Goal: Communication & Community: Answer question/provide support

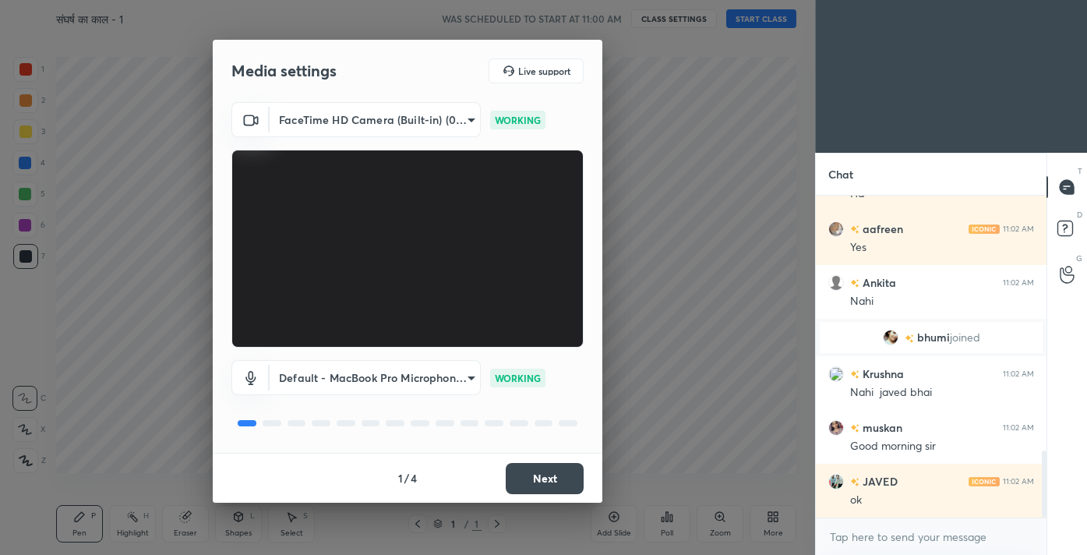
click at [548, 471] on button "Next" at bounding box center [545, 478] width 78 height 31
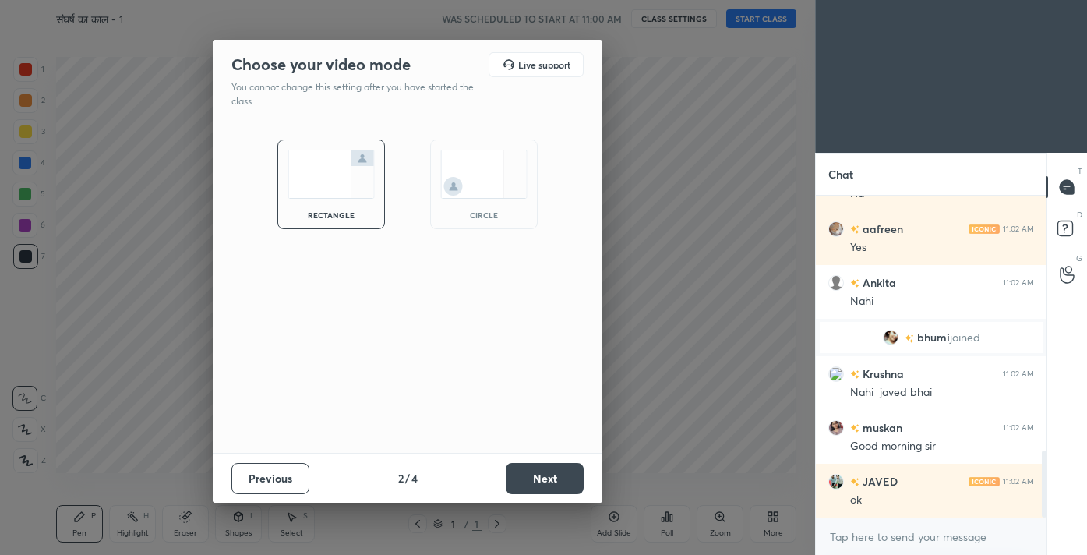
click at [548, 471] on button "Next" at bounding box center [545, 478] width 78 height 31
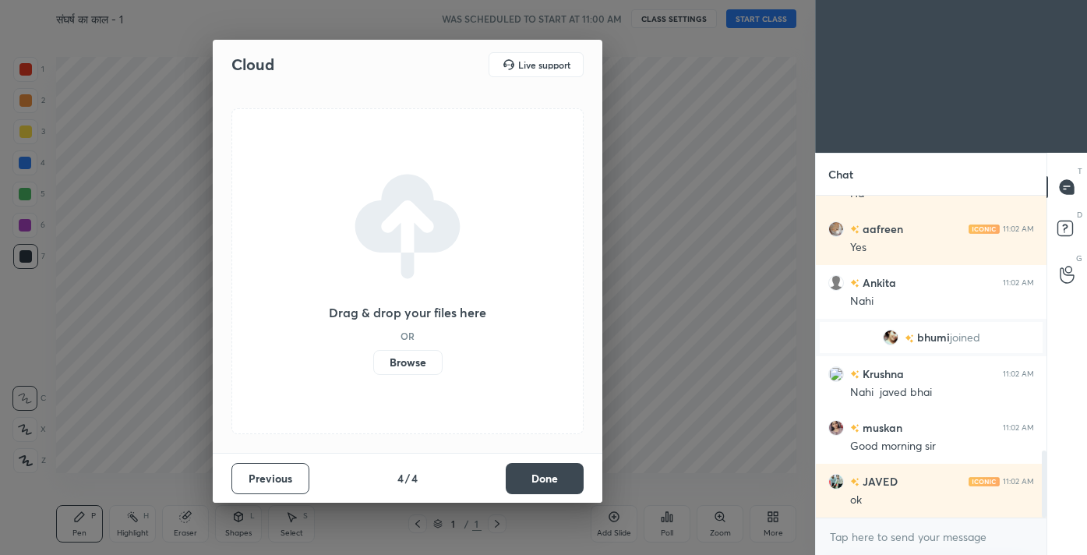
click at [548, 471] on button "Done" at bounding box center [545, 478] width 78 height 31
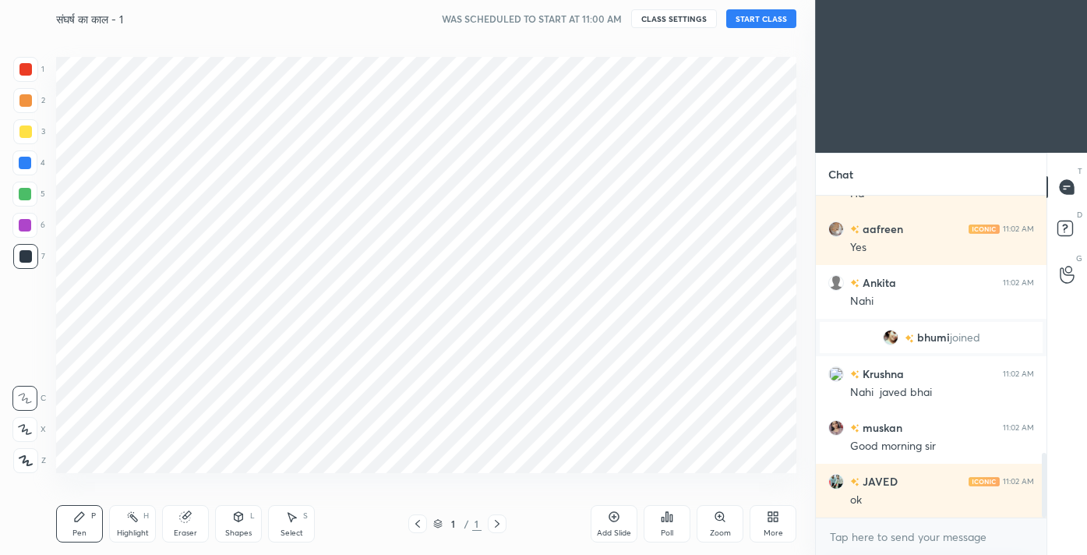
scroll to position [1285, 0]
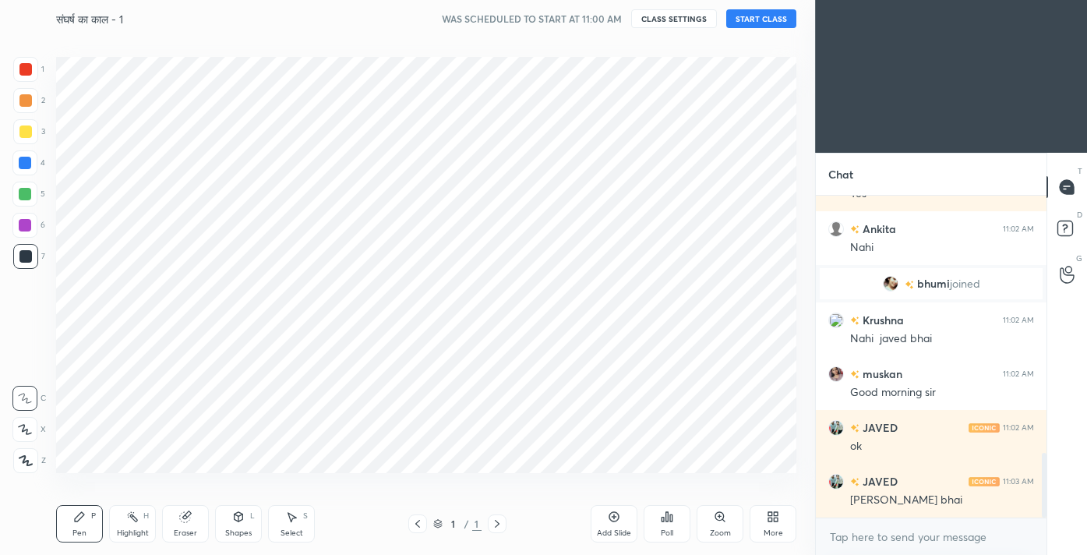
click at [747, 16] on button "START CLASS" at bounding box center [761, 18] width 70 height 19
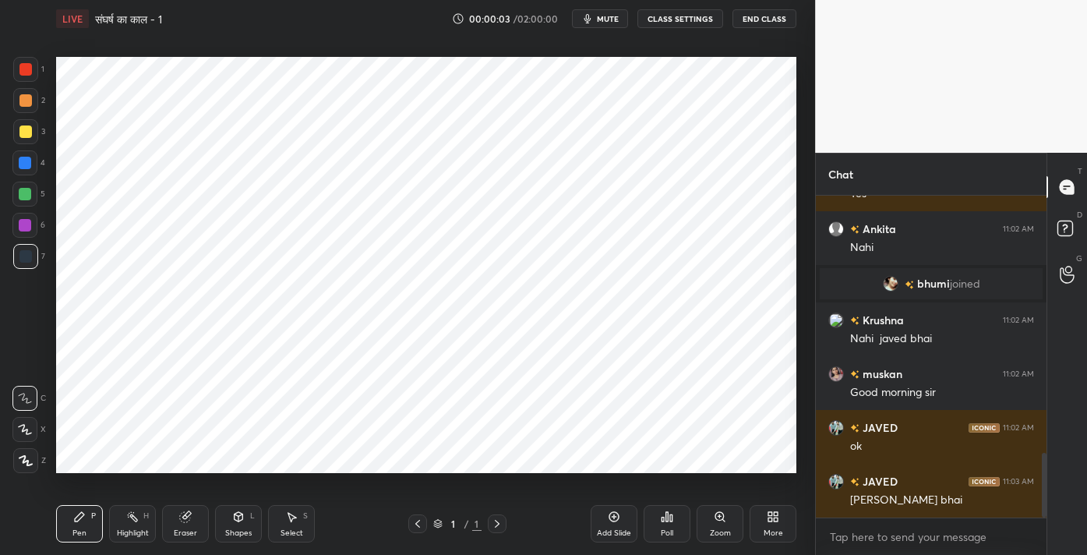
click at [26, 458] on icon at bounding box center [26, 460] width 14 height 11
click at [27, 76] on div at bounding box center [25, 69] width 25 height 25
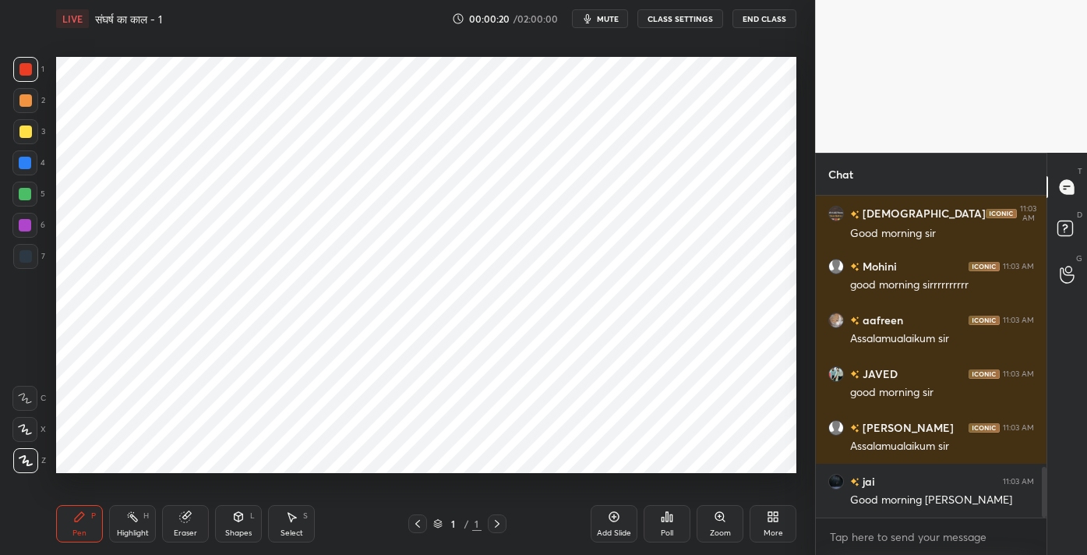
scroll to position [1769, 0]
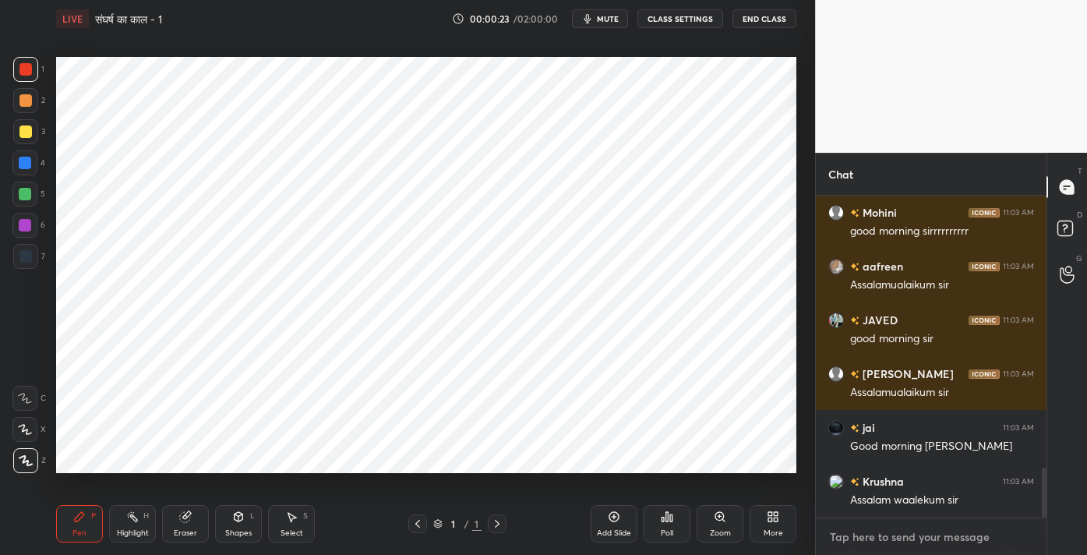
click at [923, 545] on textarea at bounding box center [931, 536] width 206 height 25
type textarea "x"
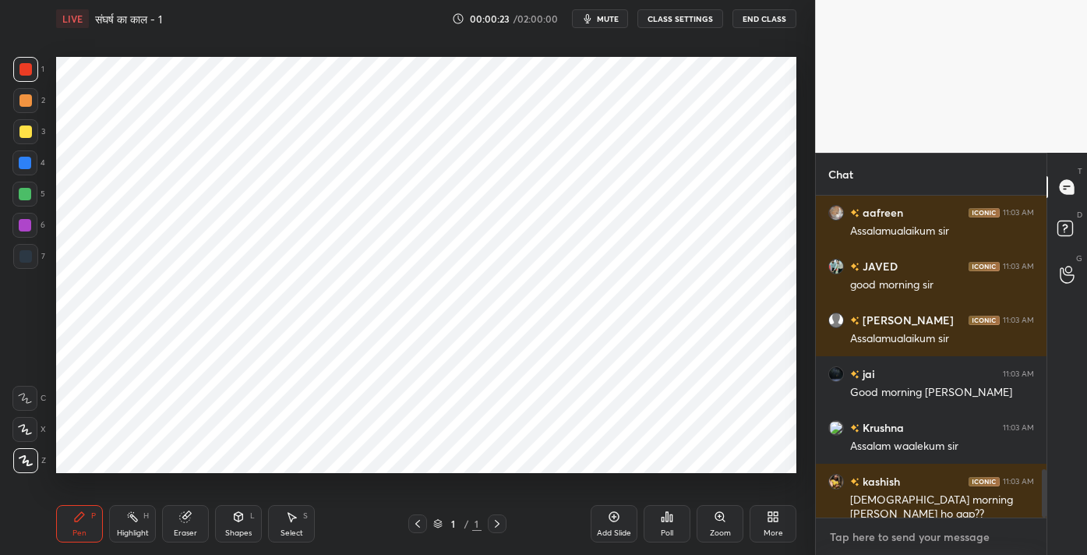
click at [911, 537] on textarea at bounding box center [931, 536] width 206 height 25
paste textarea "Channel Link - [URL][DOMAIN_NAME]"
type textarea "Channel Link - [URL][DOMAIN_NAME]"
type textarea "x"
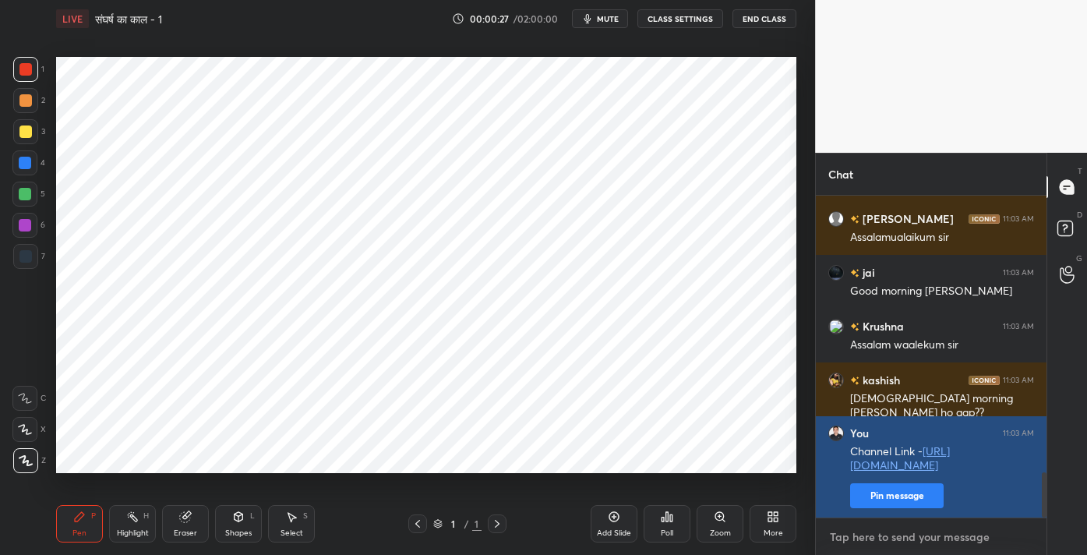
scroll to position [1978, 0]
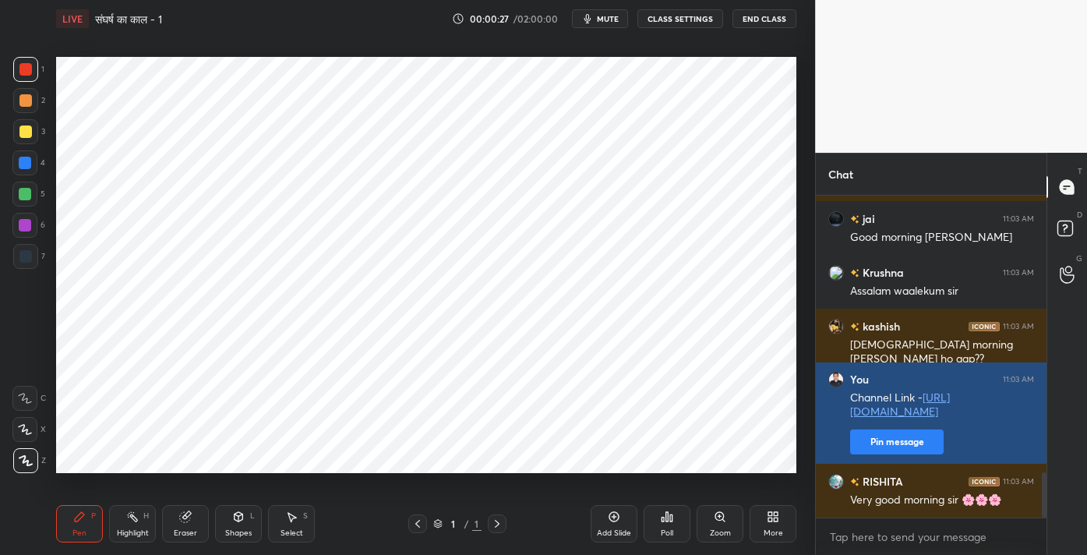
click at [887, 499] on div "Very good morning sir 🌸🌸🌸" at bounding box center [942, 500] width 184 height 16
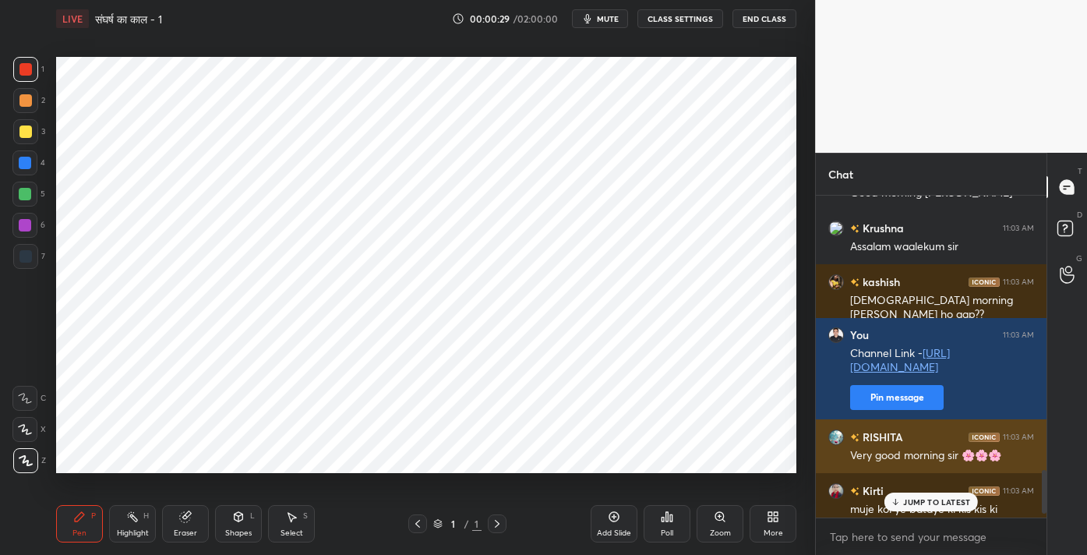
scroll to position [2019, 0]
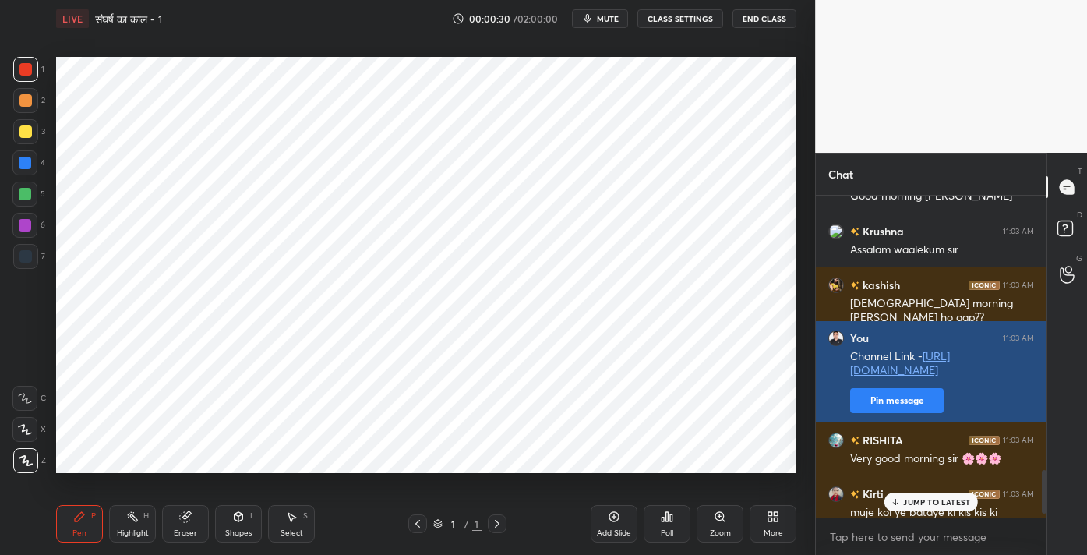
click at [905, 407] on button "Pin message" at bounding box center [896, 400] width 93 height 25
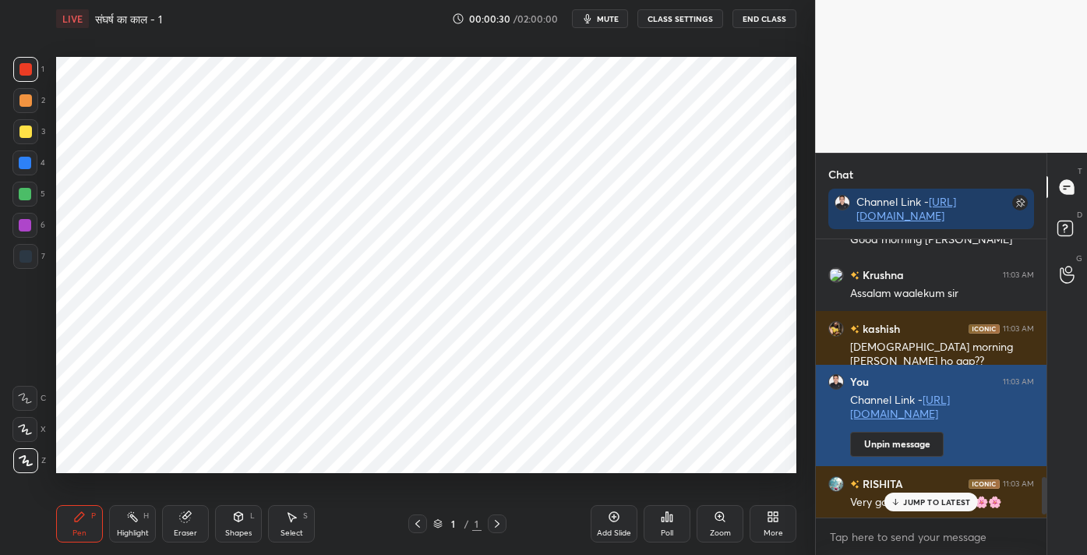
scroll to position [2089, 0]
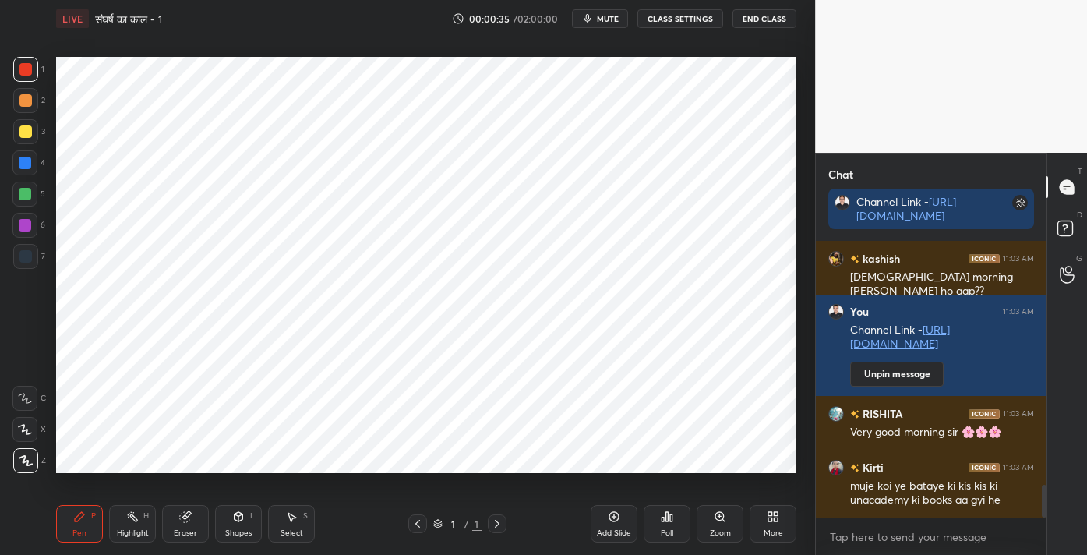
click at [767, 521] on icon at bounding box center [773, 516] width 12 height 12
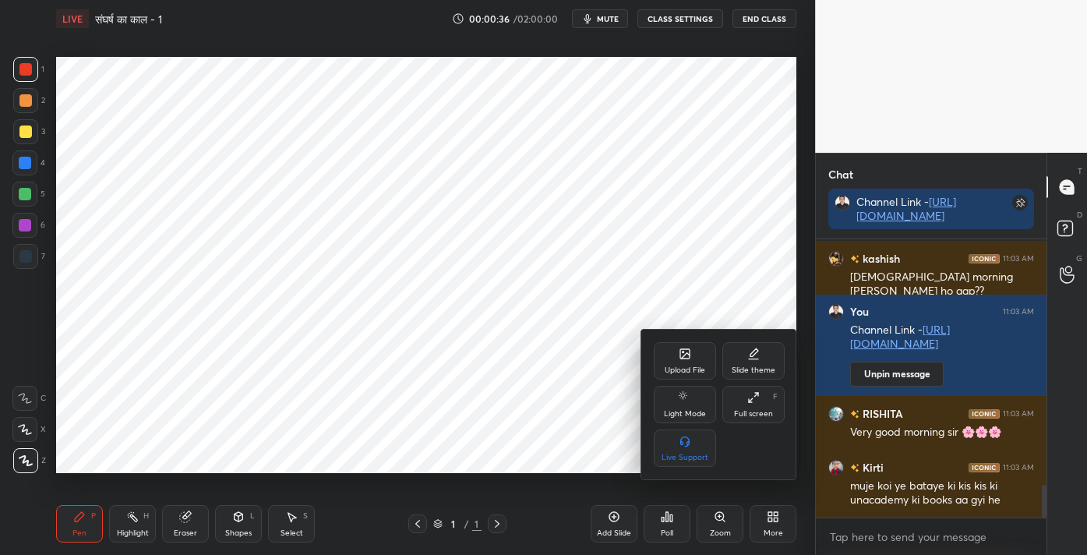
click at [688, 367] on div "Upload File" at bounding box center [684, 370] width 41 height 8
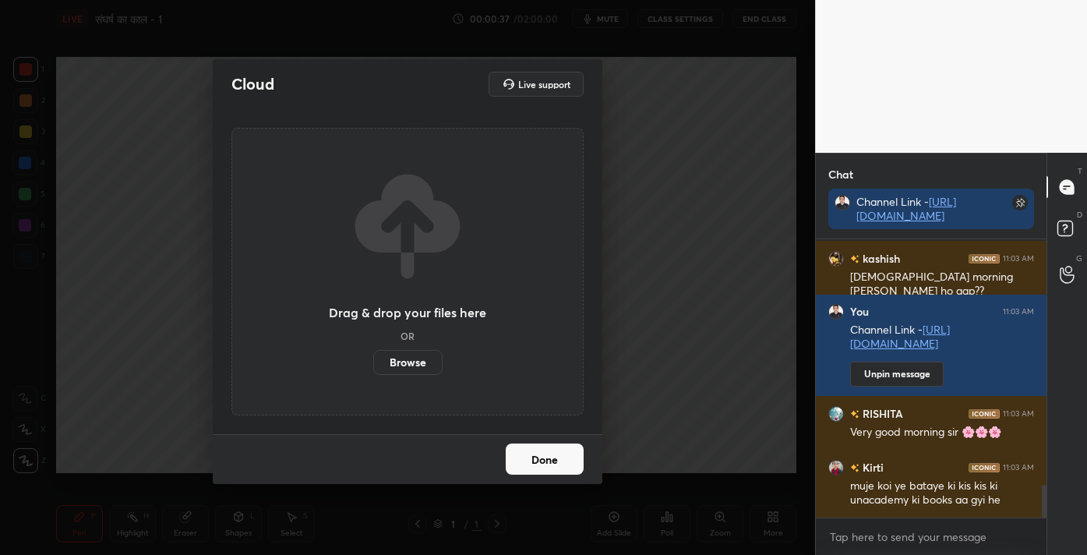
click at [401, 358] on label "Browse" at bounding box center [407, 362] width 69 height 25
click at [373, 358] on input "Browse" at bounding box center [373, 362] width 0 height 25
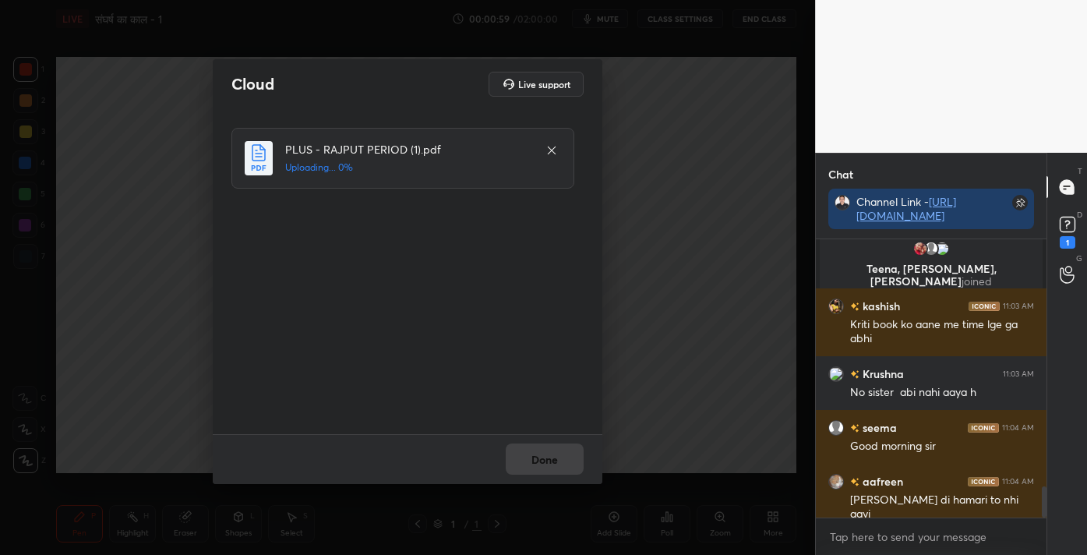
scroll to position [2275, 0]
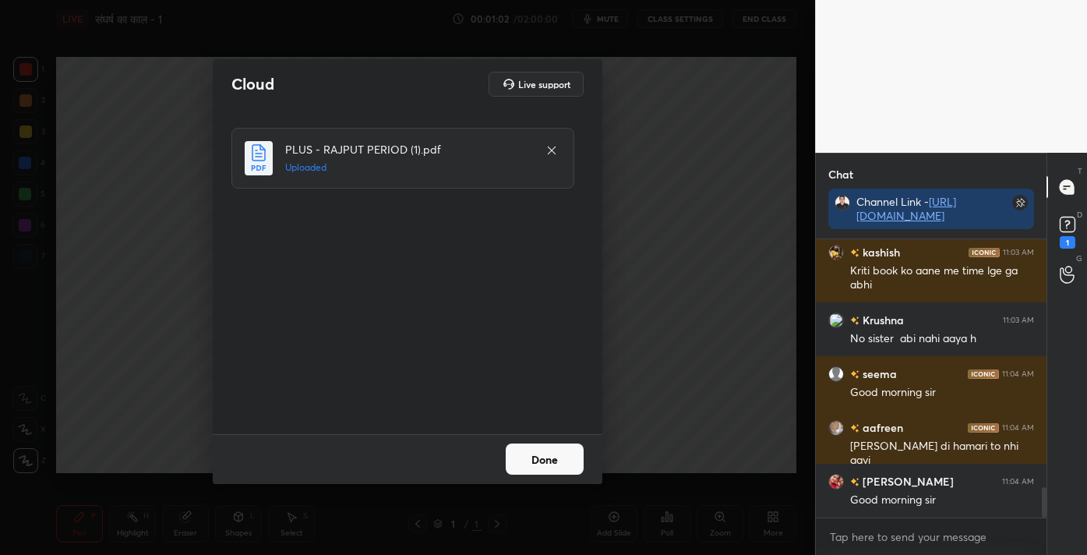
click at [559, 455] on button "Done" at bounding box center [545, 458] width 78 height 31
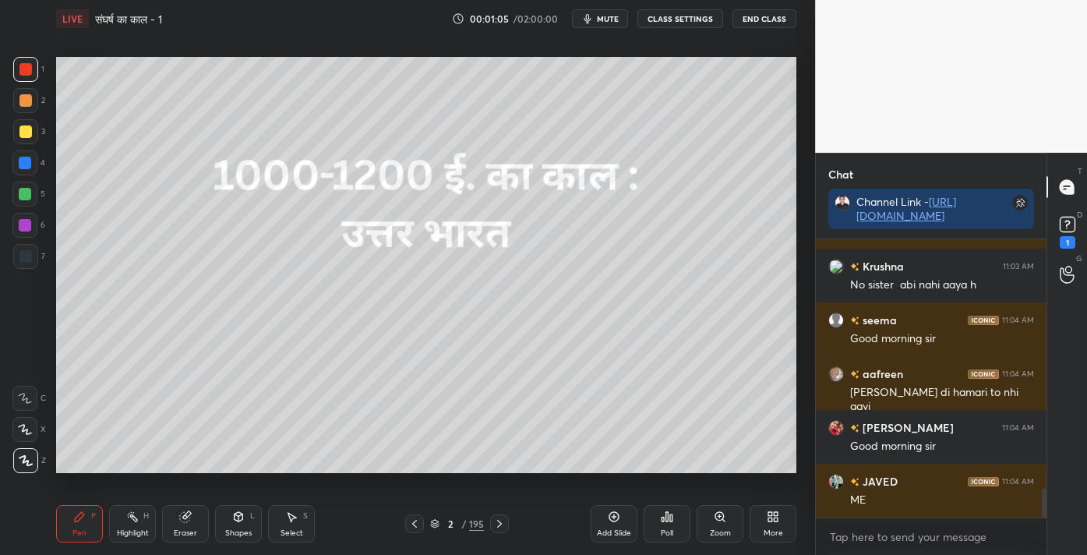
click at [477, 519] on div "195" at bounding box center [476, 523] width 15 height 14
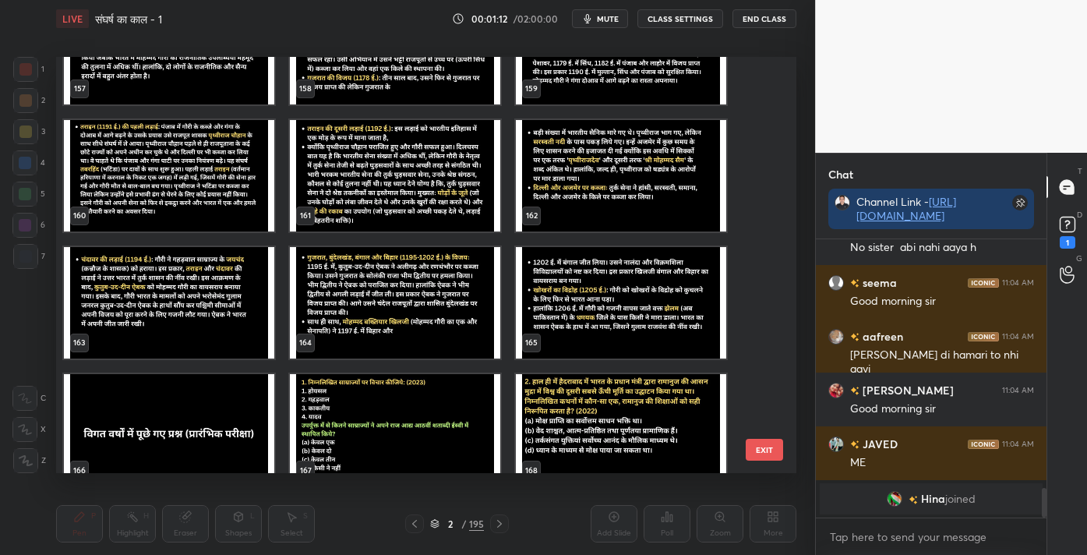
click at [132, 407] on img "grid" at bounding box center [169, 429] width 210 height 111
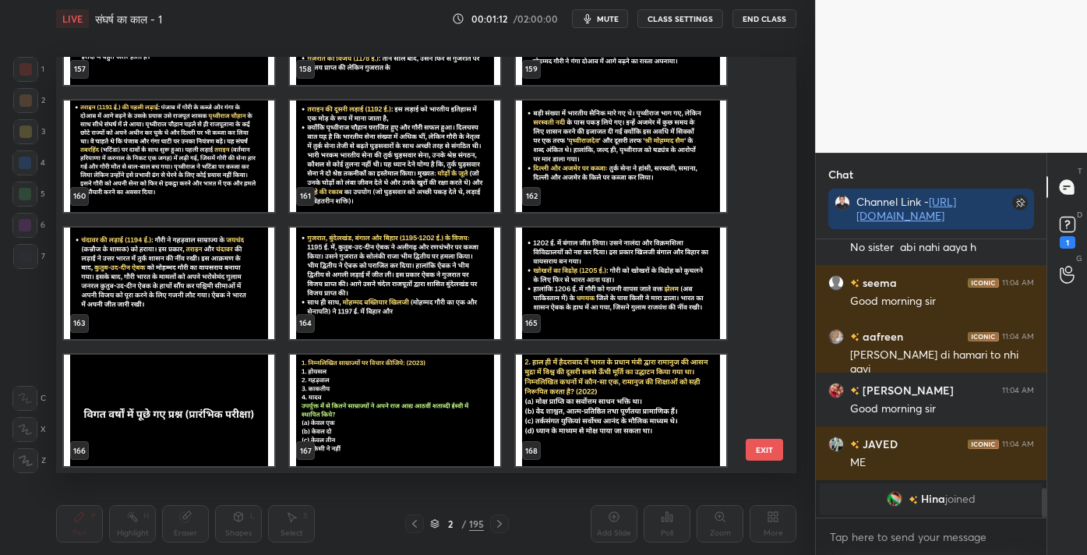
click at [132, 407] on img "grid" at bounding box center [169, 409] width 210 height 111
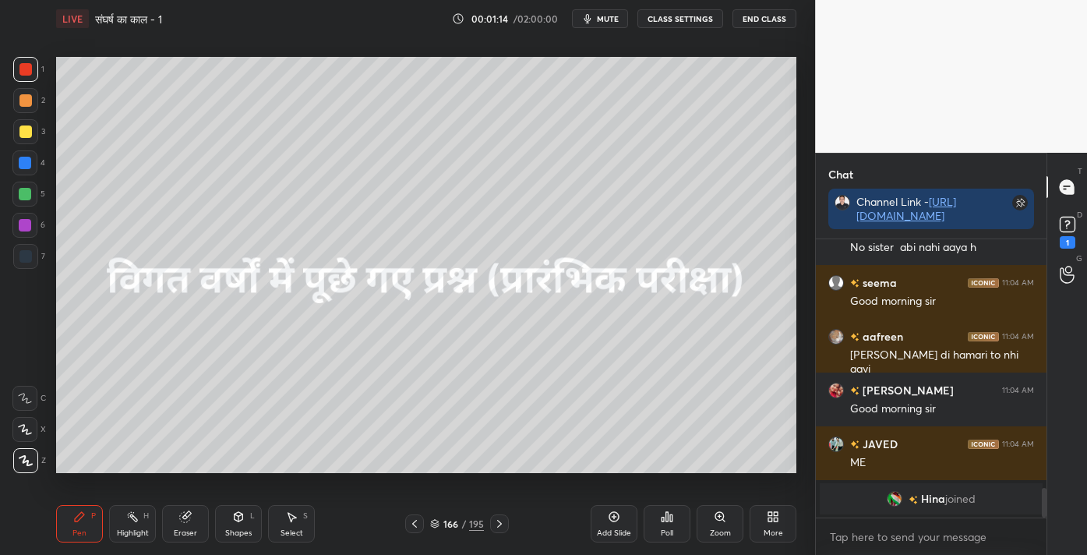
click at [769, 519] on icon at bounding box center [770, 519] width 4 height 4
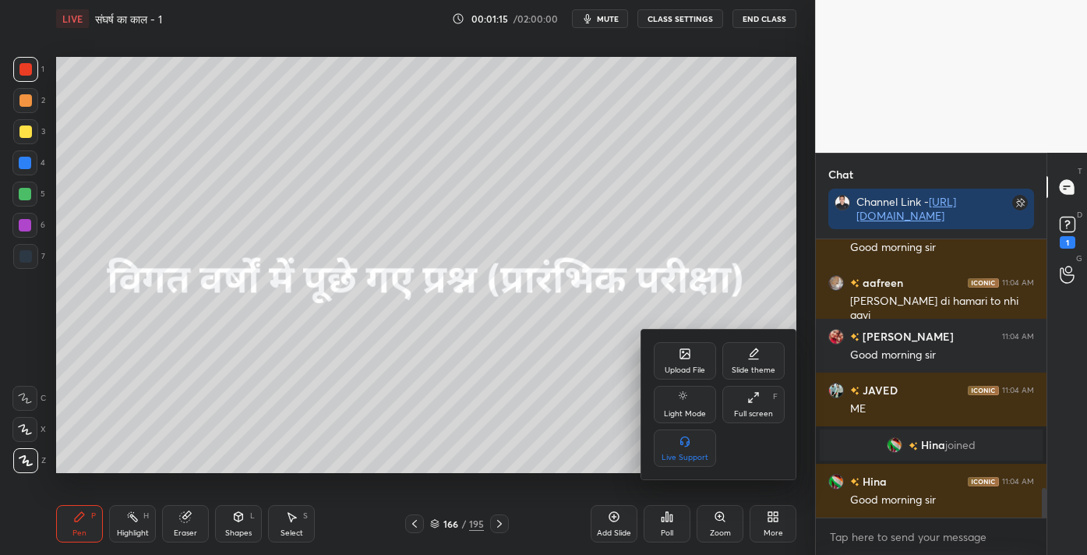
click at [747, 404] on div "Full screen F" at bounding box center [753, 404] width 62 height 37
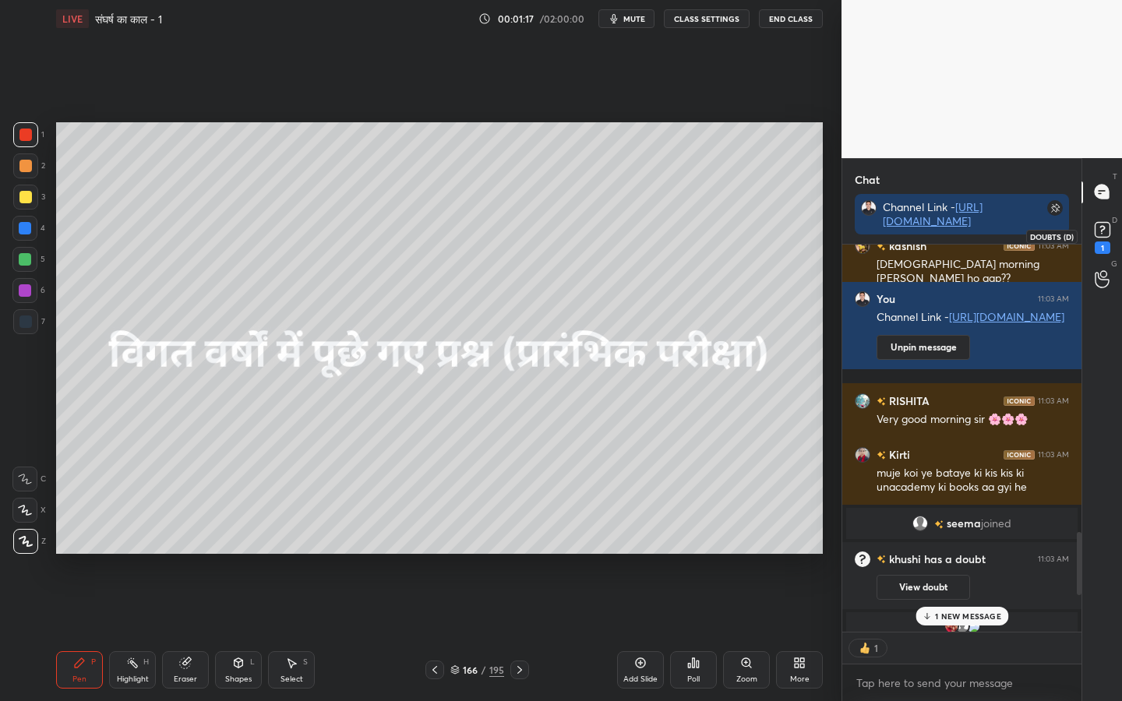
click at [1086, 223] on rect at bounding box center [1101, 229] width 15 height 15
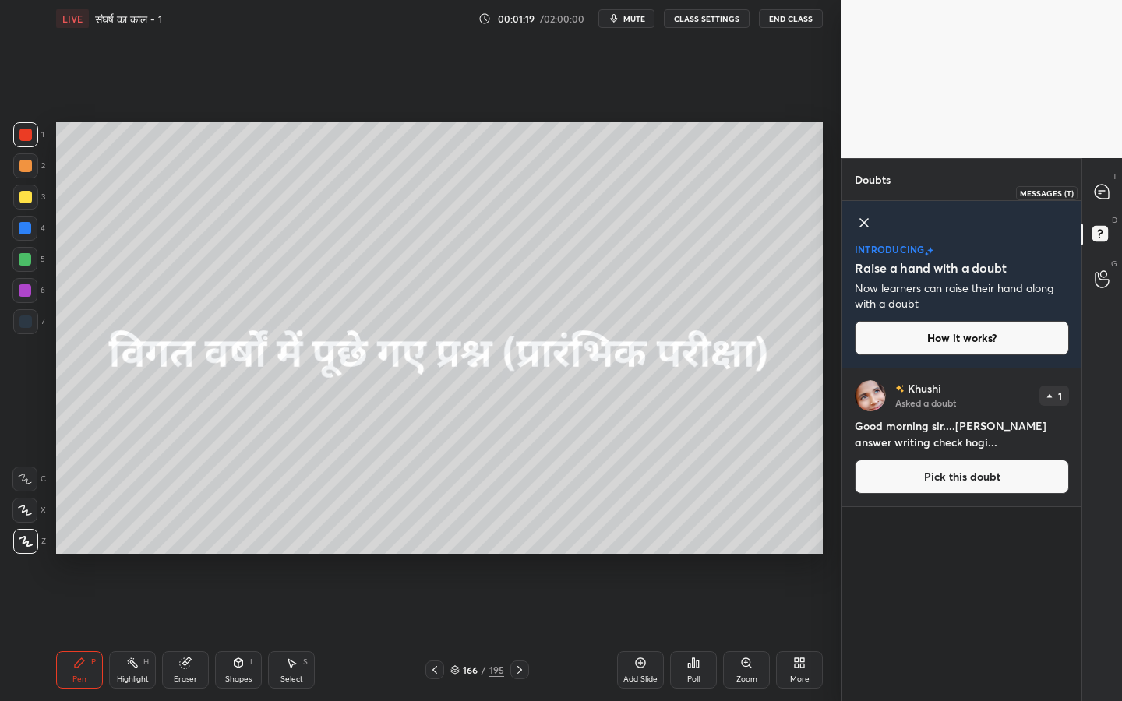
click at [1086, 194] on icon at bounding box center [1101, 192] width 14 height 14
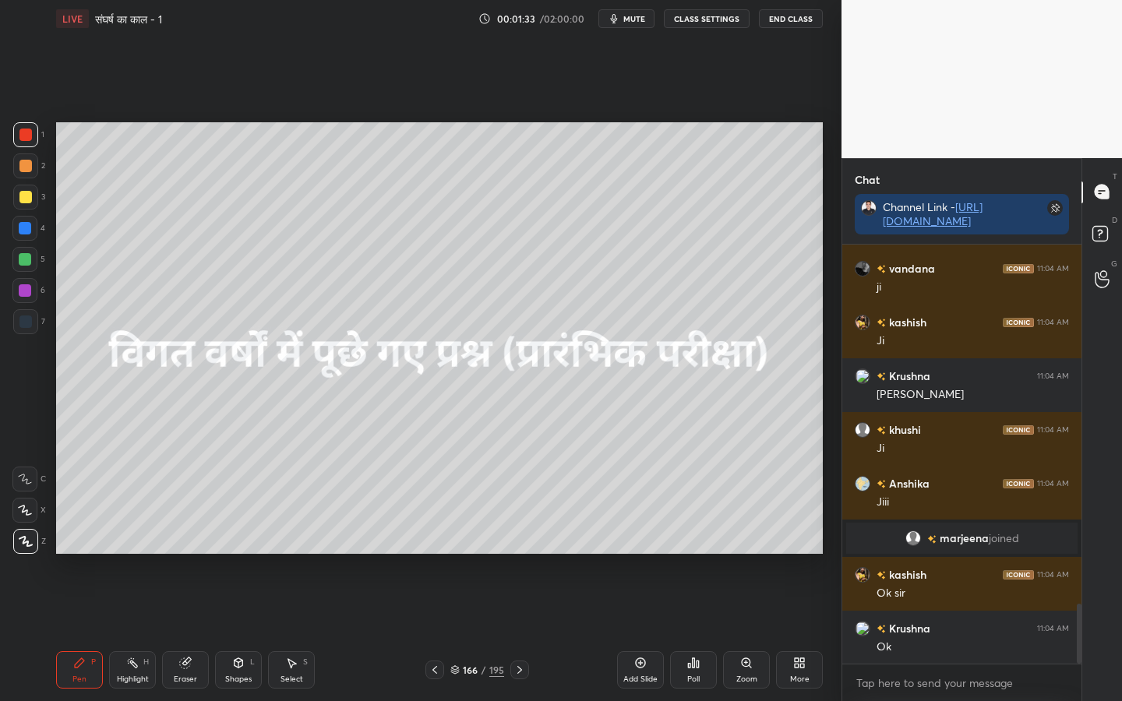
click at [688, 554] on icon at bounding box center [693, 663] width 12 height 12
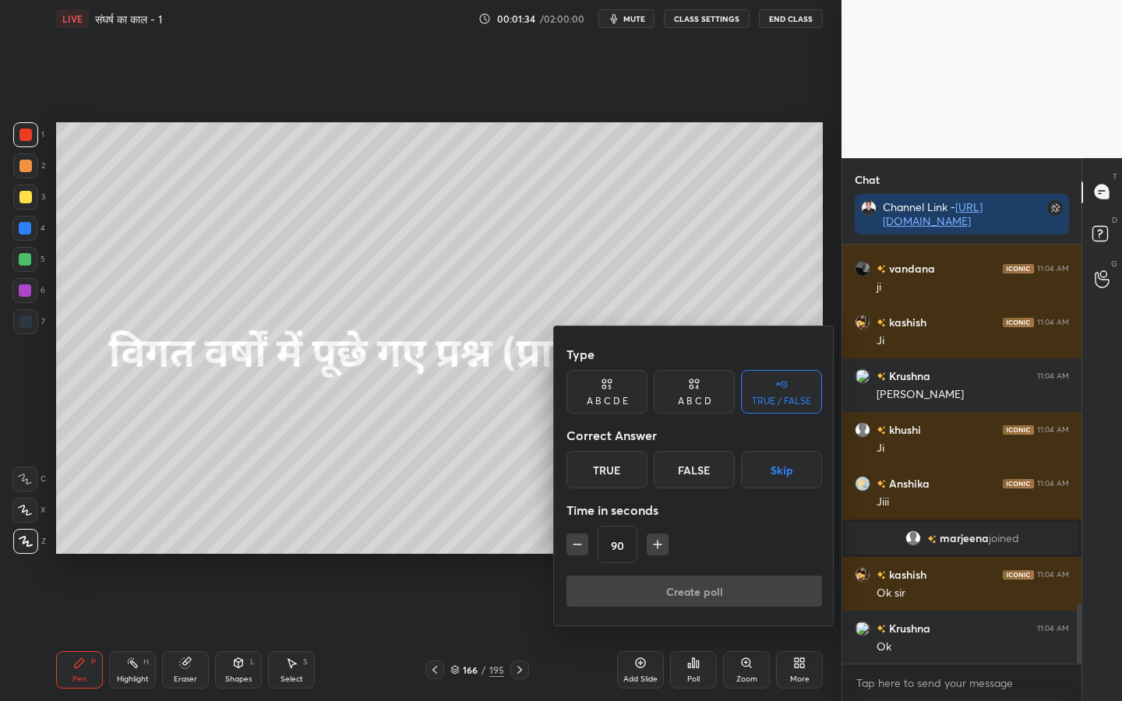
click at [614, 478] on div "True" at bounding box center [606, 469] width 81 height 37
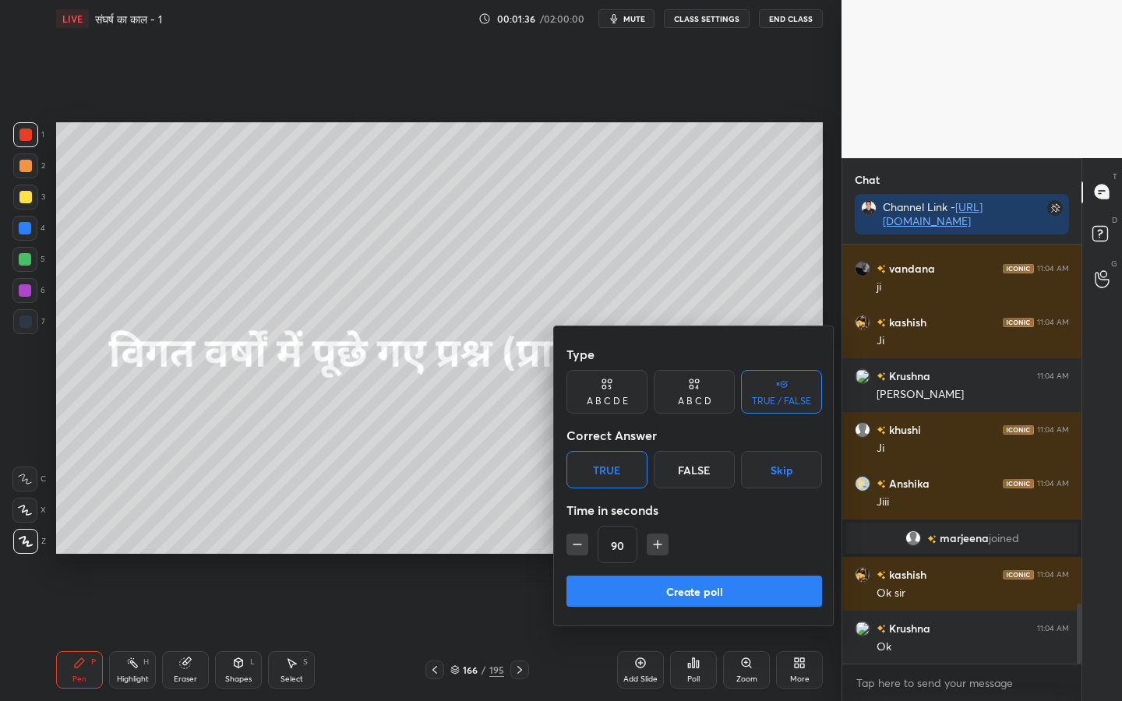
click at [693, 554] on button "Create poll" at bounding box center [694, 591] width 256 height 31
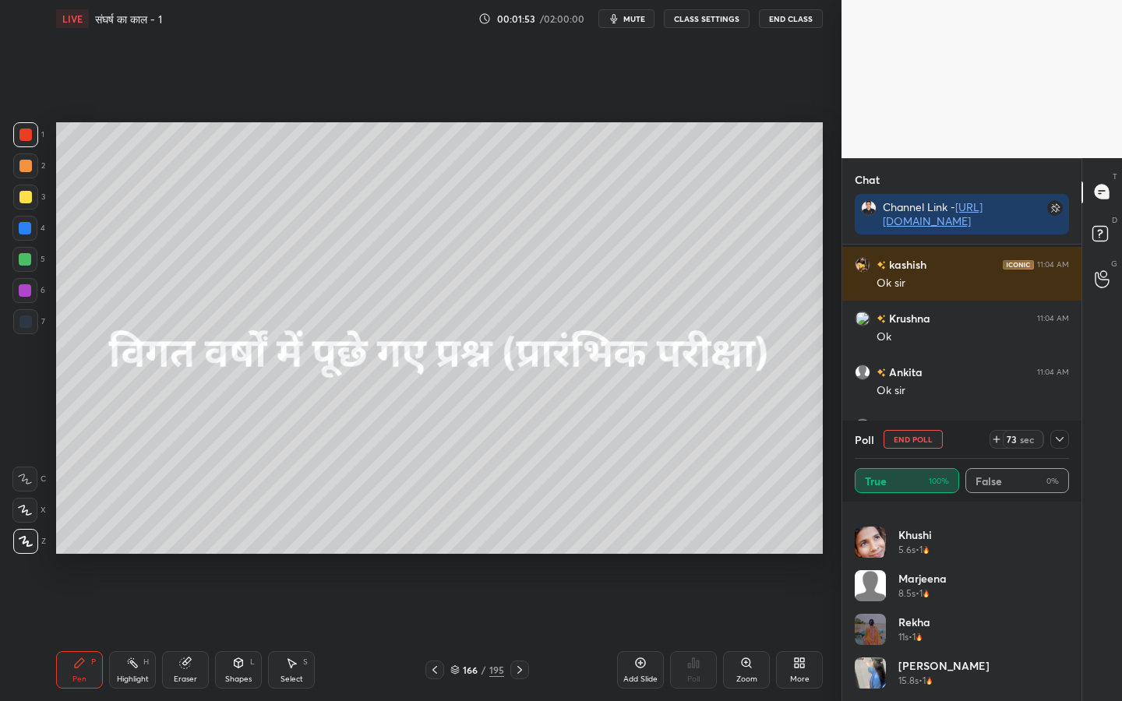
click at [1053, 437] on icon at bounding box center [1059, 439] width 12 height 12
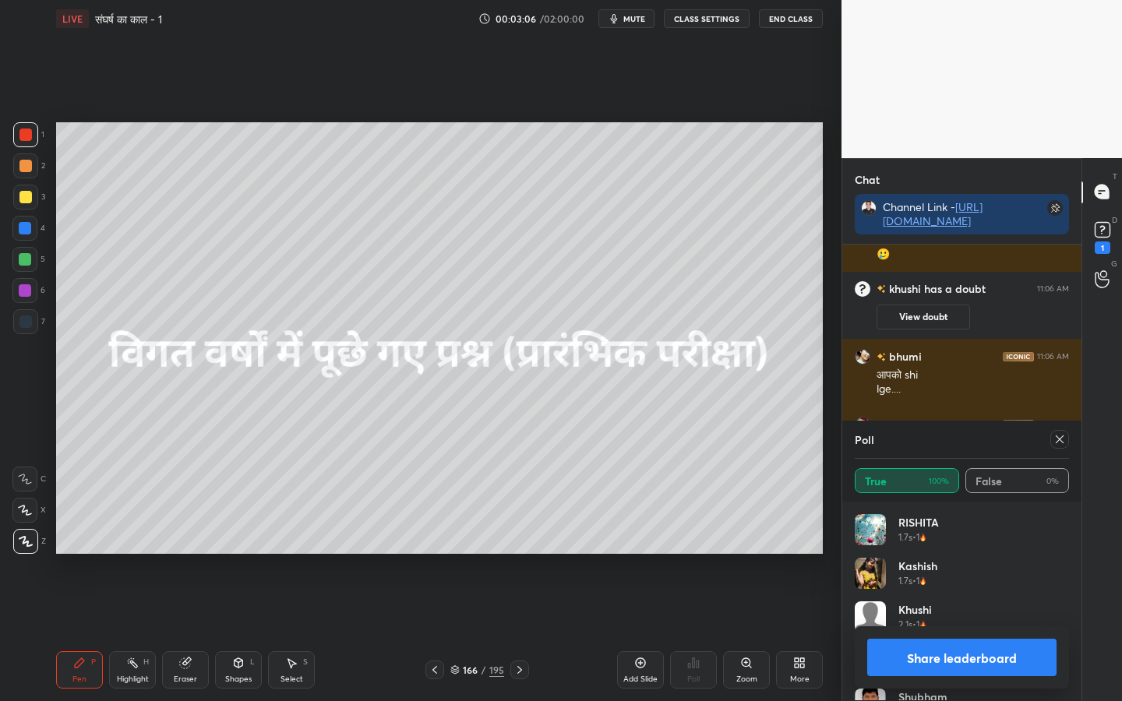
scroll to position [182, 210]
click at [1061, 440] on icon at bounding box center [1060, 439] width 8 height 8
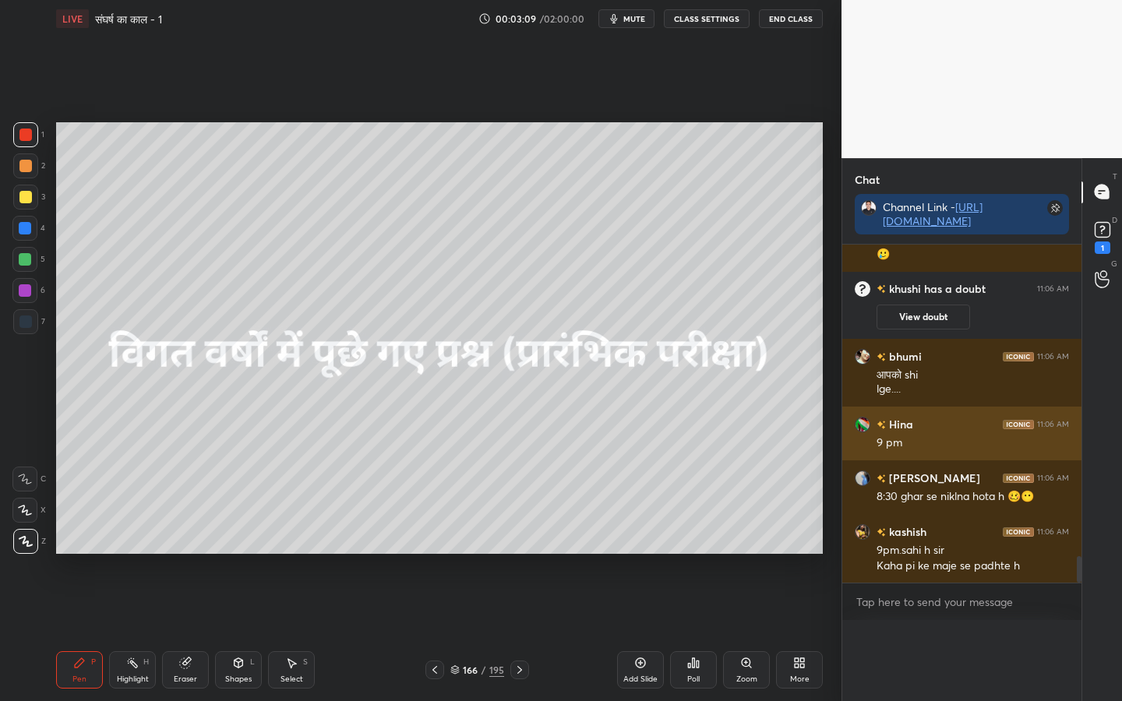
scroll to position [5, 5]
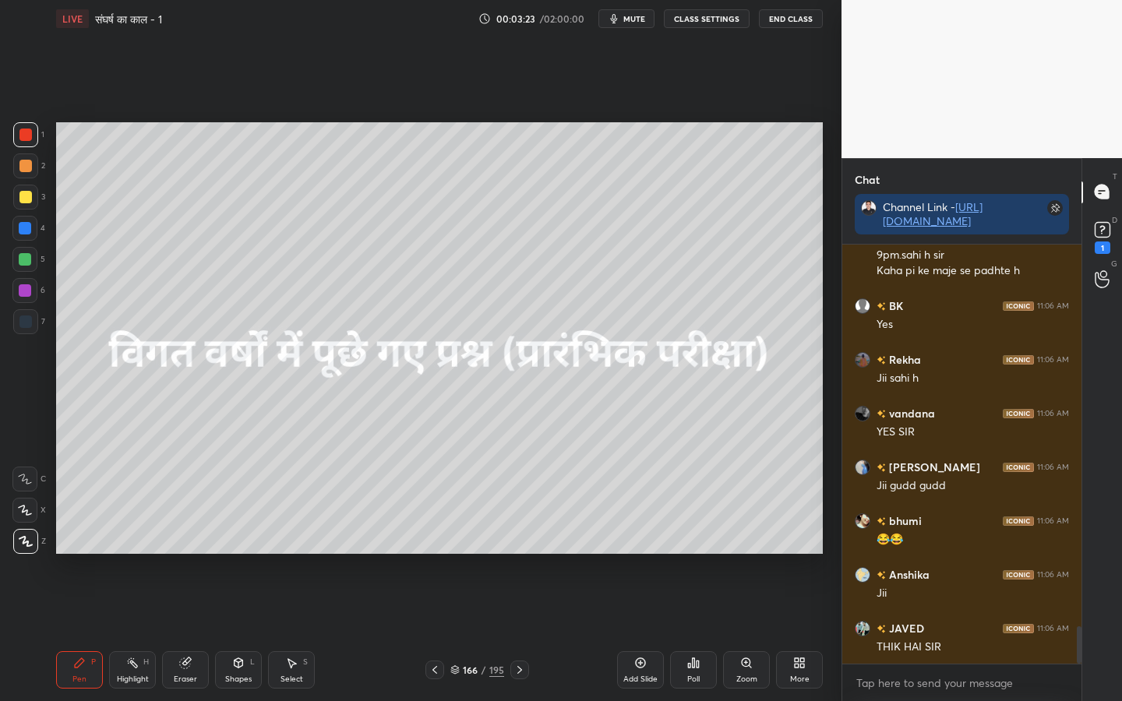
drag, startPoint x: 23, startPoint y: 199, endPoint x: 32, endPoint y: 203, distance: 9.8
click at [25, 200] on div at bounding box center [25, 197] width 12 height 12
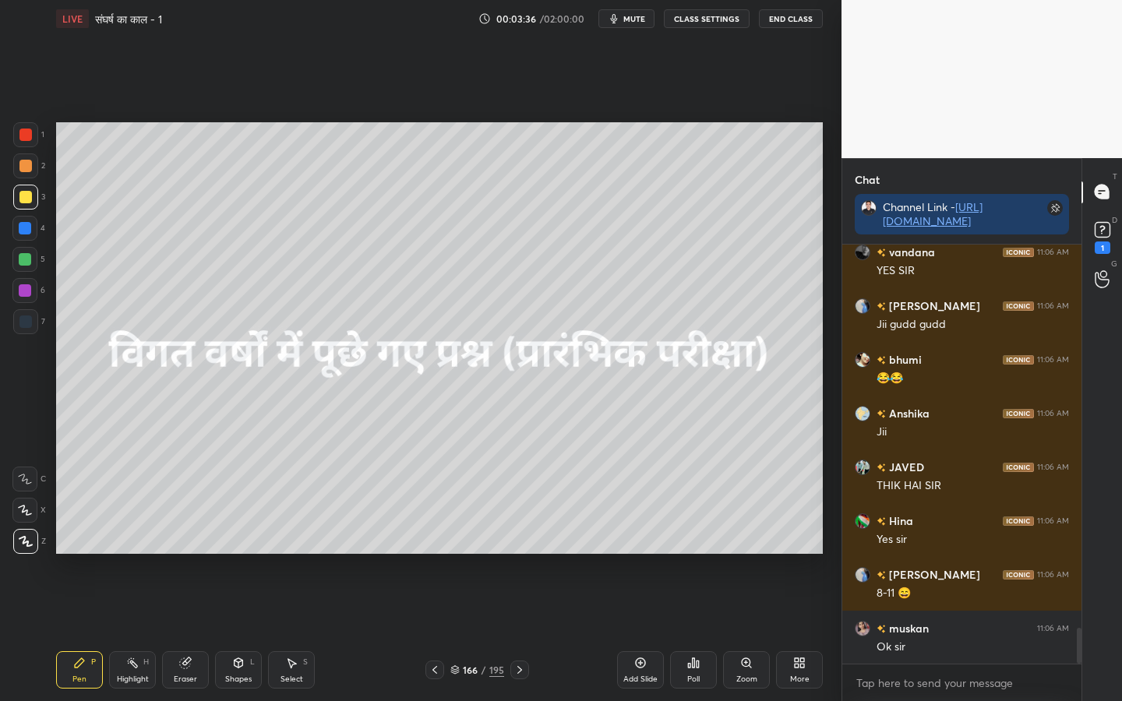
click at [186, 554] on div "Eraser" at bounding box center [185, 669] width 47 height 37
click at [29, 546] on span "Erase all" at bounding box center [24, 541] width 23 height 11
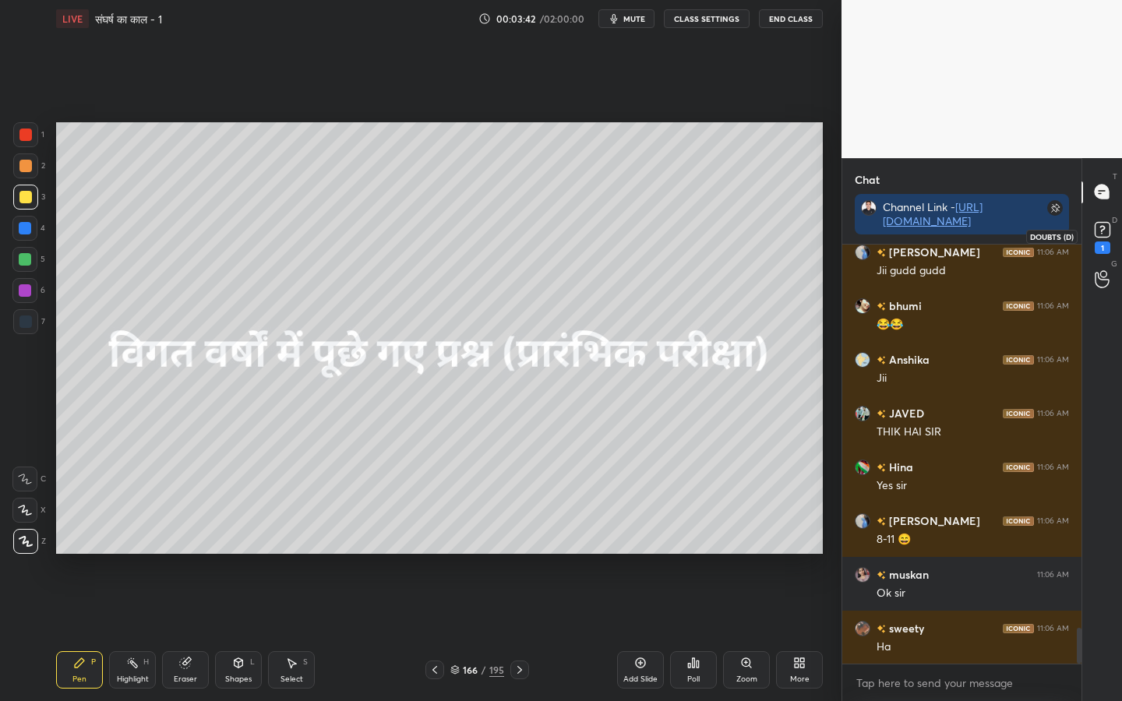
click at [1086, 227] on icon at bounding box center [1102, 229] width 23 height 23
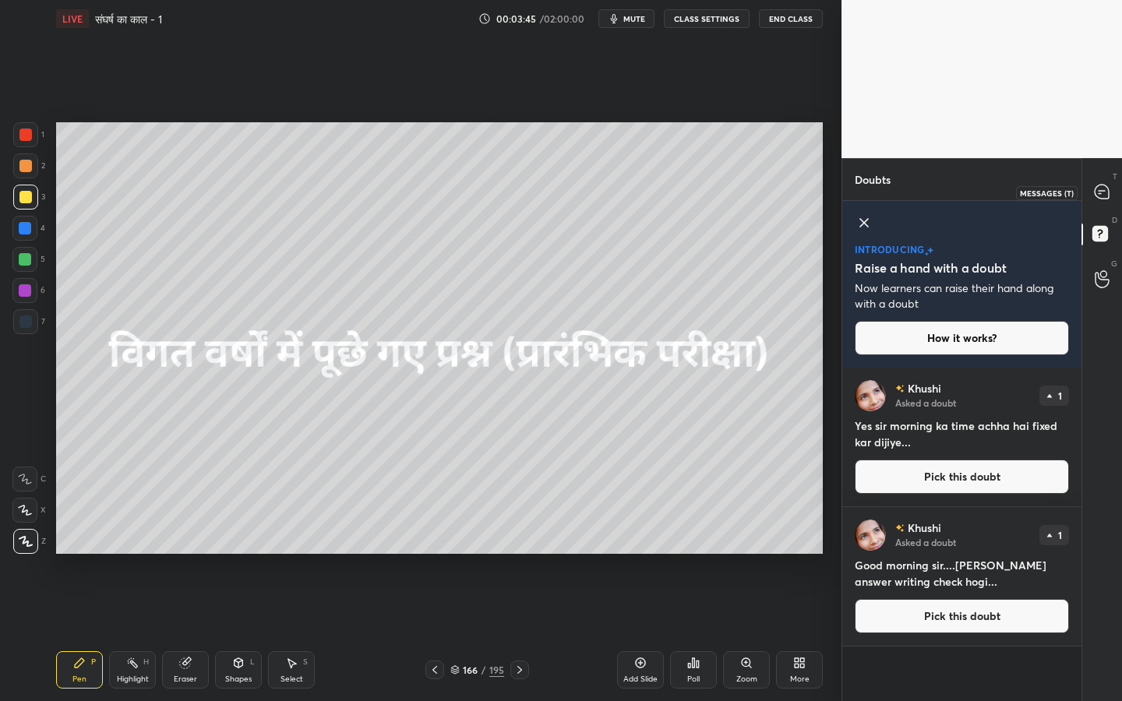
click at [1086, 178] on div at bounding box center [1102, 192] width 31 height 28
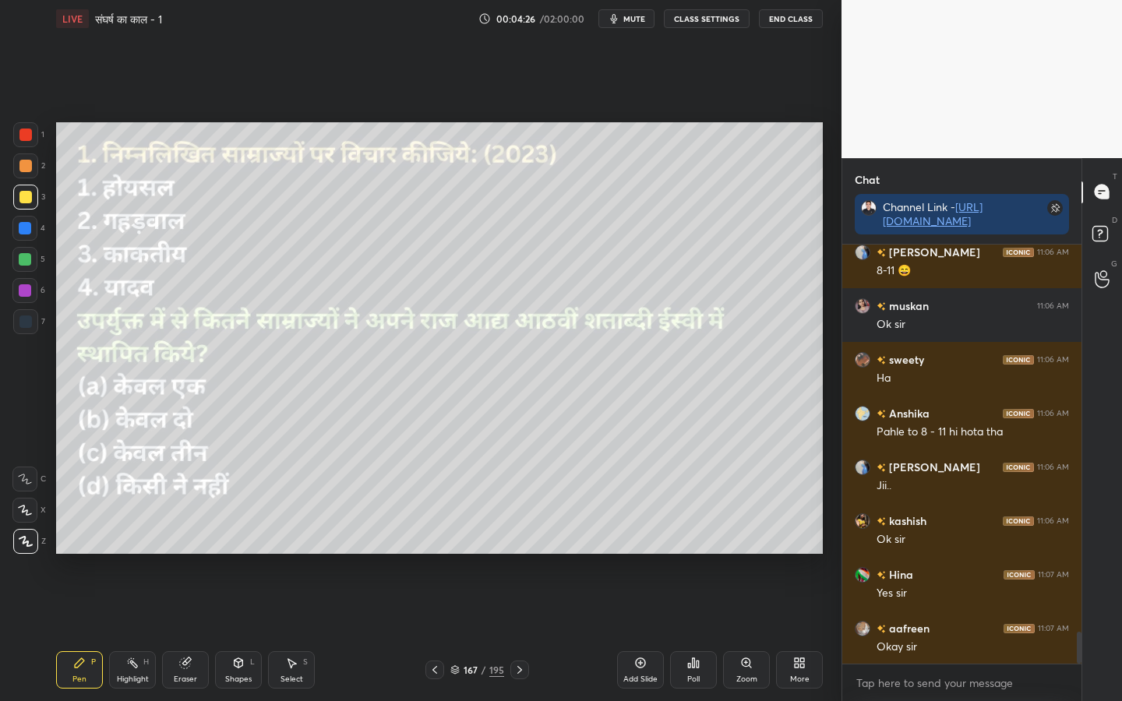
click at [700, 554] on div "Poll" at bounding box center [693, 669] width 47 height 37
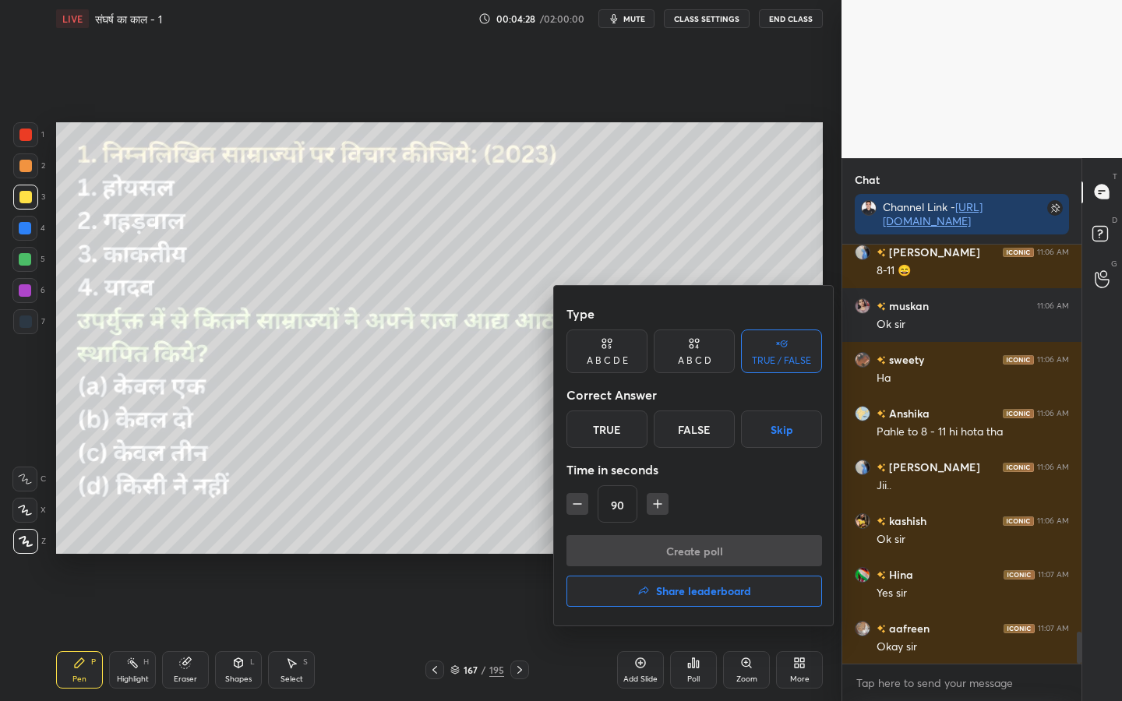
click at [698, 362] on div "A B C D" at bounding box center [694, 360] width 33 height 9
click at [744, 425] on div "D" at bounding box center [747, 429] width 46 height 37
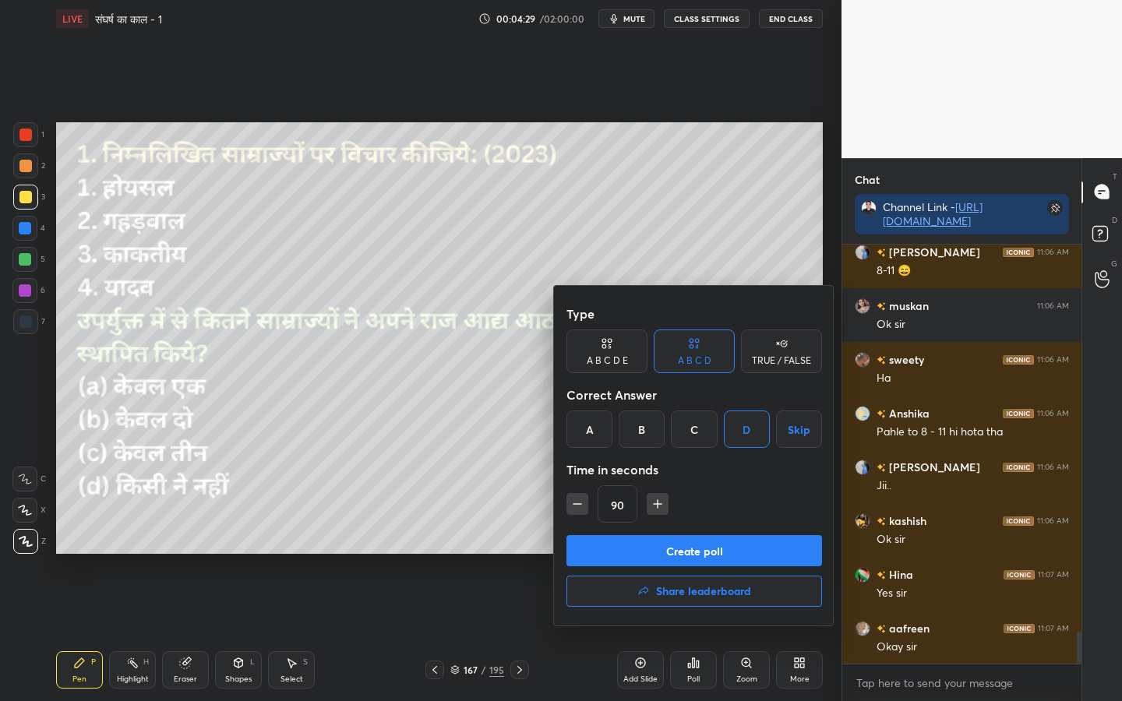
scroll to position [5165, 0]
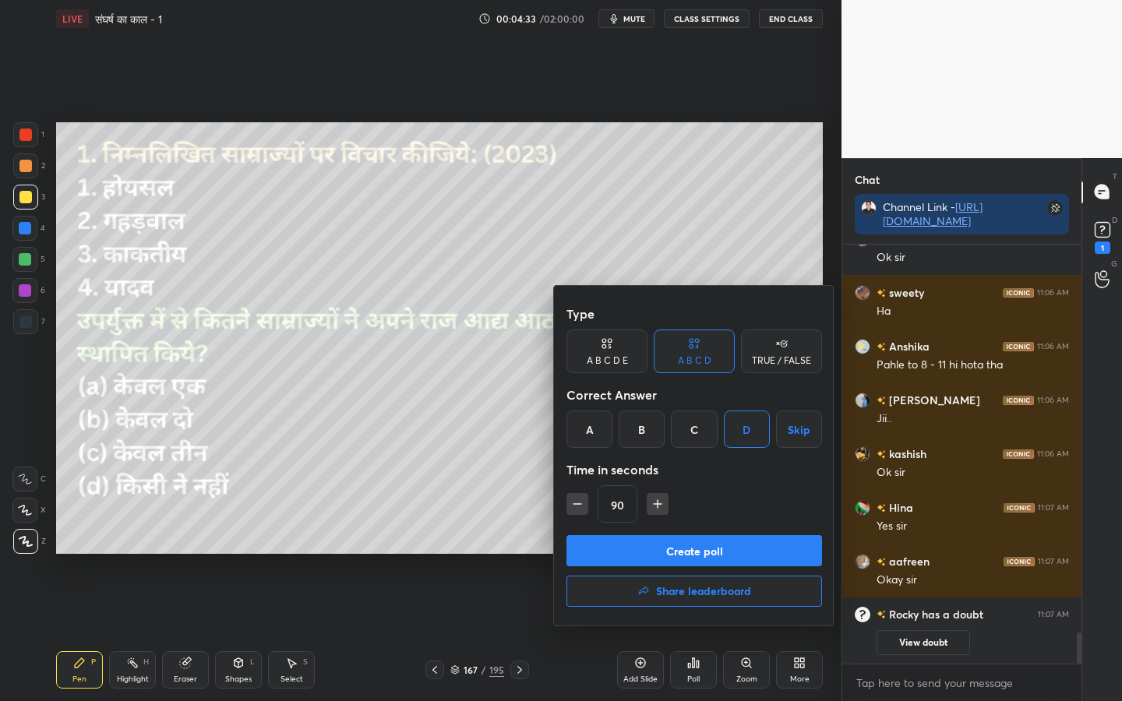
click at [714, 552] on button "Create poll" at bounding box center [694, 550] width 256 height 31
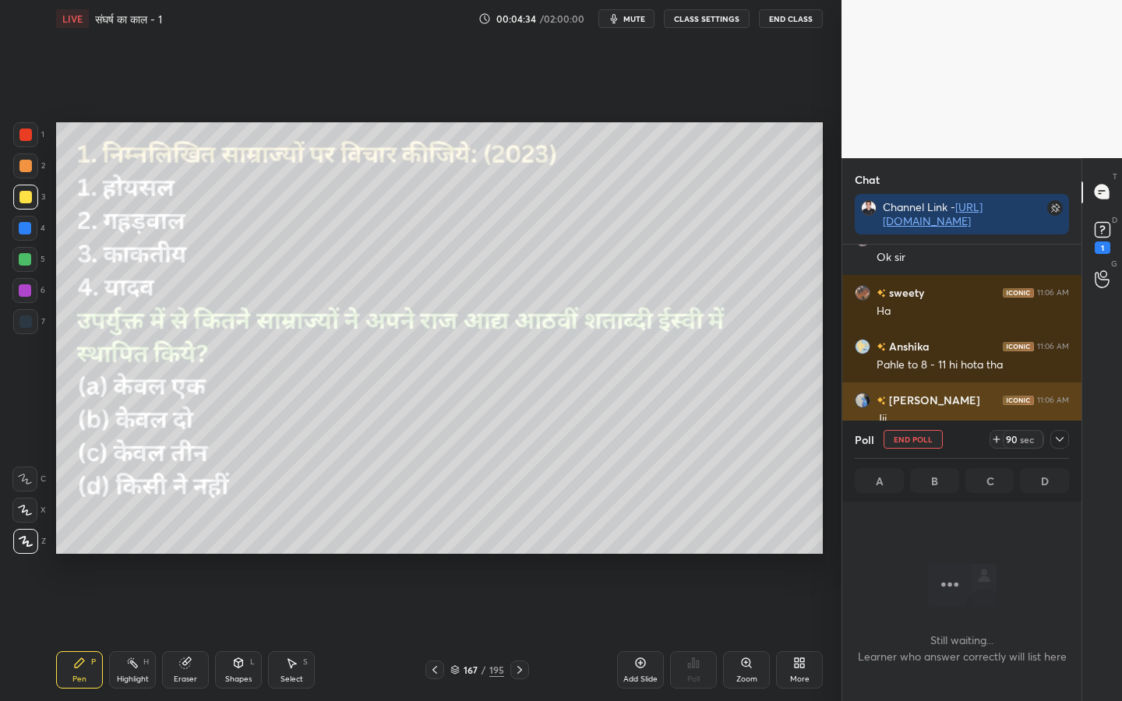
scroll to position [5, 5]
click at [1054, 437] on icon at bounding box center [1059, 439] width 12 height 12
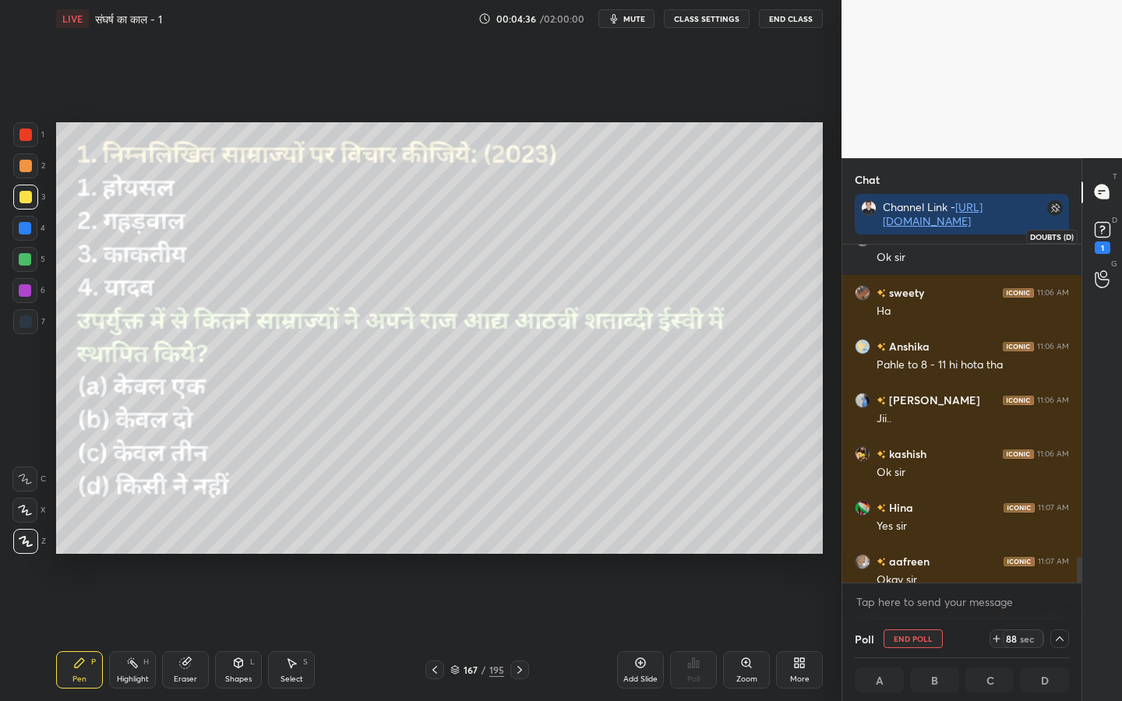
scroll to position [1, 5]
click at [1086, 236] on rect at bounding box center [1101, 229] width 15 height 15
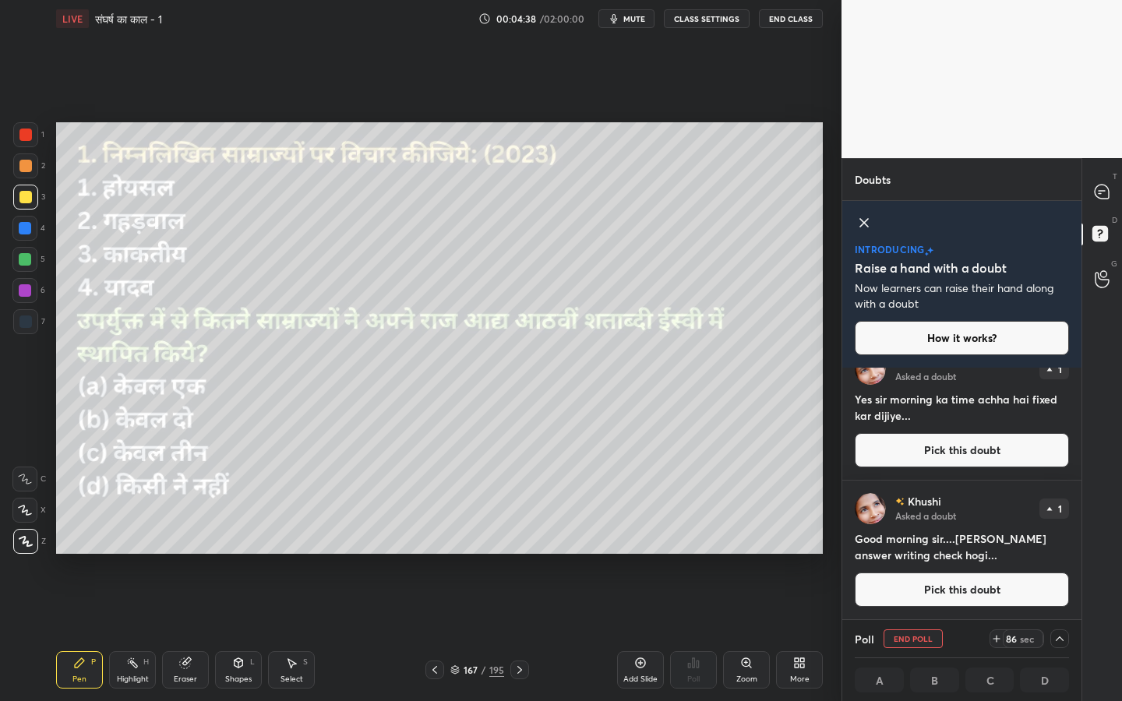
scroll to position [0, 0]
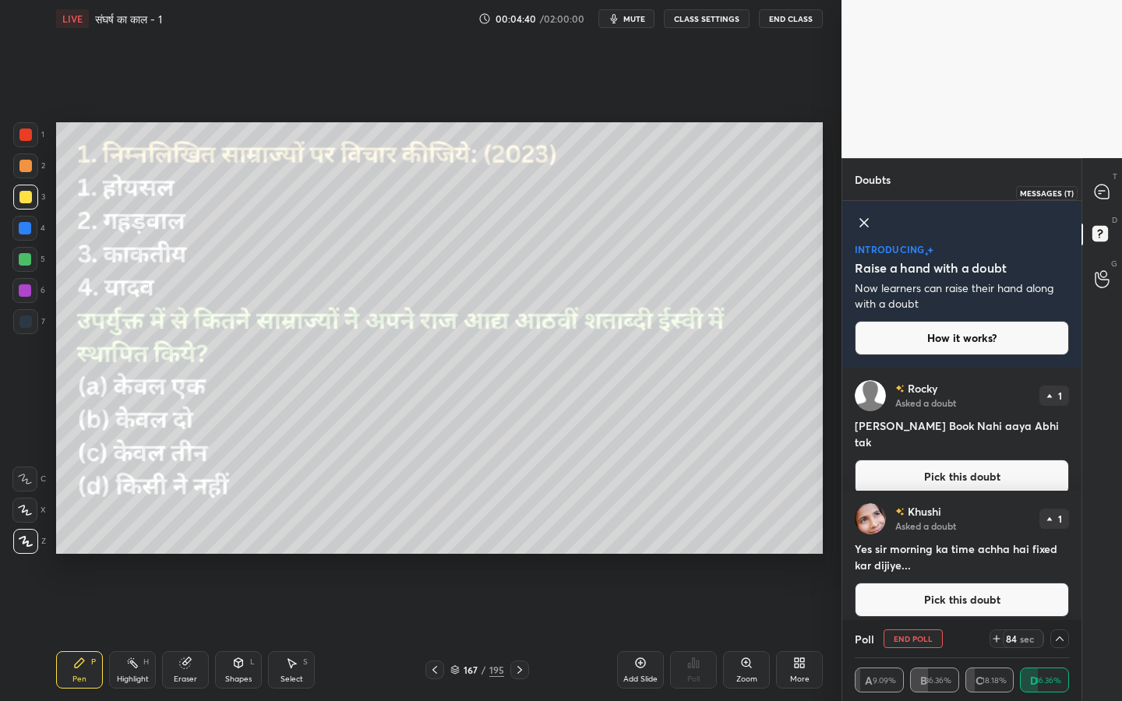
click at [1086, 195] on icon at bounding box center [1101, 192] width 14 height 14
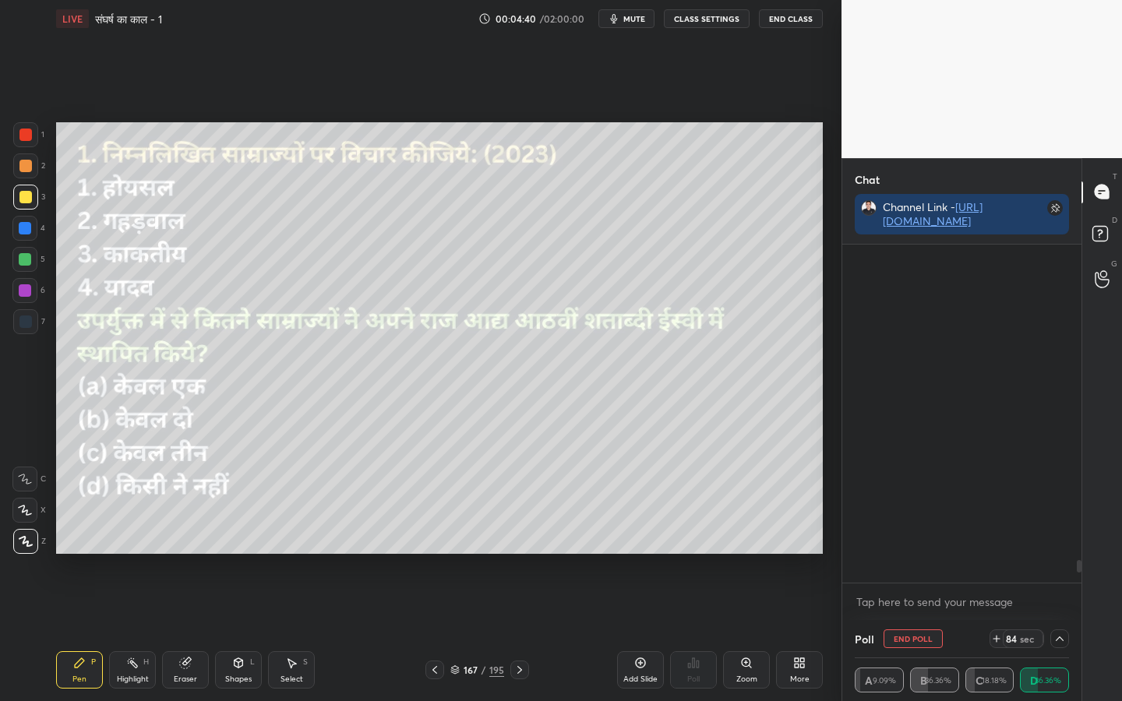
scroll to position [333, 234]
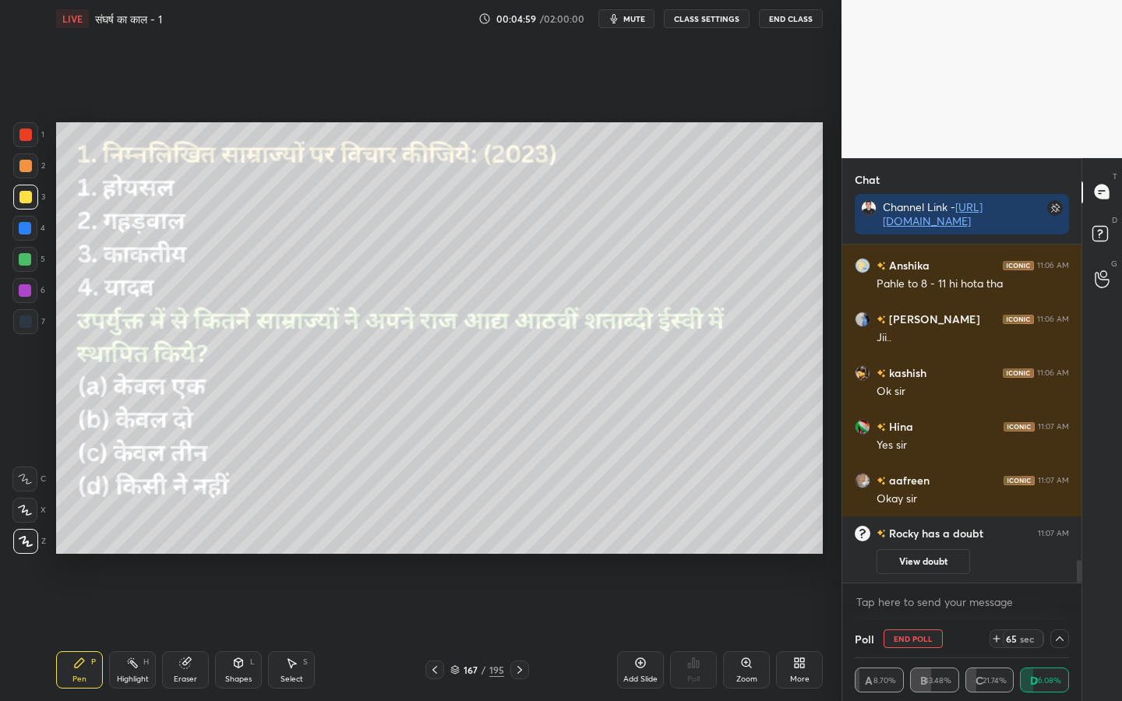
click at [1059, 554] on icon at bounding box center [1059, 639] width 12 height 12
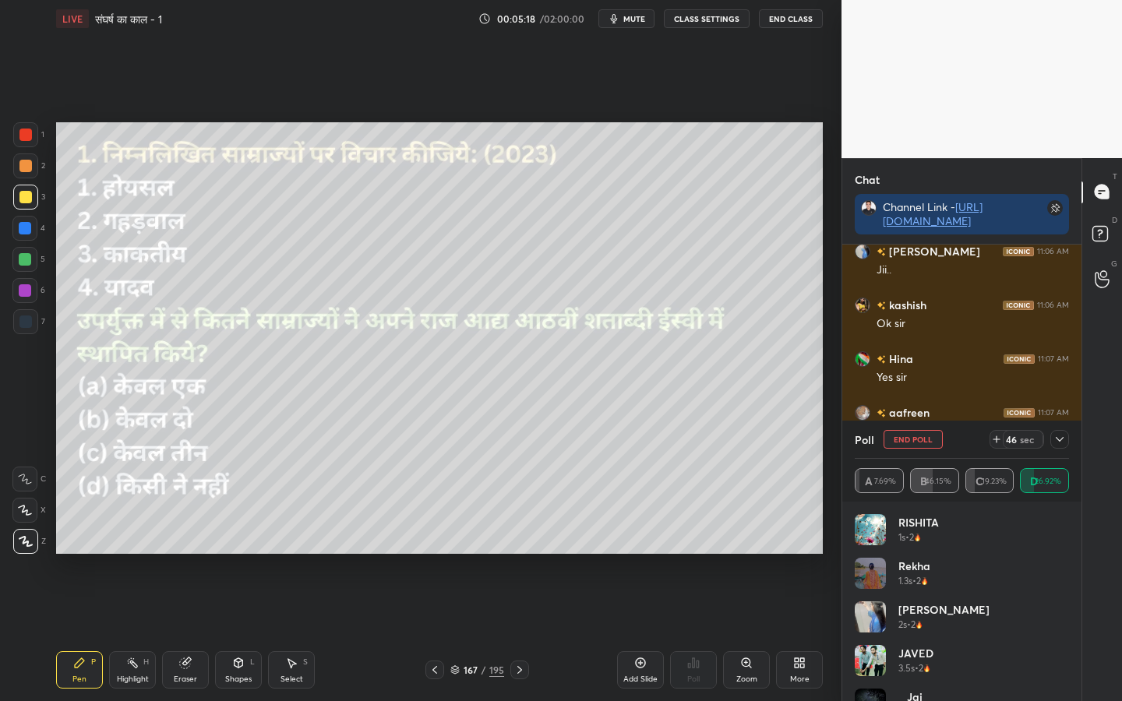
scroll to position [4698, 0]
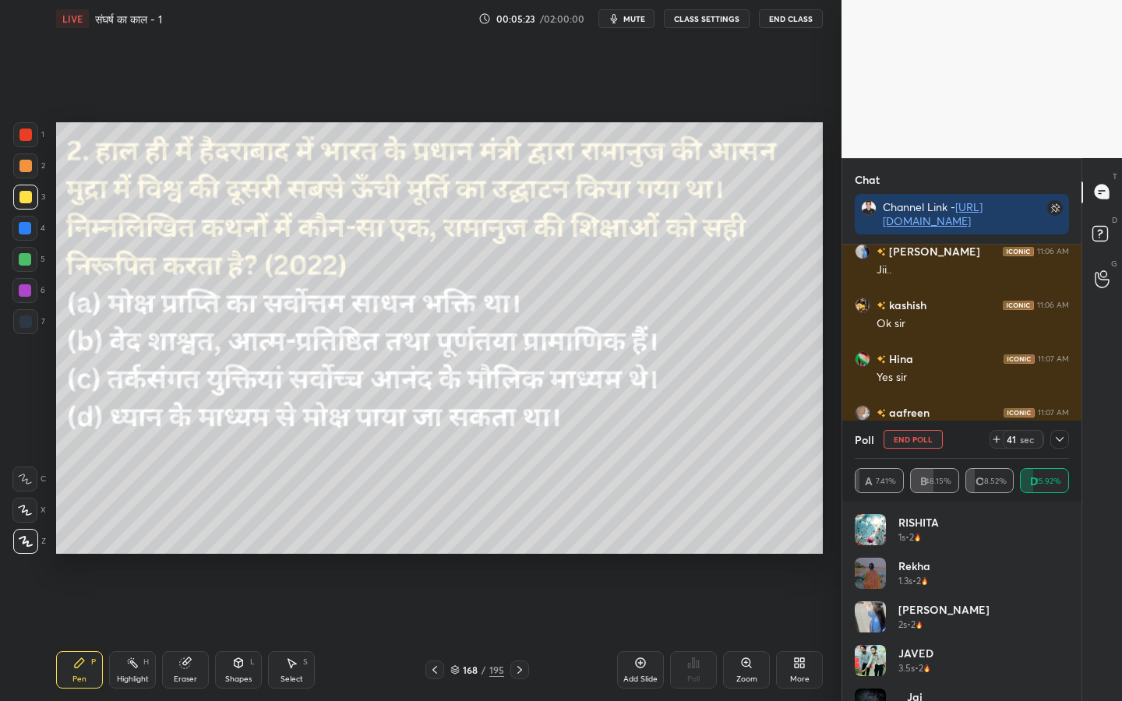
click at [900, 442] on button "End Poll" at bounding box center [912, 439] width 59 height 19
type textarea "x"
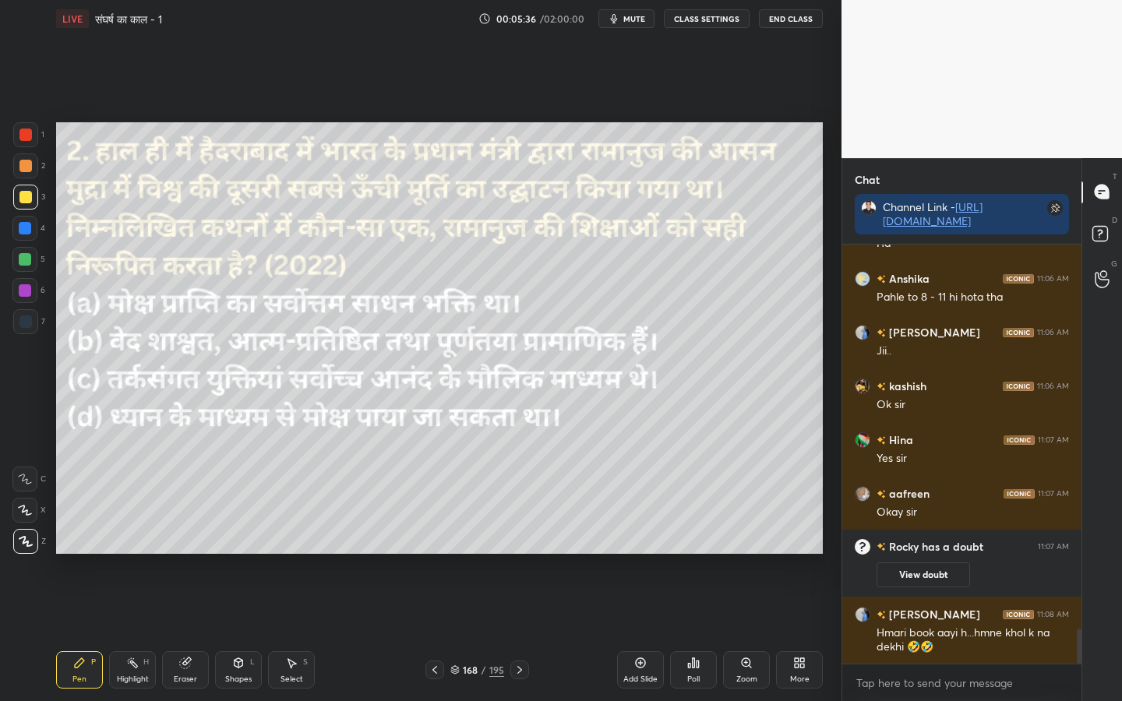
scroll to position [4671, 0]
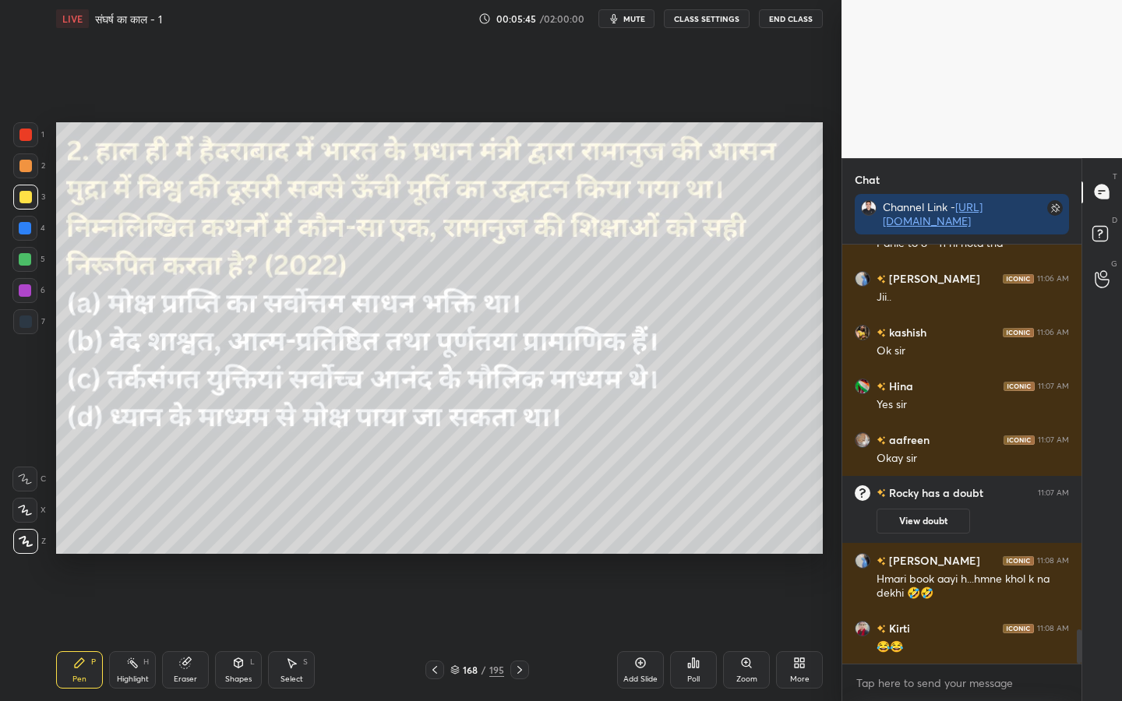
click at [694, 554] on icon at bounding box center [693, 663] width 12 height 12
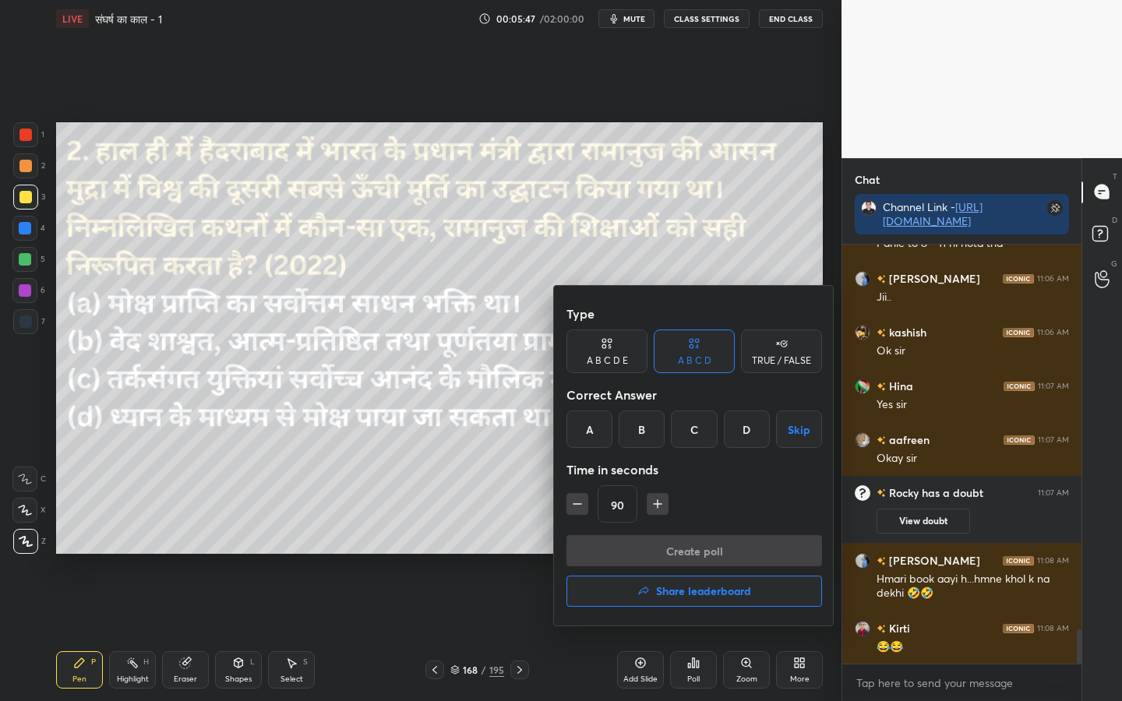
click at [580, 505] on icon "button" at bounding box center [577, 504] width 16 height 16
click at [578, 506] on icon "button" at bounding box center [577, 504] width 16 height 16
click at [580, 502] on icon "button" at bounding box center [577, 504] width 16 height 16
click at [580, 504] on icon "button" at bounding box center [577, 504] width 16 height 16
type input "30"
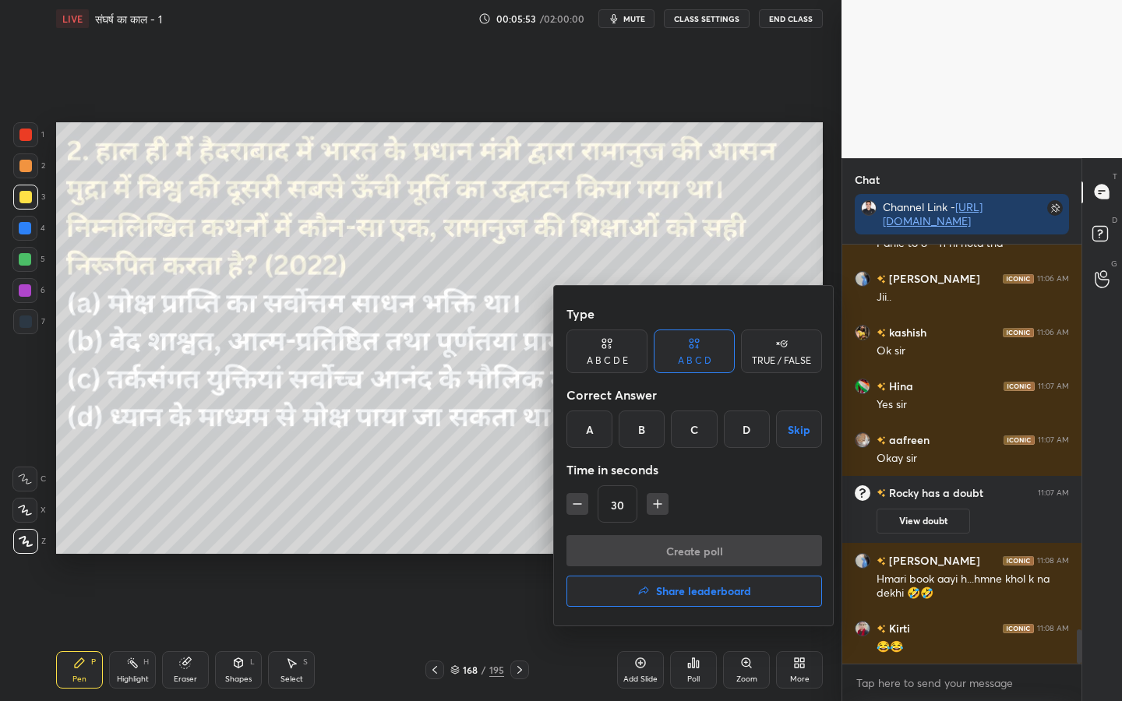
click at [592, 435] on div "A" at bounding box center [589, 429] width 46 height 37
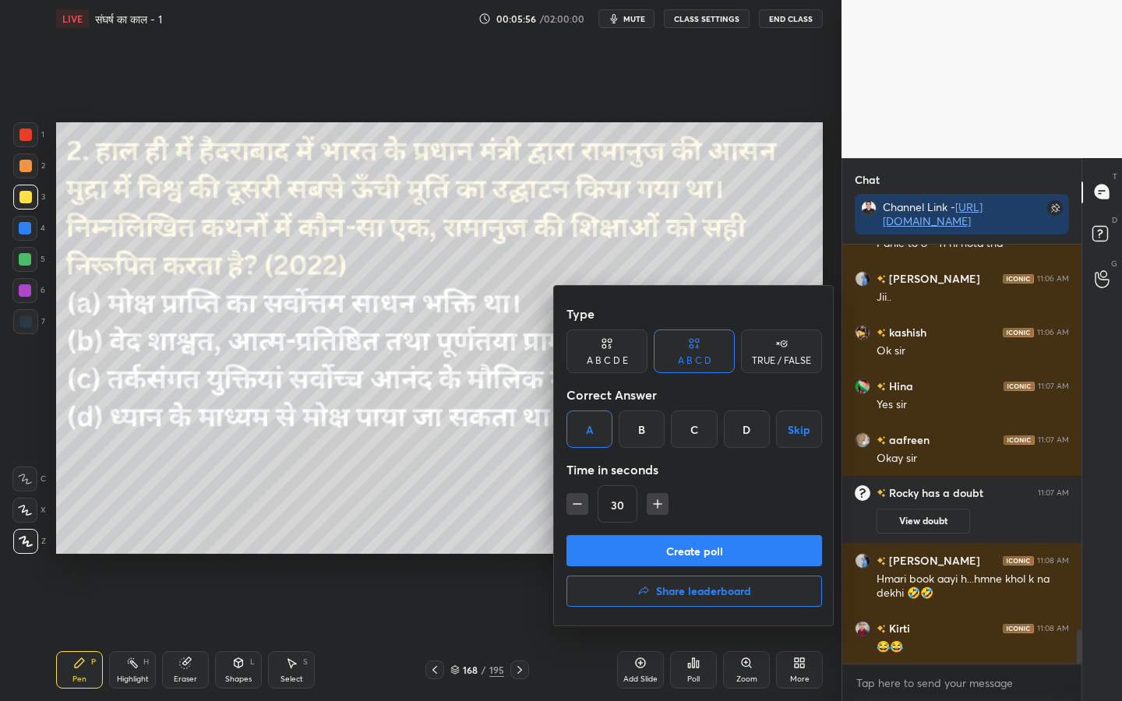
scroll to position [4724, 0]
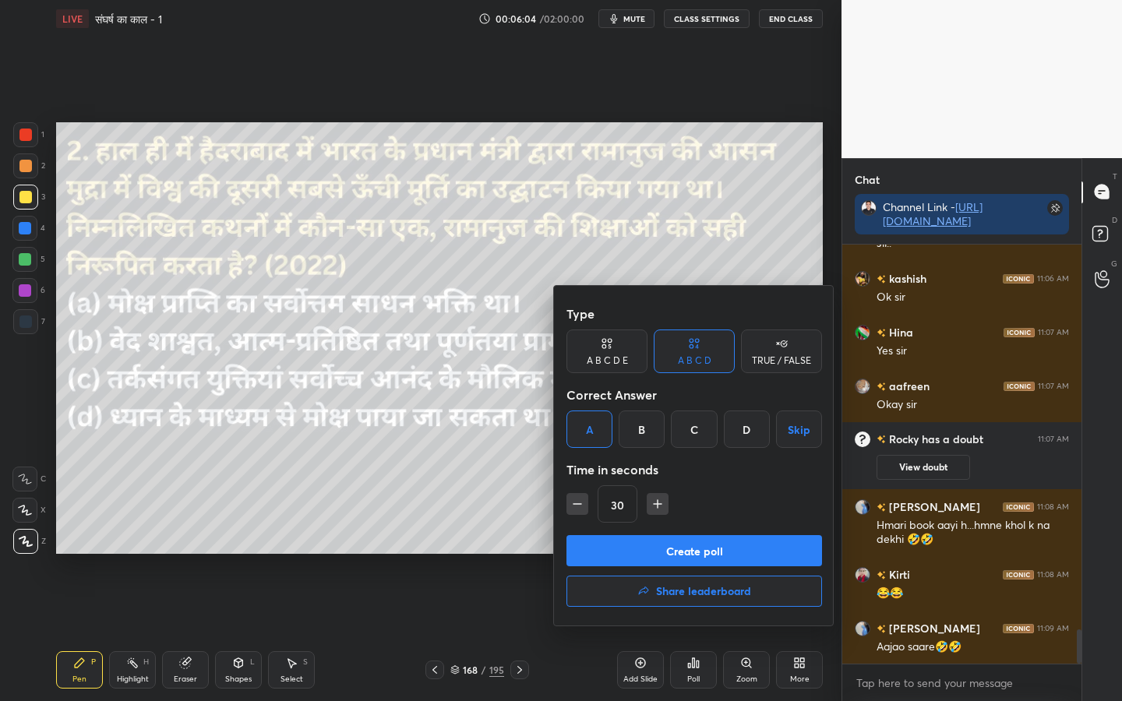
click at [708, 547] on button "Create poll" at bounding box center [694, 550] width 256 height 31
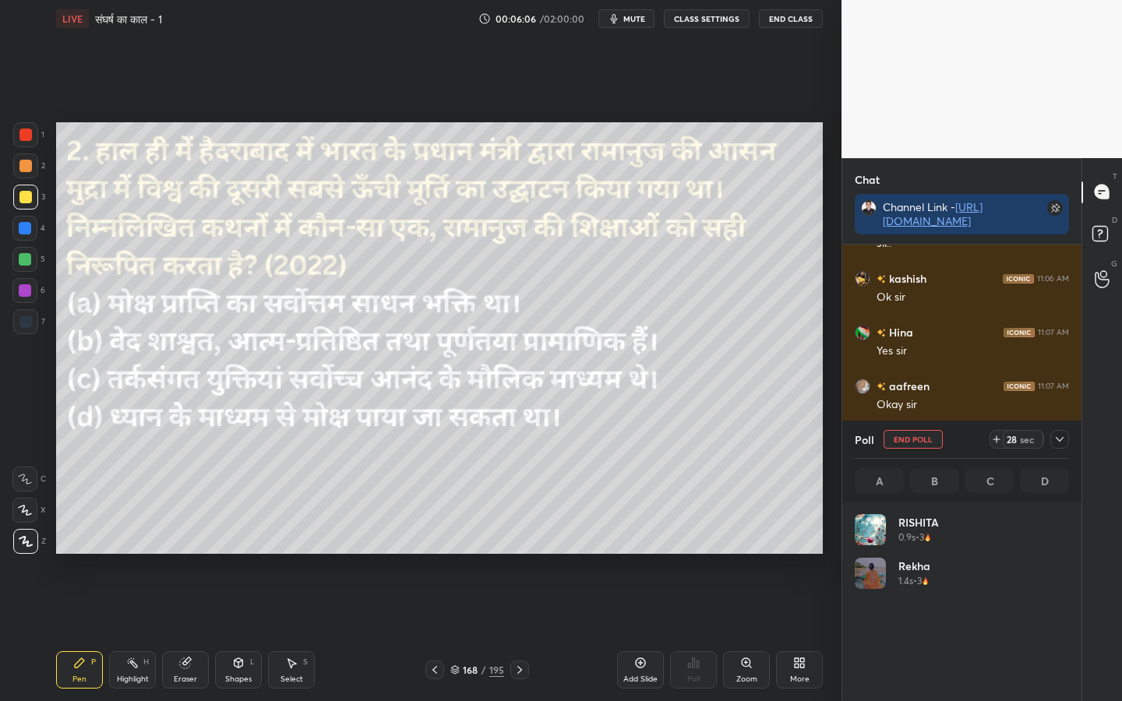
scroll to position [4859, 0]
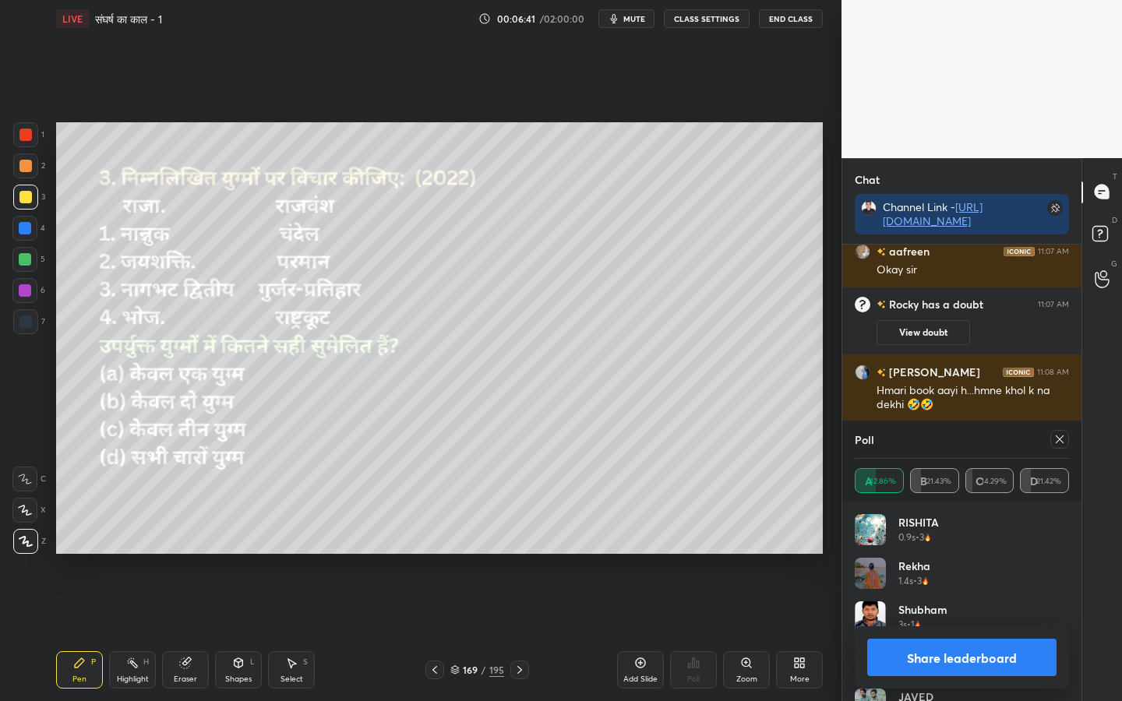
click at [1056, 436] on icon at bounding box center [1059, 439] width 12 height 12
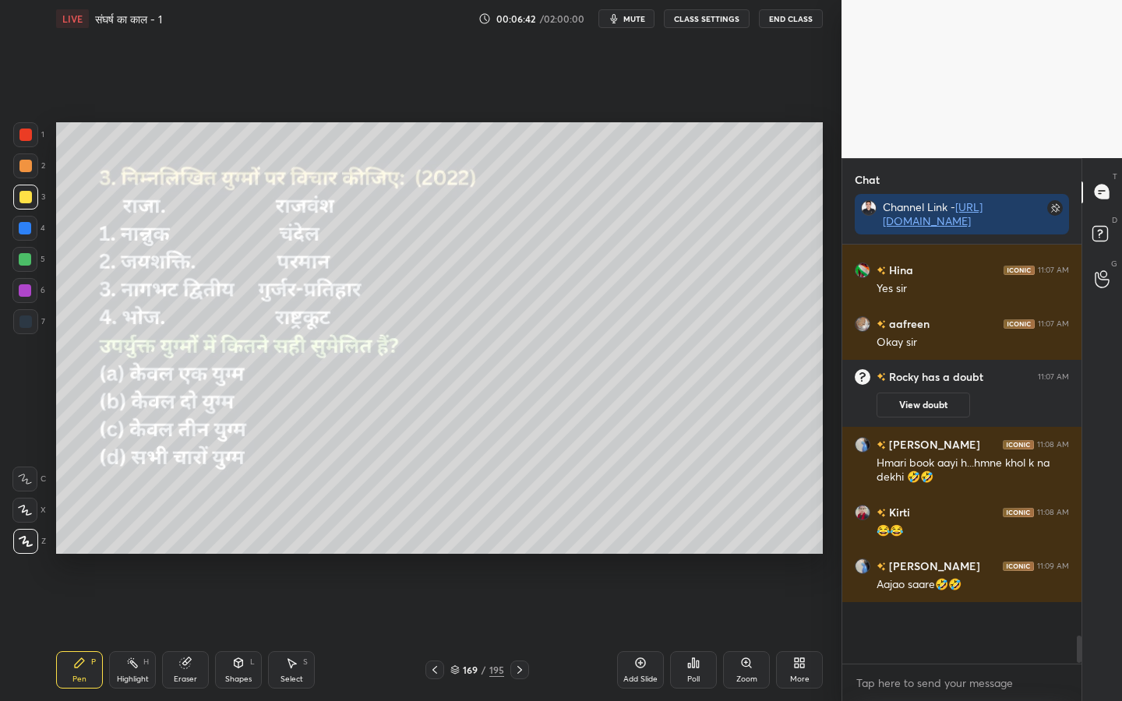
scroll to position [414, 234]
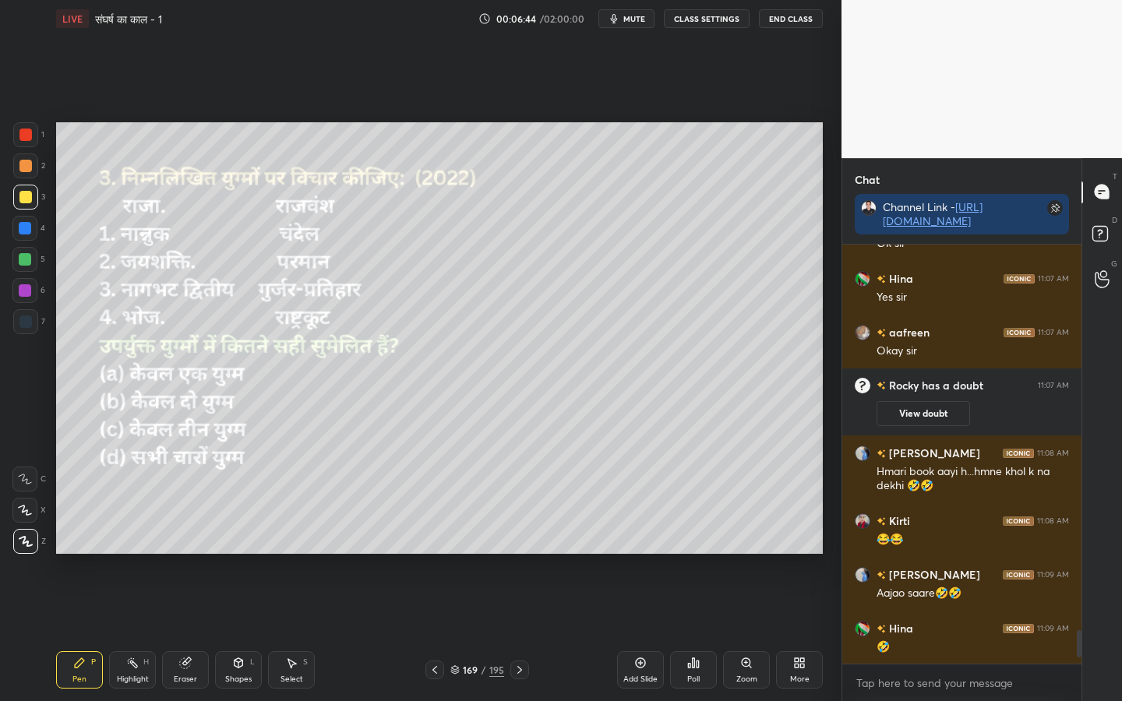
click at [707, 554] on div "Poll" at bounding box center [693, 669] width 47 height 37
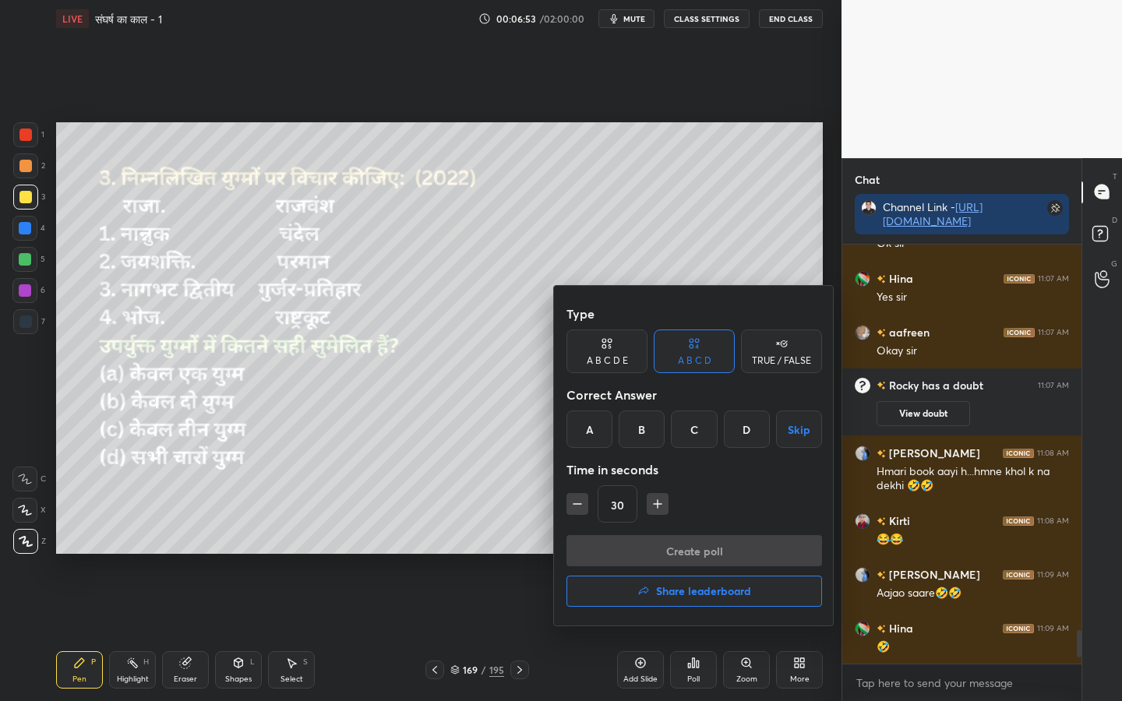
click at [644, 439] on div "B" at bounding box center [642, 429] width 46 height 37
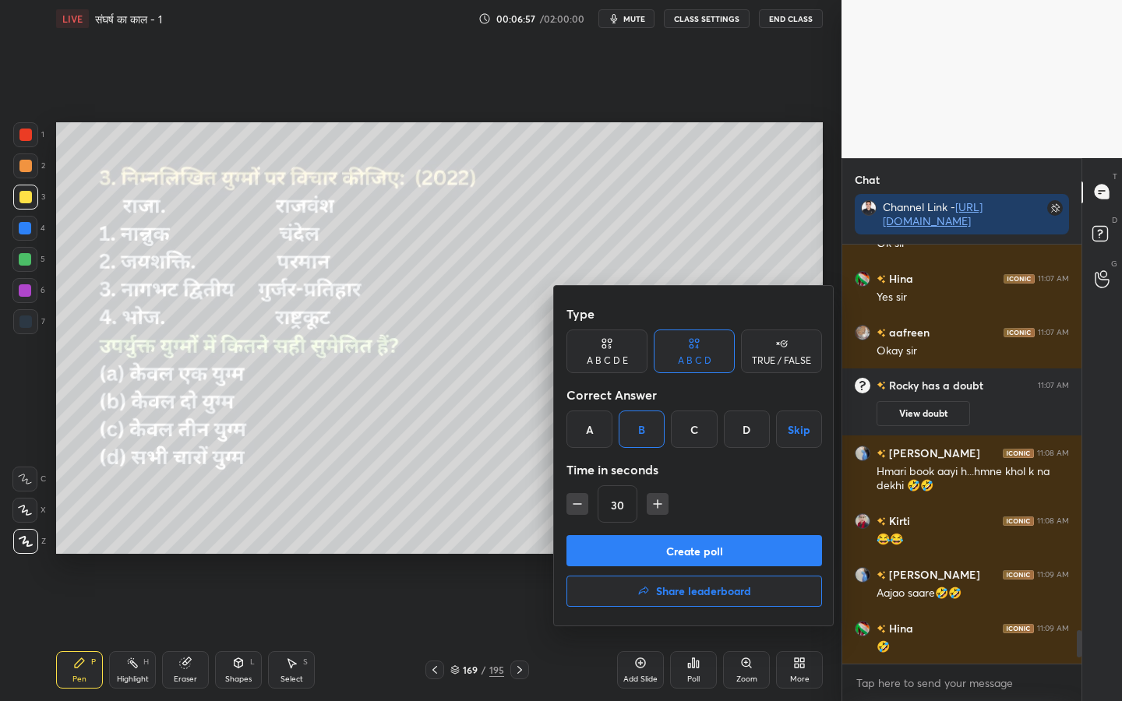
click at [687, 547] on button "Create poll" at bounding box center [694, 550] width 256 height 31
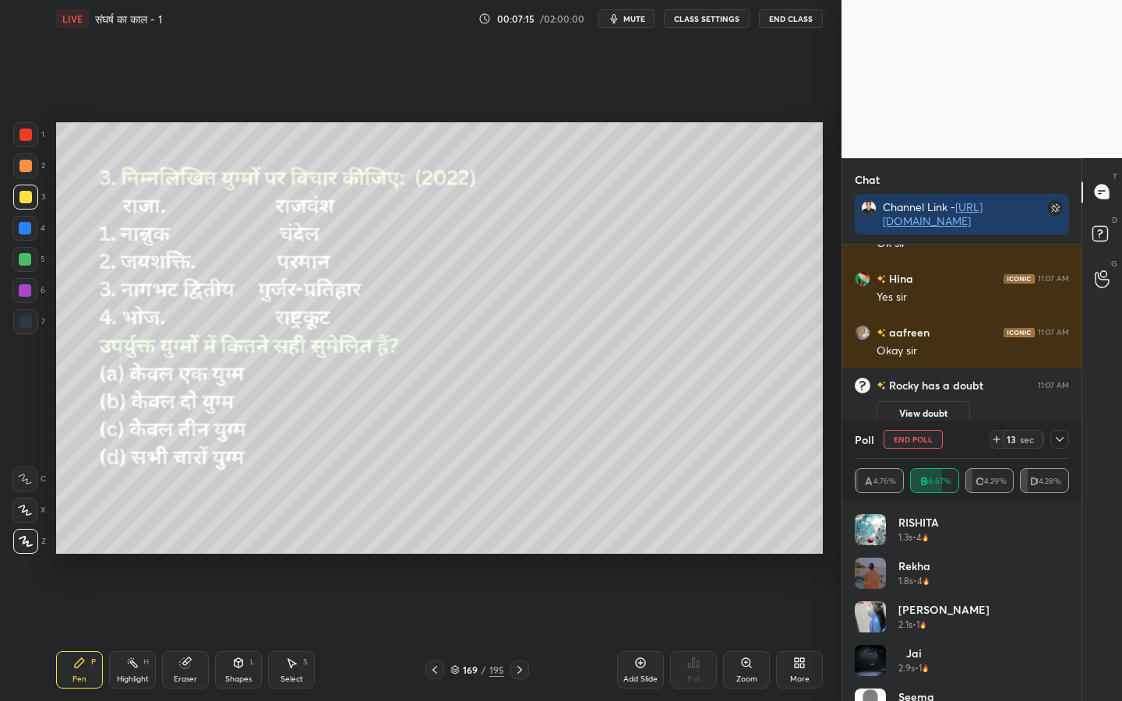
scroll to position [4913, 0]
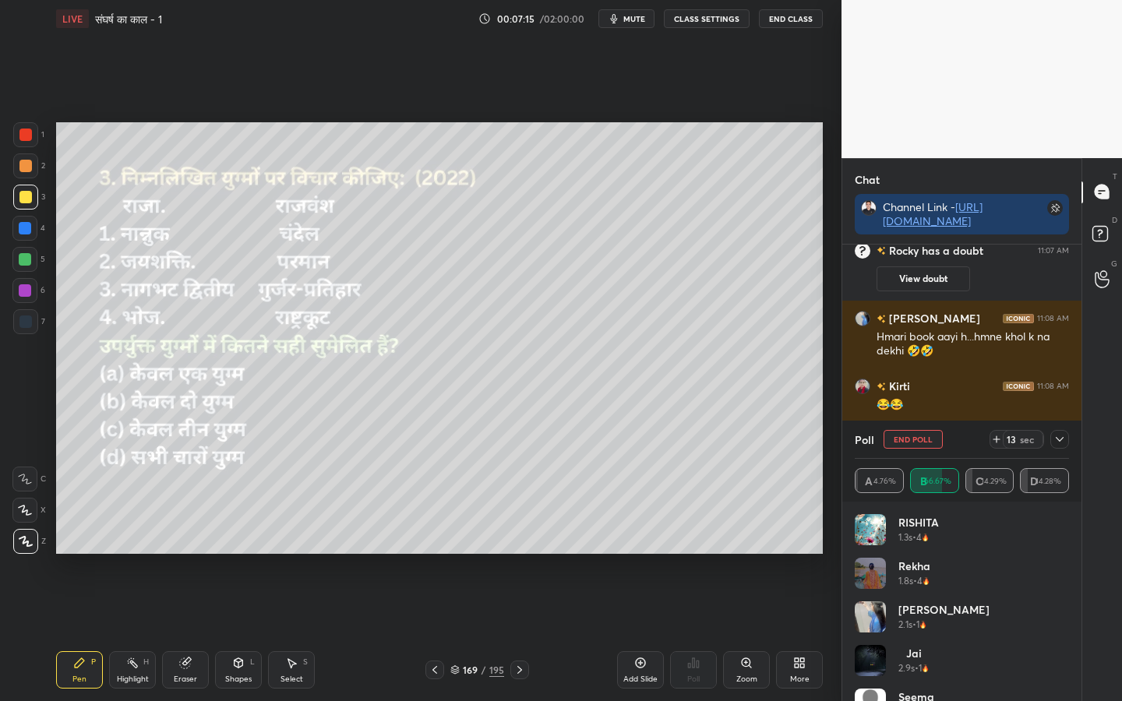
click at [1061, 446] on div at bounding box center [1059, 439] width 19 height 19
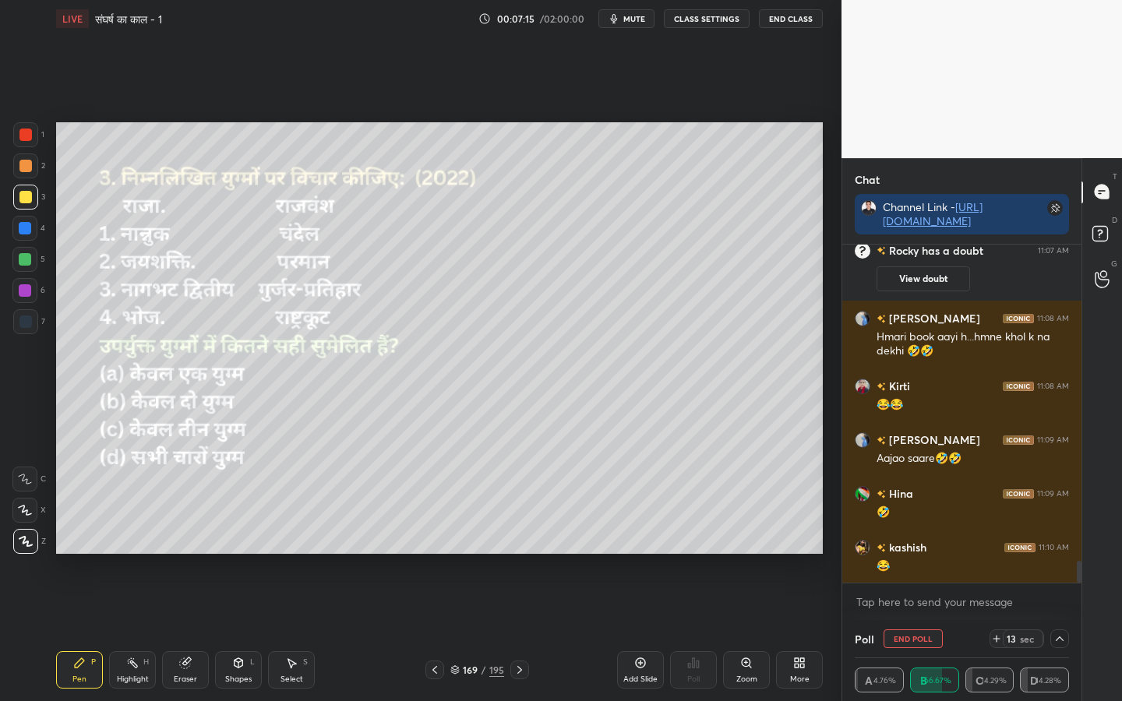
scroll to position [2, 210]
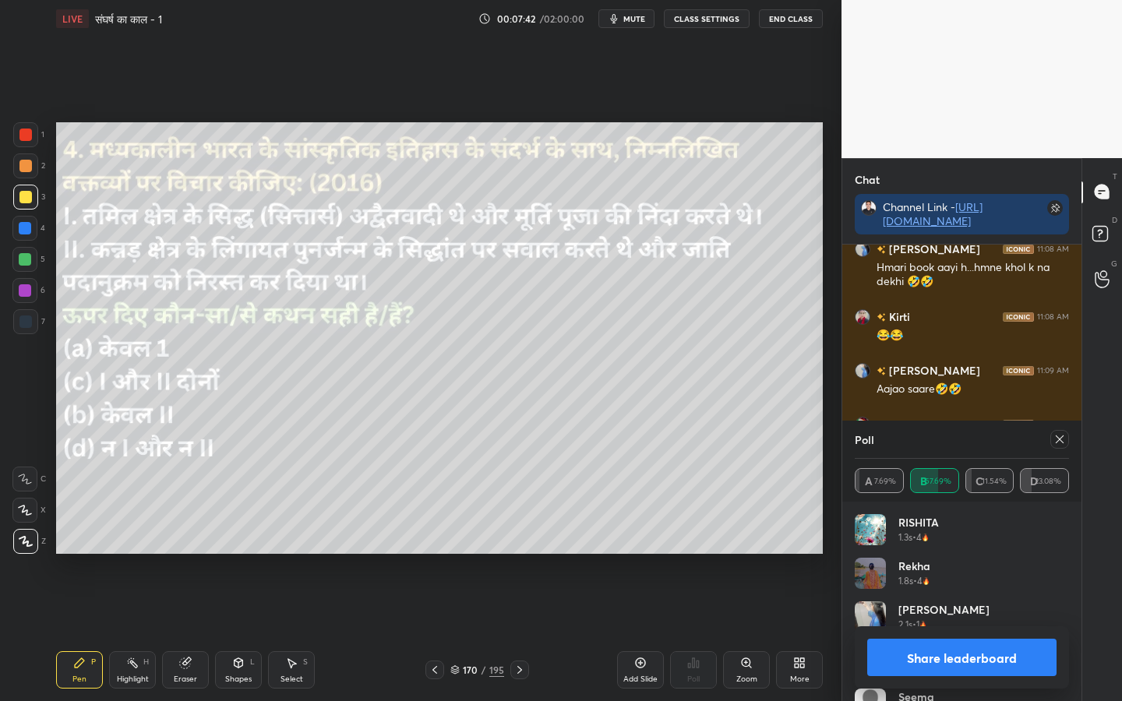
click at [1065, 440] on icon at bounding box center [1059, 439] width 12 height 12
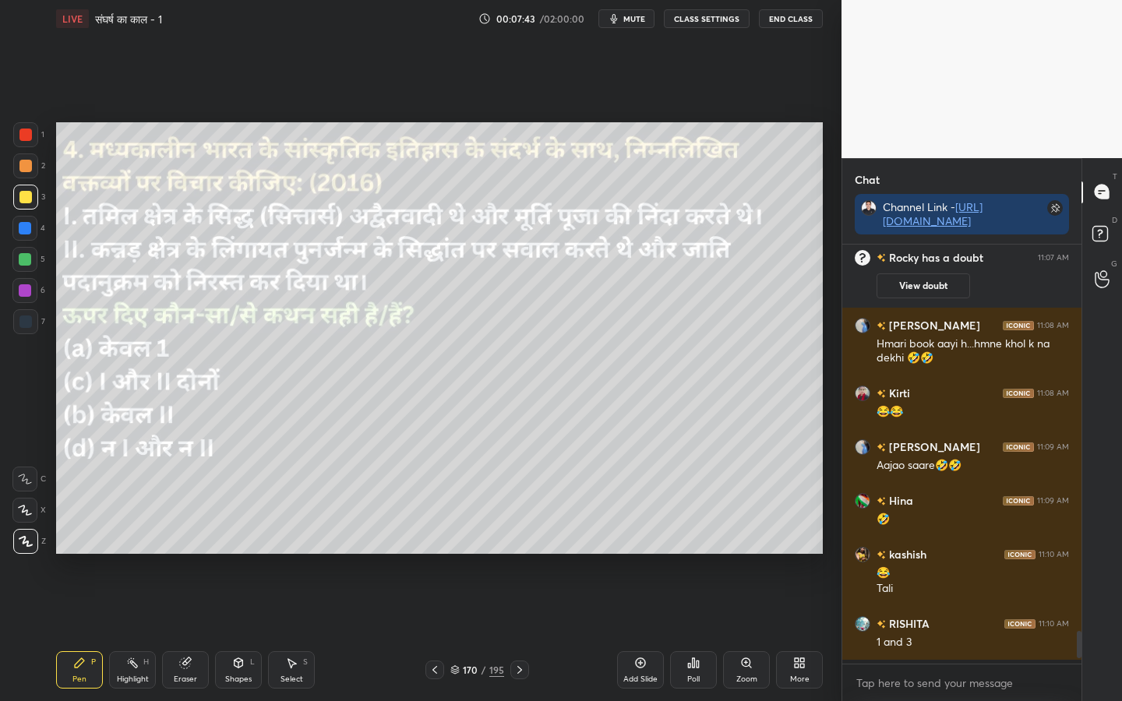
scroll to position [4901, 0]
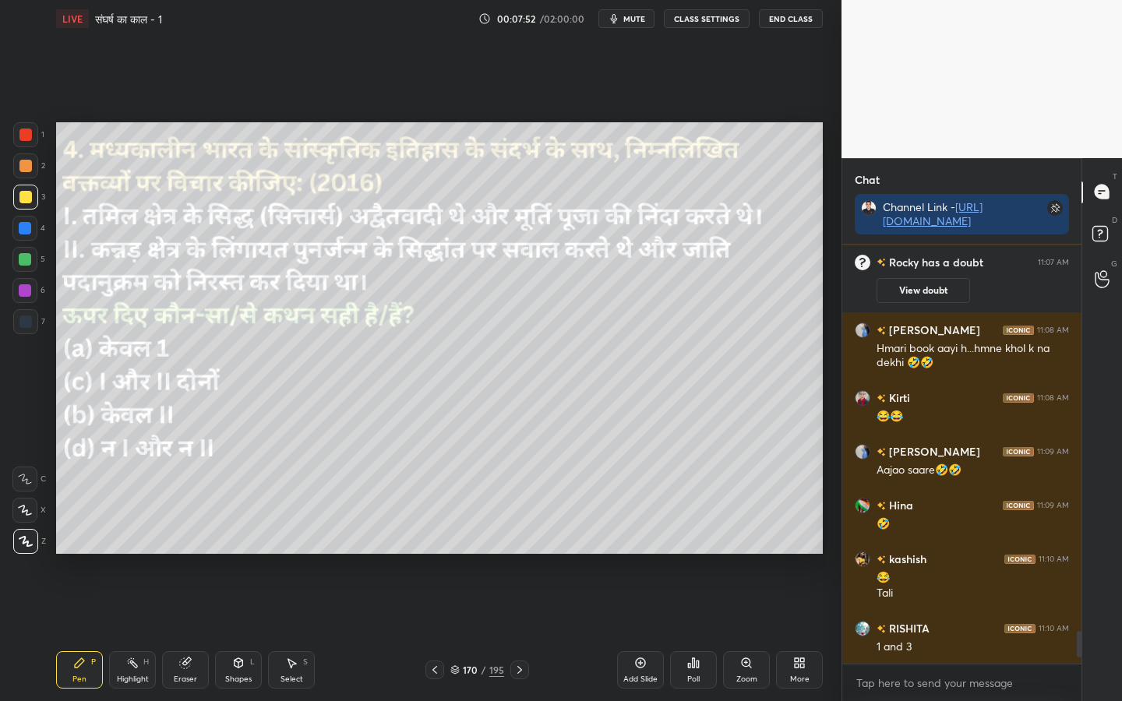
click at [694, 554] on icon at bounding box center [693, 663] width 12 height 12
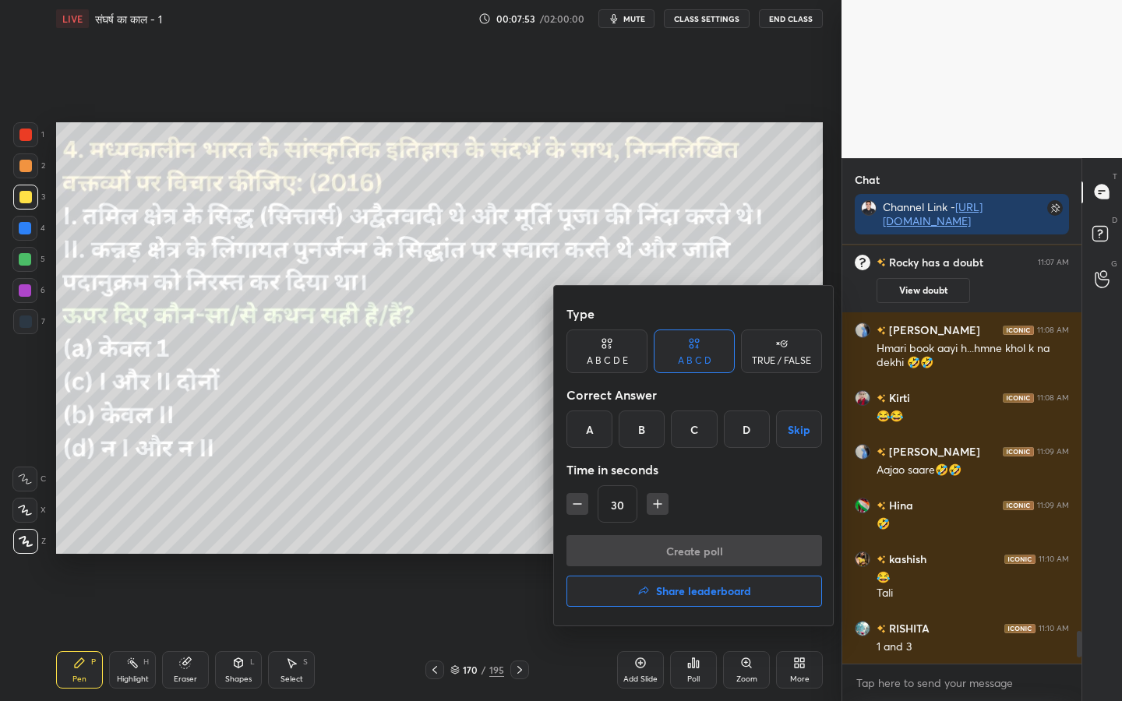
click at [696, 425] on div "C" at bounding box center [694, 429] width 46 height 37
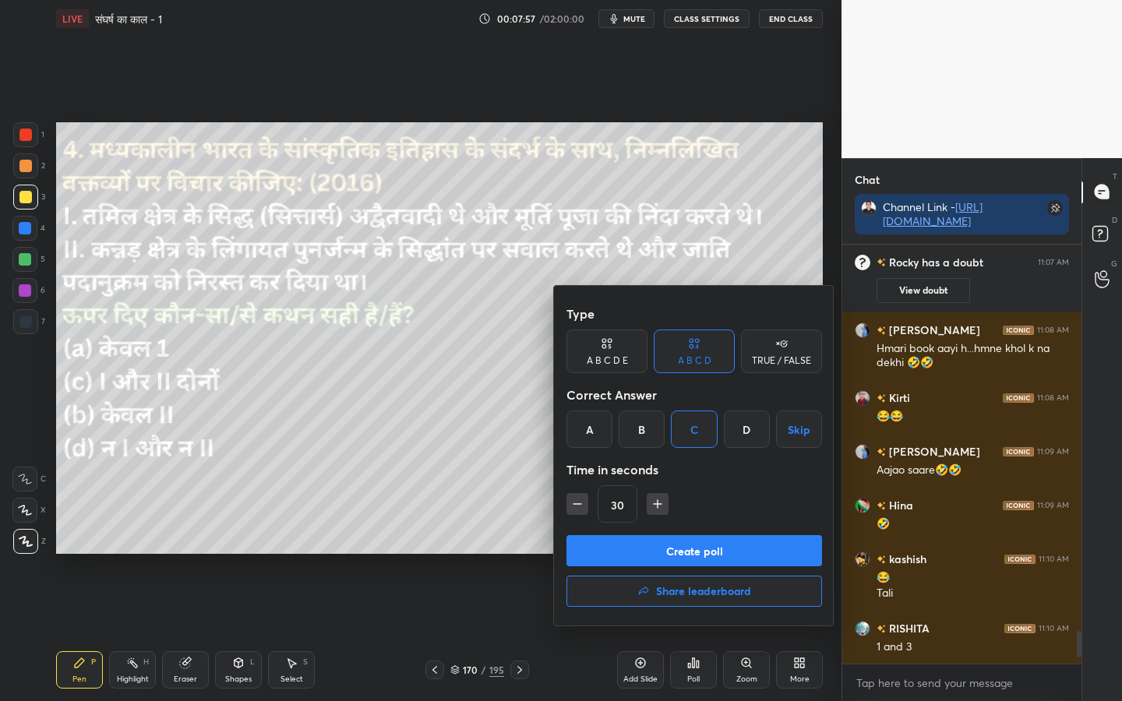
scroll to position [4955, 0]
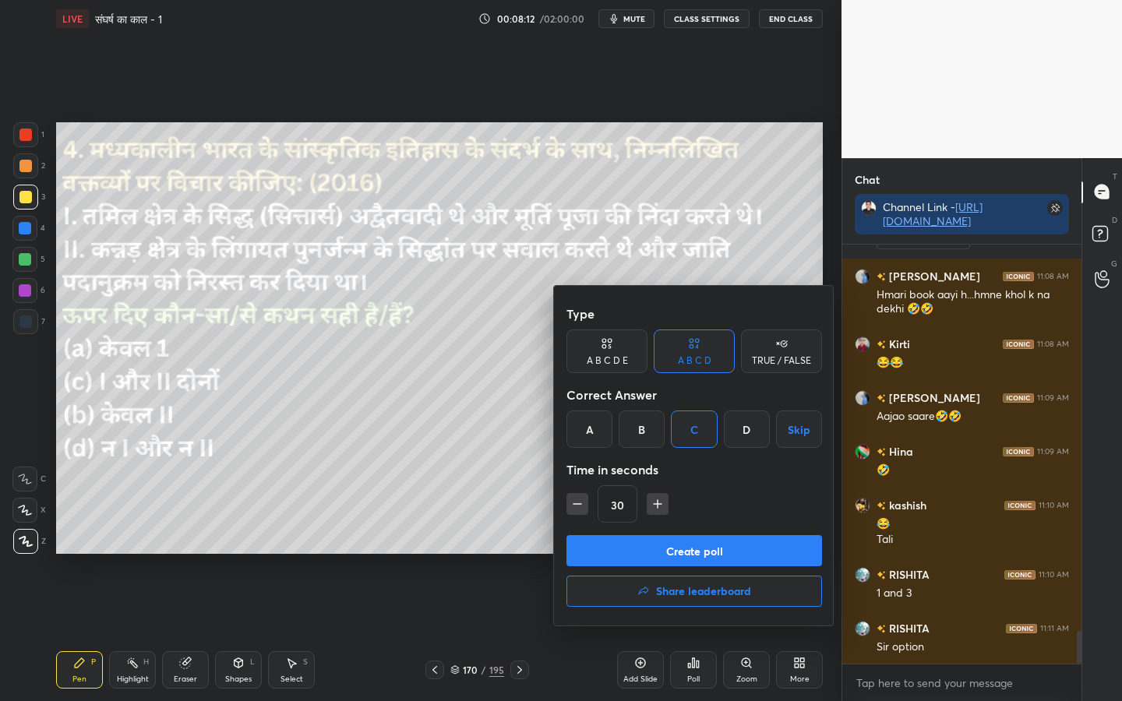
click at [682, 554] on button "Create poll" at bounding box center [694, 550] width 256 height 31
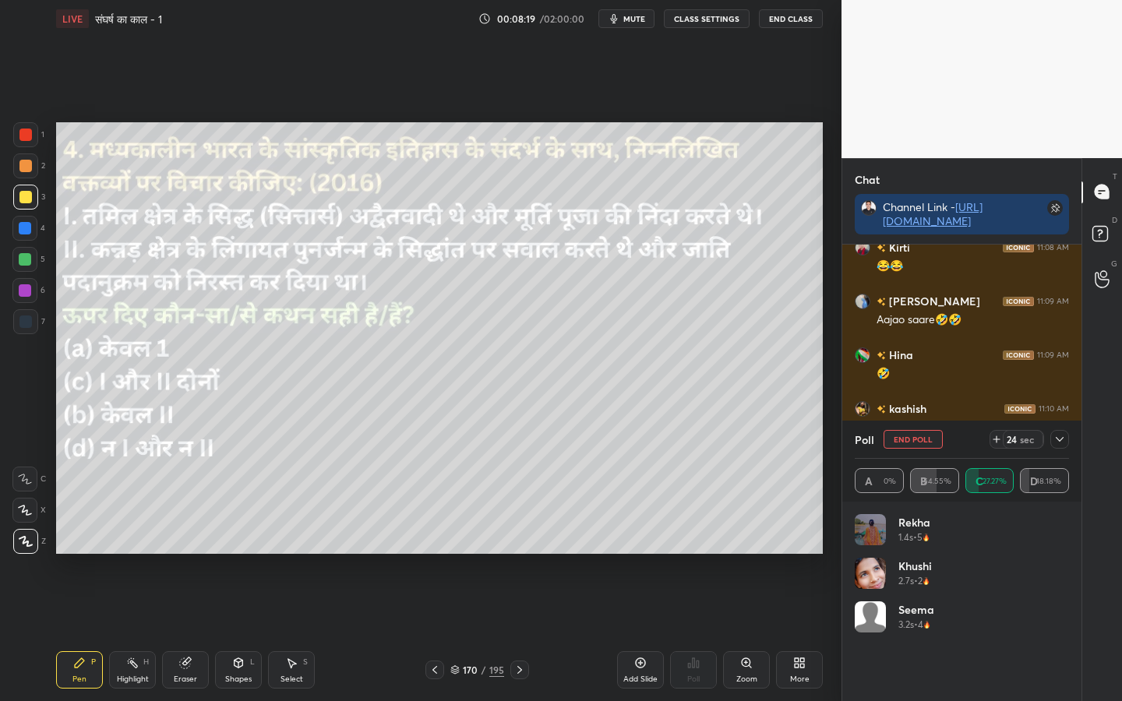
scroll to position [5105, 0]
click at [1059, 435] on icon at bounding box center [1059, 439] width 12 height 12
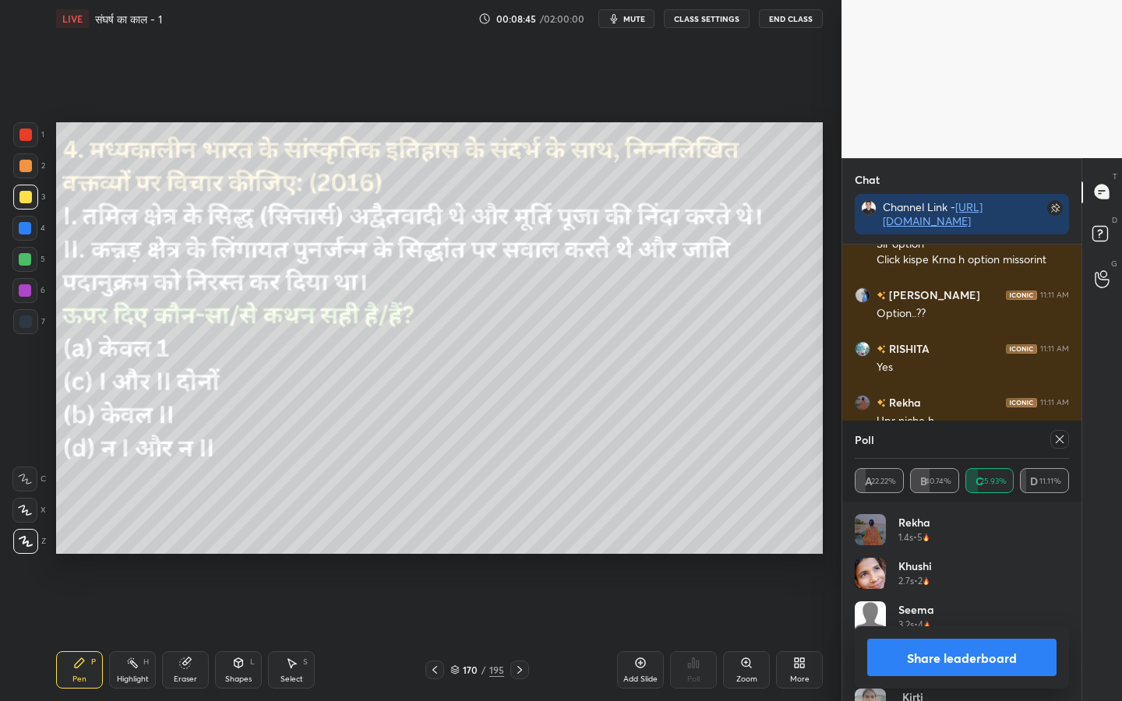
scroll to position [5179, 0]
click at [1056, 443] on icon at bounding box center [1059, 439] width 12 height 12
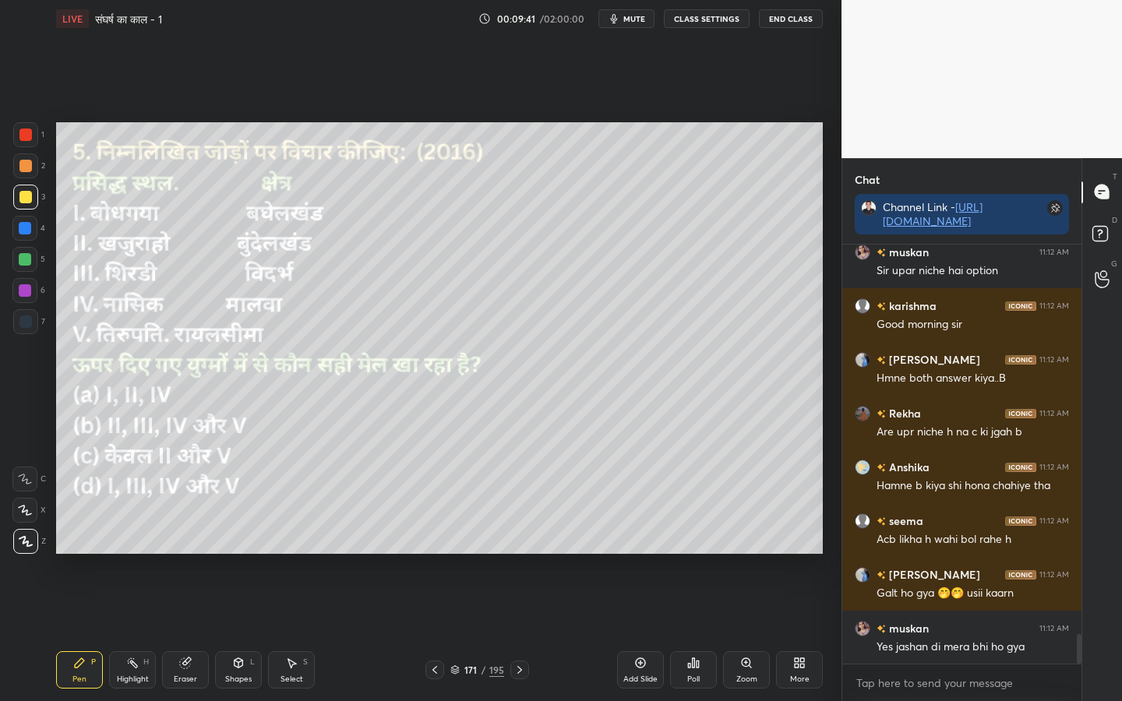
click at [693, 554] on icon at bounding box center [694, 662] width 2 height 9
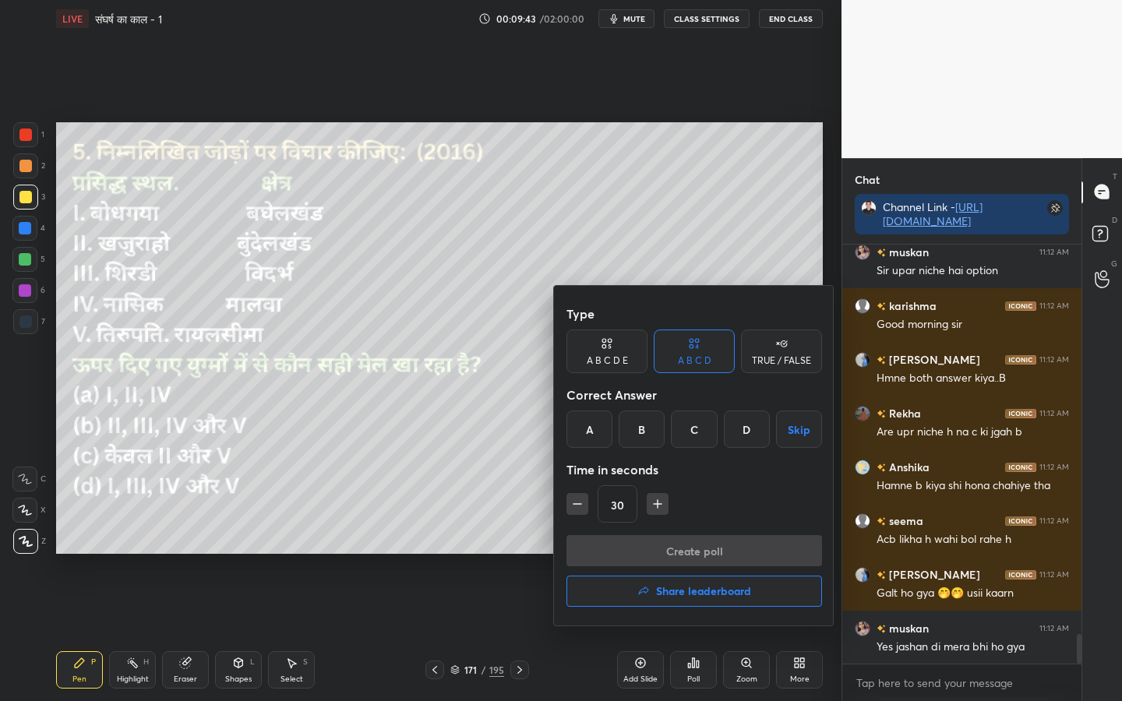
click at [692, 434] on div "C" at bounding box center [694, 429] width 46 height 37
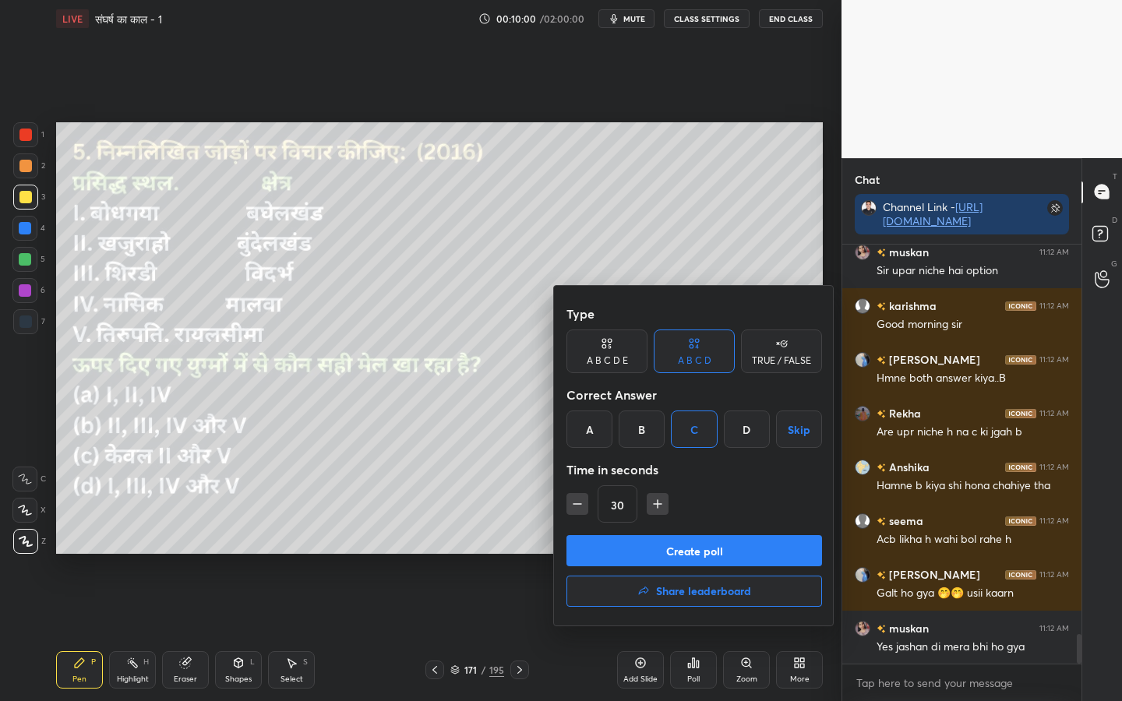
click at [713, 550] on button "Create poll" at bounding box center [694, 550] width 256 height 31
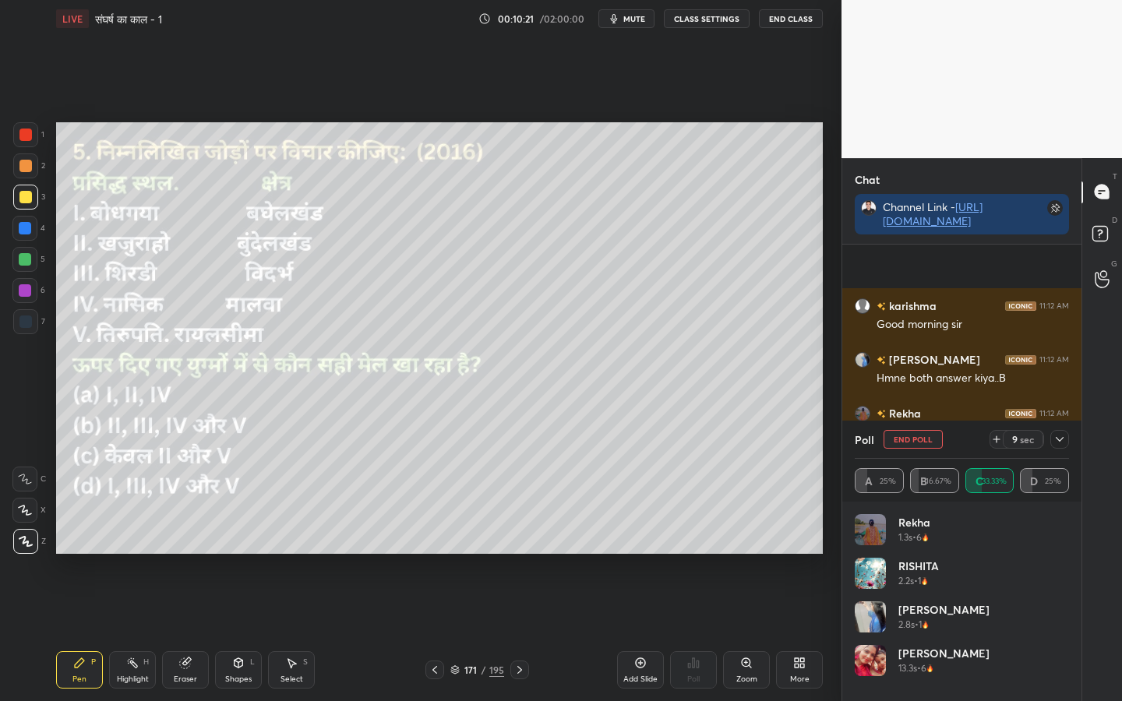
scroll to position [5677, 0]
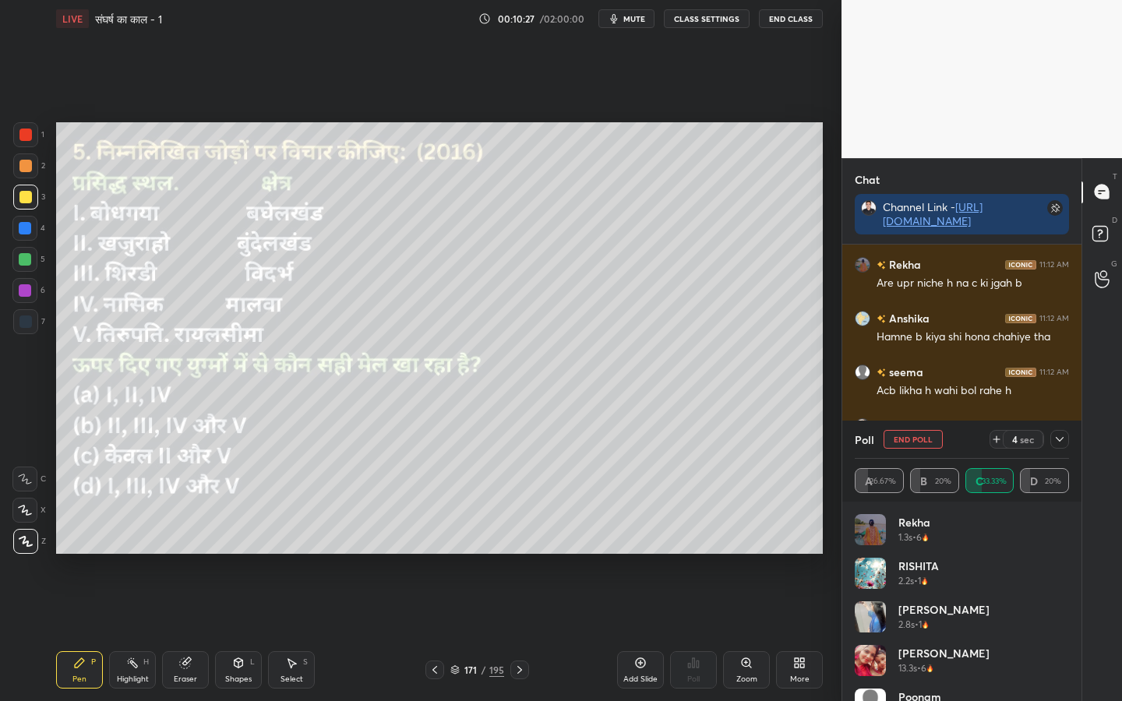
click at [1062, 439] on icon at bounding box center [1059, 439] width 12 height 12
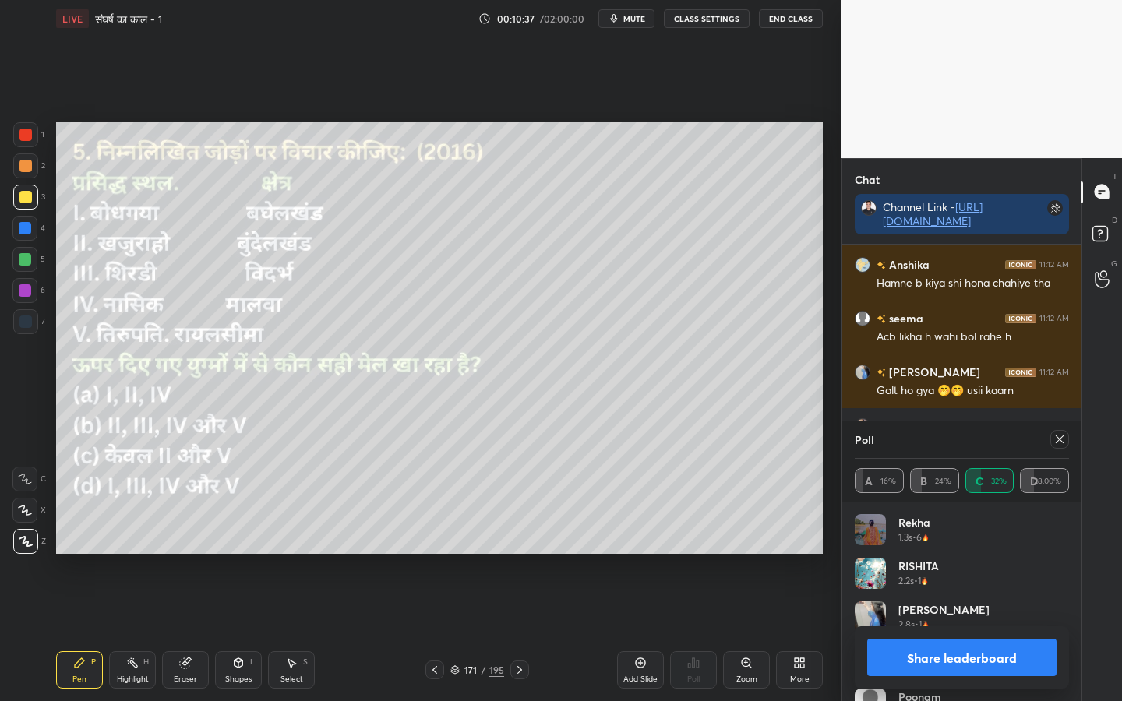
scroll to position [5768, 0]
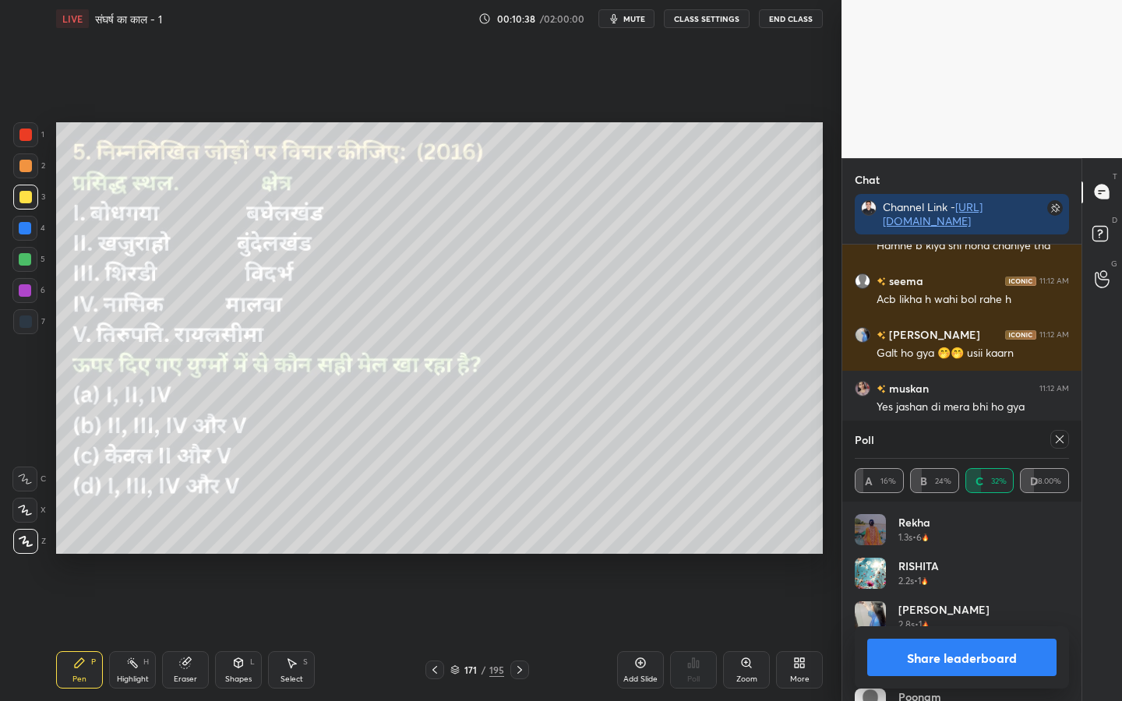
click at [1056, 444] on icon at bounding box center [1059, 439] width 12 height 12
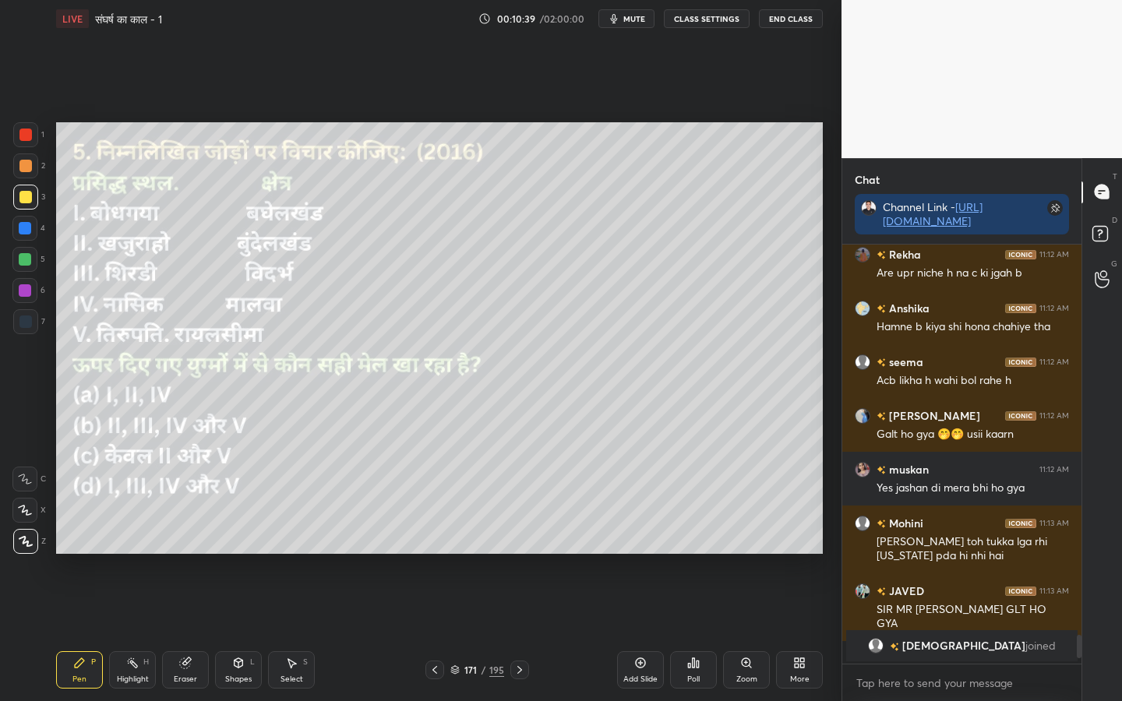
scroll to position [414, 234]
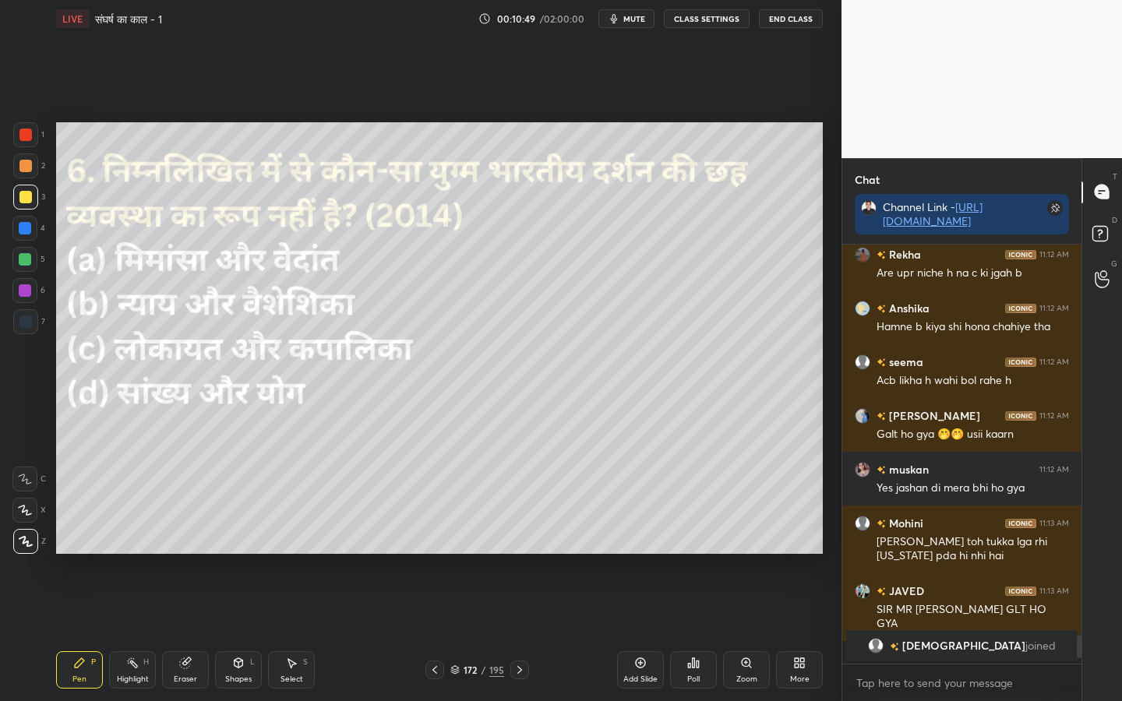
click at [692, 554] on div "Poll" at bounding box center [693, 669] width 47 height 37
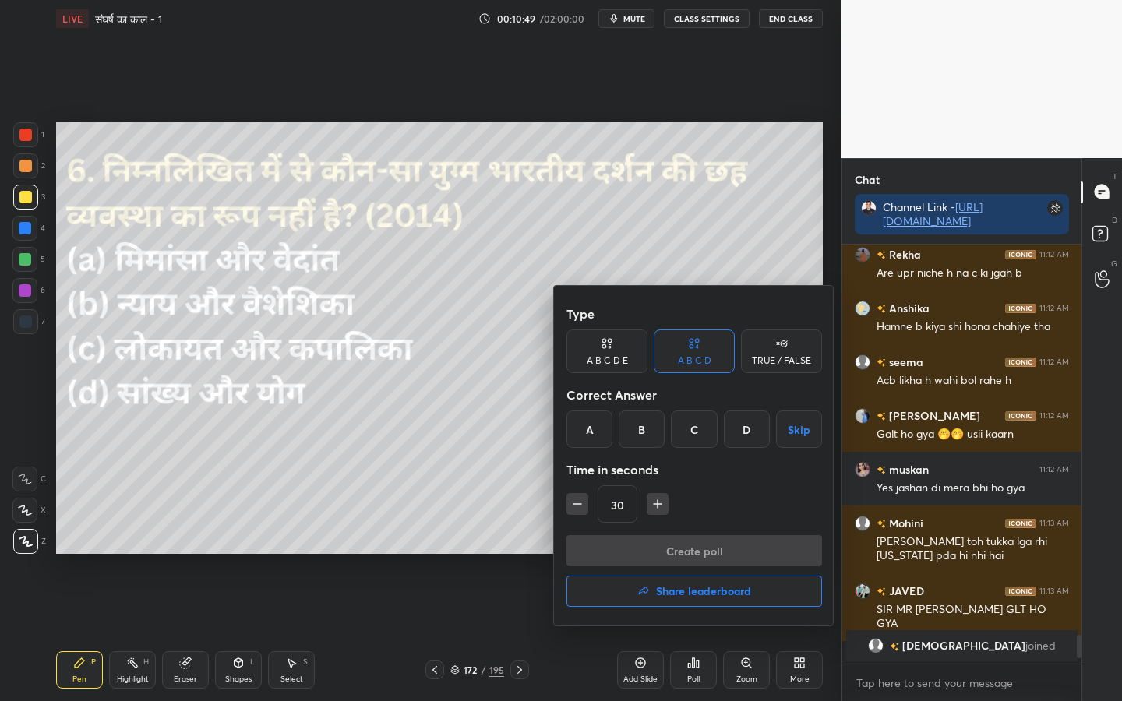
click at [697, 421] on div "C" at bounding box center [694, 429] width 46 height 37
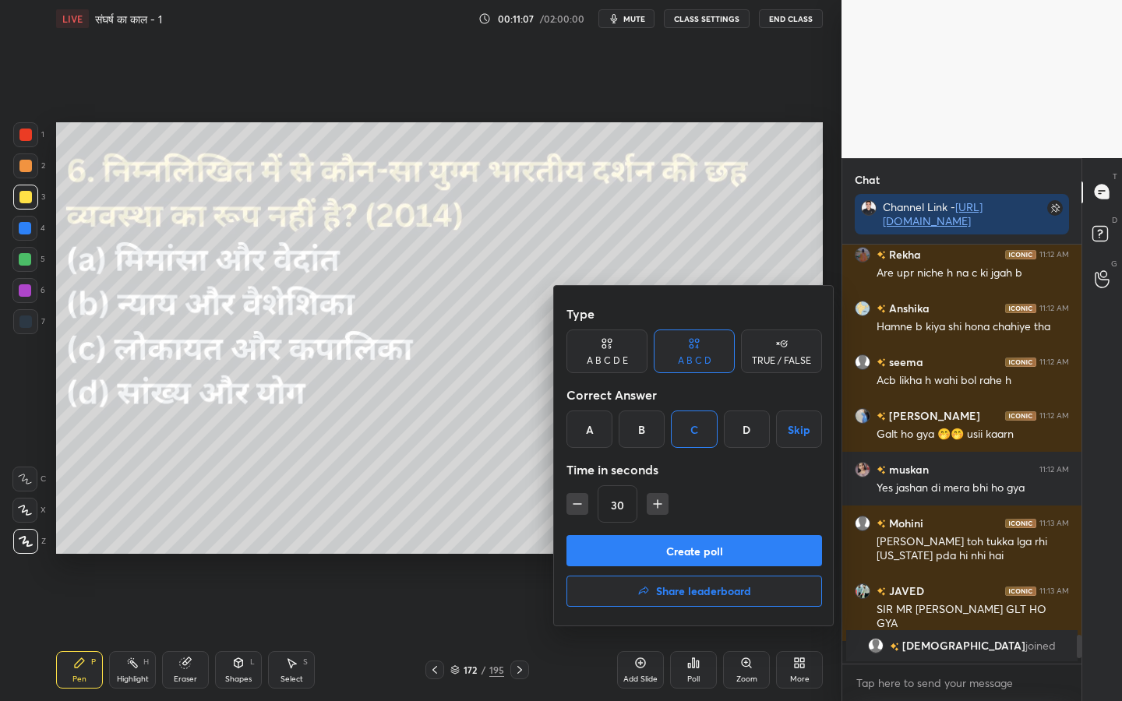
click at [682, 554] on div "Create poll Share leaderboard" at bounding box center [694, 574] width 256 height 78
click at [696, 552] on button "Create poll" at bounding box center [694, 550] width 256 height 31
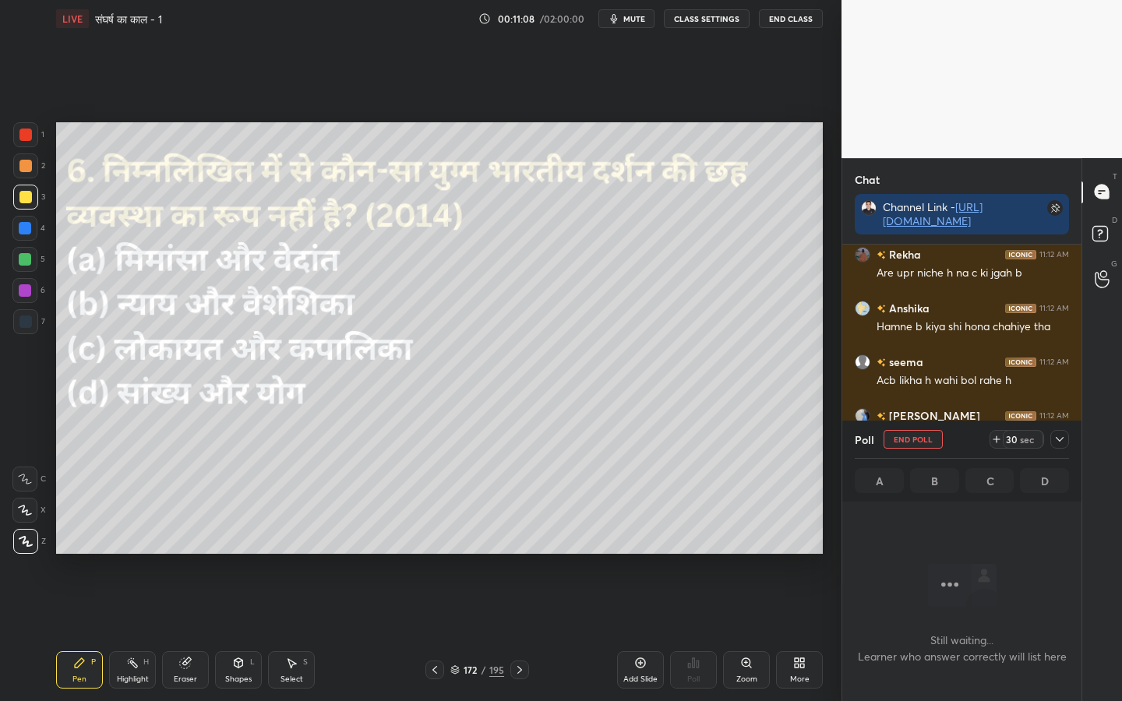
scroll to position [5, 5]
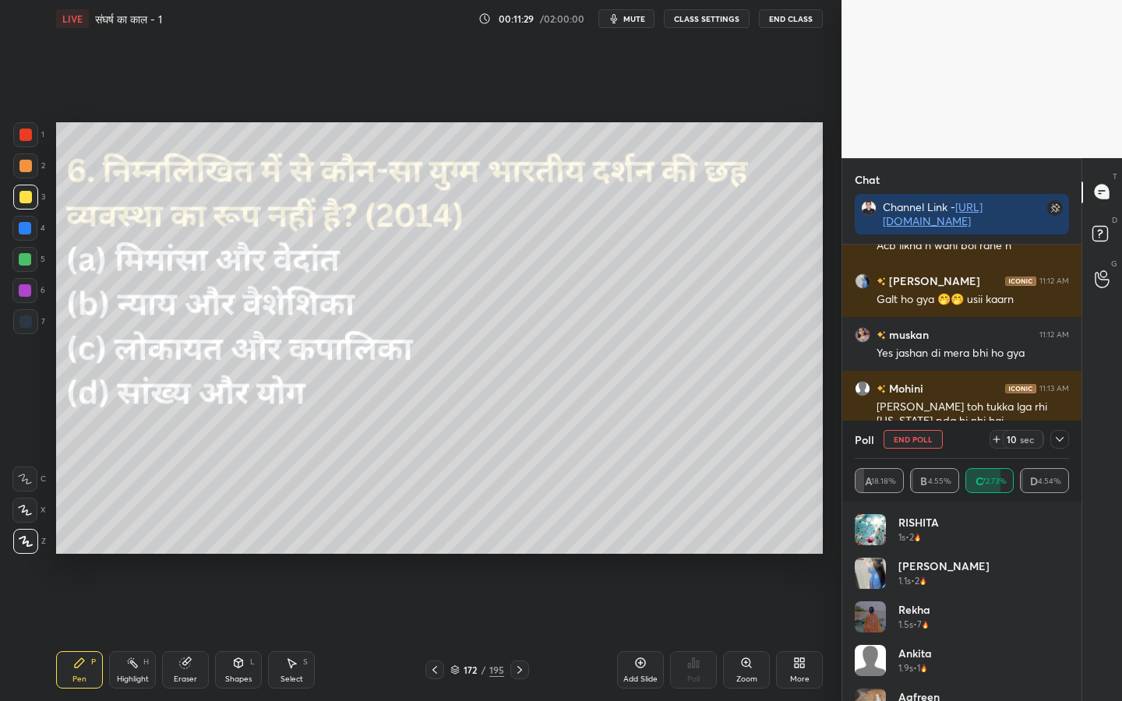
click at [1060, 435] on icon at bounding box center [1059, 439] width 12 height 12
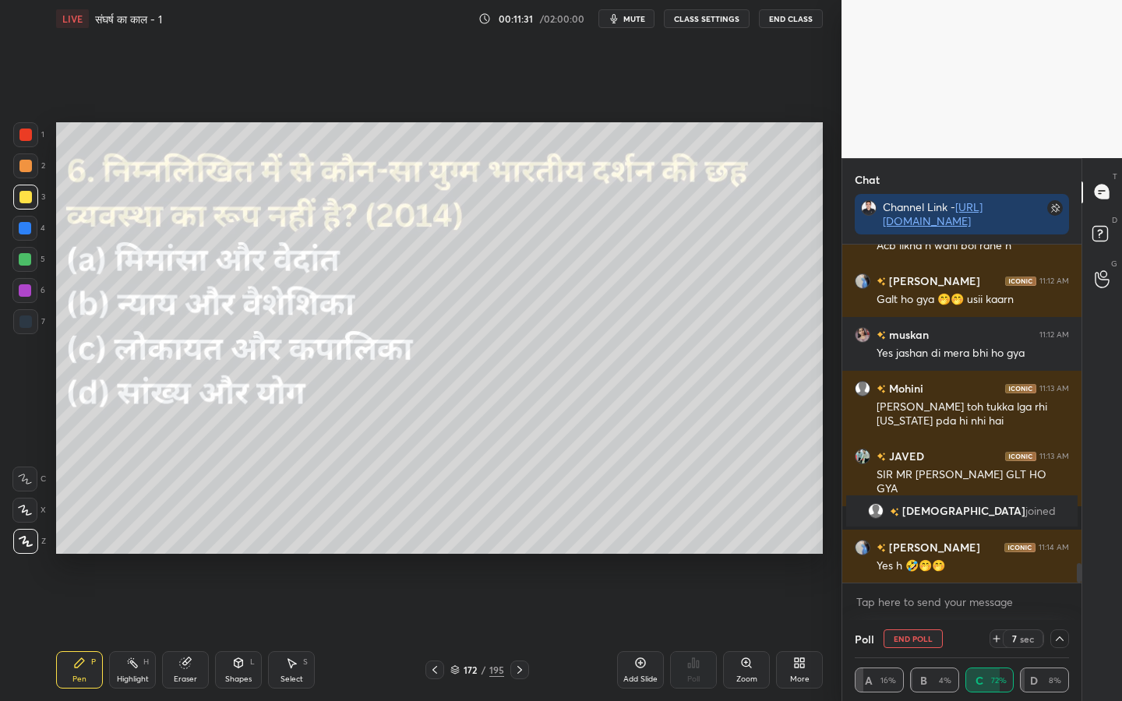
click at [1057, 554] on icon at bounding box center [1059, 639] width 12 height 12
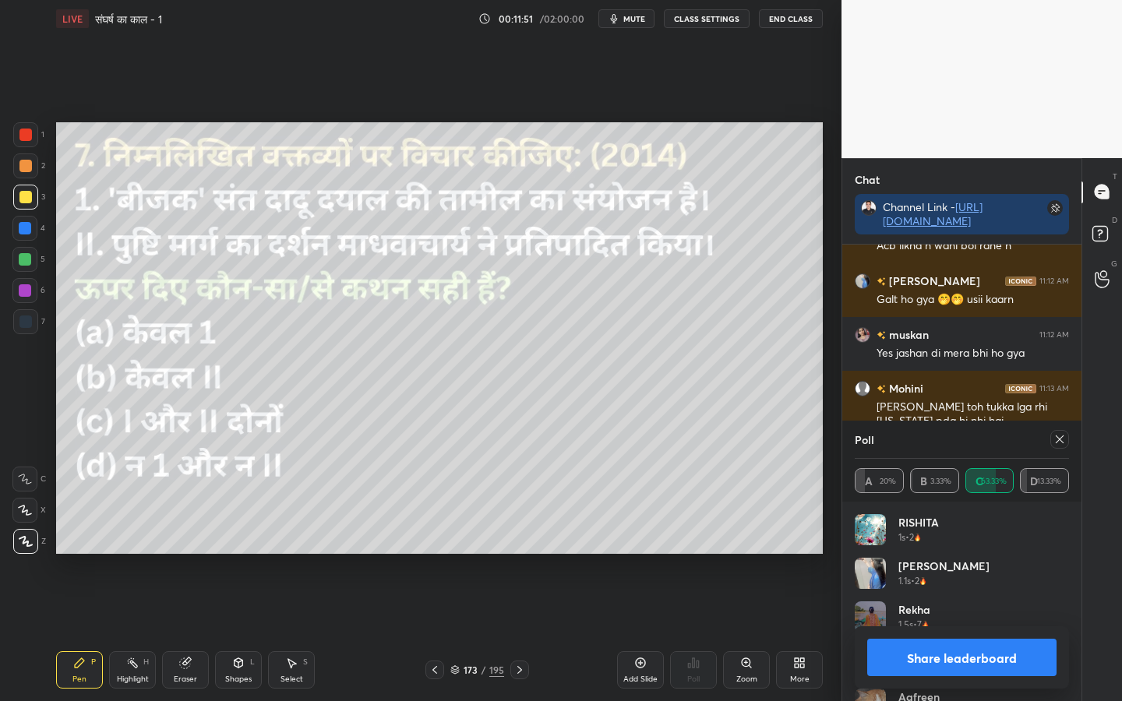
click at [1059, 439] on icon at bounding box center [1060, 439] width 8 height 8
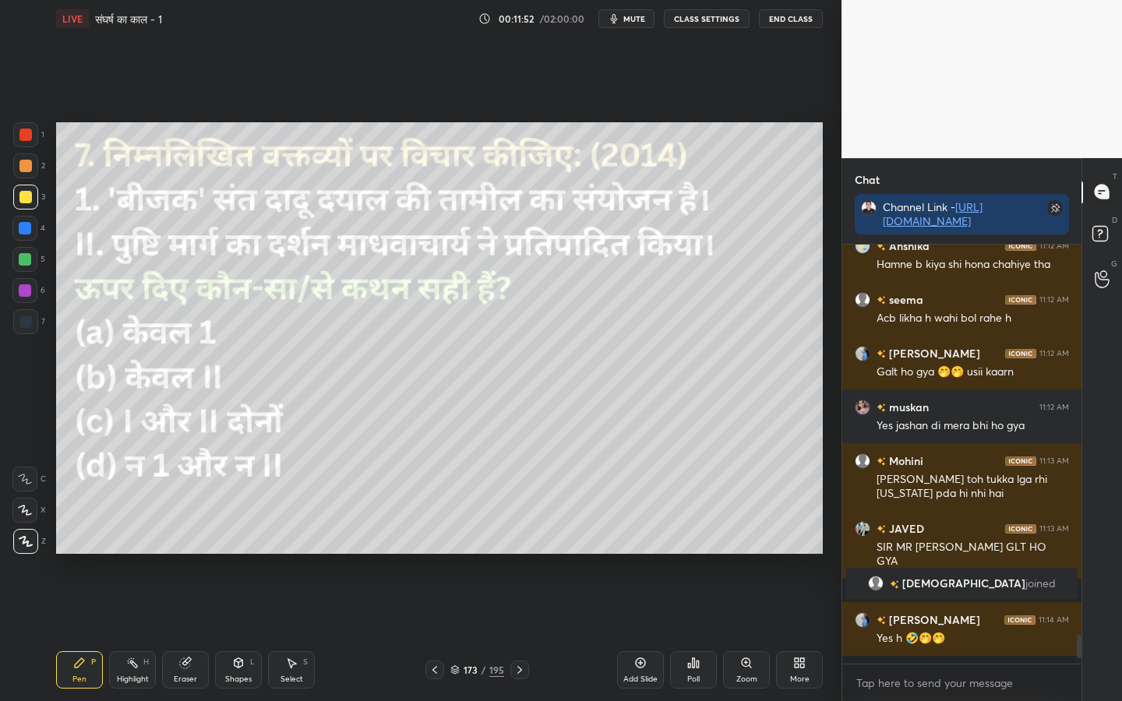
scroll to position [410, 234]
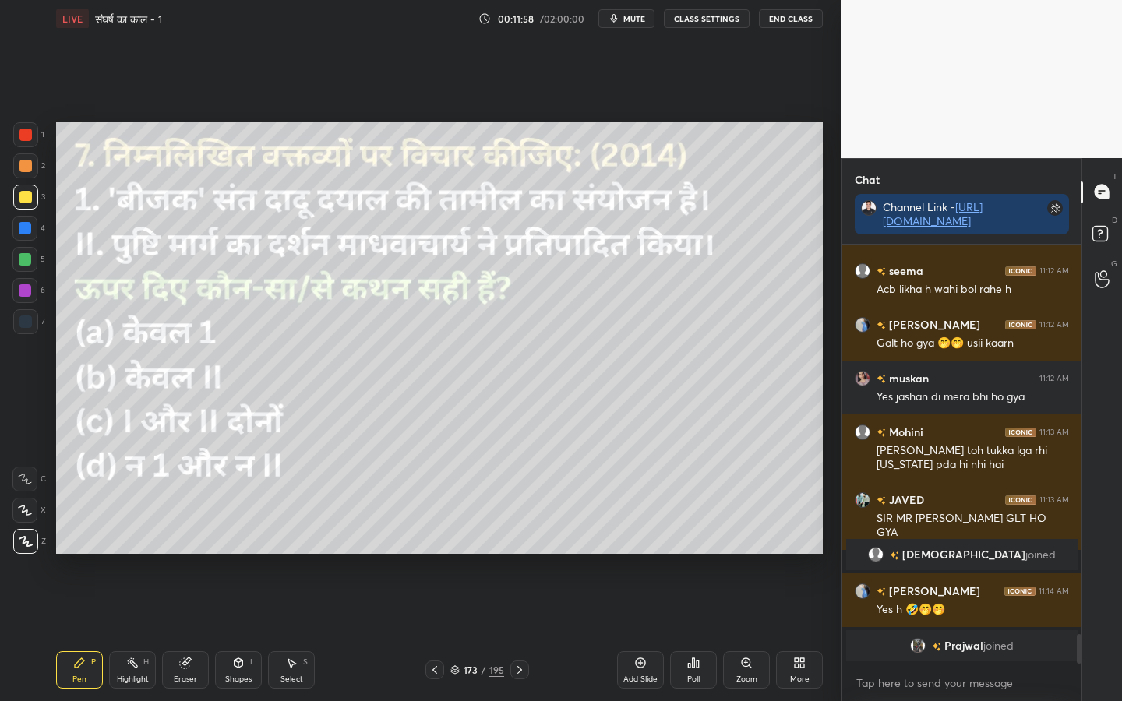
click at [695, 554] on div "Poll" at bounding box center [693, 679] width 12 height 8
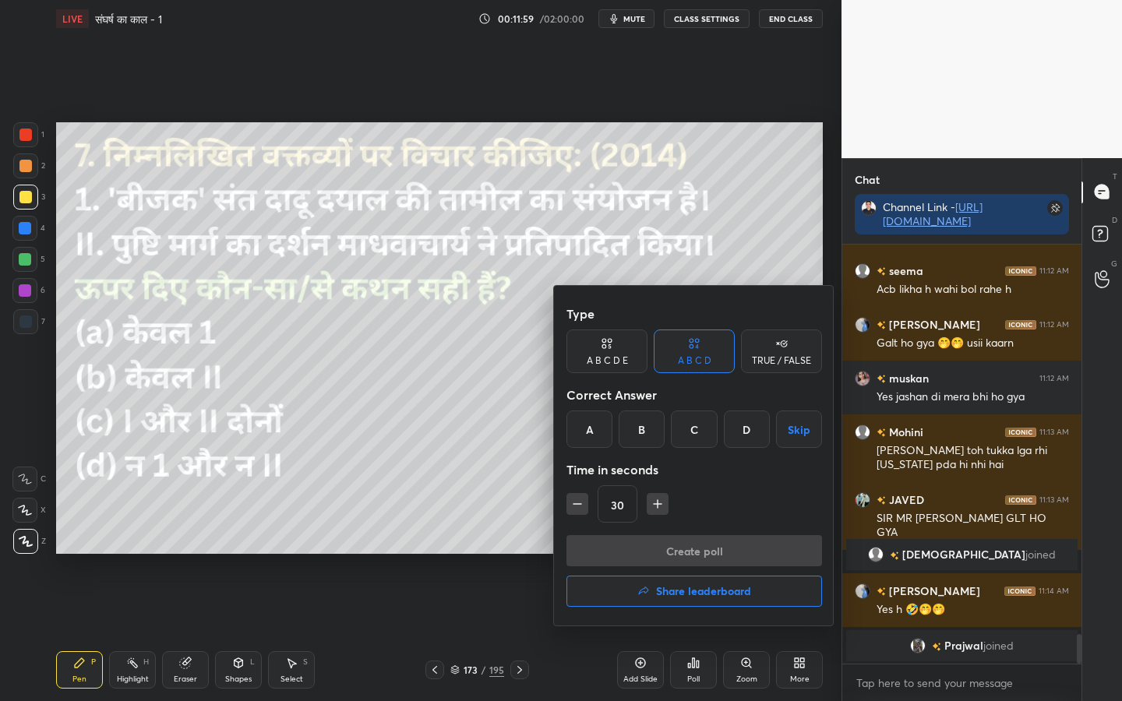
click at [725, 435] on div "D" at bounding box center [747, 429] width 46 height 37
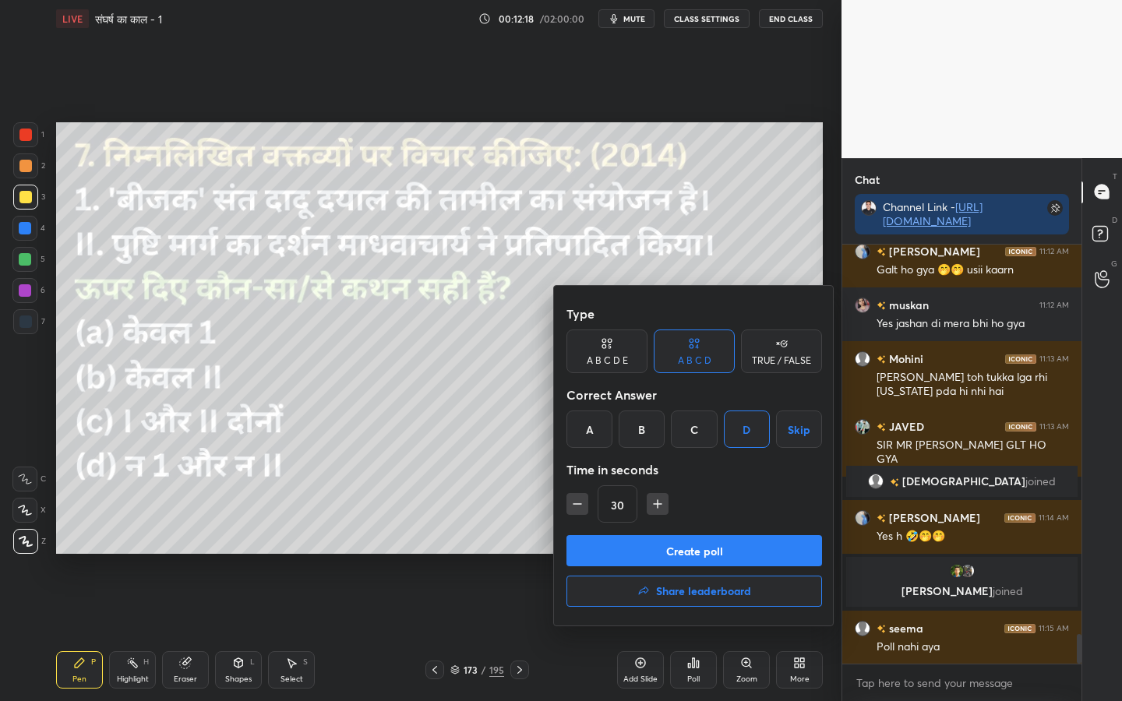
click at [714, 552] on button "Create poll" at bounding box center [694, 550] width 256 height 31
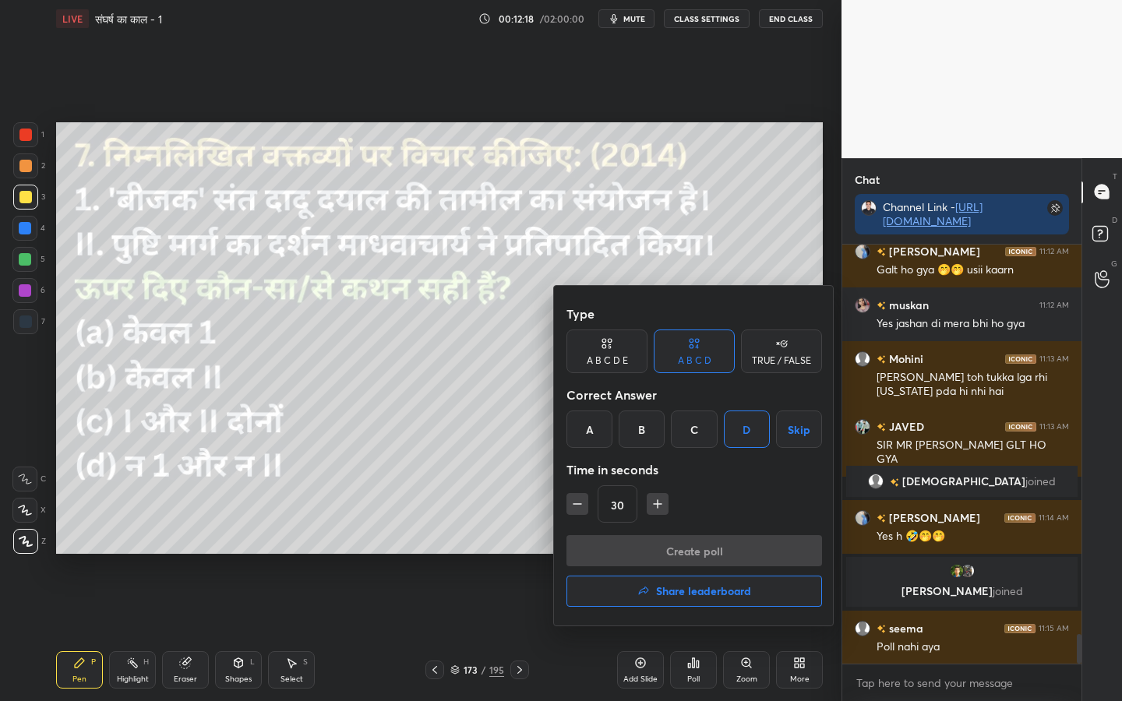
scroll to position [382, 234]
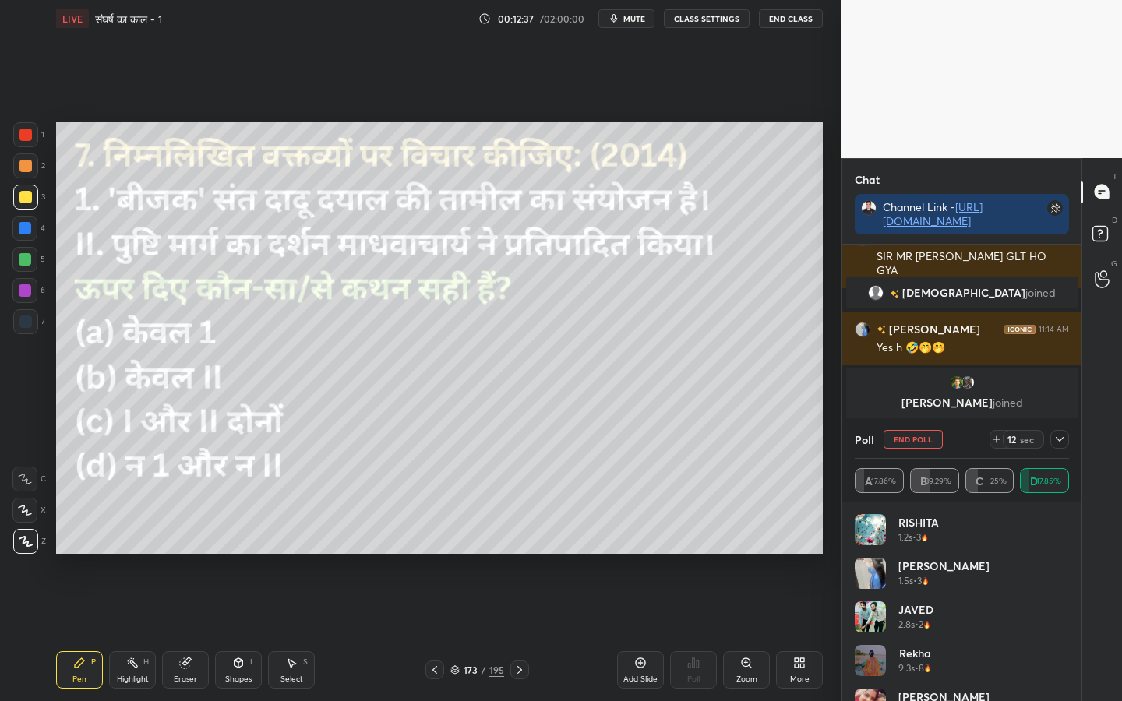
click at [1059, 447] on div at bounding box center [1059, 439] width 19 height 19
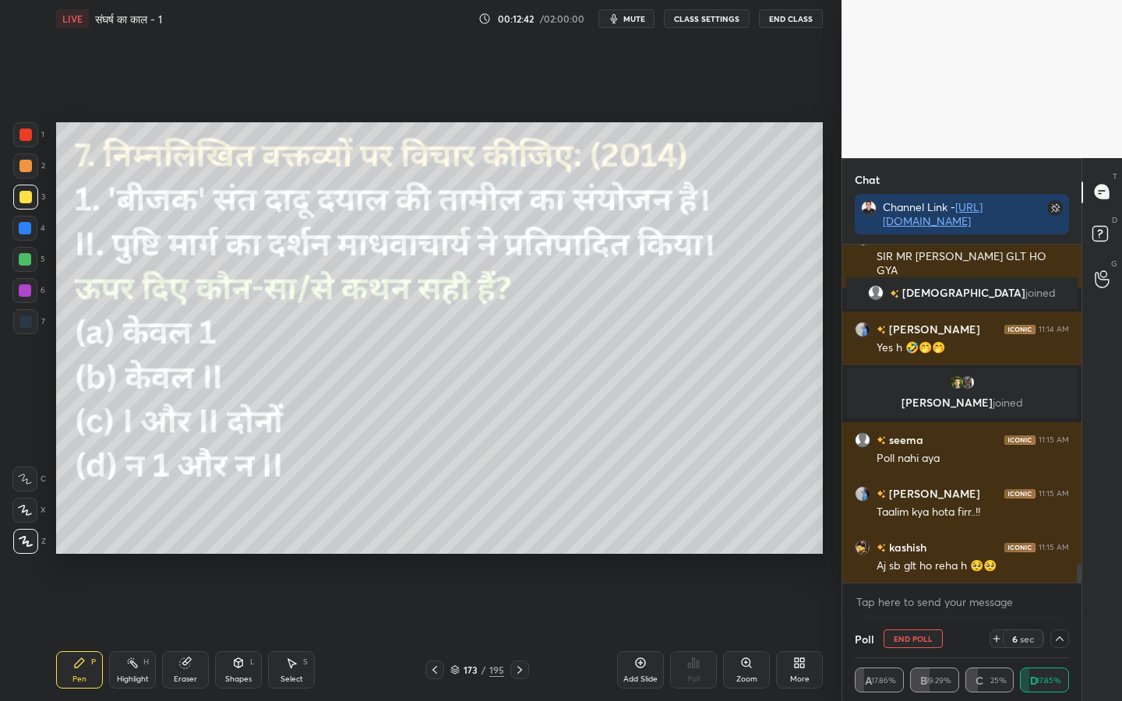
click at [1063, 554] on icon at bounding box center [1059, 639] width 12 height 12
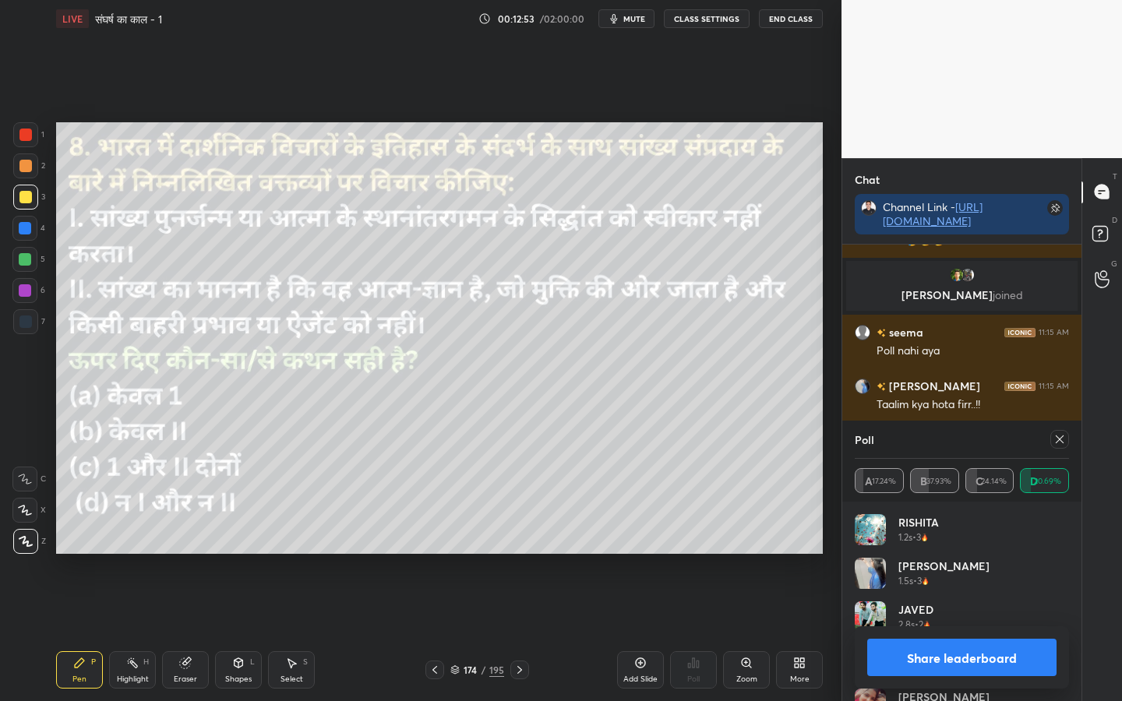
click at [1061, 440] on icon at bounding box center [1059, 439] width 12 height 12
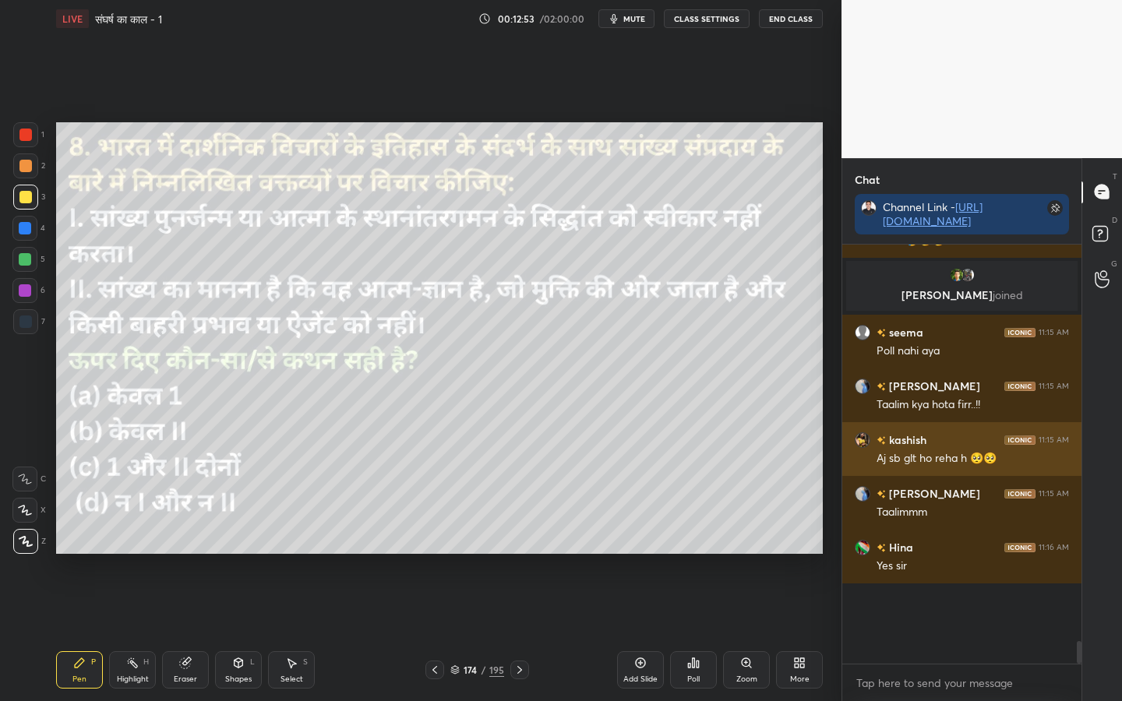
scroll to position [5, 5]
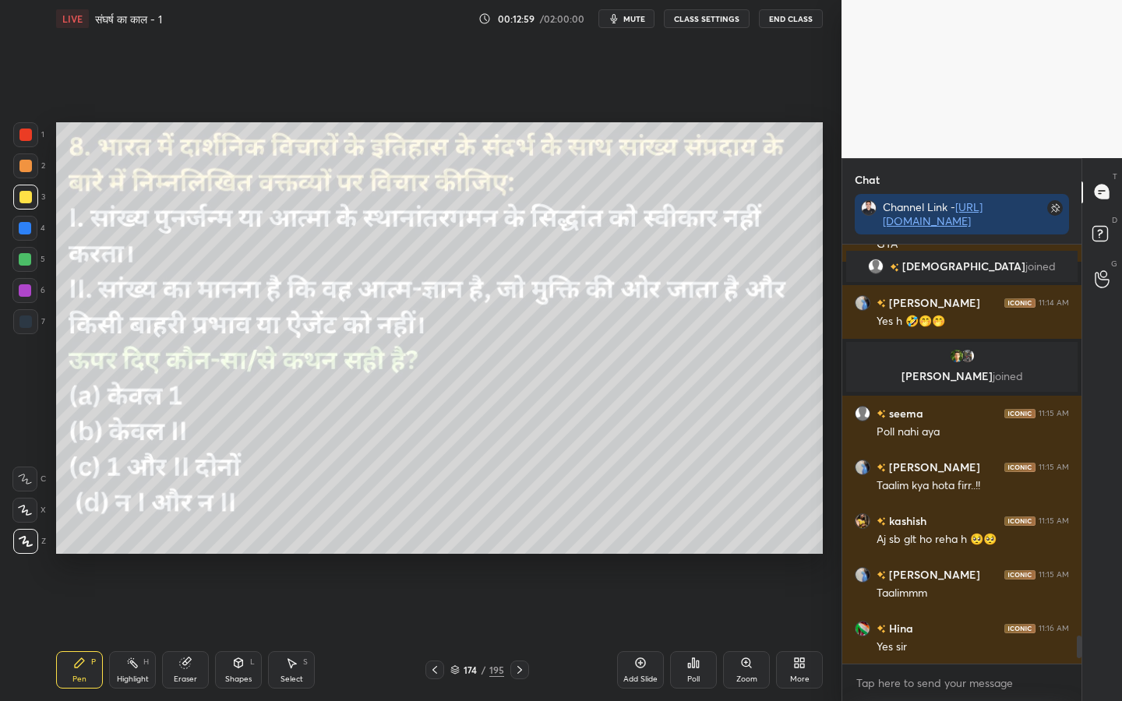
click at [691, 554] on icon at bounding box center [693, 663] width 12 height 12
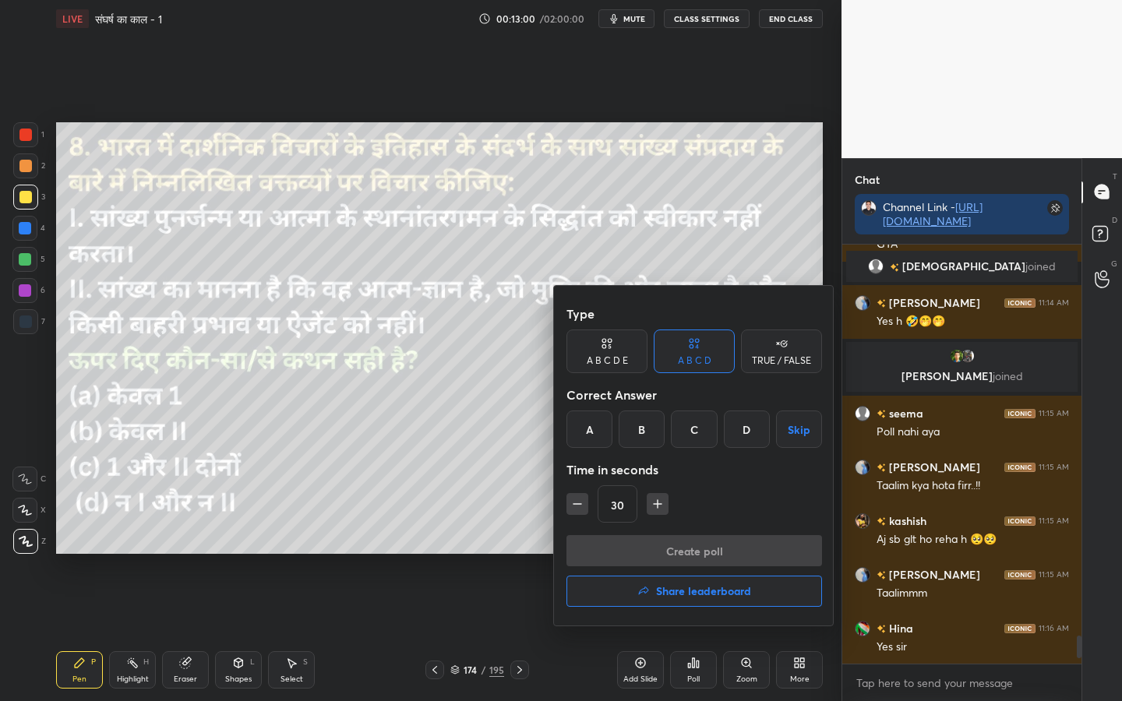
click at [642, 430] on div "B" at bounding box center [642, 429] width 46 height 37
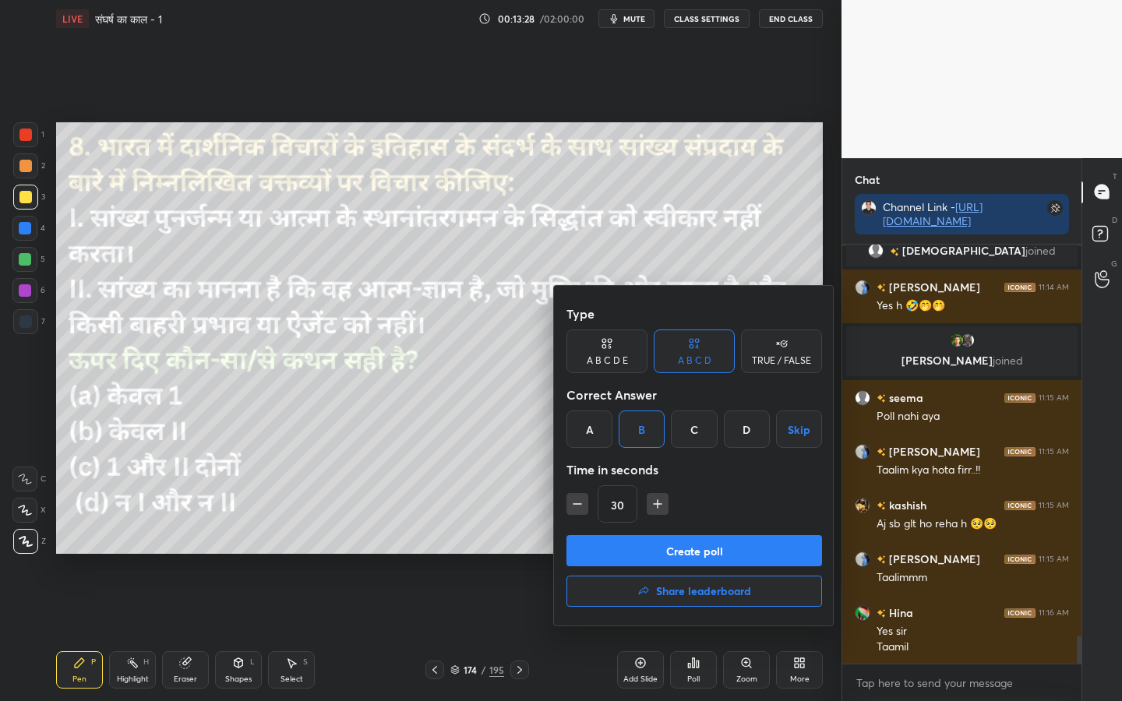
click at [749, 550] on button "Create poll" at bounding box center [694, 550] width 256 height 31
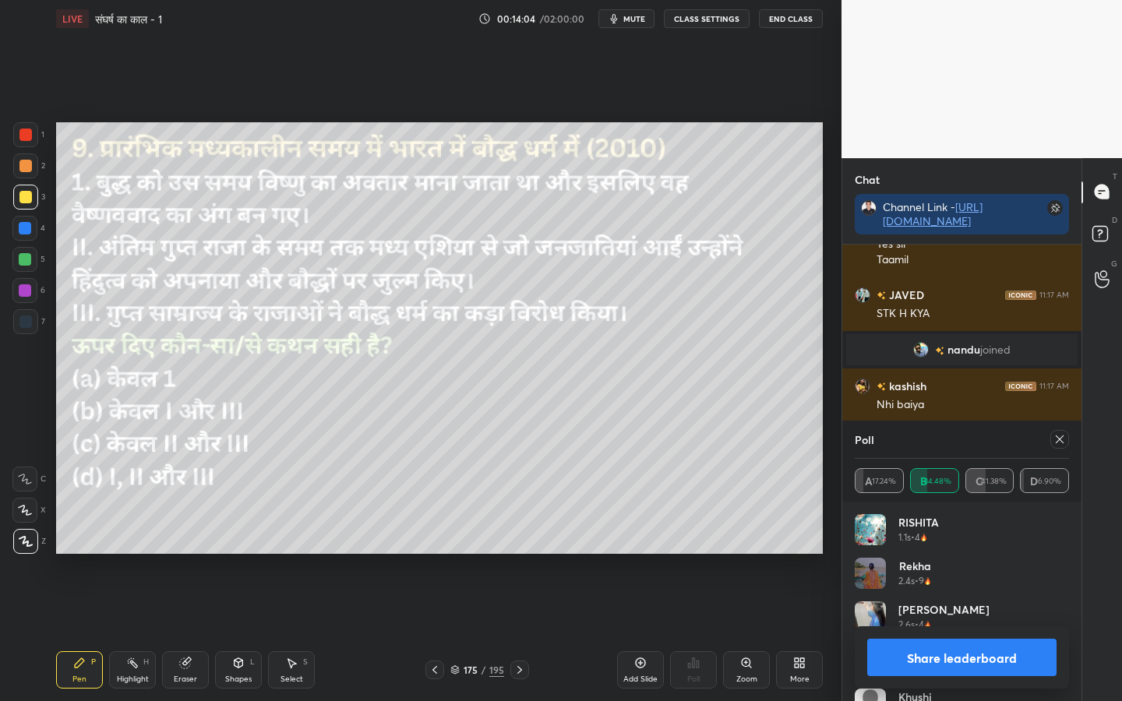
scroll to position [6155, 0]
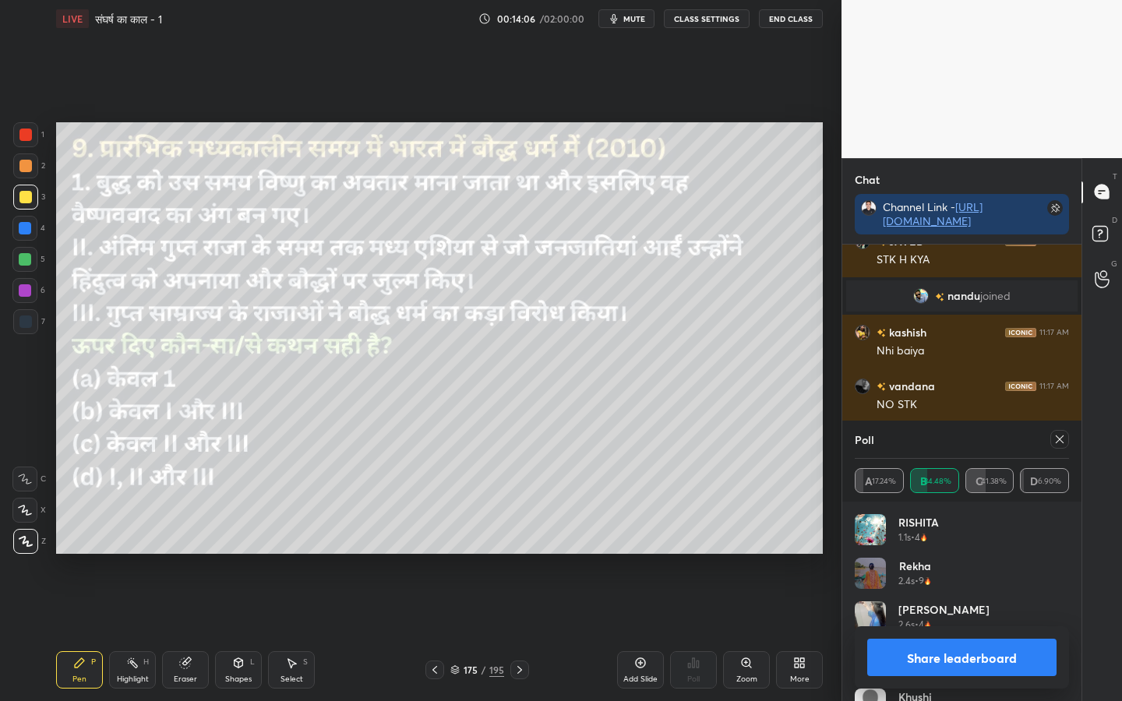
click at [1060, 444] on icon at bounding box center [1059, 439] width 12 height 12
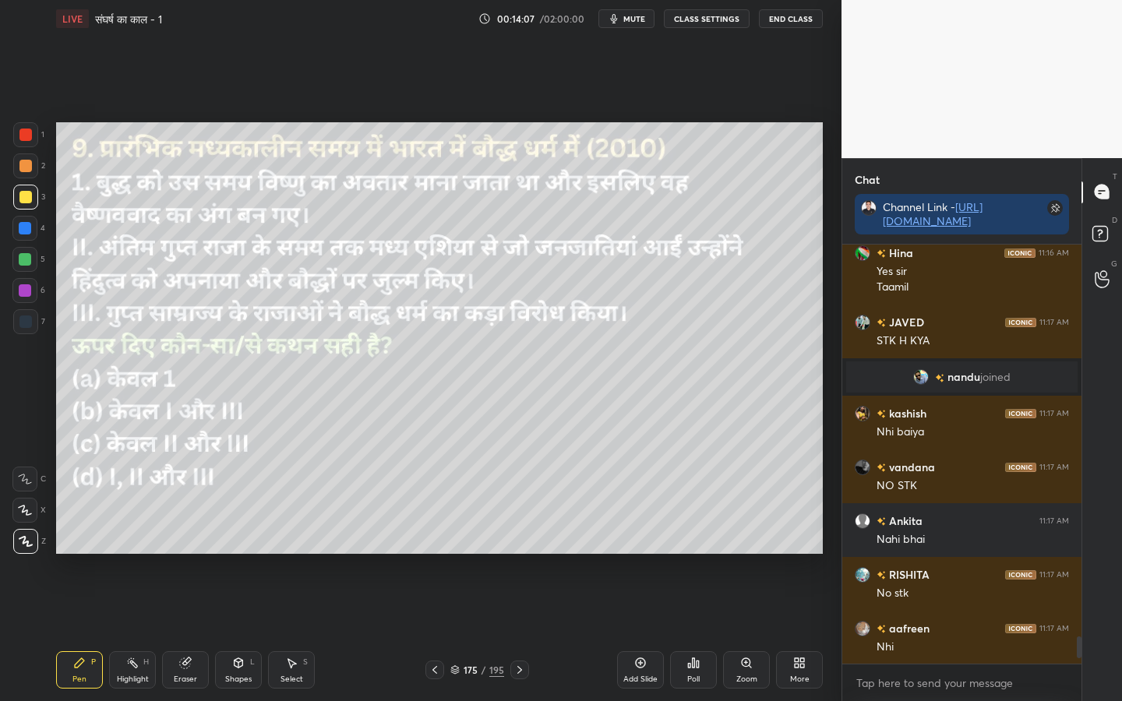
scroll to position [414, 234]
click at [693, 554] on div "Poll" at bounding box center [693, 669] width 47 height 37
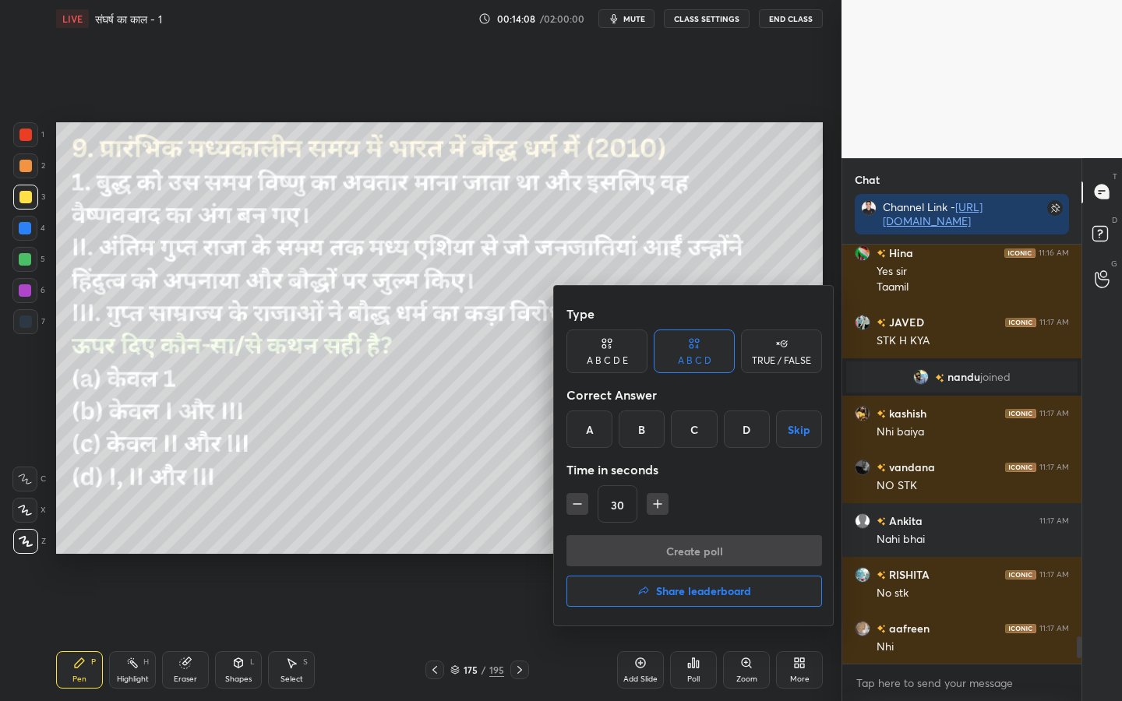
scroll to position [6128, 0]
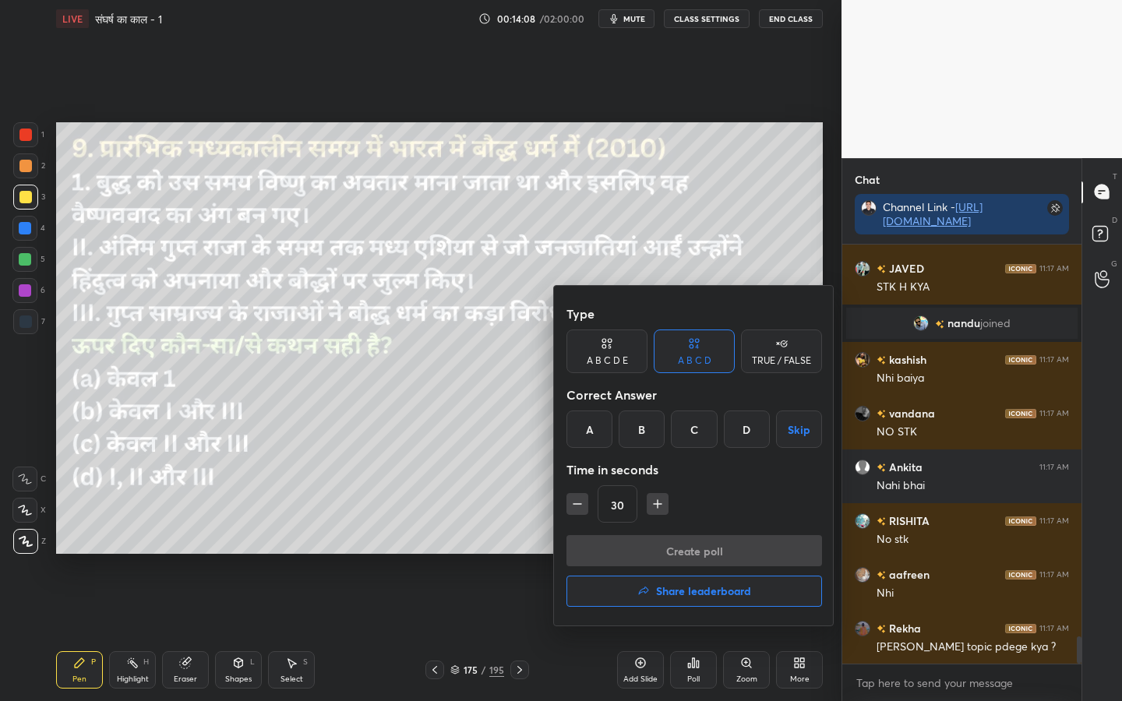
click at [591, 439] on div "A" at bounding box center [589, 429] width 46 height 37
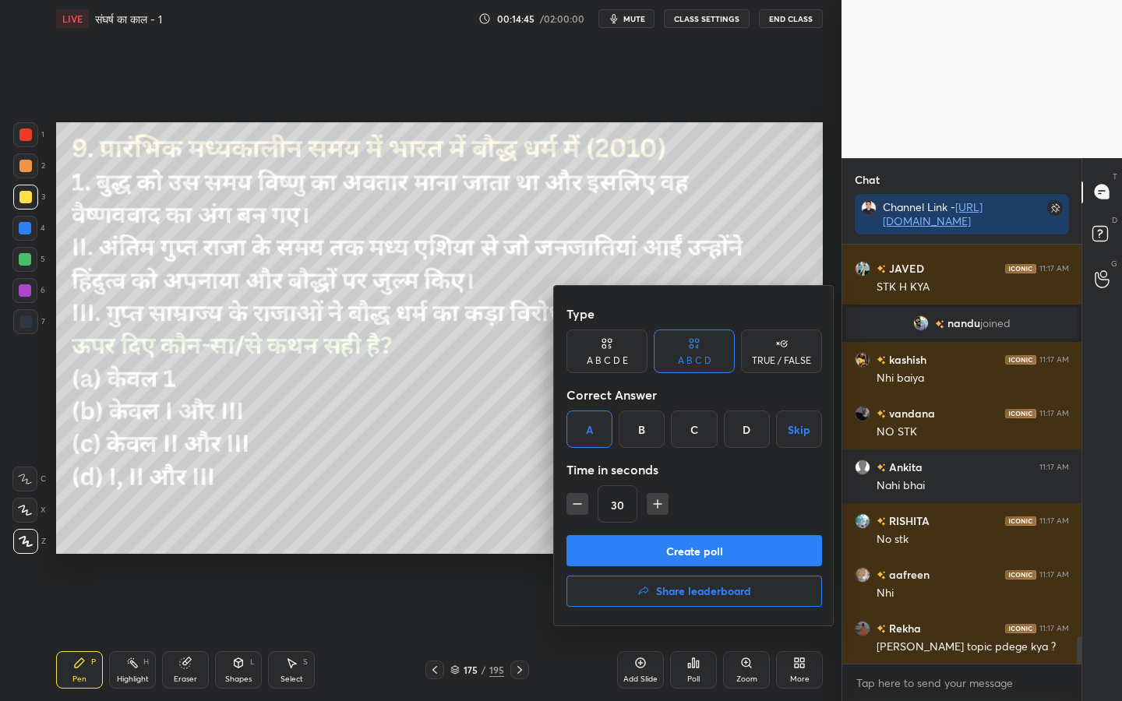
click at [705, 549] on button "Create poll" at bounding box center [694, 550] width 256 height 31
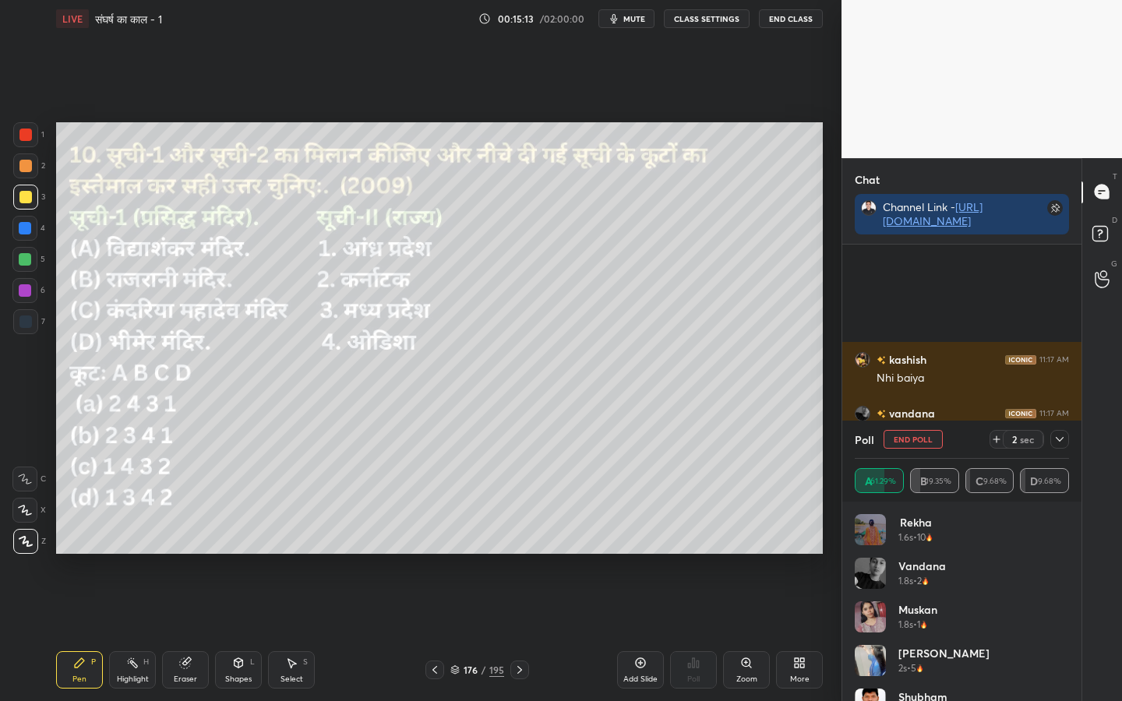
scroll to position [6291, 0]
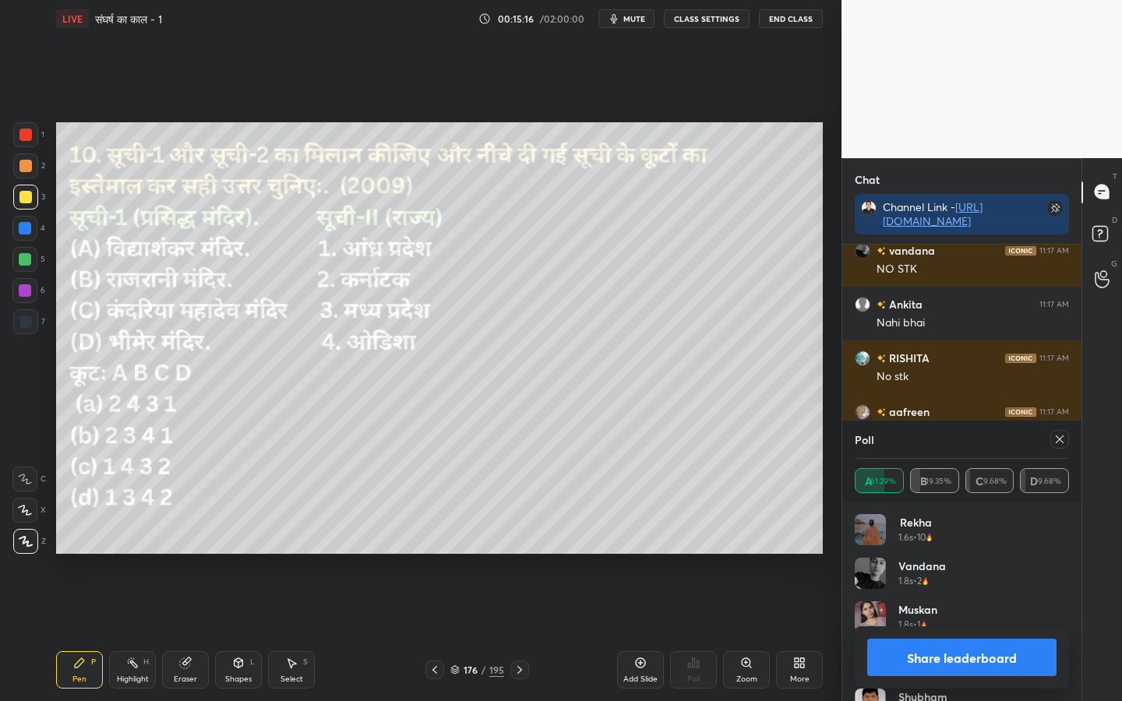
click at [1055, 439] on icon at bounding box center [1059, 439] width 12 height 12
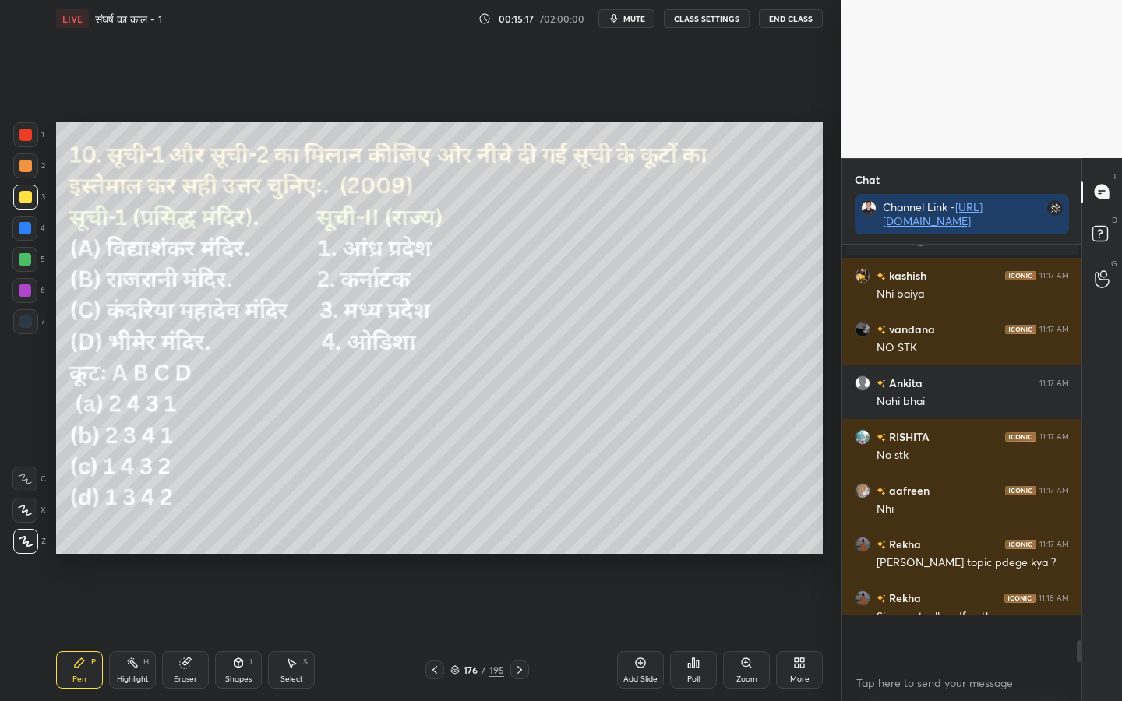
scroll to position [414, 234]
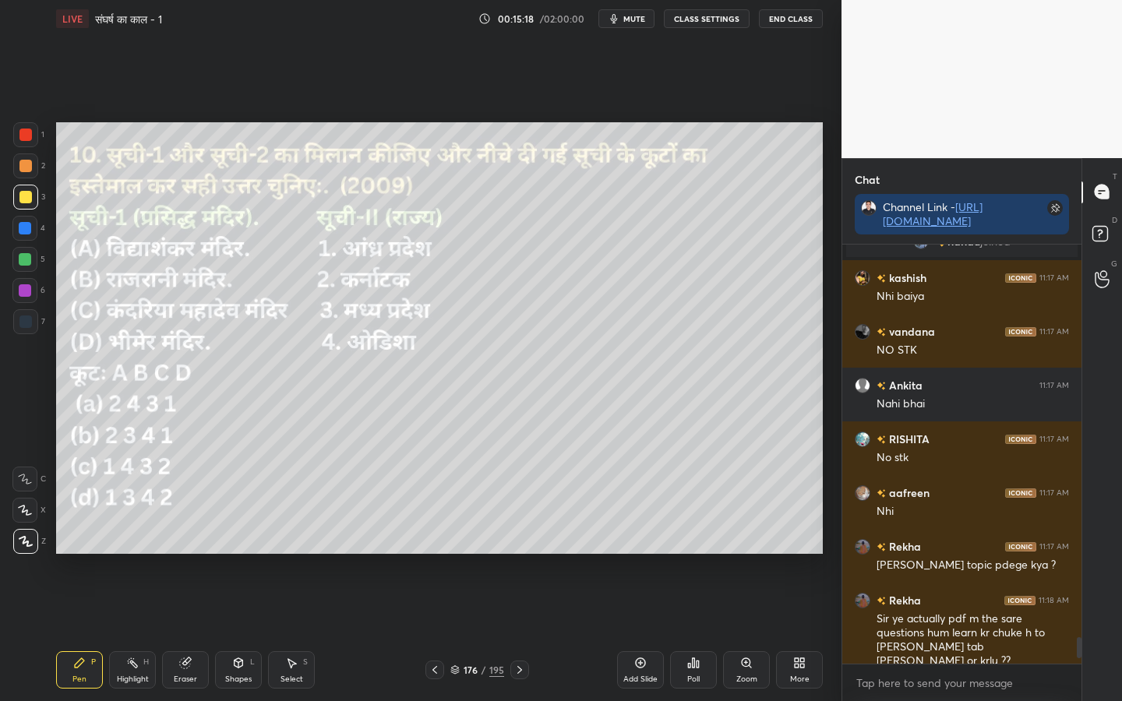
click at [691, 554] on div "Poll" at bounding box center [693, 679] width 12 height 8
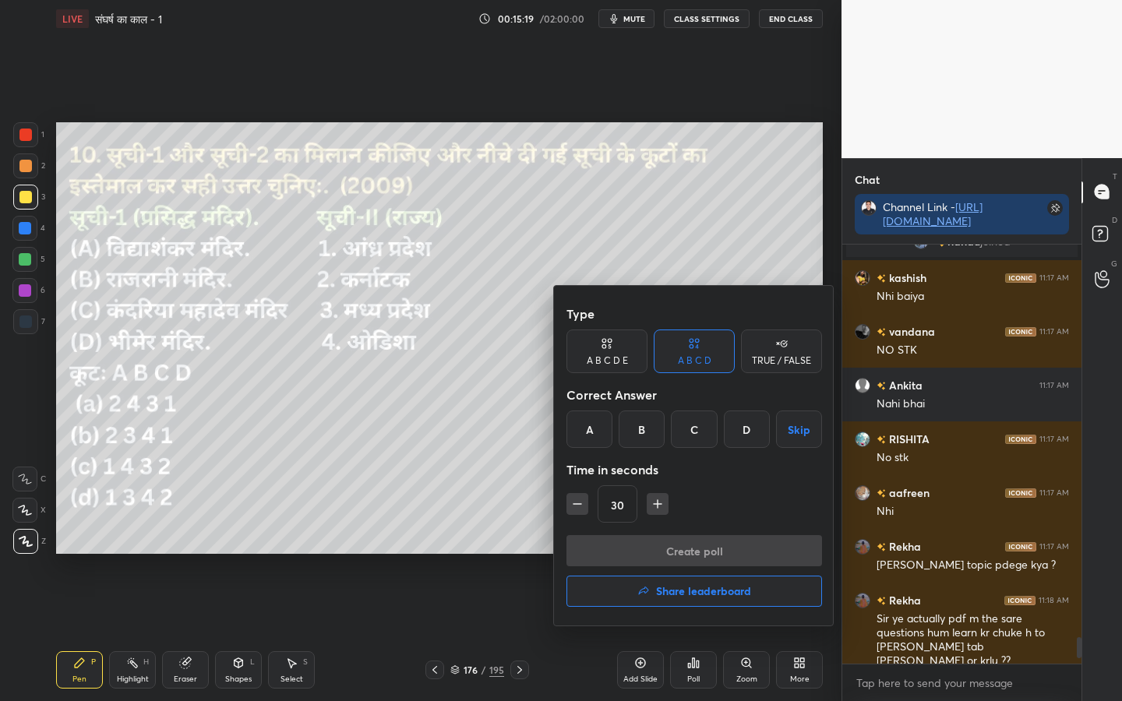
click at [689, 421] on div "C" at bounding box center [694, 429] width 46 height 37
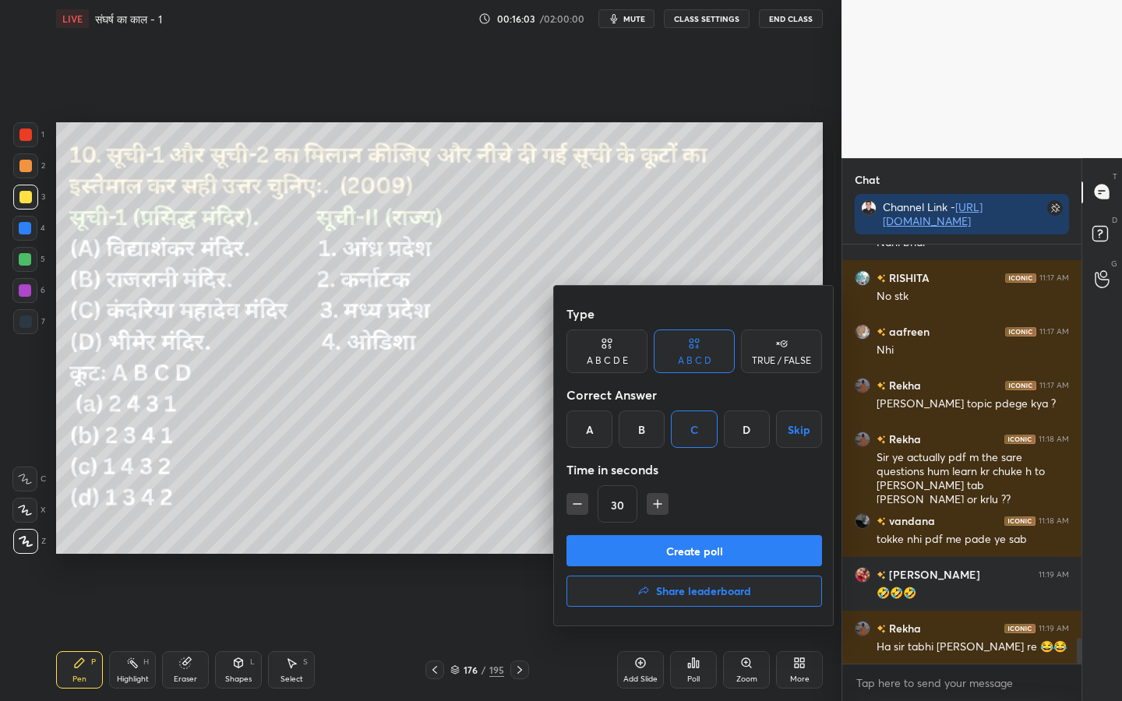
scroll to position [6439, 0]
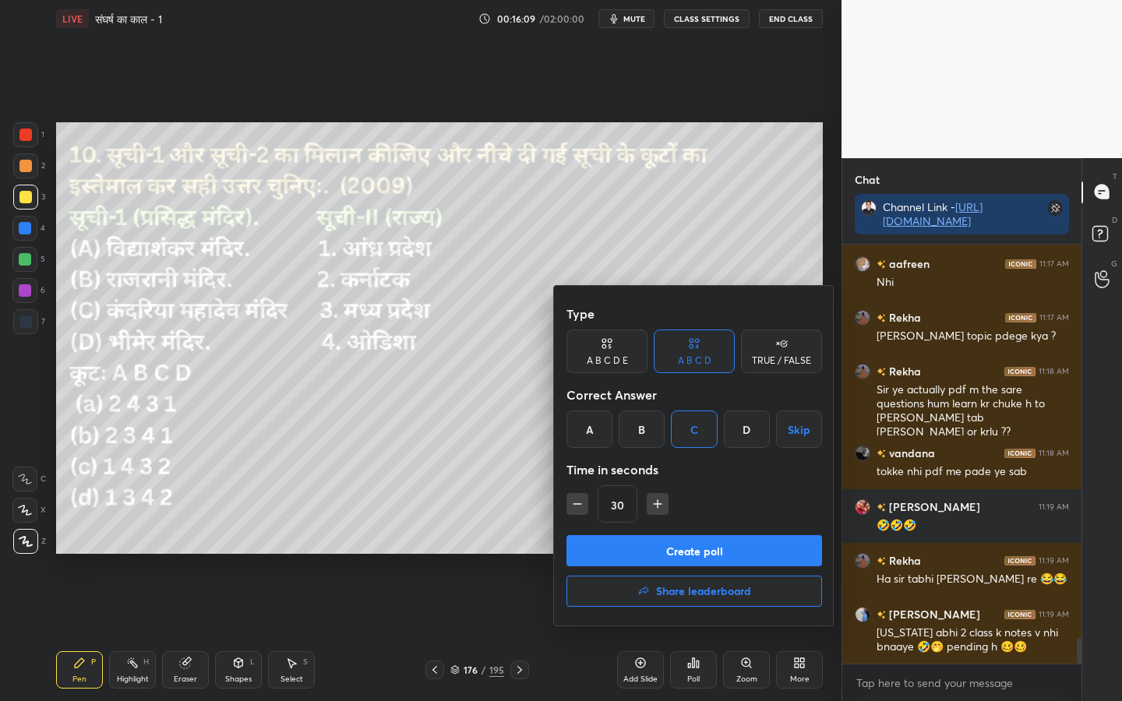
click at [707, 553] on button "Create poll" at bounding box center [694, 550] width 256 height 31
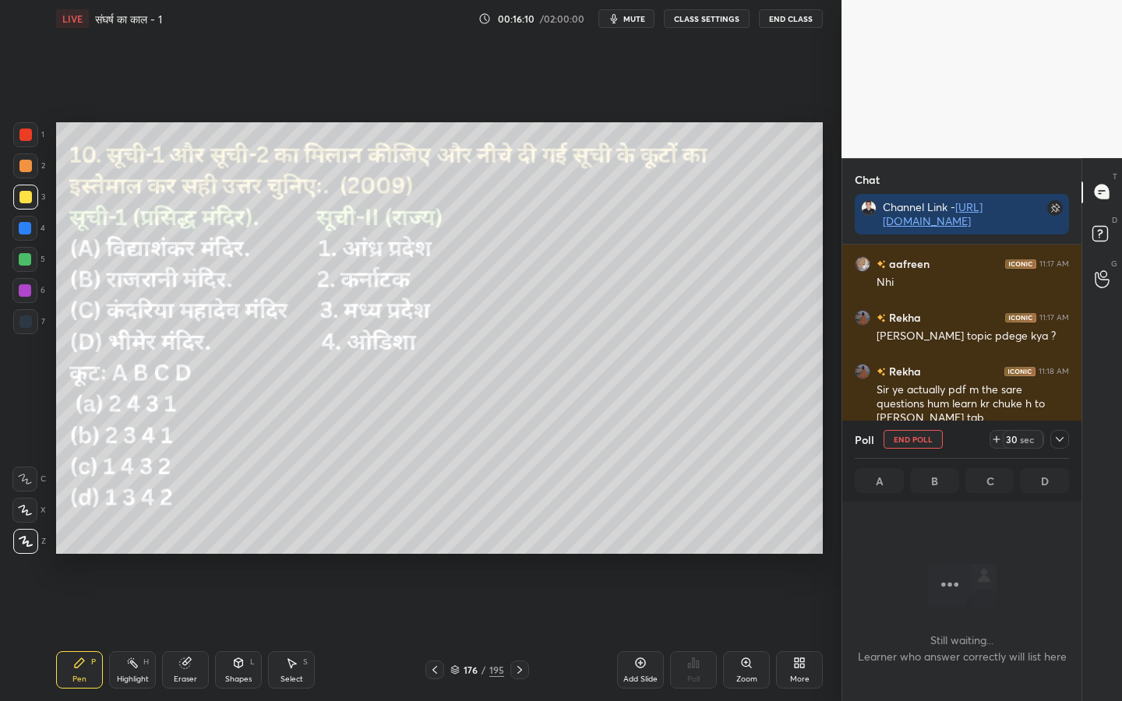
scroll to position [6574, 0]
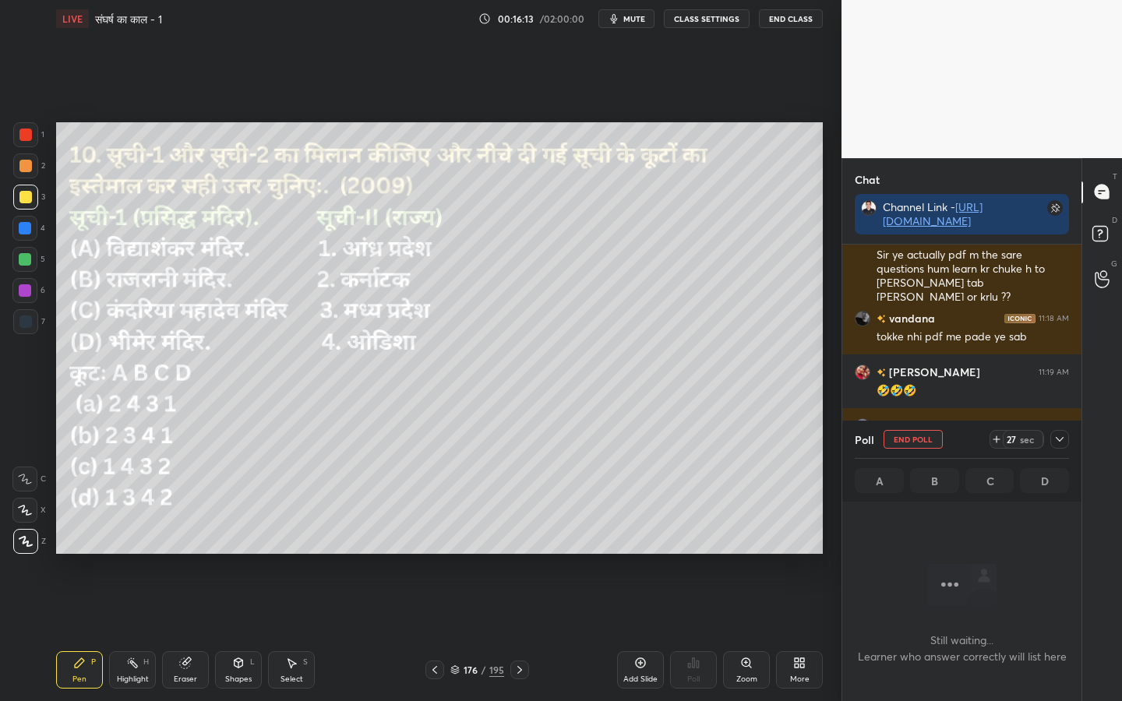
click at [1057, 438] on icon at bounding box center [1059, 439] width 12 height 12
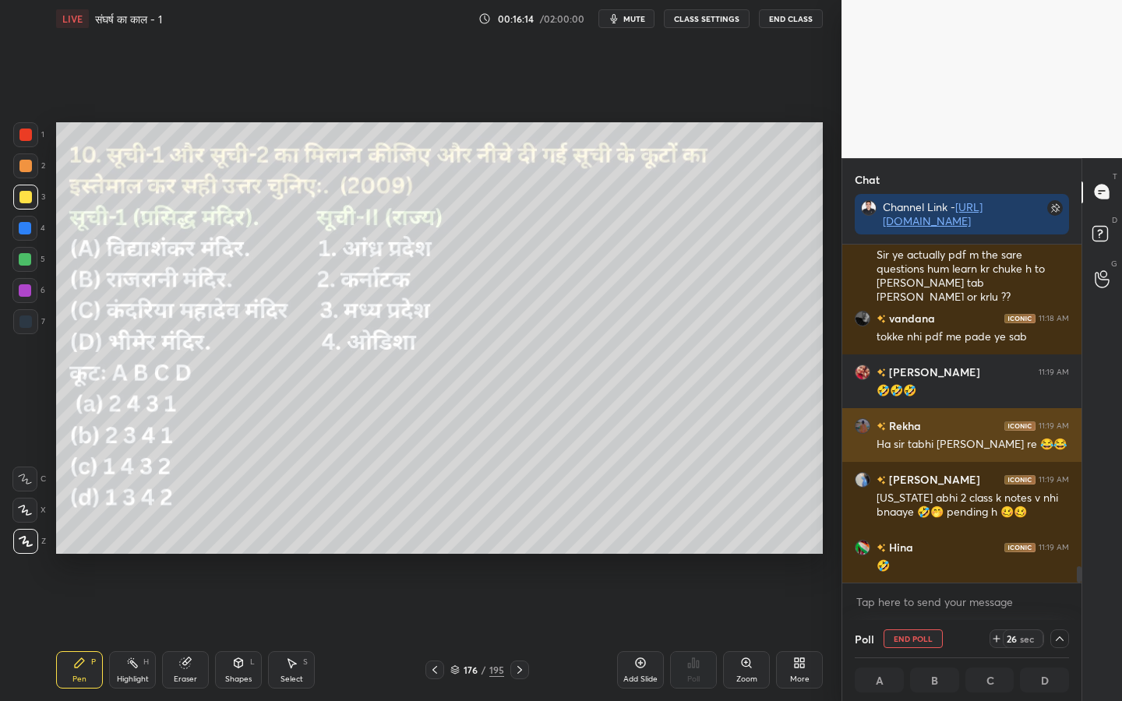
scroll to position [1, 5]
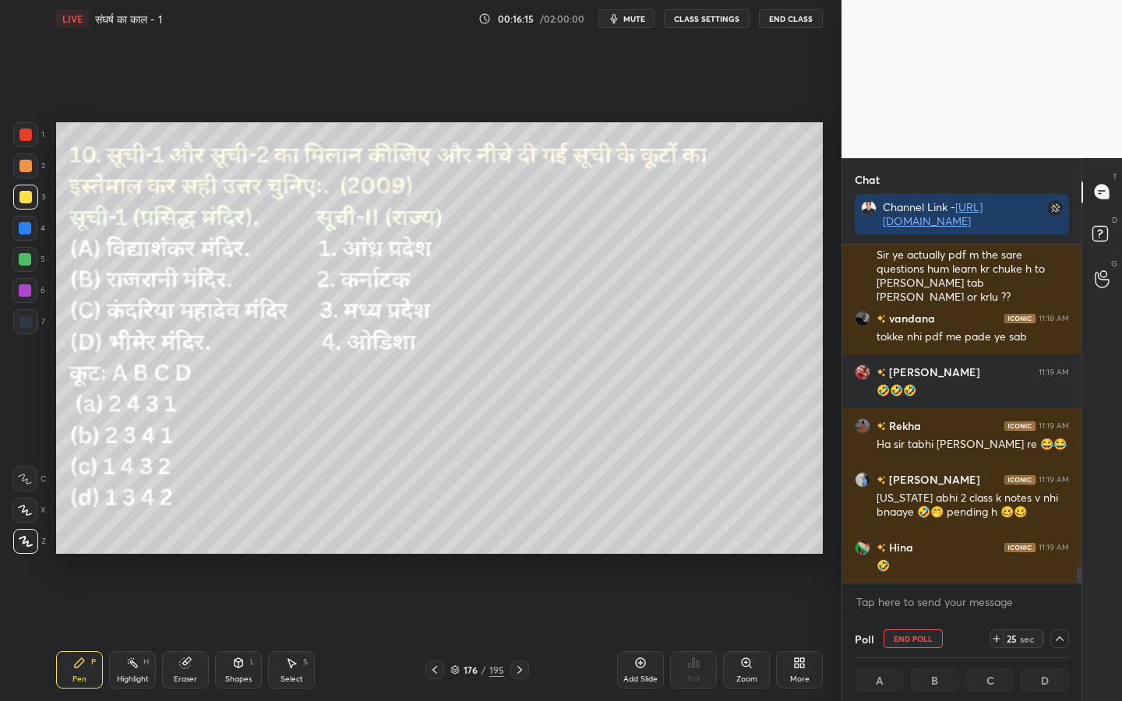
click at [1061, 554] on icon at bounding box center [1059, 639] width 12 height 12
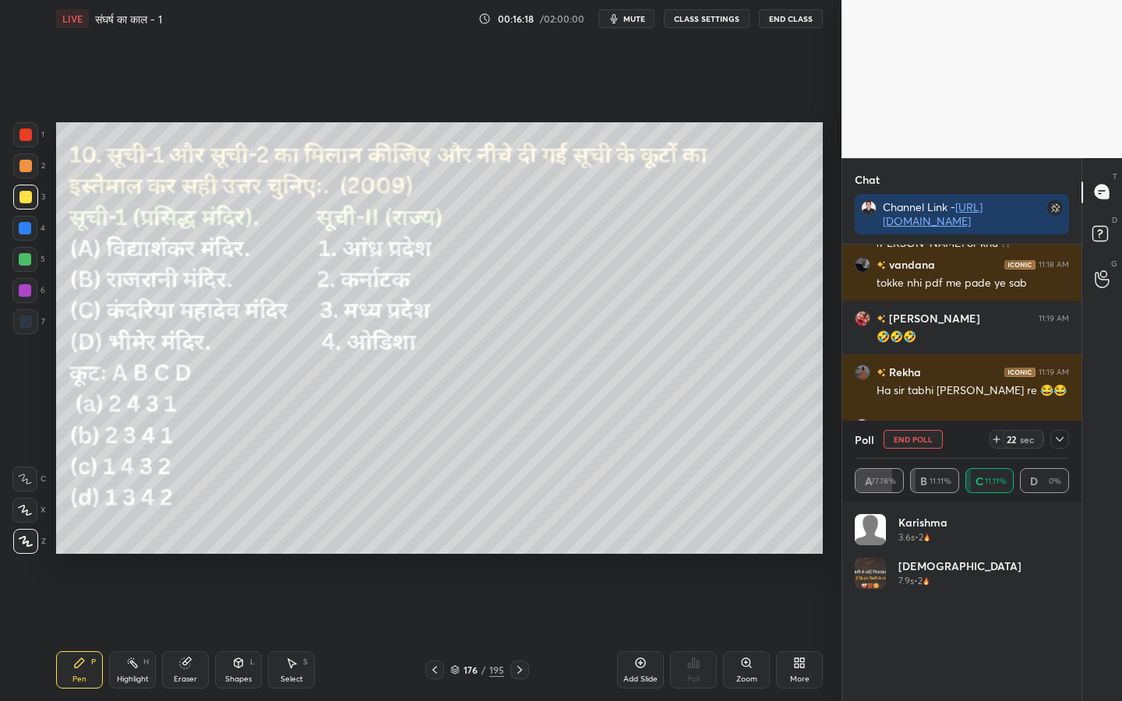
scroll to position [6695, 0]
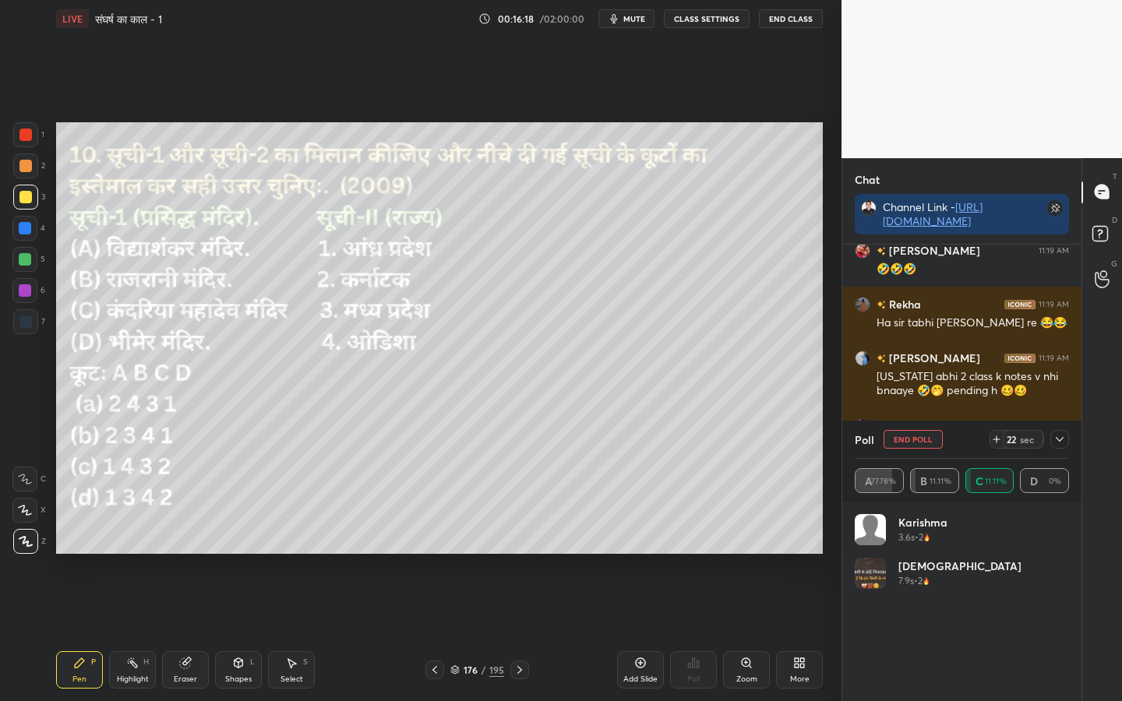
click at [823, 554] on div "Setting up your live class Poll for secs No correct answer Start poll" at bounding box center [439, 337] width 779 height 601
click at [1061, 438] on icon at bounding box center [1060, 439] width 8 height 5
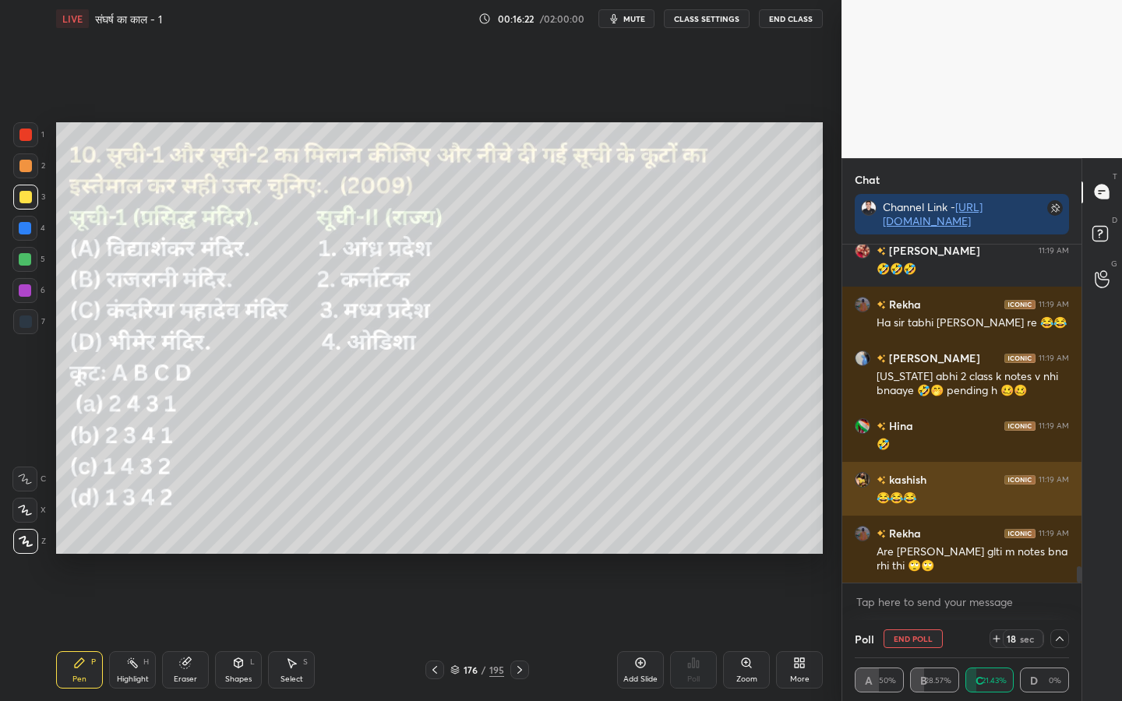
scroll to position [0, 0]
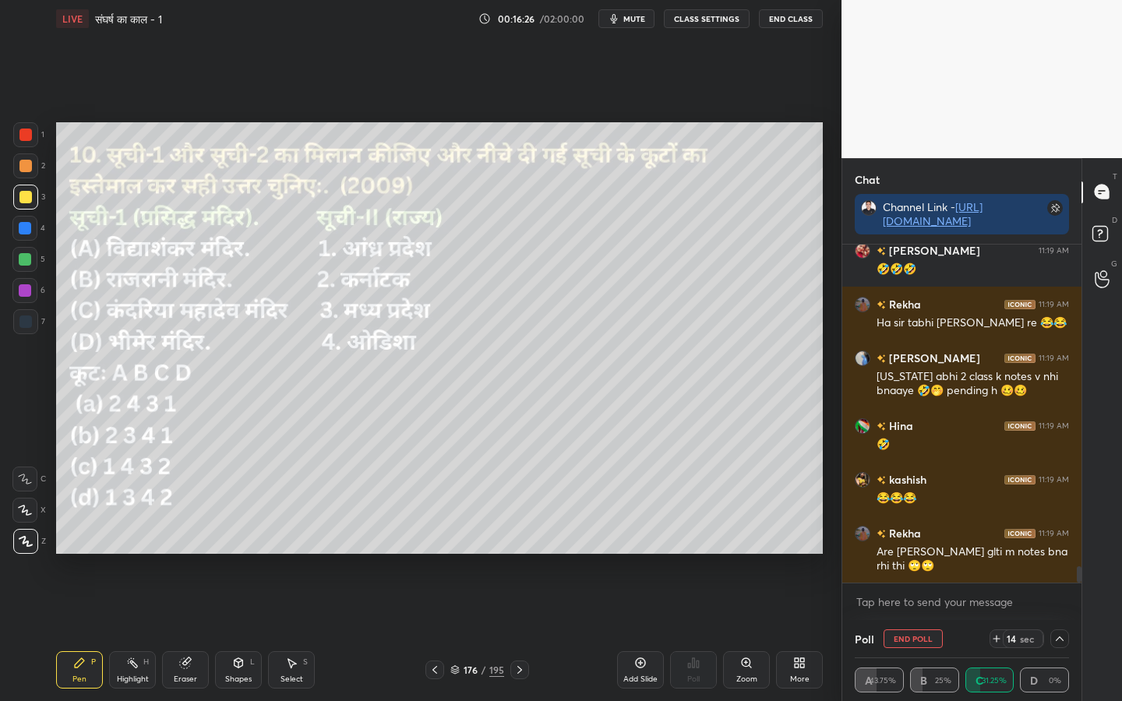
click at [1061, 554] on icon at bounding box center [1059, 639] width 12 height 12
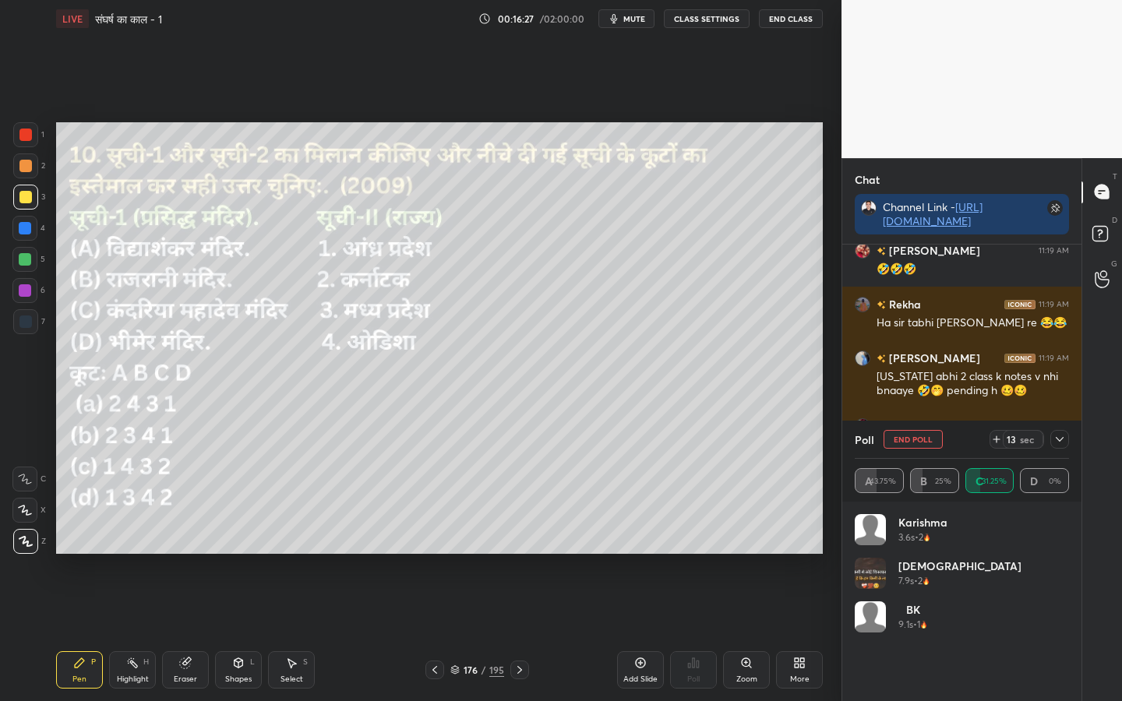
scroll to position [182, 210]
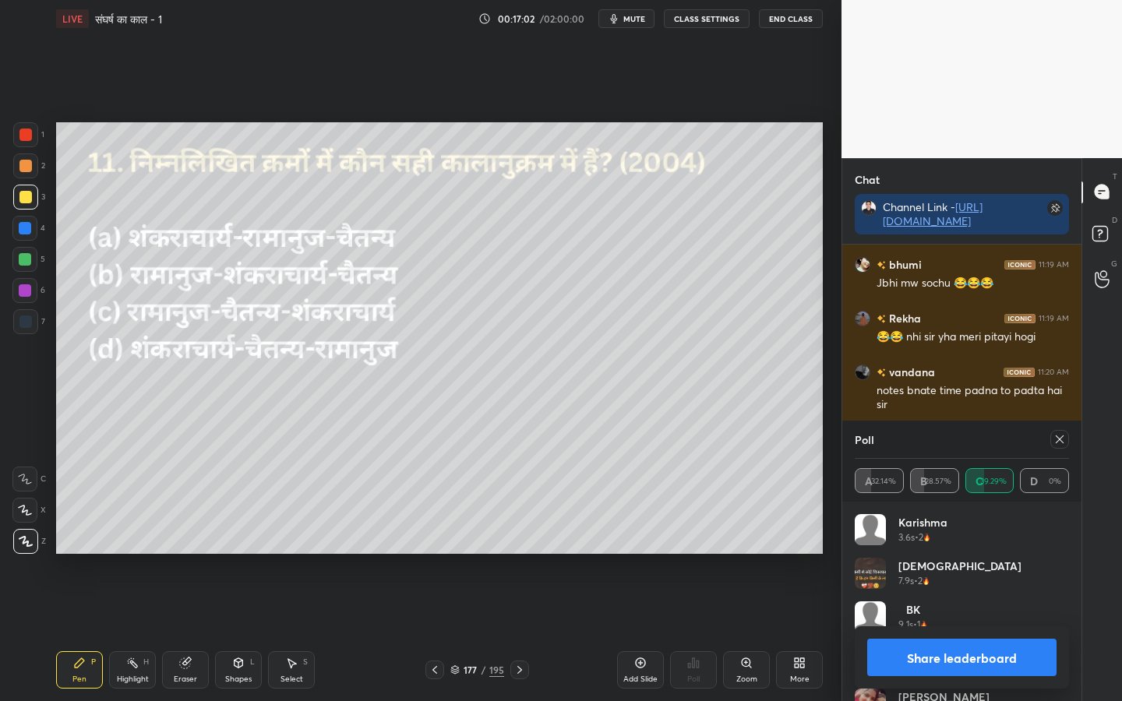
click at [1059, 443] on icon at bounding box center [1059, 439] width 12 height 12
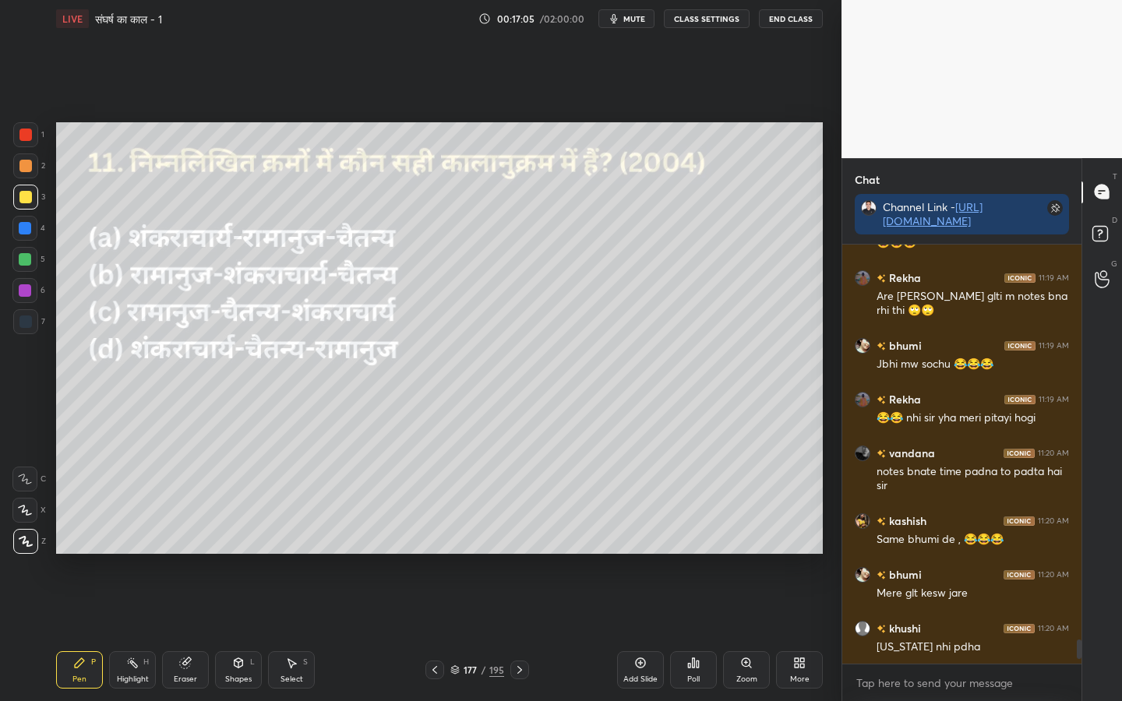
click at [699, 554] on icon at bounding box center [693, 663] width 12 height 12
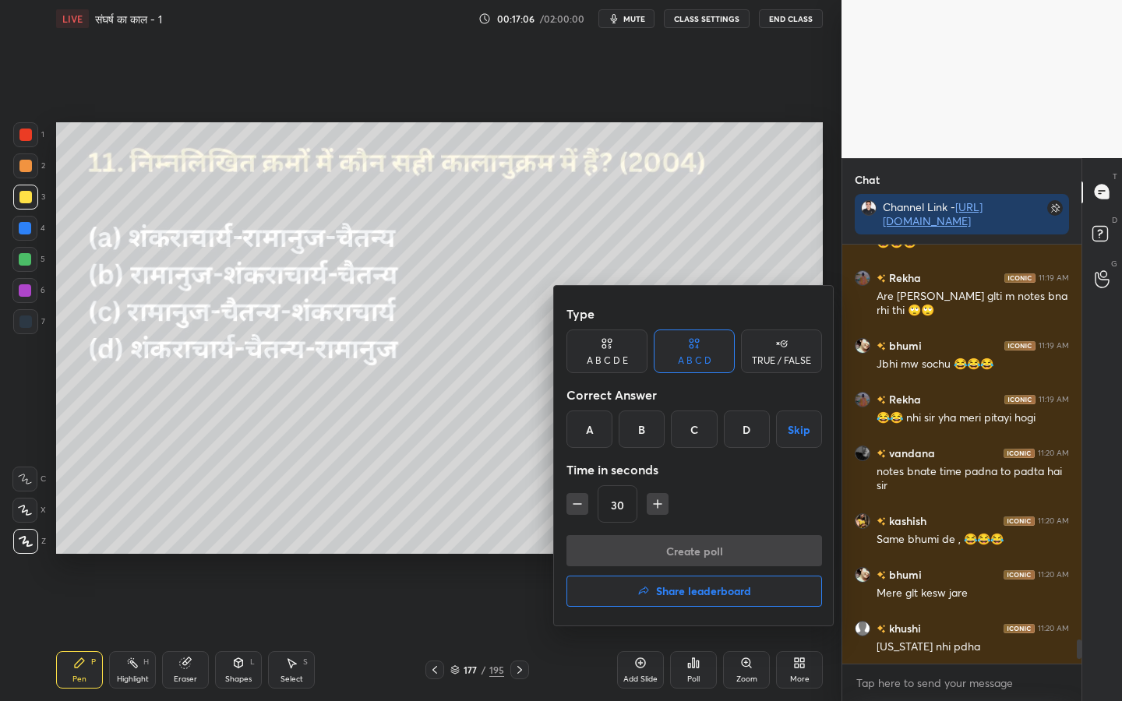
click at [601, 443] on div "A" at bounding box center [589, 429] width 46 height 37
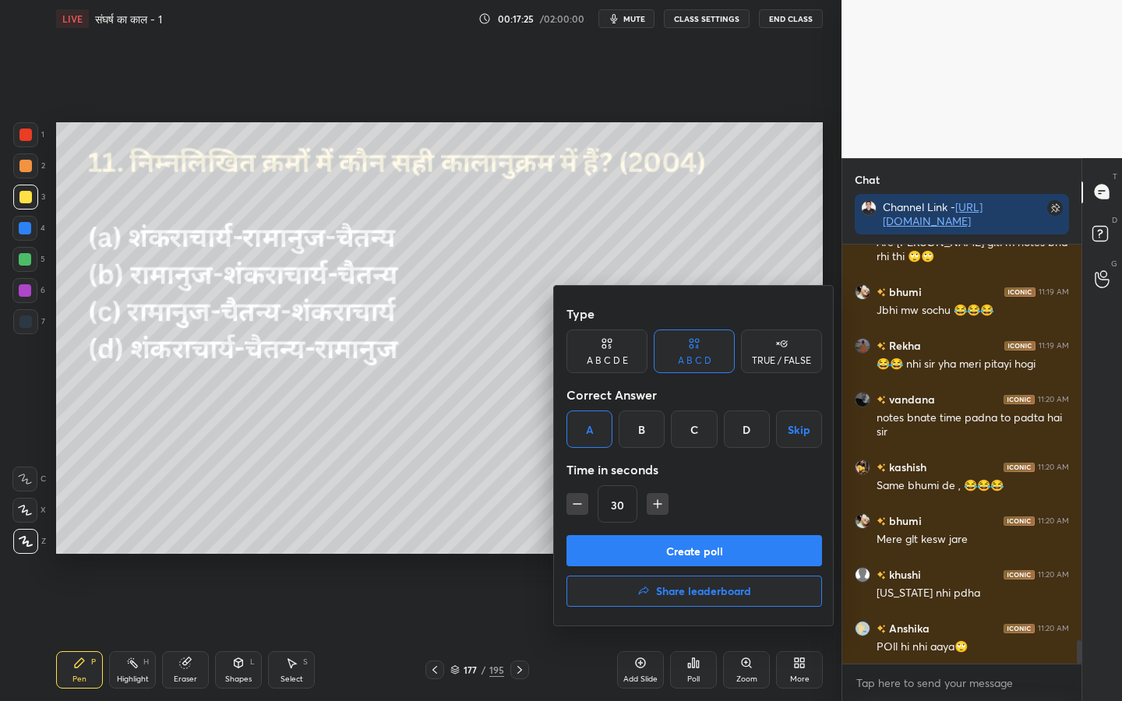
scroll to position [7058, 0]
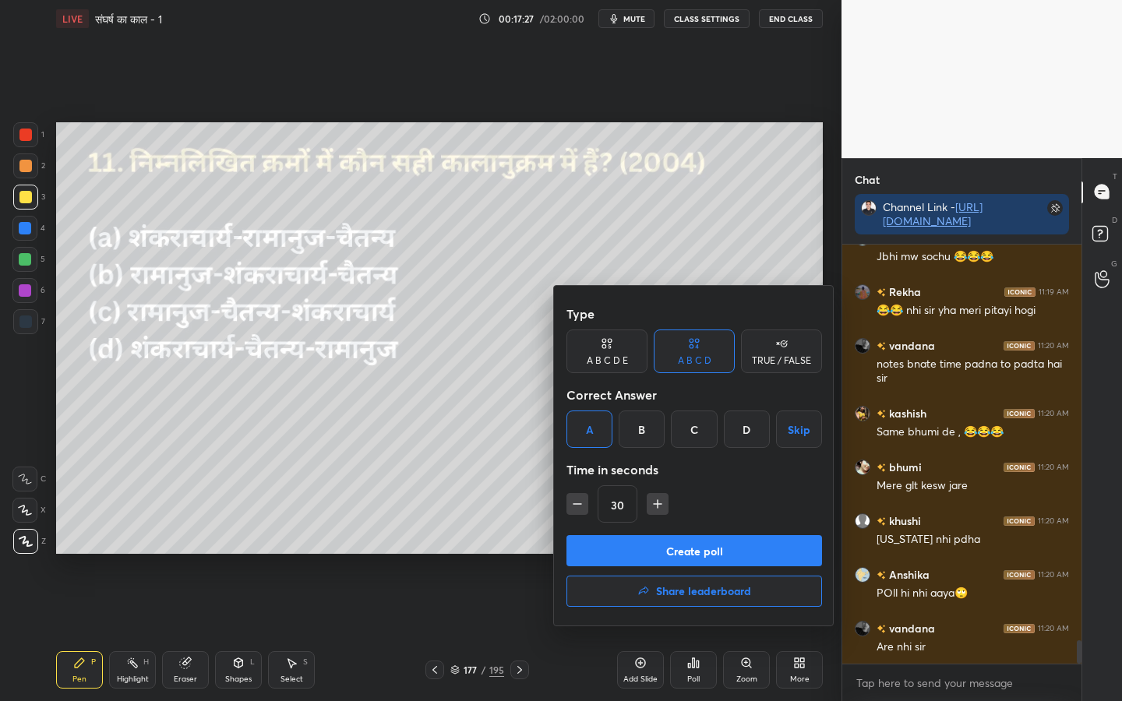
click at [694, 548] on button "Create poll" at bounding box center [694, 550] width 256 height 31
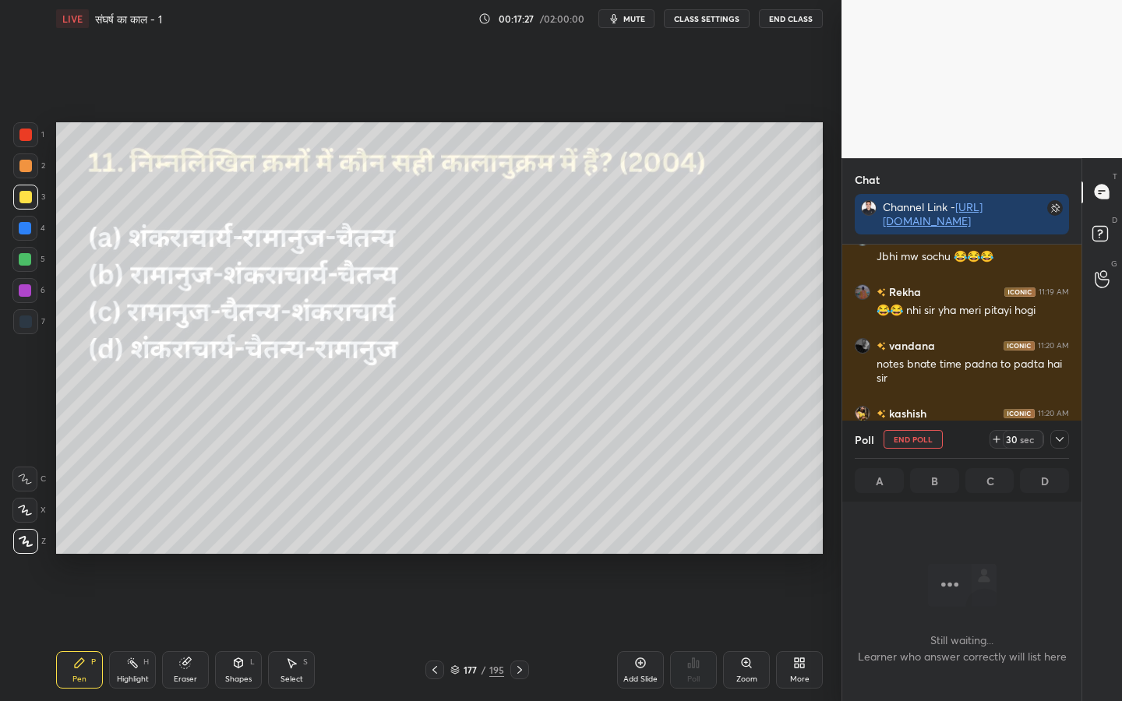
scroll to position [333, 234]
click at [1053, 435] on icon at bounding box center [1059, 439] width 12 height 12
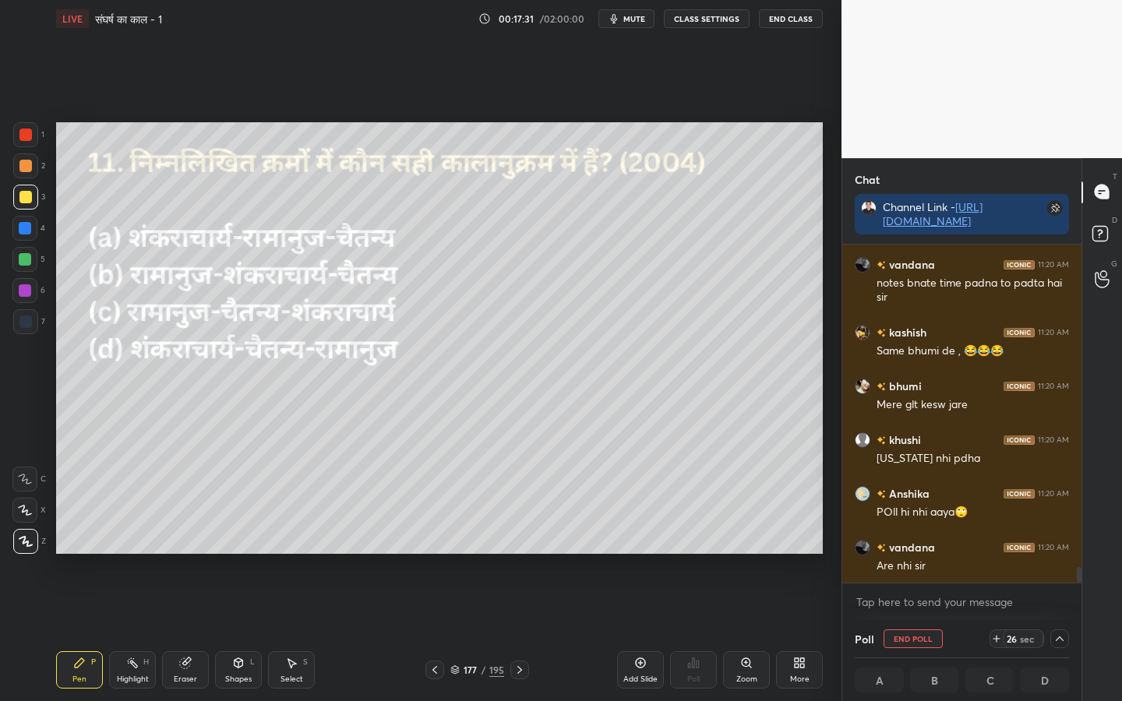
click at [1059, 554] on icon at bounding box center [1059, 639] width 12 height 12
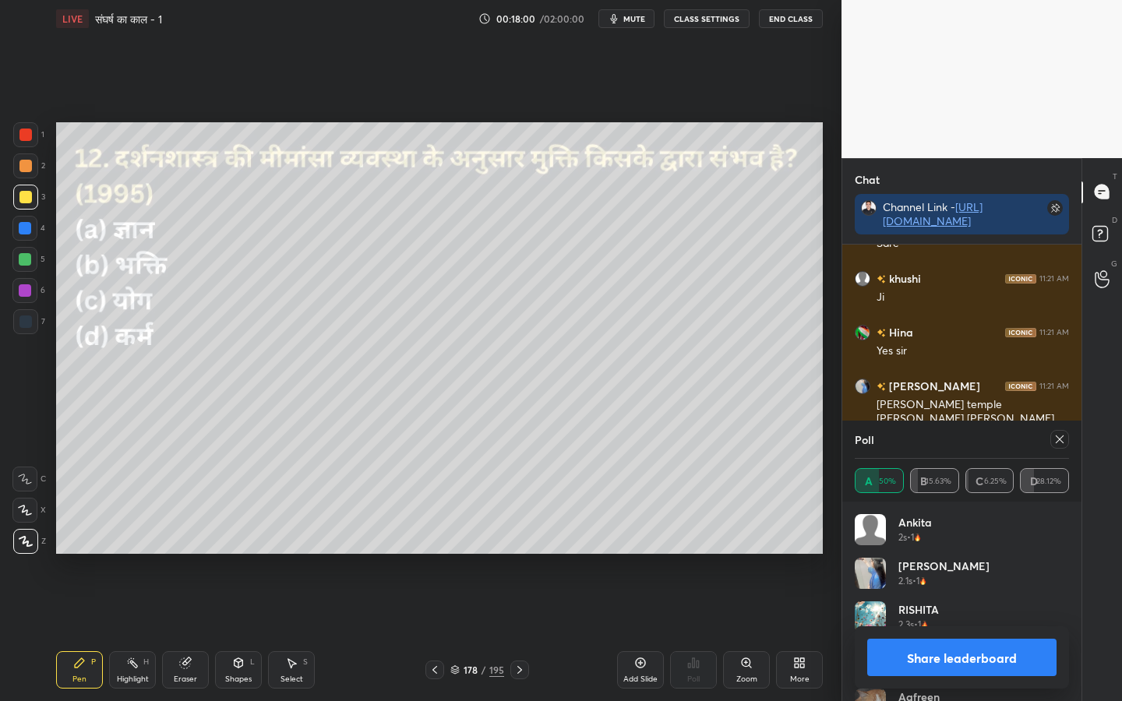
click at [1061, 437] on icon at bounding box center [1060, 439] width 8 height 8
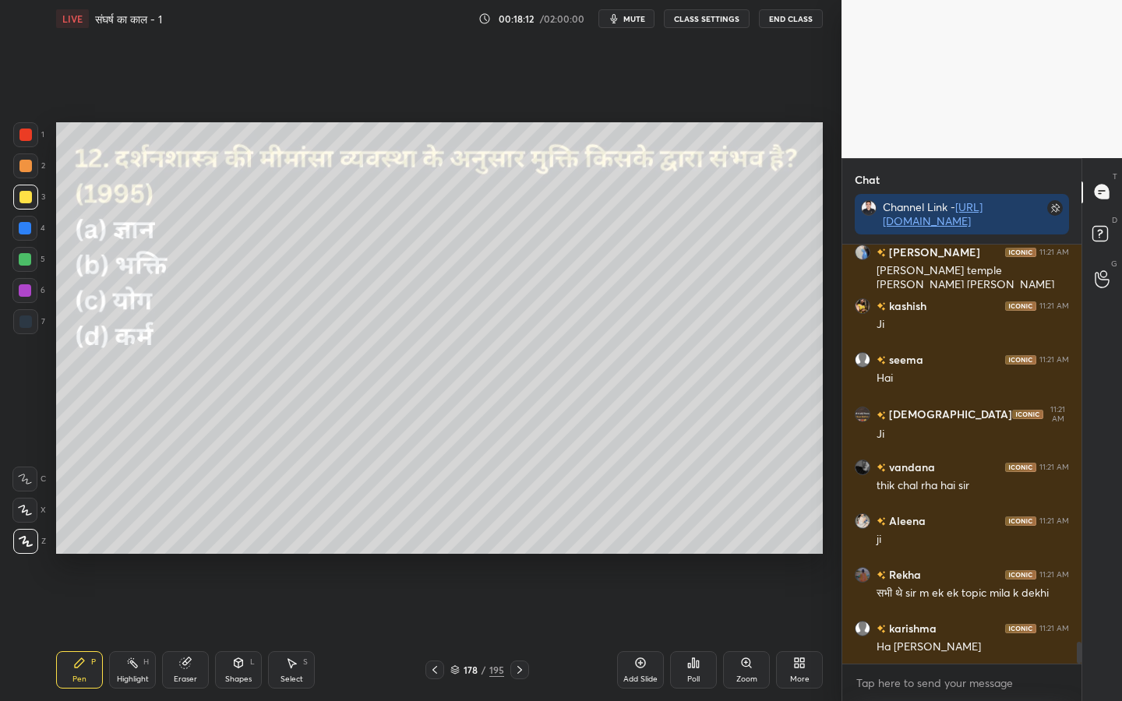
click at [698, 554] on div "Poll" at bounding box center [693, 669] width 47 height 37
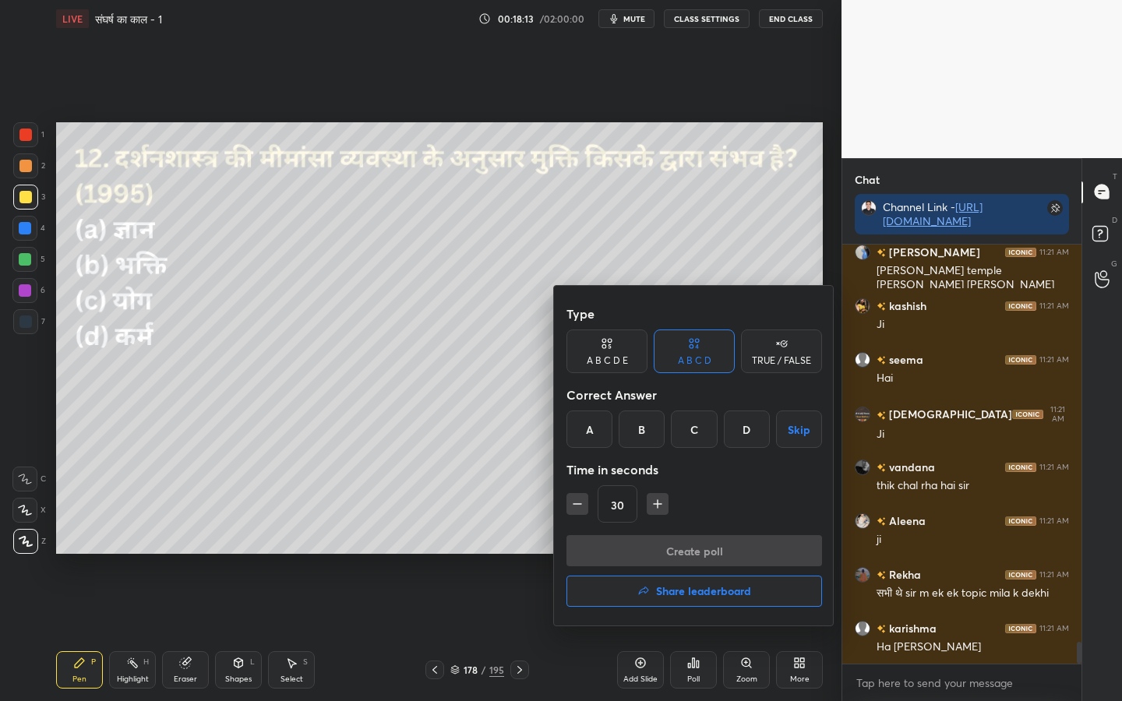
click at [742, 437] on div "D" at bounding box center [747, 429] width 46 height 37
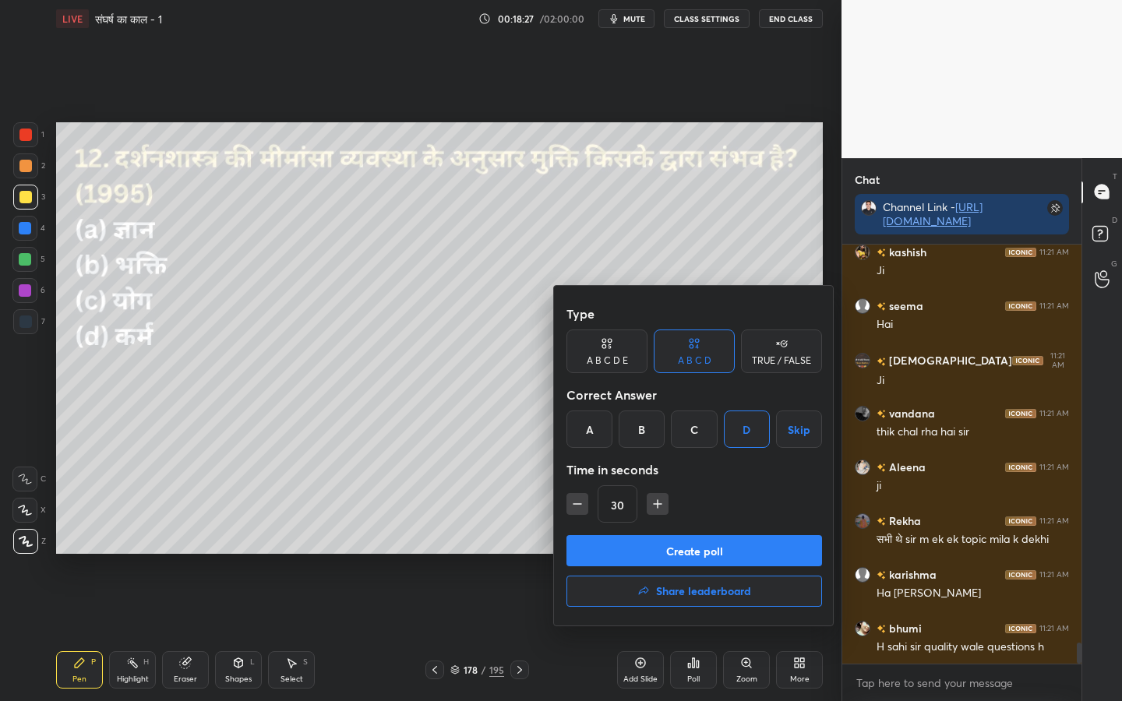
click at [720, 548] on button "Create poll" at bounding box center [694, 550] width 256 height 31
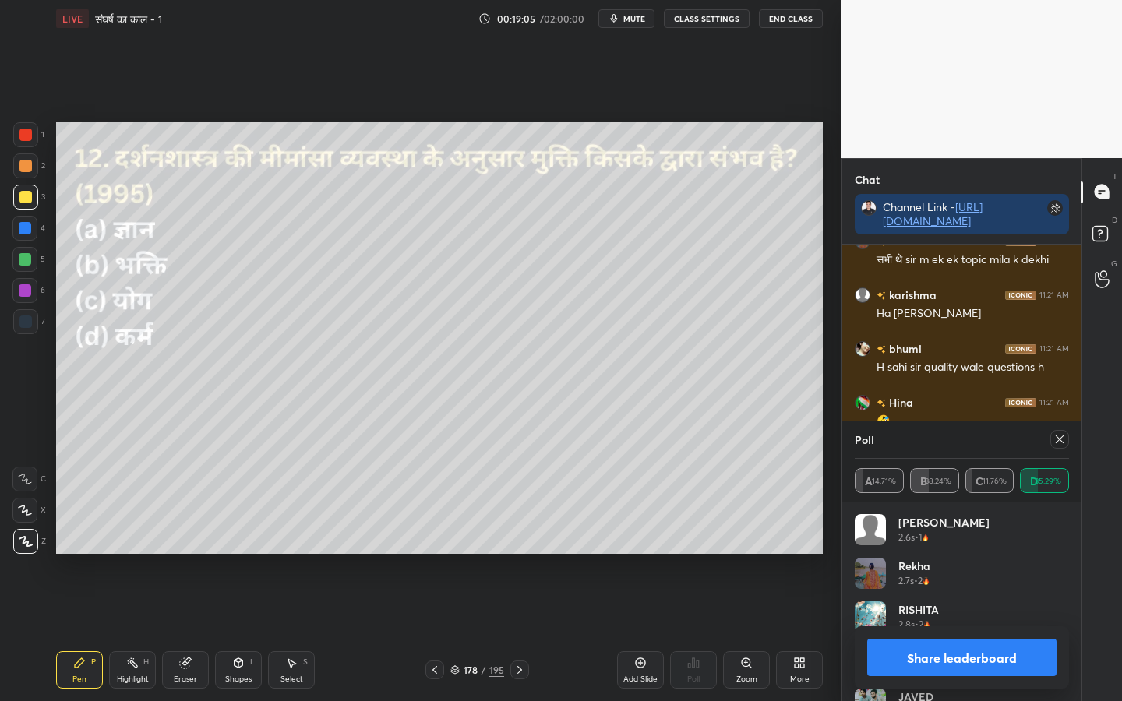
click at [178, 554] on div "Eraser" at bounding box center [185, 669] width 47 height 37
click at [19, 533] on div "Erase all" at bounding box center [24, 541] width 25 height 25
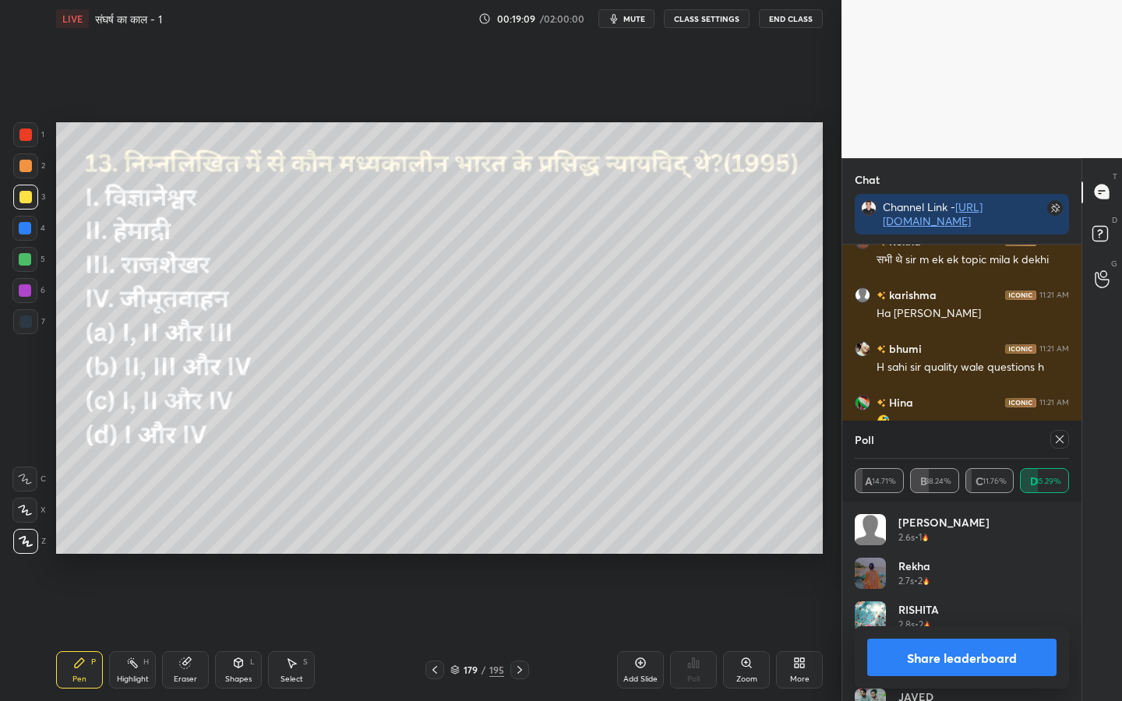
click at [1058, 434] on icon at bounding box center [1059, 439] width 12 height 12
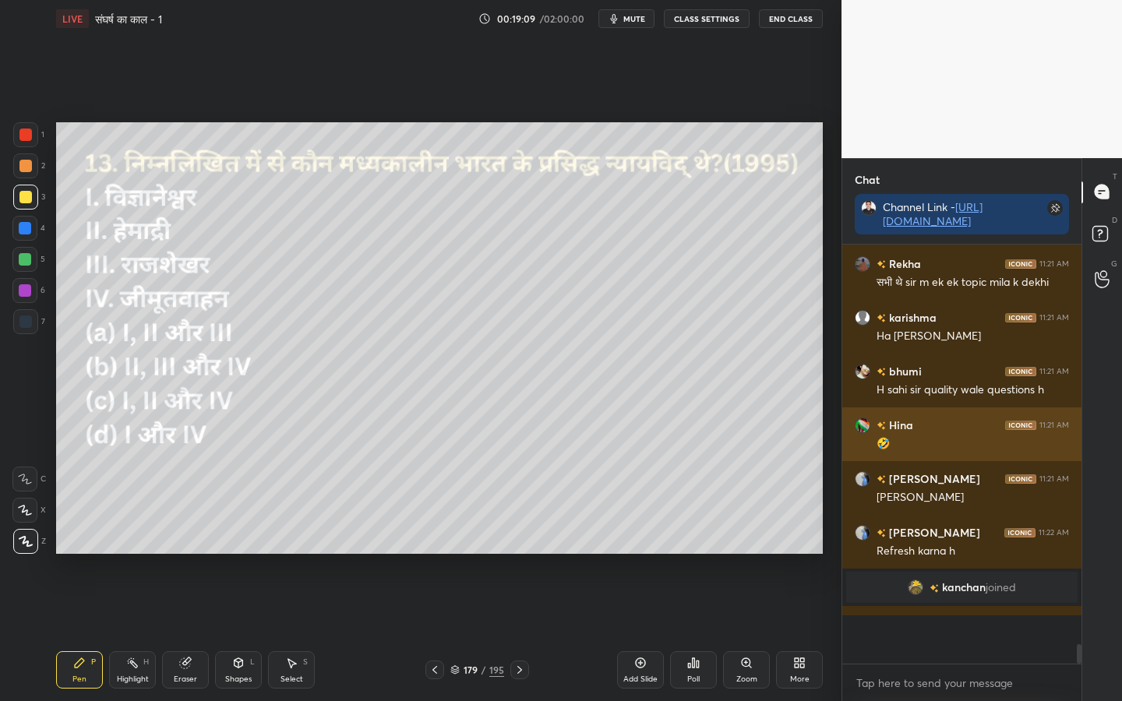
scroll to position [414, 234]
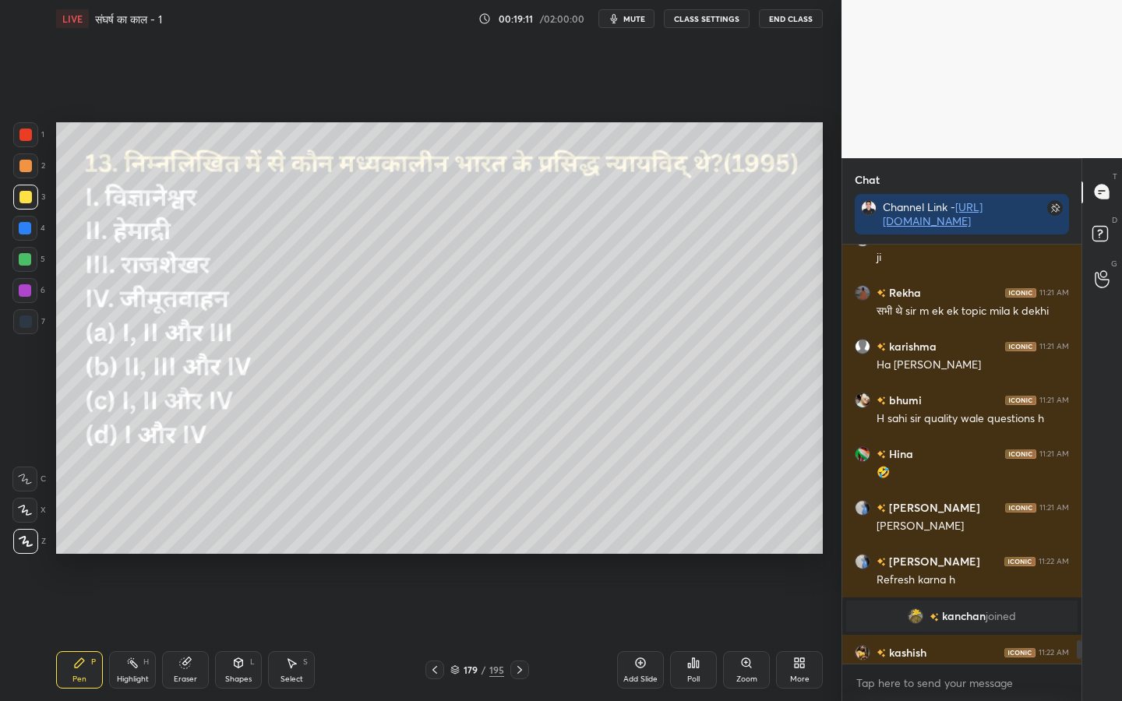
click at [696, 554] on div "Poll" at bounding box center [693, 669] width 47 height 37
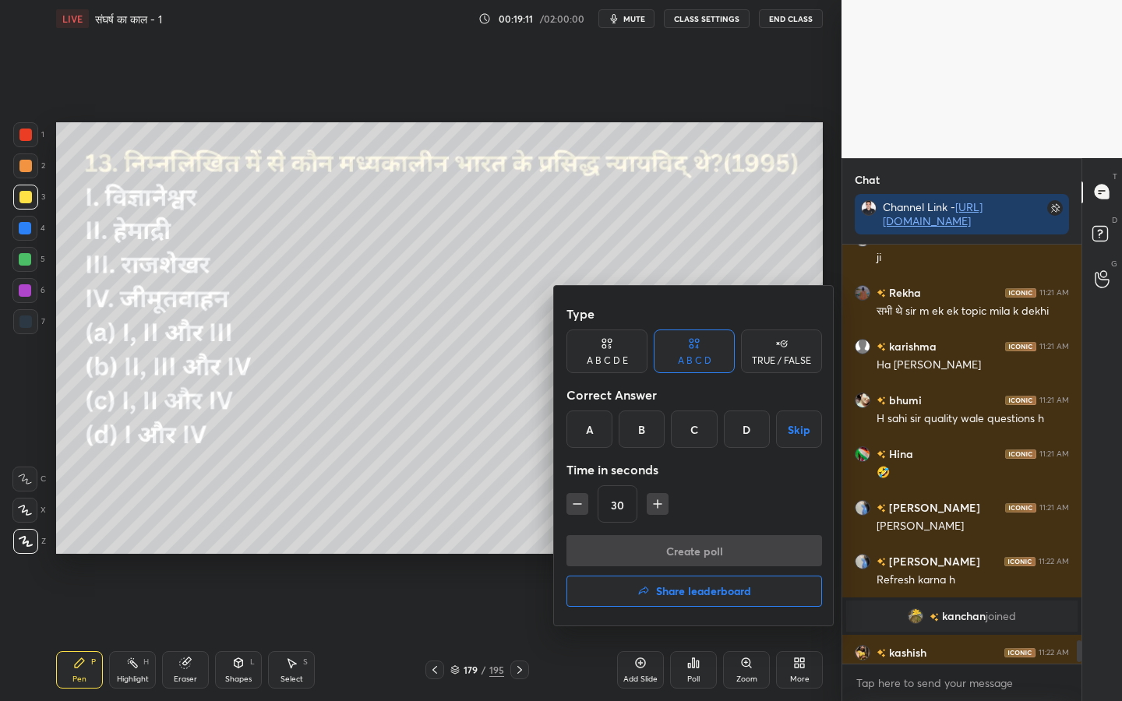
scroll to position [7483, 0]
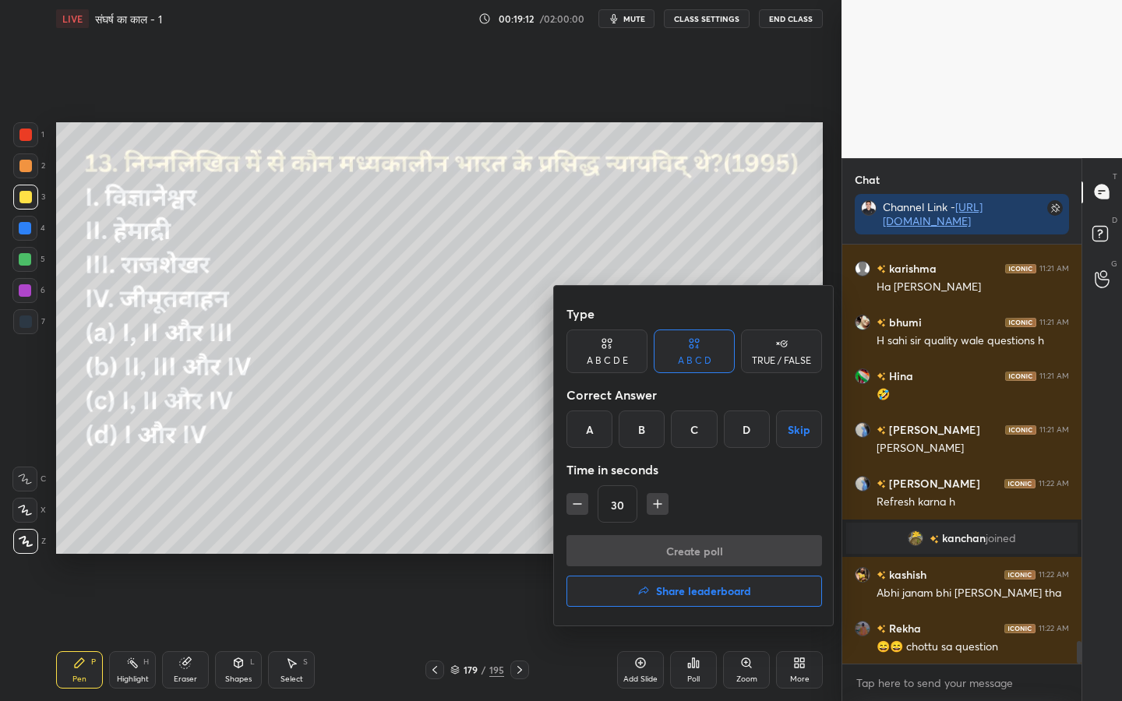
click at [690, 421] on div "C" at bounding box center [694, 429] width 46 height 37
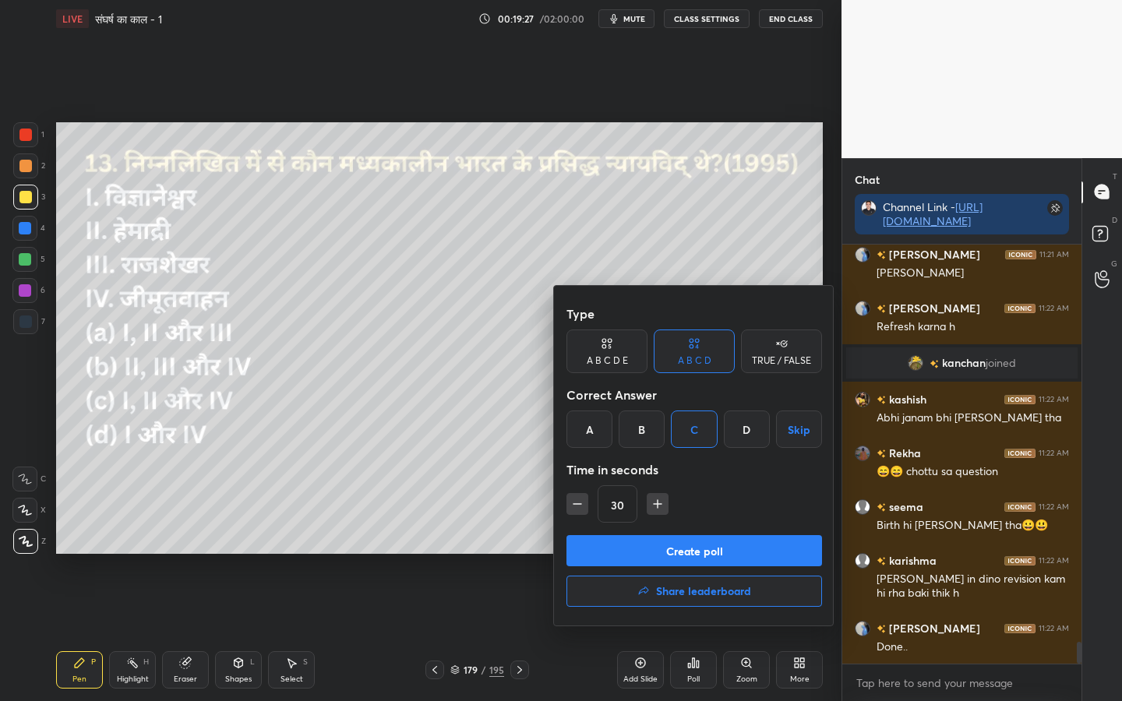
scroll to position [7712, 0]
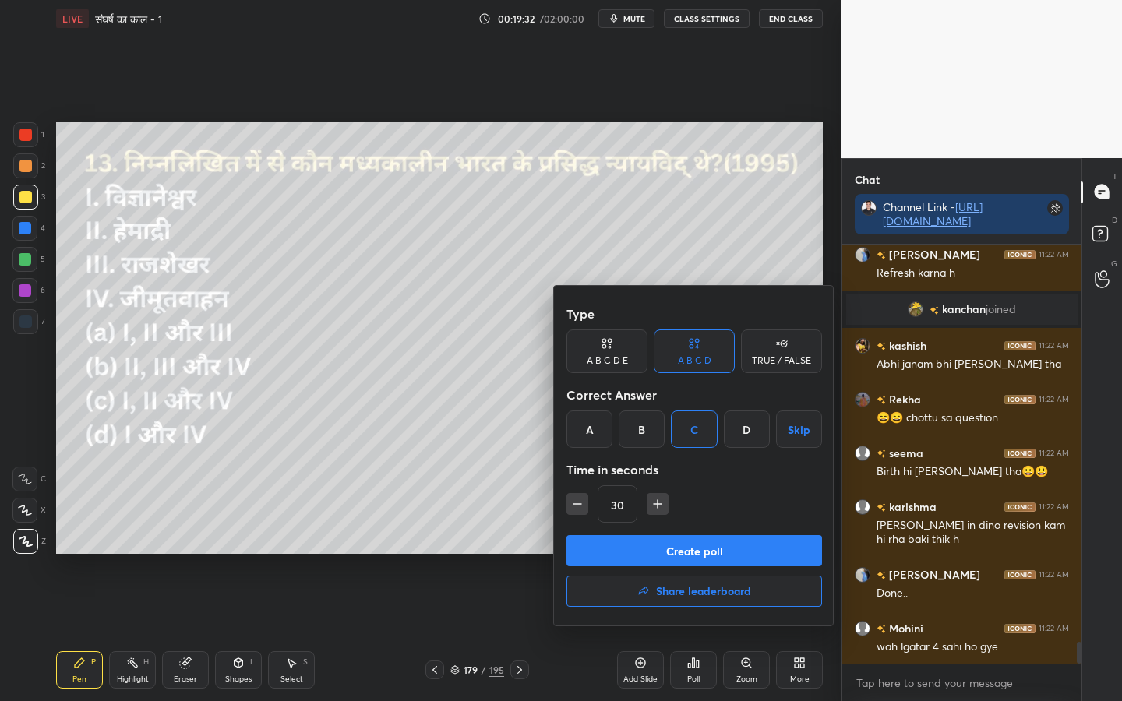
click at [710, 552] on button "Create poll" at bounding box center [694, 550] width 256 height 31
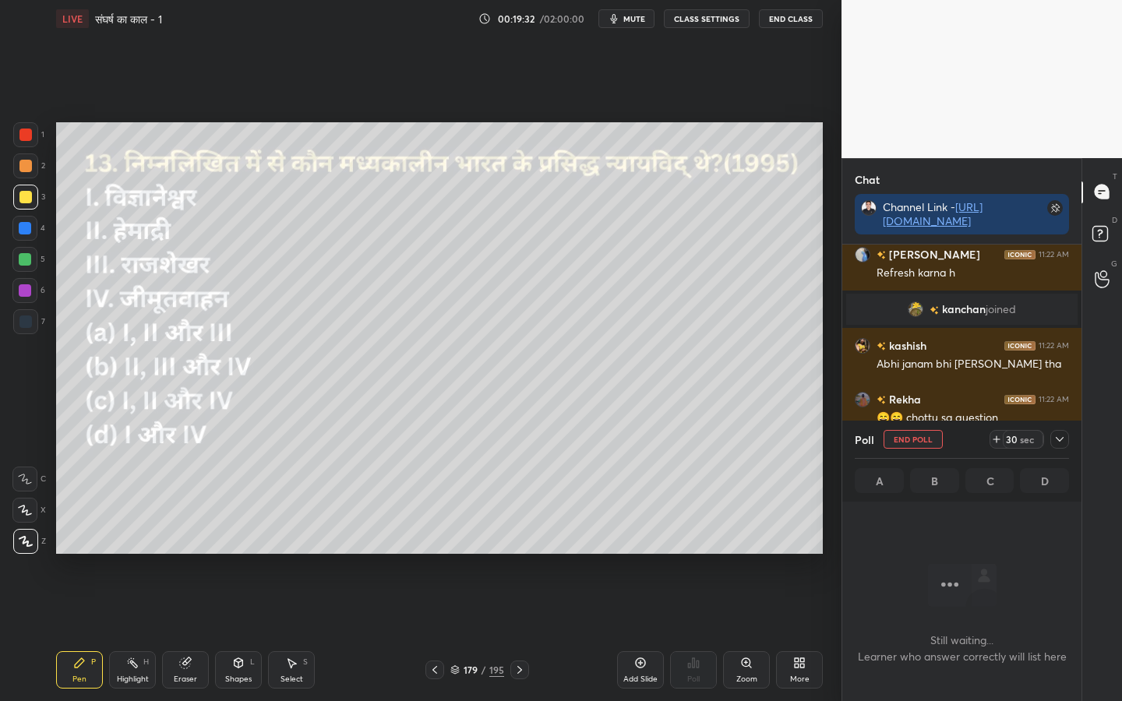
scroll to position [203, 234]
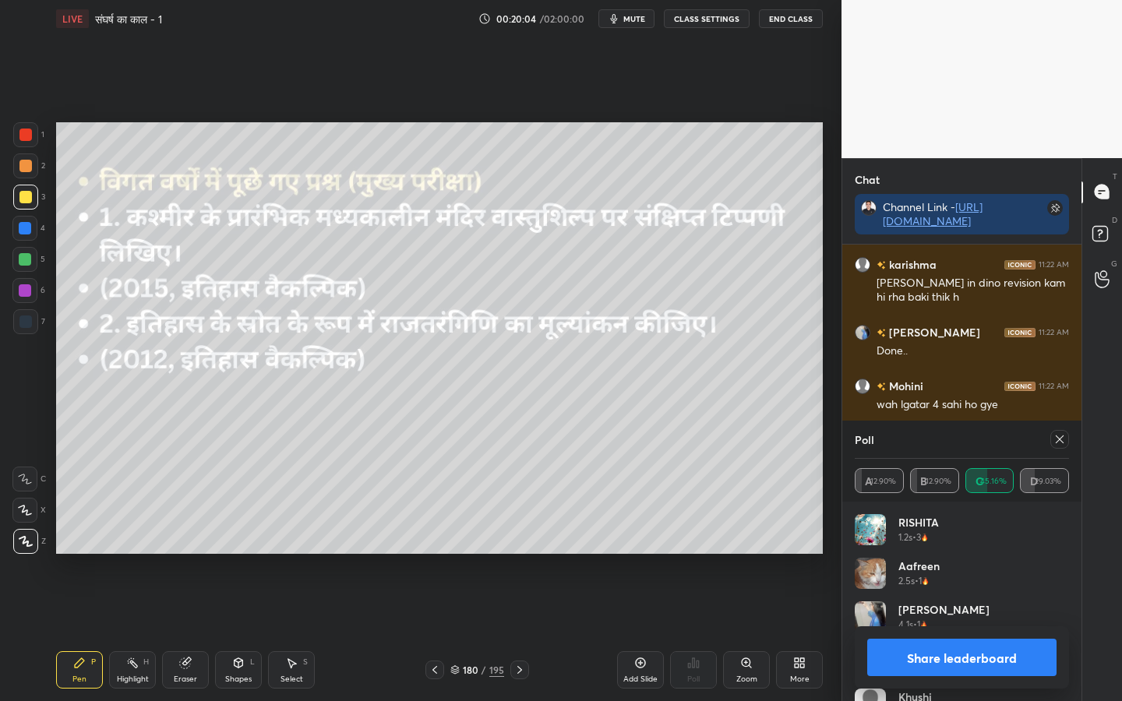
click at [1056, 434] on icon at bounding box center [1059, 439] width 12 height 12
type textarea "x"
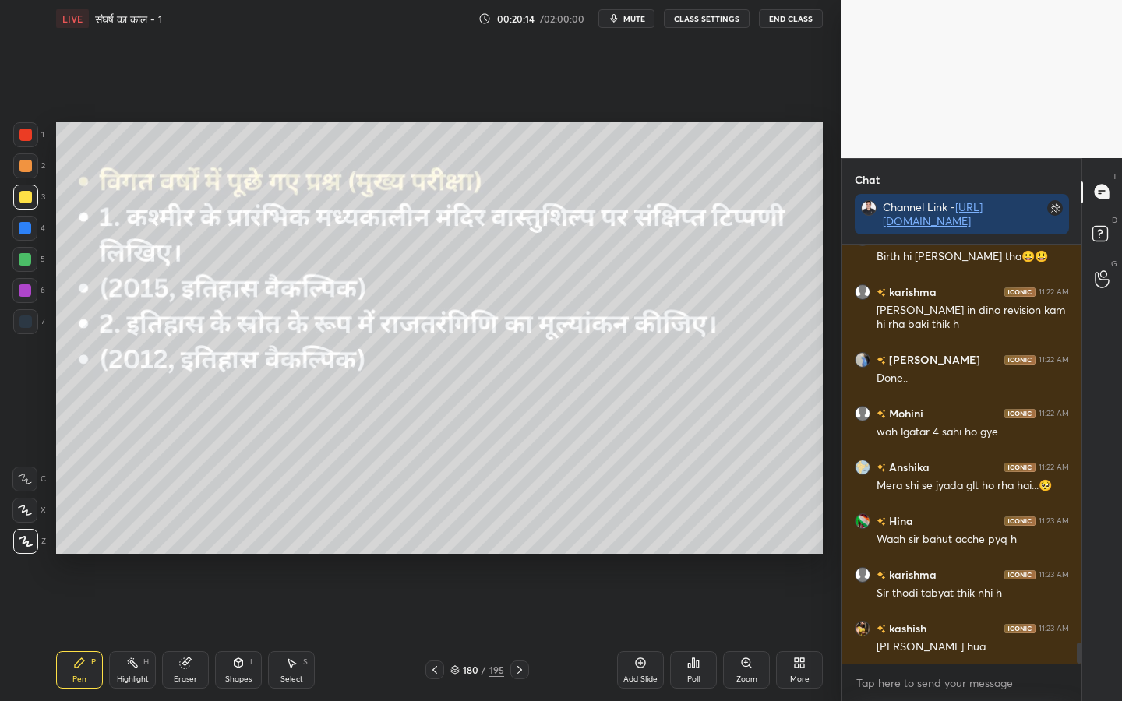
click at [193, 554] on div "Eraser" at bounding box center [185, 669] width 47 height 37
click at [29, 548] on div "Erase all" at bounding box center [24, 541] width 25 height 25
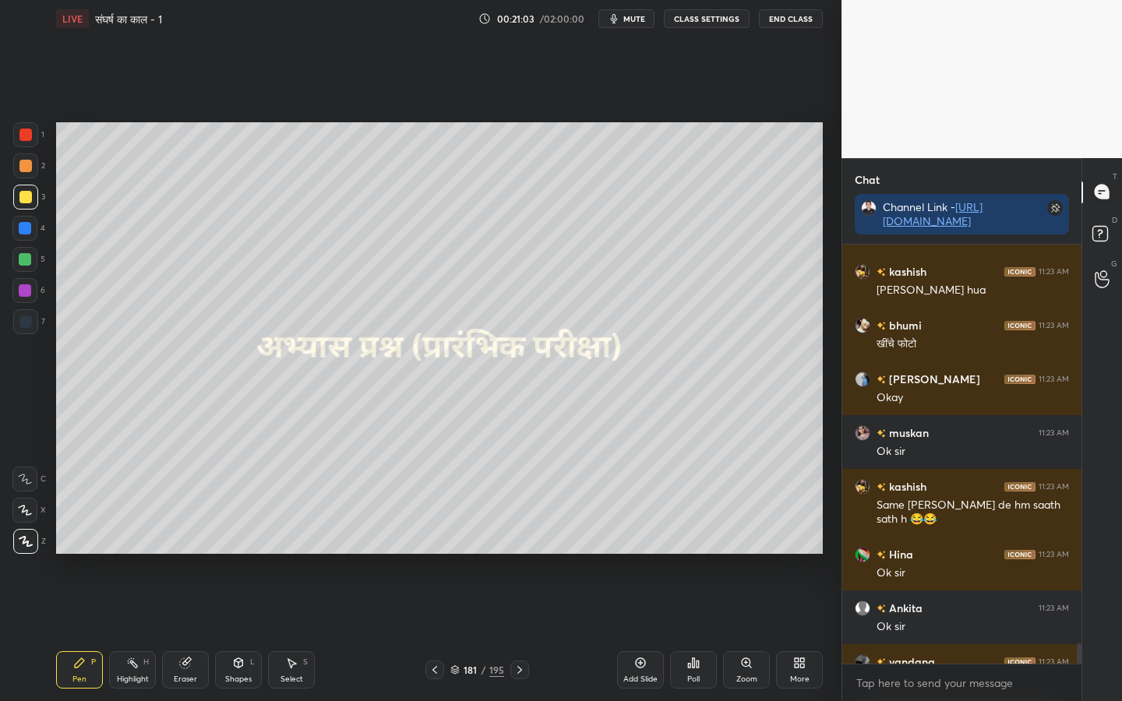
scroll to position [8317, 0]
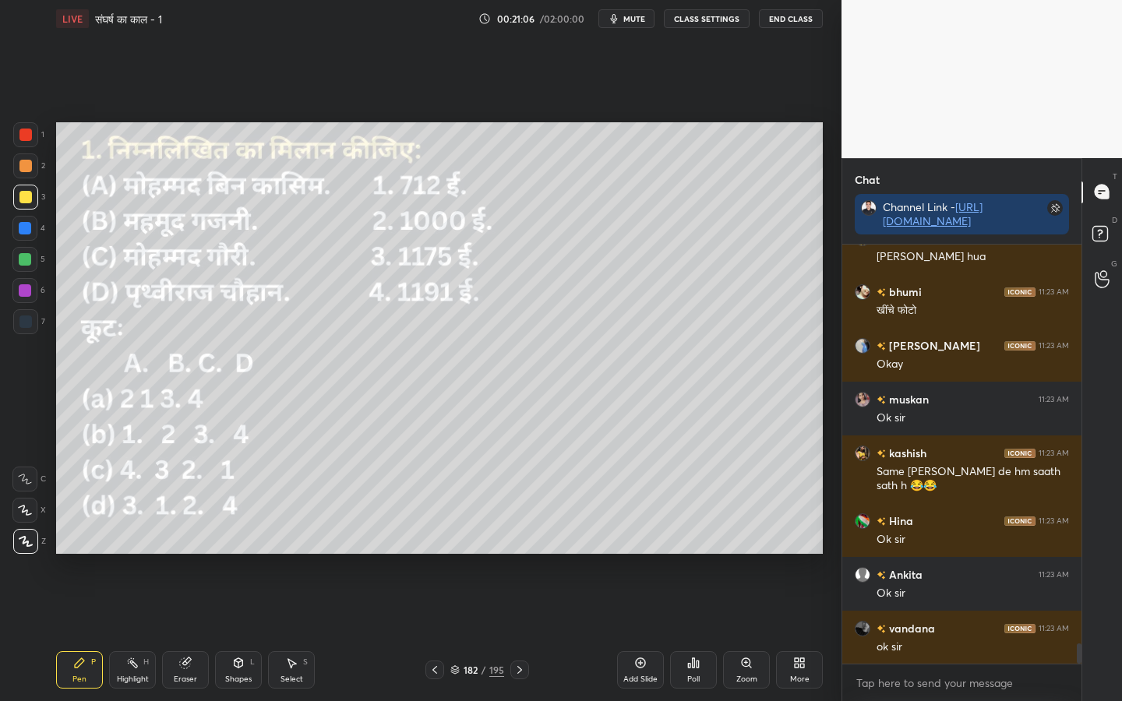
click at [627, 17] on span "mute" at bounding box center [634, 18] width 22 height 11
click at [627, 17] on span "unmute" at bounding box center [632, 18] width 33 height 11
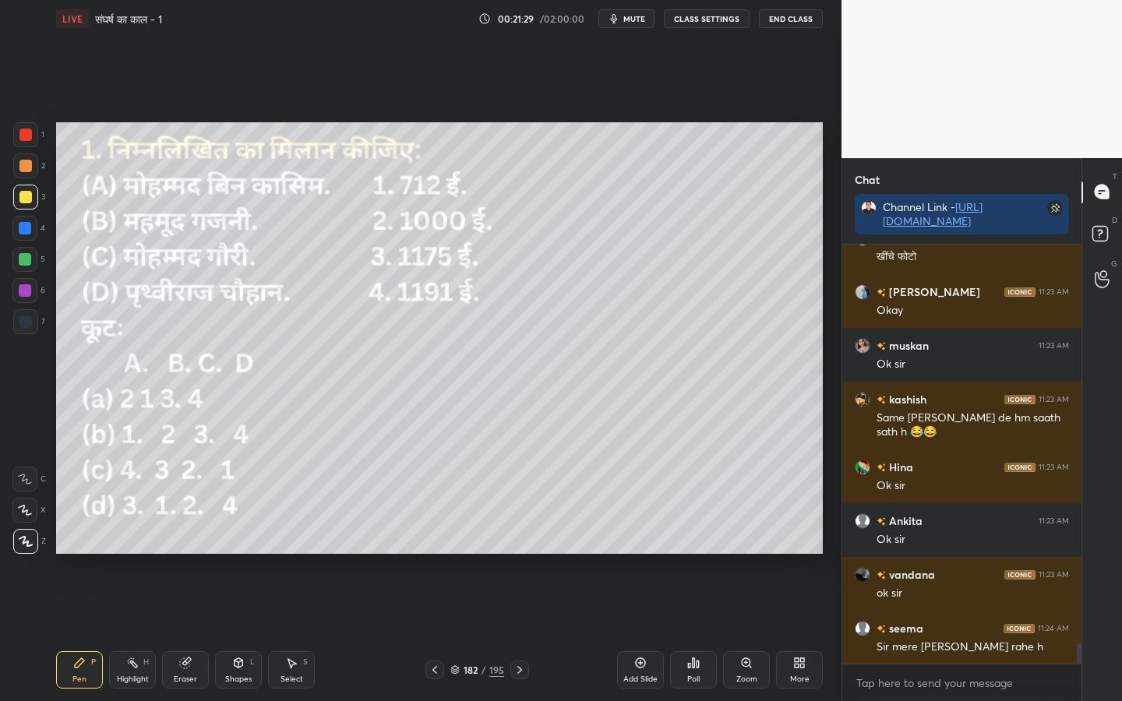
click at [696, 554] on icon at bounding box center [697, 664] width 2 height 7
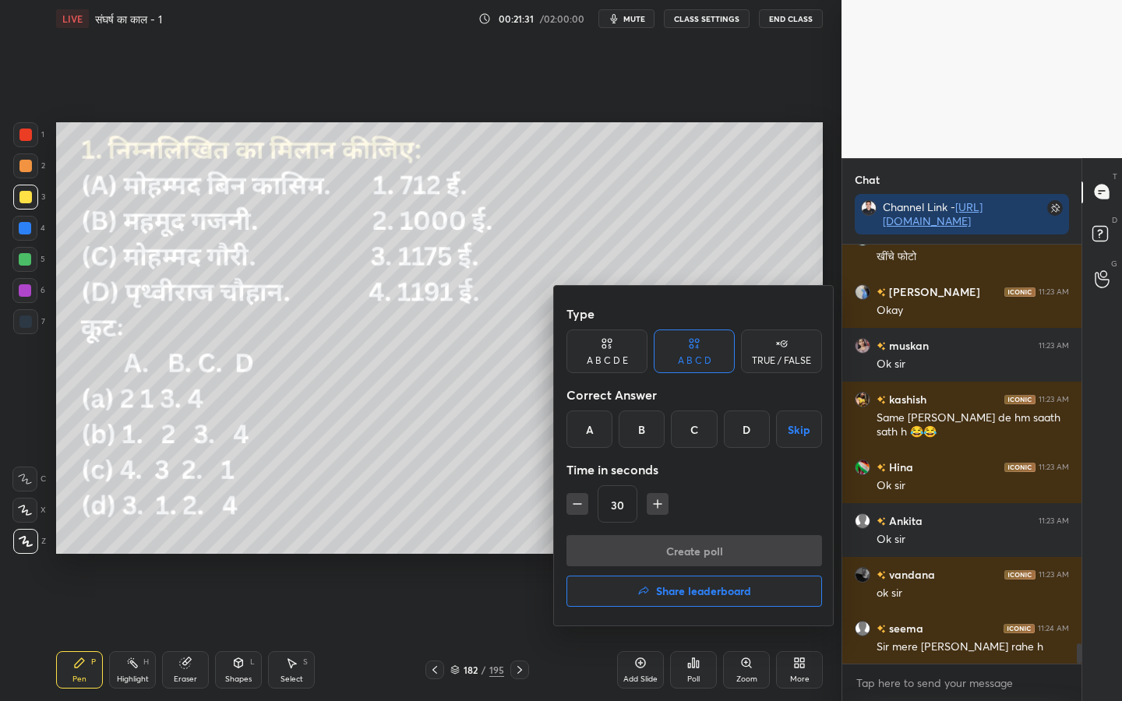
click at [643, 439] on div "B" at bounding box center [642, 429] width 46 height 37
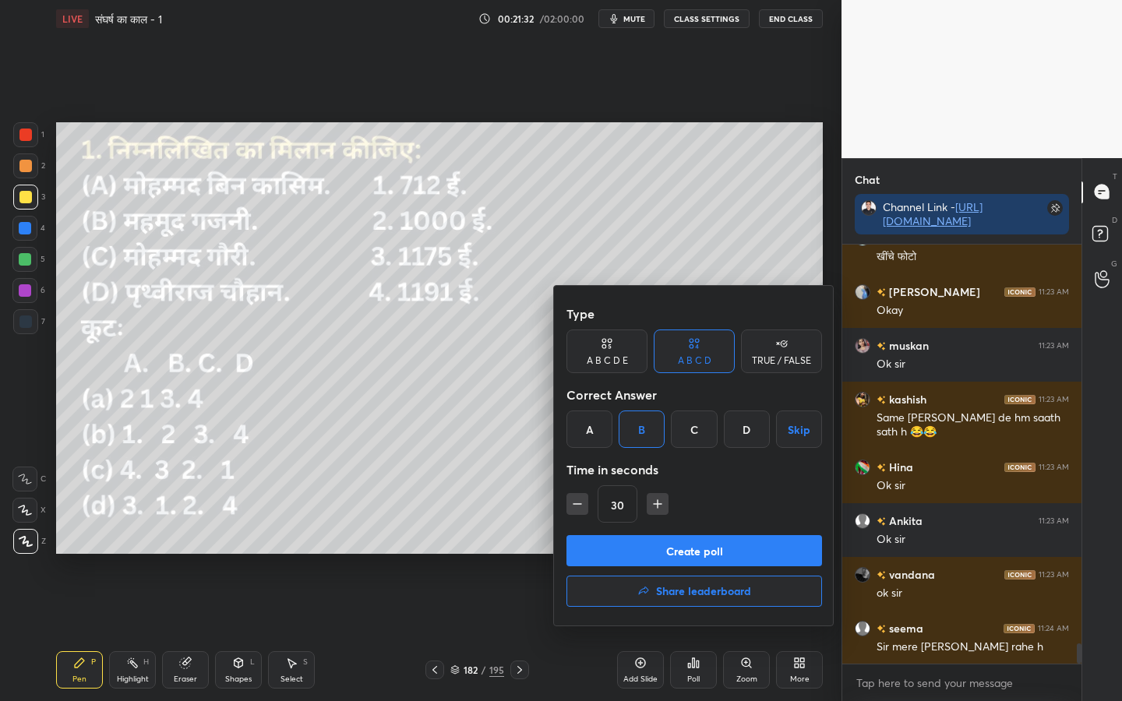
click at [672, 549] on button "Create poll" at bounding box center [694, 550] width 256 height 31
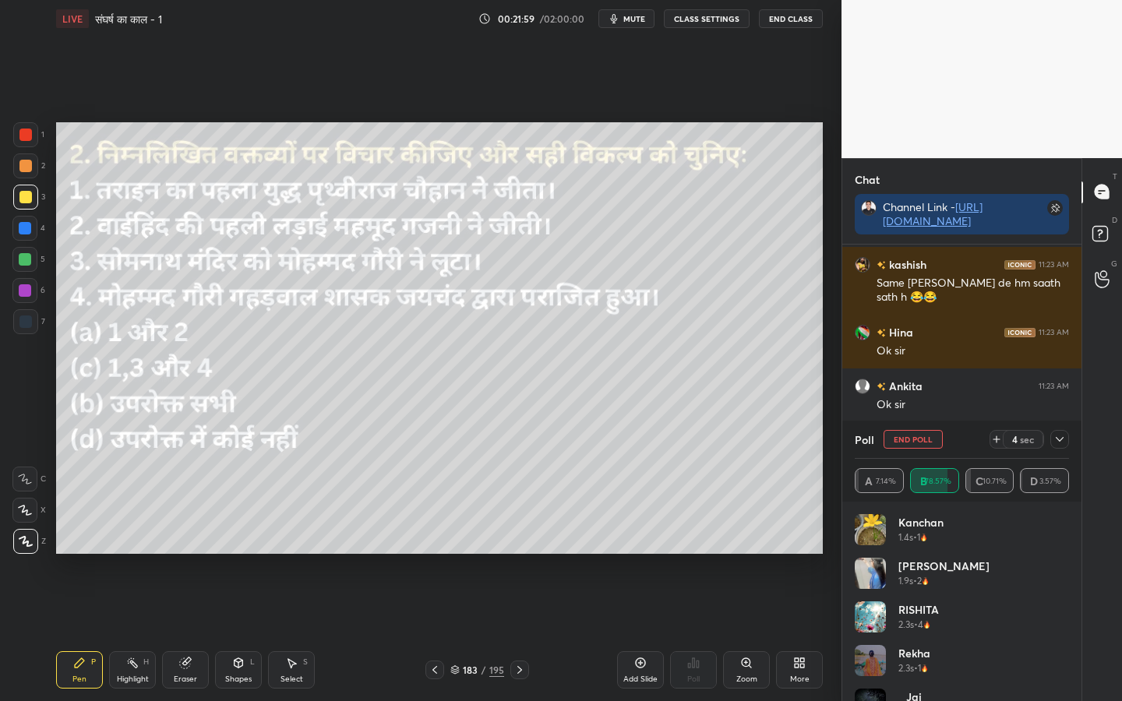
scroll to position [8559, 0]
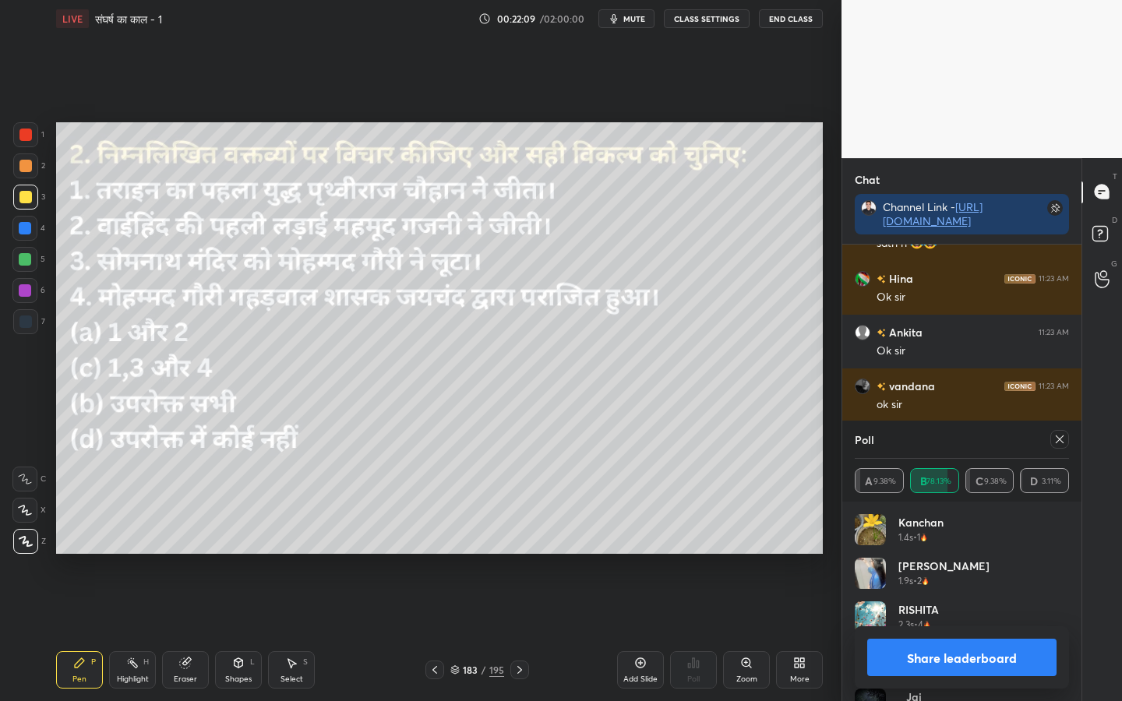
click at [1061, 445] on icon at bounding box center [1059, 439] width 12 height 12
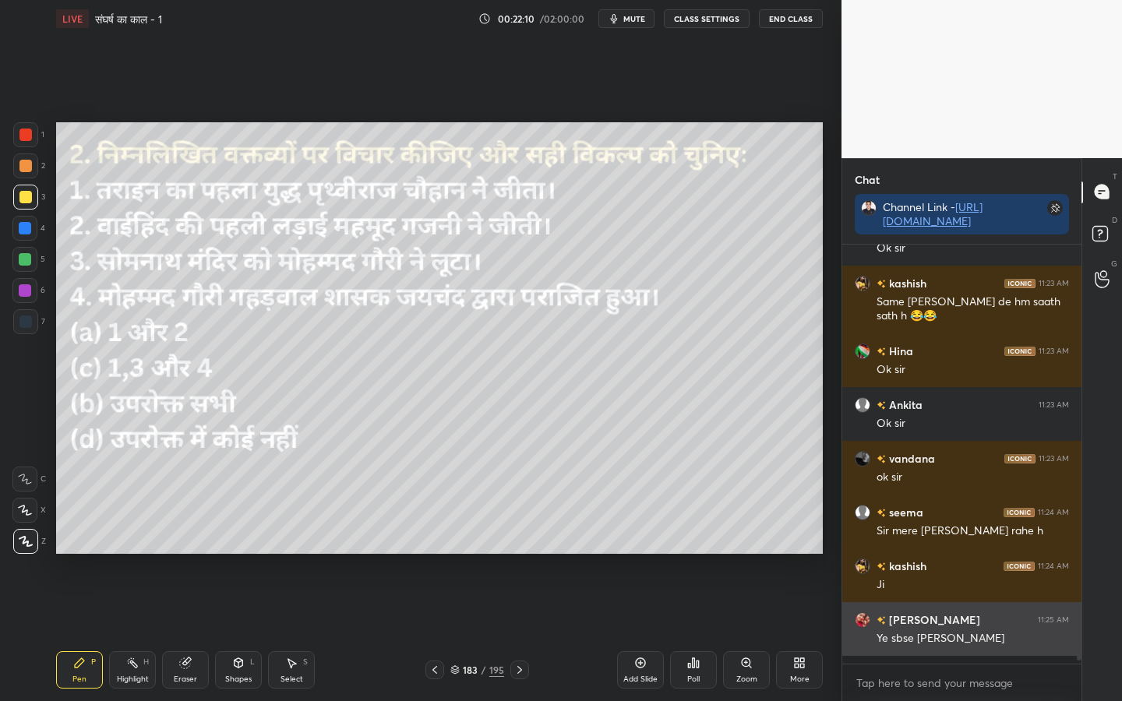
scroll to position [8483, 0]
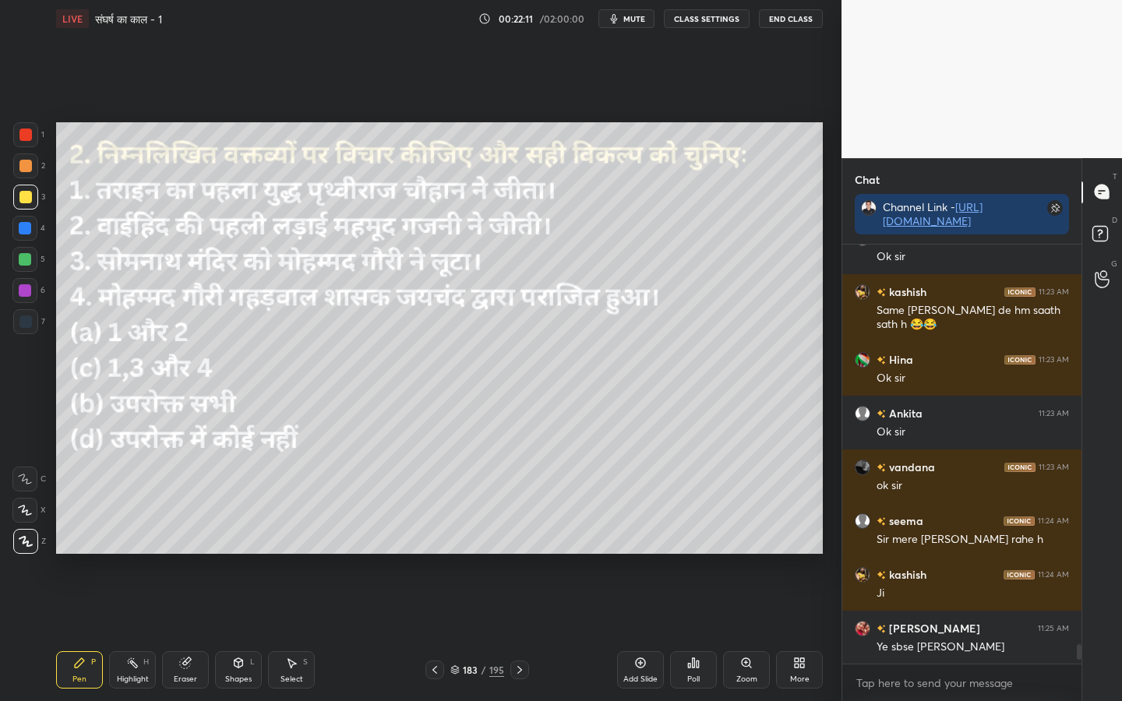
click at [693, 554] on div "Poll" at bounding box center [693, 679] width 12 height 8
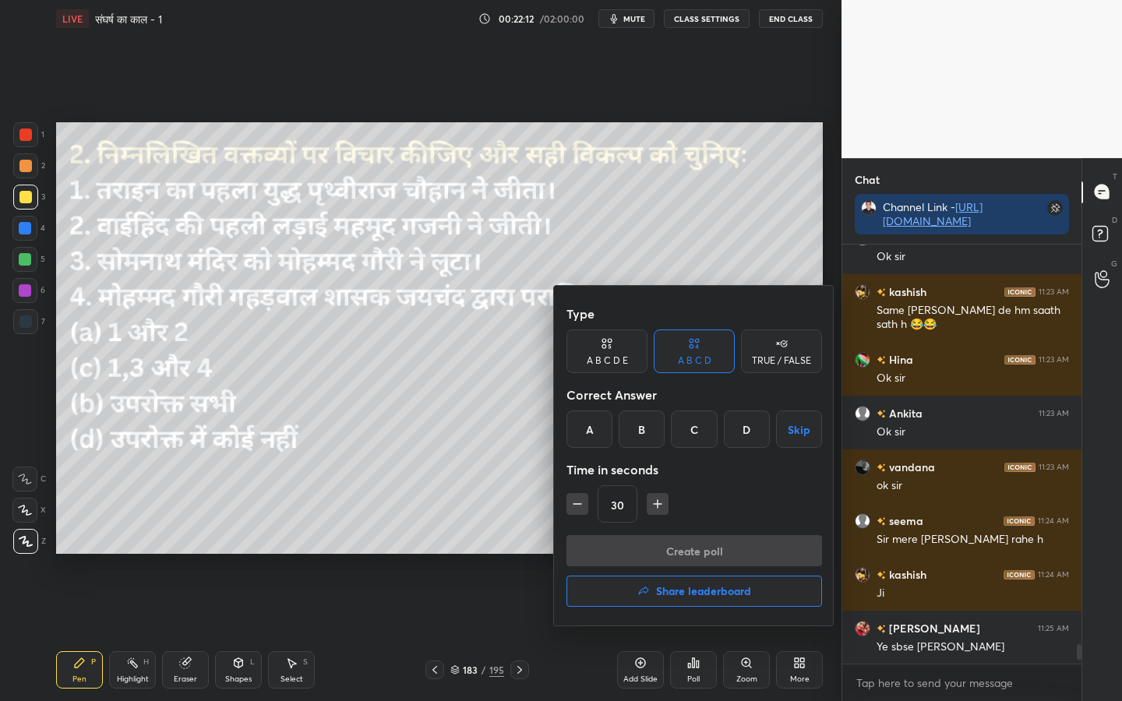
click at [590, 431] on div "A" at bounding box center [589, 429] width 46 height 37
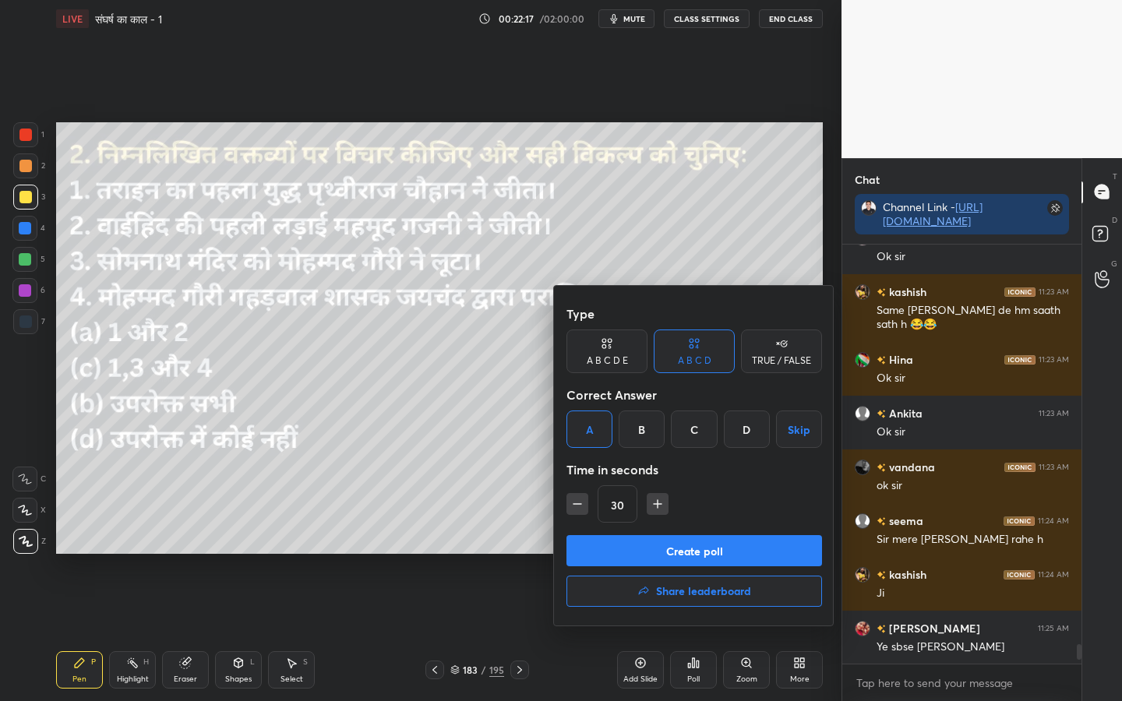
click at [696, 550] on button "Create poll" at bounding box center [694, 550] width 256 height 31
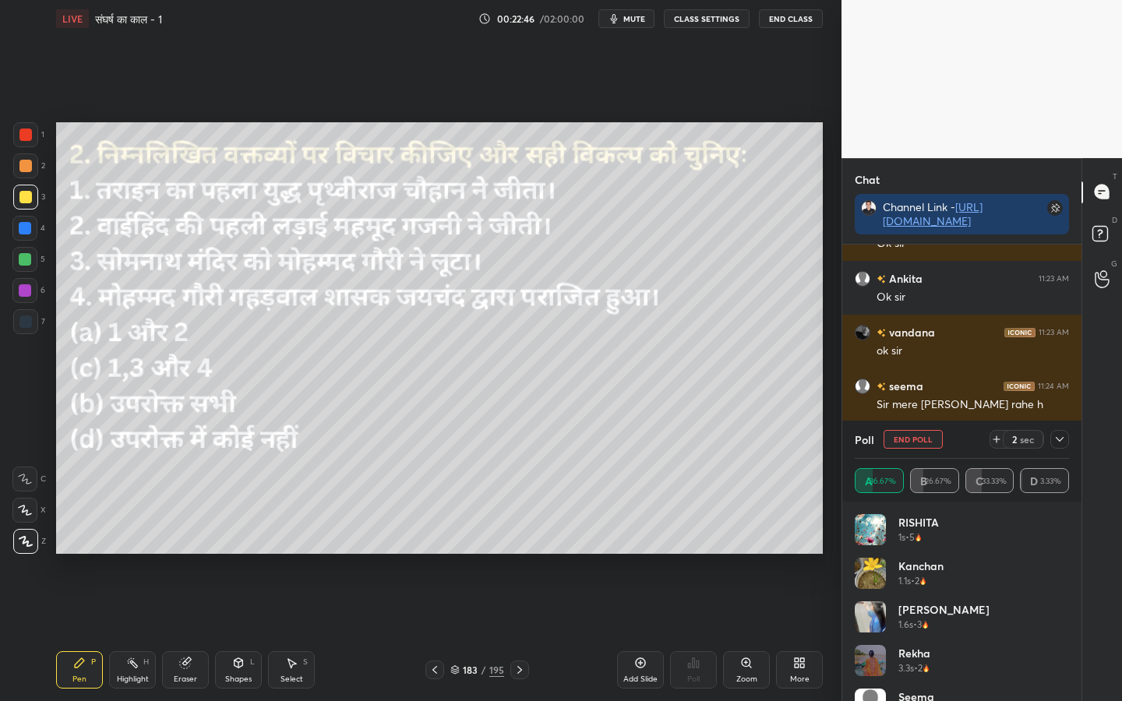
scroll to position [8629, 0]
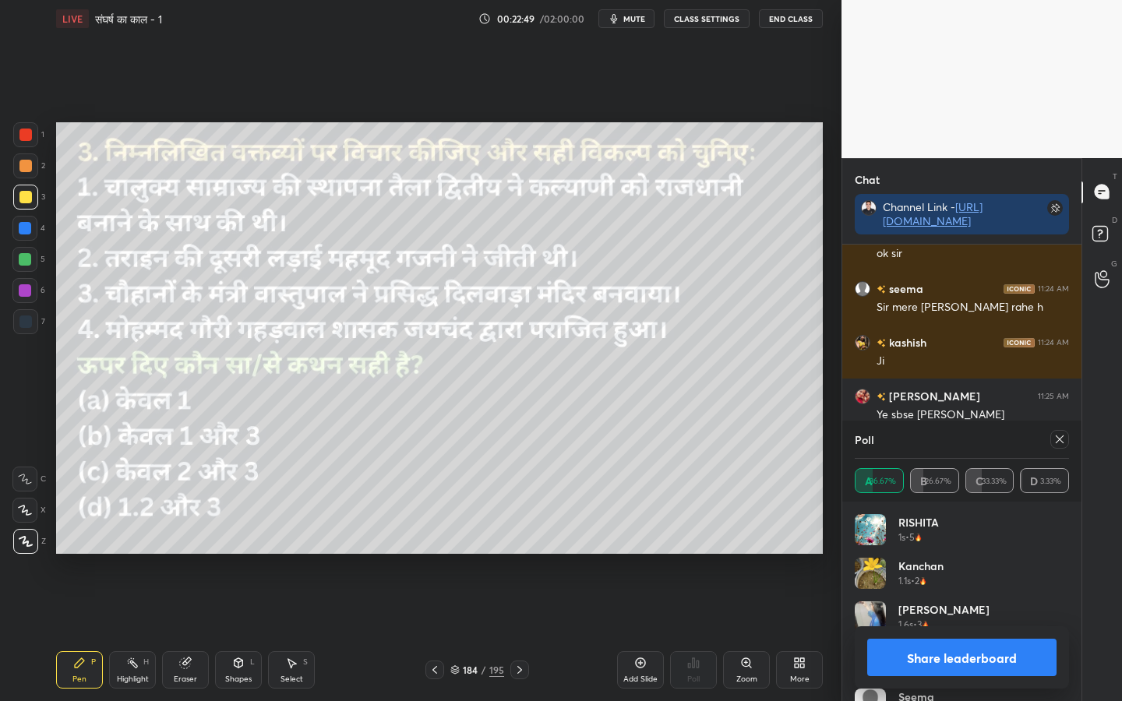
click at [1063, 435] on icon at bounding box center [1060, 439] width 8 height 8
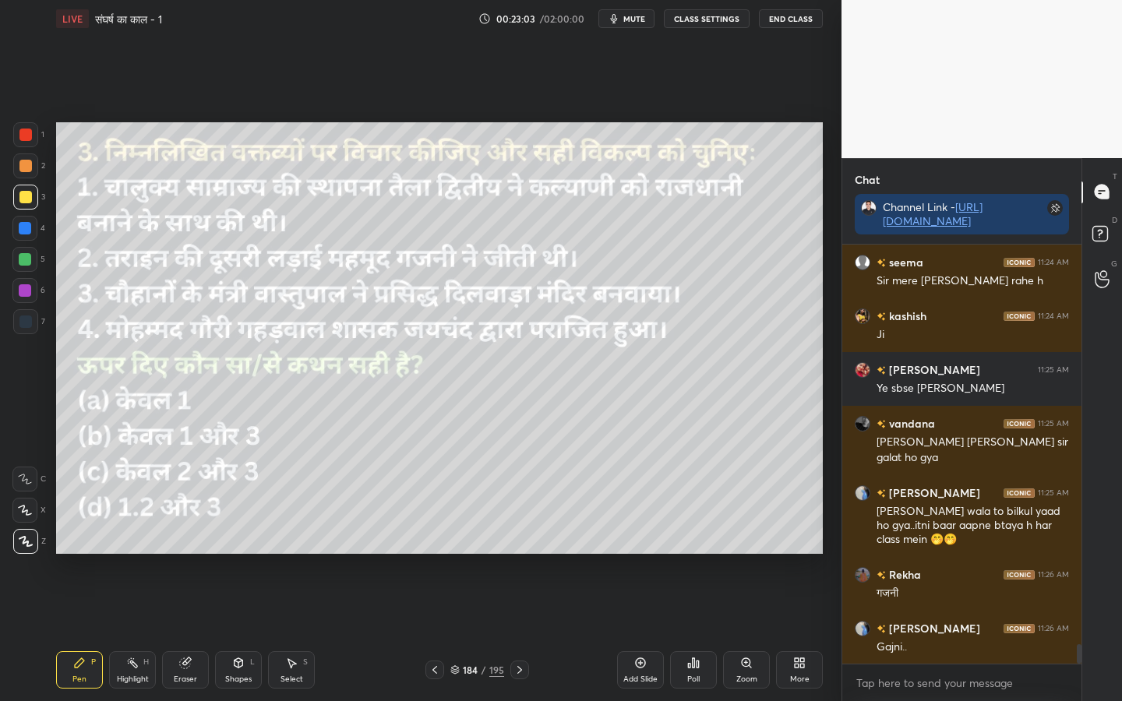
click at [696, 554] on div "Poll" at bounding box center [693, 669] width 47 height 37
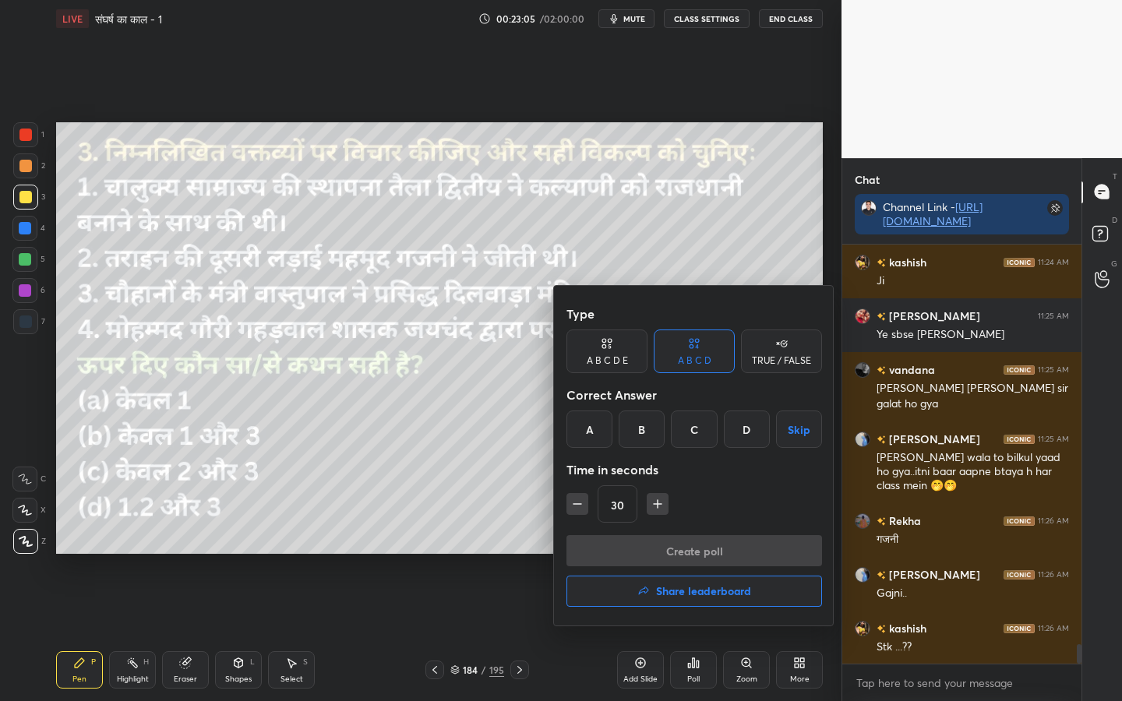
click at [593, 435] on div "A" at bounding box center [589, 429] width 46 height 37
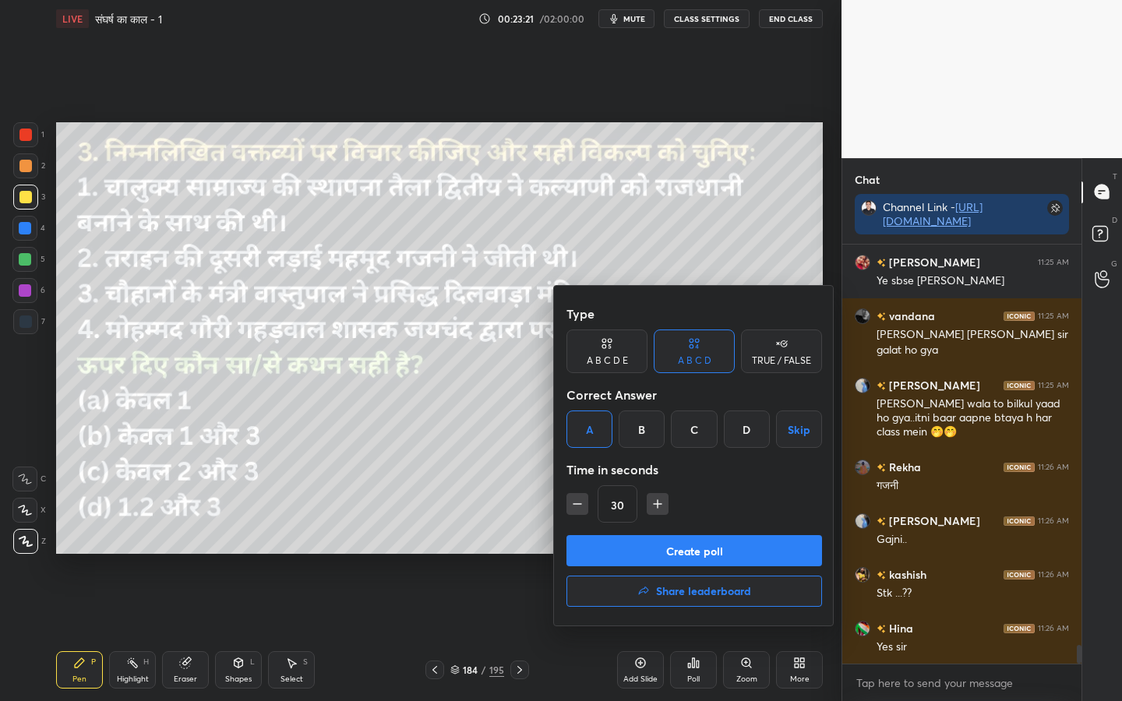
scroll to position [8898, 0]
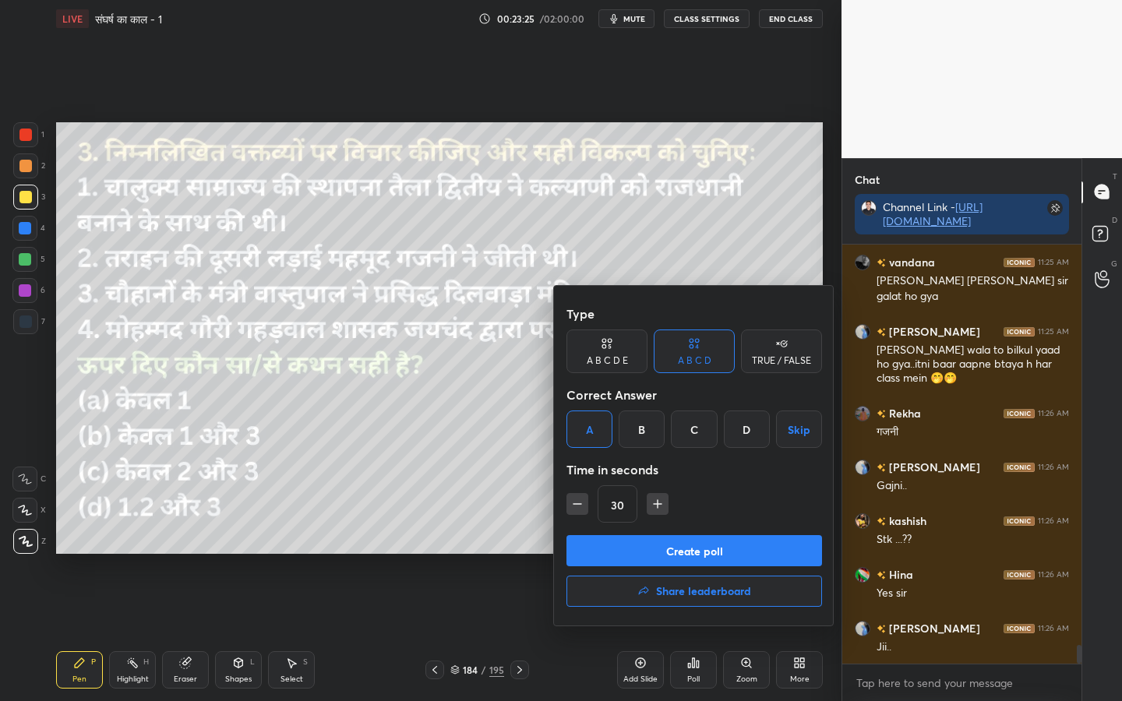
click at [682, 547] on button "Create poll" at bounding box center [694, 550] width 256 height 31
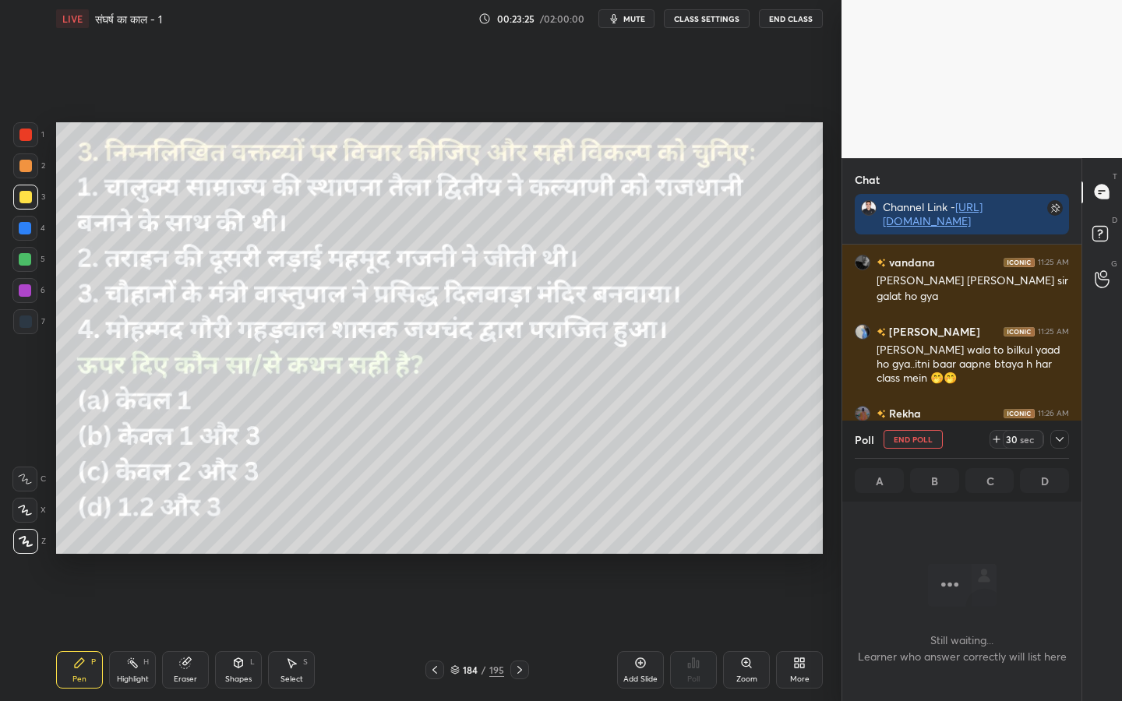
scroll to position [5, 5]
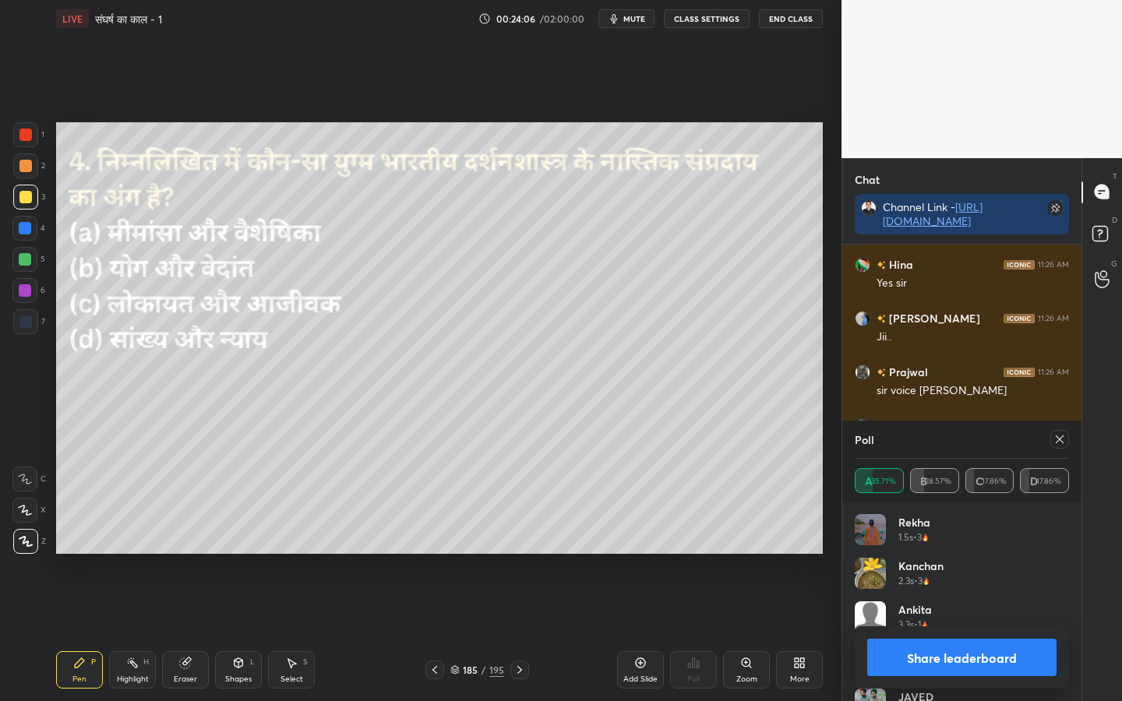
click at [1056, 442] on icon at bounding box center [1060, 439] width 8 height 8
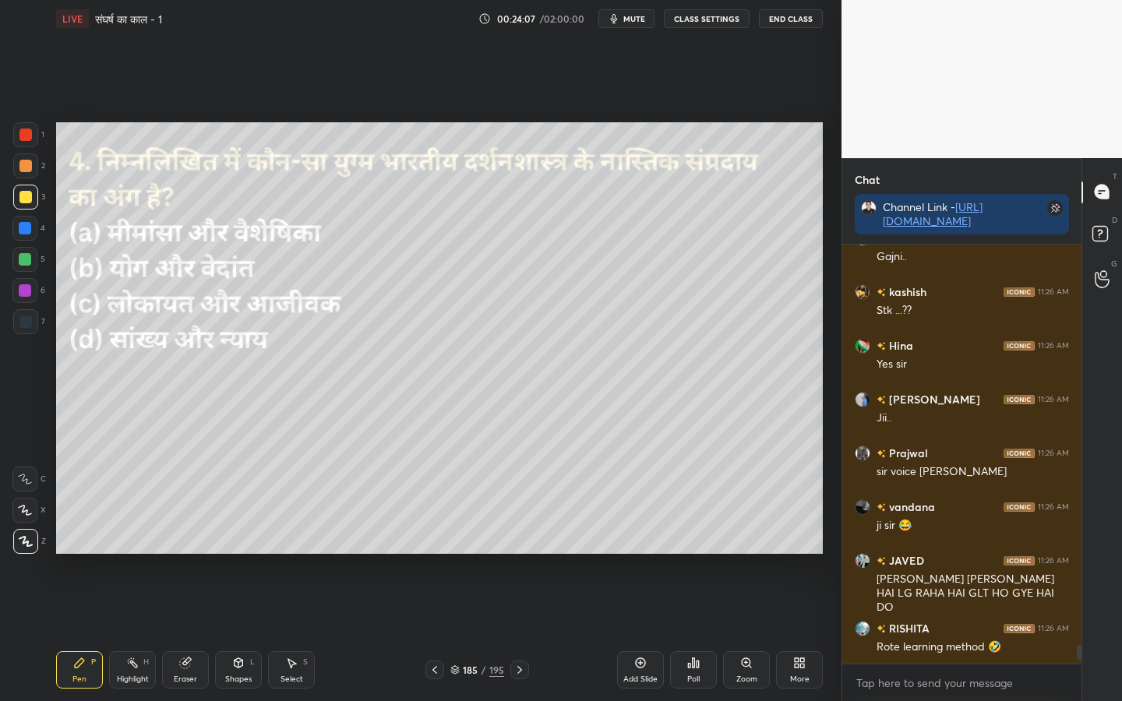
scroll to position [414, 234]
click at [694, 554] on icon at bounding box center [694, 662] width 2 height 9
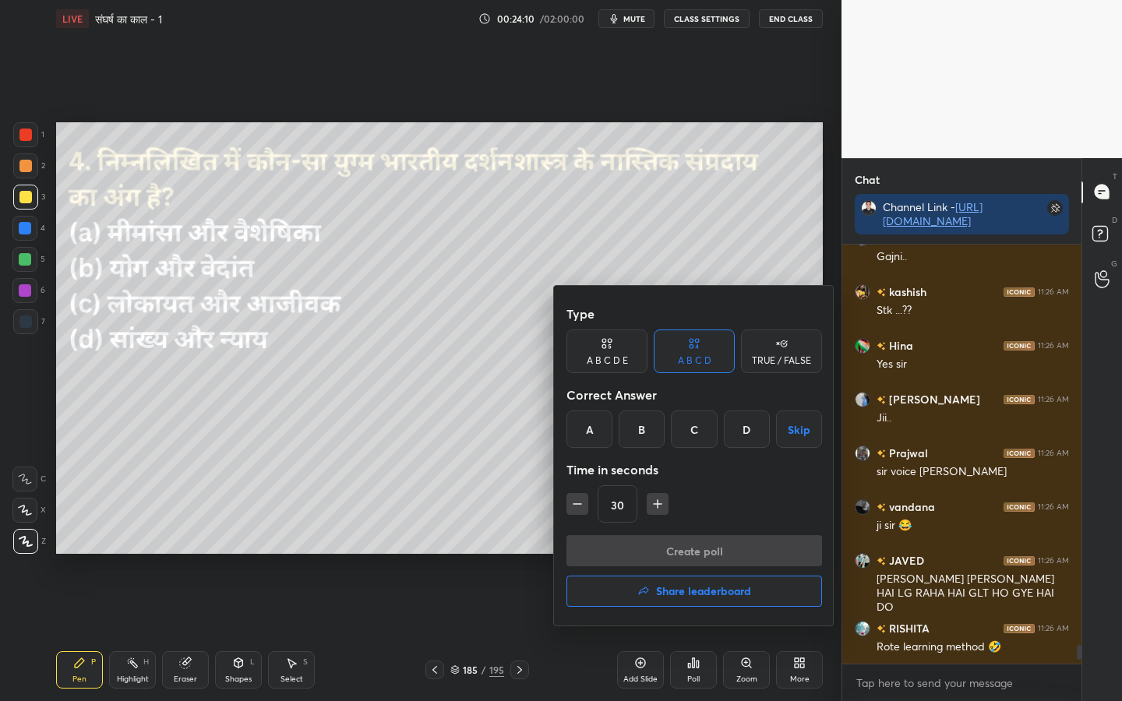
click at [688, 434] on div "C" at bounding box center [694, 429] width 46 height 37
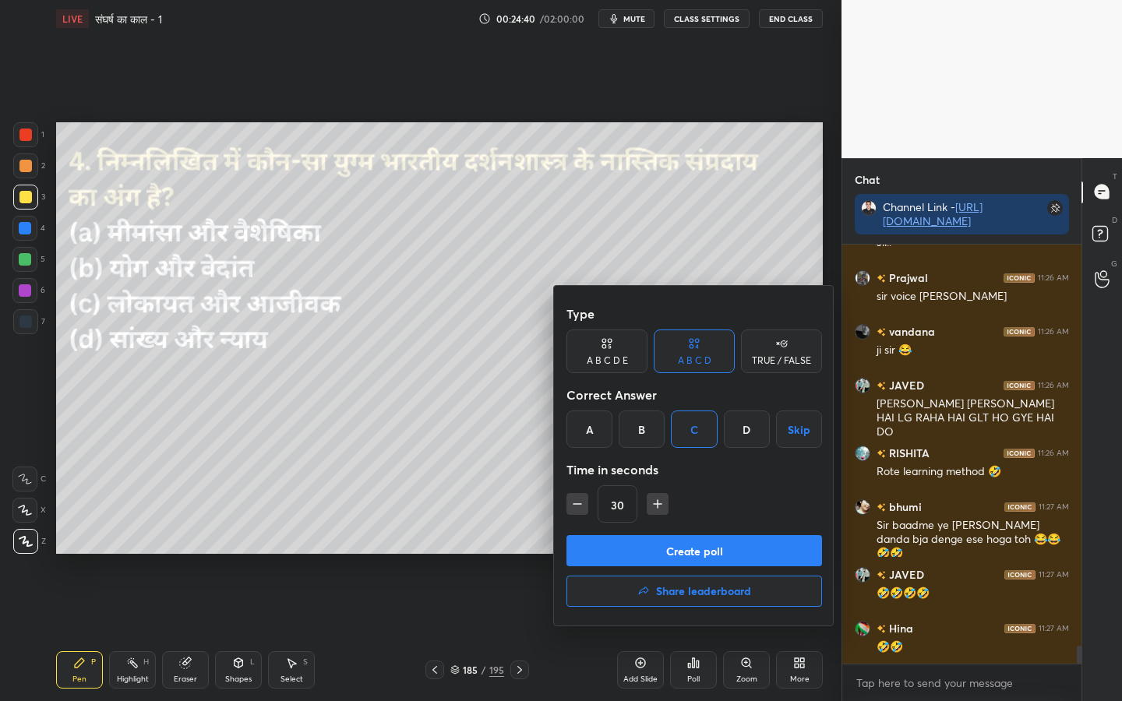
scroll to position [9356, 0]
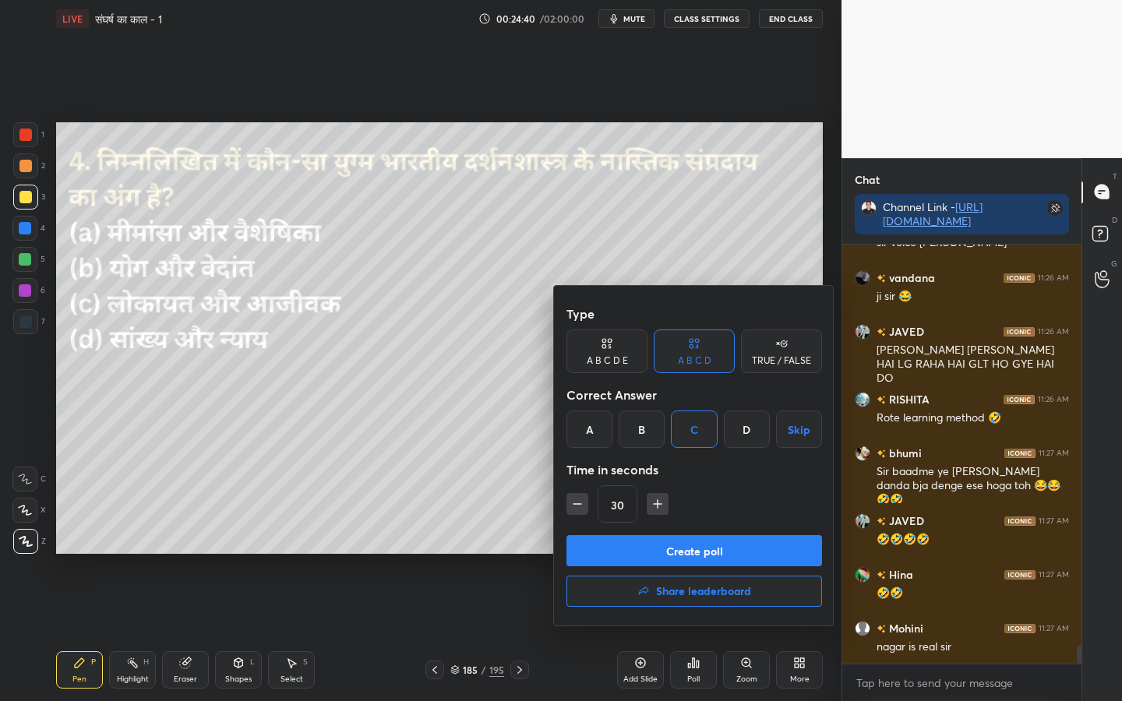
click at [699, 548] on button "Create poll" at bounding box center [694, 550] width 256 height 31
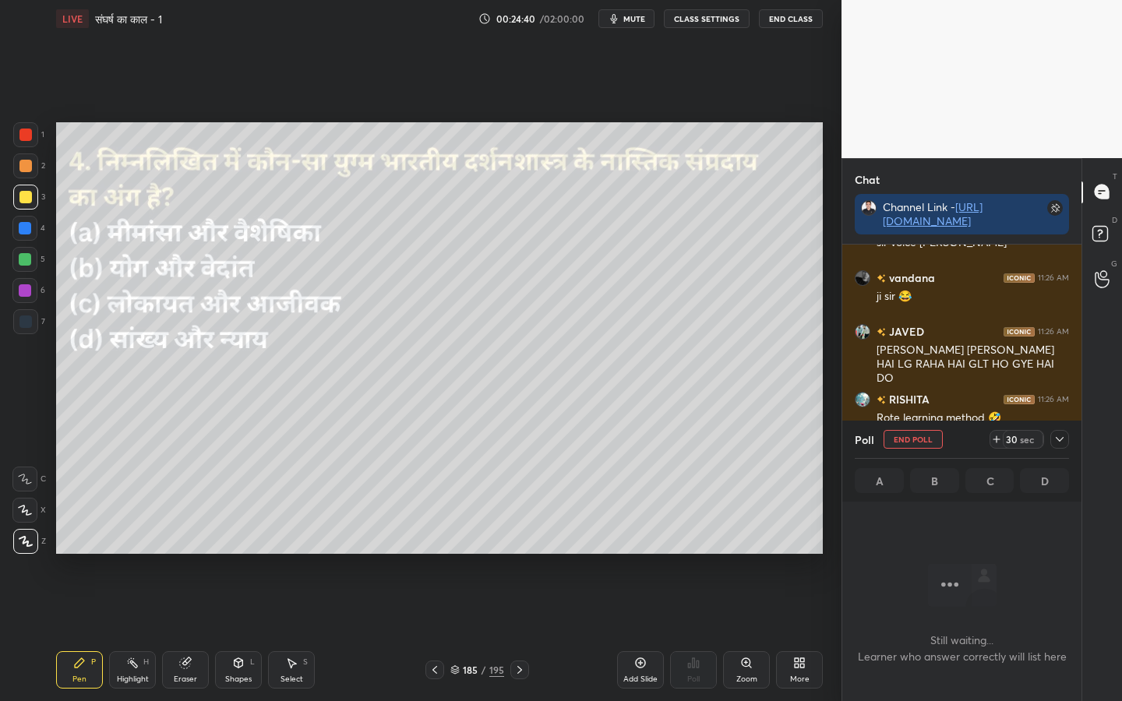
scroll to position [203, 234]
click at [1061, 438] on icon at bounding box center [1059, 439] width 12 height 12
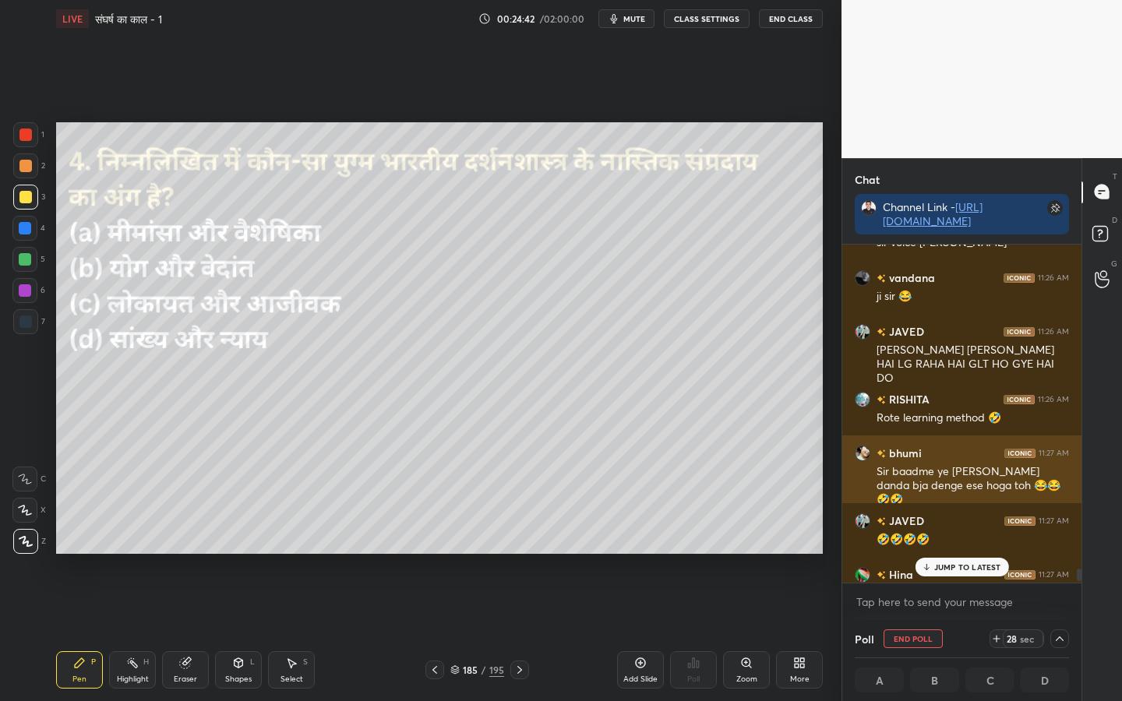
scroll to position [9437, 0]
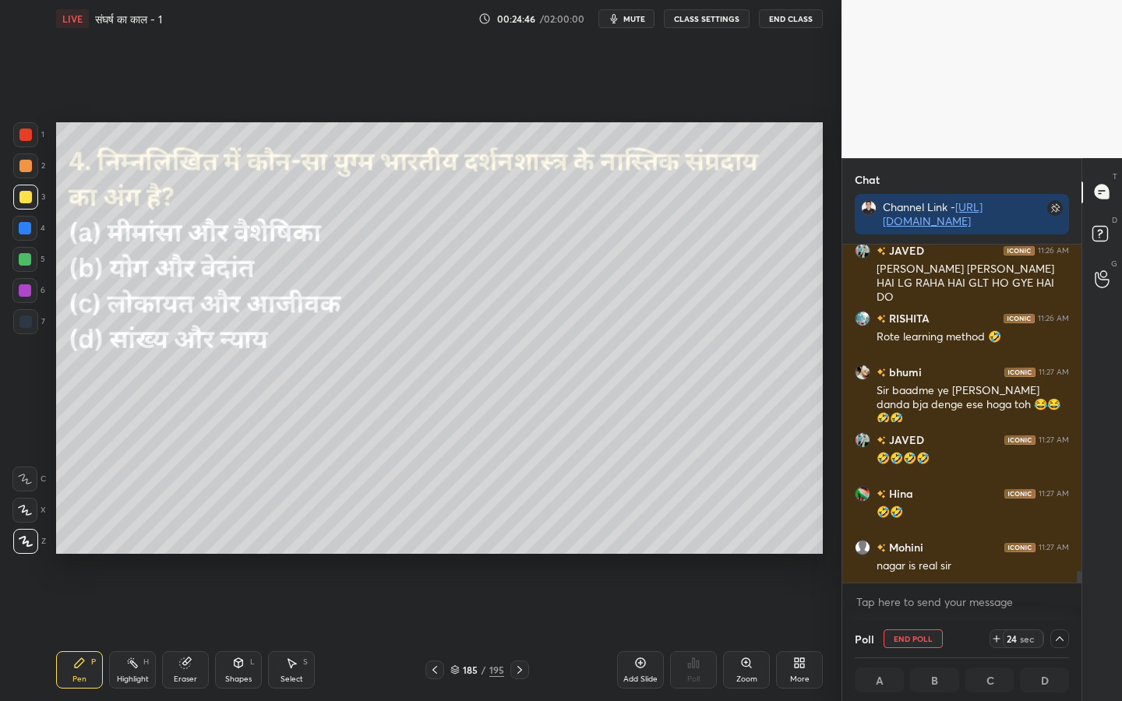
click at [1063, 554] on icon at bounding box center [1059, 639] width 12 height 12
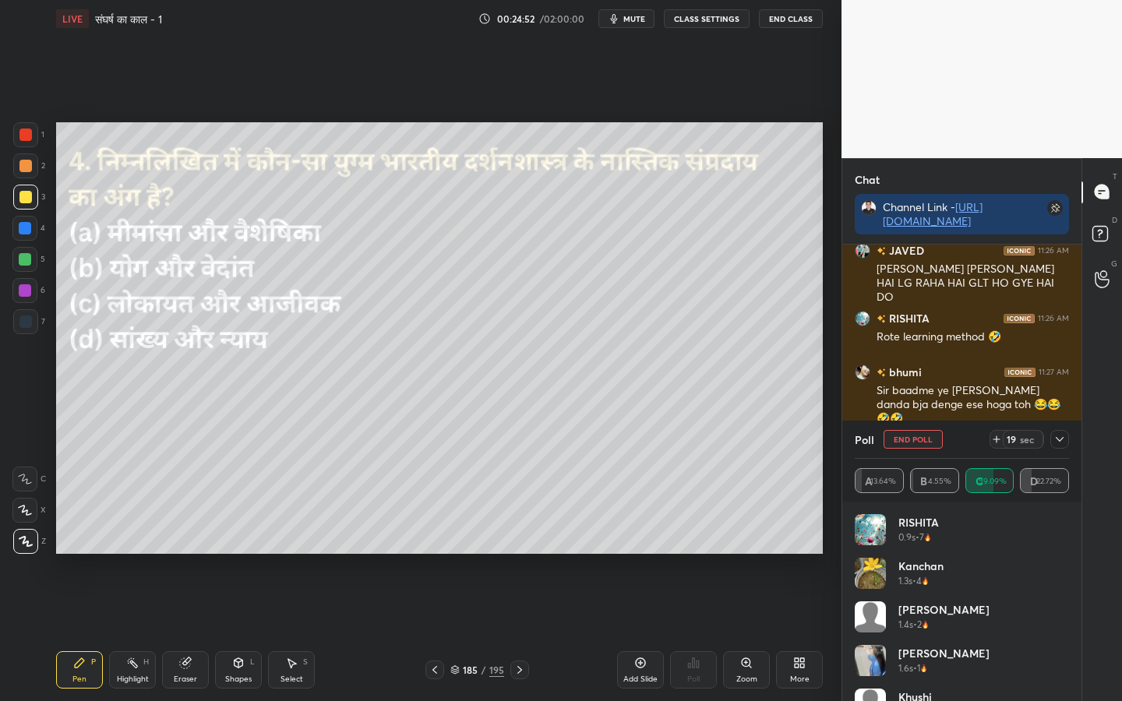
click at [1055, 447] on div at bounding box center [1059, 439] width 19 height 19
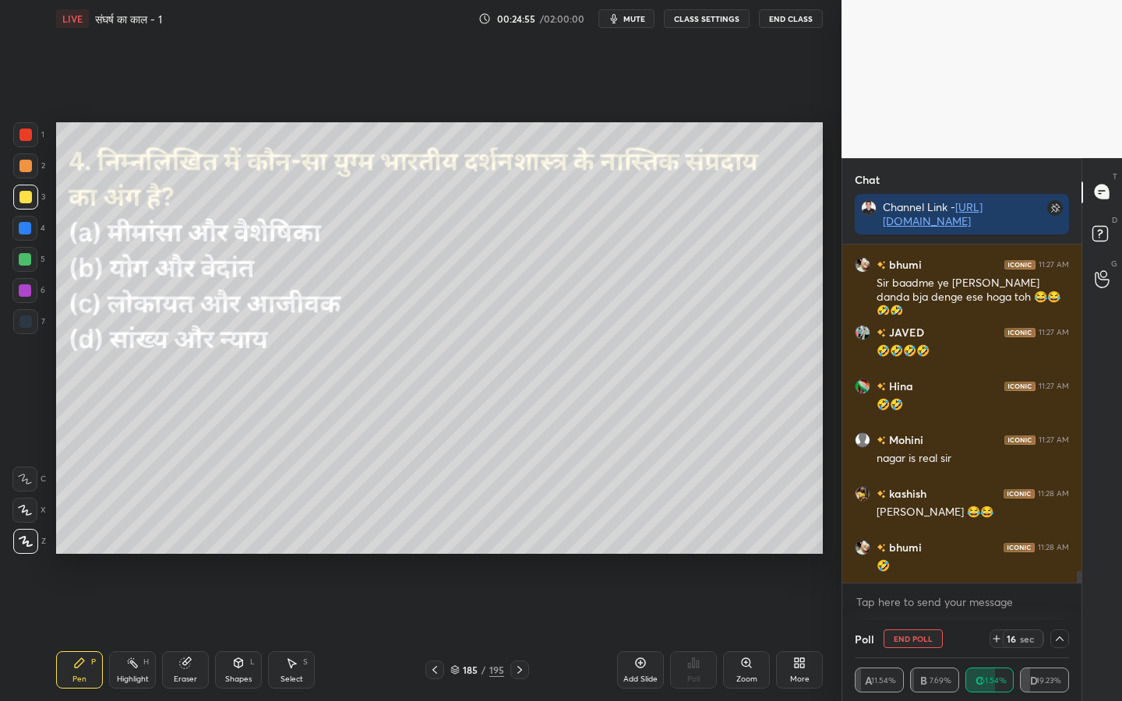
click at [1070, 554] on div "Poll End Poll 16 sec A 11.54% B 7.69% C 61.54% D 19.23%" at bounding box center [961, 660] width 239 height 81
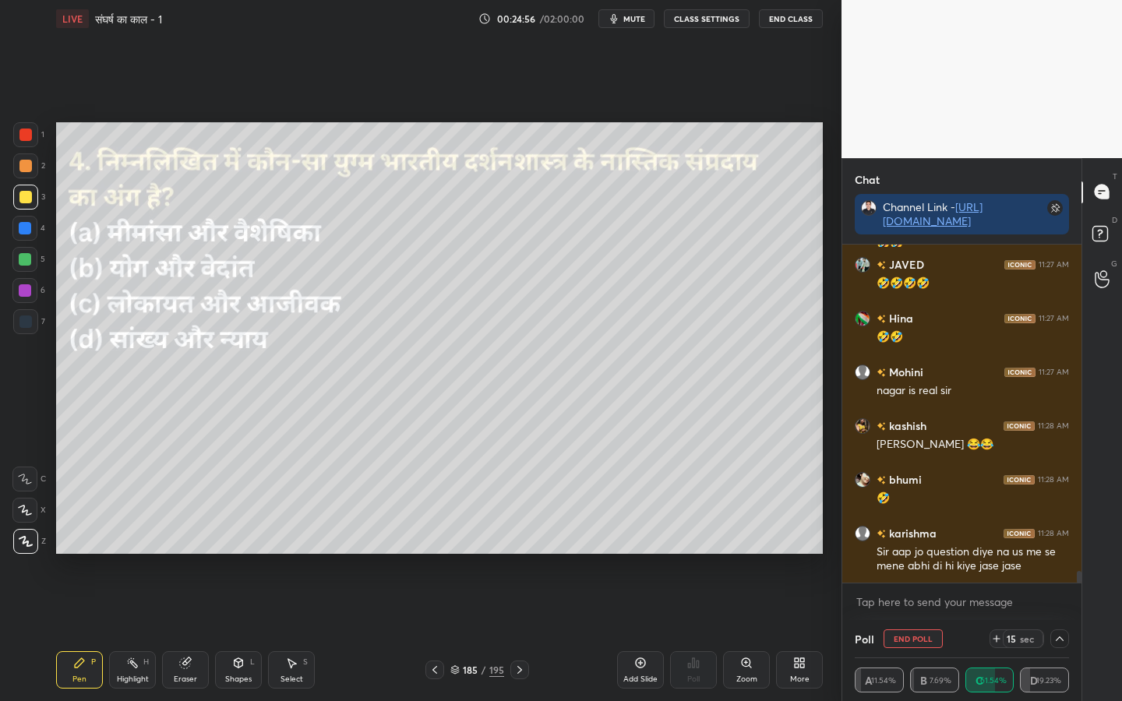
click at [1063, 554] on icon at bounding box center [1059, 639] width 12 height 12
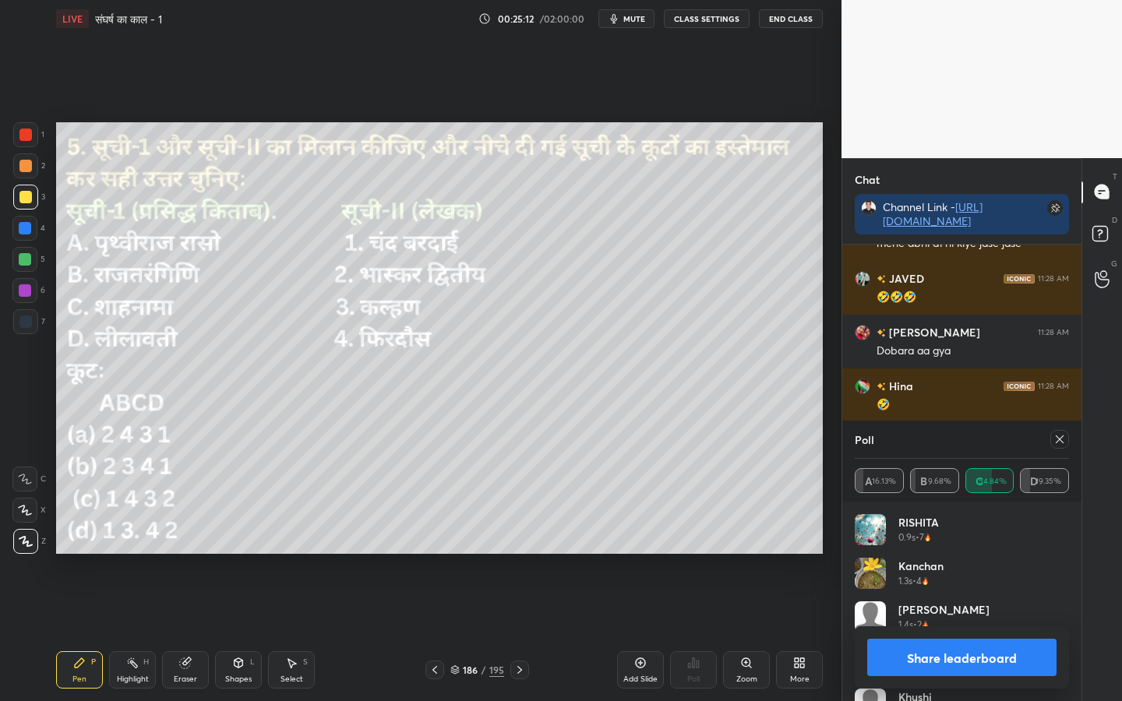
click at [1056, 442] on icon at bounding box center [1059, 439] width 12 height 12
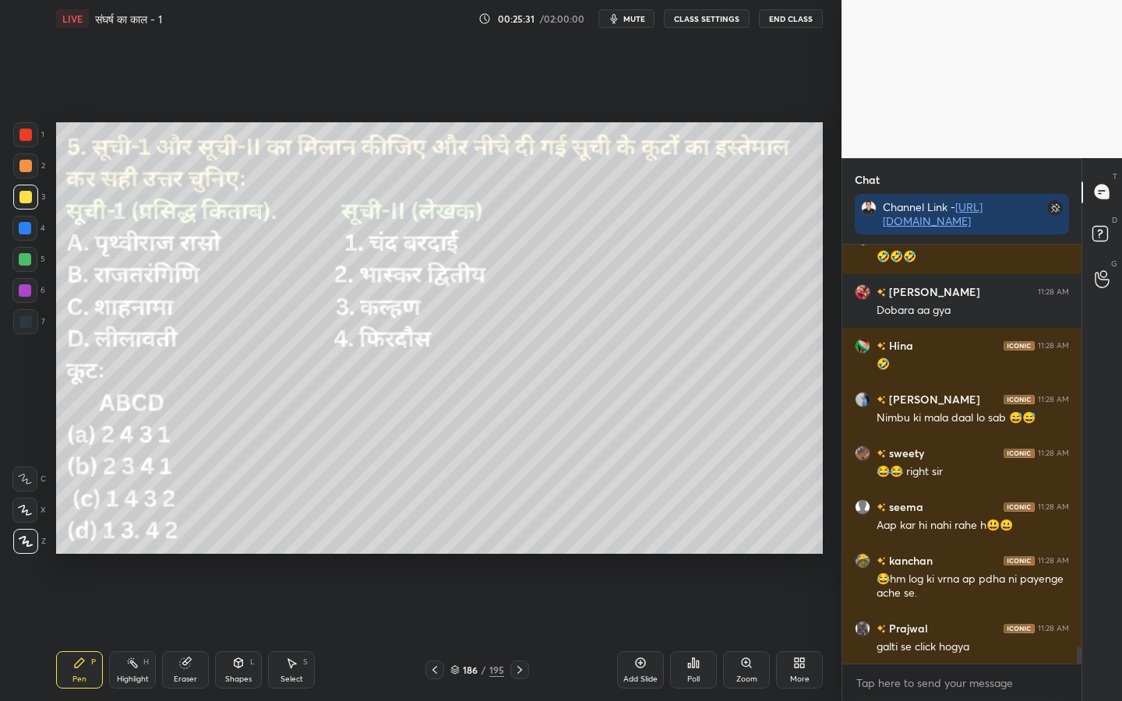
click at [697, 554] on div "Poll" at bounding box center [693, 679] width 12 height 8
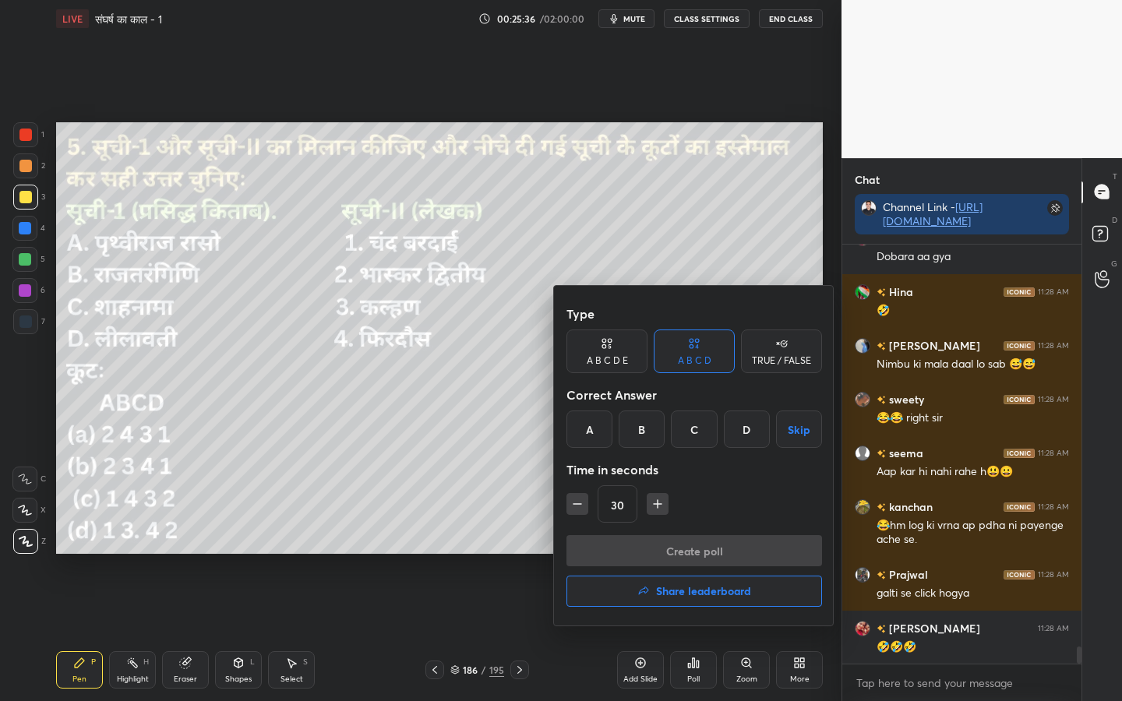
click at [743, 440] on div "D" at bounding box center [747, 429] width 46 height 37
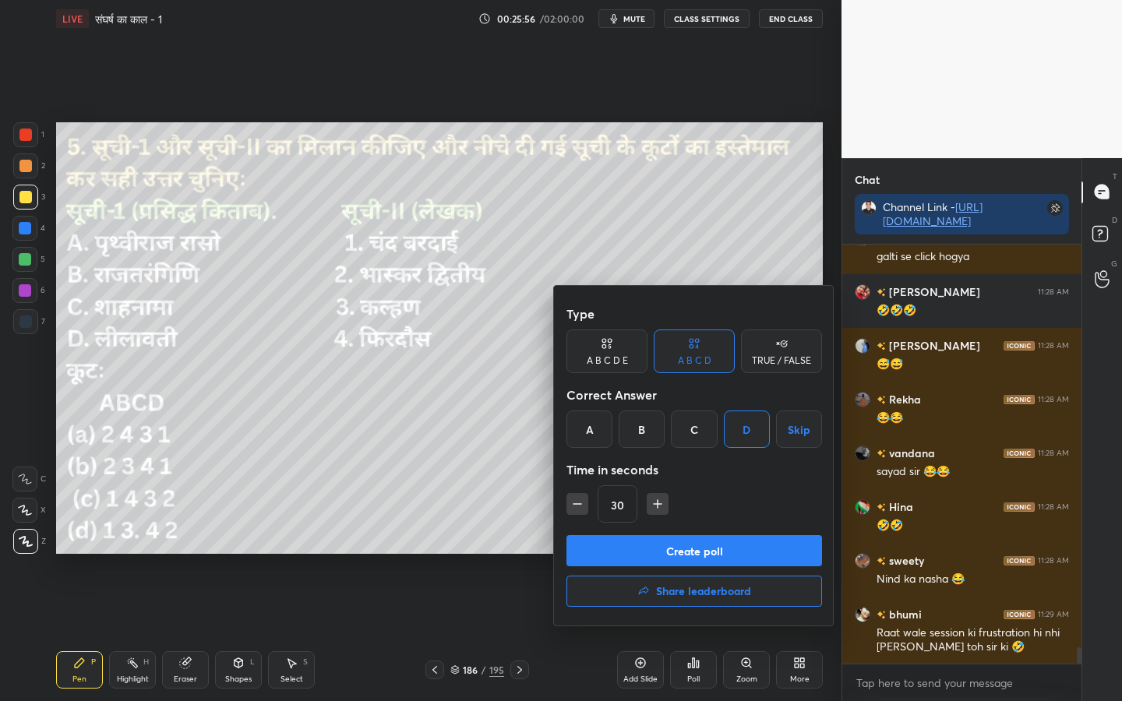
click at [700, 553] on button "Create poll" at bounding box center [694, 550] width 256 height 31
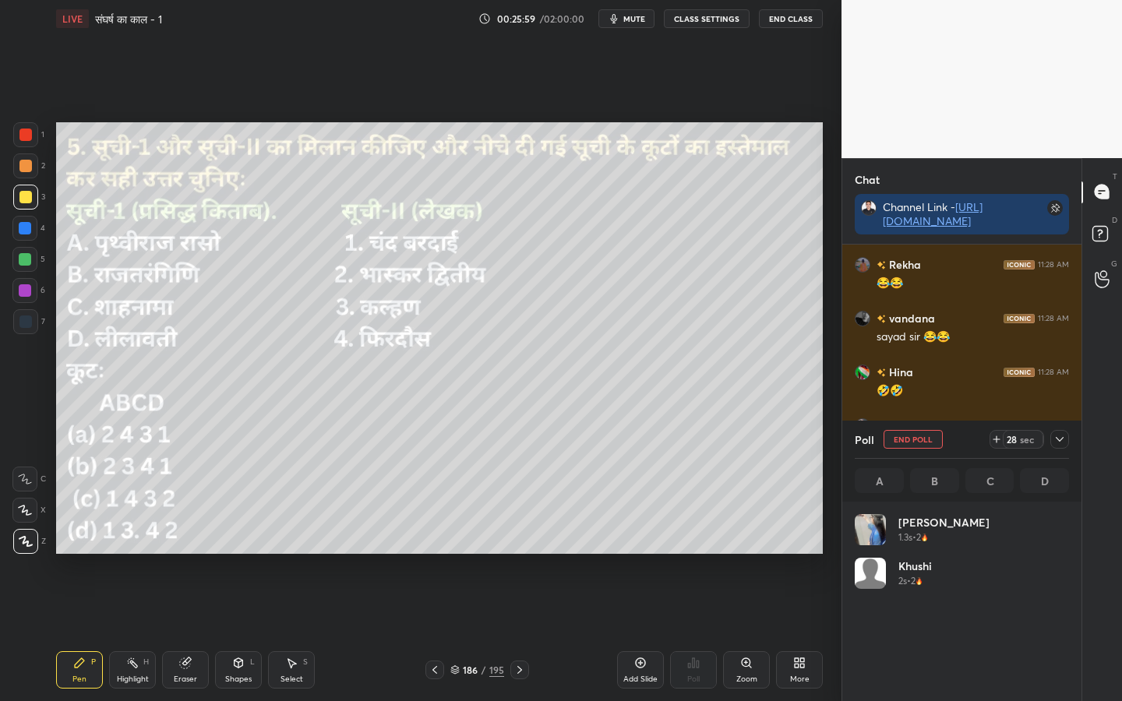
click at [1066, 438] on div at bounding box center [1059, 439] width 19 height 19
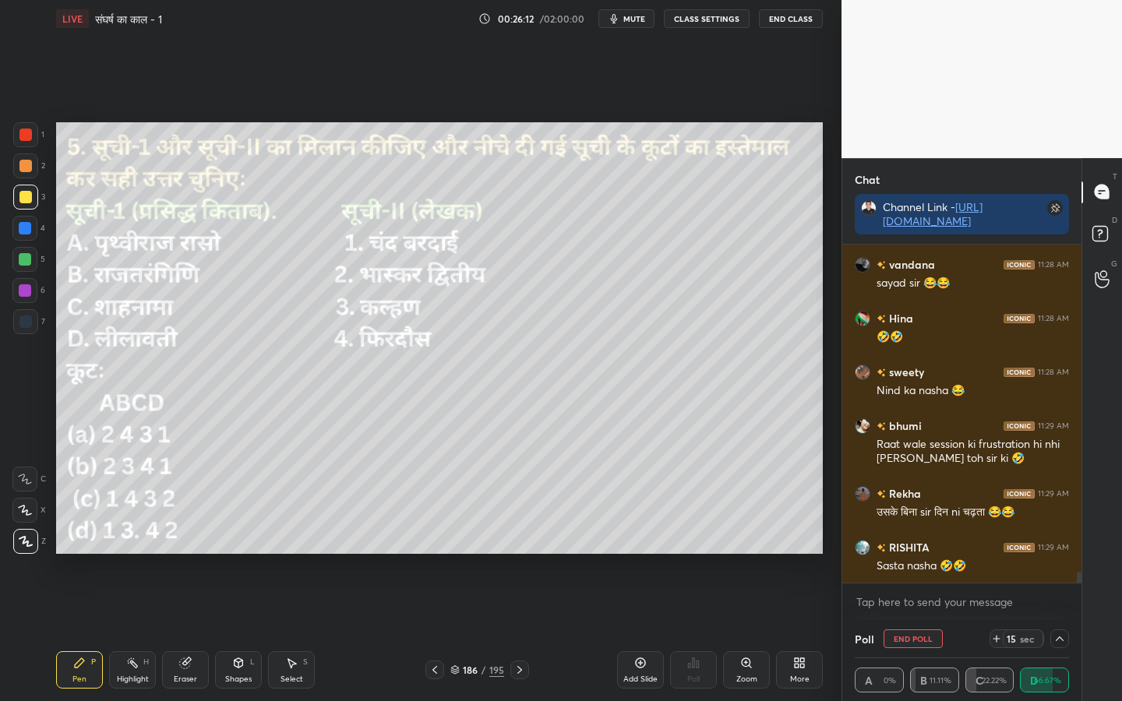
click at [1060, 554] on icon at bounding box center [1059, 639] width 12 height 12
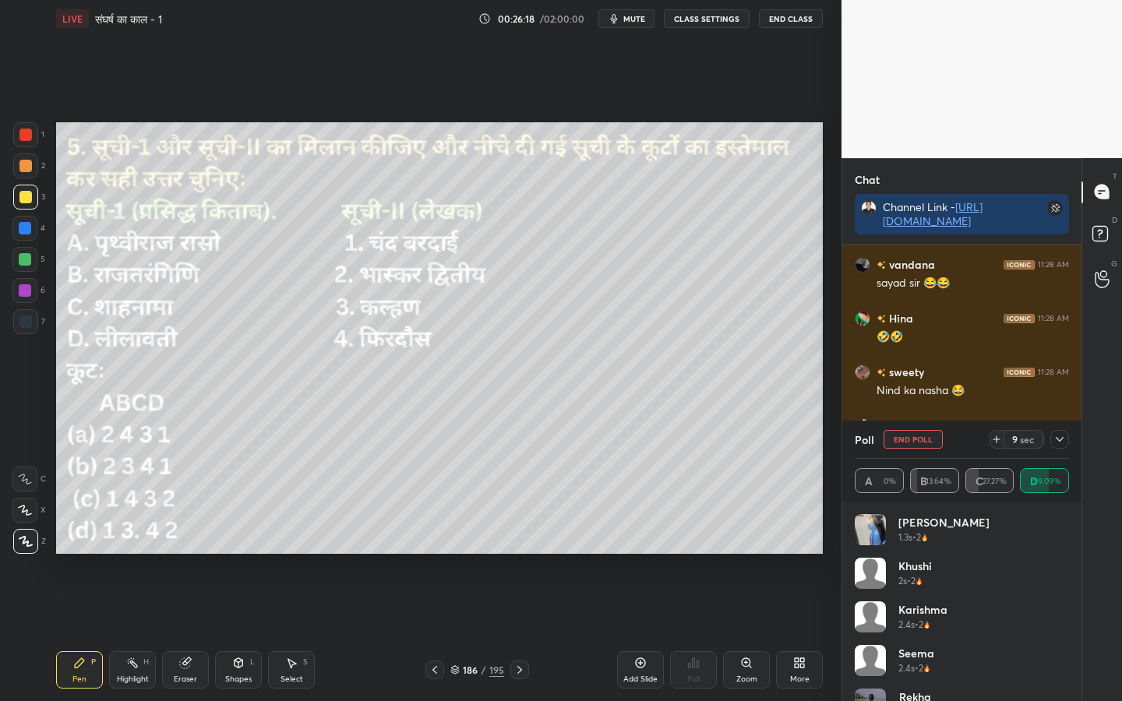
click at [1062, 440] on icon at bounding box center [1059, 439] width 12 height 12
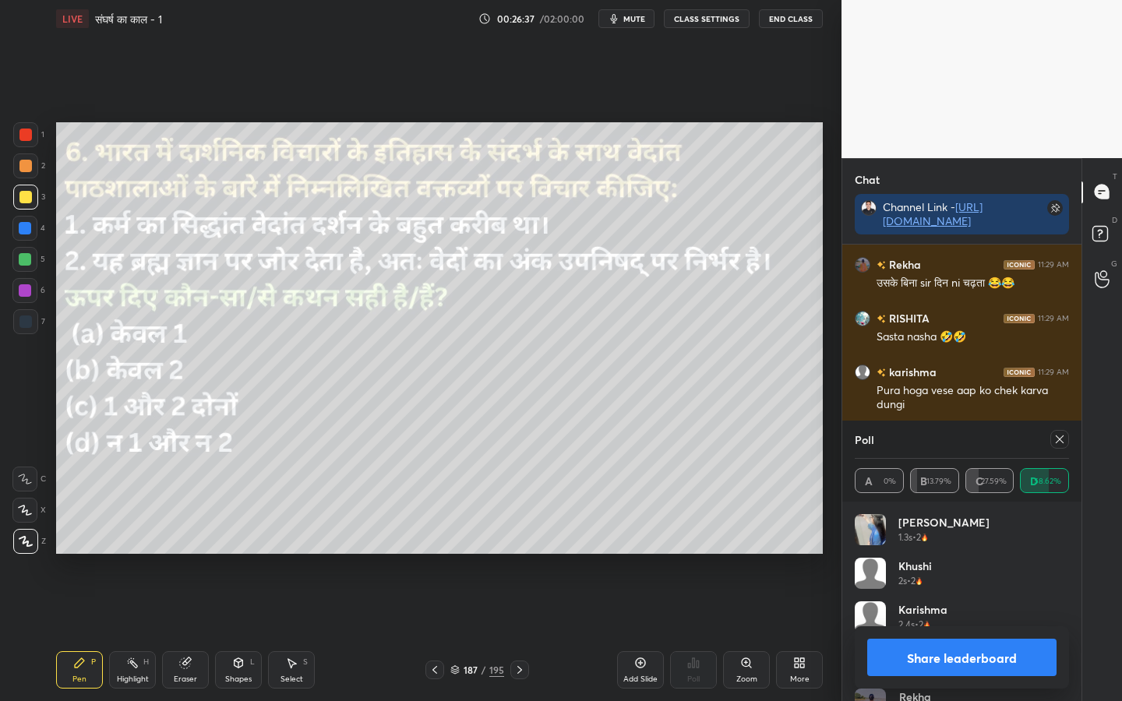
click at [1063, 439] on icon at bounding box center [1059, 439] width 12 height 12
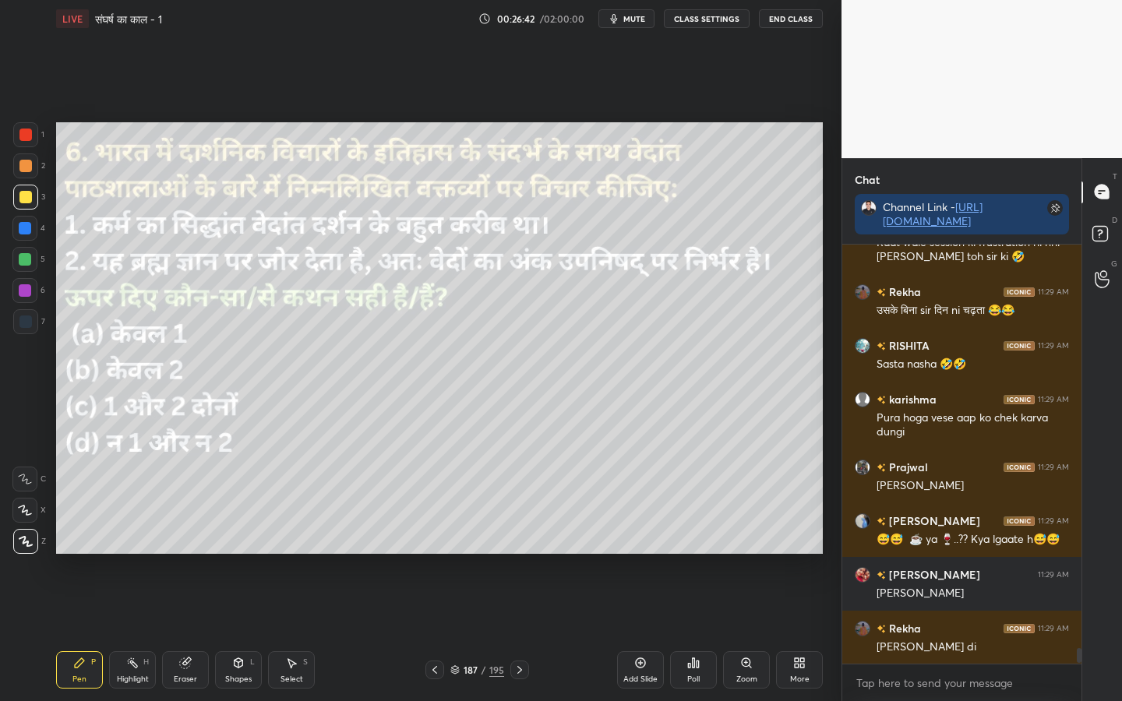
click at [689, 554] on div "Poll" at bounding box center [693, 679] width 12 height 8
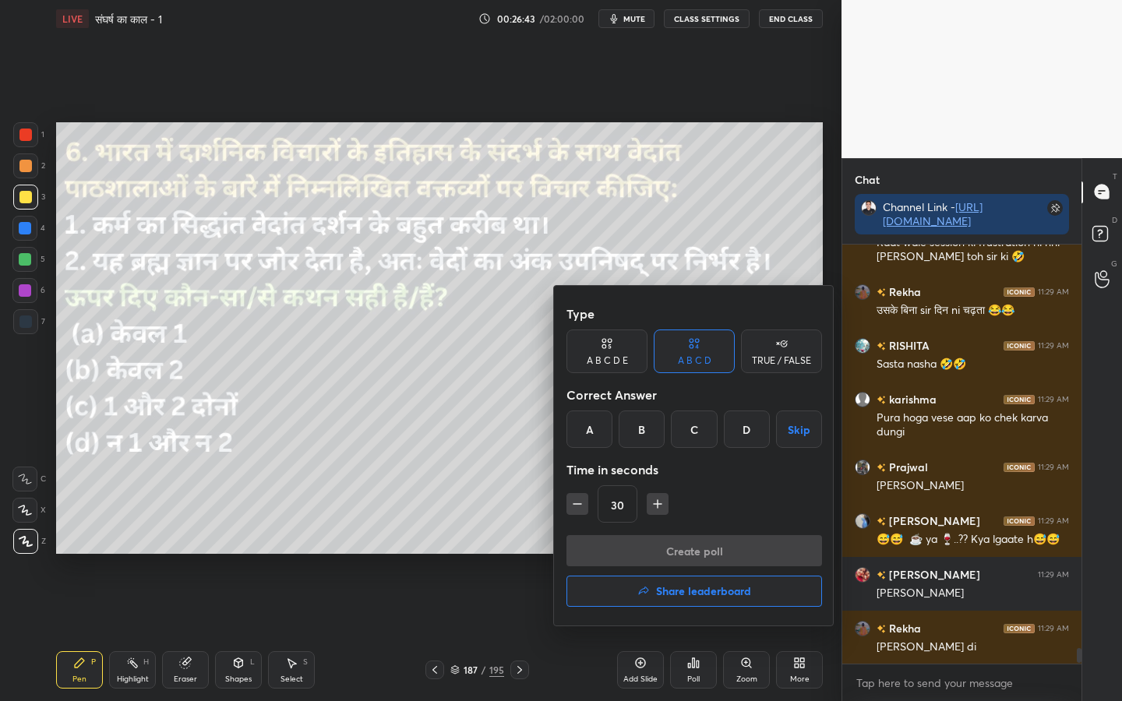
drag, startPoint x: 698, startPoint y: 435, endPoint x: 705, endPoint y: 471, distance: 35.7
click at [697, 436] on div "C" at bounding box center [694, 429] width 46 height 37
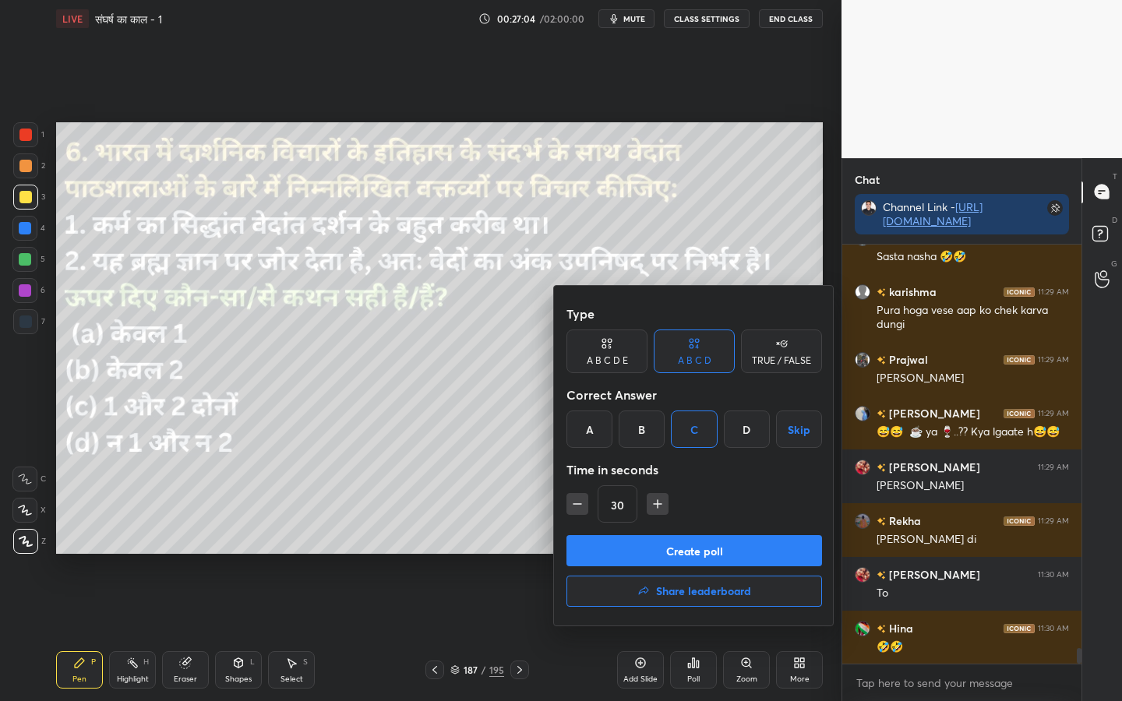
click at [702, 552] on button "Create poll" at bounding box center [694, 550] width 256 height 31
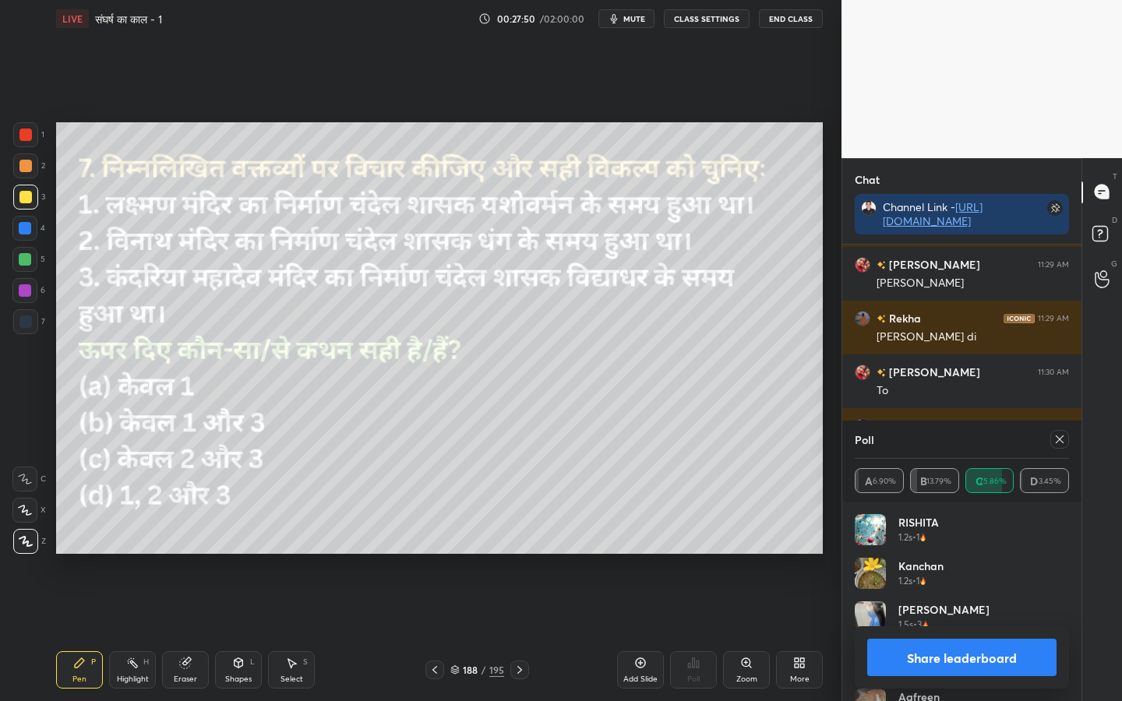
scroll to position [11120, 0]
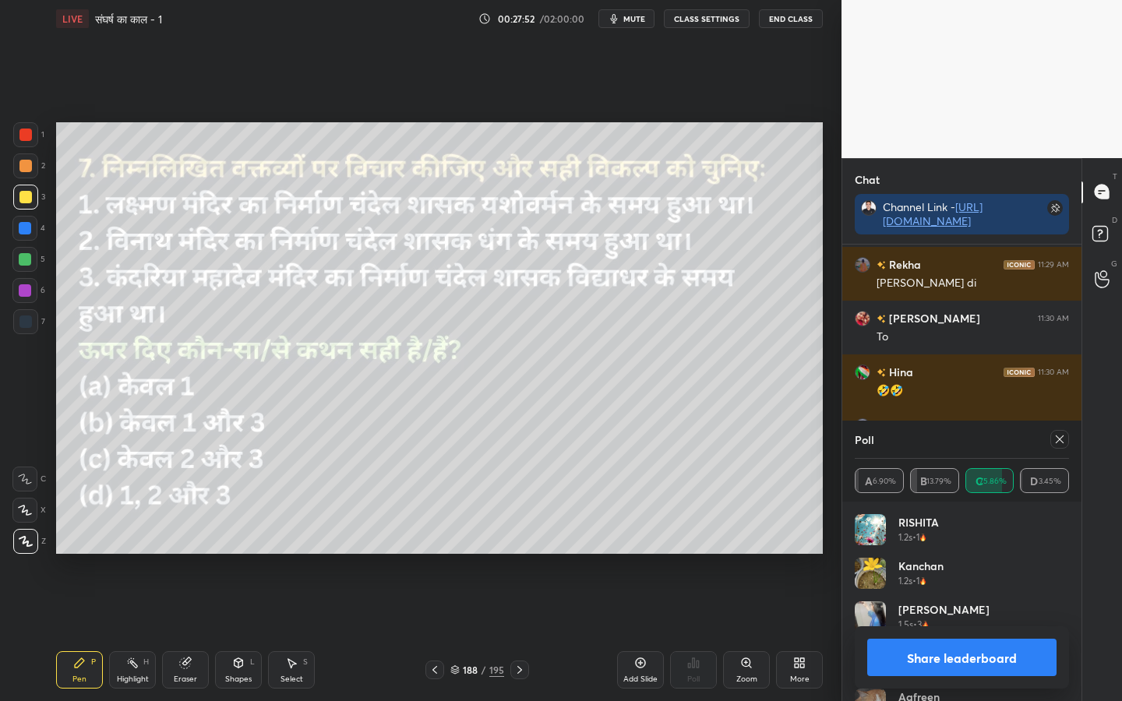
click at [1055, 439] on icon at bounding box center [1059, 439] width 12 height 12
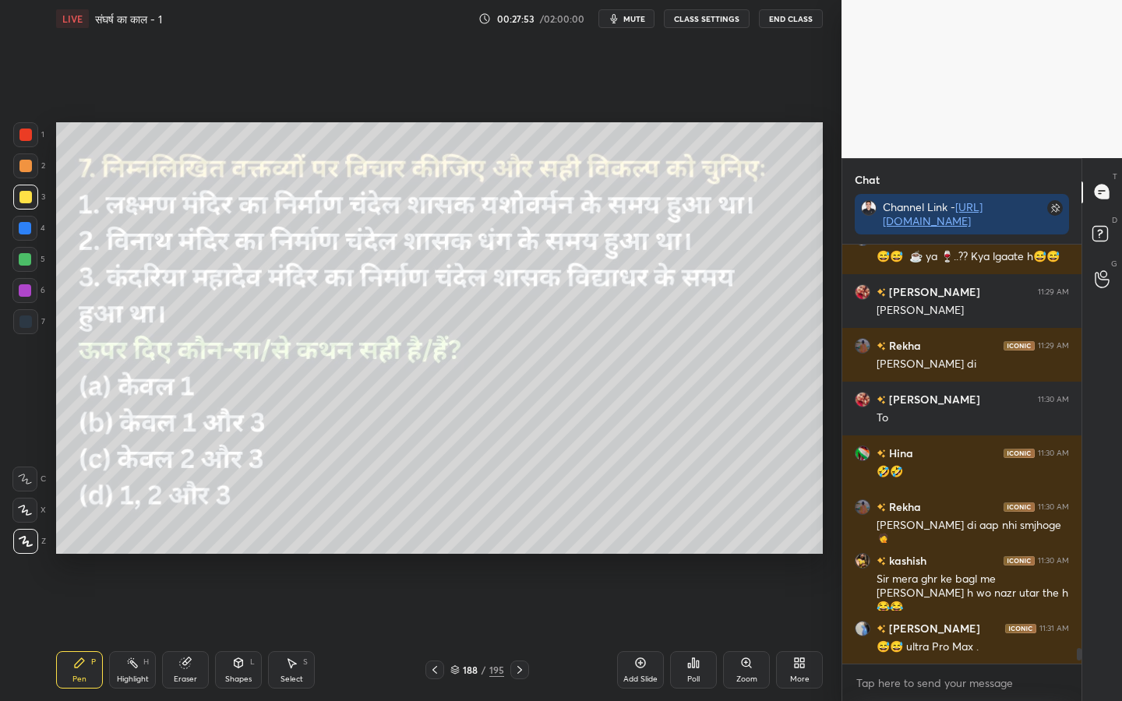
scroll to position [414, 234]
click at [685, 554] on div "Poll" at bounding box center [693, 669] width 47 height 37
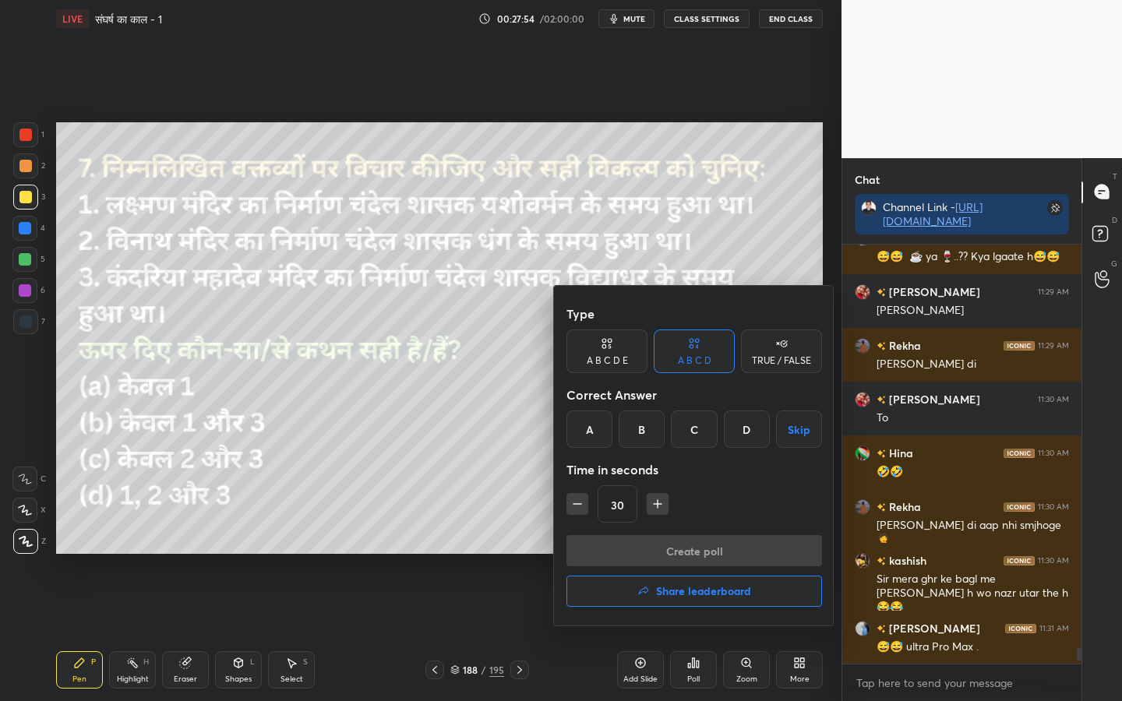
click at [751, 438] on div "D" at bounding box center [747, 429] width 46 height 37
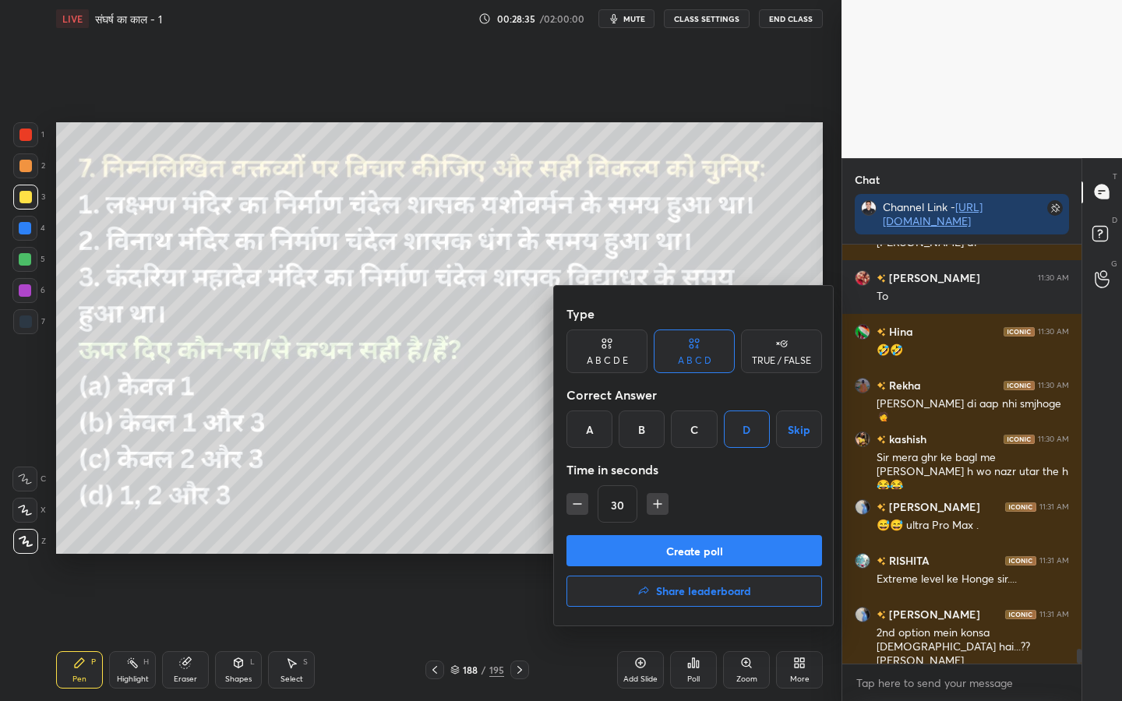
scroll to position [11214, 0]
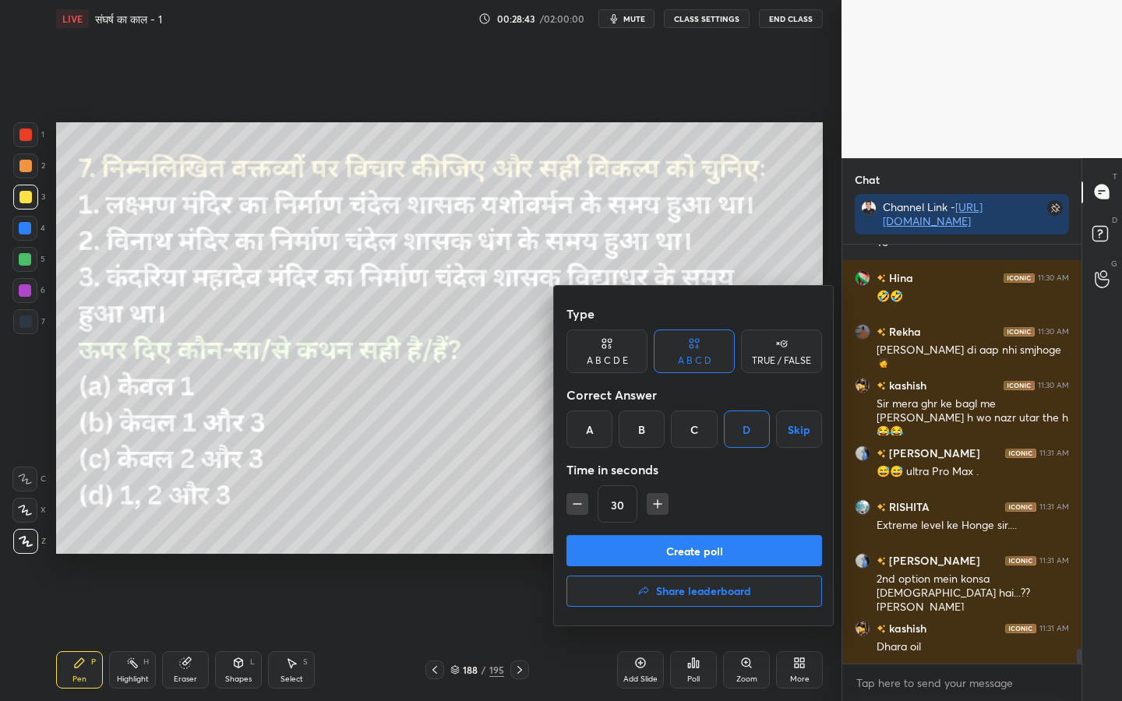
click at [721, 553] on button "Create poll" at bounding box center [694, 550] width 256 height 31
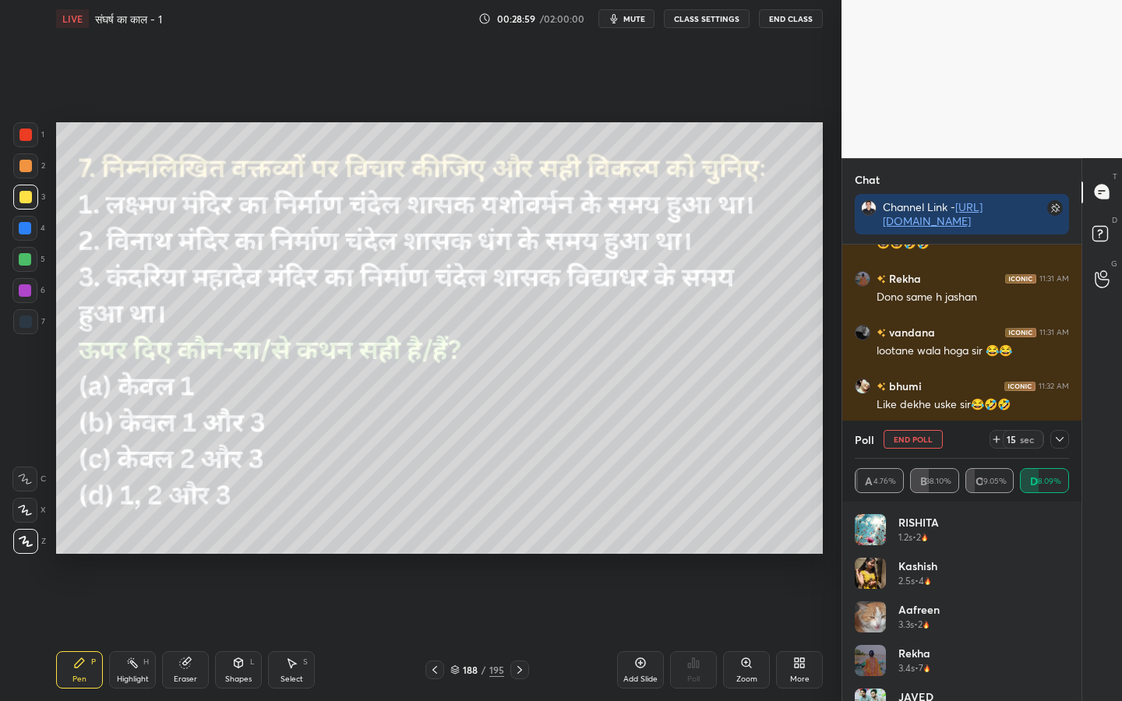
scroll to position [11725, 0]
click at [1059, 437] on icon at bounding box center [1059, 439] width 12 height 12
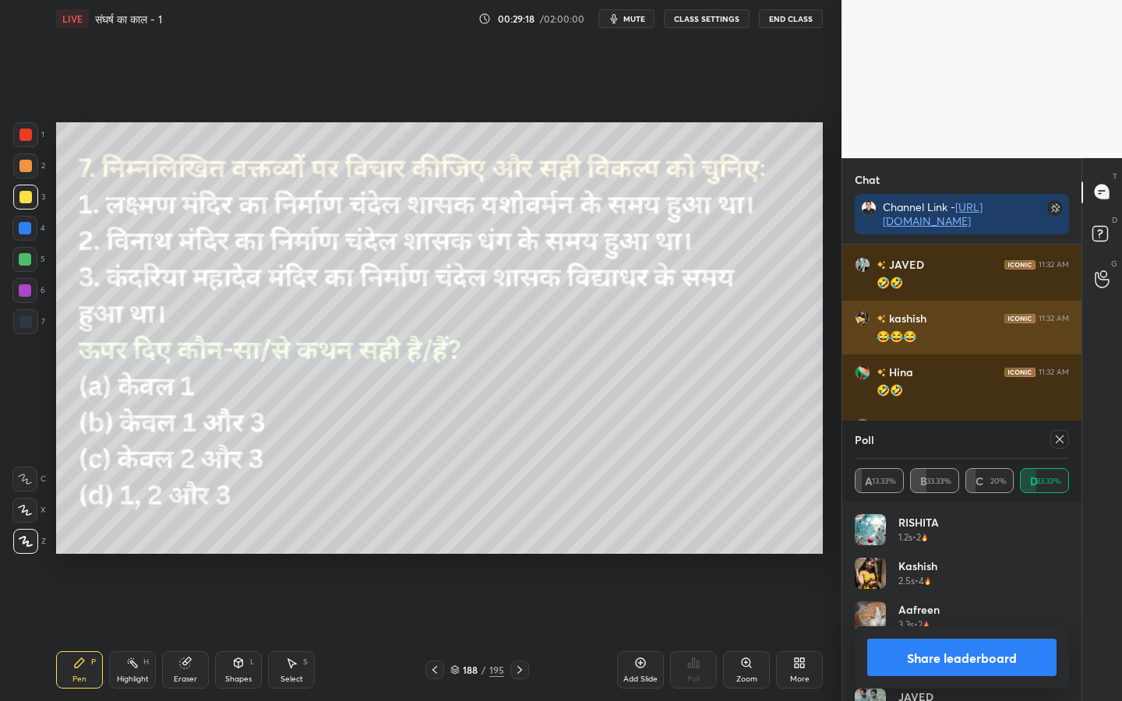
scroll to position [12008, 0]
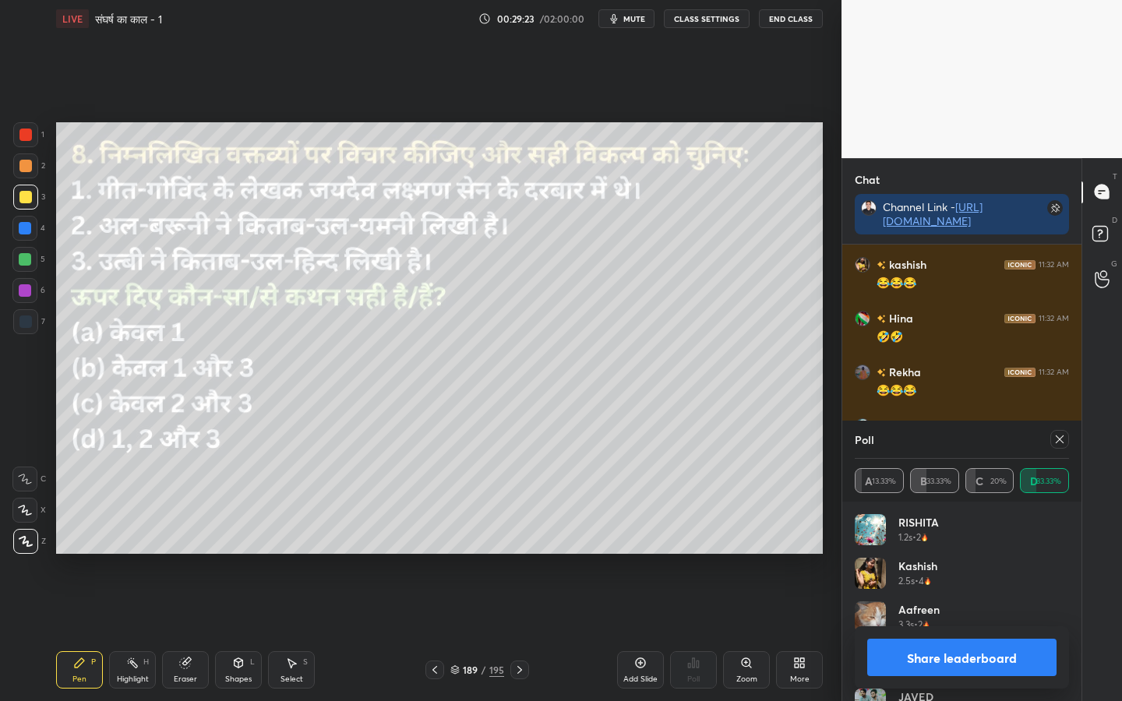
click at [1053, 437] on icon at bounding box center [1059, 439] width 12 height 12
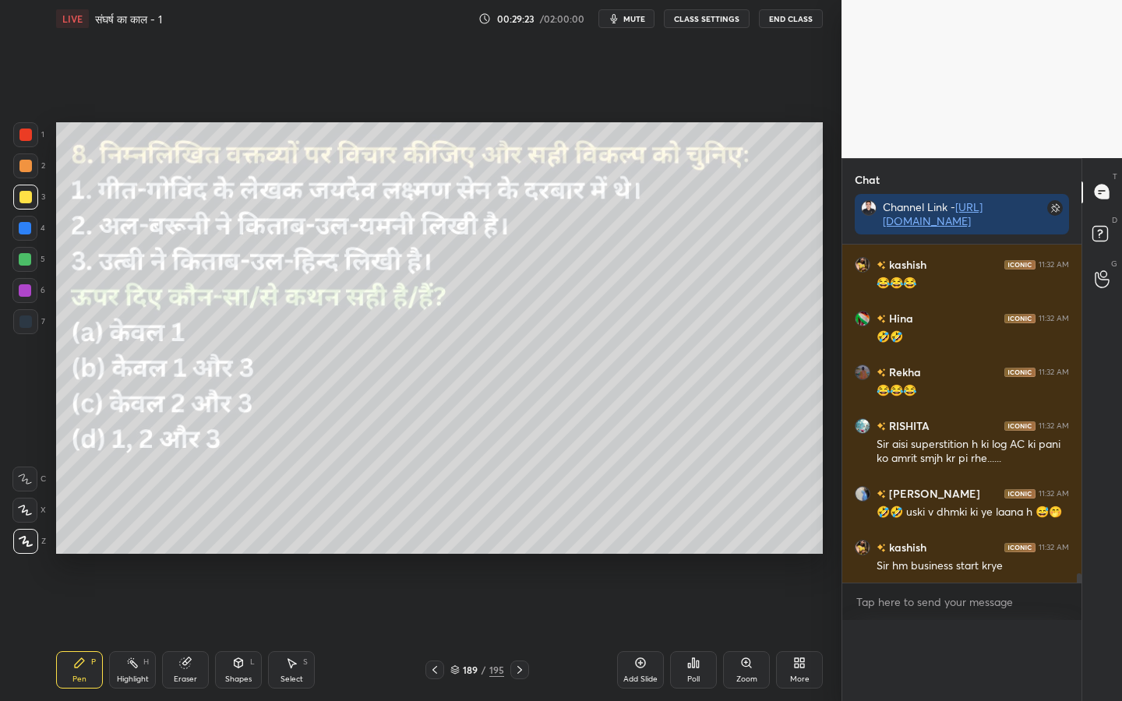
scroll to position [0, 0]
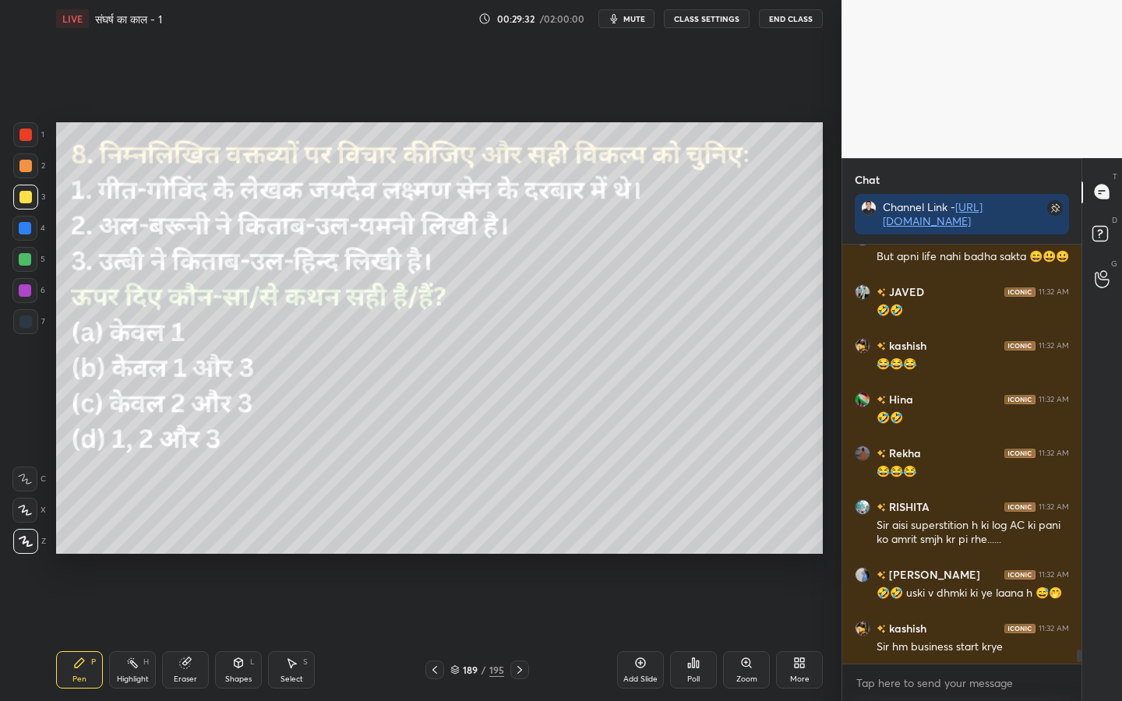
click at [689, 554] on div "Poll" at bounding box center [693, 679] width 12 height 8
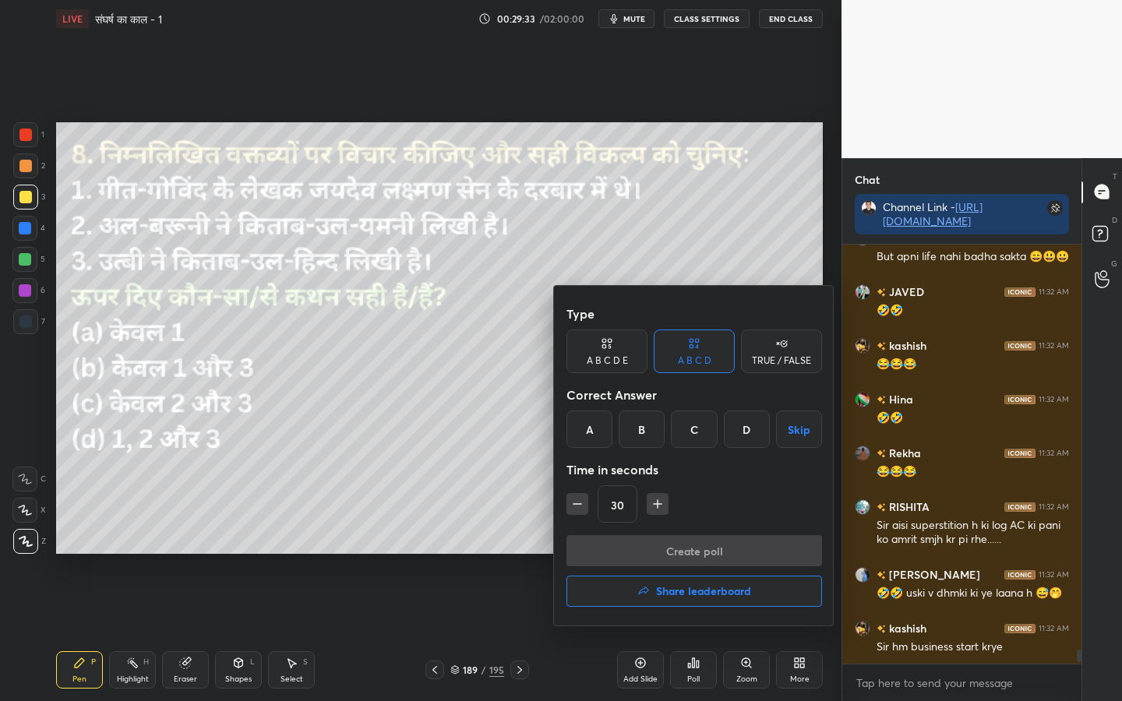
drag, startPoint x: 591, startPoint y: 429, endPoint x: 609, endPoint y: 454, distance: 30.7
click at [592, 428] on div "A" at bounding box center [589, 429] width 46 height 37
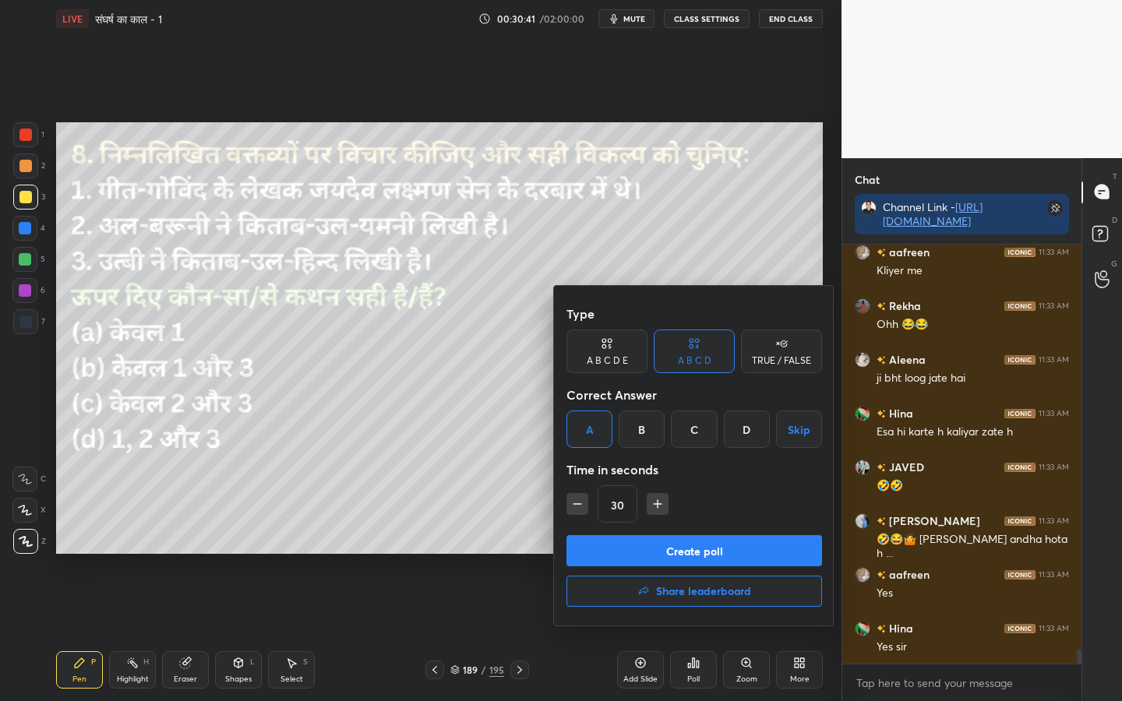
scroll to position [12464, 0]
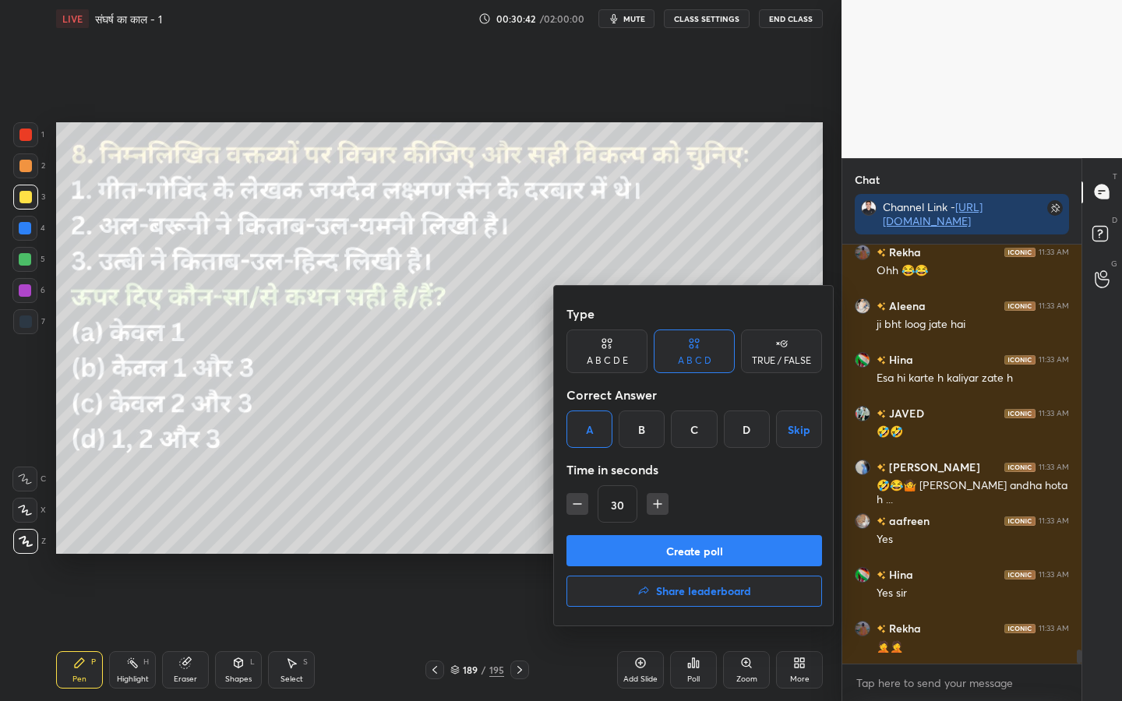
click at [628, 552] on button "Create poll" at bounding box center [694, 550] width 256 height 31
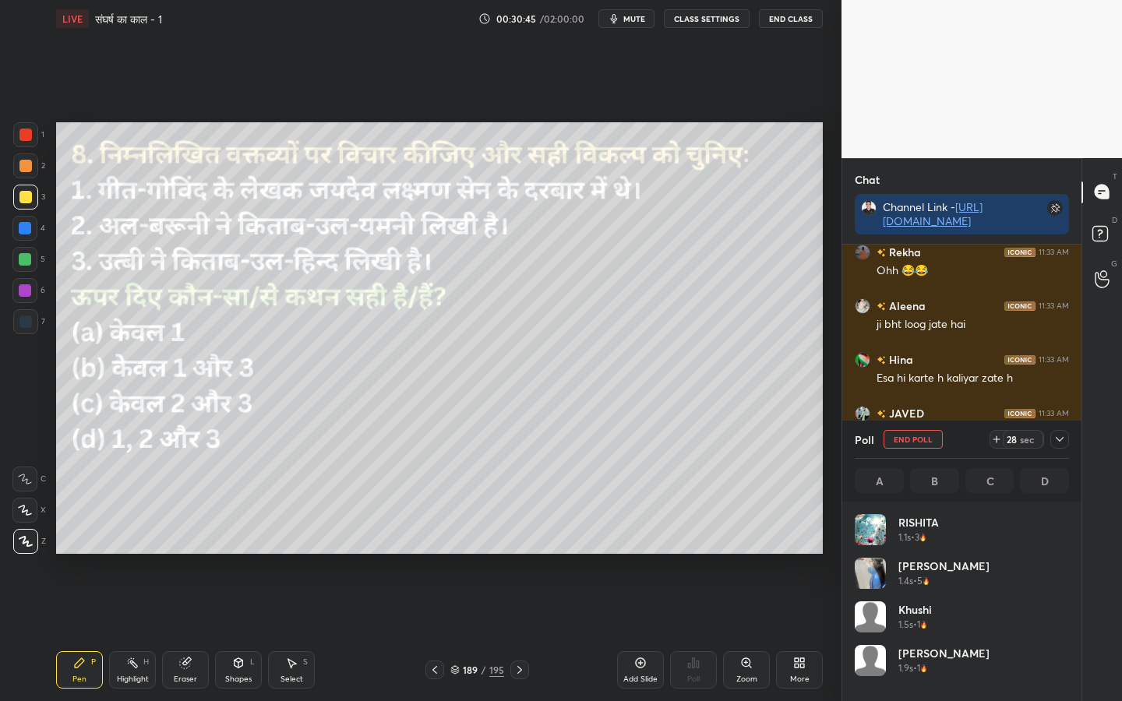
scroll to position [182, 210]
click at [173, 554] on div "Eraser" at bounding box center [185, 669] width 47 height 37
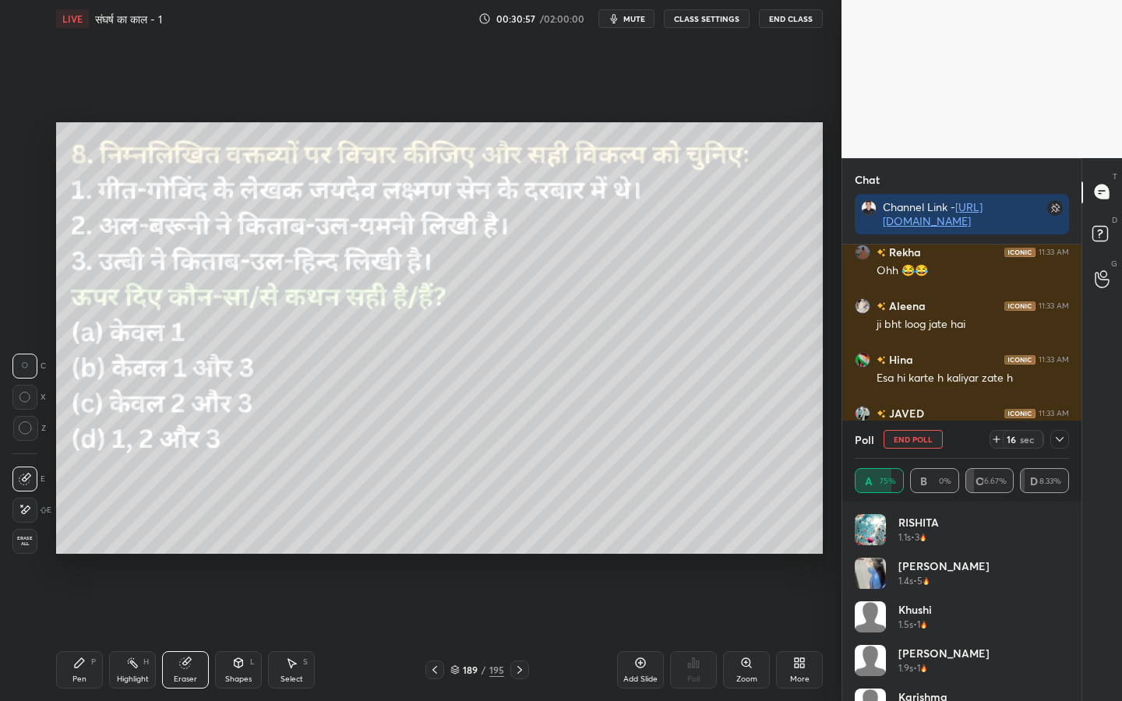
click at [28, 550] on div "Erase all" at bounding box center [24, 541] width 25 height 25
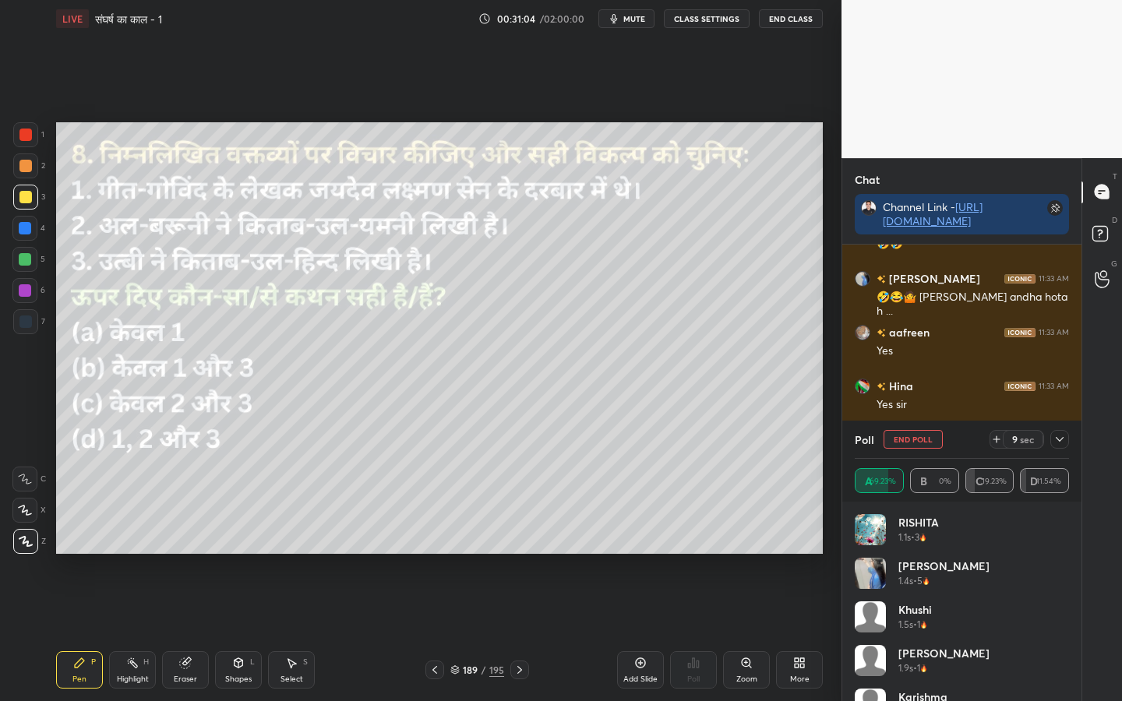
scroll to position [12707, 0]
click at [1059, 443] on icon at bounding box center [1059, 439] width 12 height 12
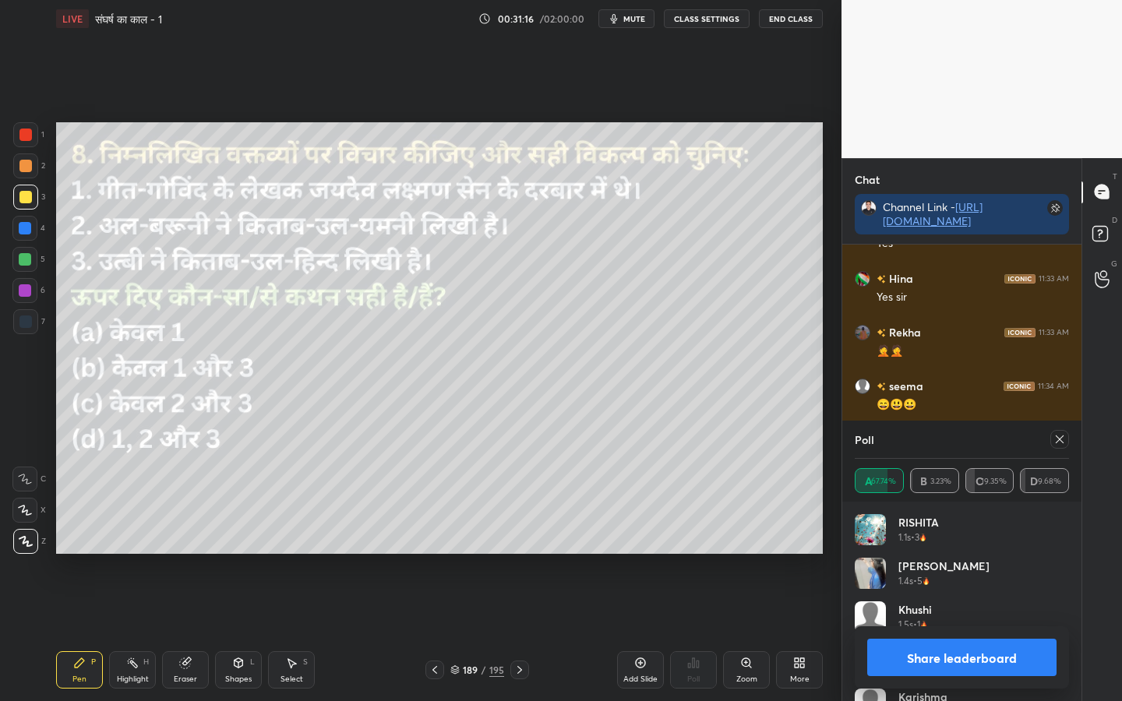
scroll to position [12814, 0]
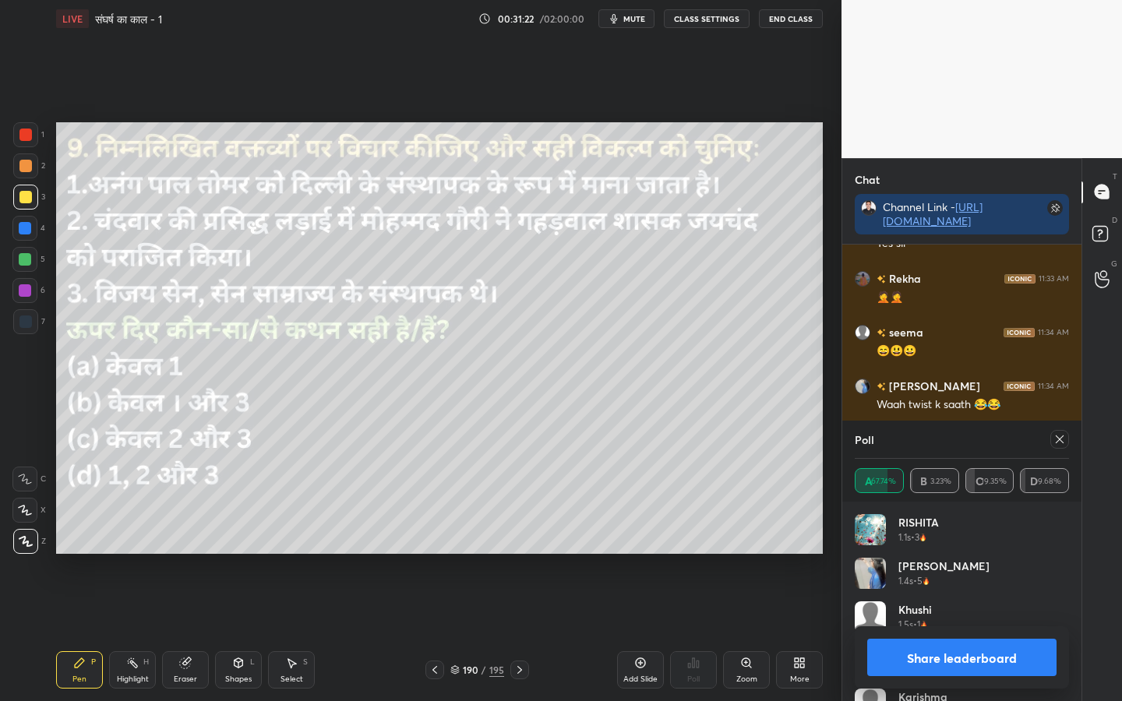
click at [1066, 440] on div at bounding box center [1059, 439] width 19 height 19
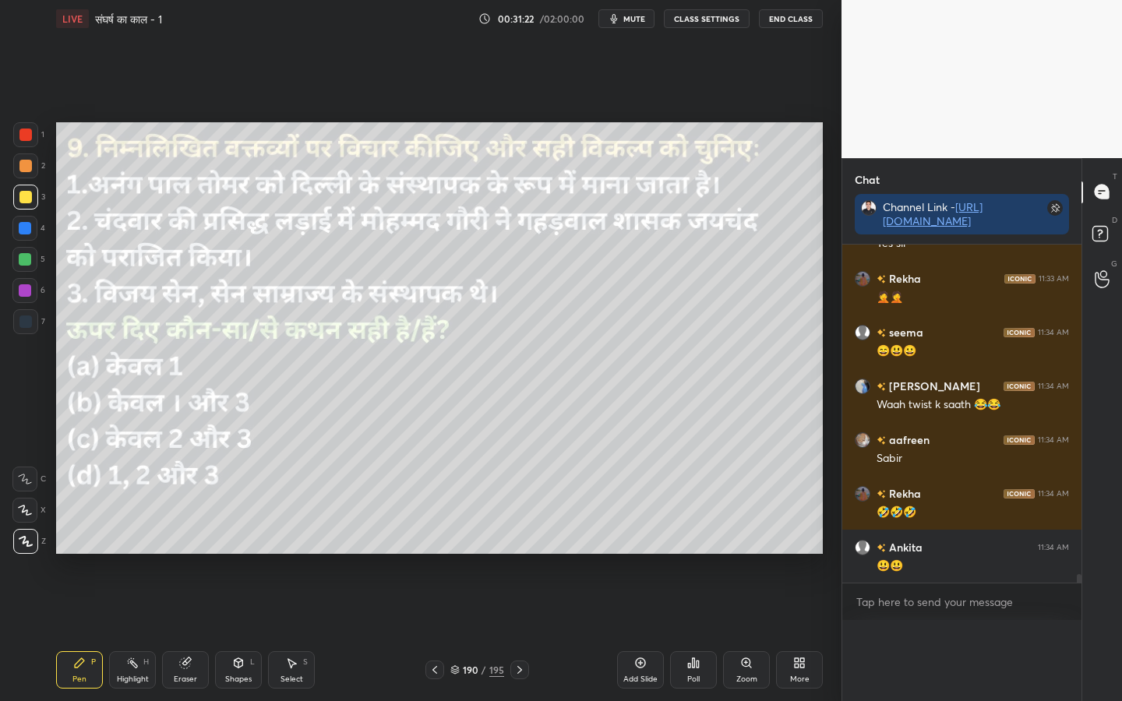
scroll to position [0, 0]
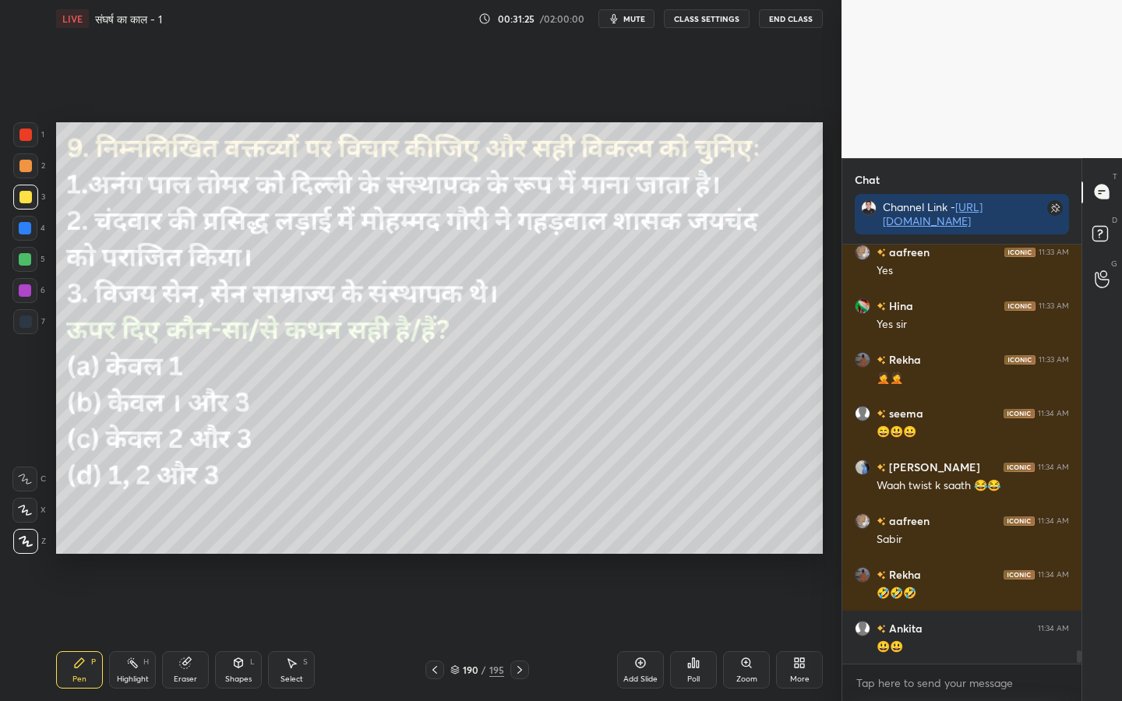
click at [690, 554] on icon at bounding box center [693, 663] width 12 height 12
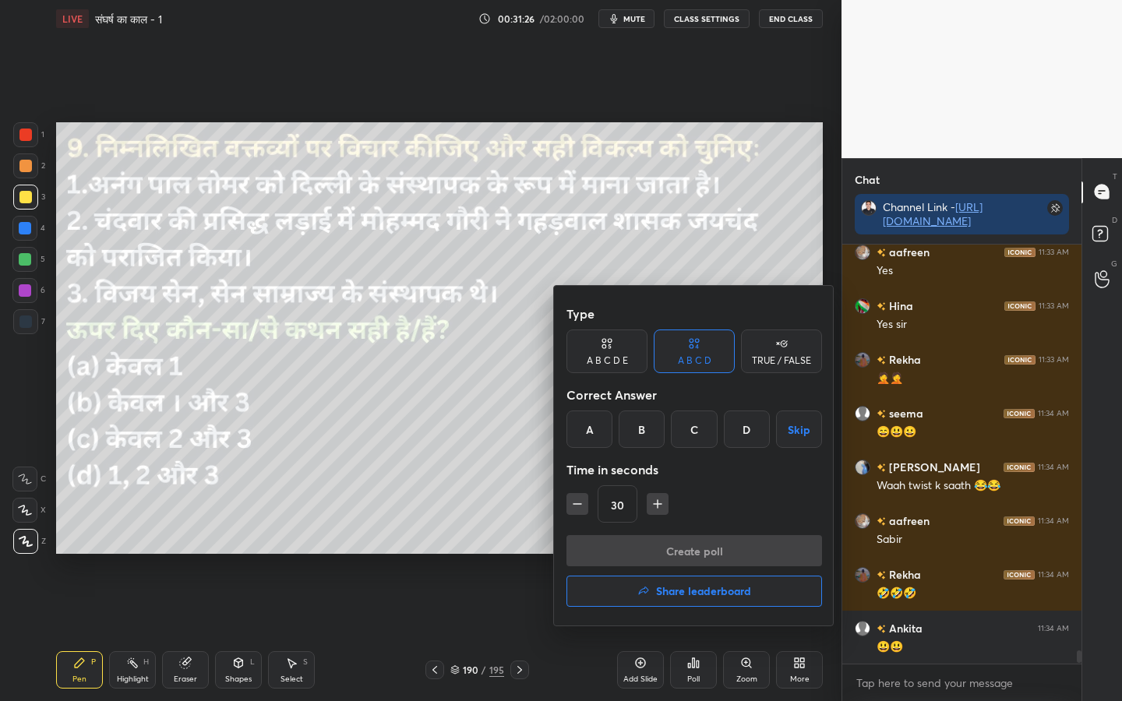
drag, startPoint x: 743, startPoint y: 426, endPoint x: 746, endPoint y: 469, distance: 43.0
click at [742, 428] on div "D" at bounding box center [747, 429] width 46 height 37
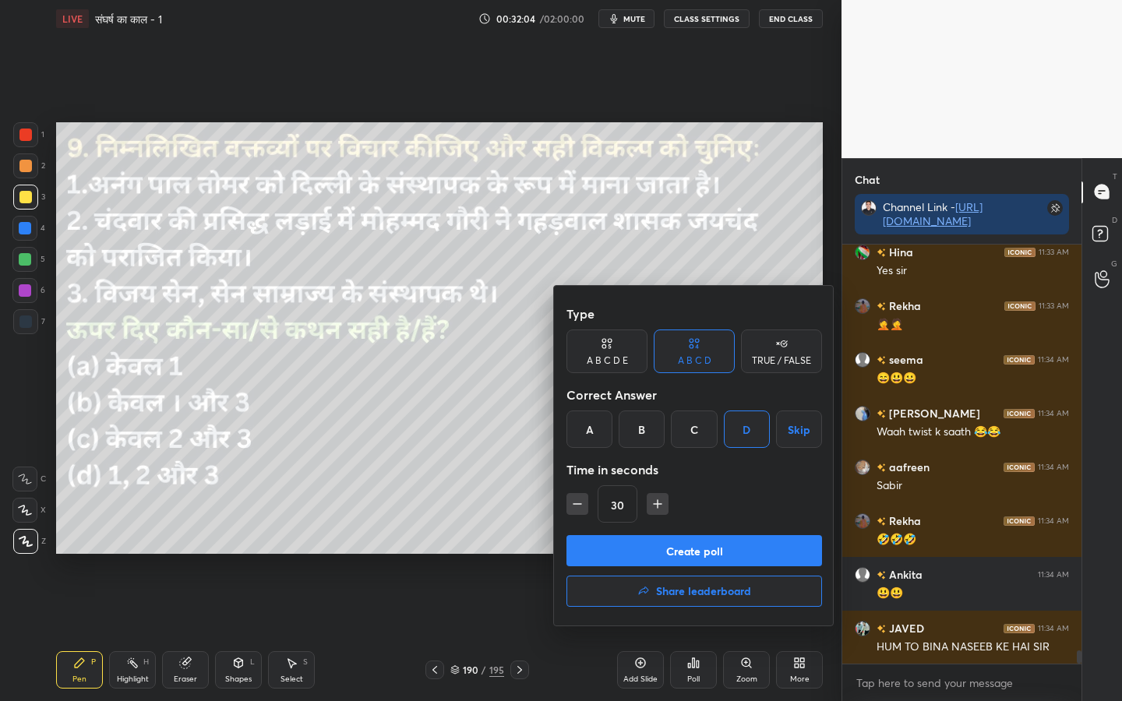
scroll to position [12841, 0]
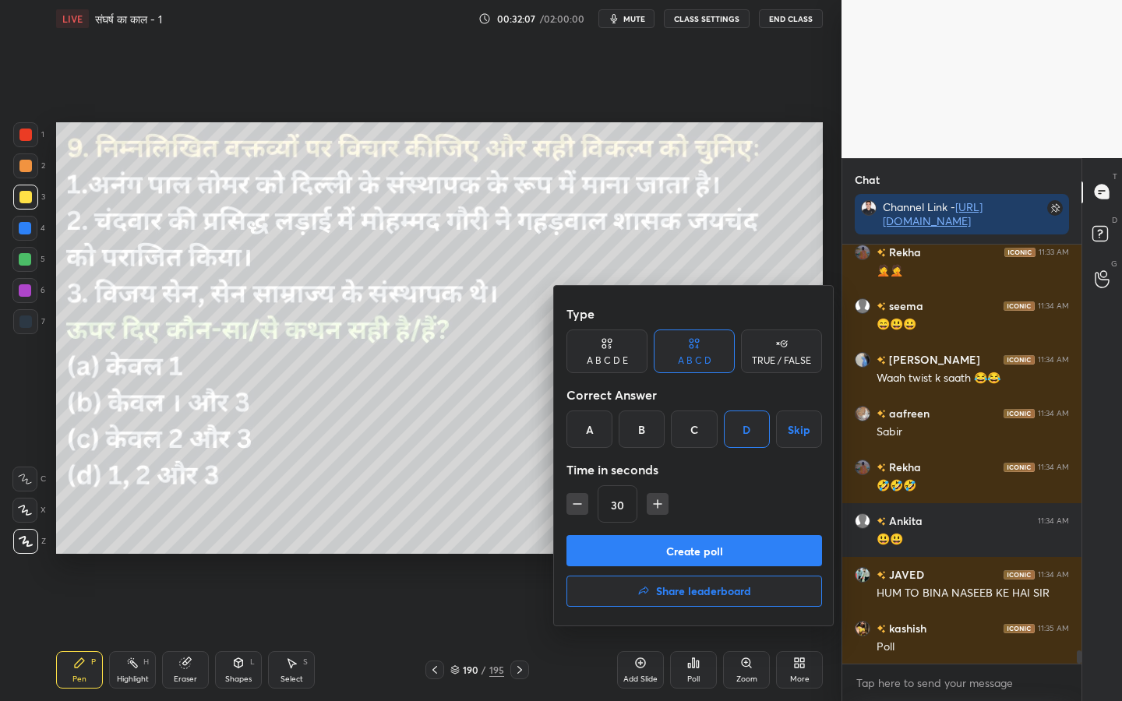
click at [692, 549] on button "Create poll" at bounding box center [694, 550] width 256 height 31
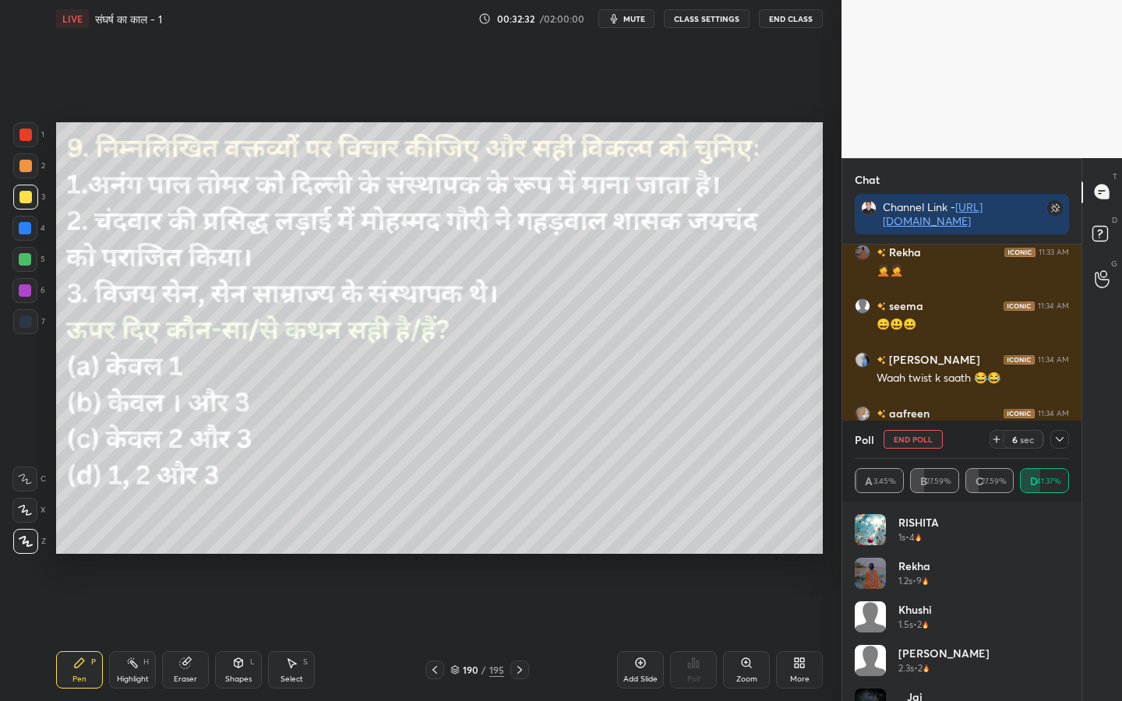
scroll to position [12937, 0]
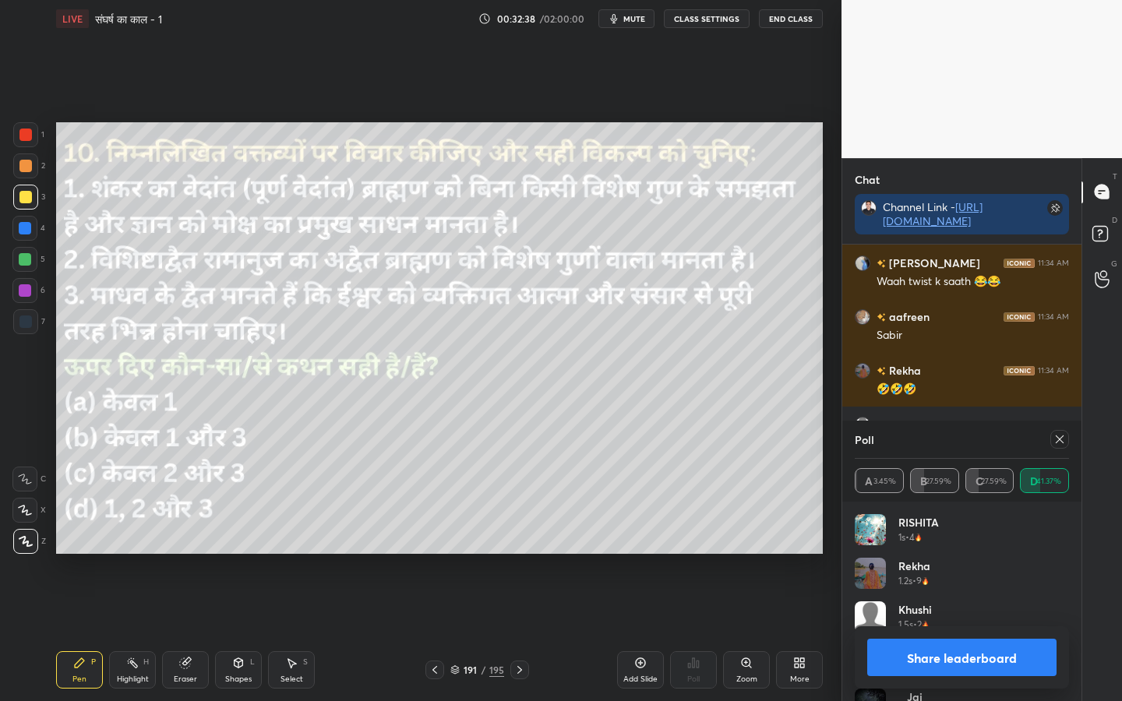
click at [1061, 442] on icon at bounding box center [1059, 439] width 12 height 12
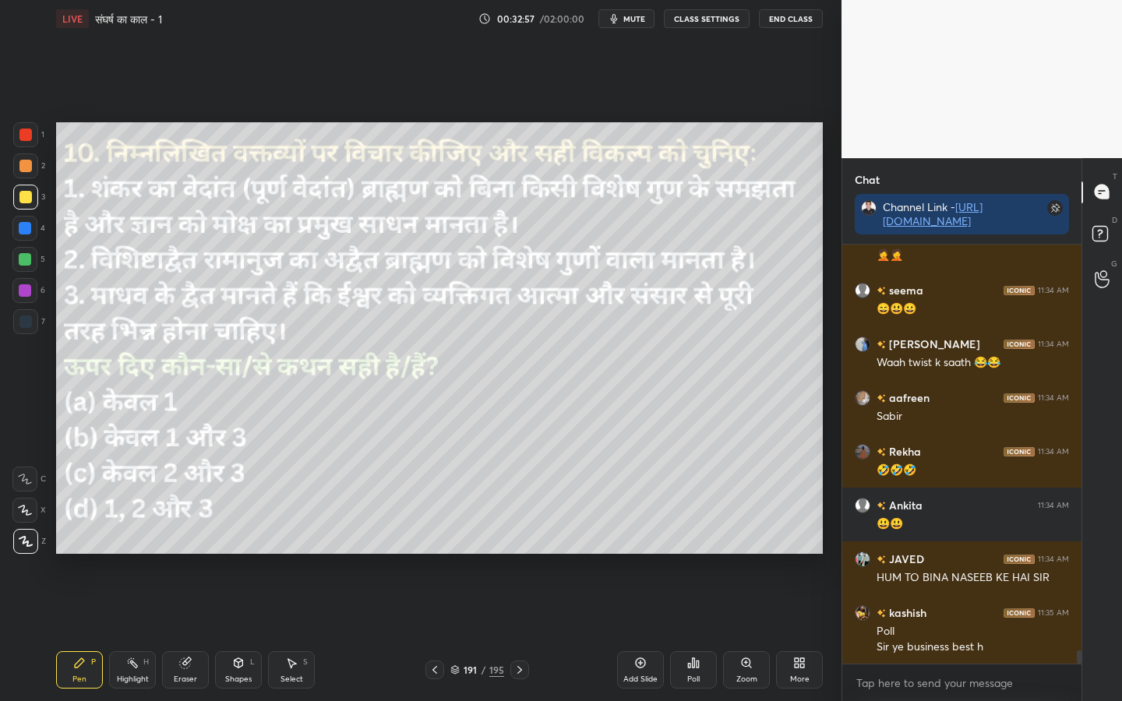
scroll to position [12894, 0]
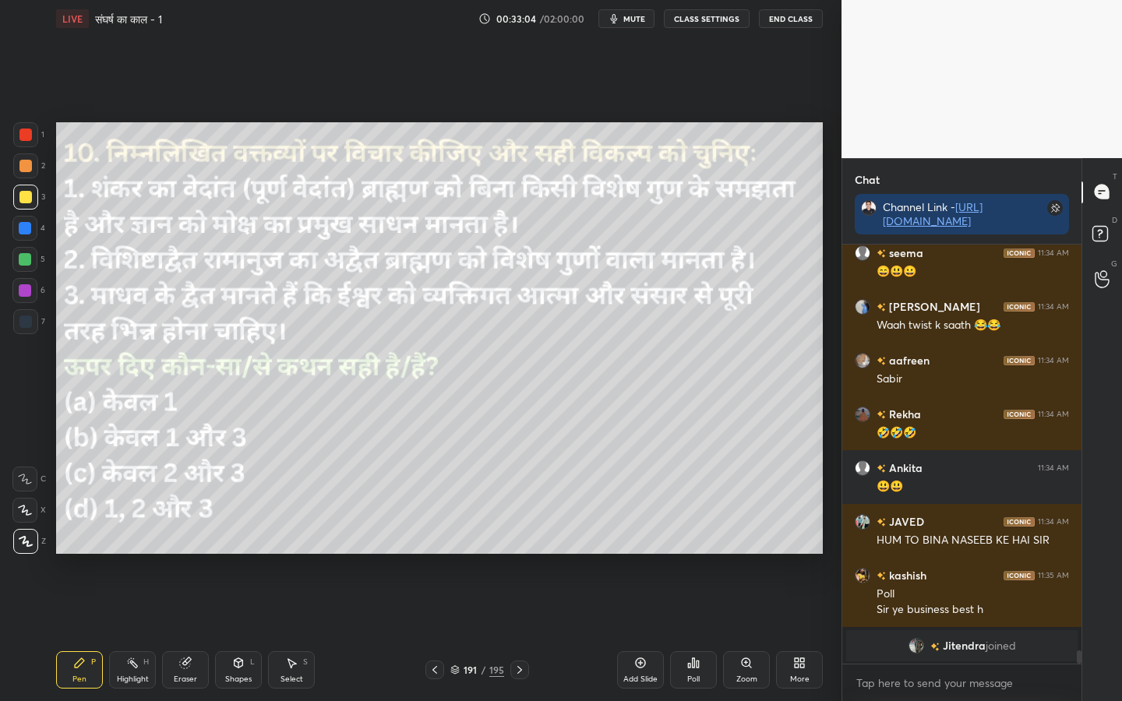
click at [700, 554] on div "Poll" at bounding box center [693, 669] width 47 height 37
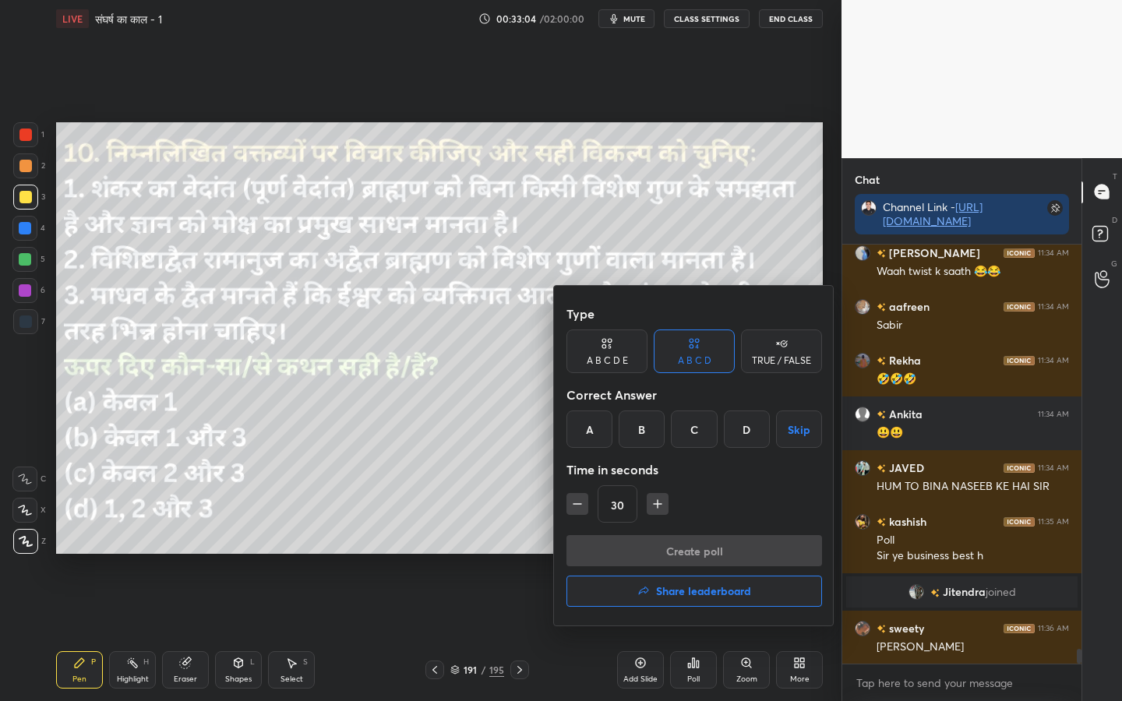
scroll to position [11287, 0]
drag, startPoint x: 746, startPoint y: 425, endPoint x: 745, endPoint y: 446, distance: 21.9
click at [746, 425] on div "D" at bounding box center [747, 429] width 46 height 37
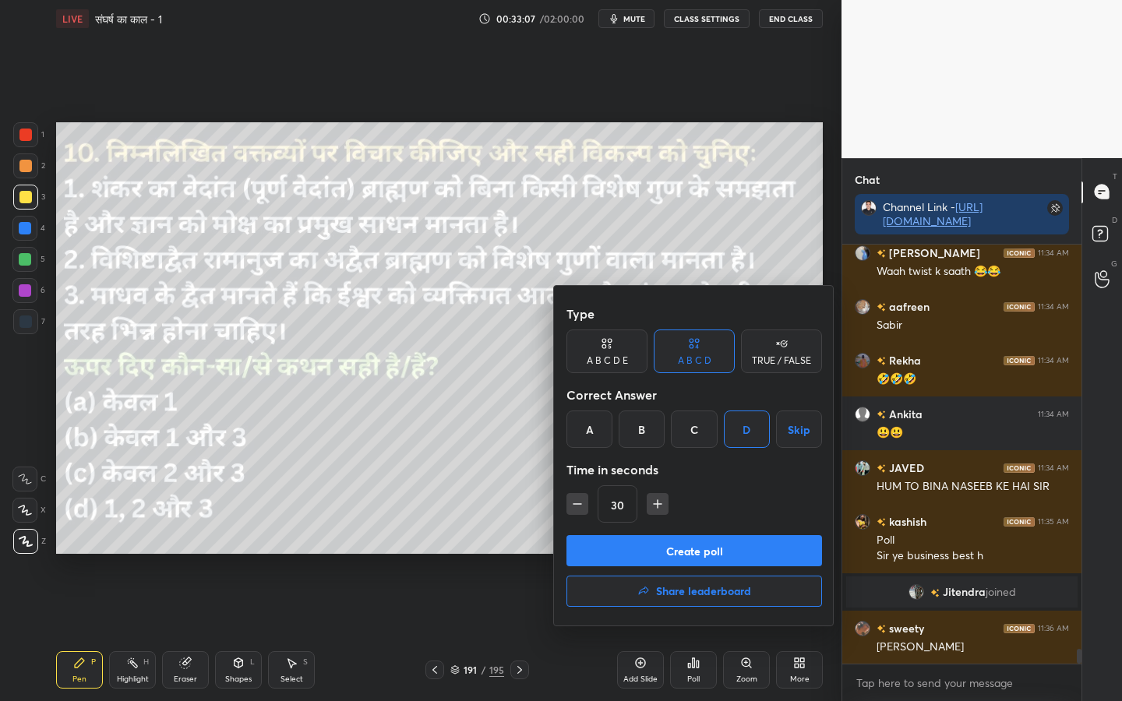
click at [689, 554] on button "Create poll" at bounding box center [694, 550] width 256 height 31
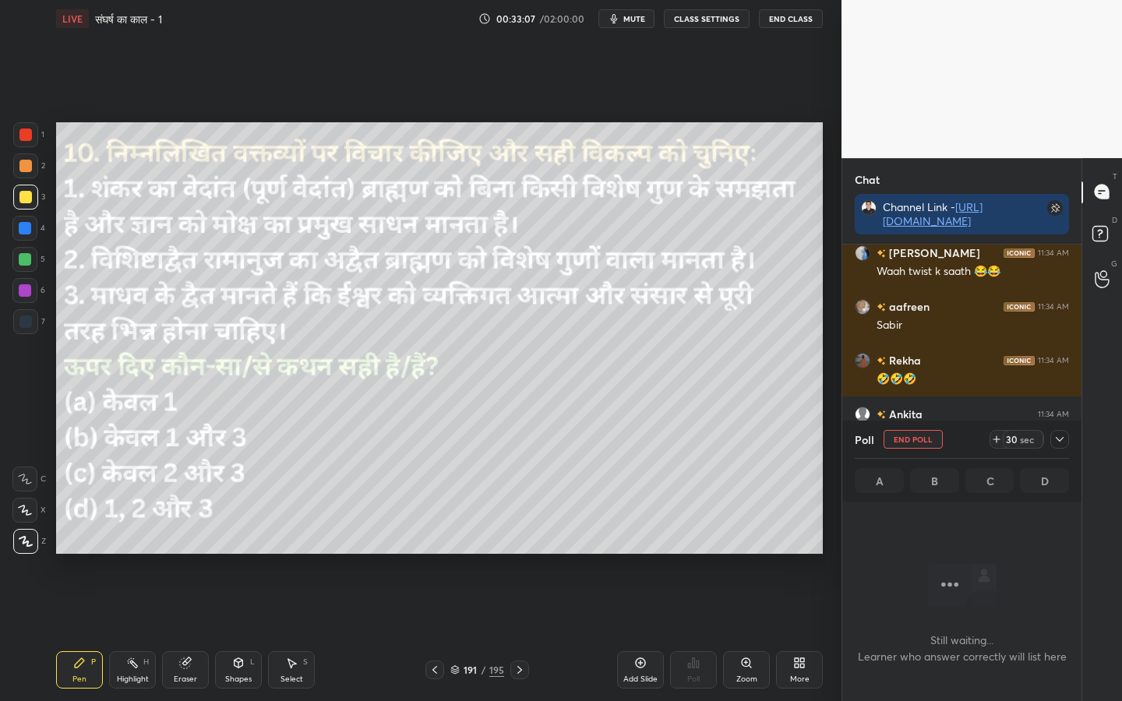
scroll to position [333, 234]
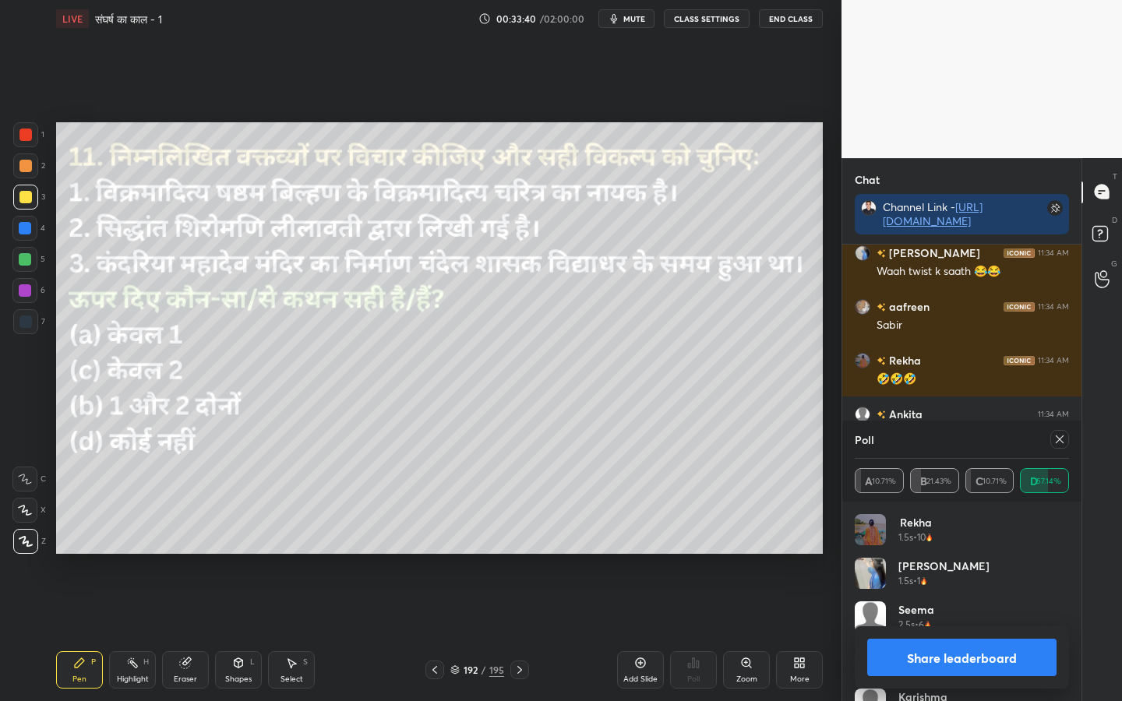
click at [1061, 439] on icon at bounding box center [1059, 439] width 12 height 12
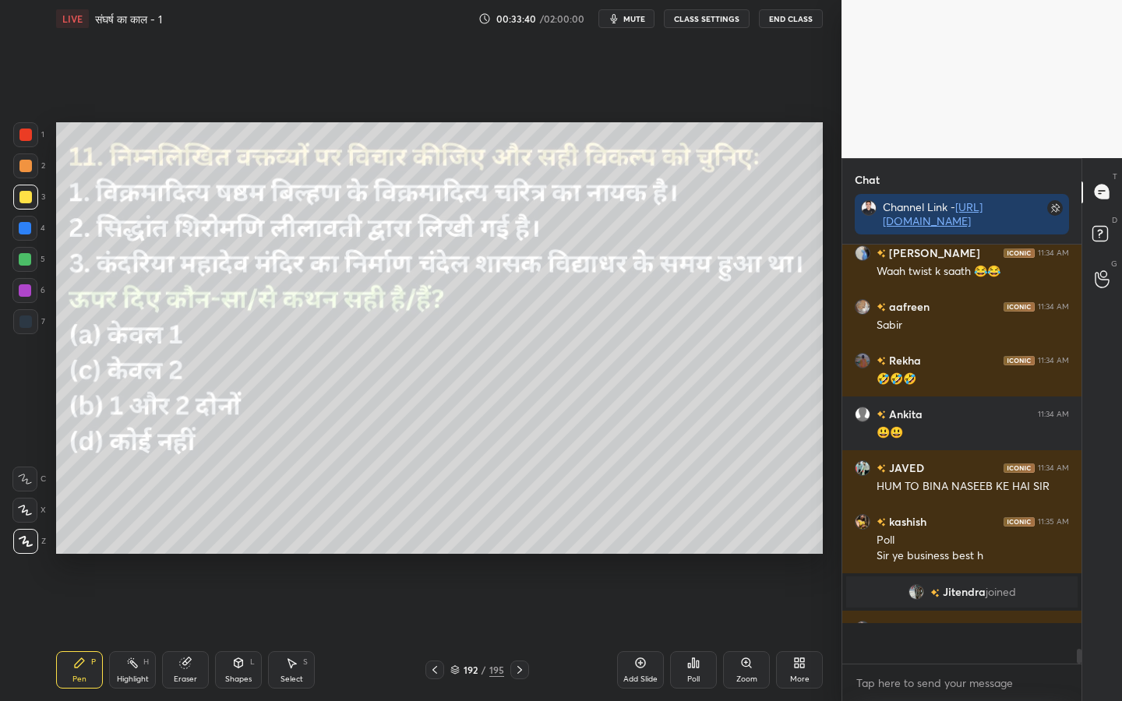
scroll to position [410, 234]
click at [689, 554] on div "Poll" at bounding box center [693, 669] width 47 height 37
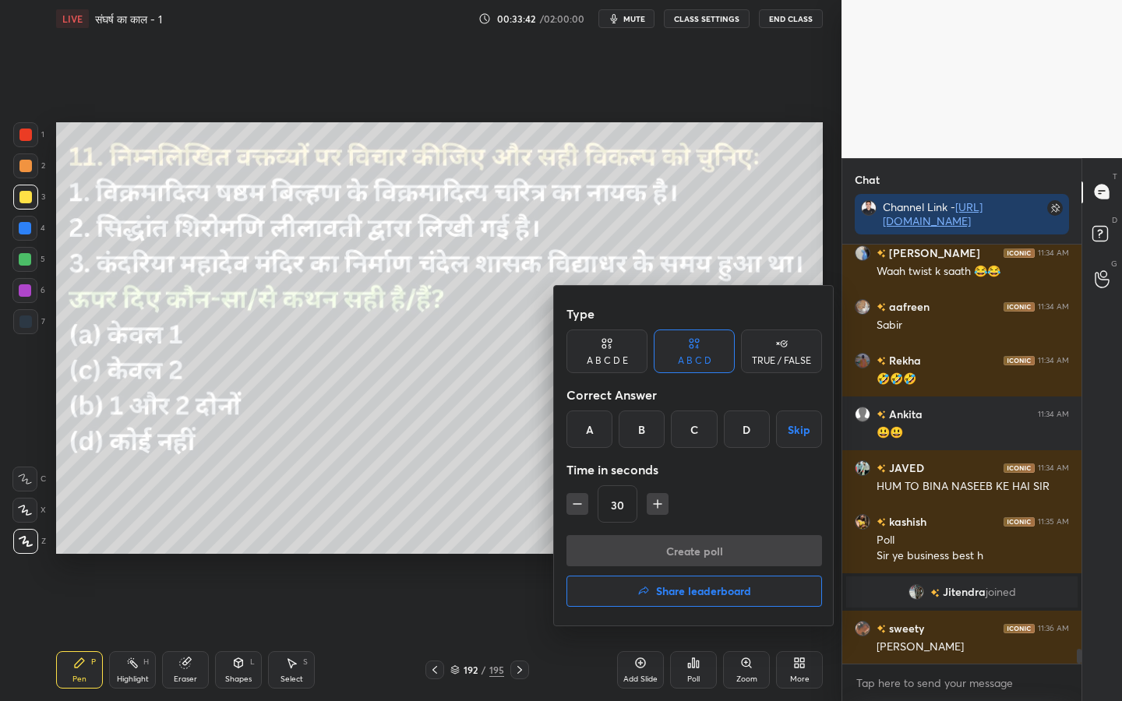
click at [589, 444] on div "A" at bounding box center [589, 429] width 46 height 37
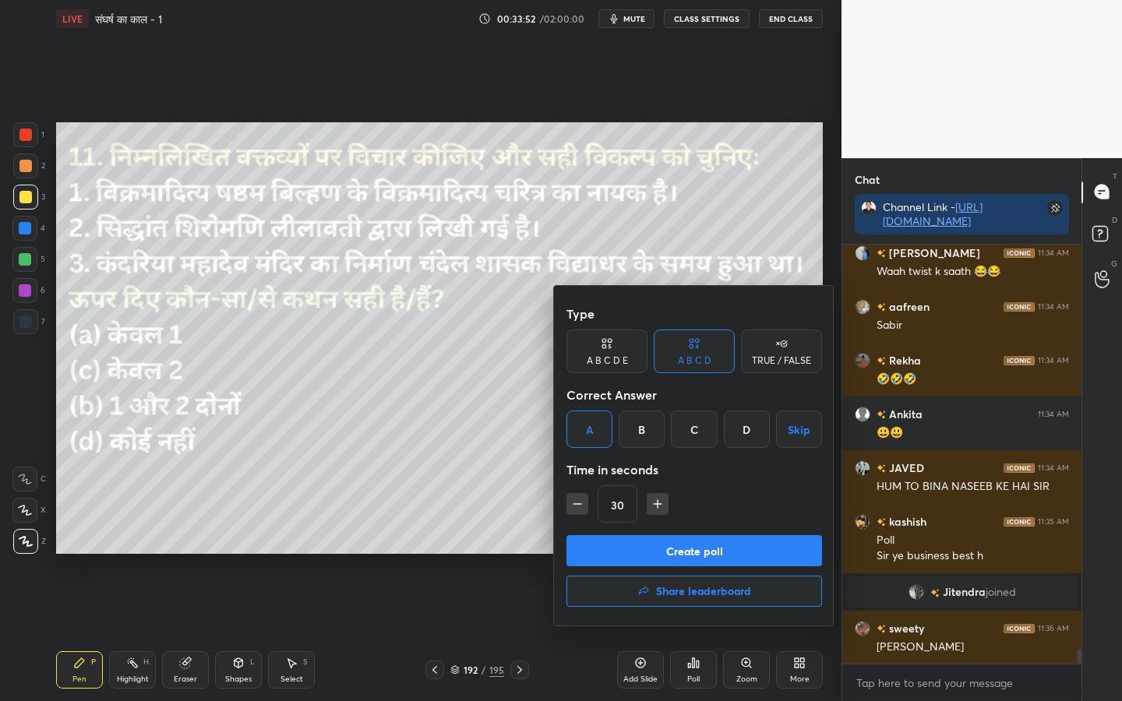
click at [679, 554] on button "Create poll" at bounding box center [694, 550] width 256 height 31
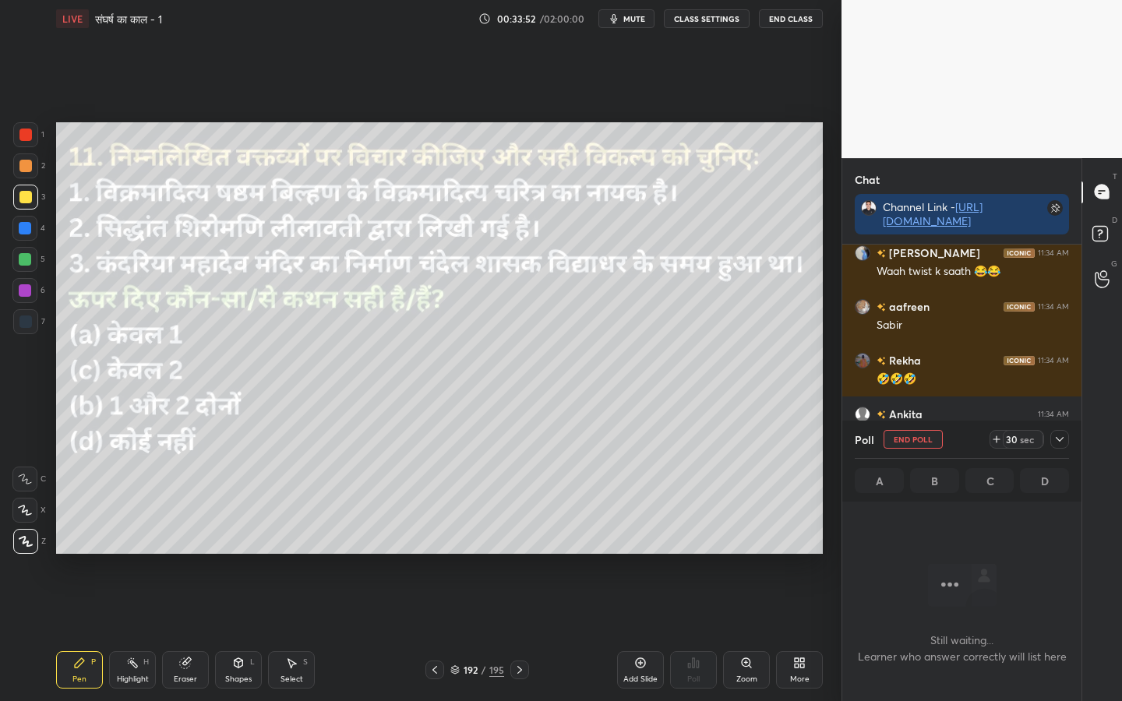
scroll to position [347, 234]
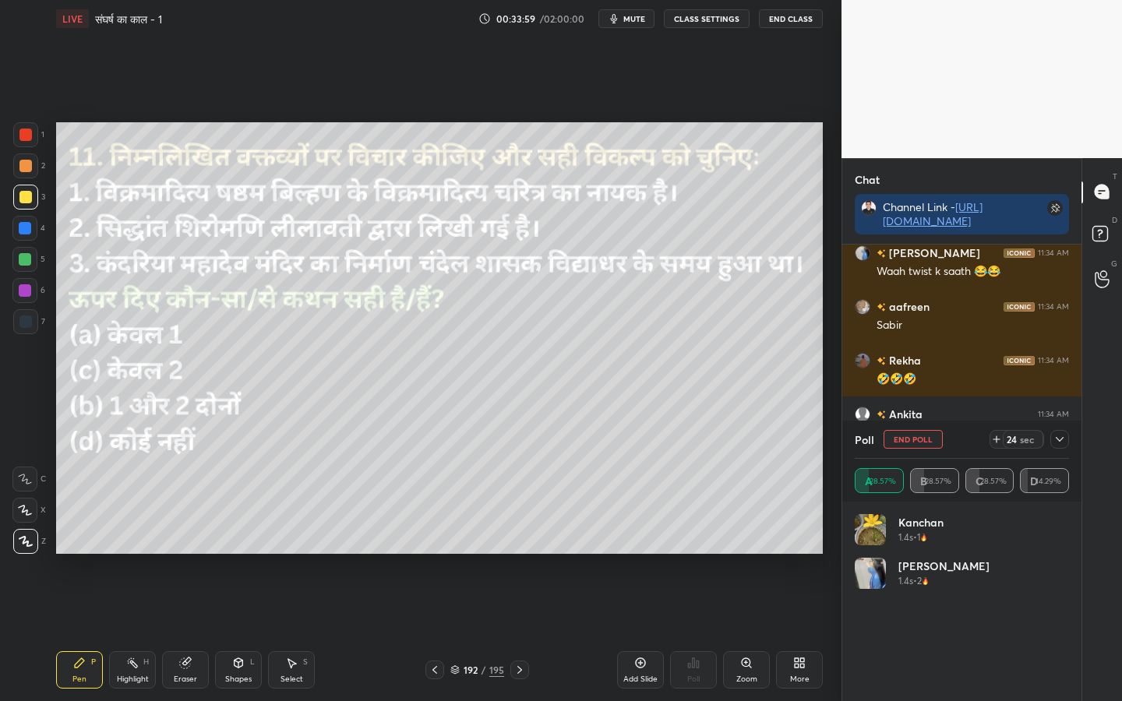
click at [629, 16] on span "mute" at bounding box center [634, 18] width 22 height 11
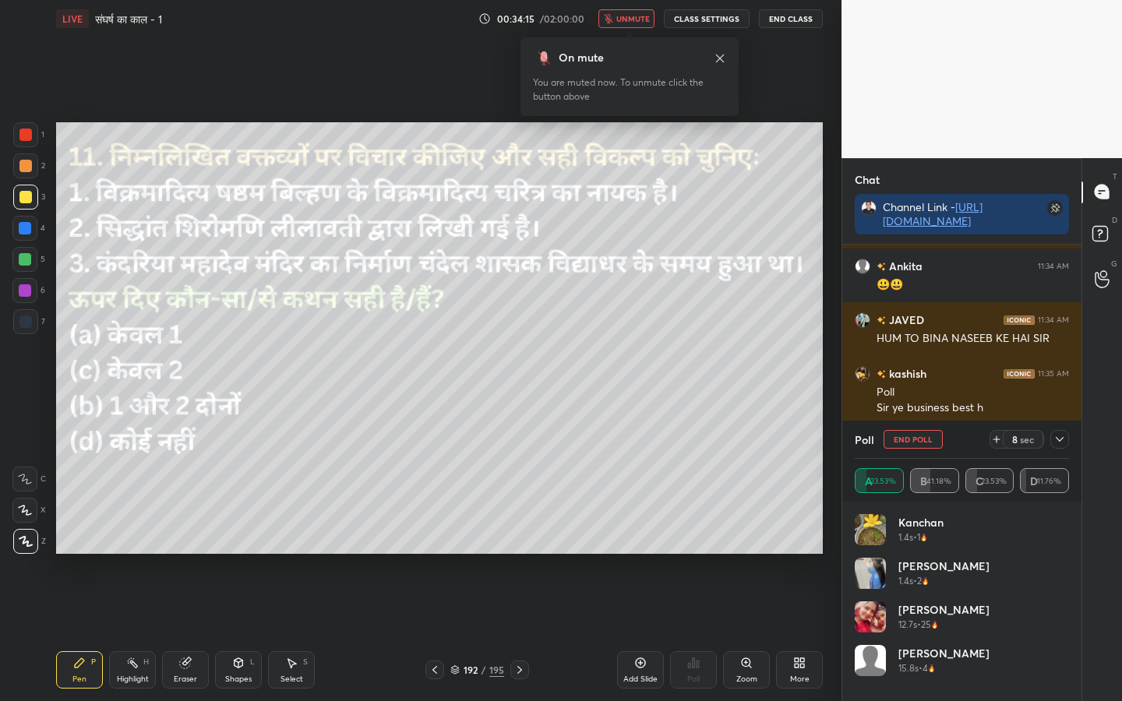
scroll to position [11430, 0]
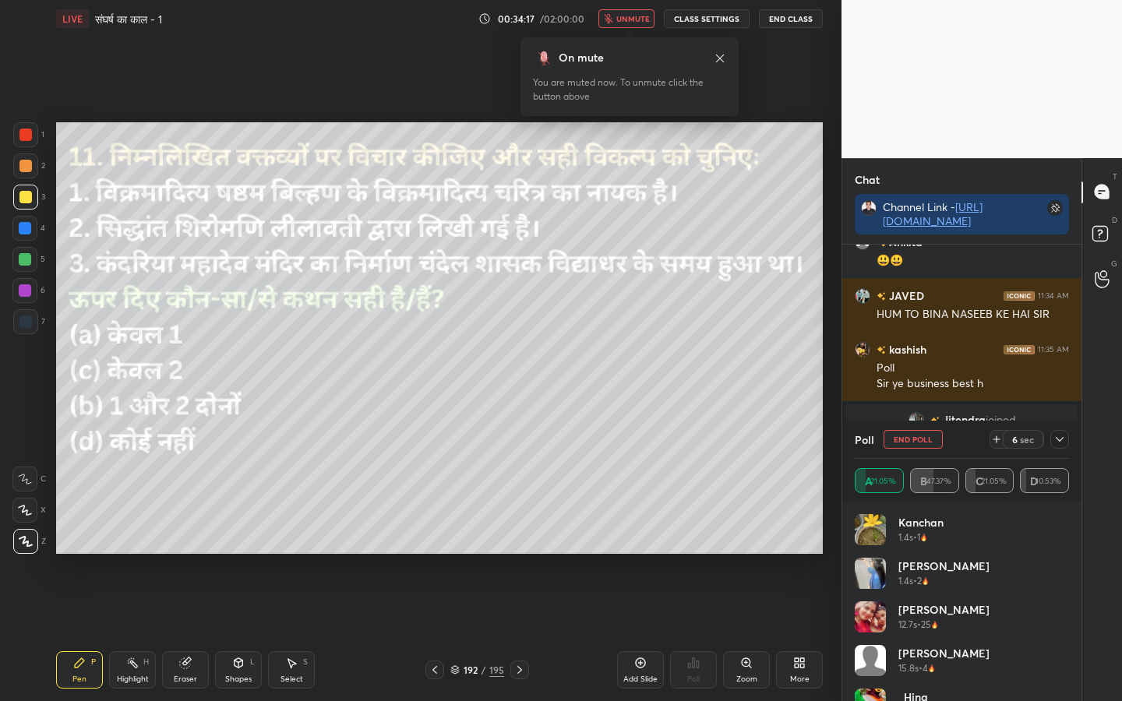
click at [629, 16] on span "unmute" at bounding box center [632, 18] width 33 height 11
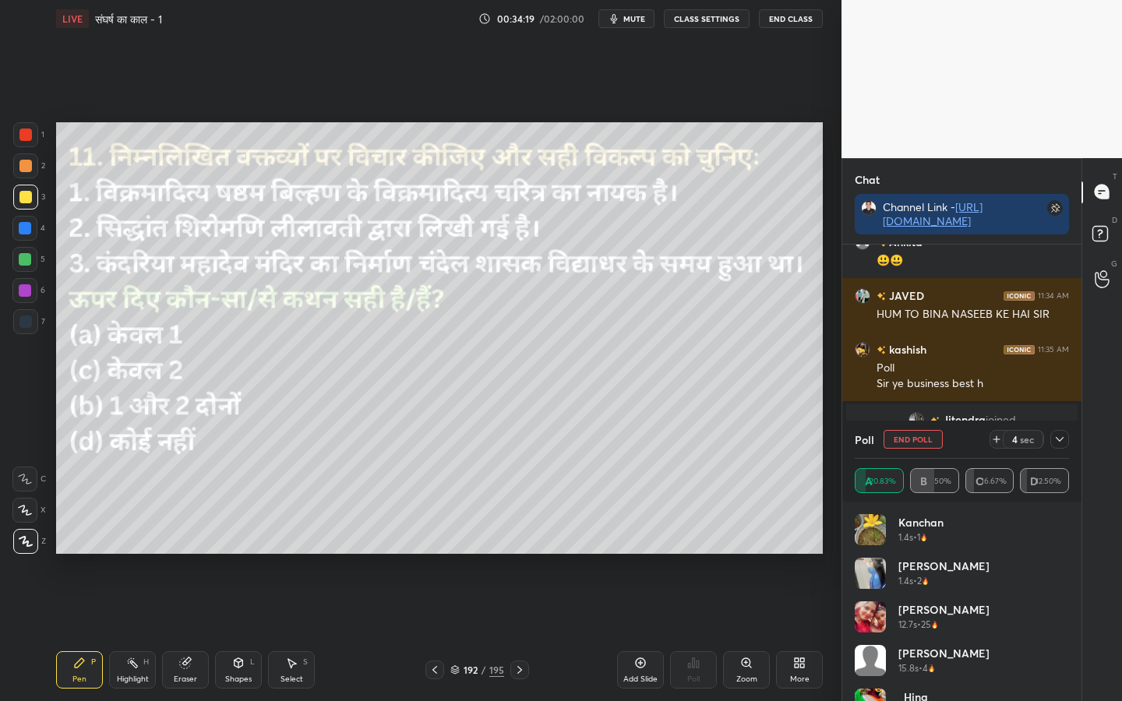
scroll to position [11484, 0]
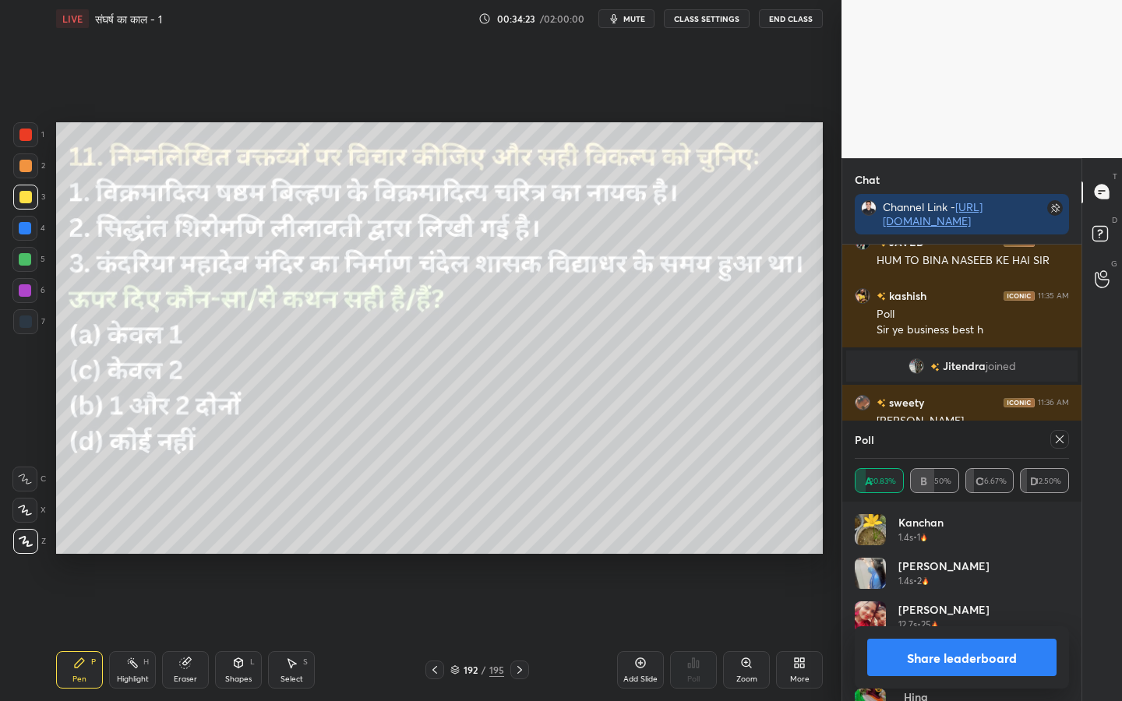
click at [955, 554] on button "Share leaderboard" at bounding box center [961, 657] width 189 height 37
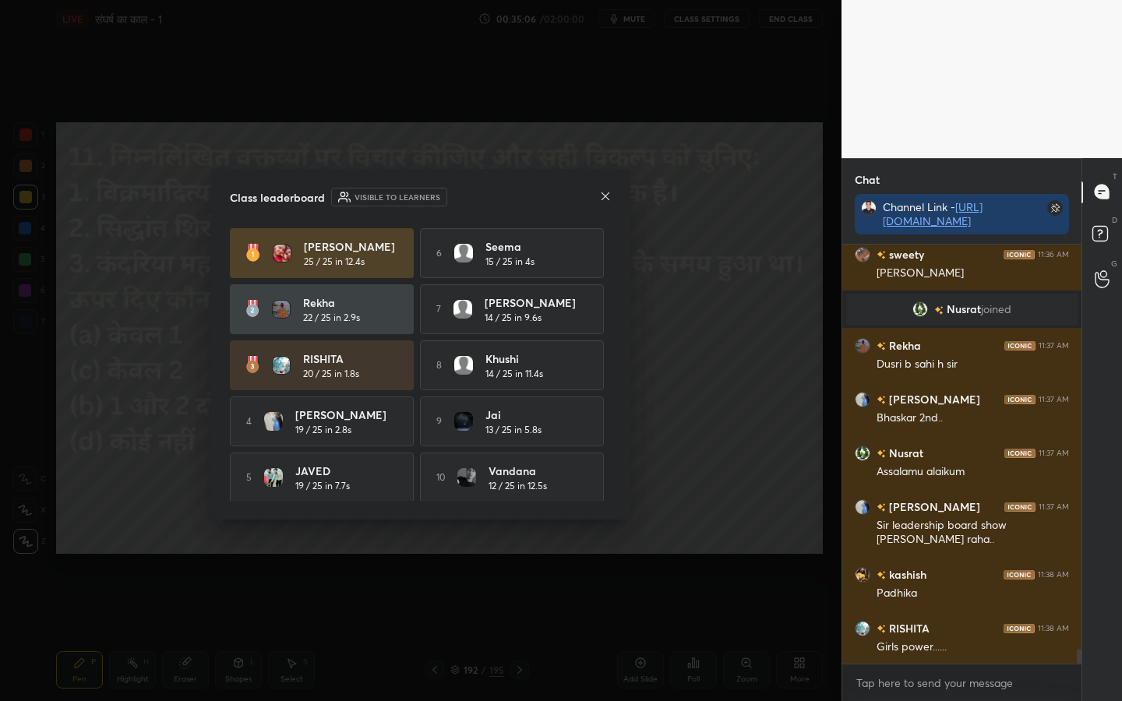
scroll to position [11685, 0]
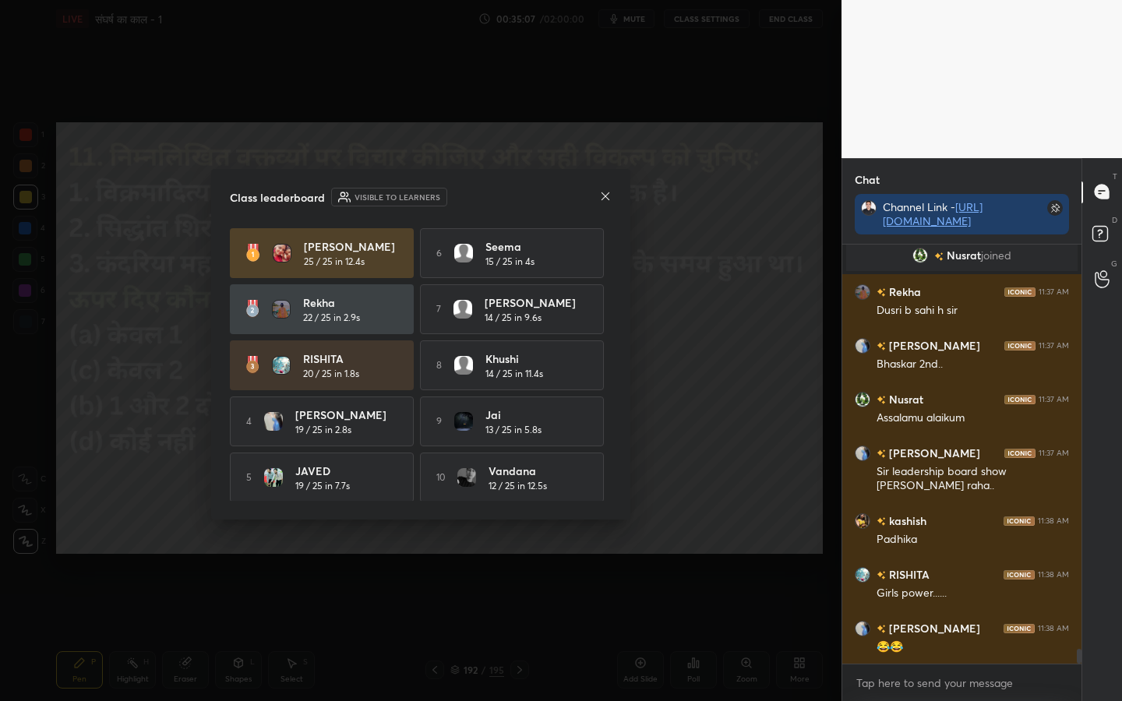
click at [604, 197] on icon at bounding box center [605, 196] width 12 height 12
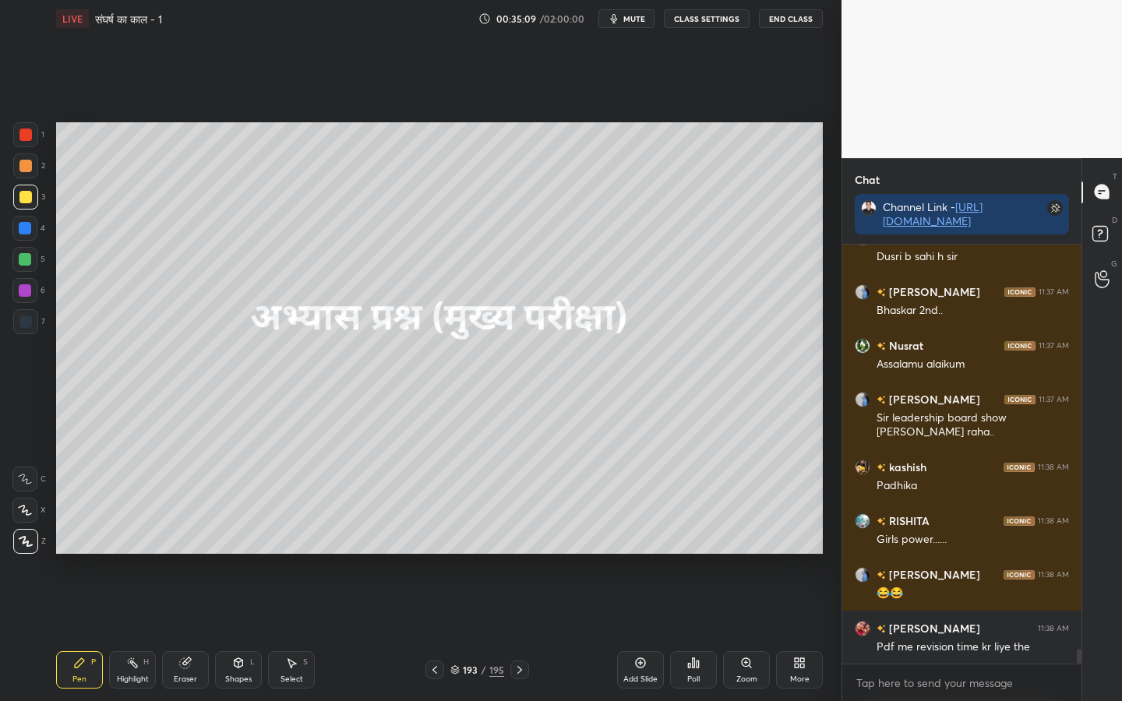
scroll to position [11793, 0]
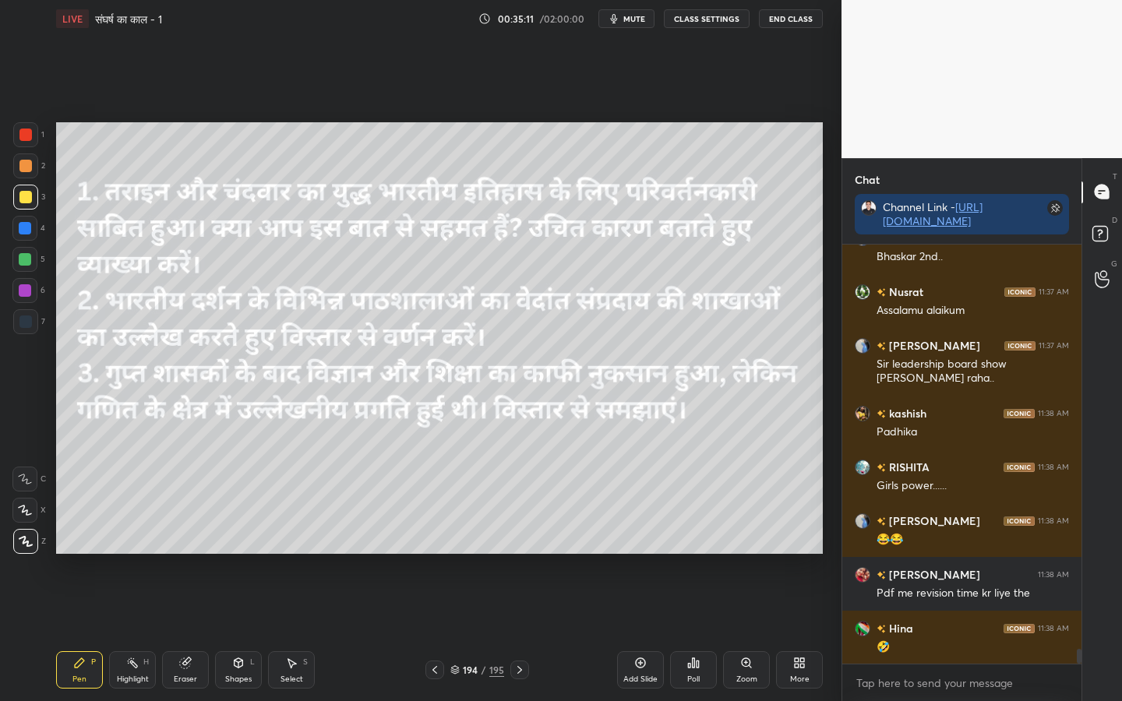
click at [685, 554] on div "Poll" at bounding box center [693, 669] width 47 height 37
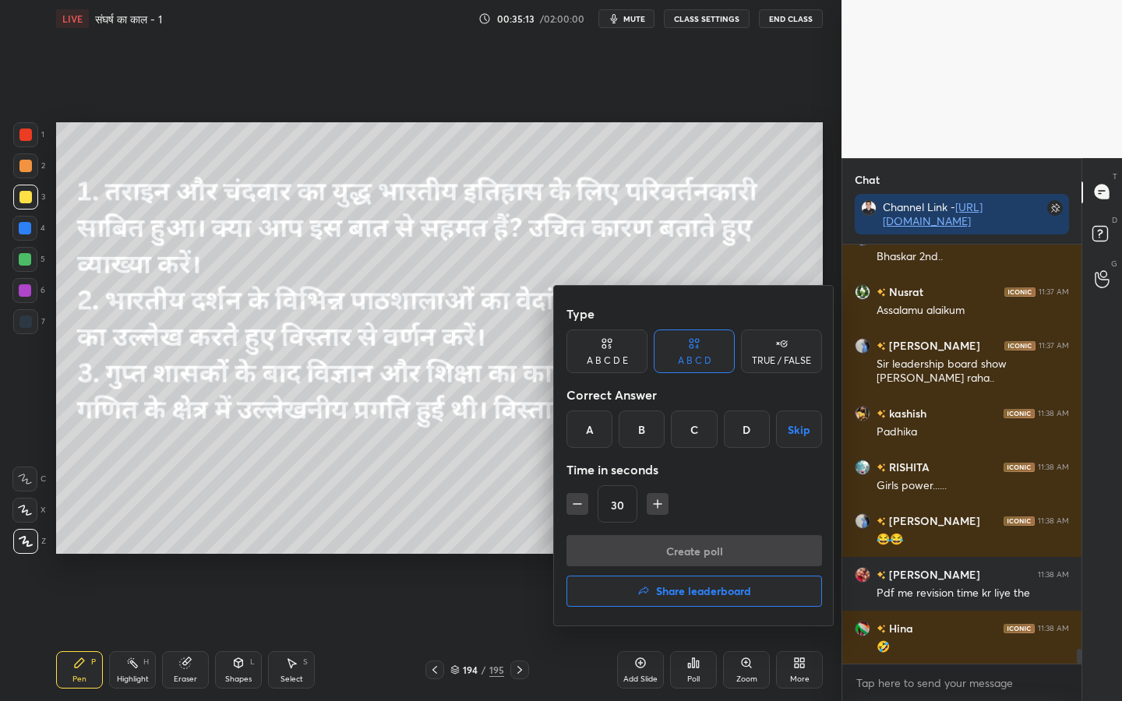
click at [667, 554] on button "Share leaderboard" at bounding box center [694, 591] width 256 height 31
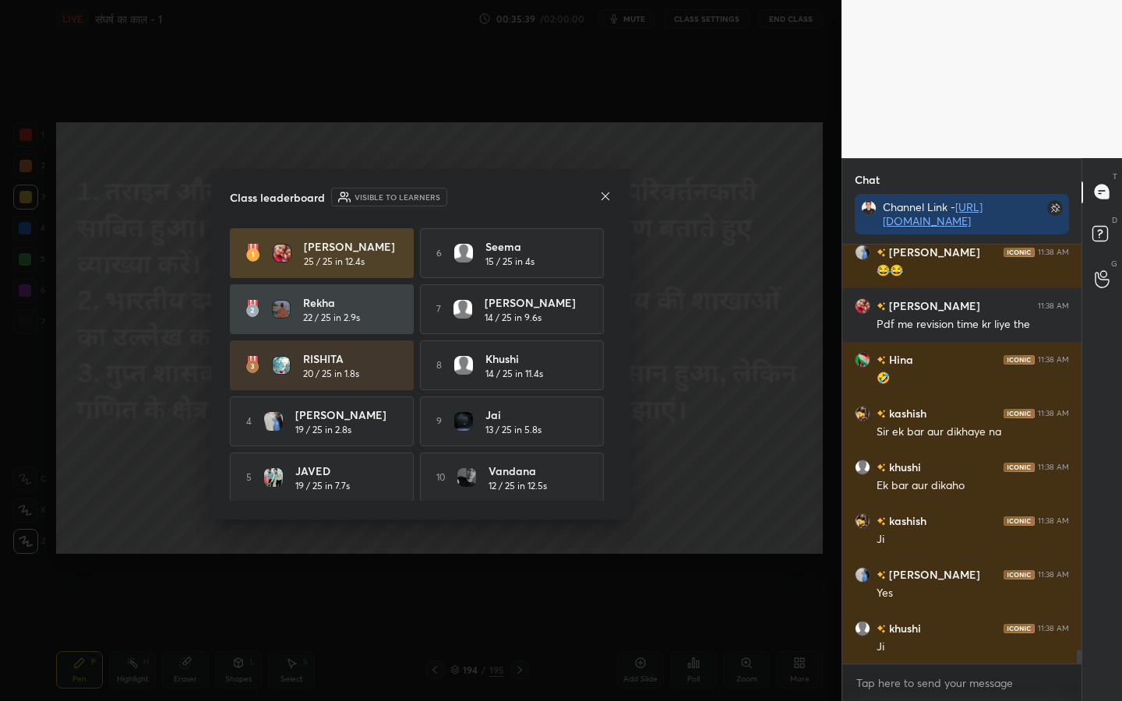
scroll to position [12115, 0]
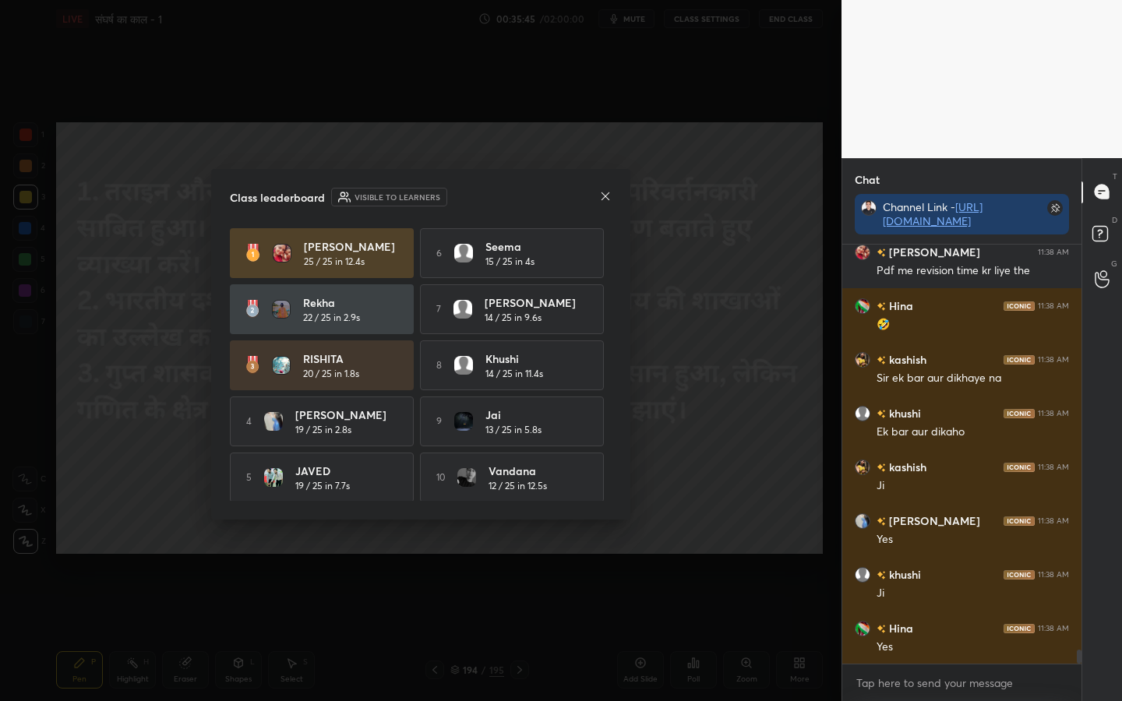
click at [601, 195] on icon at bounding box center [605, 196] width 12 height 12
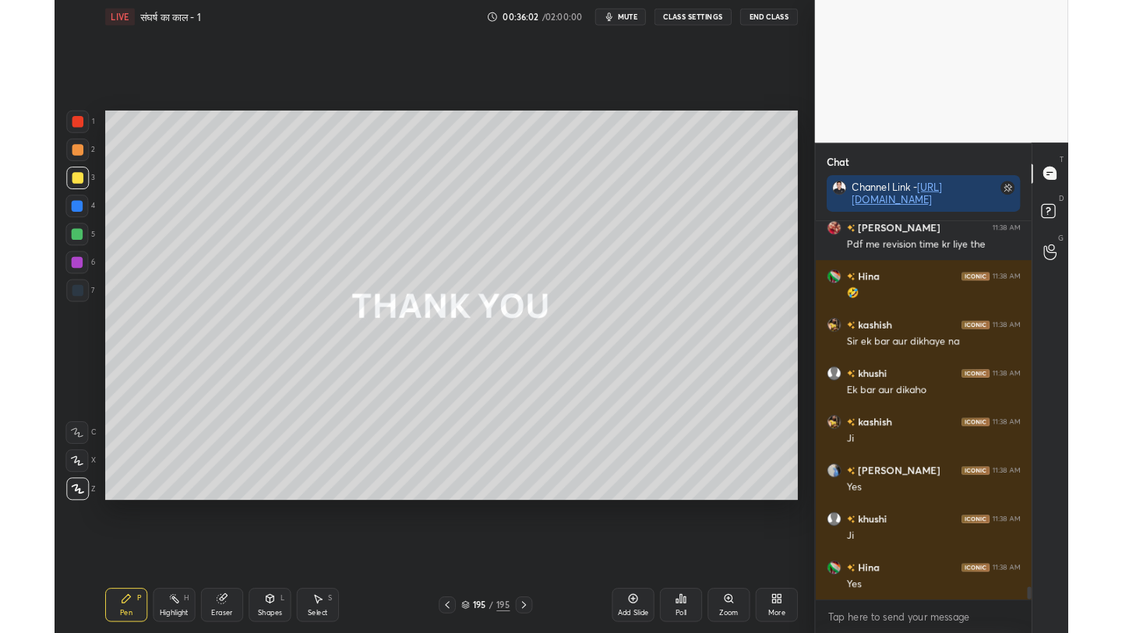
scroll to position [12182, 0]
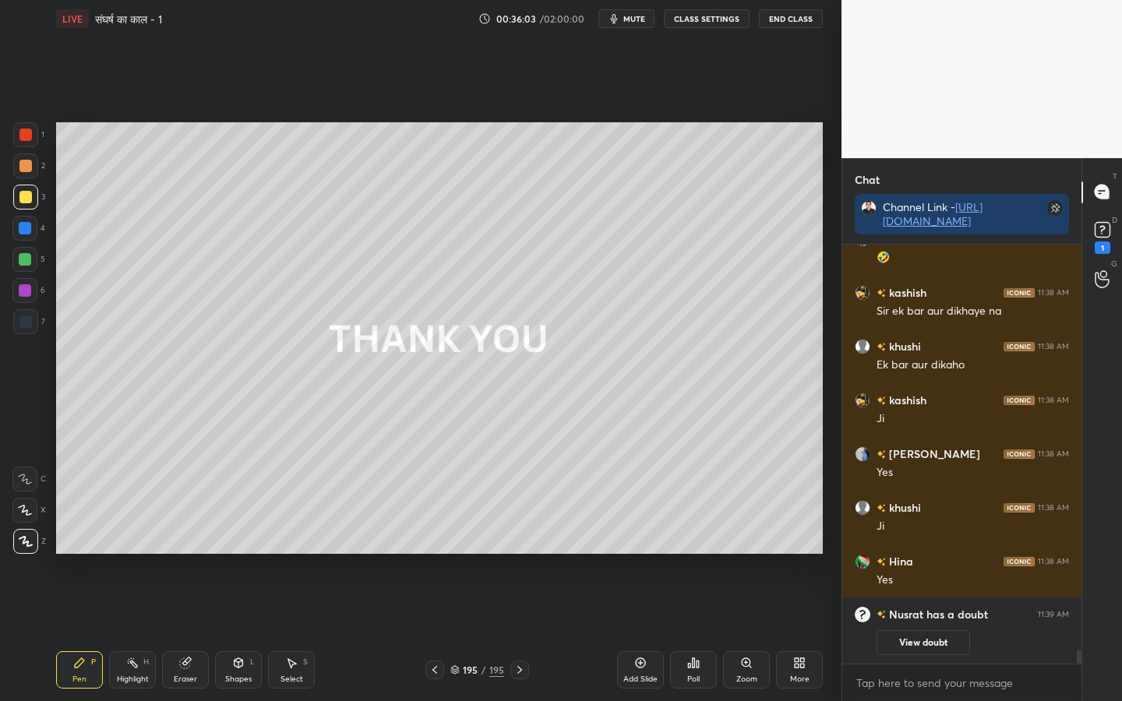
click at [802, 554] on div "More" at bounding box center [799, 679] width 19 height 8
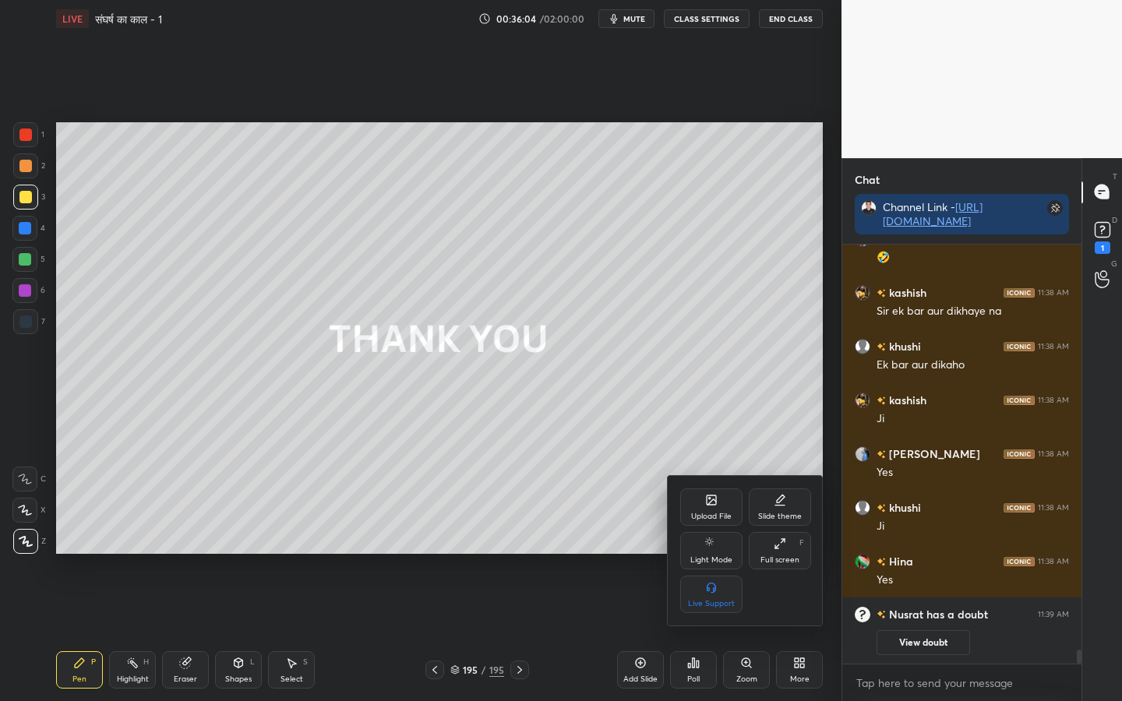
click at [710, 517] on div "Upload File" at bounding box center [711, 517] width 41 height 8
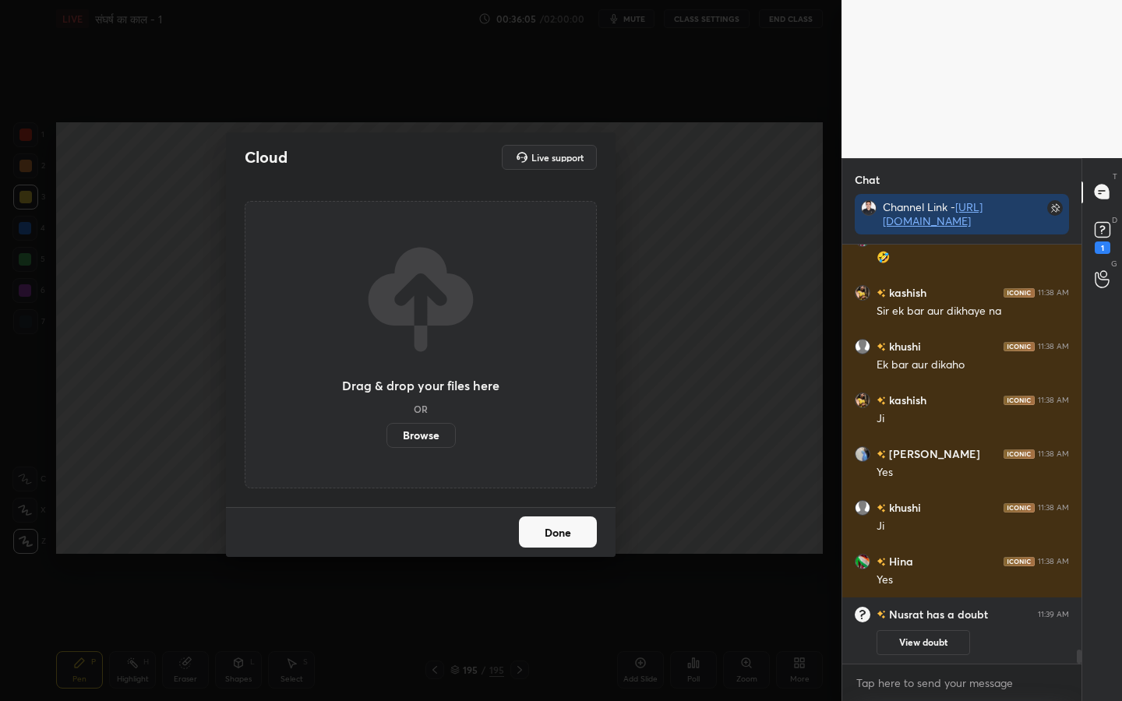
click at [428, 446] on label "Browse" at bounding box center [420, 435] width 69 height 25
click at [386, 446] on input "Browse" at bounding box center [386, 435] width 0 height 25
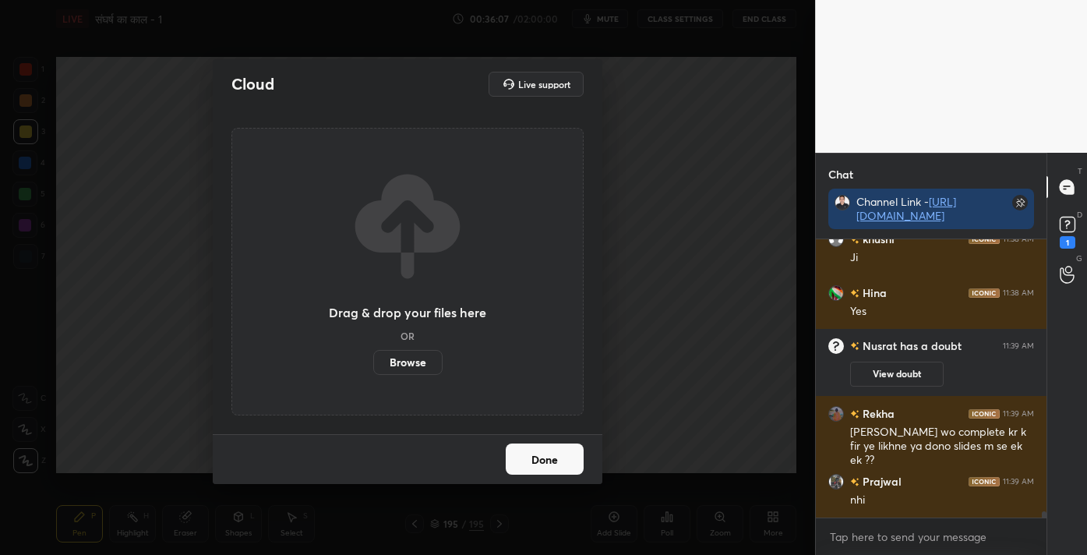
scroll to position [11874, 0]
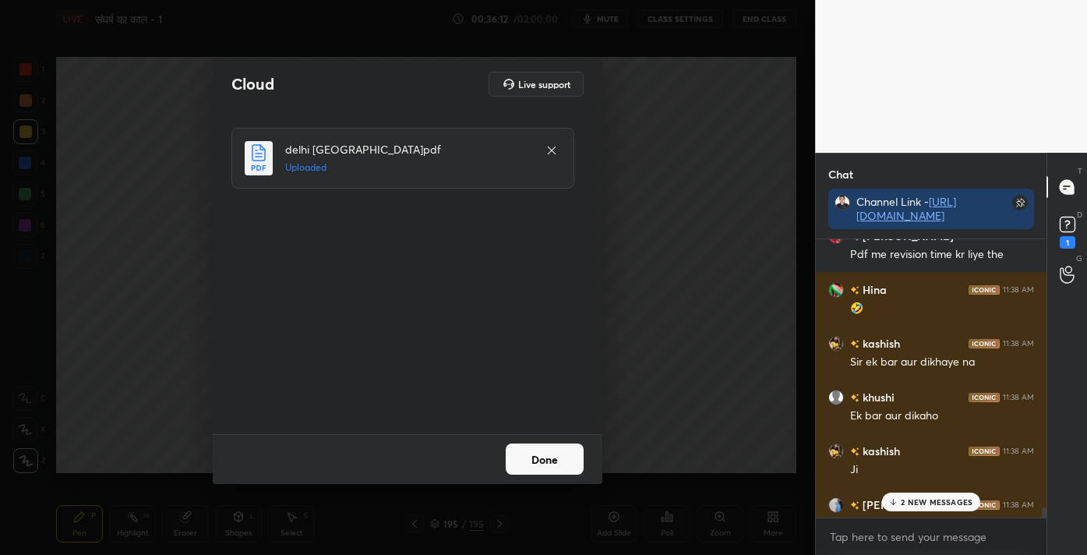
click at [526, 455] on button "Done" at bounding box center [545, 458] width 78 height 31
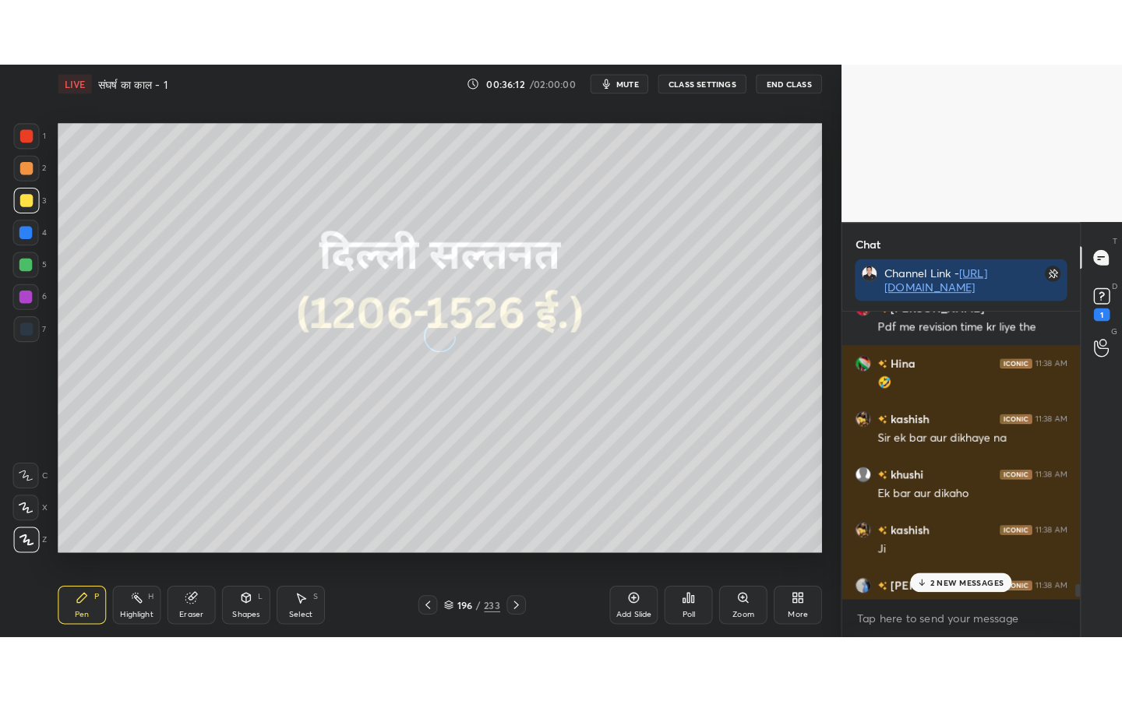
scroll to position [12301, 0]
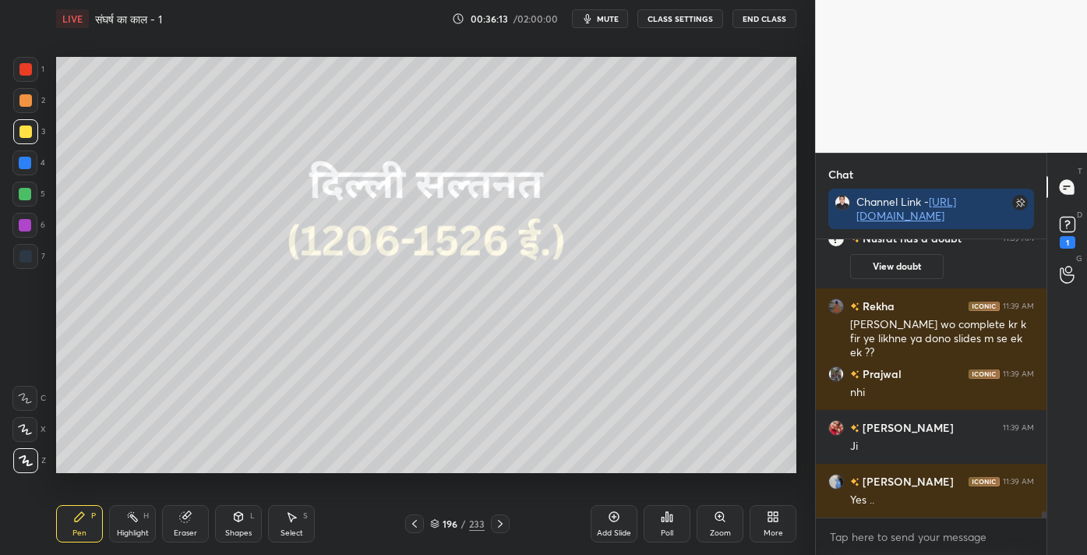
click at [767, 518] on icon at bounding box center [773, 516] width 12 height 12
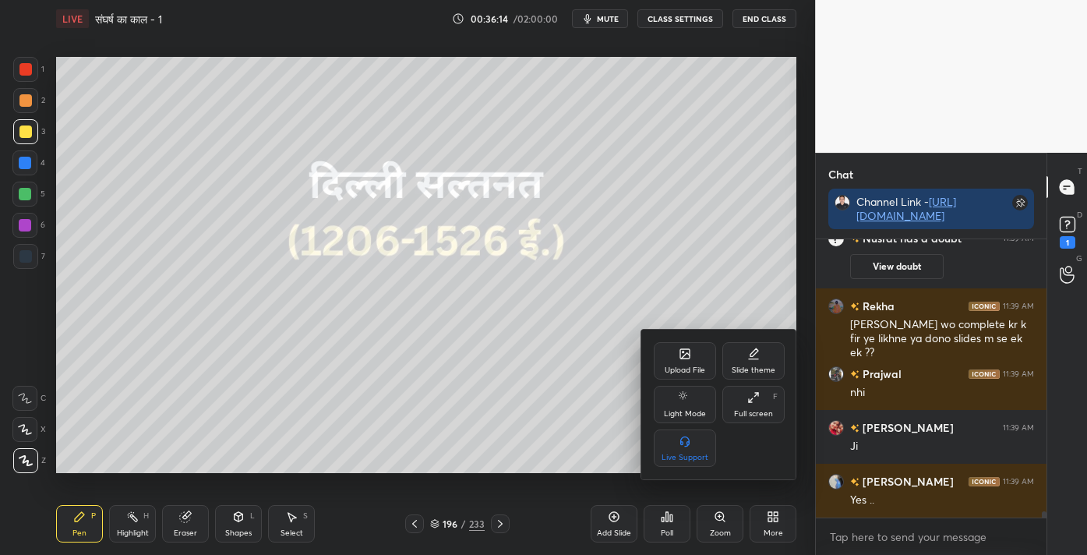
click at [743, 389] on div "Full screen F" at bounding box center [753, 404] width 62 height 37
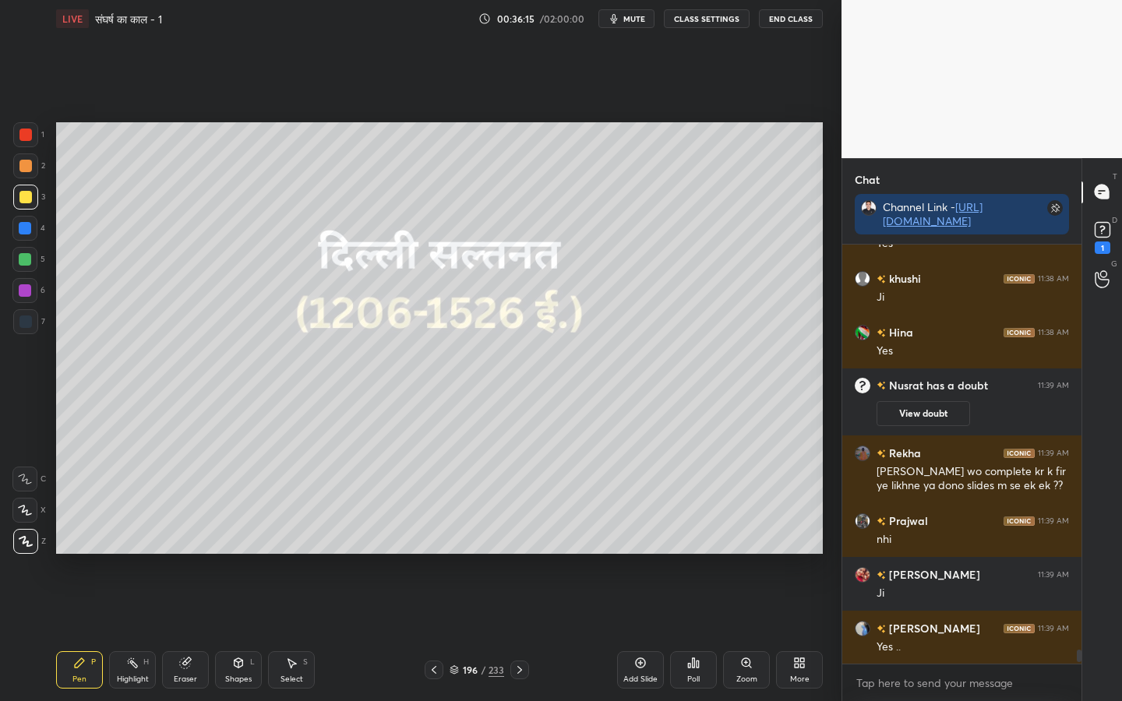
scroll to position [414, 234]
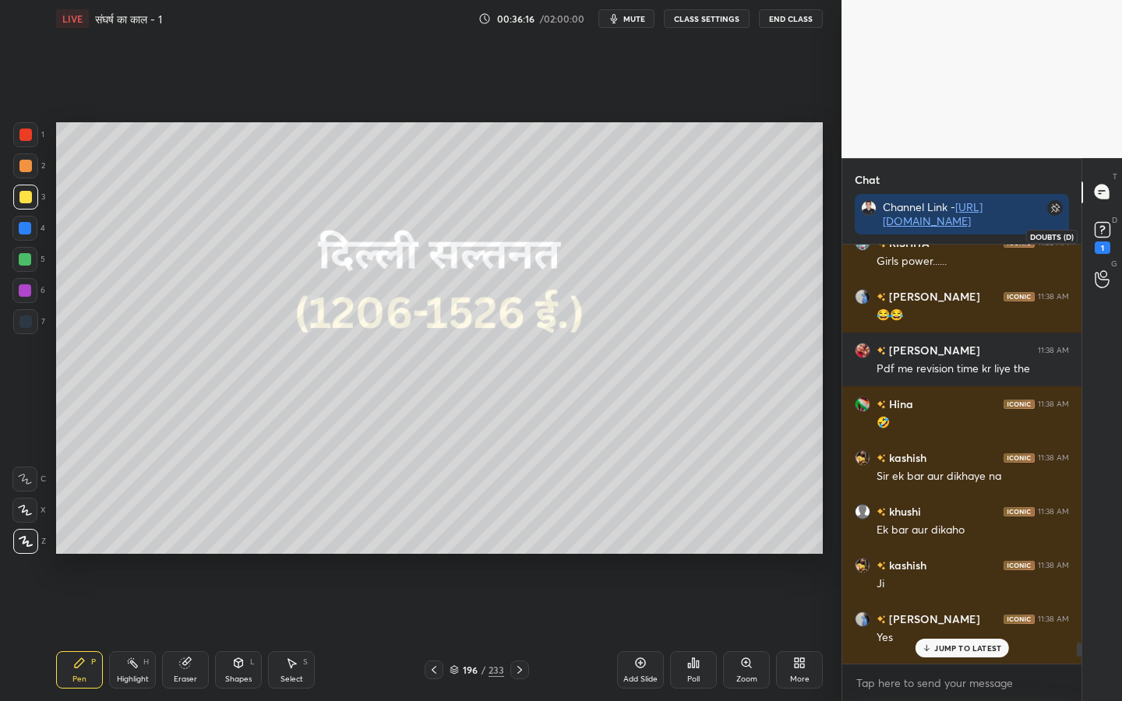
click at [1086, 238] on icon at bounding box center [1102, 229] width 23 height 23
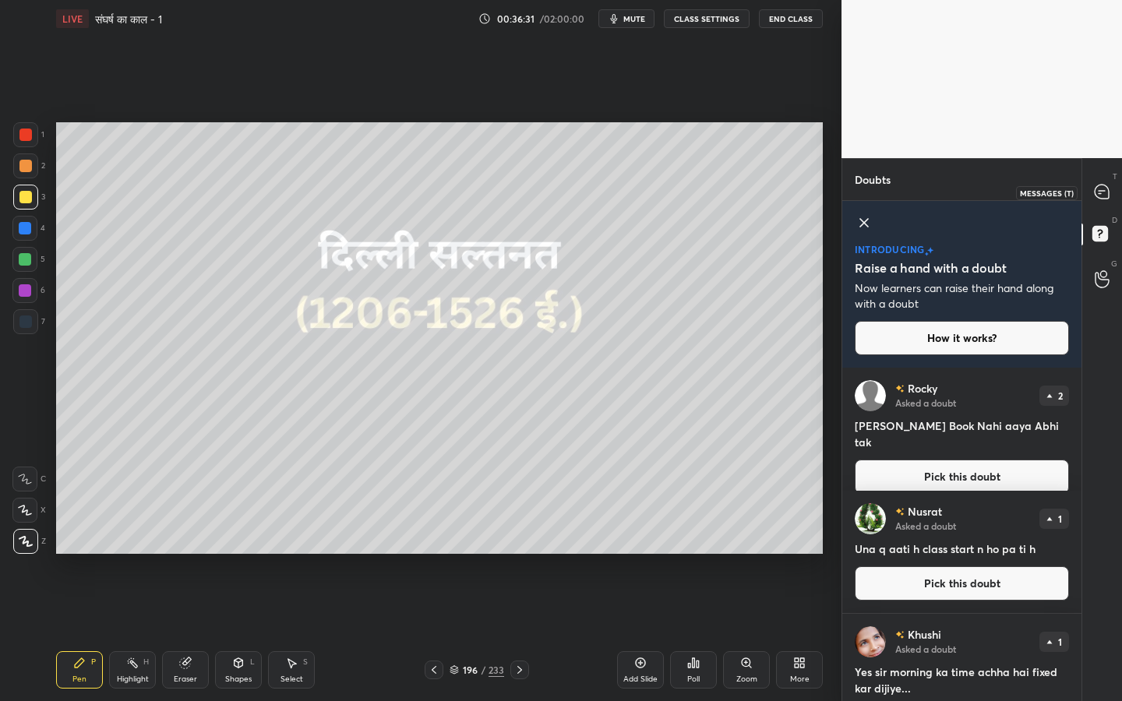
click at [1086, 196] on icon at bounding box center [1101, 192] width 14 height 14
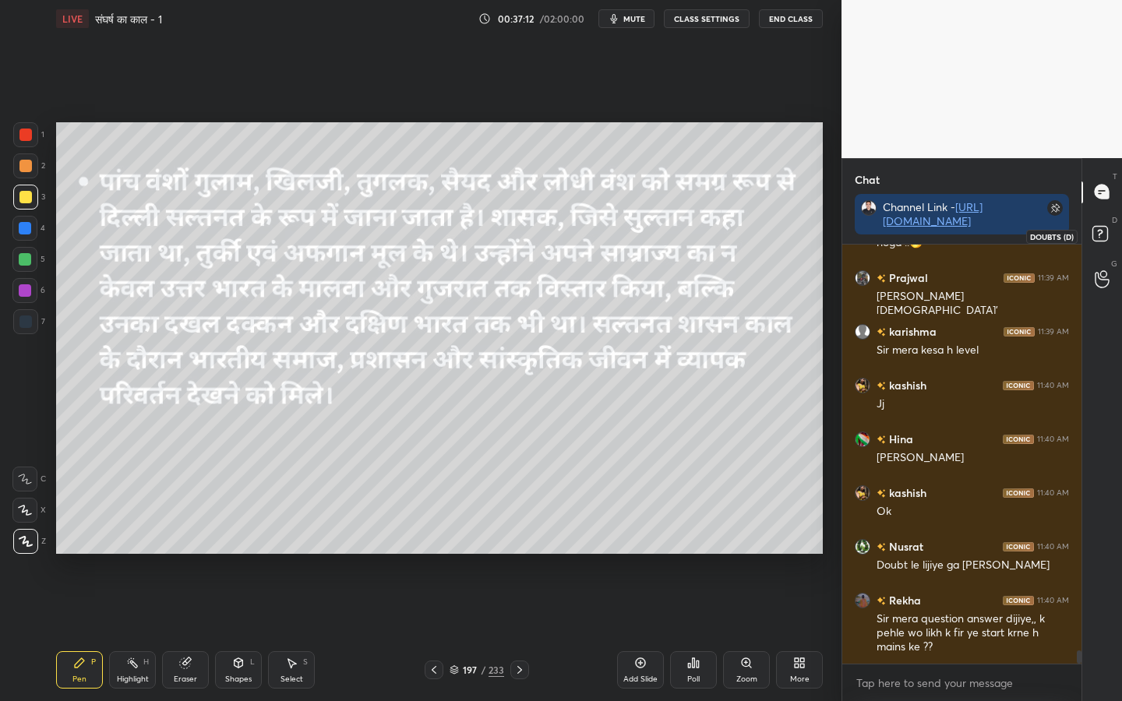
click at [1086, 234] on rect at bounding box center [1099, 233] width 15 height 15
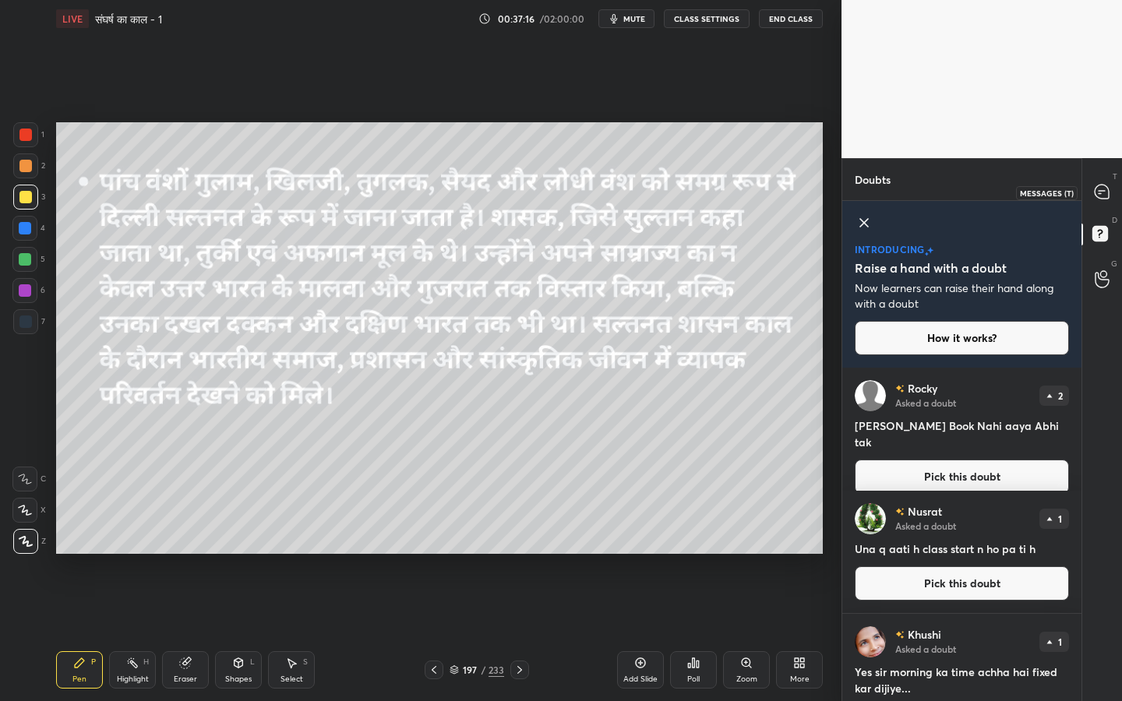
click at [1086, 199] on icon at bounding box center [1102, 192] width 16 height 16
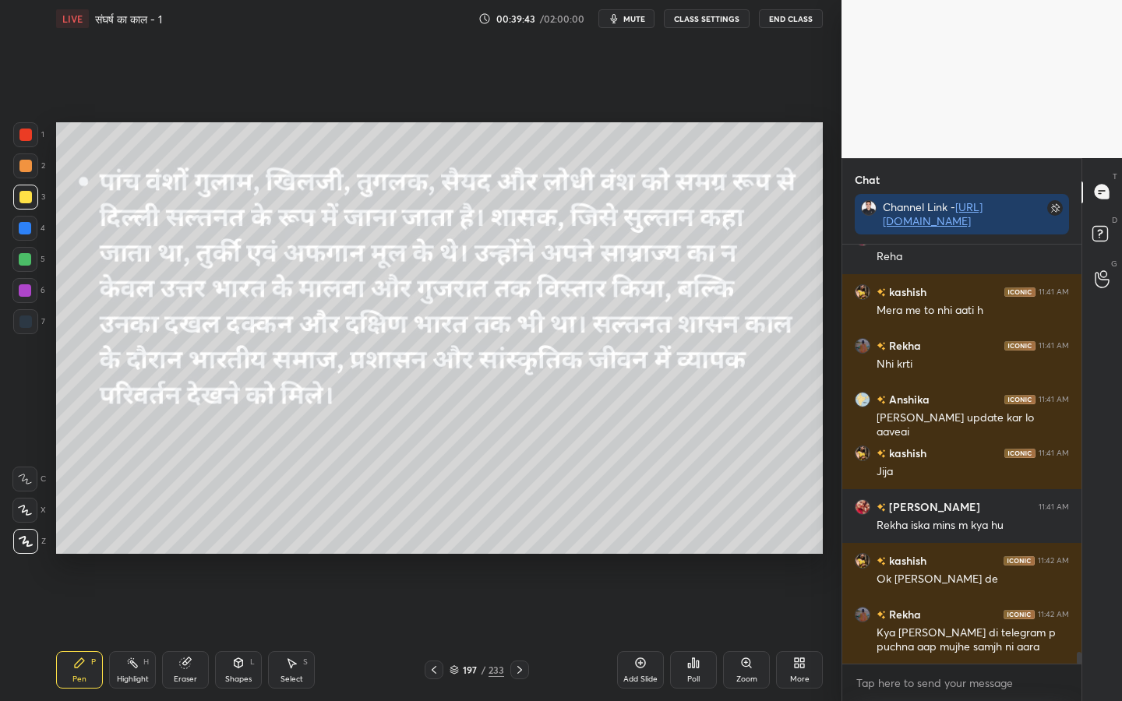
scroll to position [14247, 0]
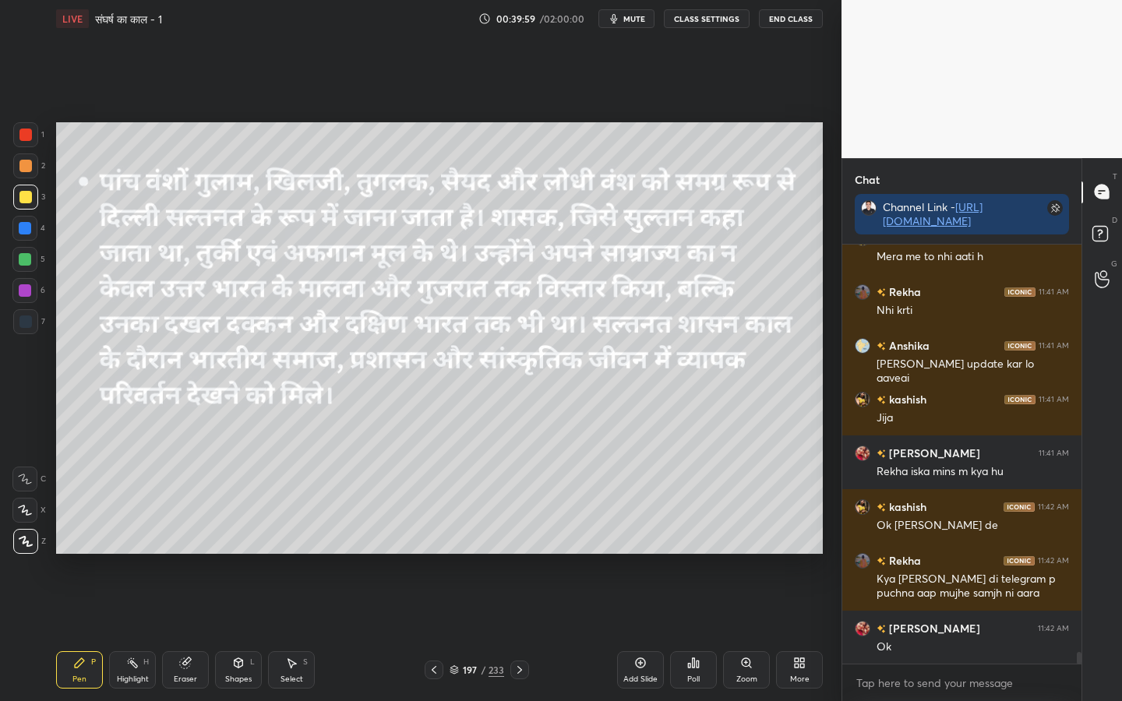
click at [183, 554] on div "Eraser" at bounding box center [185, 669] width 47 height 37
click at [34, 537] on span "Erase all" at bounding box center [24, 541] width 23 height 11
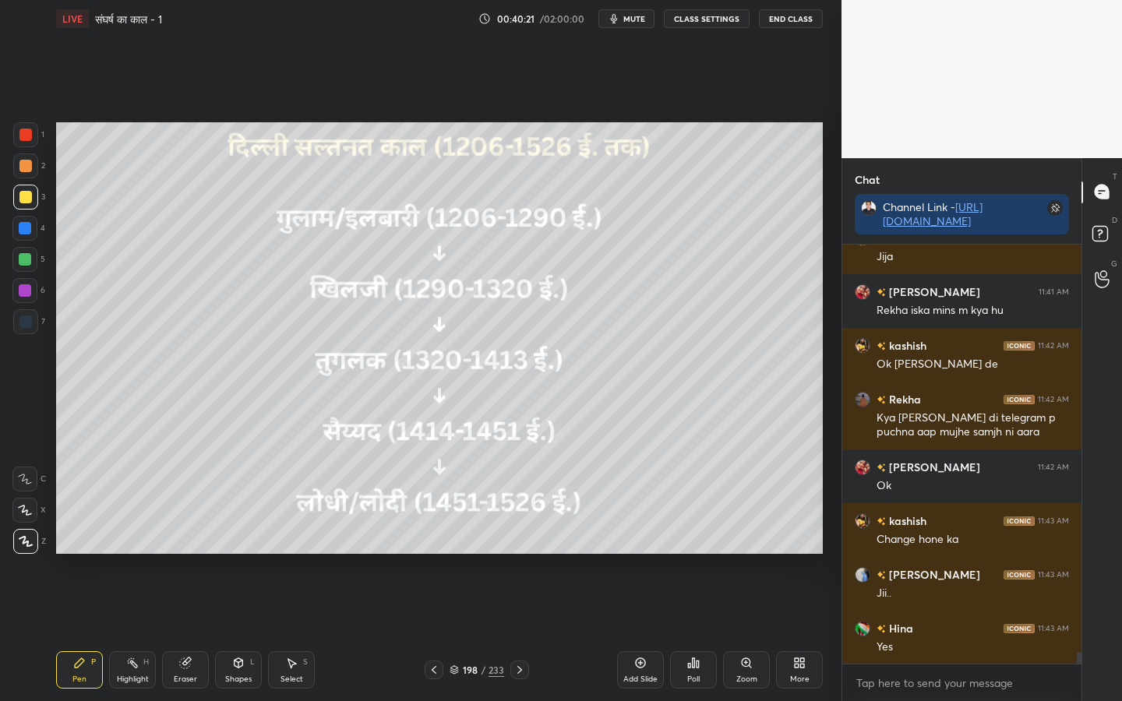
scroll to position [14476, 0]
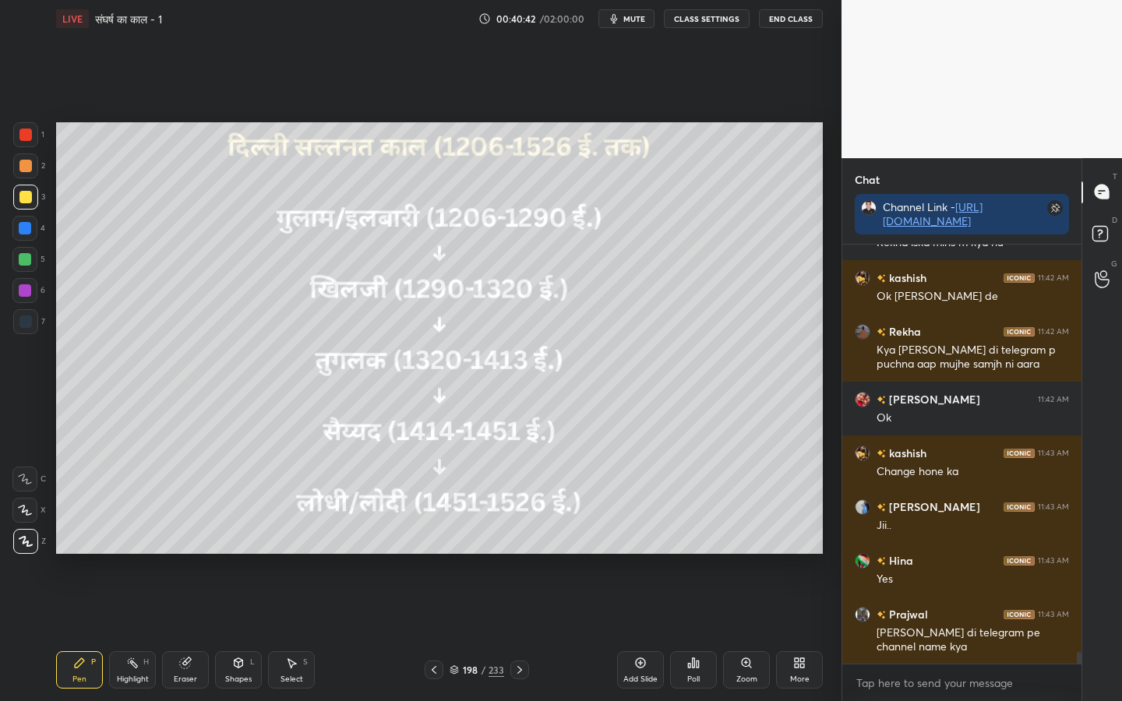
click at [190, 554] on div "Eraser" at bounding box center [185, 669] width 47 height 37
click at [28, 542] on span "Erase all" at bounding box center [24, 541] width 23 height 11
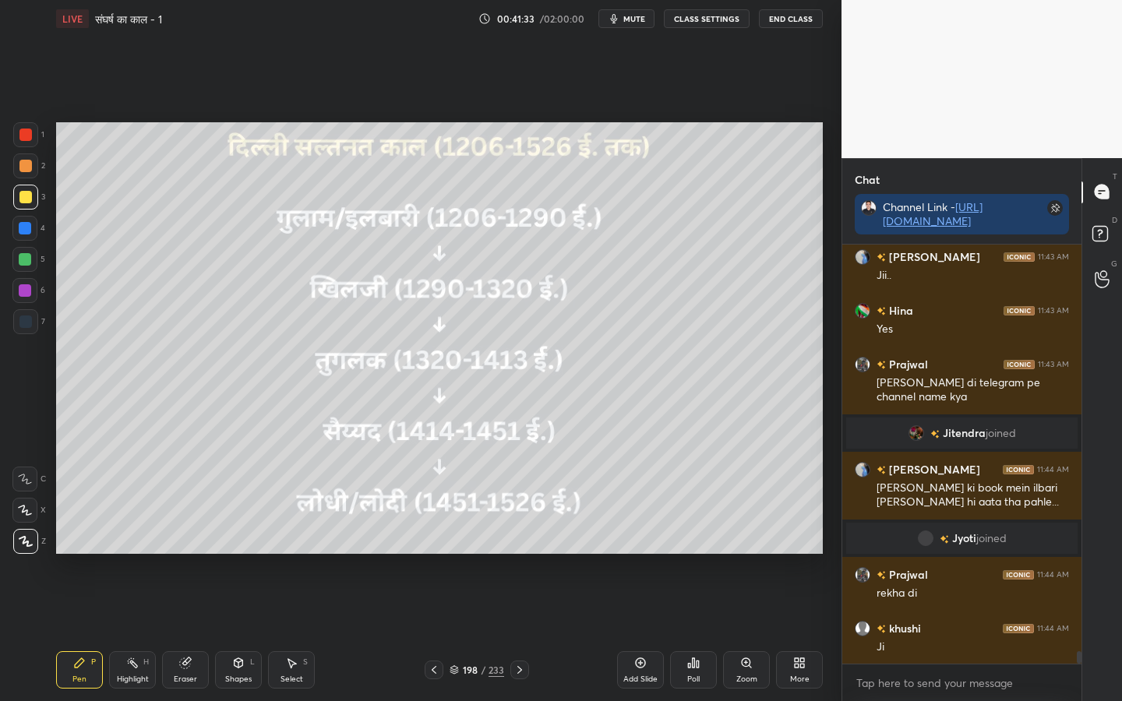
scroll to position [13757, 0]
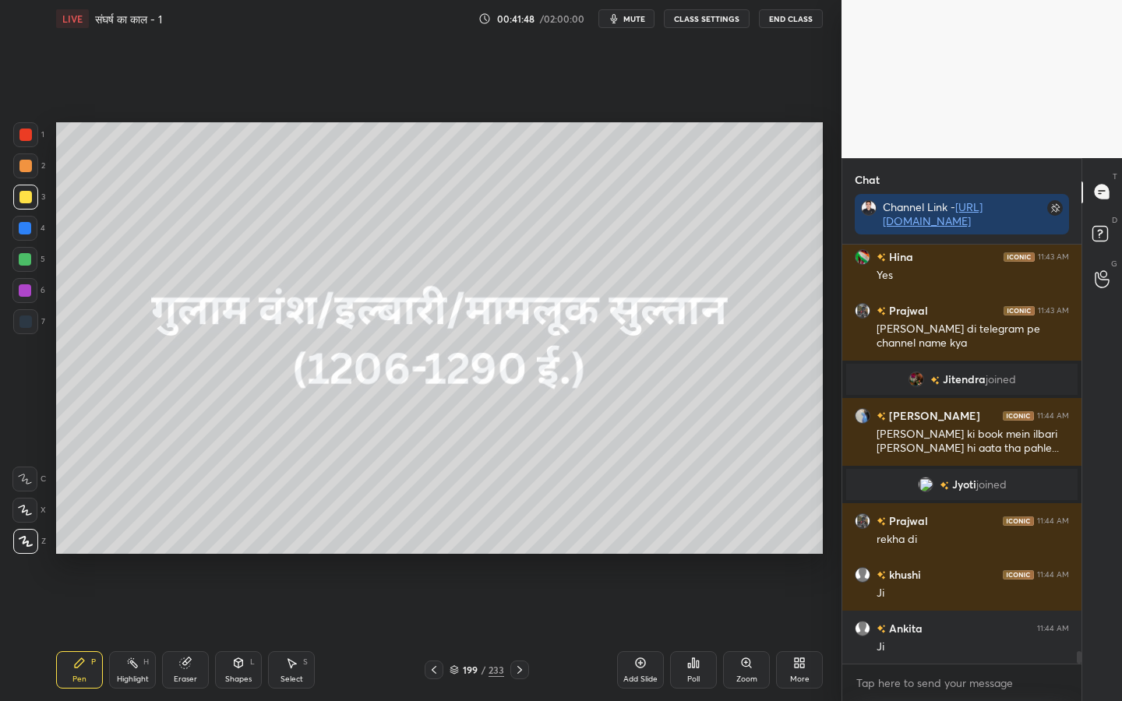
click at [631, 19] on span "mute" at bounding box center [634, 18] width 22 height 11
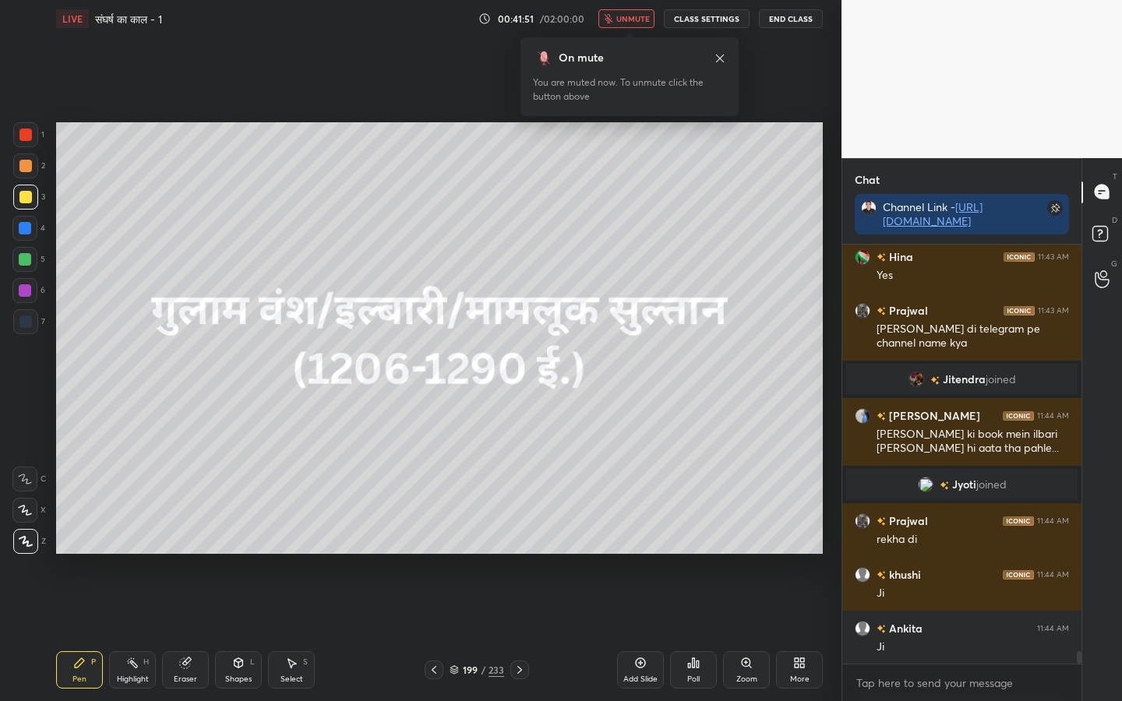
click at [631, 19] on span "unmute" at bounding box center [632, 18] width 33 height 11
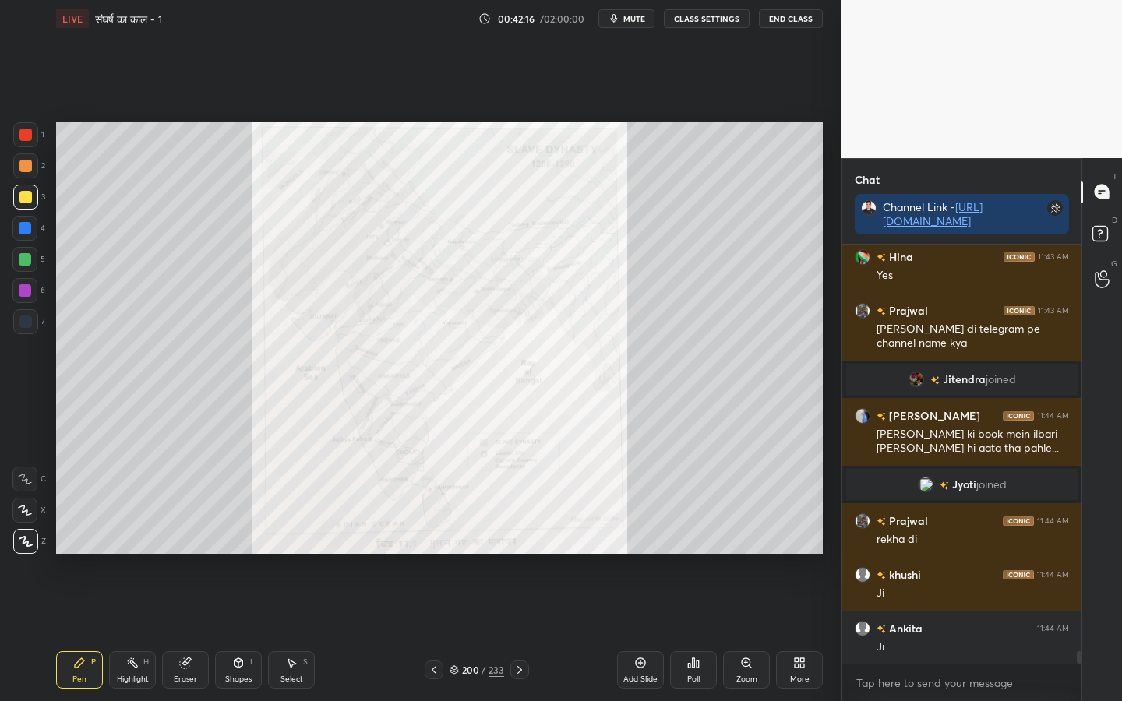
click at [744, 554] on icon at bounding box center [746, 662] width 9 height 9
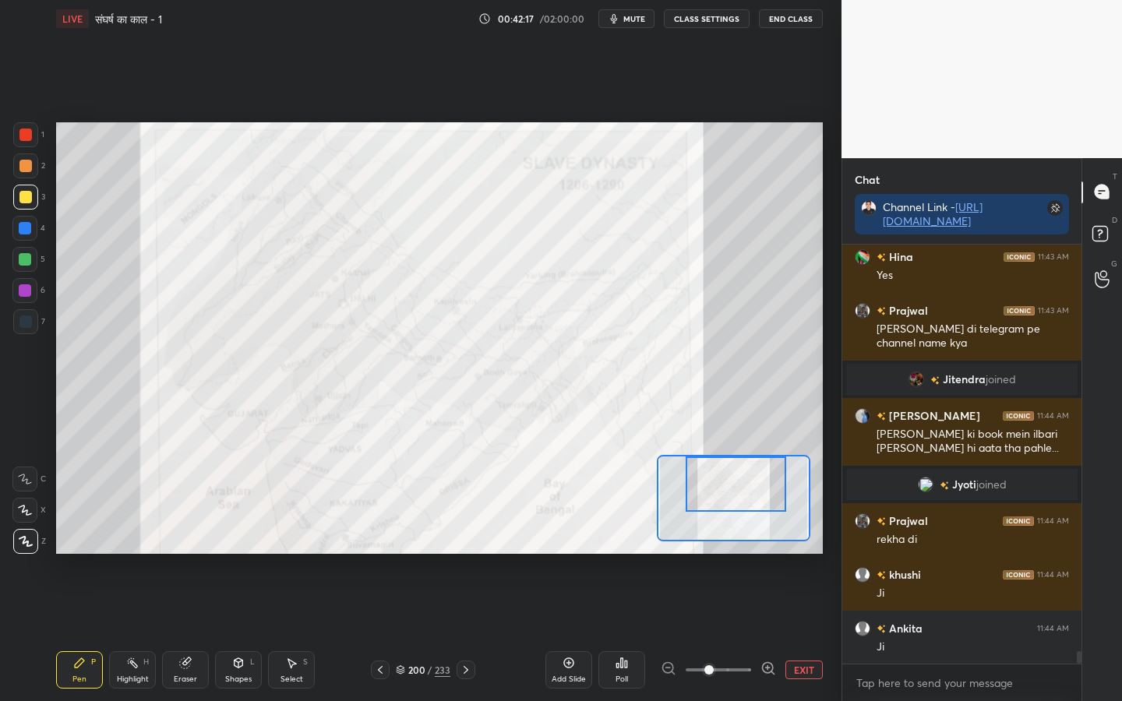
click at [739, 491] on div at bounding box center [735, 483] width 100 height 55
click at [800, 554] on button "EXIT" at bounding box center [803, 670] width 37 height 19
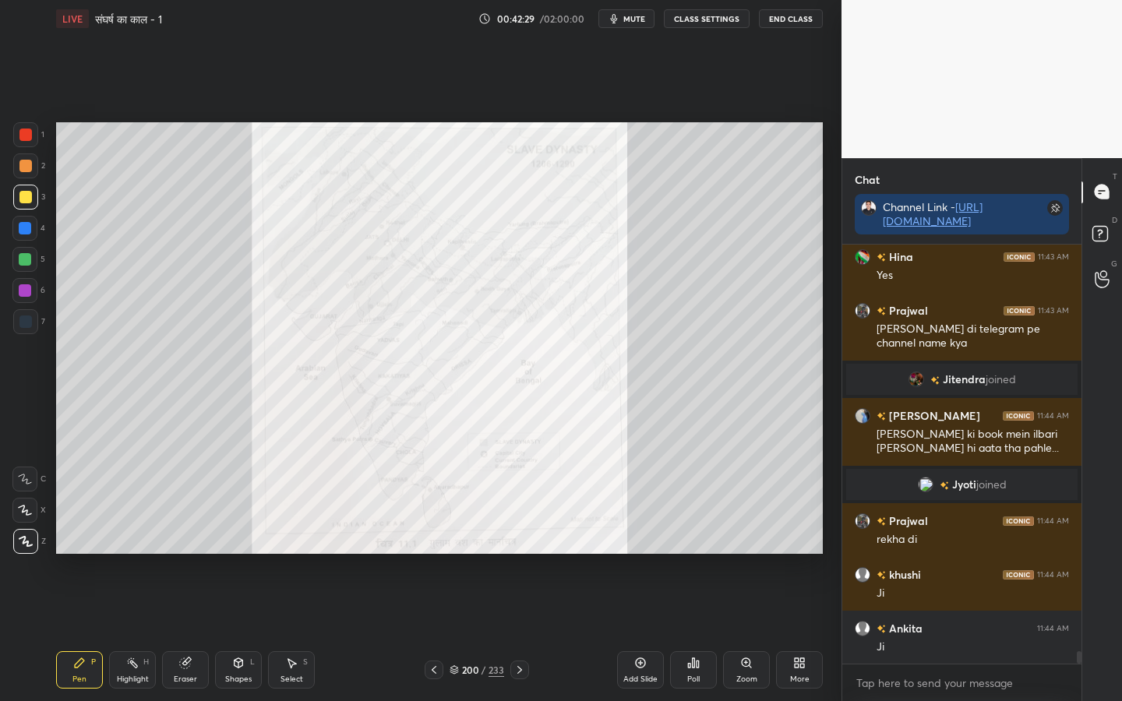
click at [520, 554] on icon at bounding box center [519, 670] width 12 height 12
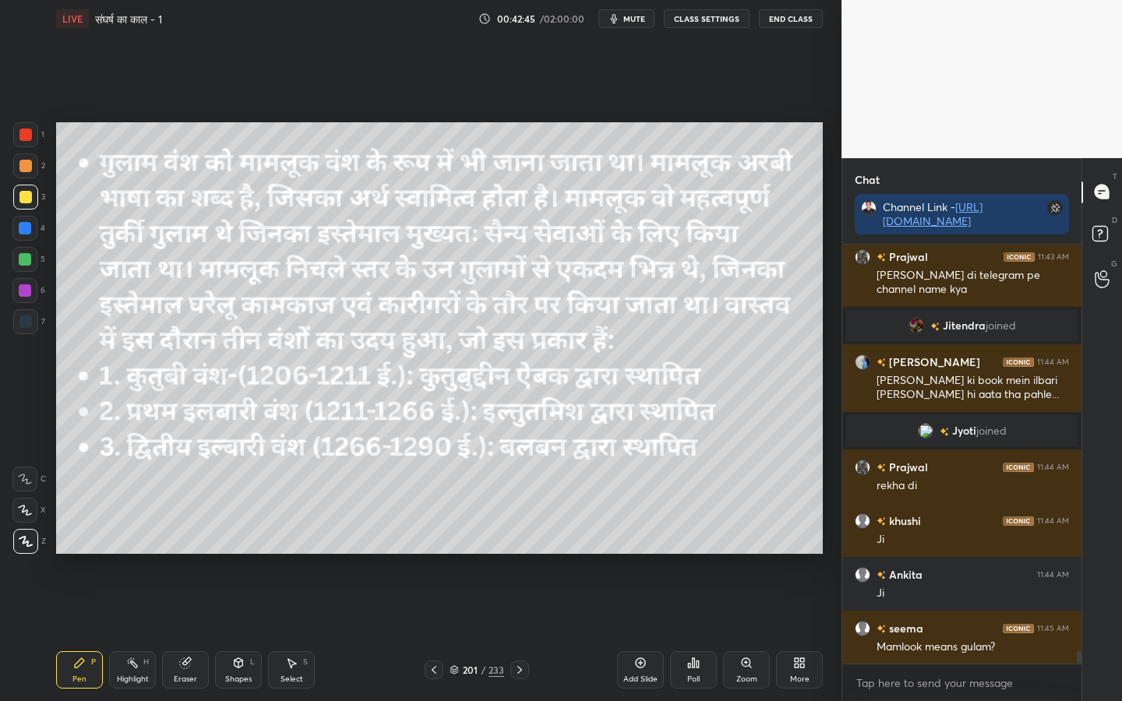
scroll to position [13906, 0]
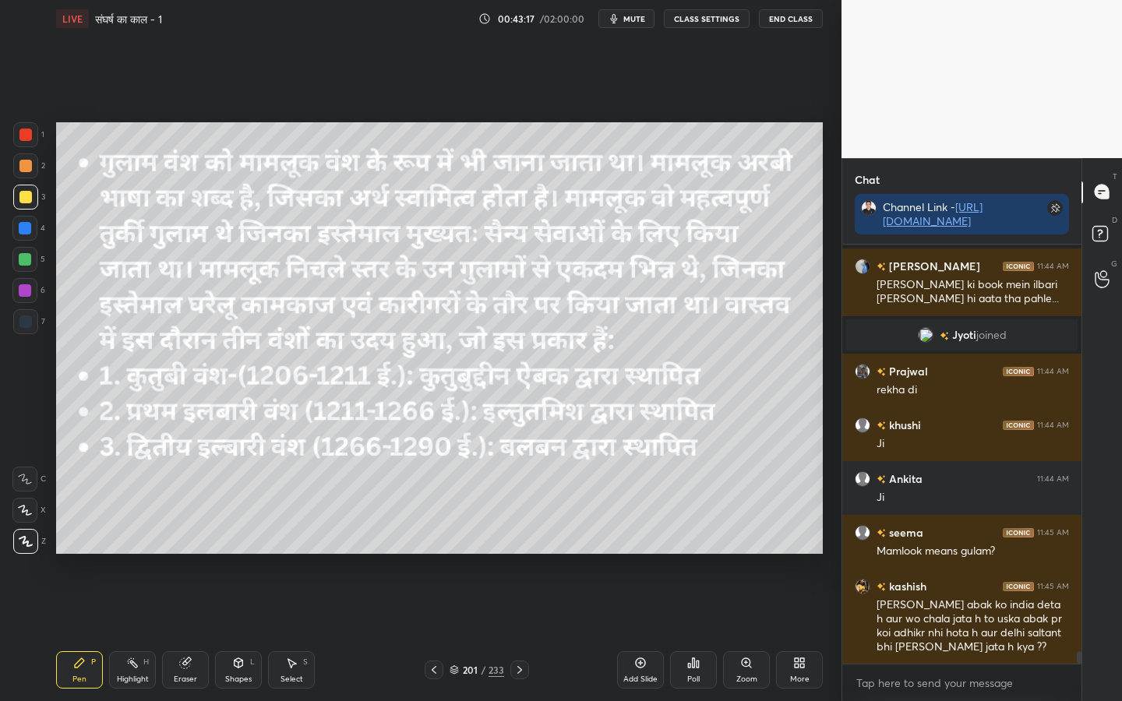
drag, startPoint x: 187, startPoint y: 685, endPoint x: 170, endPoint y: 670, distance: 23.2
click at [187, 554] on div "Eraser" at bounding box center [185, 669] width 47 height 37
click at [28, 542] on span "Erase all" at bounding box center [24, 541] width 23 height 11
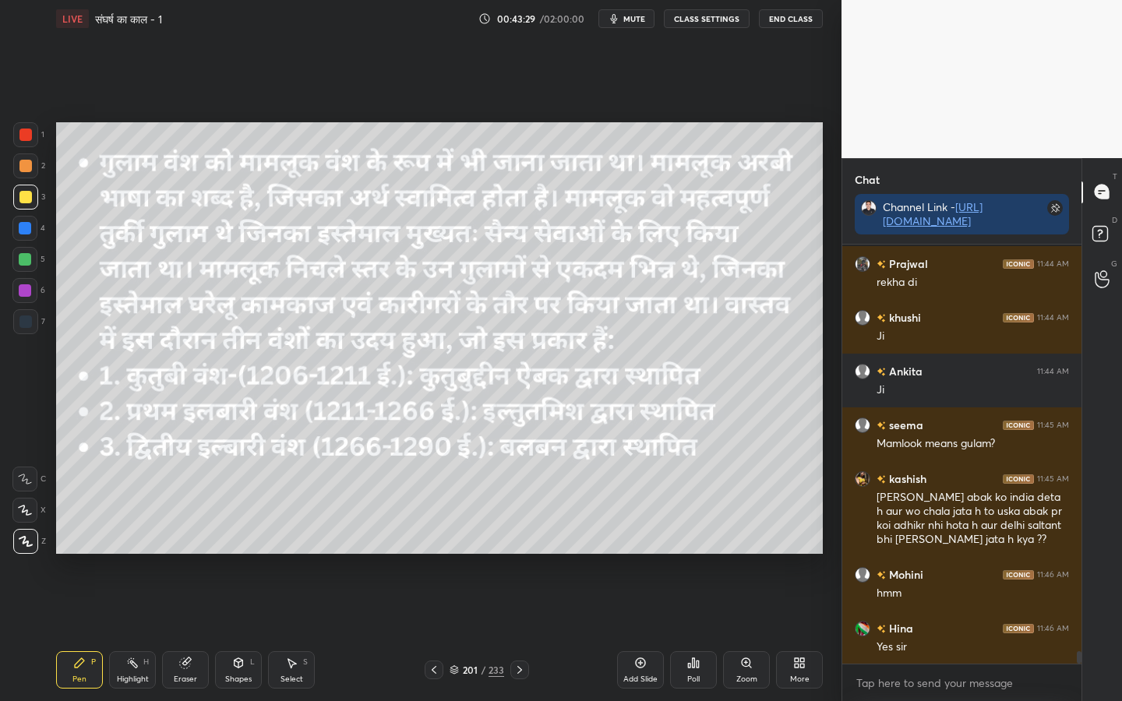
scroll to position [14067, 0]
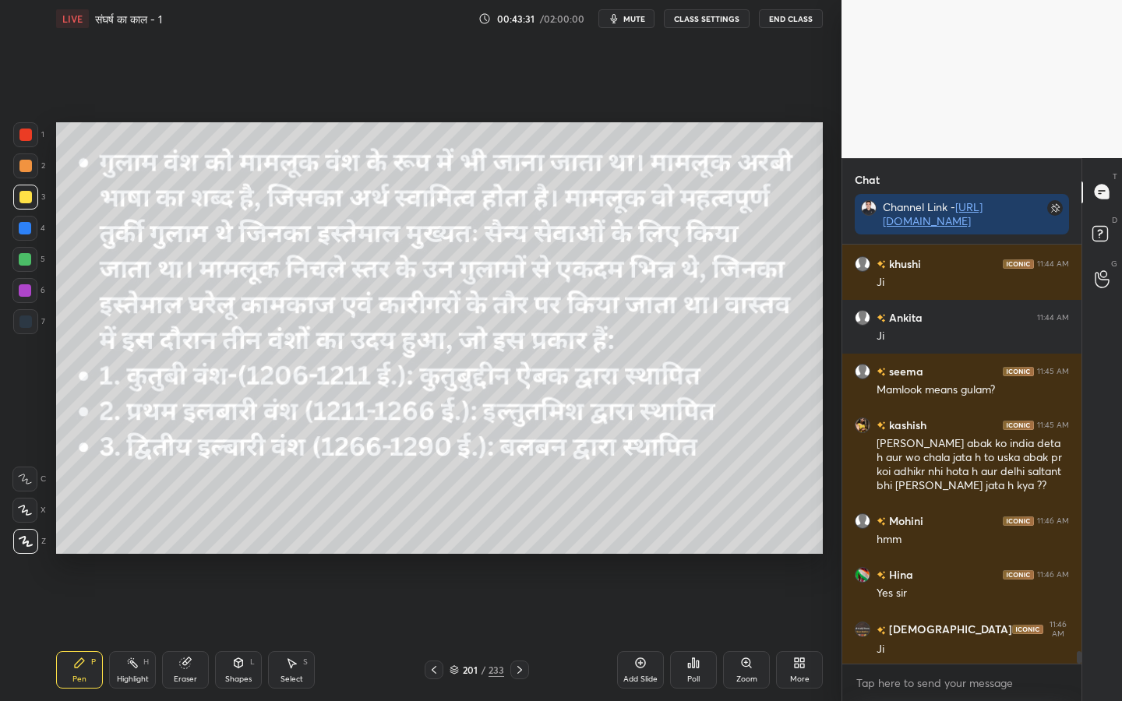
click at [182, 554] on div "Eraser" at bounding box center [185, 669] width 47 height 37
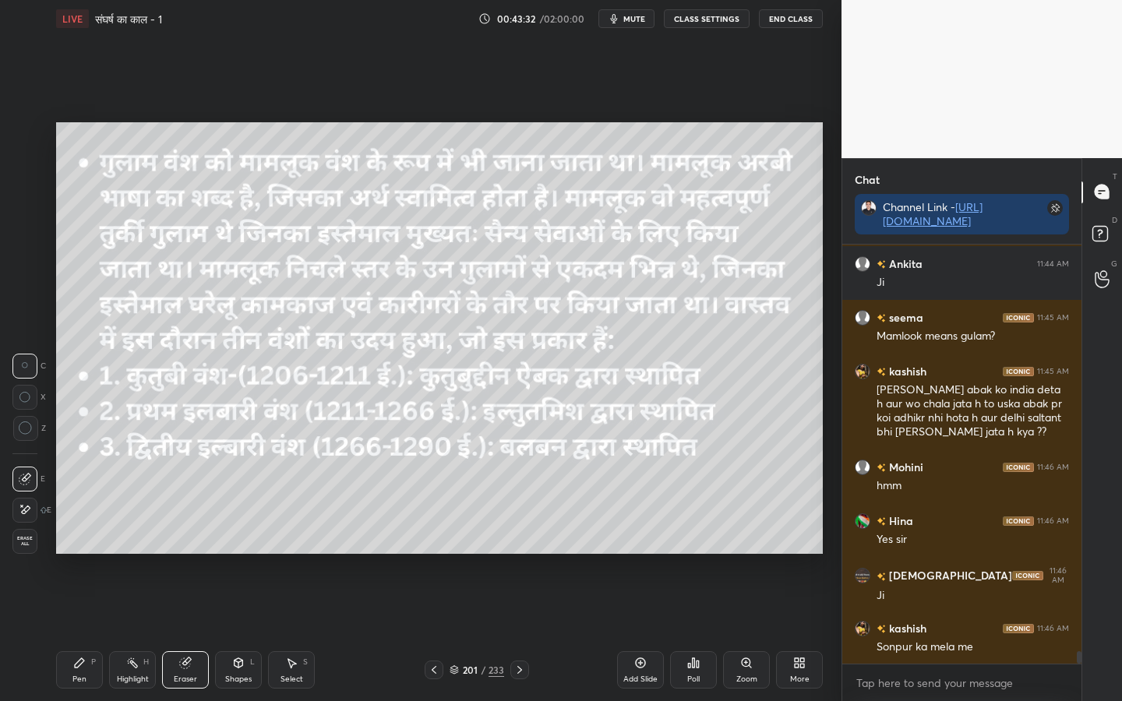
click at [28, 537] on span "Erase all" at bounding box center [24, 541] width 23 height 11
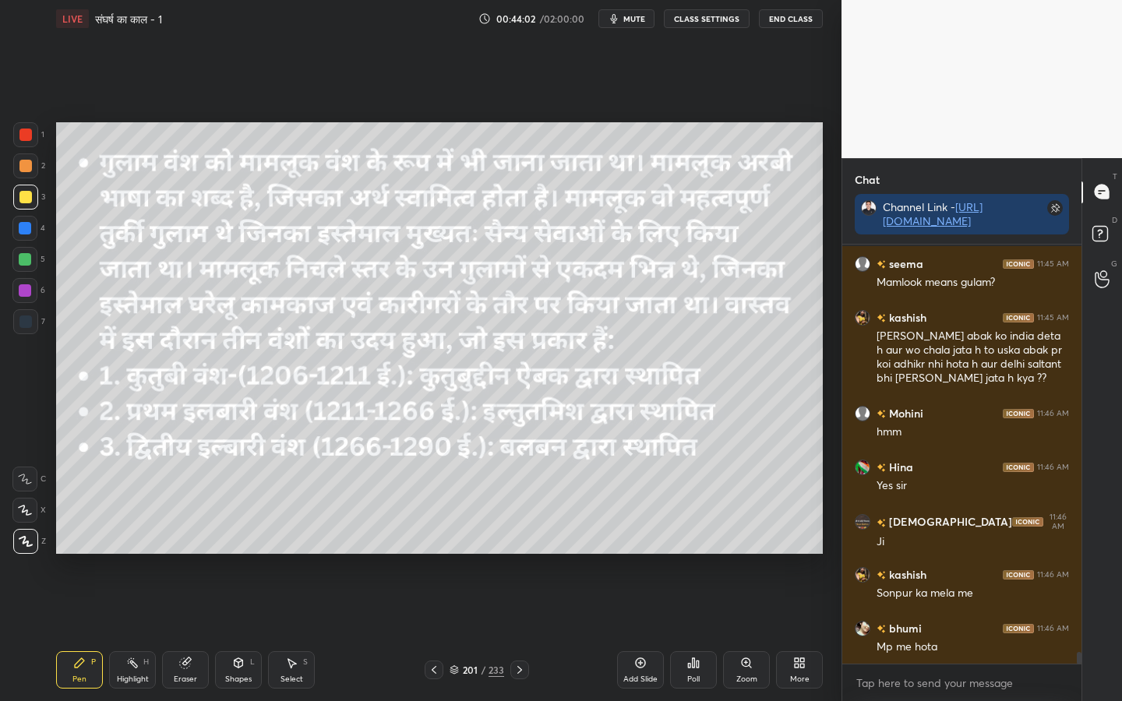
drag, startPoint x: 195, startPoint y: 662, endPoint x: 180, endPoint y: 656, distance: 16.1
click at [193, 554] on div "Eraser" at bounding box center [185, 669] width 47 height 37
click at [27, 541] on span "Erase all" at bounding box center [24, 541] width 23 height 11
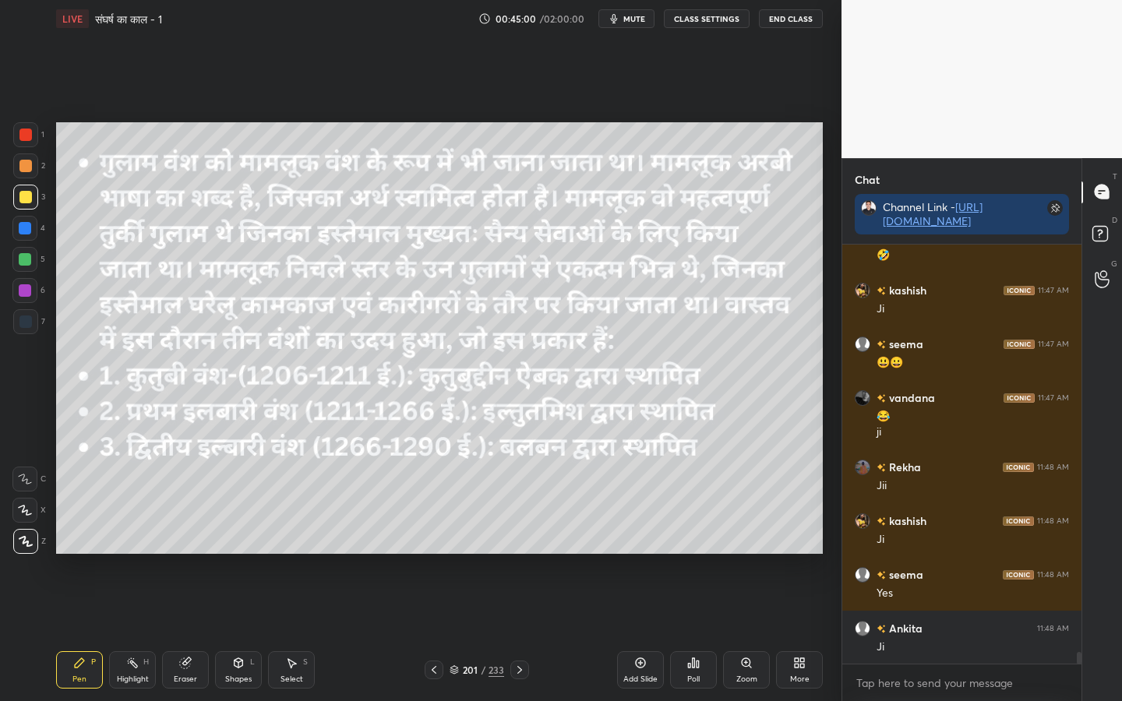
scroll to position [14782, 0]
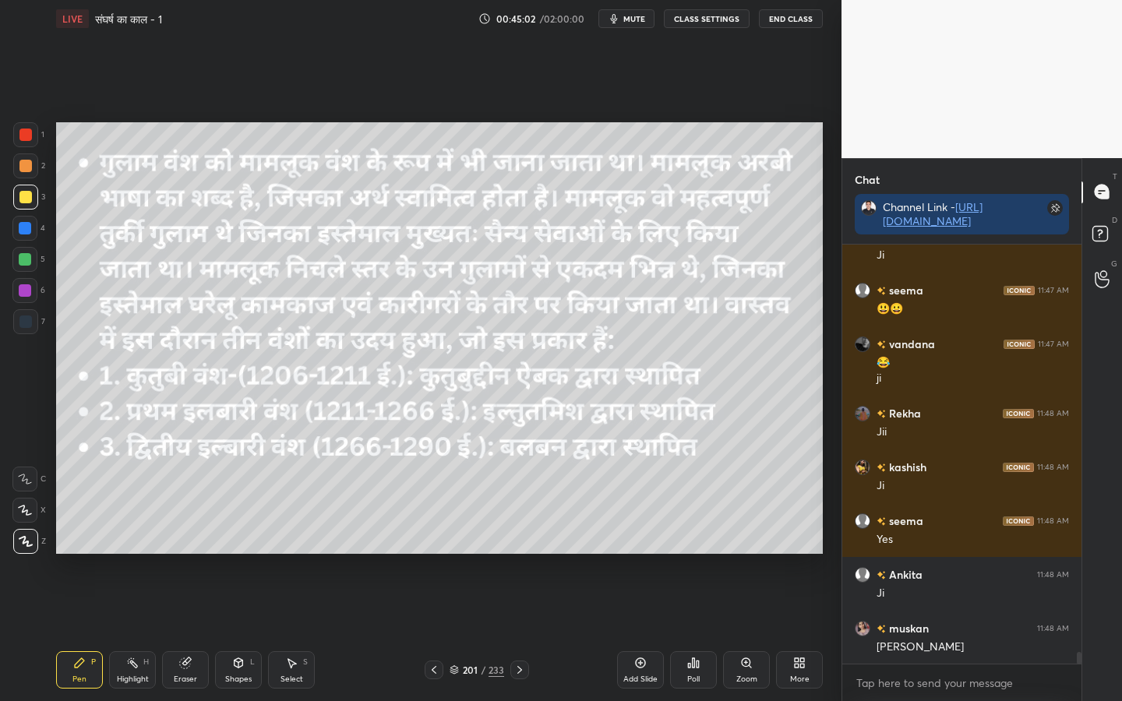
click at [190, 554] on div "Eraser" at bounding box center [185, 669] width 47 height 37
drag, startPoint x: 25, startPoint y: 541, endPoint x: 43, endPoint y: 543, distance: 18.0
click at [27, 541] on span "Erase all" at bounding box center [24, 541] width 23 height 11
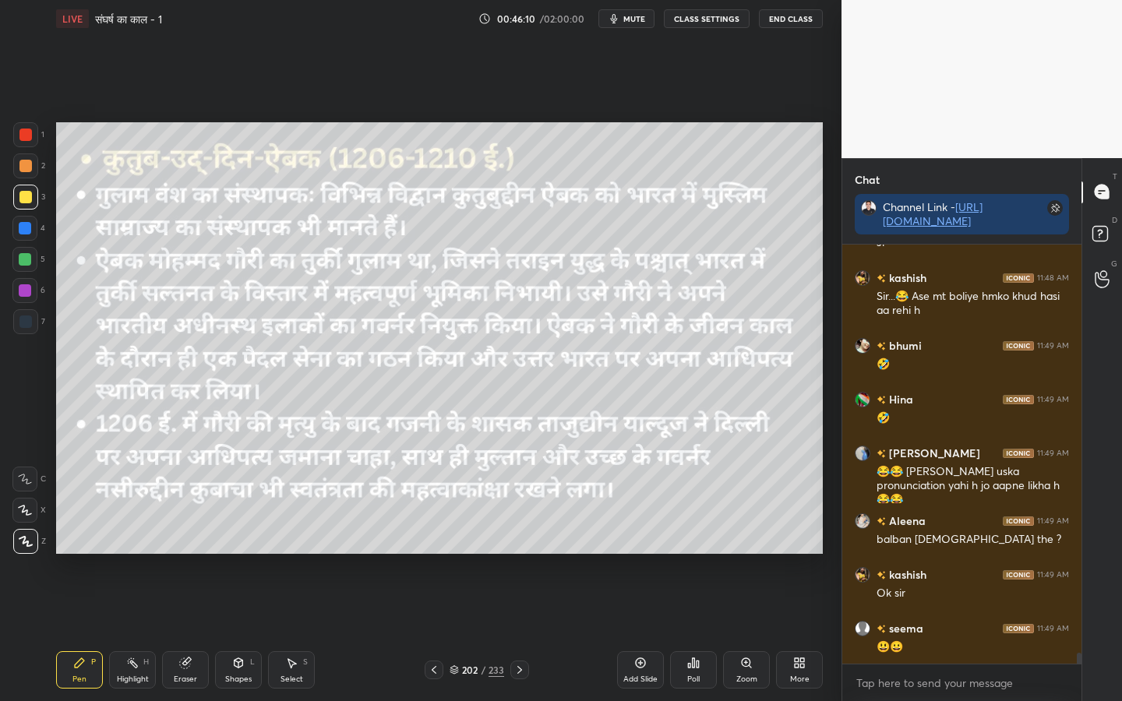
scroll to position [15294, 0]
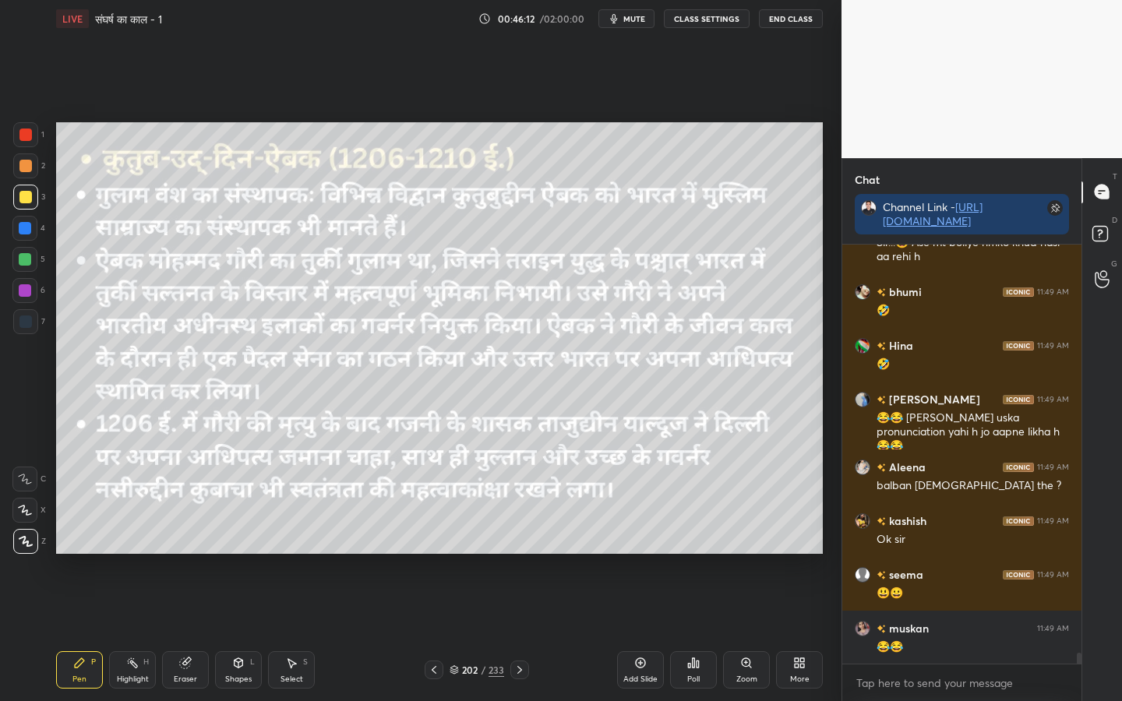
click at [178, 554] on div "Eraser" at bounding box center [185, 679] width 23 height 8
click at [25, 545] on span "Erase all" at bounding box center [24, 541] width 23 height 11
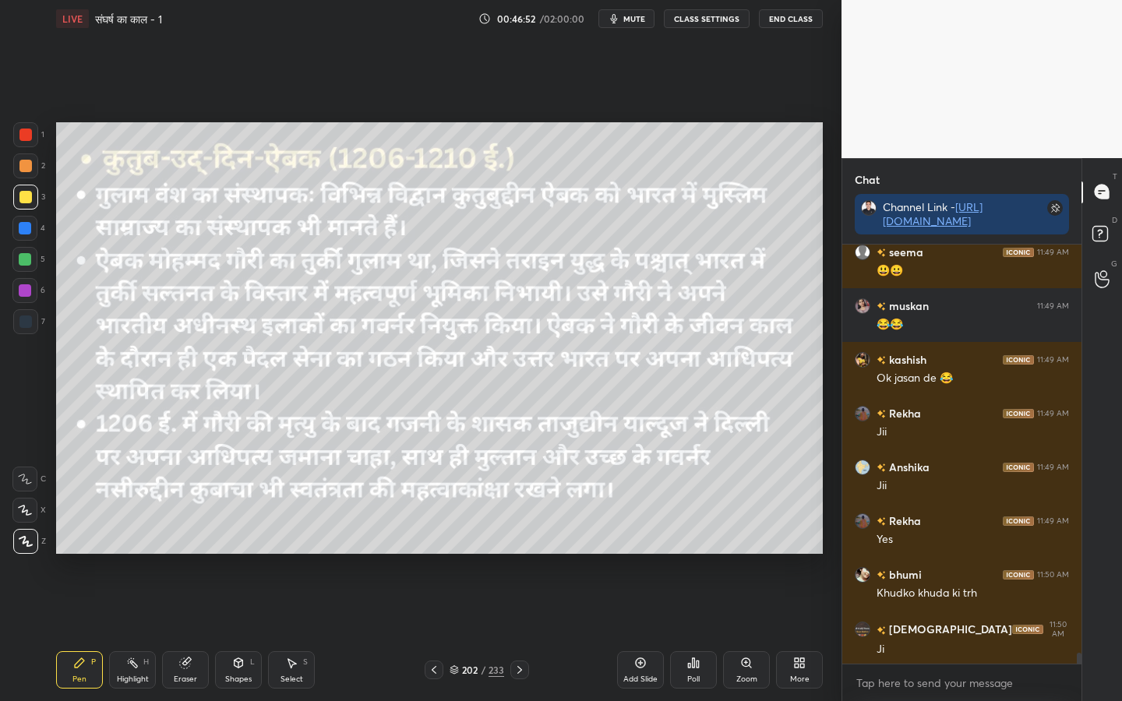
scroll to position [15670, 0]
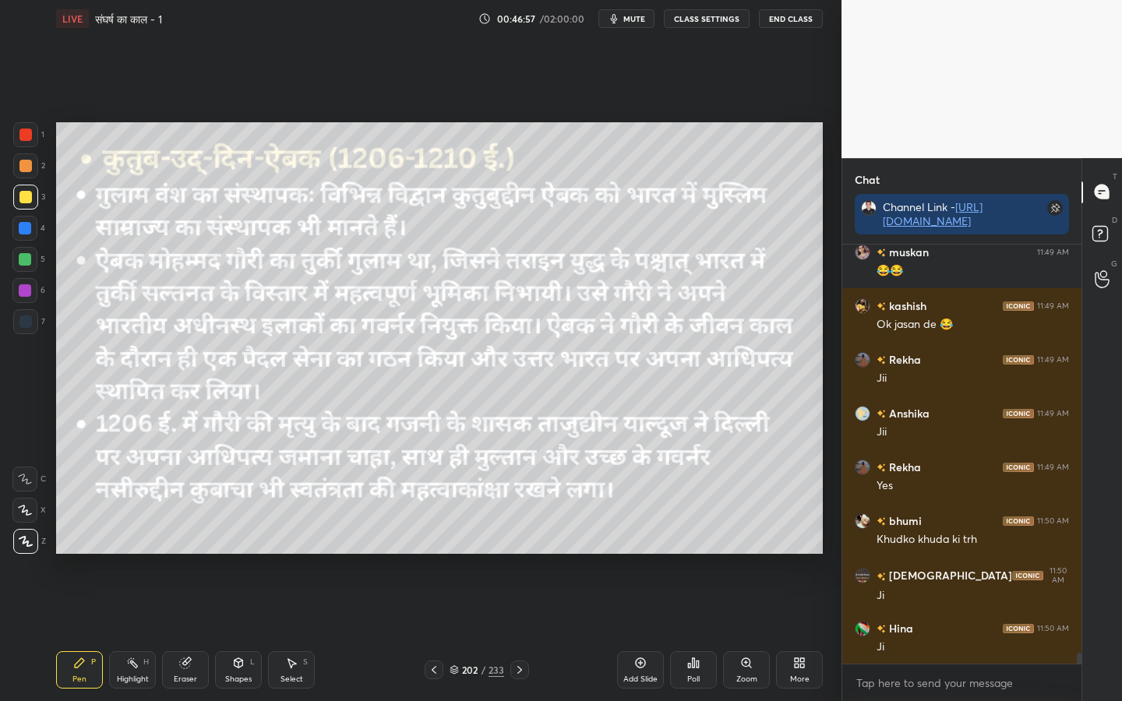
click at [176, 554] on div "Eraser" at bounding box center [185, 679] width 23 height 8
click at [15, 541] on span "Erase all" at bounding box center [24, 541] width 23 height 11
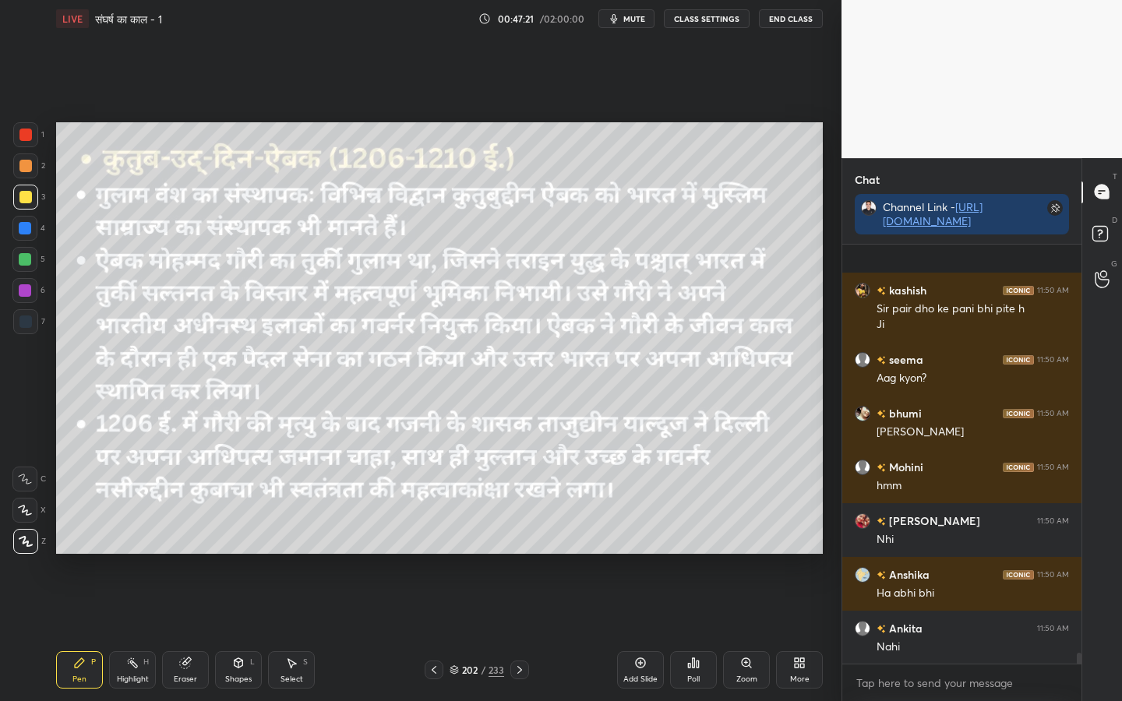
scroll to position [16169, 0]
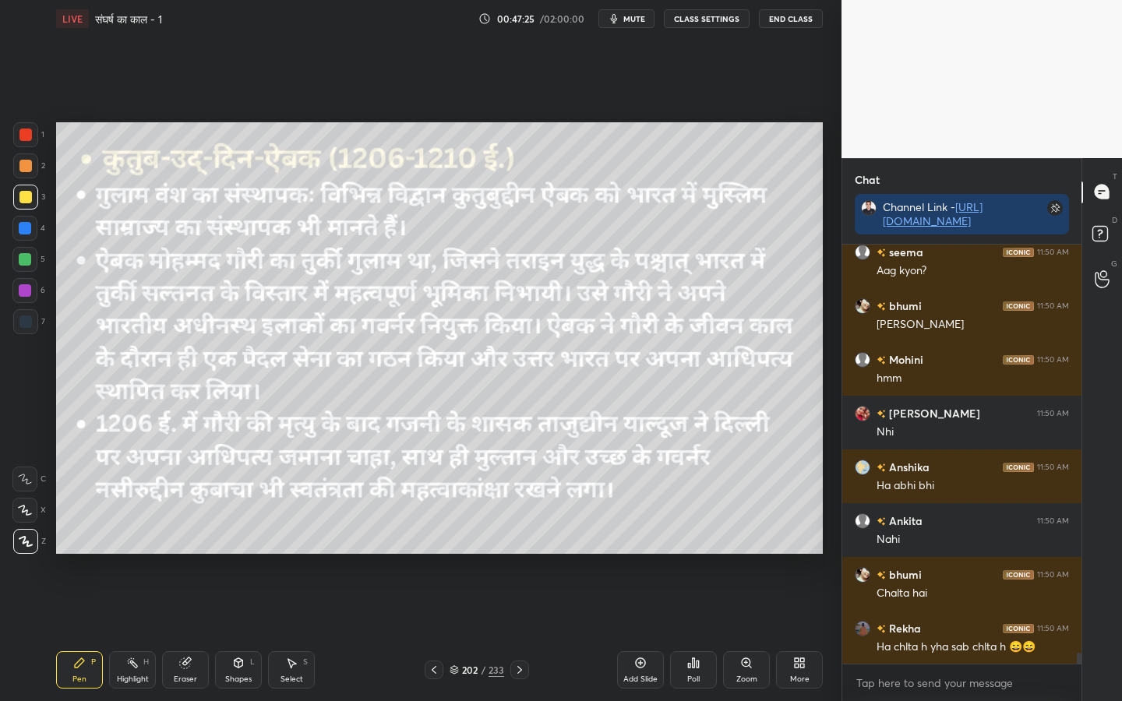
click at [190, 554] on div "Eraser" at bounding box center [185, 679] width 23 height 8
drag, startPoint x: 19, startPoint y: 544, endPoint x: 26, endPoint y: 541, distance: 8.1
click at [19, 544] on span "Erase all" at bounding box center [24, 541] width 23 height 11
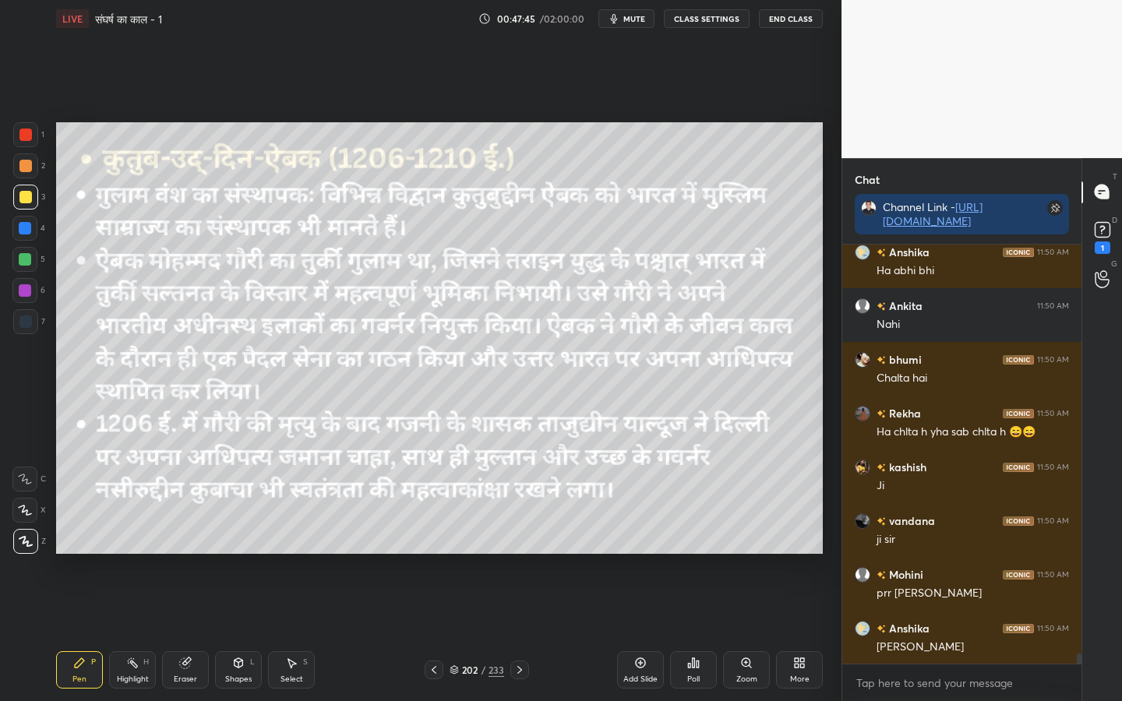
scroll to position [16451, 0]
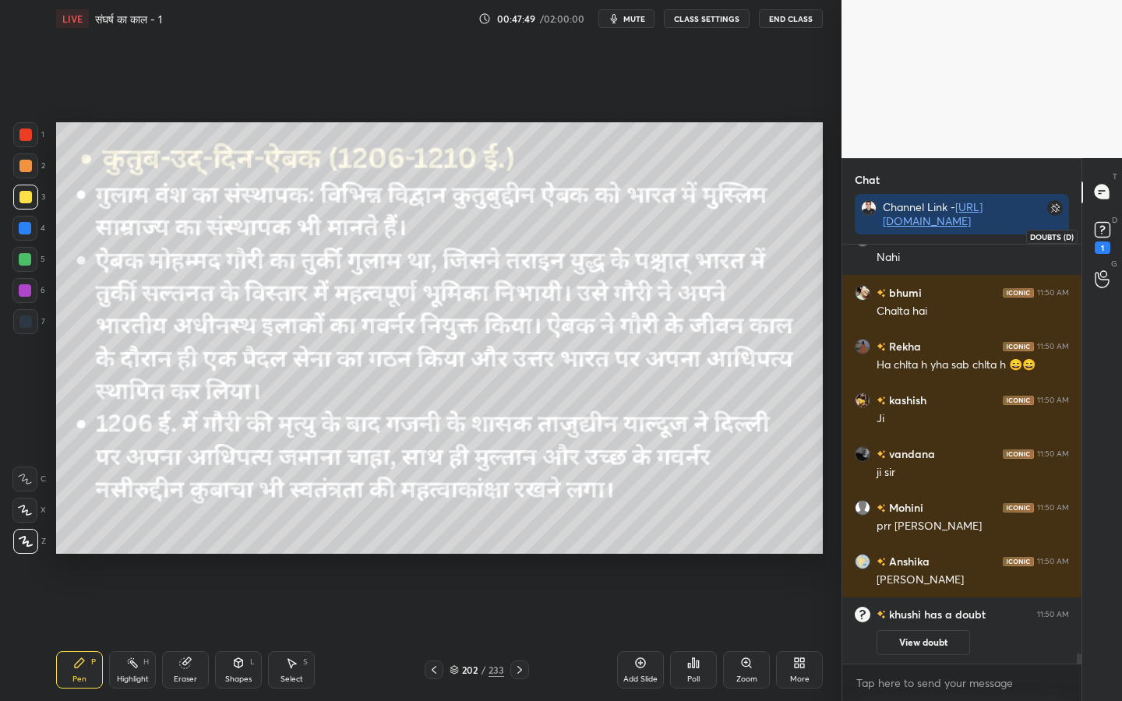
click at [1086, 220] on icon at bounding box center [1102, 229] width 23 height 23
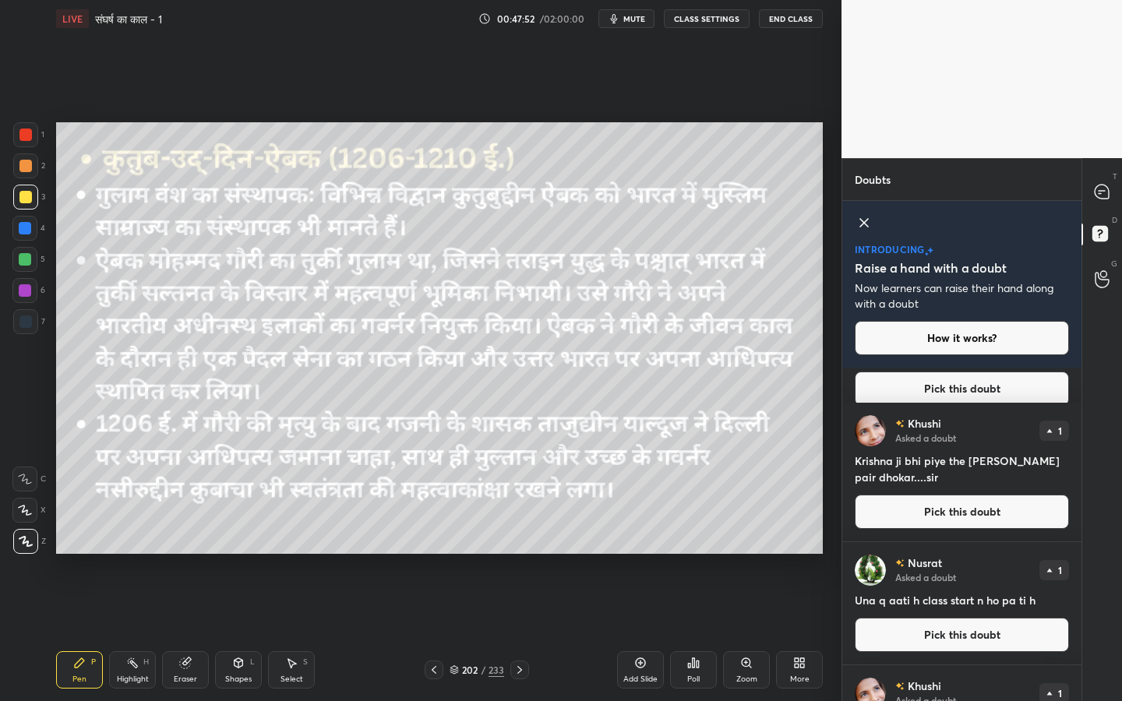
scroll to position [109, 0]
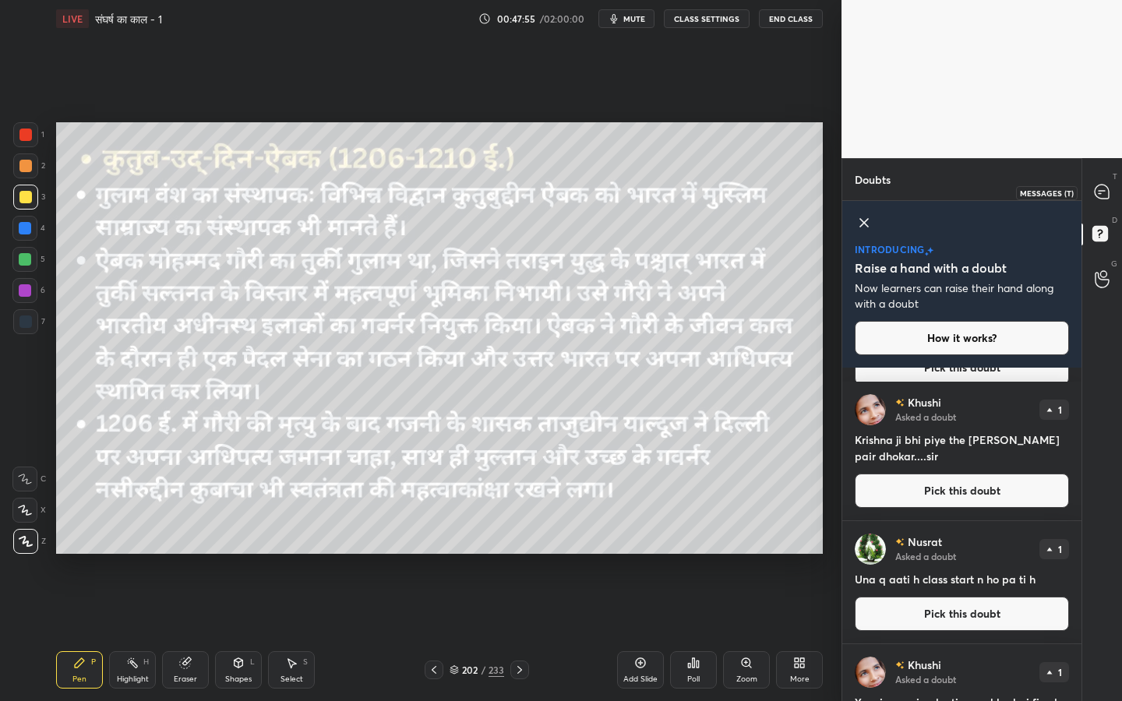
click at [1086, 190] on div at bounding box center [1102, 192] width 31 height 28
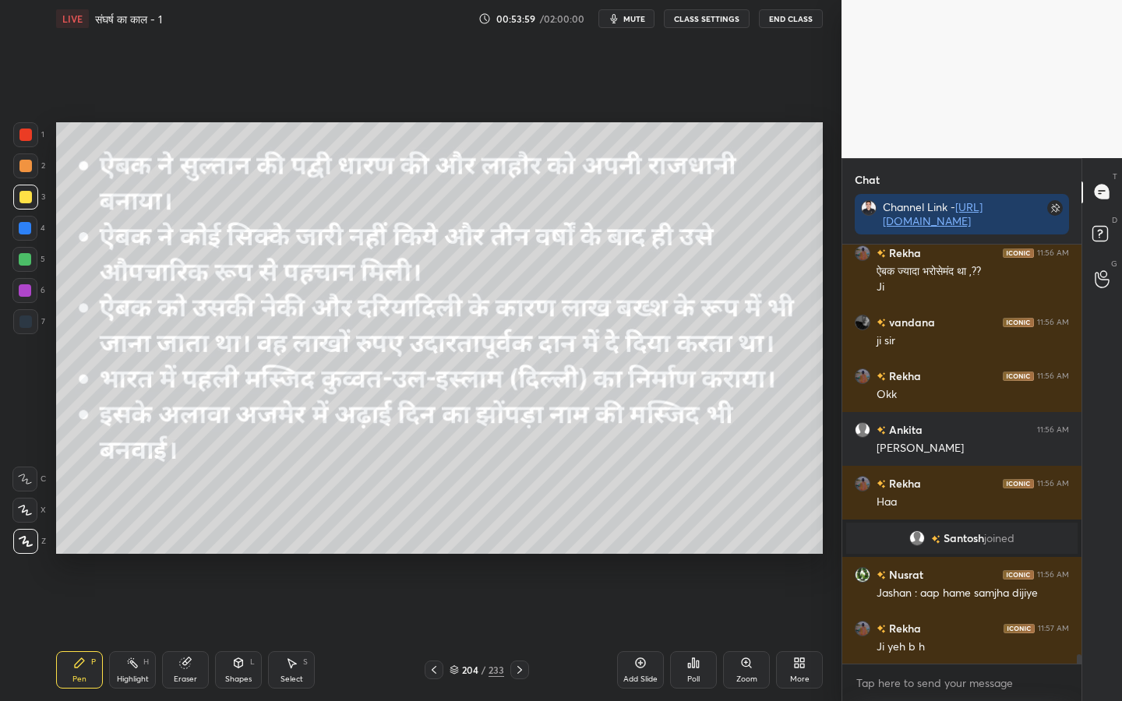
scroll to position [18282, 0]
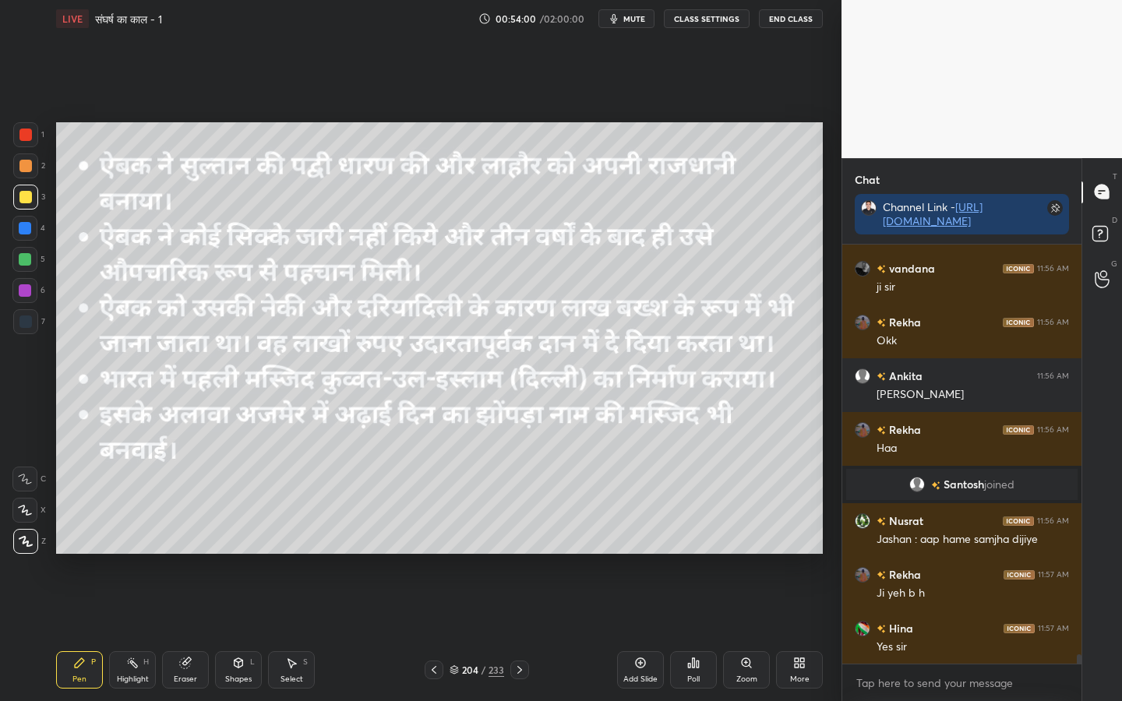
click at [182, 554] on div "Eraser" at bounding box center [185, 679] width 23 height 8
drag, startPoint x: 23, startPoint y: 545, endPoint x: 34, endPoint y: 545, distance: 11.7
click at [23, 545] on span "Erase all" at bounding box center [24, 541] width 23 height 11
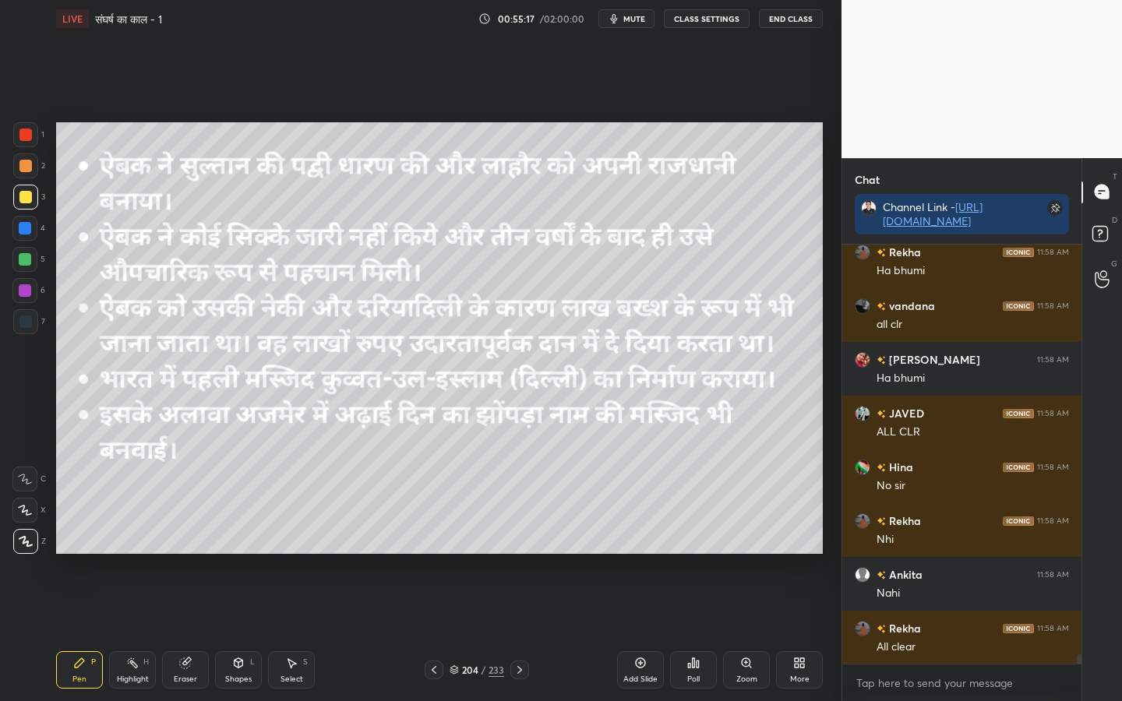
scroll to position [19195, 0]
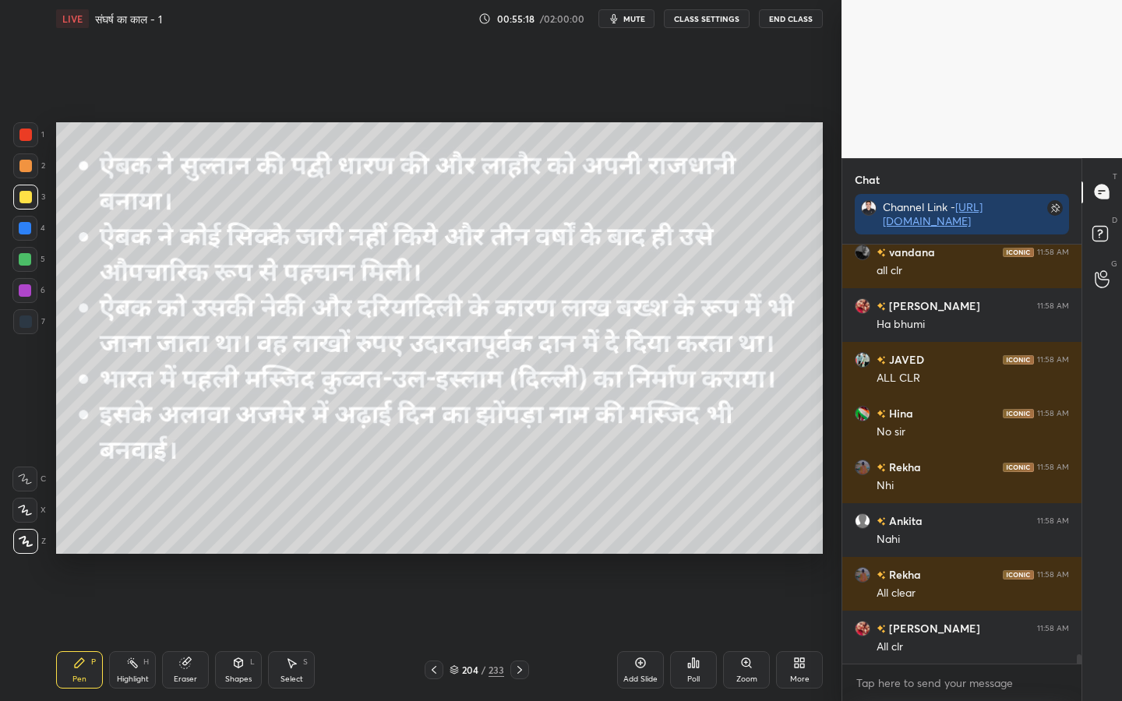
drag, startPoint x: 190, startPoint y: 679, endPoint x: 182, endPoint y: 664, distance: 17.4
click at [189, 554] on div "Eraser" at bounding box center [185, 679] width 23 height 8
click at [24, 543] on span "Erase all" at bounding box center [24, 541] width 23 height 11
click at [190, 554] on div "Eraser" at bounding box center [185, 669] width 47 height 37
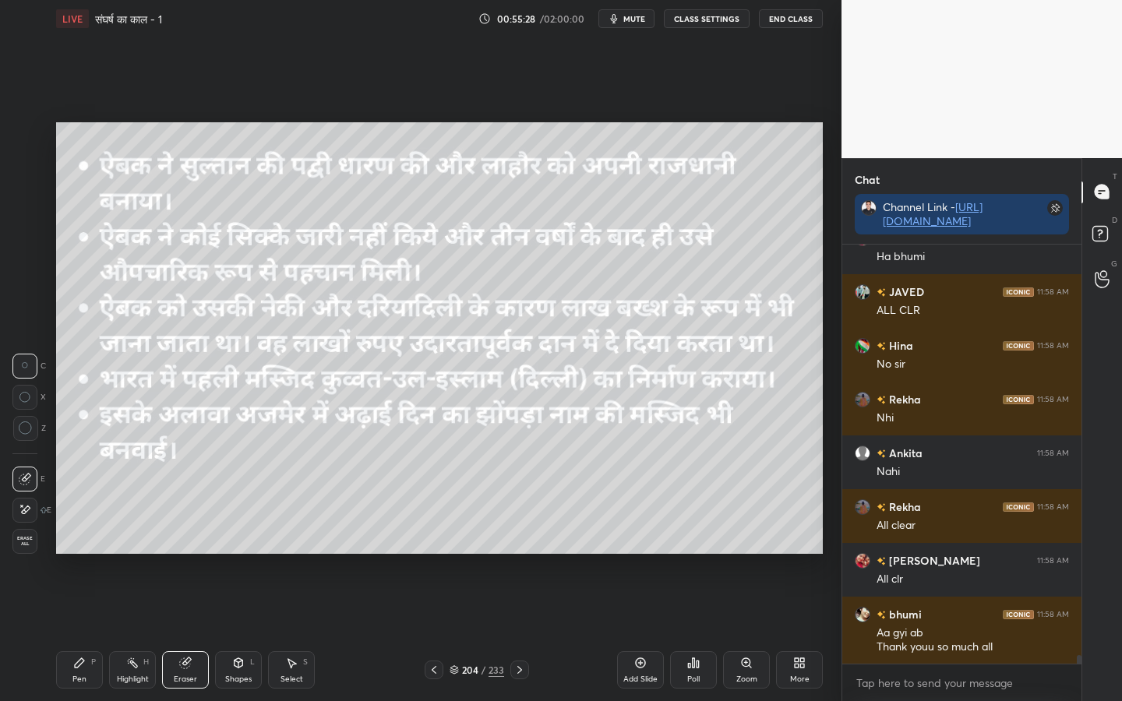
click at [21, 546] on span "Erase all" at bounding box center [24, 541] width 23 height 11
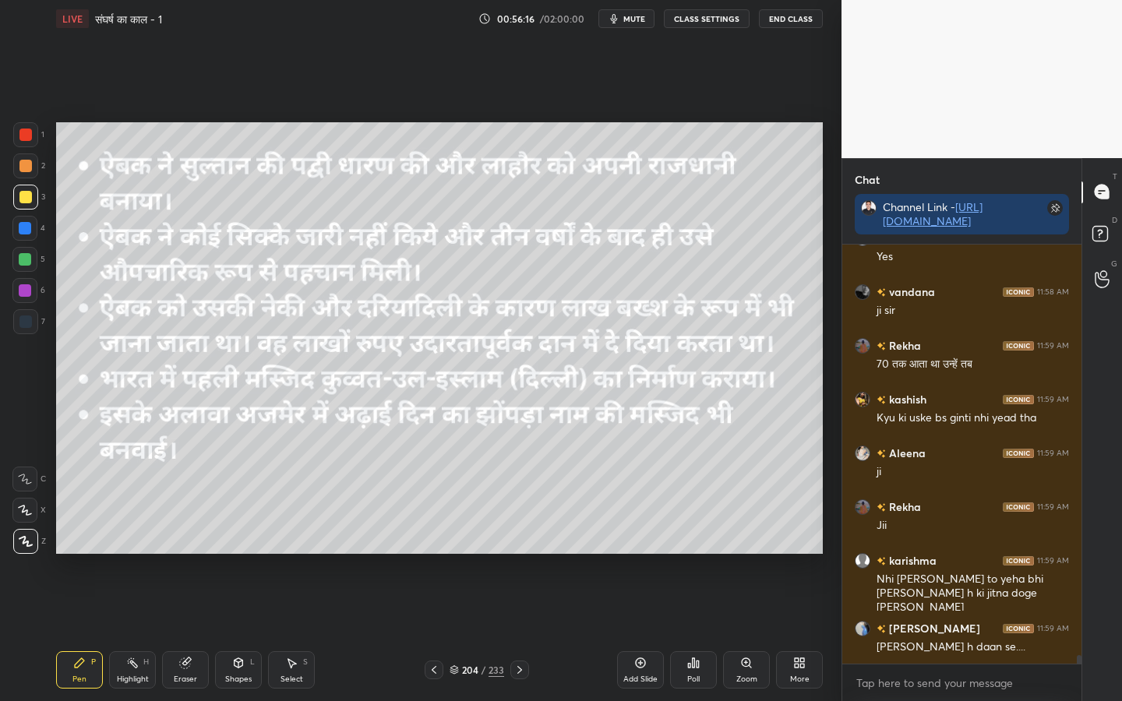
scroll to position [20030, 0]
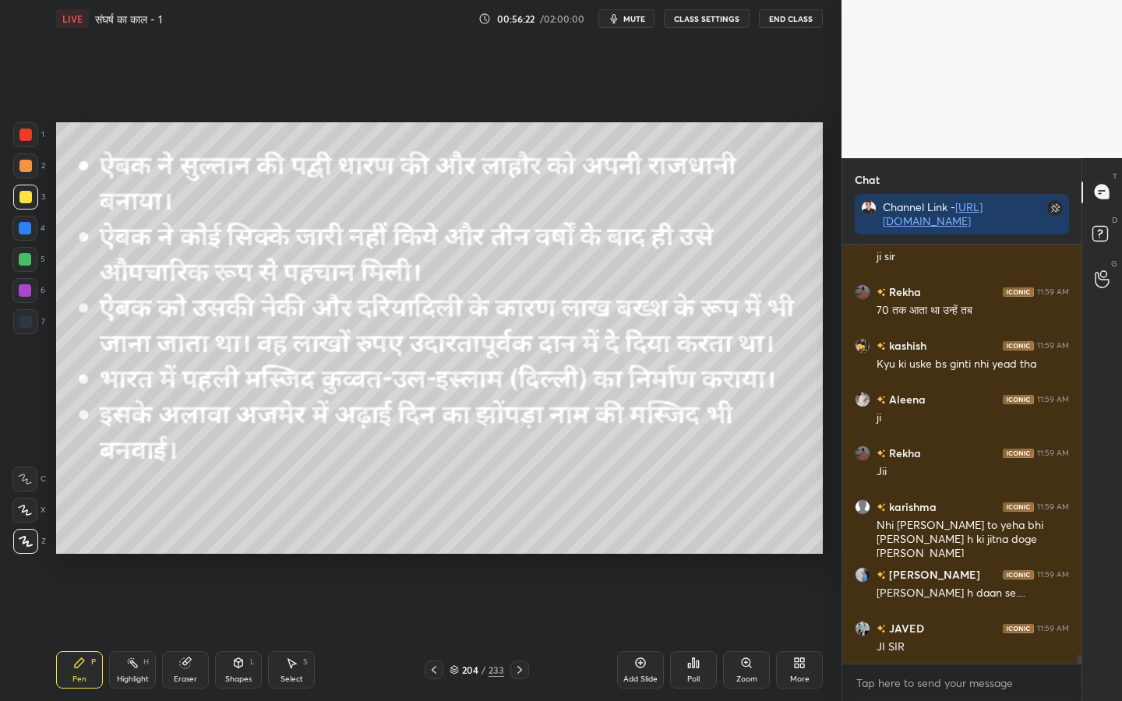
click at [191, 554] on div "Eraser" at bounding box center [185, 679] width 23 height 8
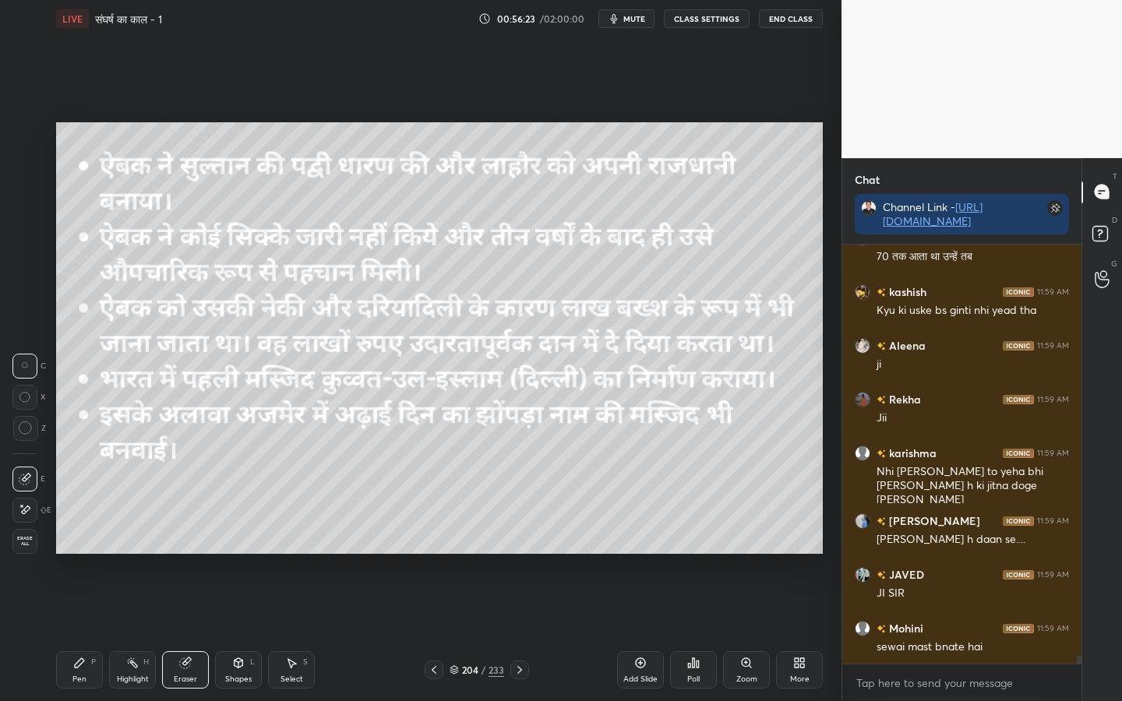
click at [25, 541] on span "Erase all" at bounding box center [24, 541] width 23 height 11
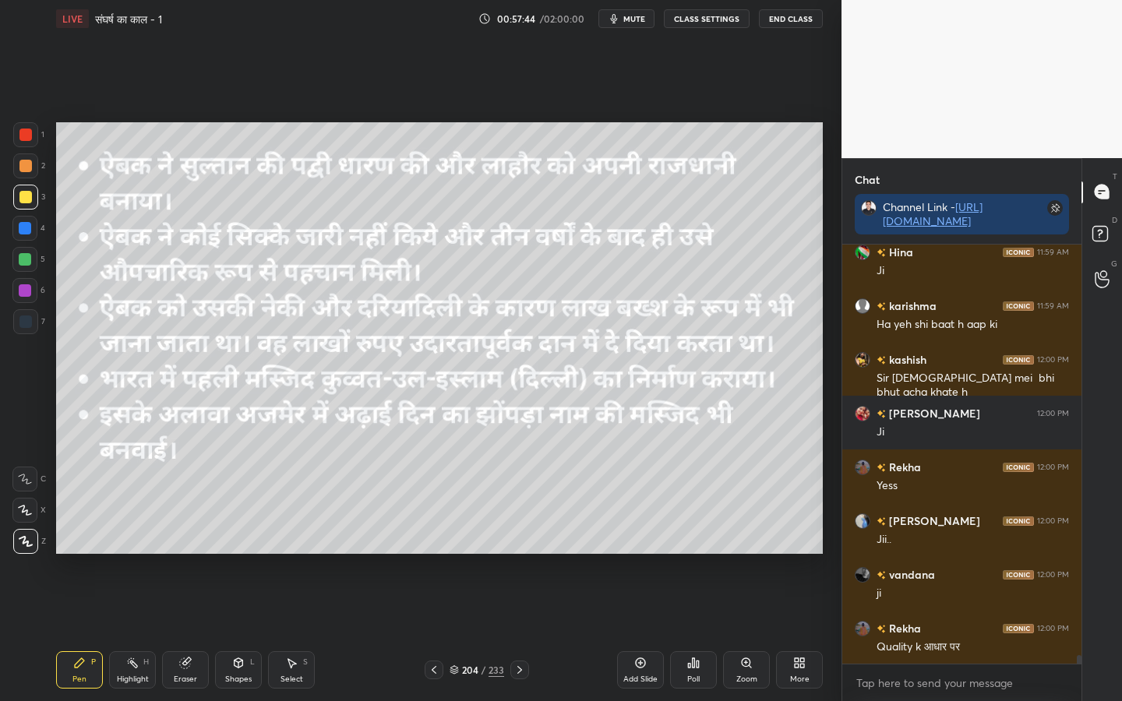
scroll to position [20904, 0]
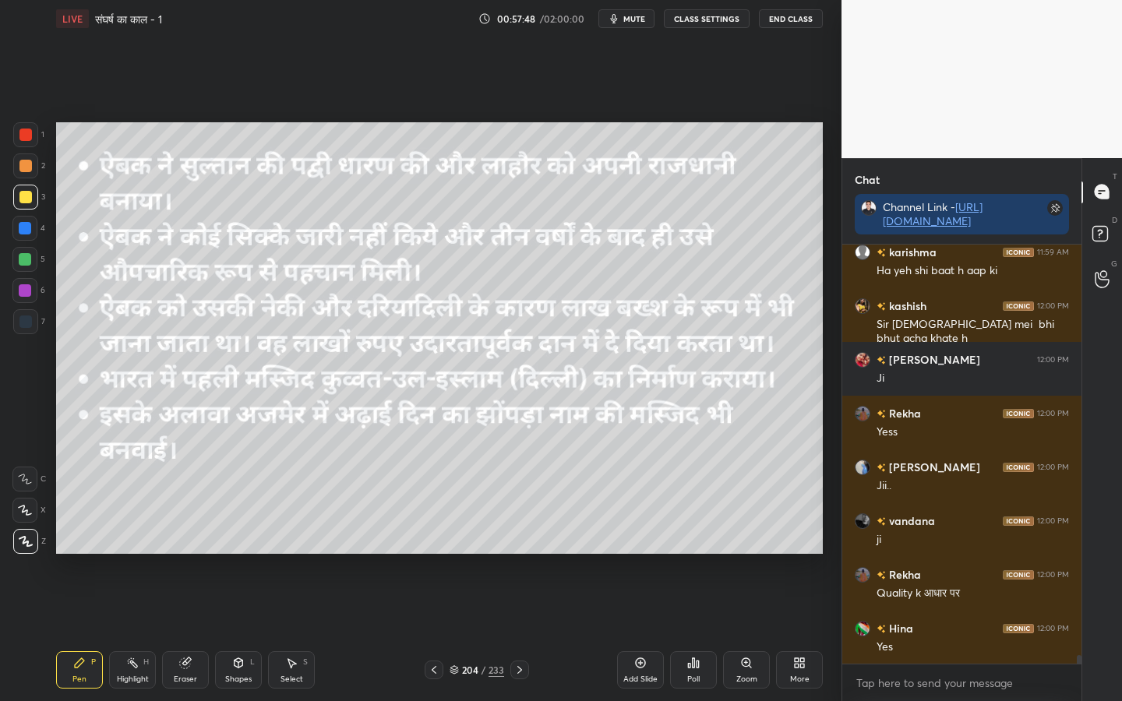
click at [185, 554] on div "Eraser" at bounding box center [185, 679] width 23 height 8
click at [21, 546] on span "Erase all" at bounding box center [24, 541] width 23 height 11
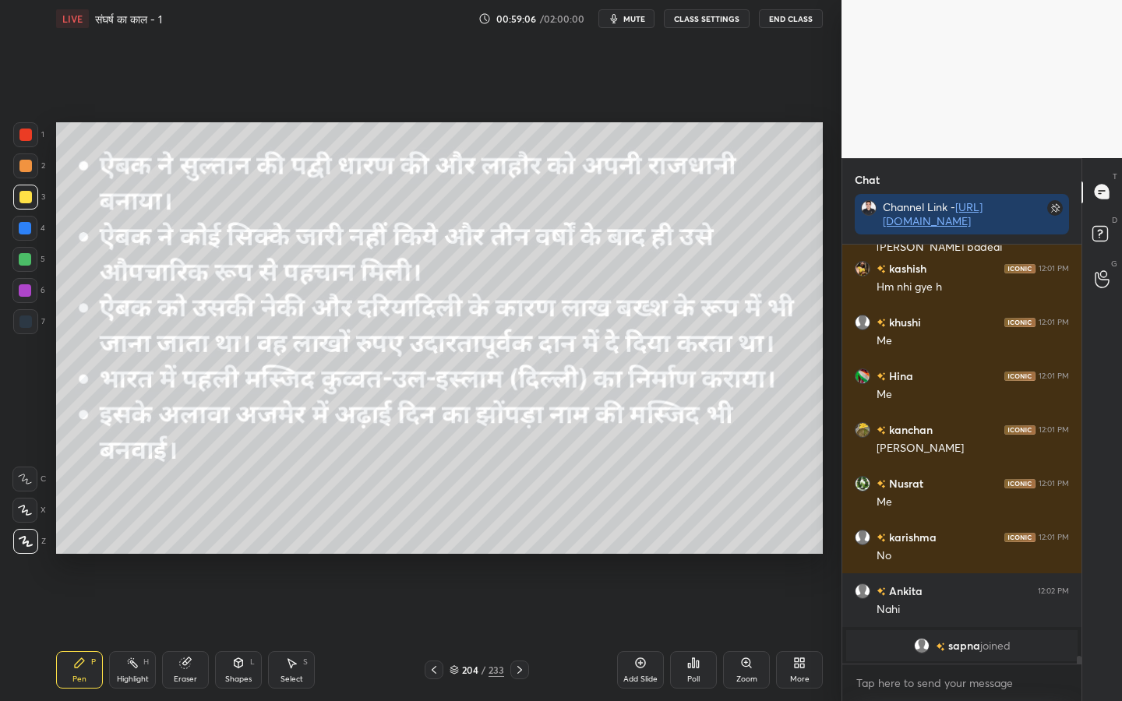
scroll to position [20673, 0]
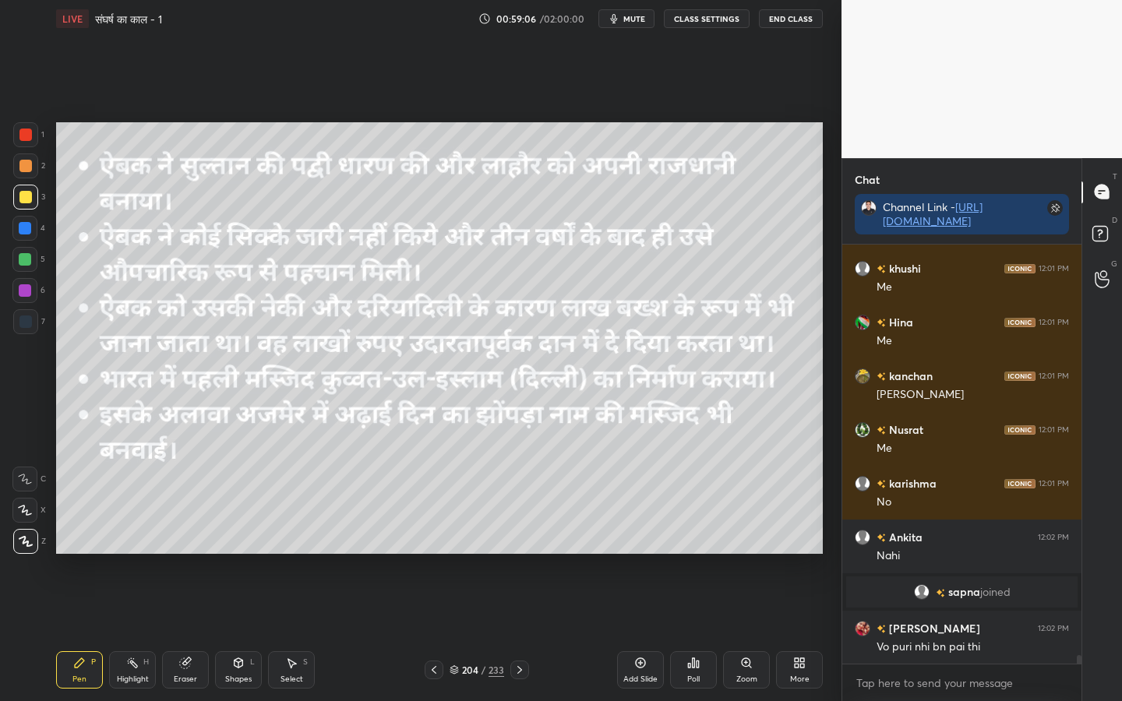
drag, startPoint x: 182, startPoint y: 668, endPoint x: 175, endPoint y: 656, distance: 13.2
click at [182, 554] on icon at bounding box center [185, 663] width 12 height 12
click at [33, 536] on span "Erase all" at bounding box center [24, 541] width 23 height 11
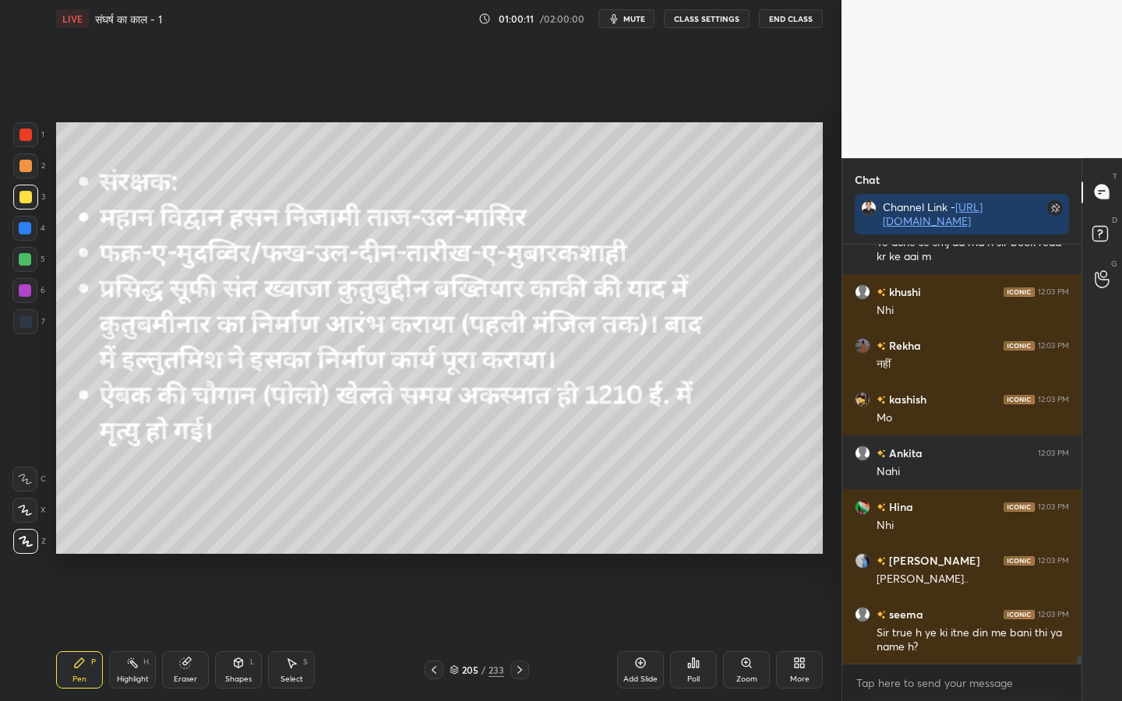
scroll to position [21362, 0]
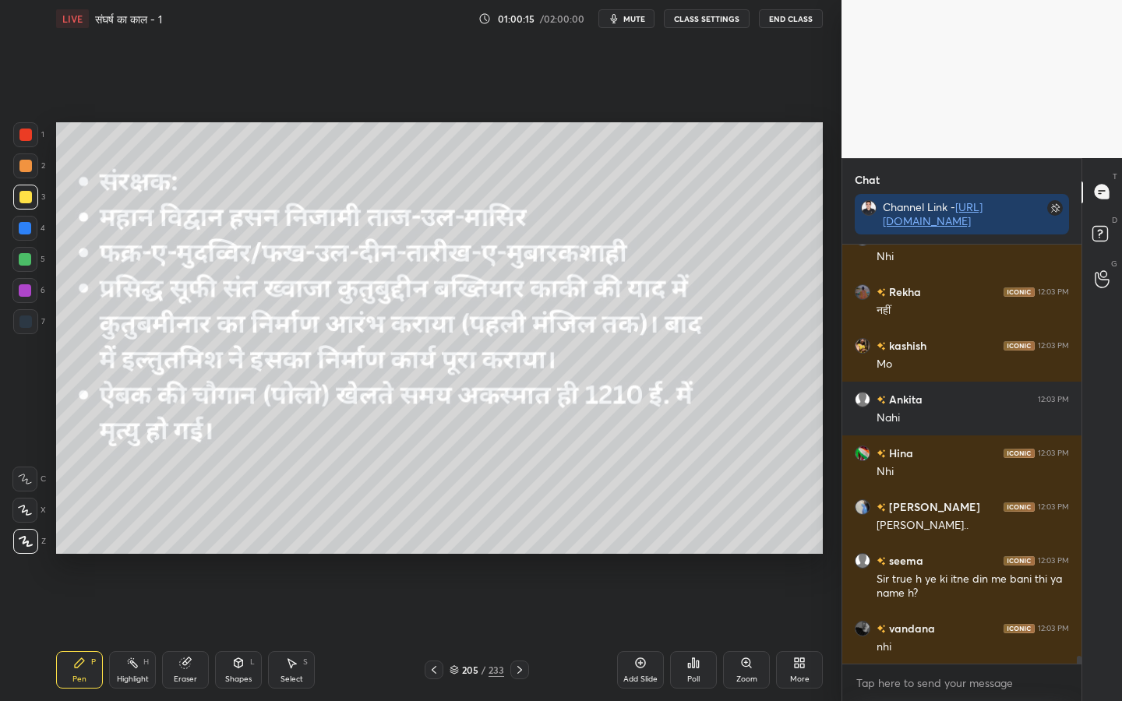
click at [183, 554] on div "Eraser" at bounding box center [185, 669] width 47 height 37
drag, startPoint x: 26, startPoint y: 543, endPoint x: 28, endPoint y: 533, distance: 10.4
click at [31, 545] on span "Erase all" at bounding box center [24, 541] width 23 height 11
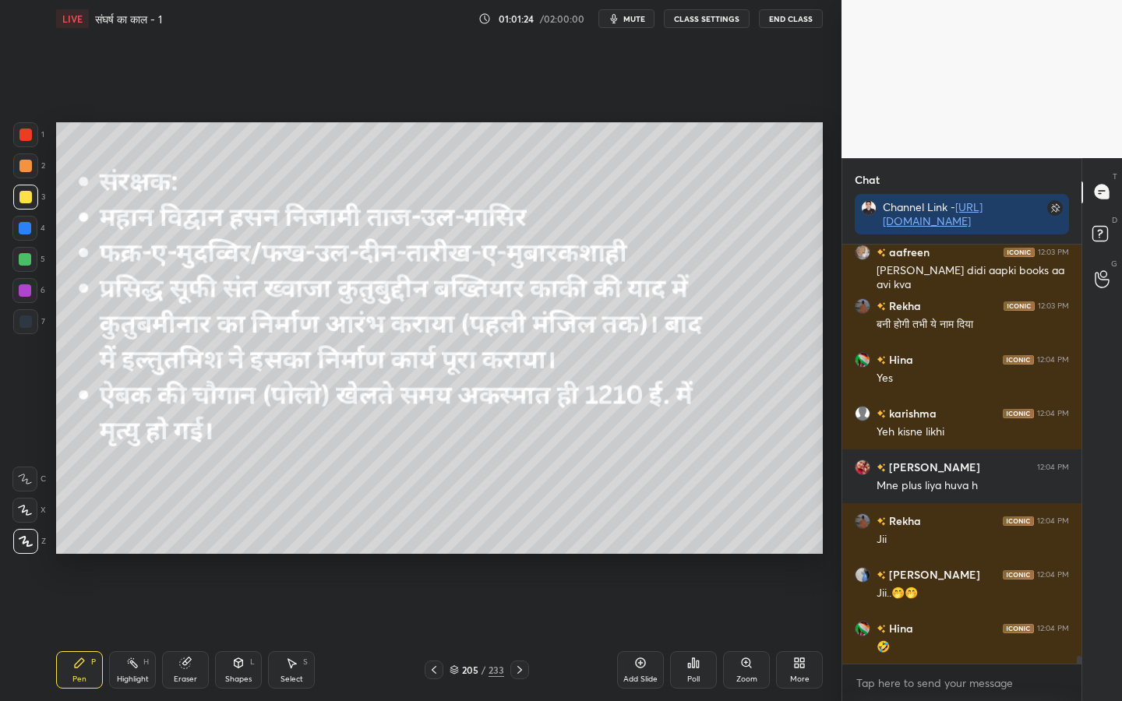
scroll to position [21899, 0]
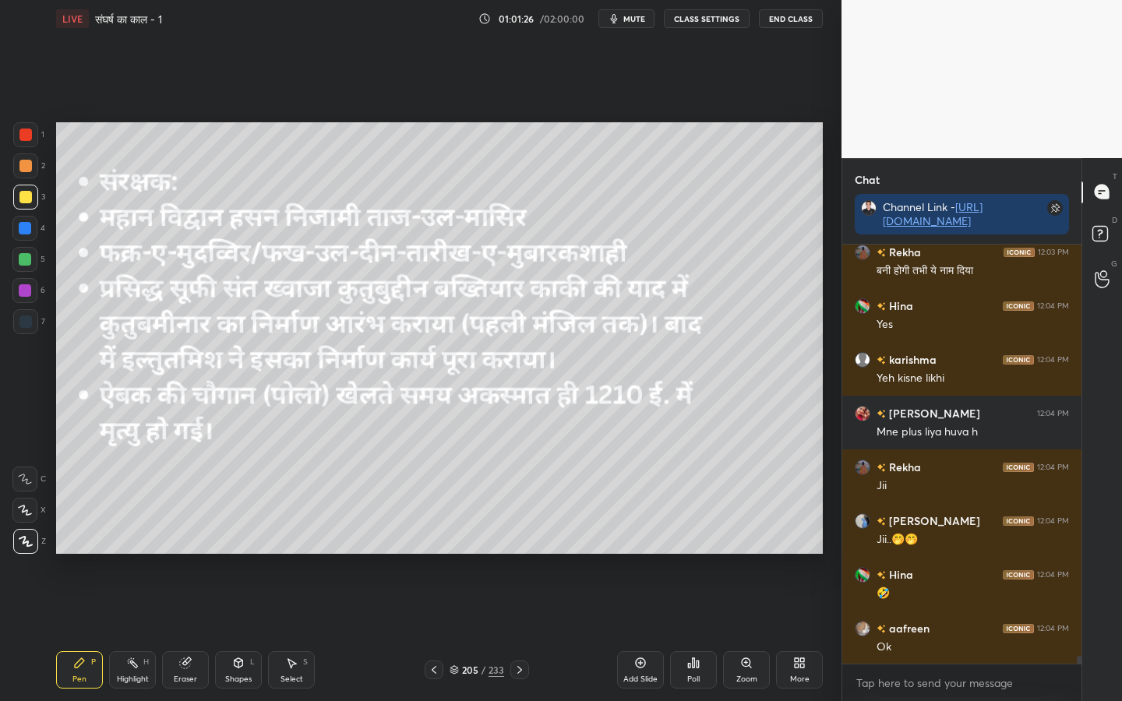
click at [186, 554] on div "Eraser" at bounding box center [185, 669] width 47 height 37
click at [16, 546] on span "Erase all" at bounding box center [24, 541] width 23 height 11
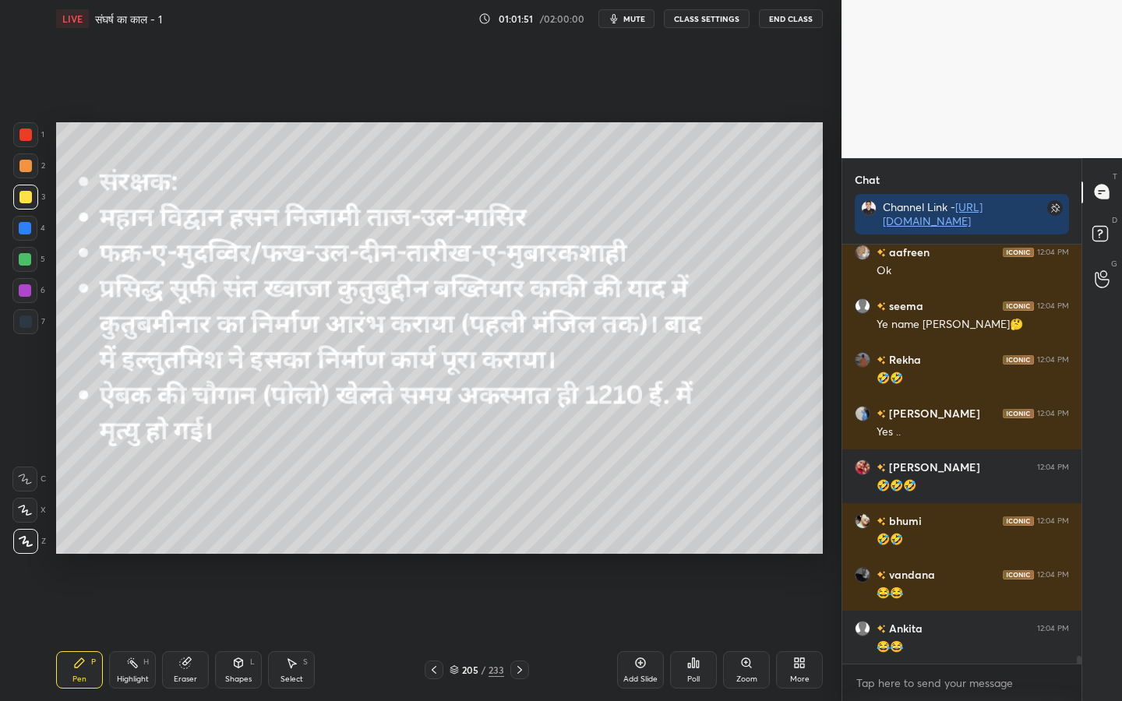
scroll to position [22329, 0]
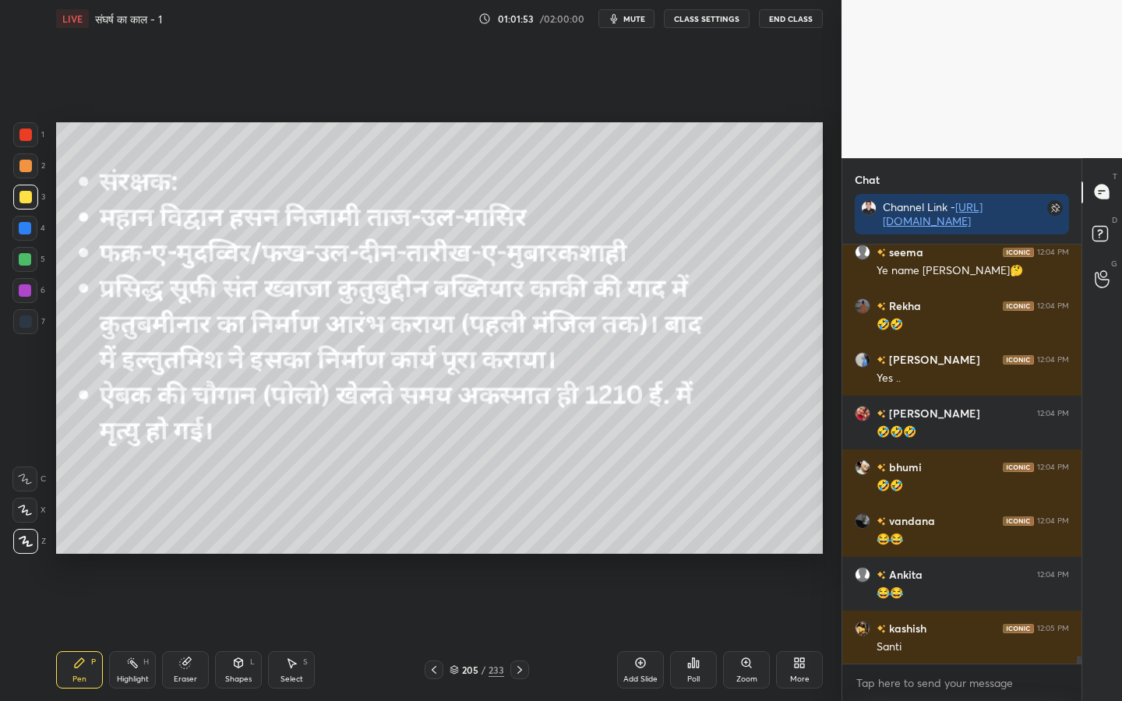
drag, startPoint x: 184, startPoint y: 672, endPoint x: 176, endPoint y: 663, distance: 12.2
click at [182, 554] on div "Eraser" at bounding box center [185, 669] width 47 height 37
click at [23, 542] on span "Erase all" at bounding box center [24, 541] width 23 height 11
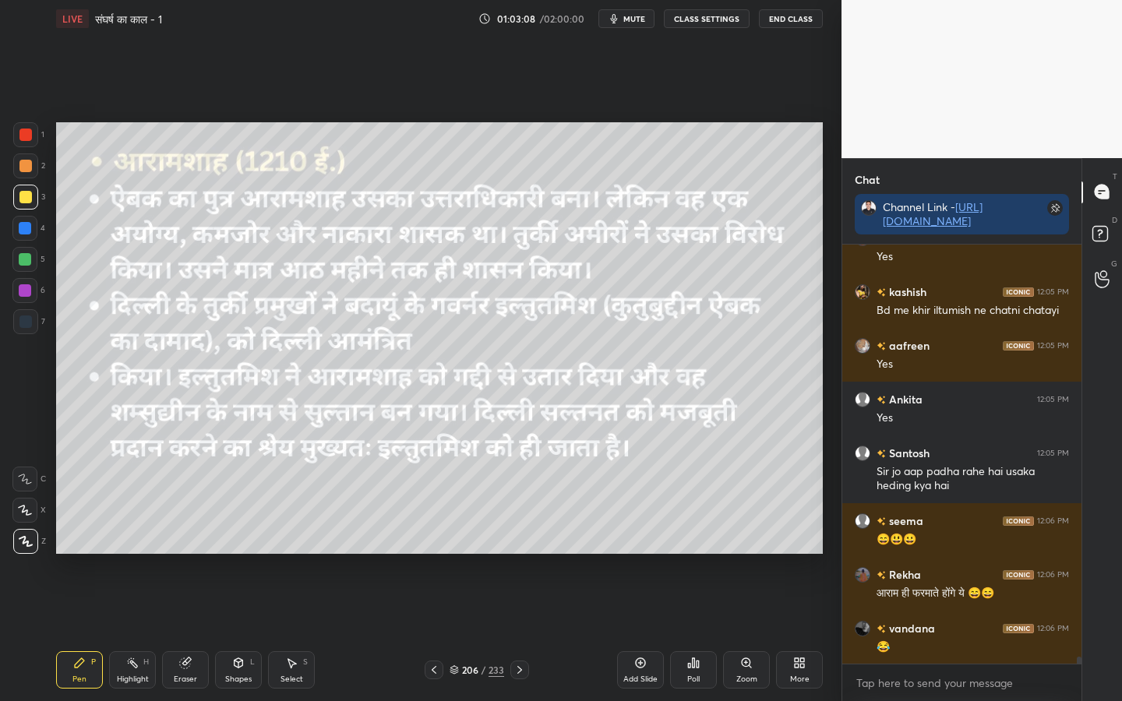
scroll to position [23434, 0]
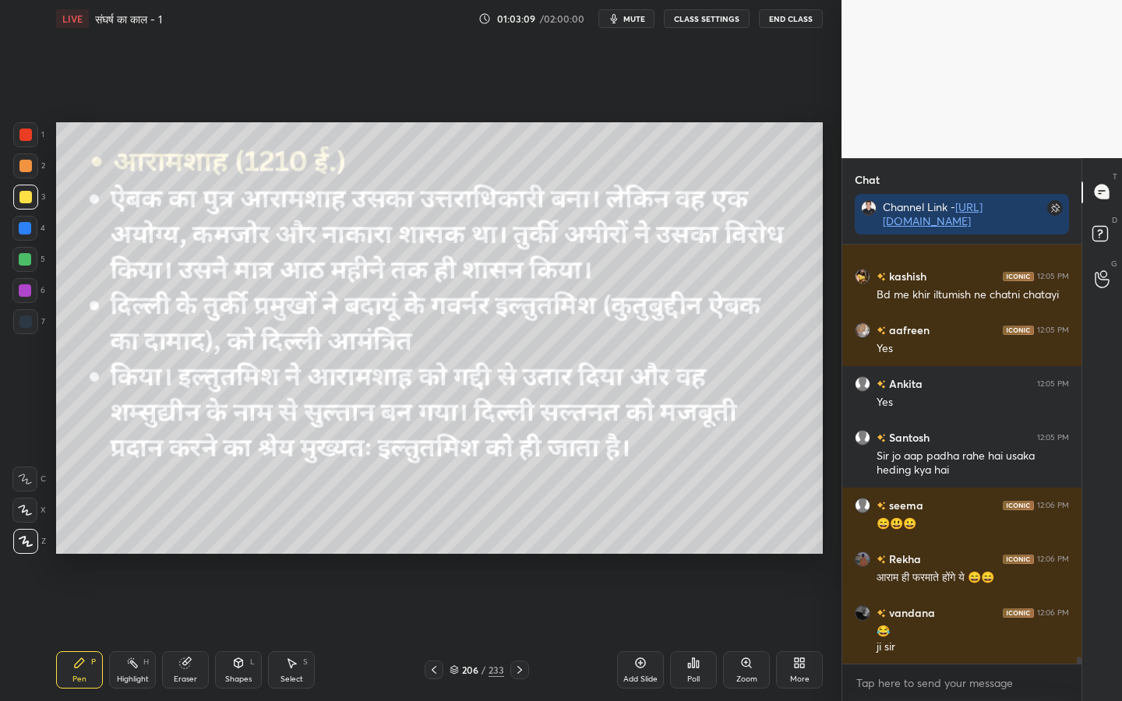
drag, startPoint x: 178, startPoint y: 675, endPoint x: 178, endPoint y: 661, distance: 13.3
click at [179, 554] on div "Eraser" at bounding box center [185, 679] width 23 height 8
click at [25, 538] on span "Erase all" at bounding box center [24, 541] width 23 height 11
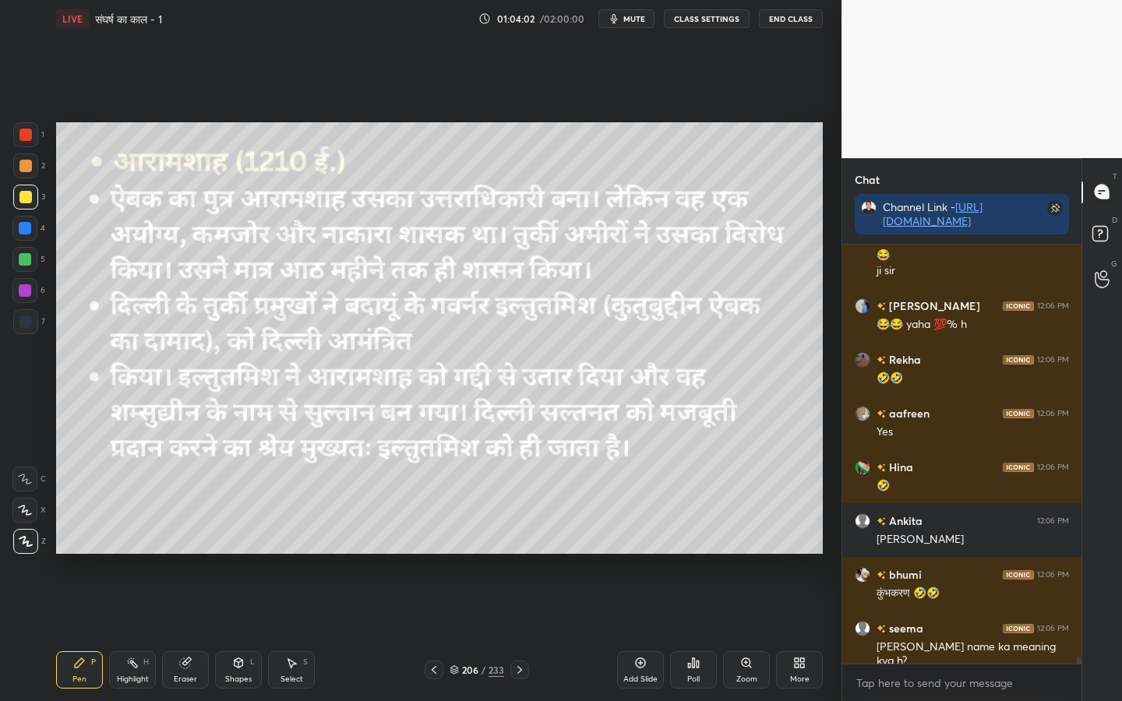
scroll to position [23864, 0]
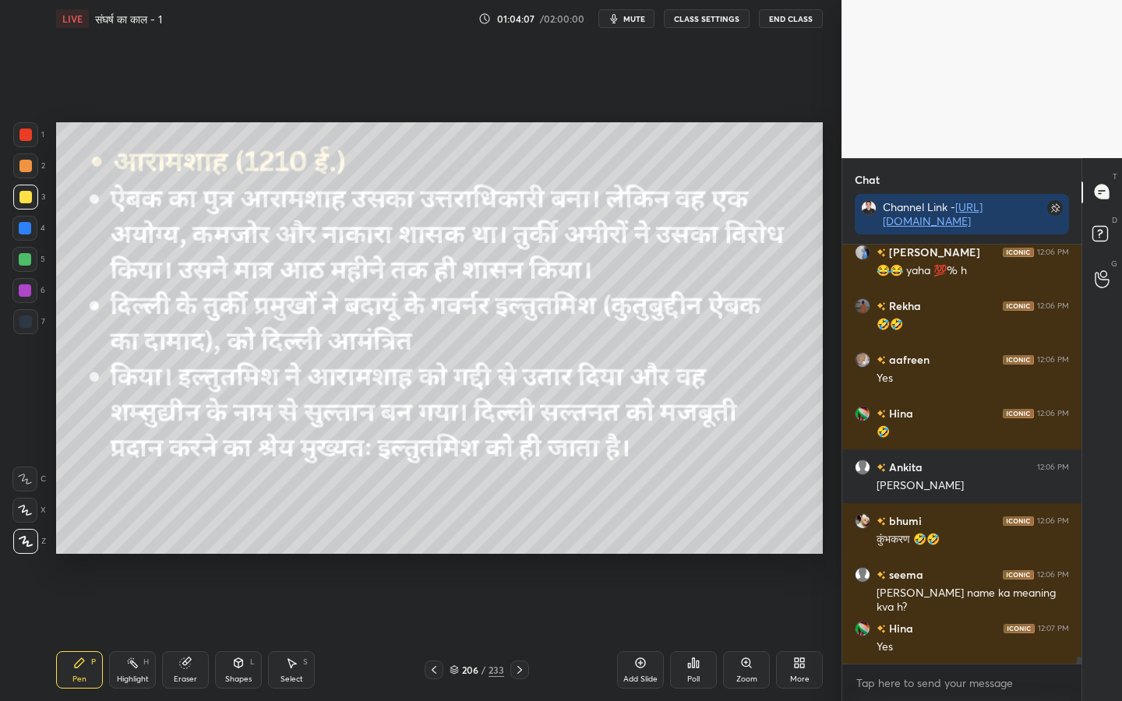
drag, startPoint x: 182, startPoint y: 685, endPoint x: 160, endPoint y: 649, distance: 42.6
click at [183, 554] on div "Eraser" at bounding box center [185, 669] width 47 height 37
click at [20, 545] on span "Erase all" at bounding box center [24, 541] width 23 height 11
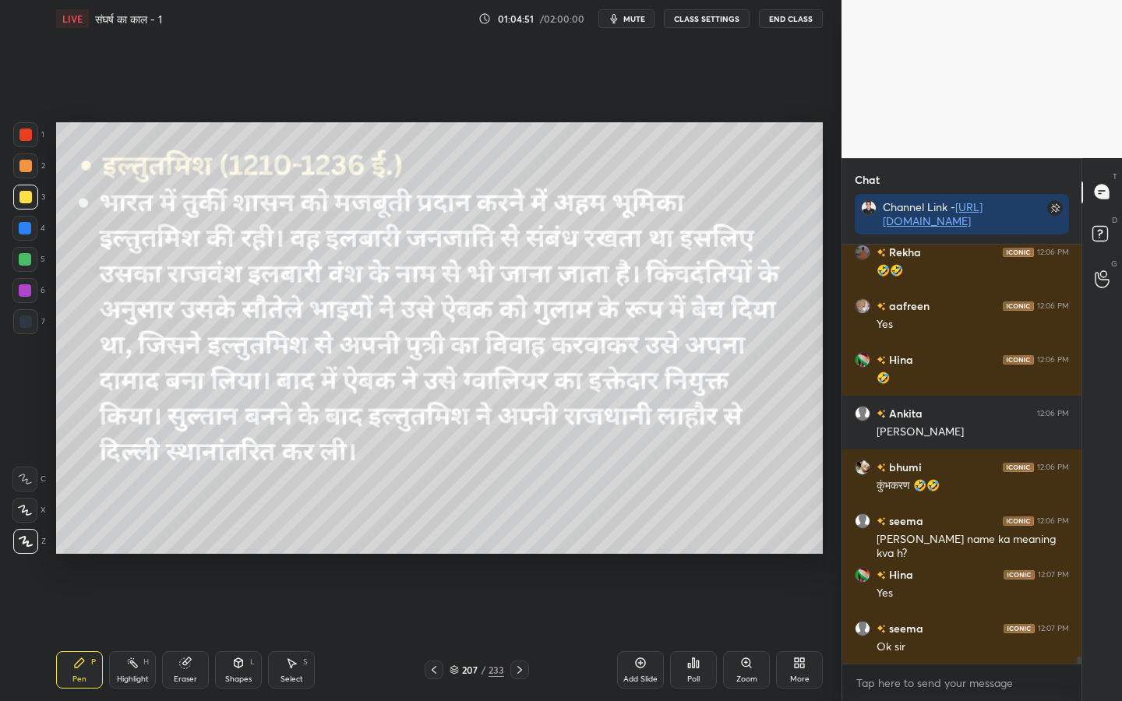
scroll to position [23985, 0]
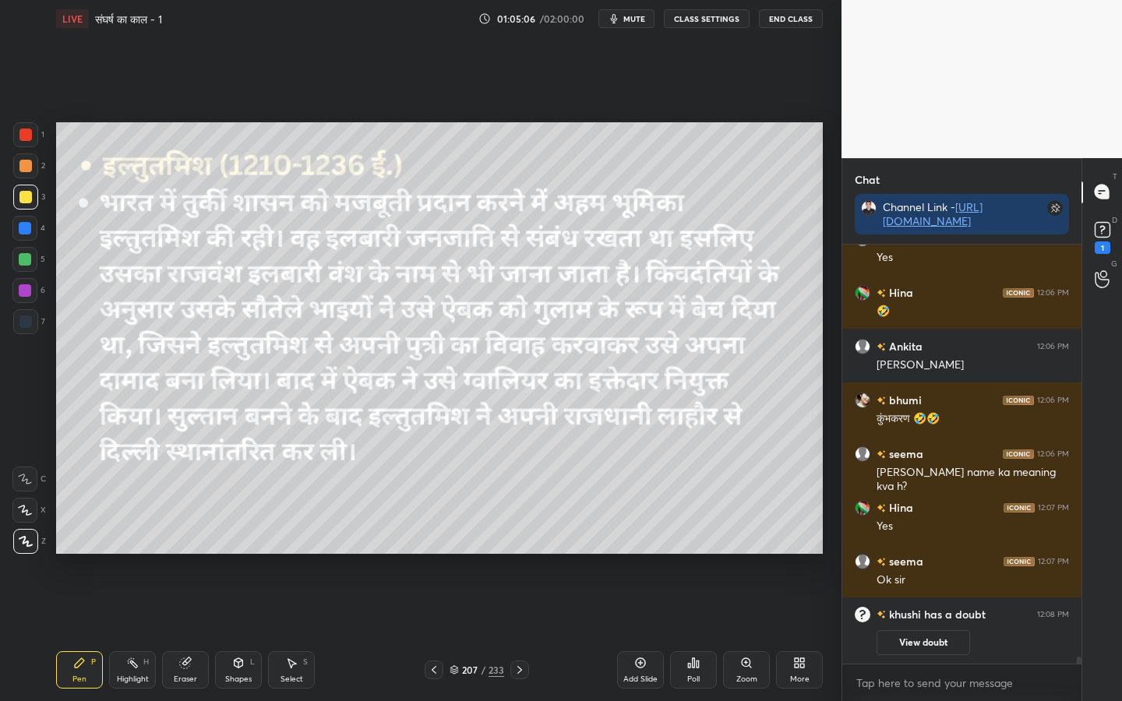
drag, startPoint x: 178, startPoint y: 675, endPoint x: 169, endPoint y: 664, distance: 14.4
click at [178, 554] on div "Eraser" at bounding box center [185, 679] width 23 height 8
click at [23, 539] on span "Erase all" at bounding box center [24, 541] width 23 height 11
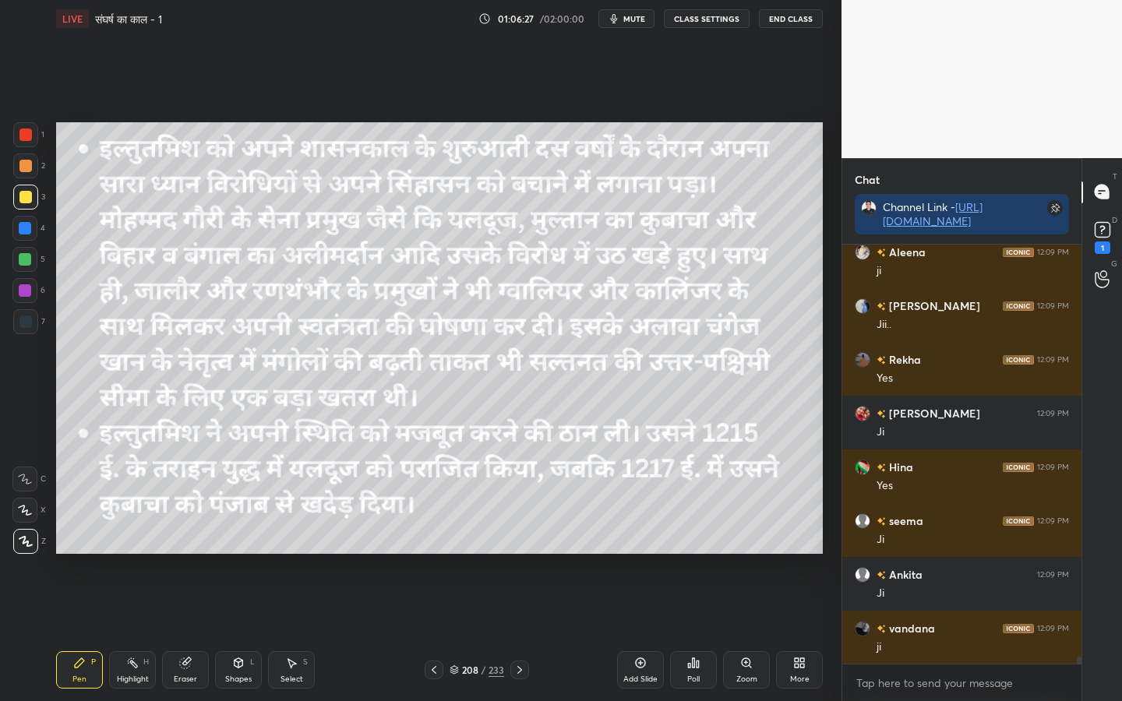
scroll to position [23821, 0]
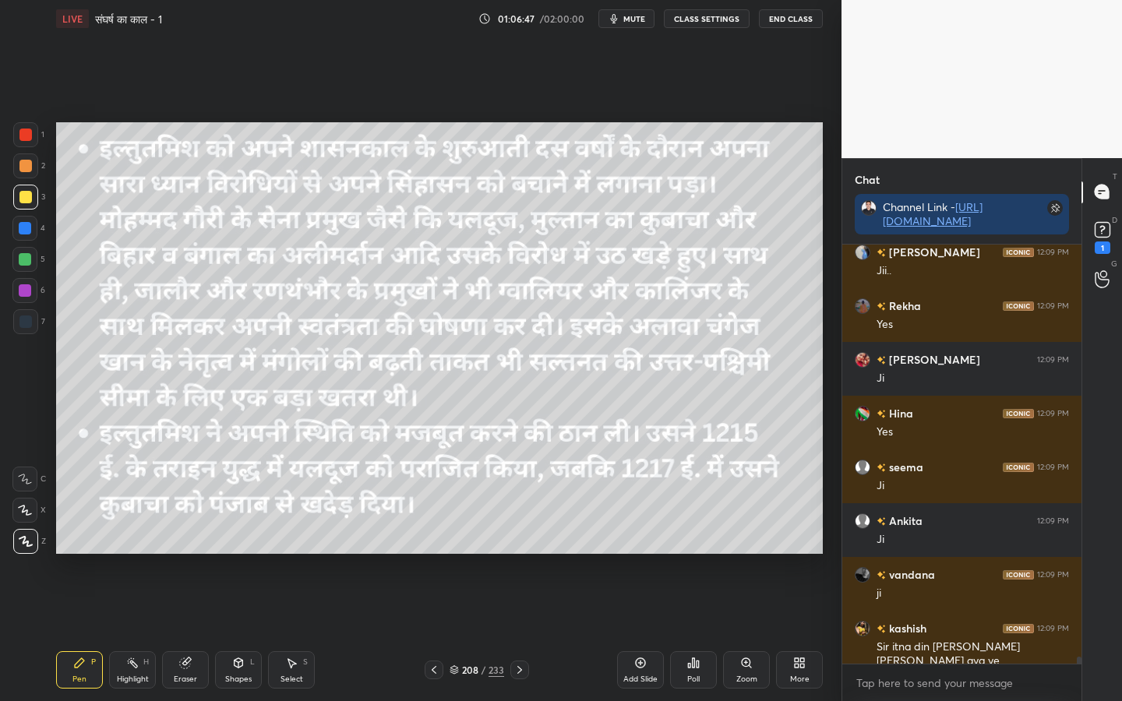
click at [639, 17] on span "mute" at bounding box center [634, 18] width 22 height 11
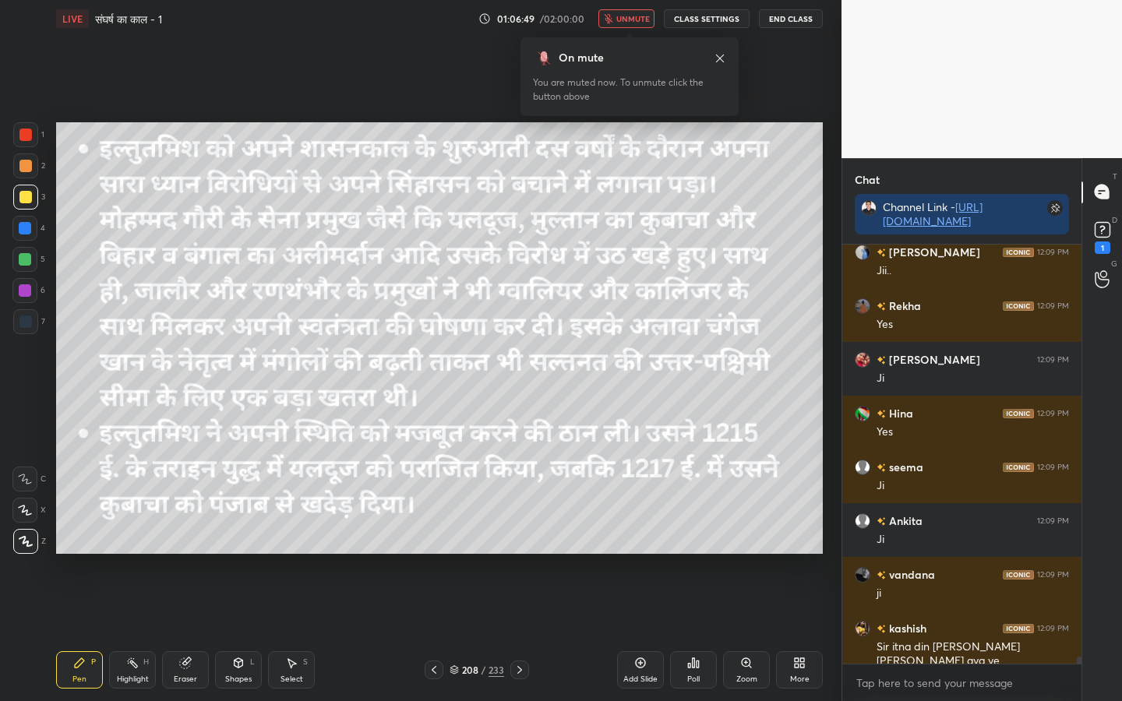
drag, startPoint x: 646, startPoint y: 17, endPoint x: 643, endPoint y: 26, distance: 9.1
click at [645, 15] on span "unmute" at bounding box center [632, 18] width 33 height 11
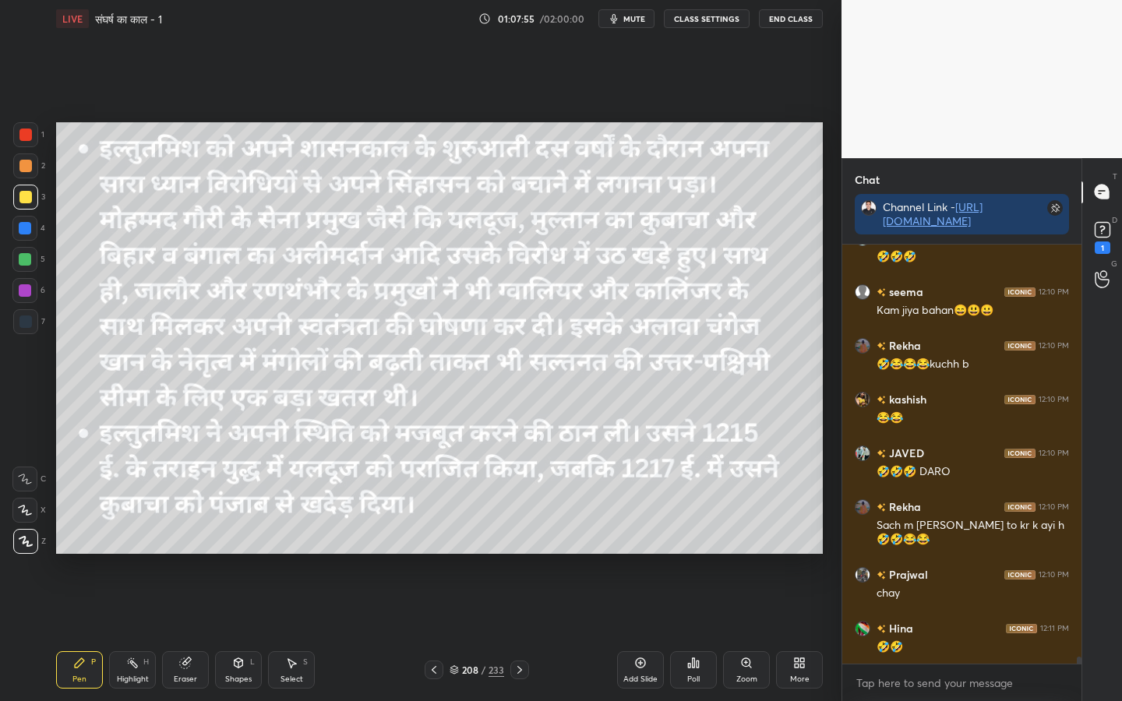
scroll to position [24964, 0]
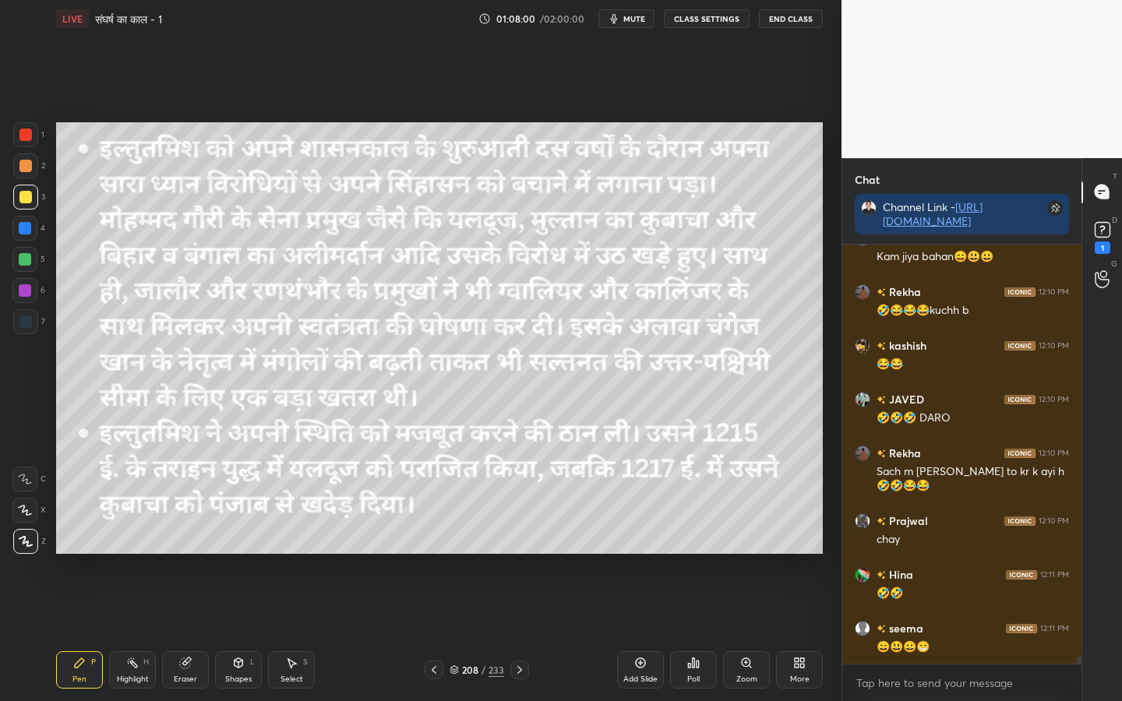
drag, startPoint x: 192, startPoint y: 672, endPoint x: 178, endPoint y: 671, distance: 14.0
click at [191, 554] on div "Eraser" at bounding box center [185, 669] width 47 height 37
click at [23, 548] on div "Erase all" at bounding box center [24, 541] width 25 height 25
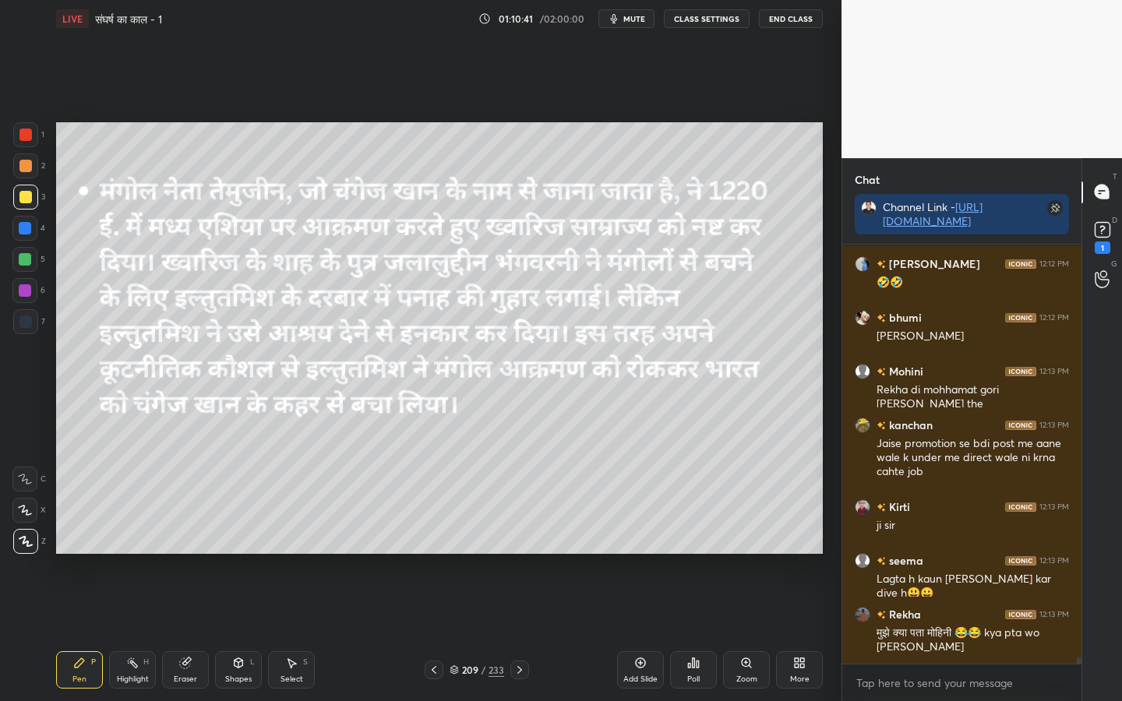
scroll to position [26646, 0]
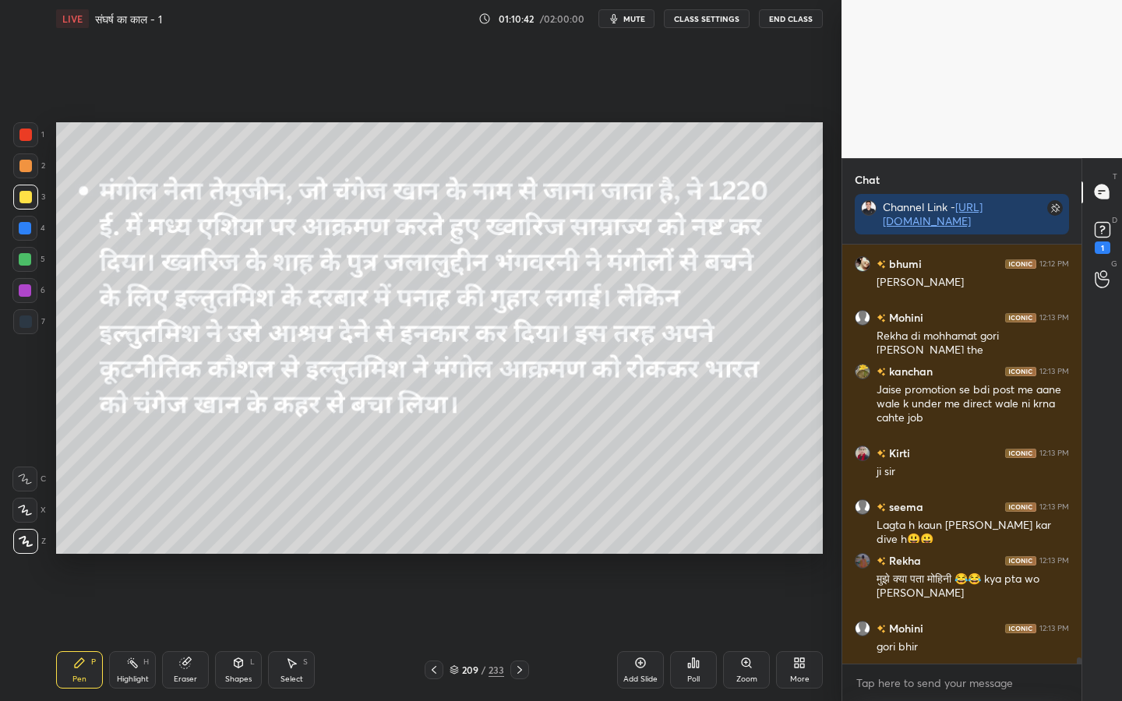
click at [185, 554] on div "Eraser" at bounding box center [185, 679] width 23 height 8
click at [21, 548] on div "Erase all" at bounding box center [24, 541] width 25 height 25
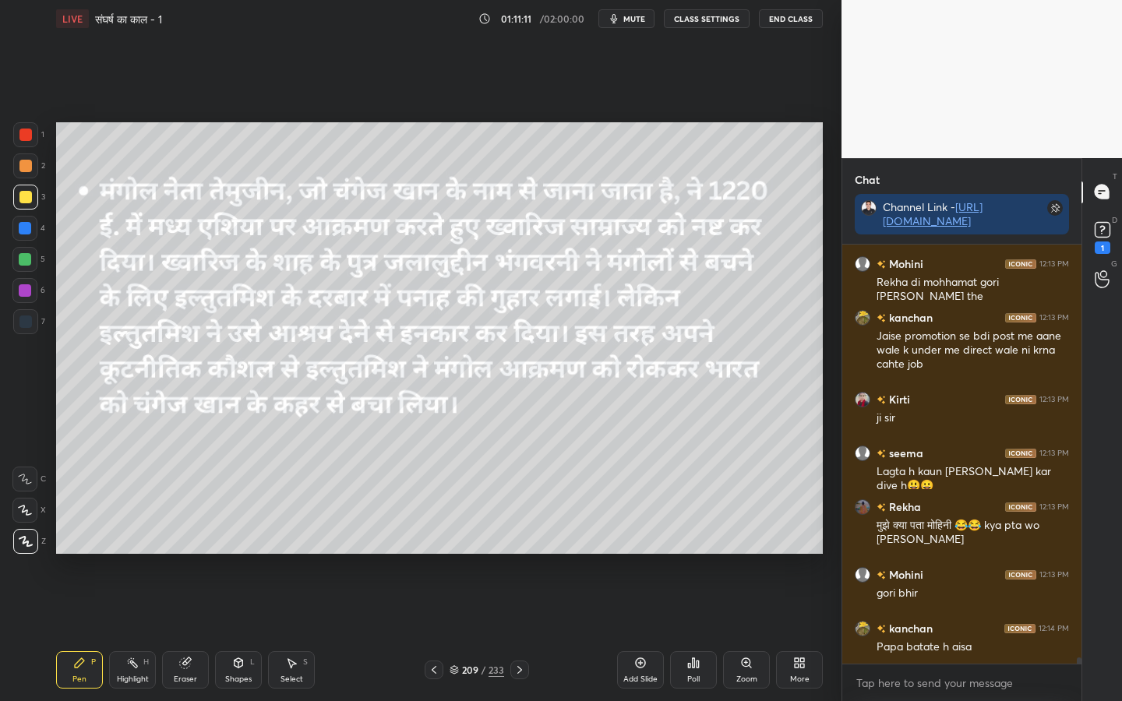
click at [185, 554] on div "Eraser" at bounding box center [185, 679] width 23 height 8
drag, startPoint x: 18, startPoint y: 550, endPoint x: 30, endPoint y: 545, distance: 12.9
click at [18, 550] on div "Erase all" at bounding box center [24, 541] width 25 height 25
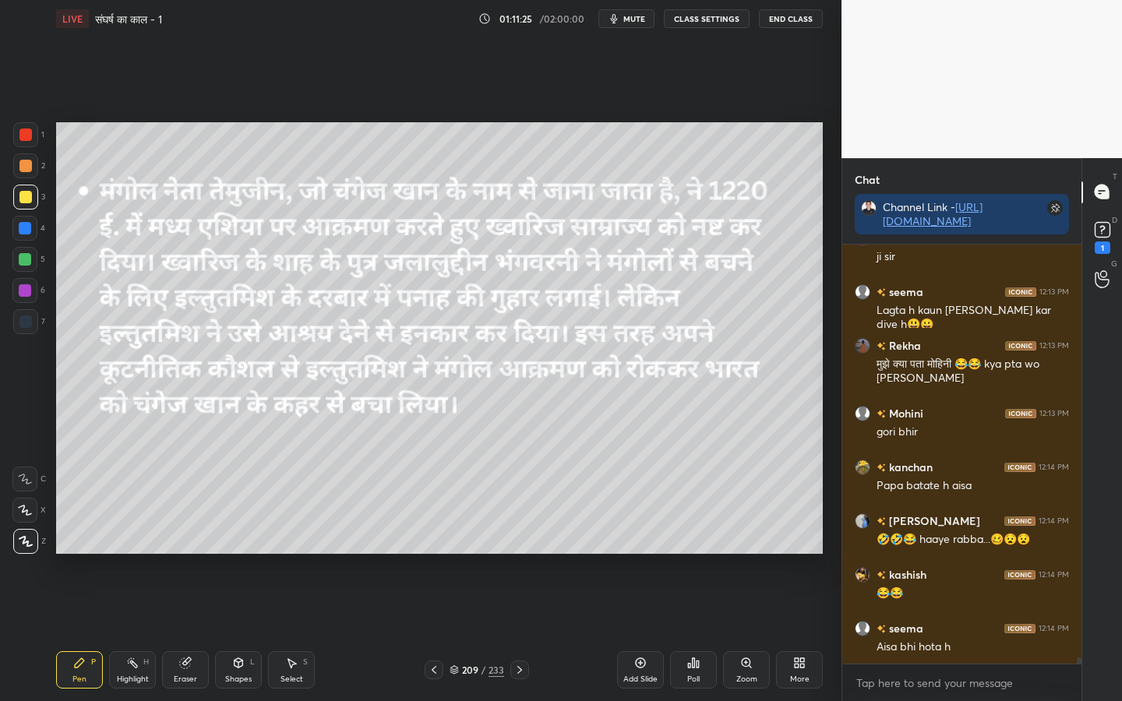
scroll to position [26915, 0]
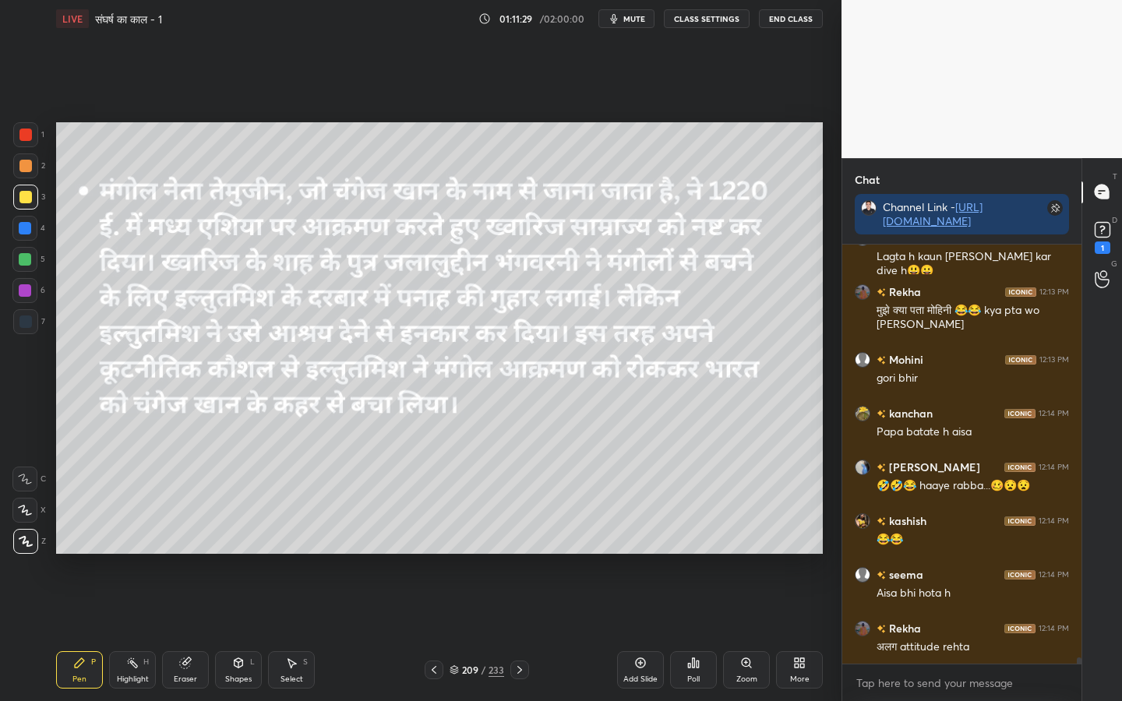
click at [200, 554] on div "Eraser" at bounding box center [185, 669] width 47 height 37
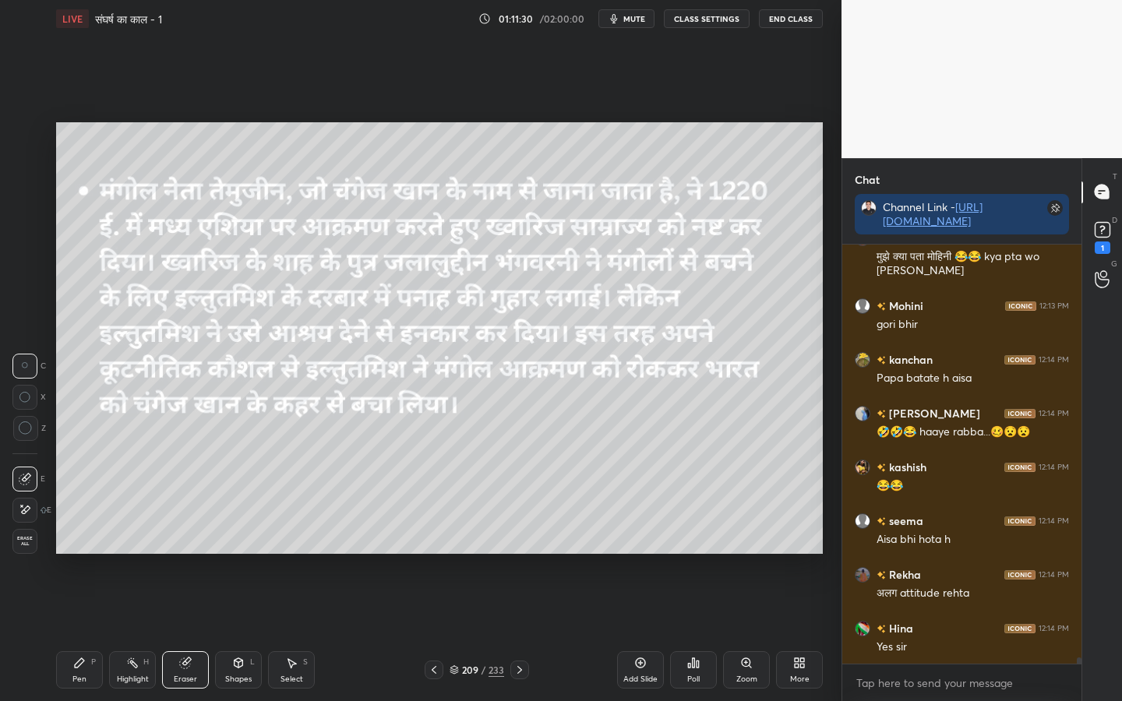
click at [28, 533] on div "Erase all" at bounding box center [24, 541] width 25 height 25
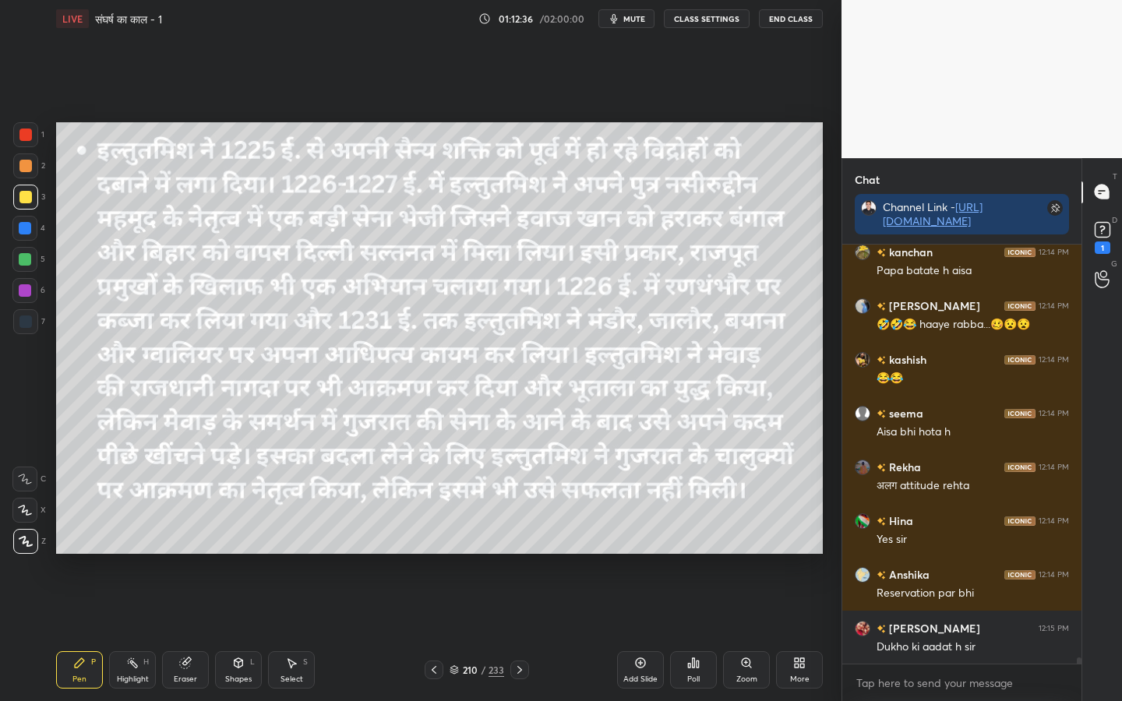
scroll to position [27130, 0]
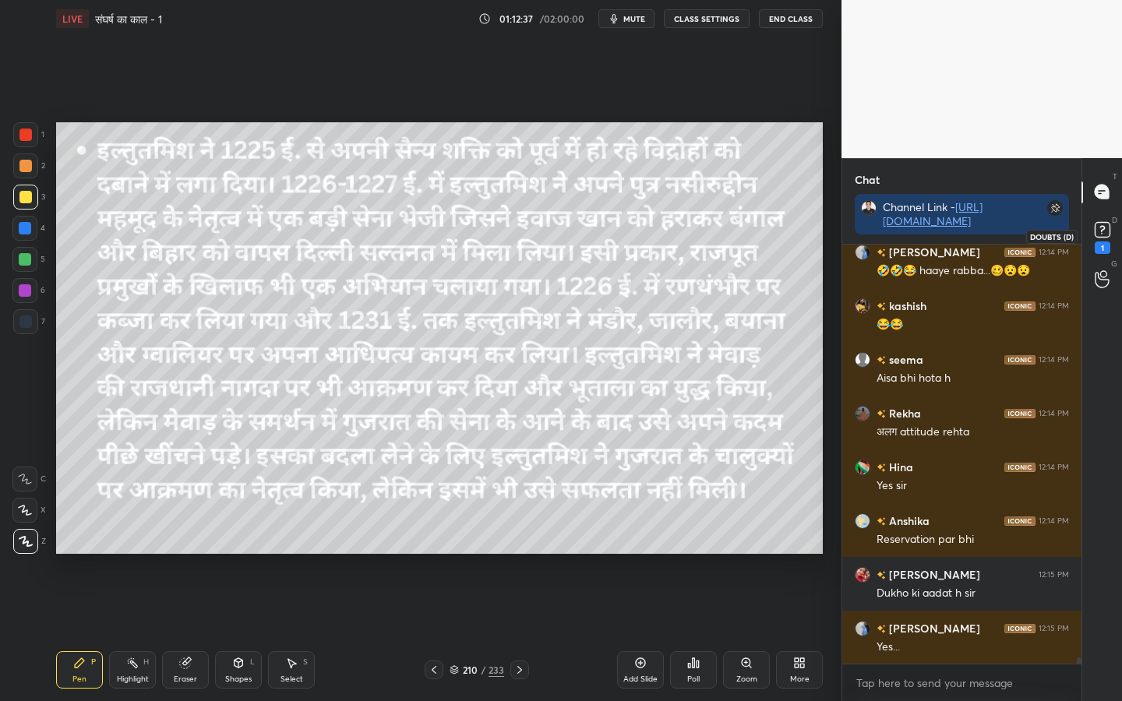
click at [1086, 220] on icon at bounding box center [1102, 229] width 23 height 23
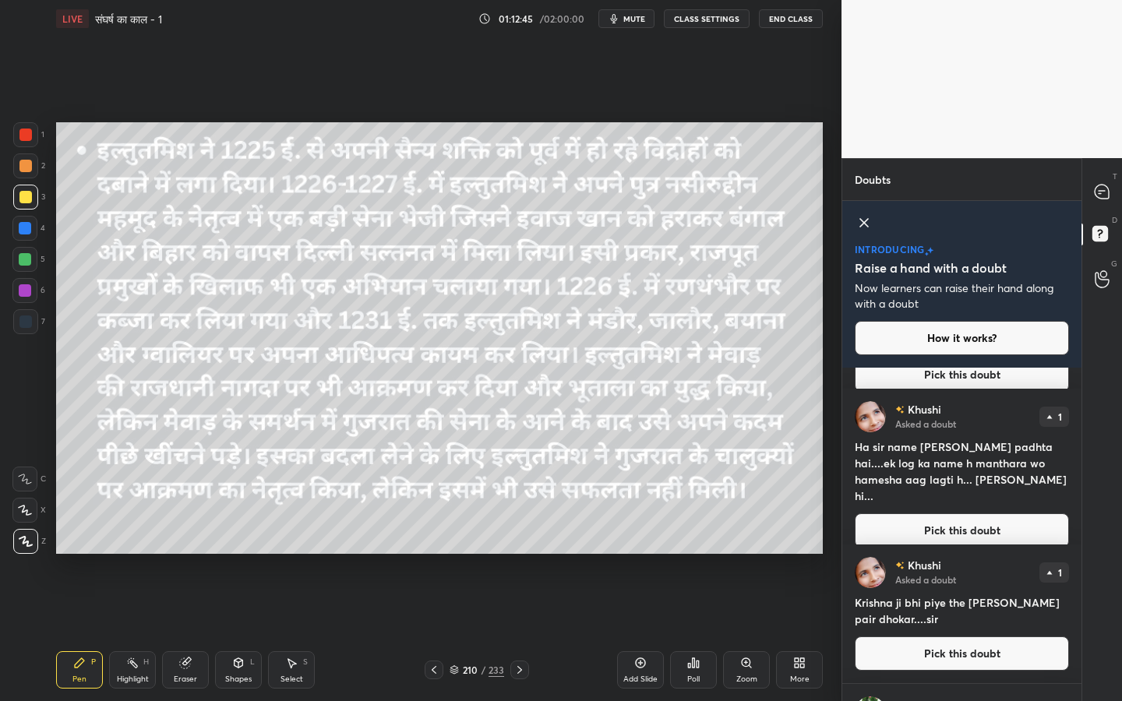
scroll to position [107, 0]
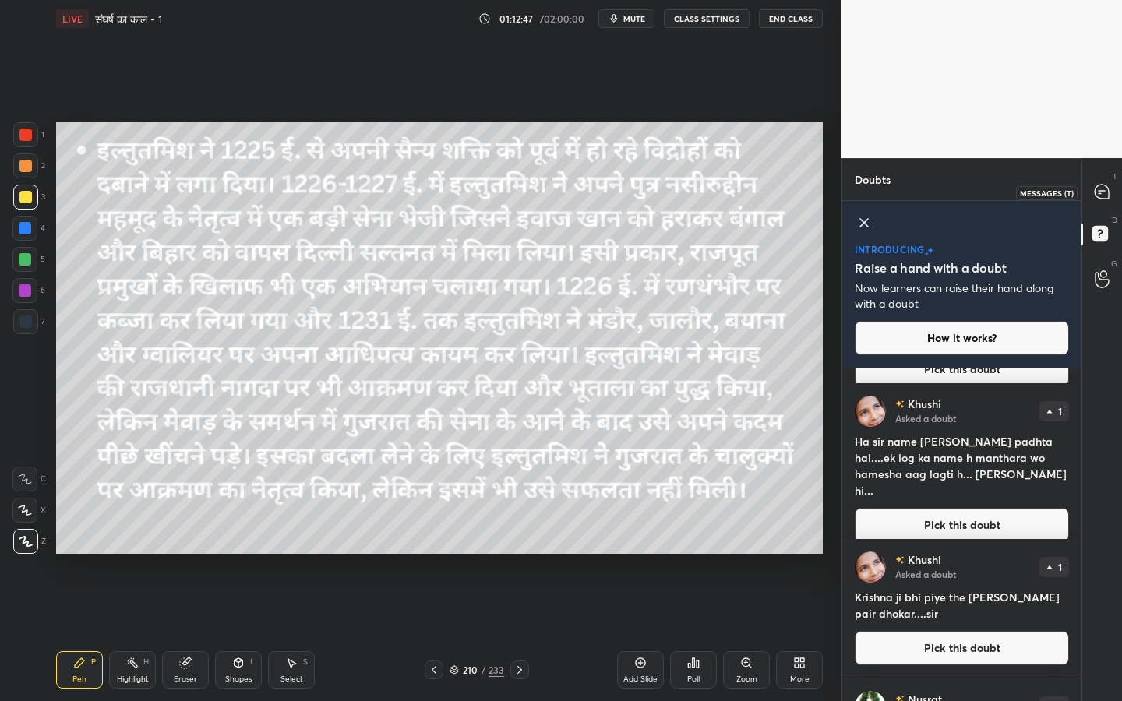
click at [1086, 196] on icon at bounding box center [1101, 192] width 14 height 14
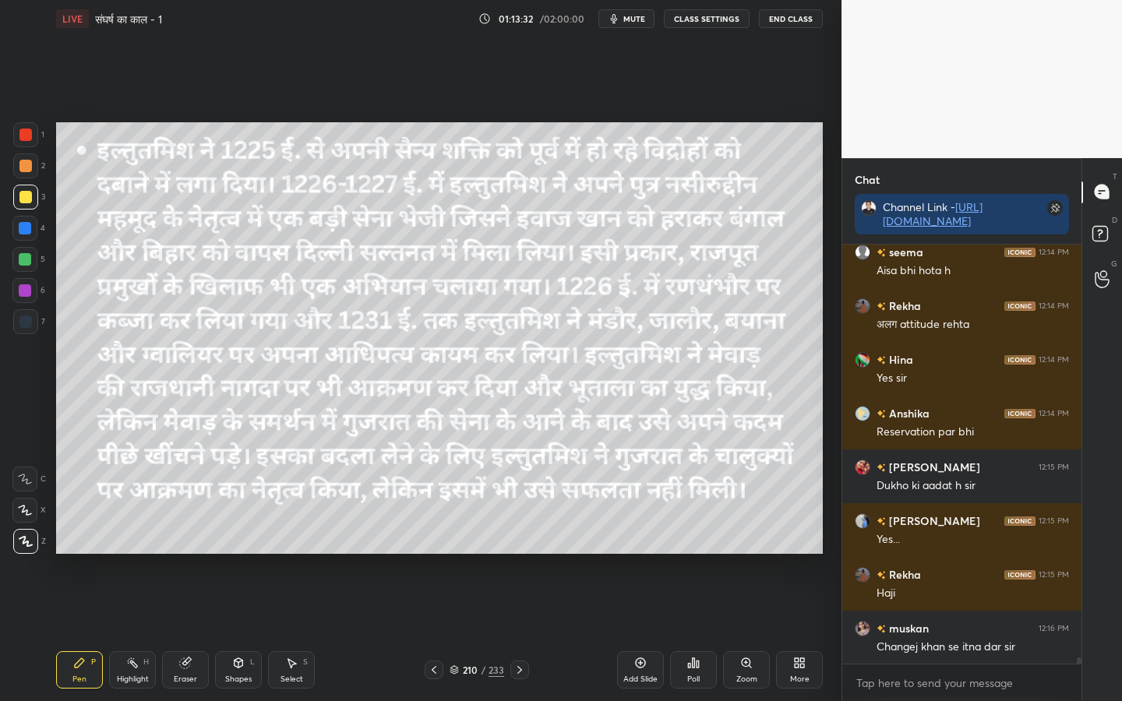
scroll to position [27583, 0]
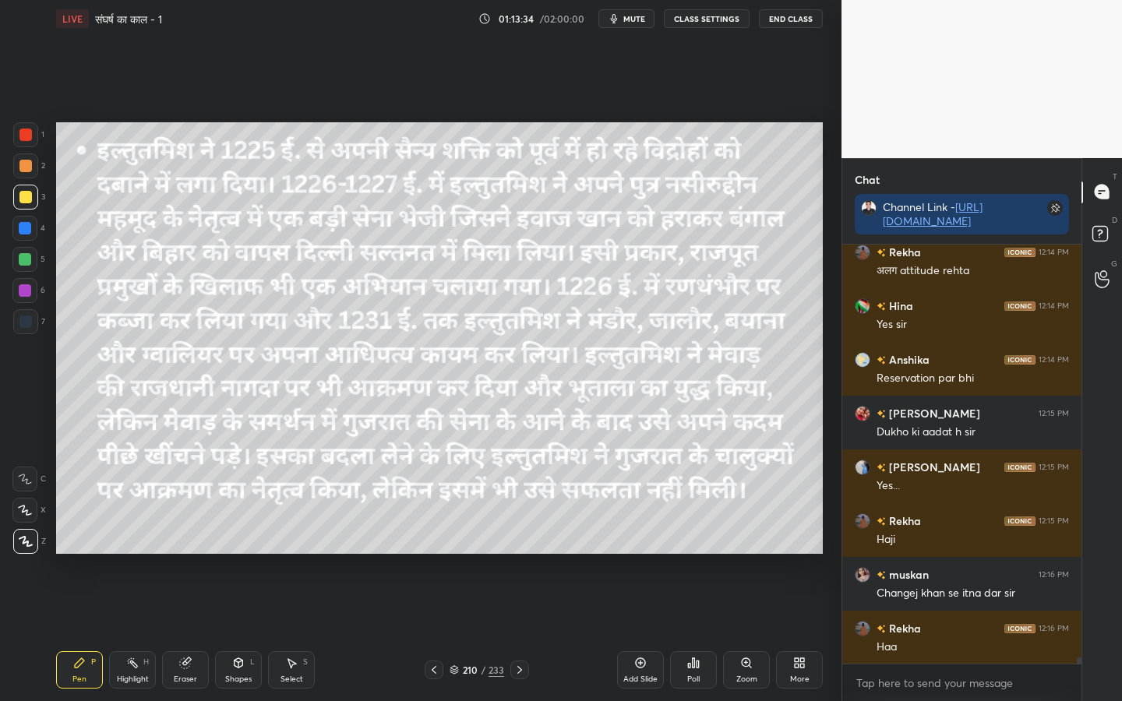
click at [190, 554] on div "Eraser" at bounding box center [185, 669] width 47 height 37
click at [28, 546] on span "Erase all" at bounding box center [24, 541] width 23 height 11
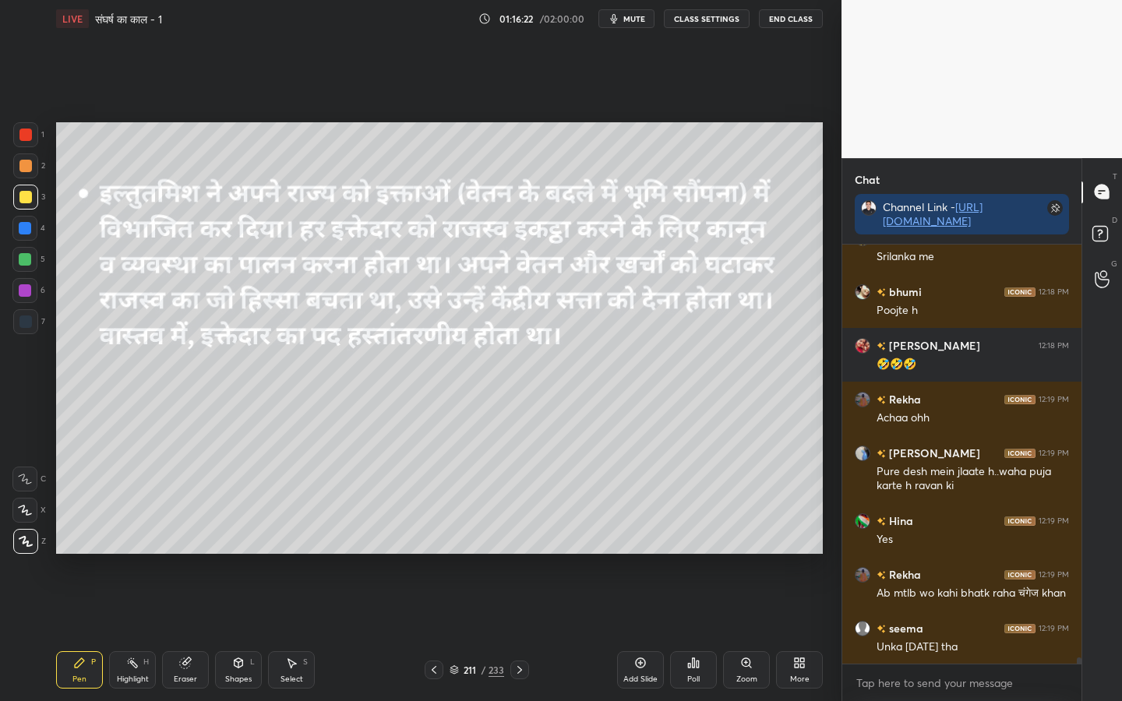
scroll to position [29439, 0]
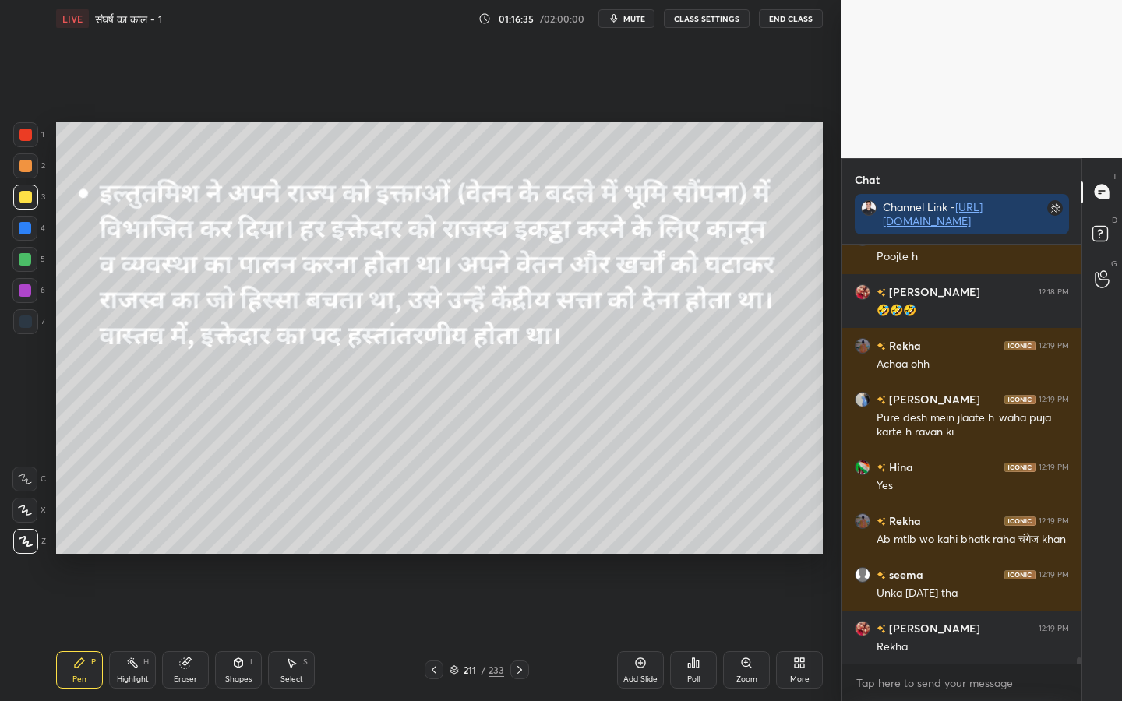
click at [196, 554] on div "Eraser" at bounding box center [185, 669] width 47 height 37
click at [15, 545] on span "Erase all" at bounding box center [24, 541] width 23 height 11
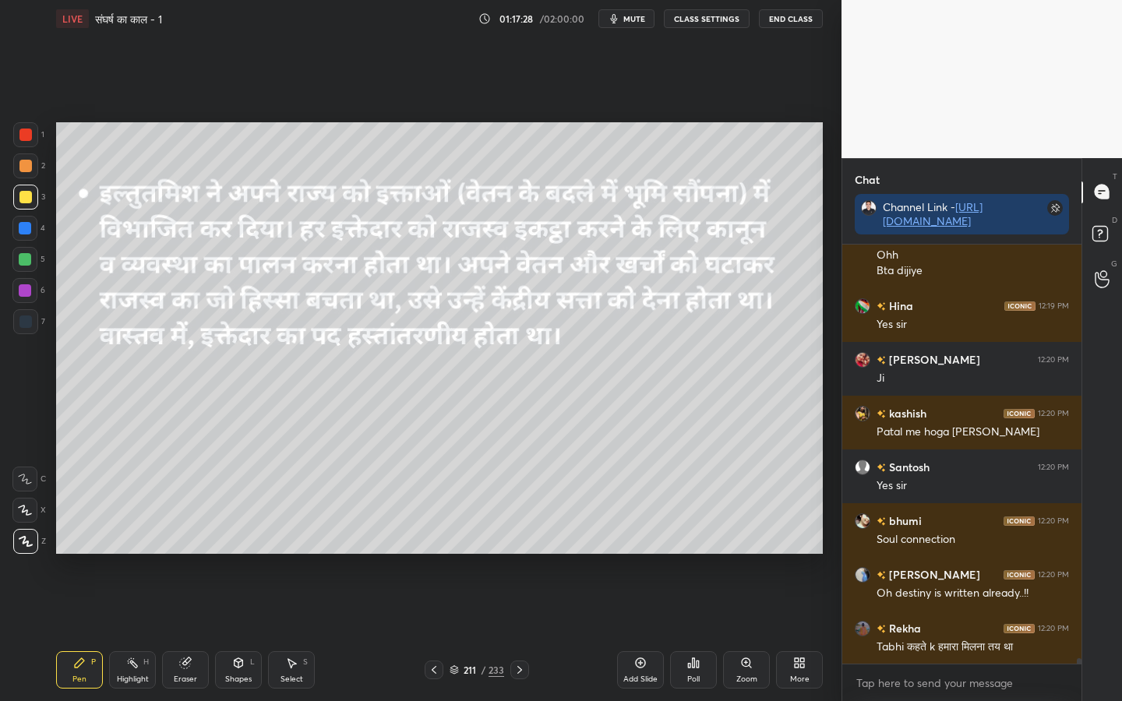
scroll to position [29938, 0]
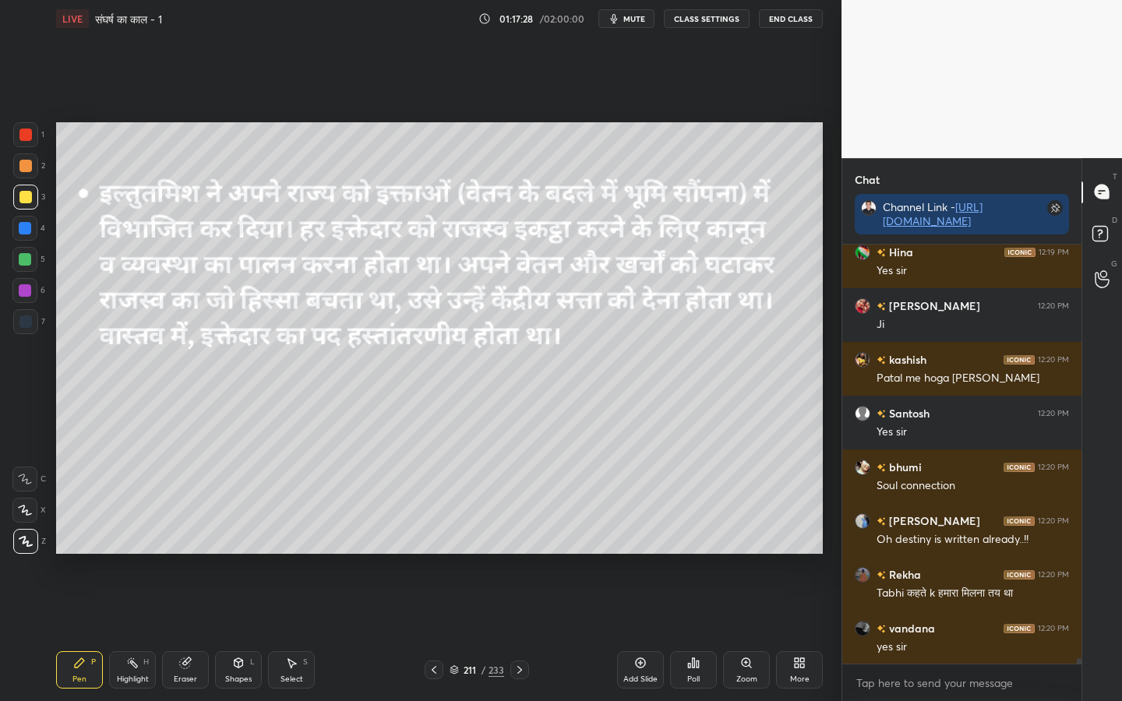
drag, startPoint x: 193, startPoint y: 675, endPoint x: 182, endPoint y: 657, distance: 22.0
click at [195, 554] on div "Eraser" at bounding box center [185, 679] width 23 height 8
drag, startPoint x: 30, startPoint y: 542, endPoint x: 55, endPoint y: 534, distance: 26.1
click at [30, 542] on span "Erase all" at bounding box center [24, 541] width 23 height 11
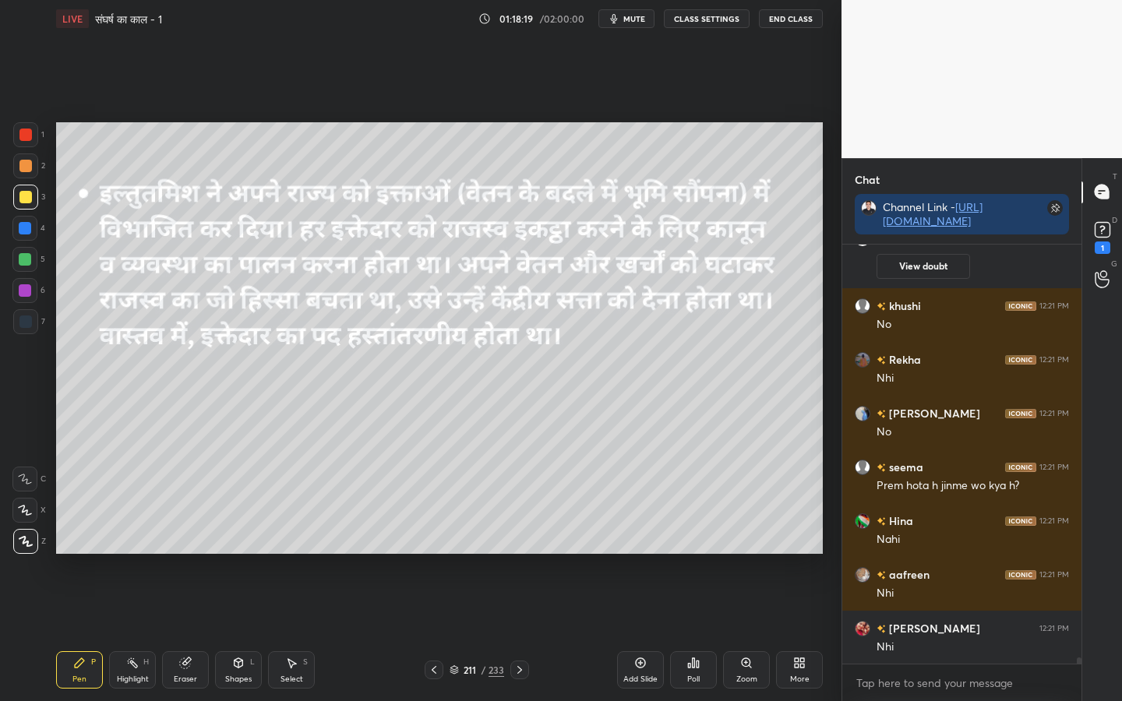
scroll to position [28470, 0]
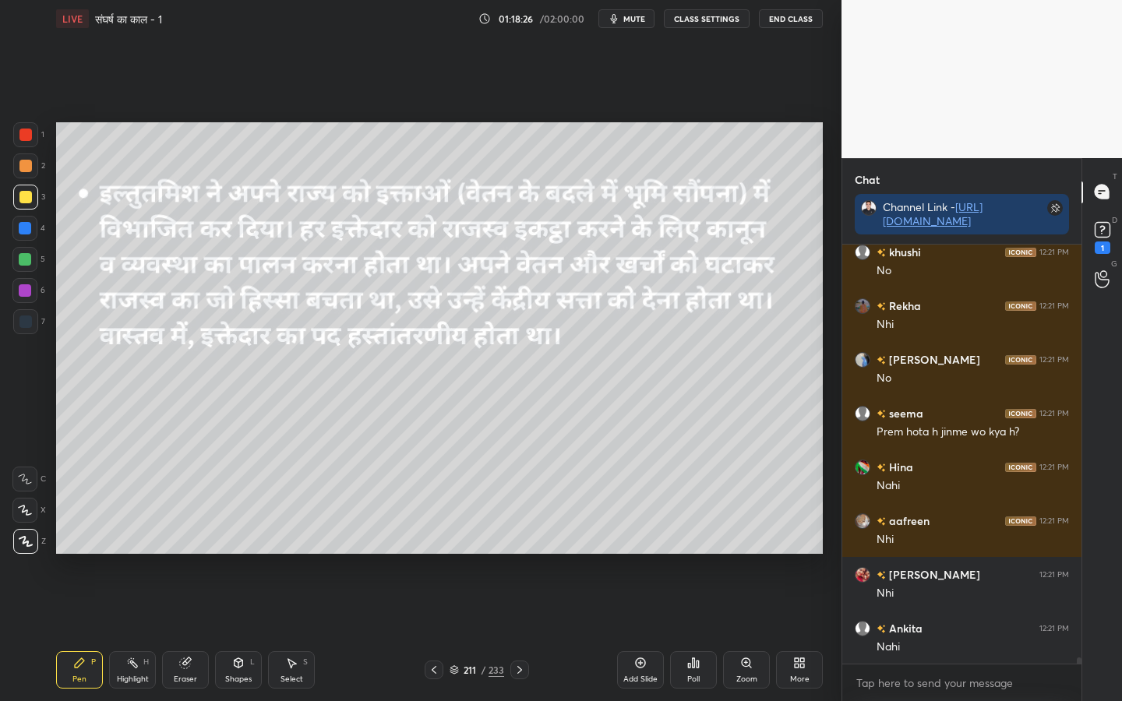
drag, startPoint x: 186, startPoint y: 669, endPoint x: 179, endPoint y: 665, distance: 8.0
click at [182, 554] on div "Eraser" at bounding box center [185, 669] width 47 height 37
drag, startPoint x: 30, startPoint y: 540, endPoint x: 53, endPoint y: 532, distance: 23.9
click at [30, 540] on span "Erase all" at bounding box center [24, 541] width 23 height 11
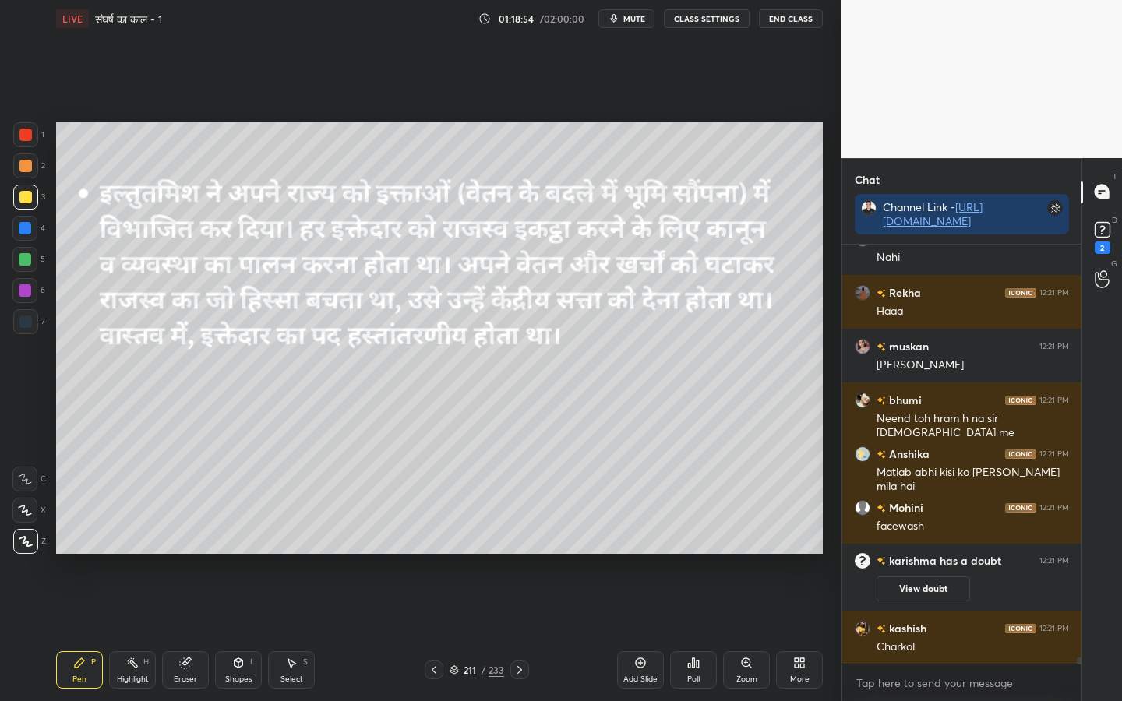
scroll to position [28690, 0]
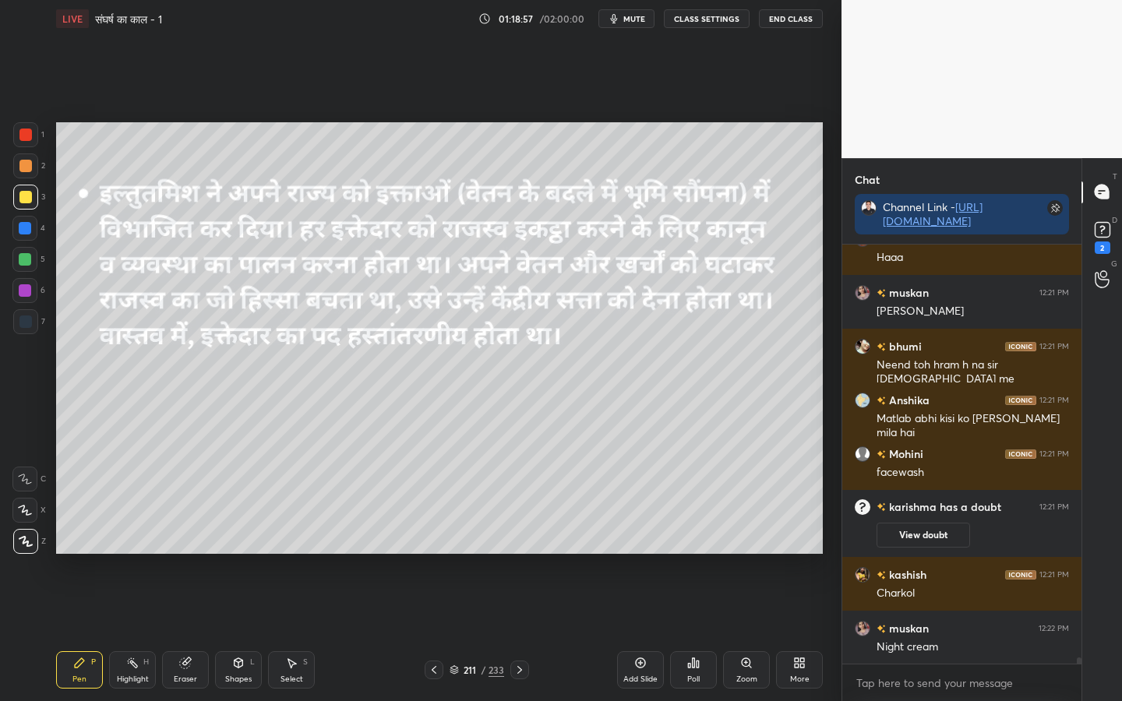
drag, startPoint x: 193, startPoint y: 680, endPoint x: 172, endPoint y: 660, distance: 29.2
click at [193, 554] on div "Eraser" at bounding box center [185, 679] width 23 height 8
click at [33, 539] on span "Erase all" at bounding box center [24, 541] width 23 height 11
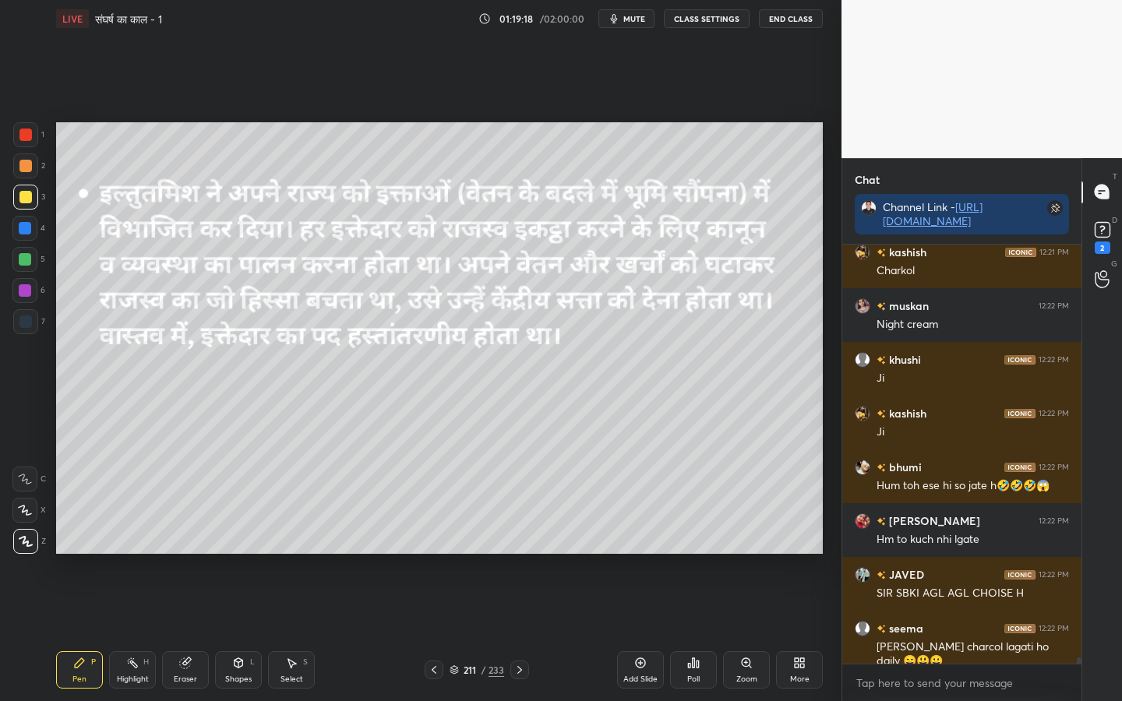
scroll to position [29052, 0]
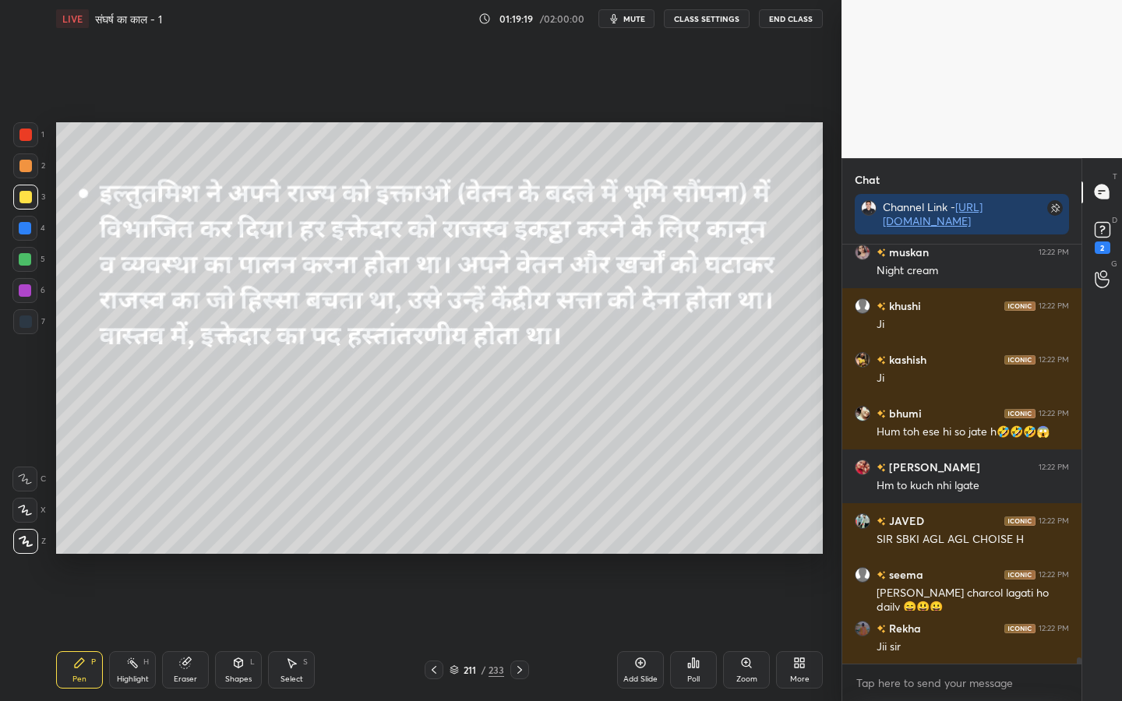
click at [184, 554] on div "Eraser" at bounding box center [185, 669] width 47 height 37
click at [37, 548] on div "Erase all" at bounding box center [24, 541] width 25 height 25
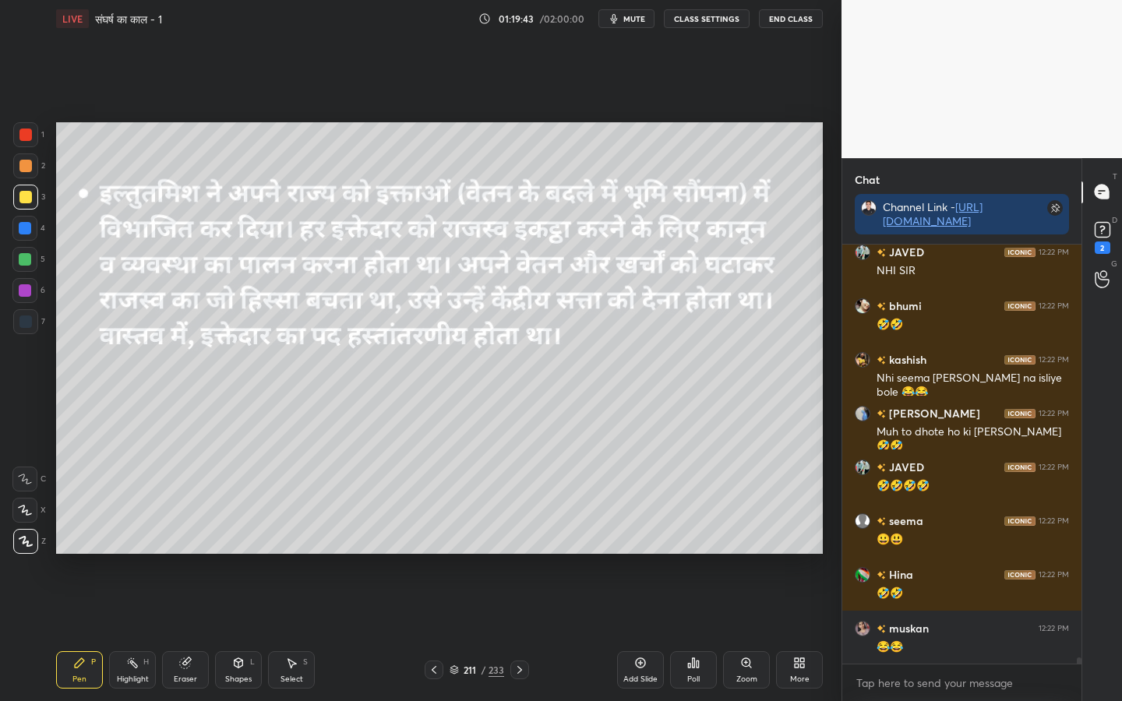
scroll to position [29551, 0]
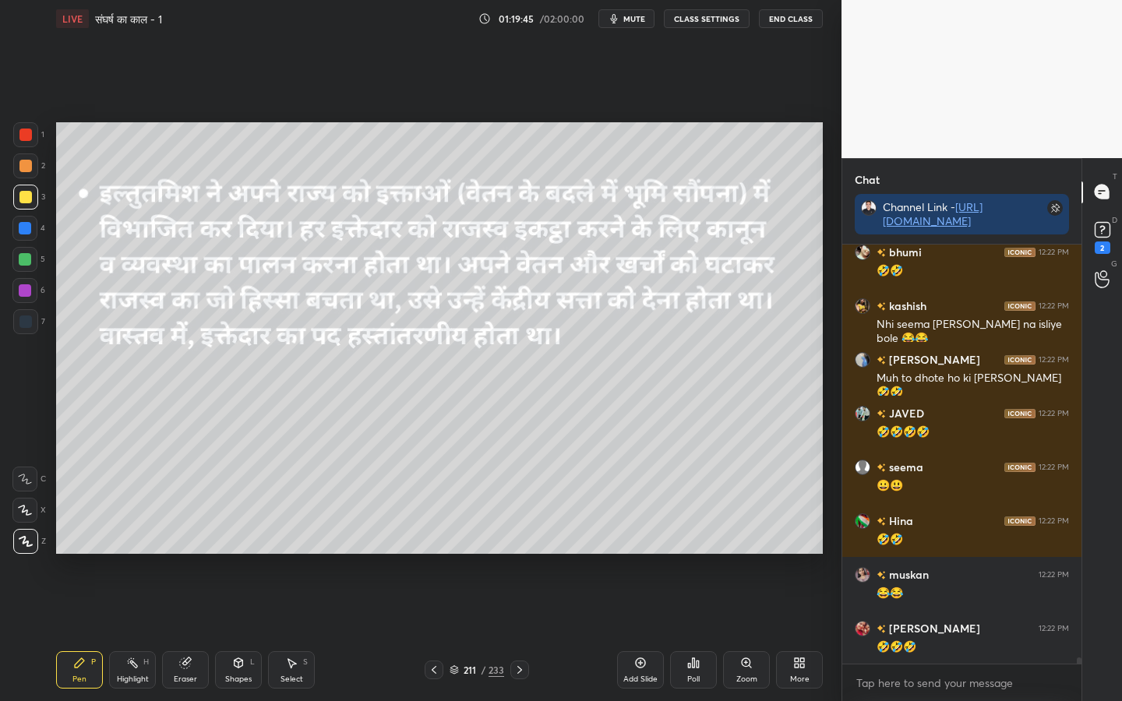
drag, startPoint x: 178, startPoint y: 676, endPoint x: 160, endPoint y: 654, distance: 28.8
click at [179, 554] on div "Eraser" at bounding box center [185, 679] width 23 height 8
drag, startPoint x: 30, startPoint y: 541, endPoint x: 54, endPoint y: 534, distance: 24.6
click at [31, 542] on span "Erase all" at bounding box center [24, 541] width 23 height 11
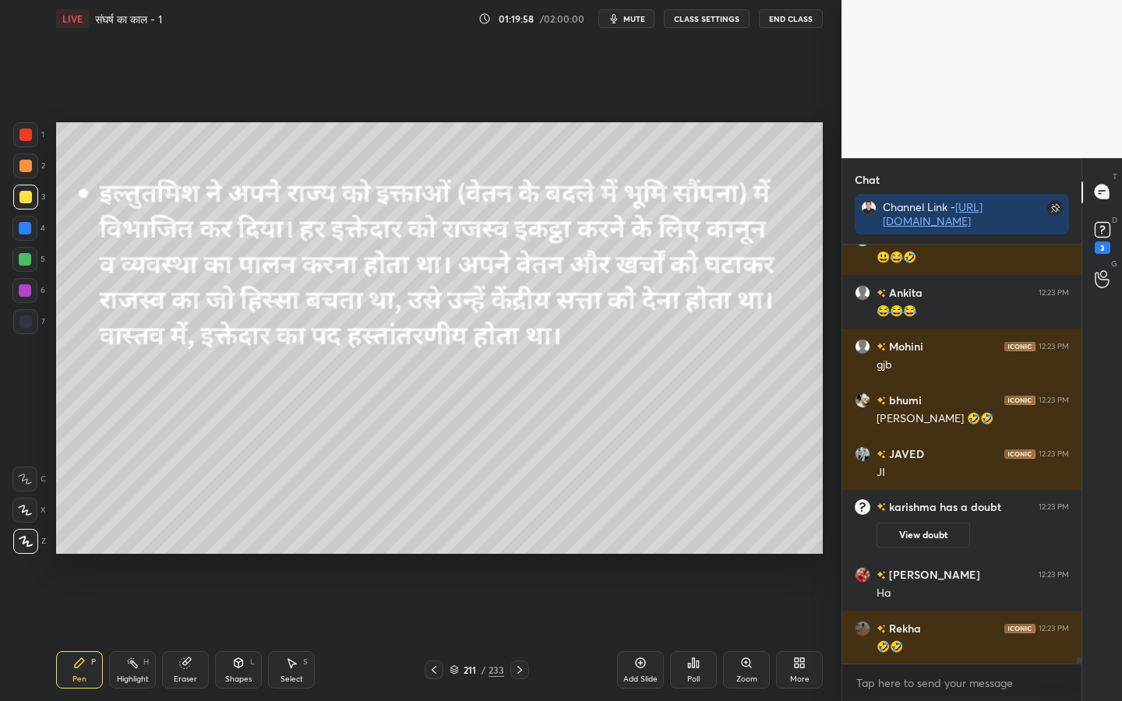
scroll to position [29706, 0]
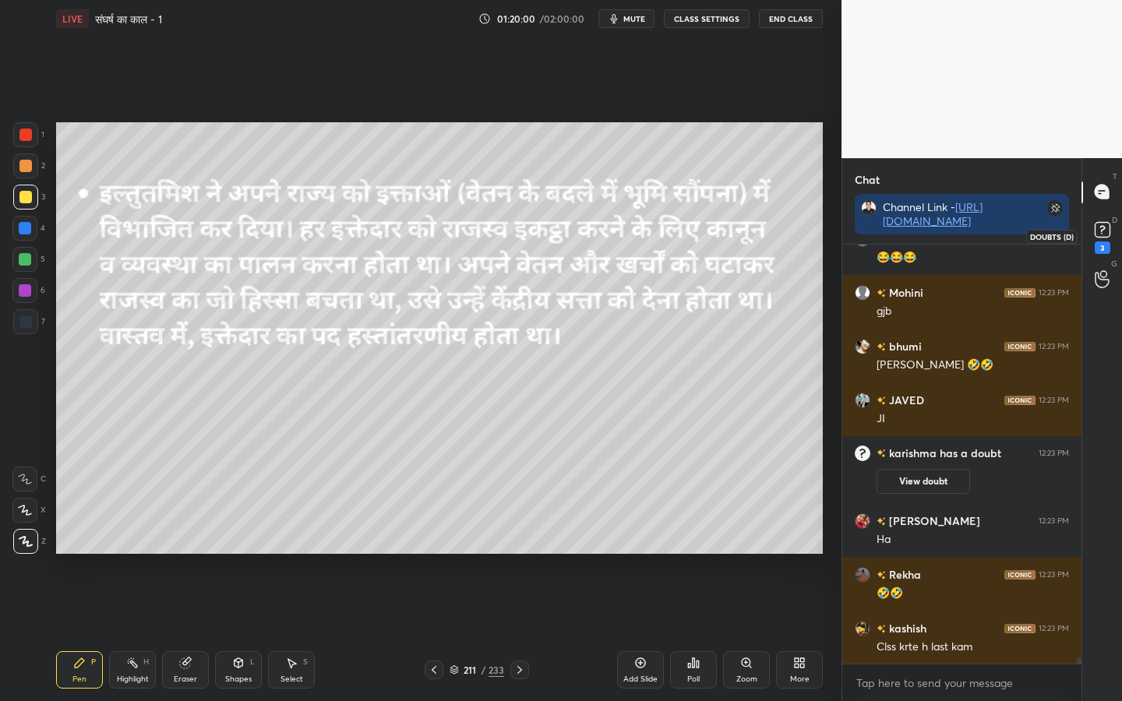
click at [1086, 235] on rect at bounding box center [1101, 229] width 15 height 15
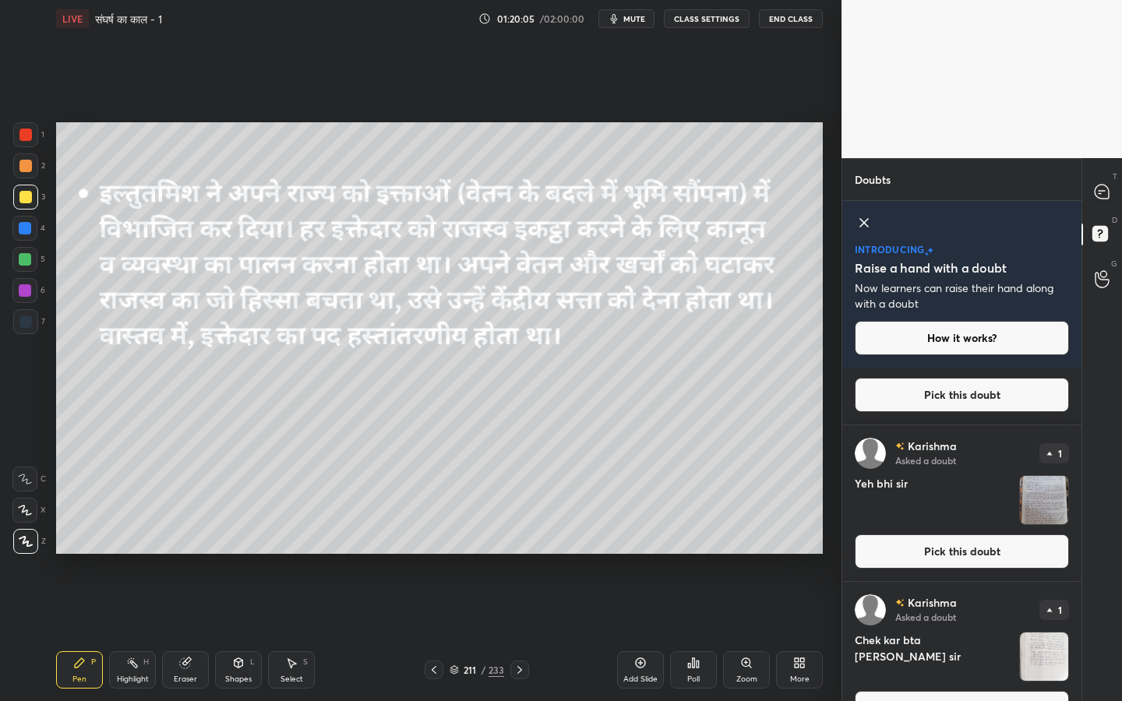
scroll to position [208, 0]
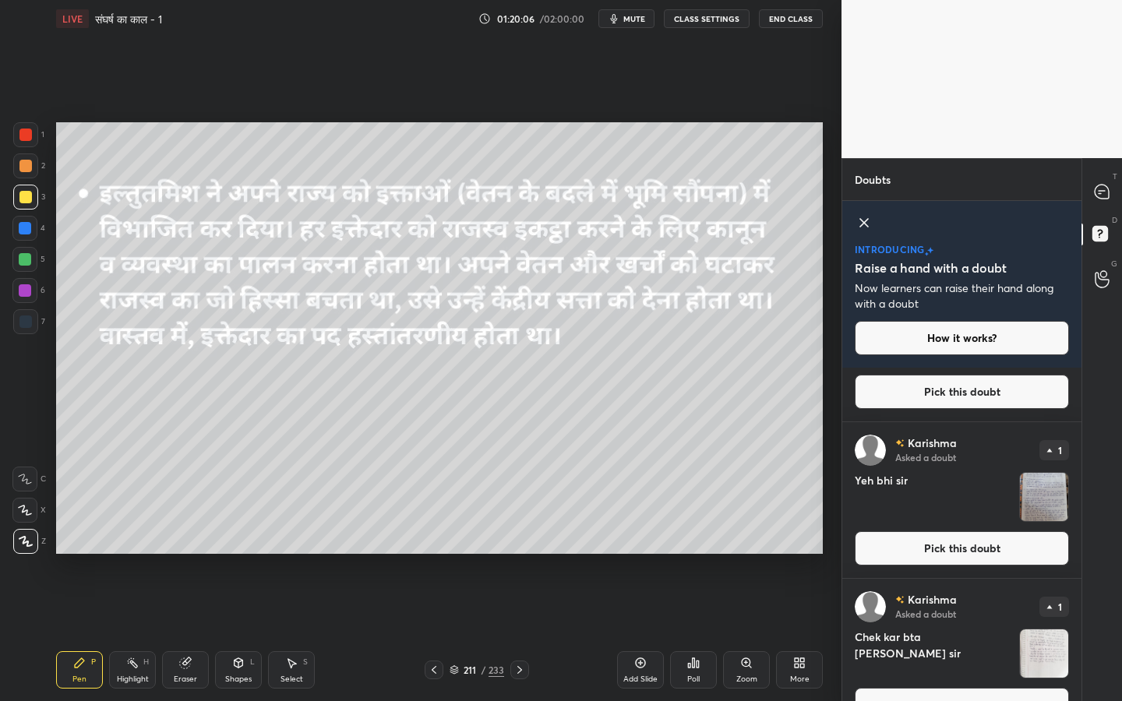
click at [989, 545] on button "Pick this doubt" at bounding box center [962, 548] width 214 height 34
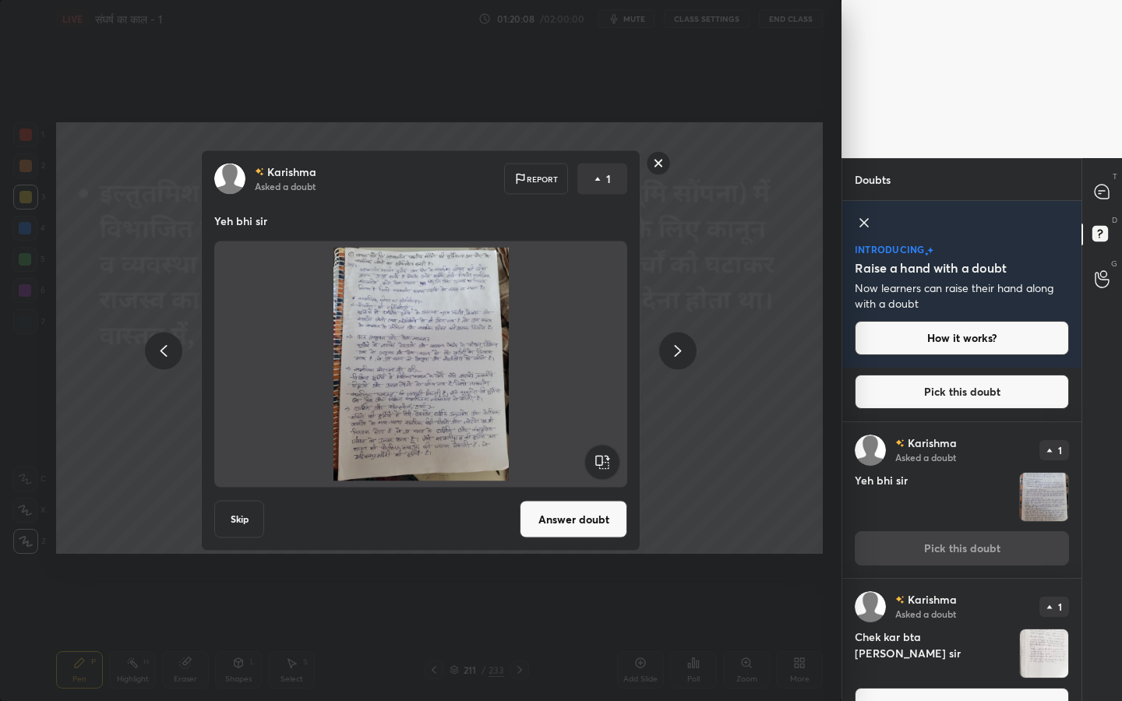
click at [650, 164] on rect at bounding box center [659, 163] width 24 height 24
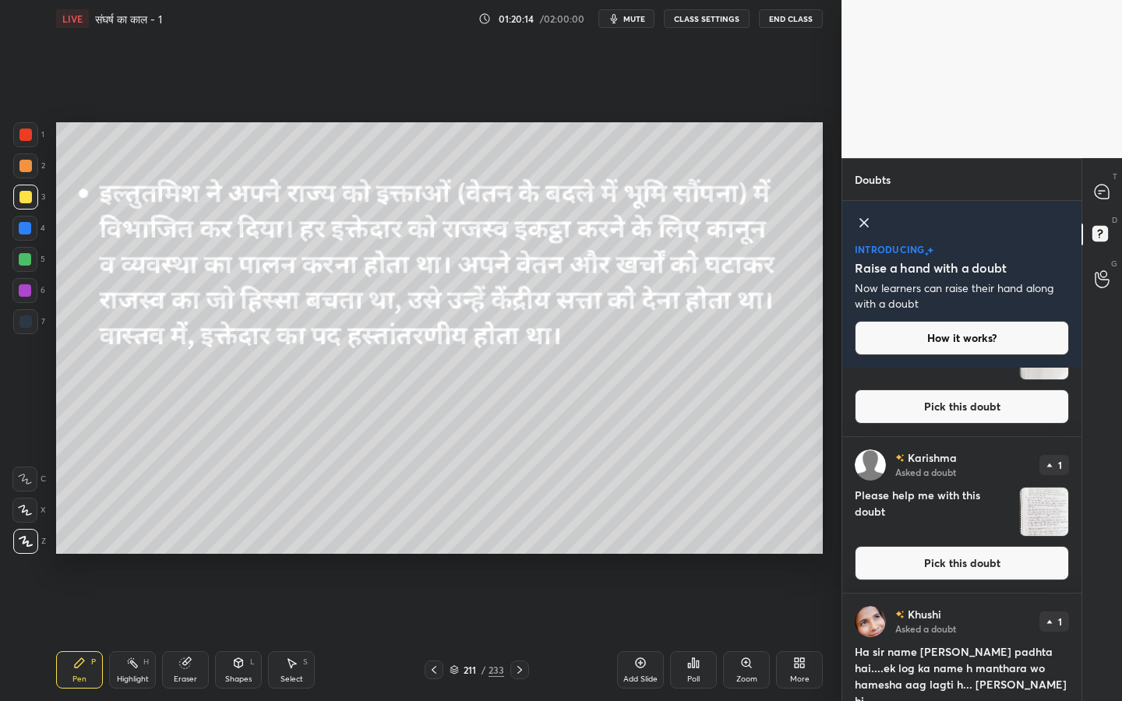
scroll to position [957, 0]
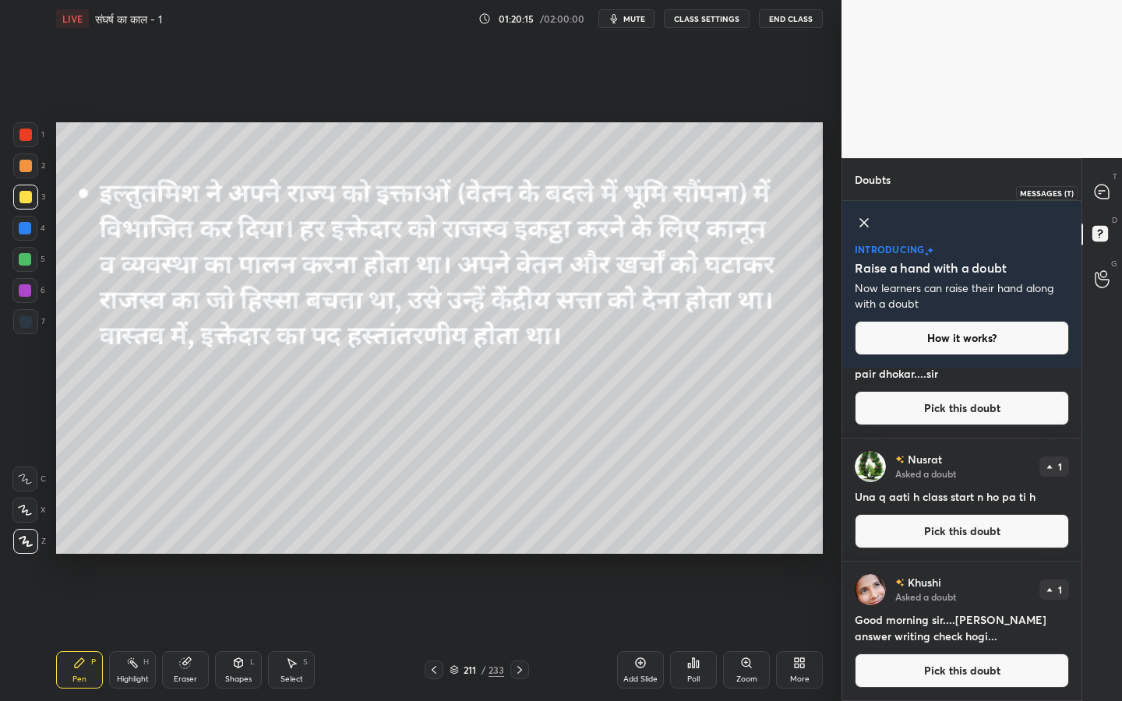
click at [1086, 205] on div at bounding box center [1102, 192] width 31 height 28
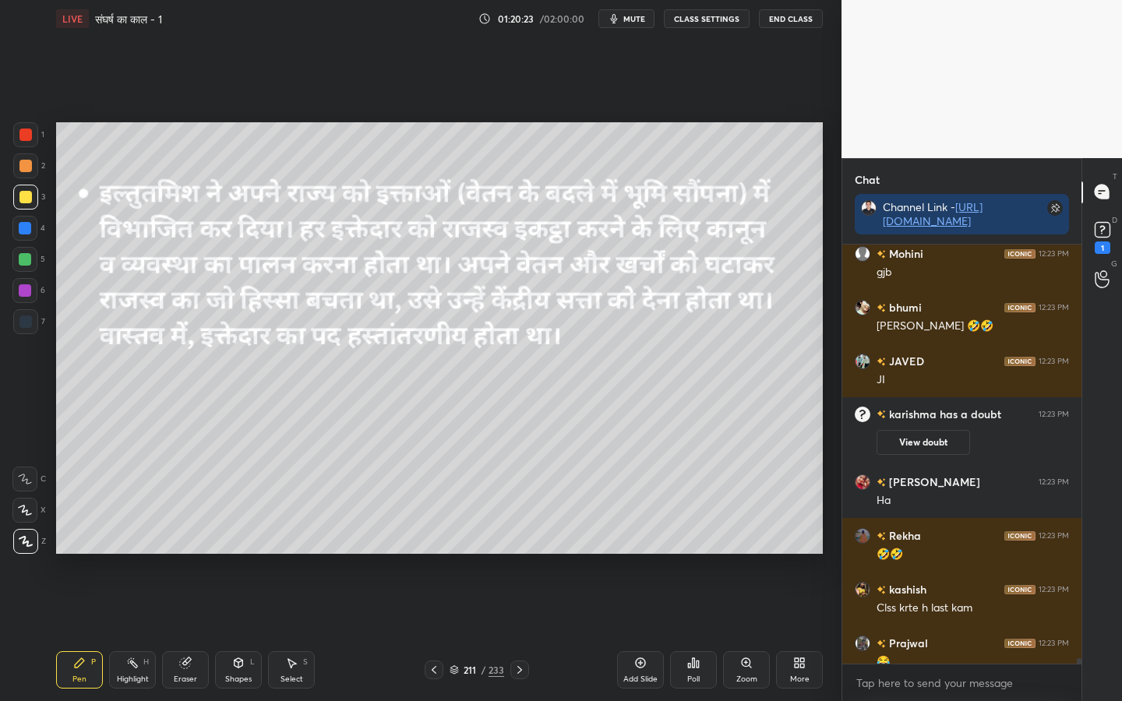
scroll to position [30119, 0]
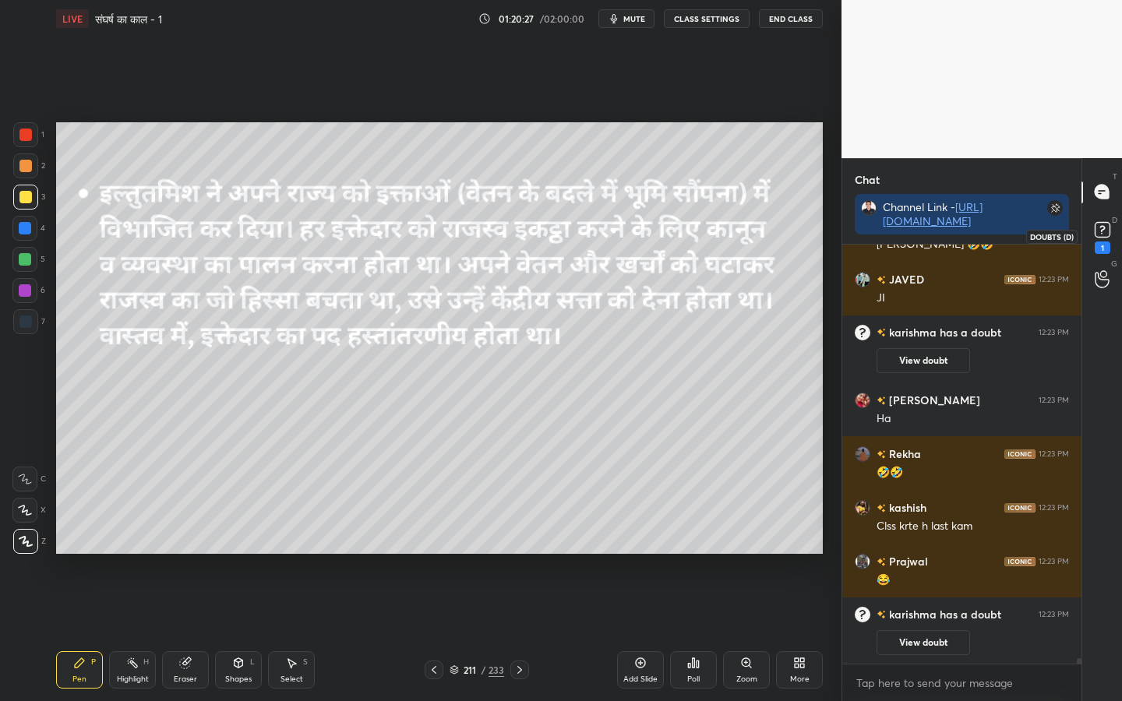
click at [1086, 236] on rect at bounding box center [1101, 229] width 15 height 15
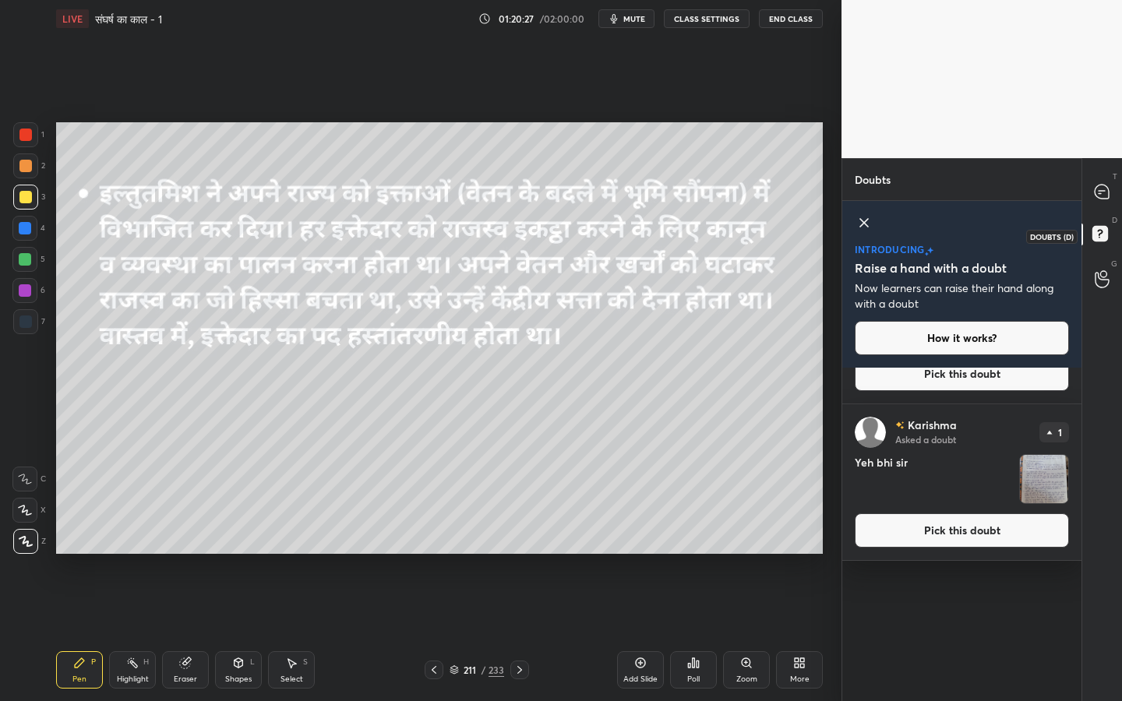
scroll to position [5, 5]
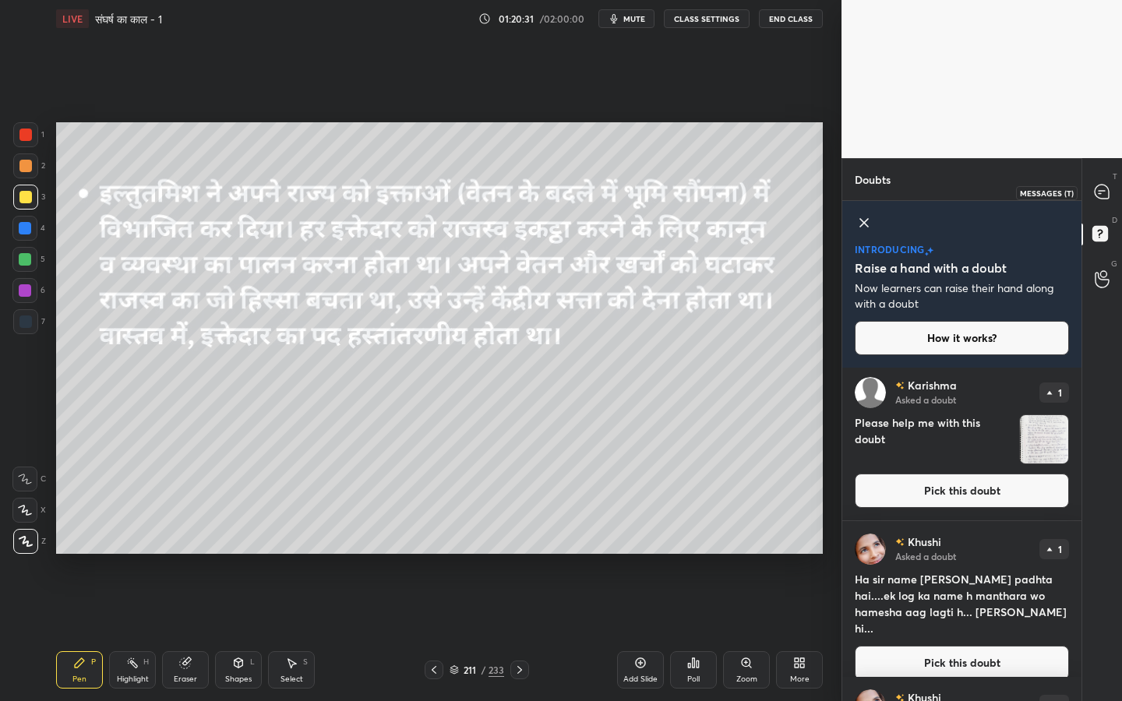
click at [1086, 192] on icon at bounding box center [1101, 192] width 14 height 14
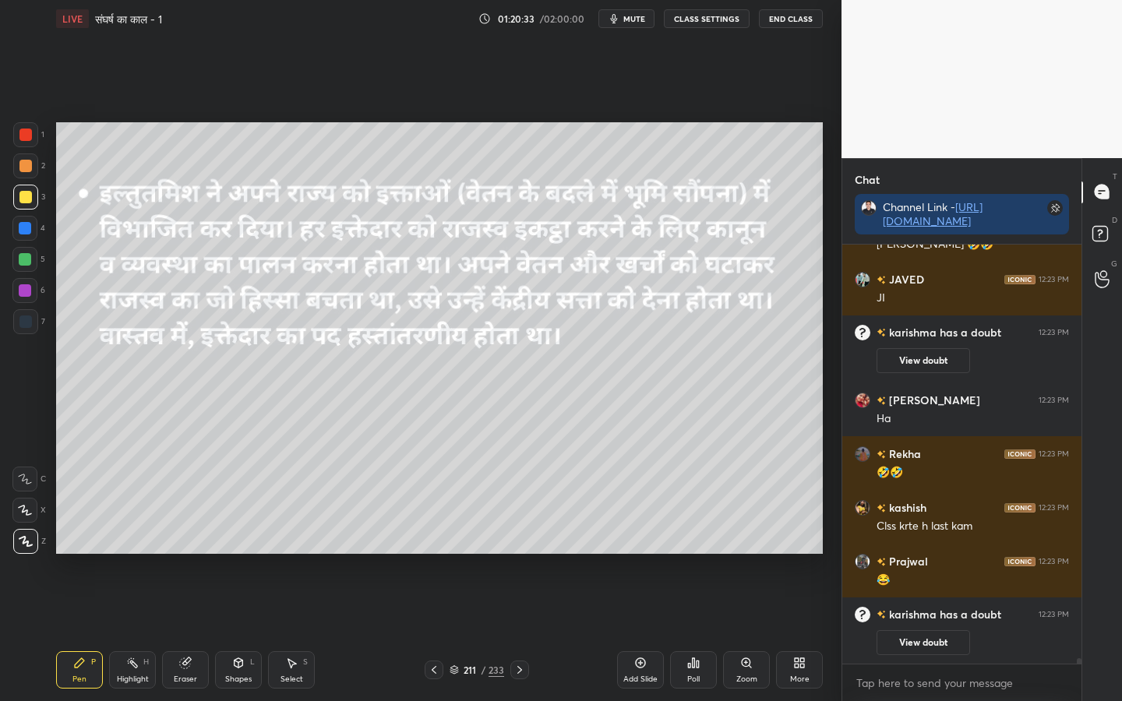
click at [920, 554] on h6 "karishma" at bounding box center [911, 615] width 51 height 14
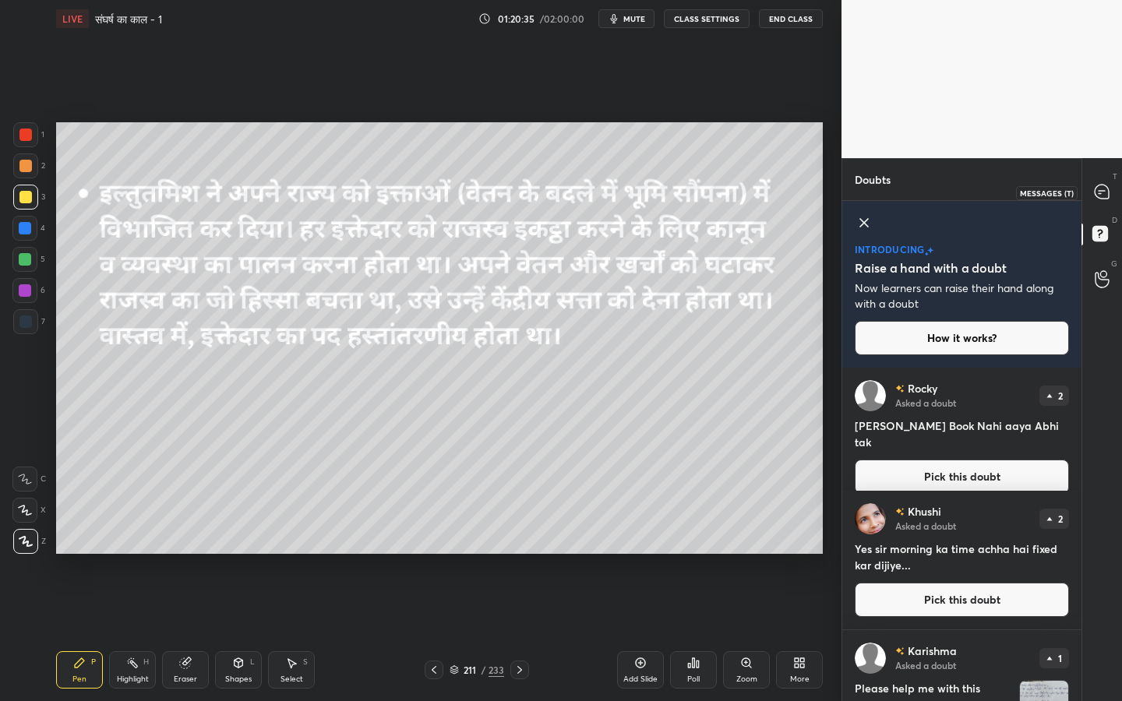
click at [1086, 196] on icon at bounding box center [1101, 192] width 14 height 14
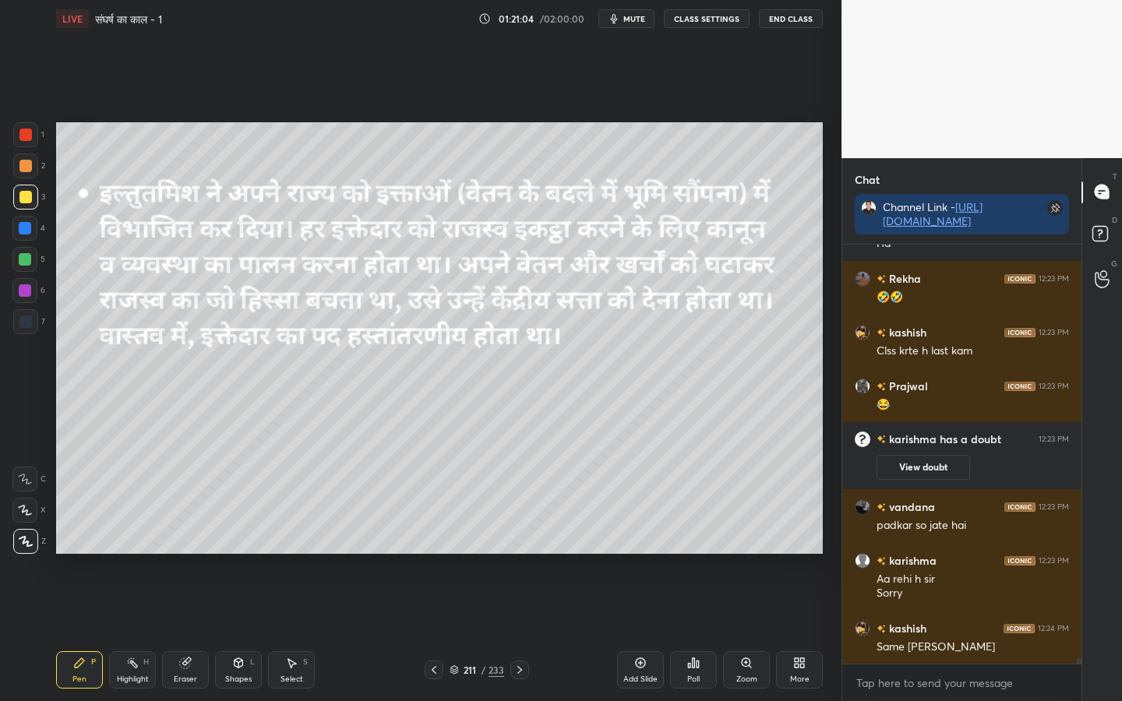
drag, startPoint x: 189, startPoint y: 668, endPoint x: 181, endPoint y: 663, distance: 9.8
click at [185, 554] on icon at bounding box center [185, 663] width 12 height 12
click at [28, 554] on div "1 2 3 4 5 6 7 C X Z C X Z E E Erase all H H LIVE संघर्ष का काल - 1 01:21:05 / 0…" at bounding box center [414, 350] width 829 height 701
click at [24, 545] on span "Erase all" at bounding box center [24, 541] width 23 height 11
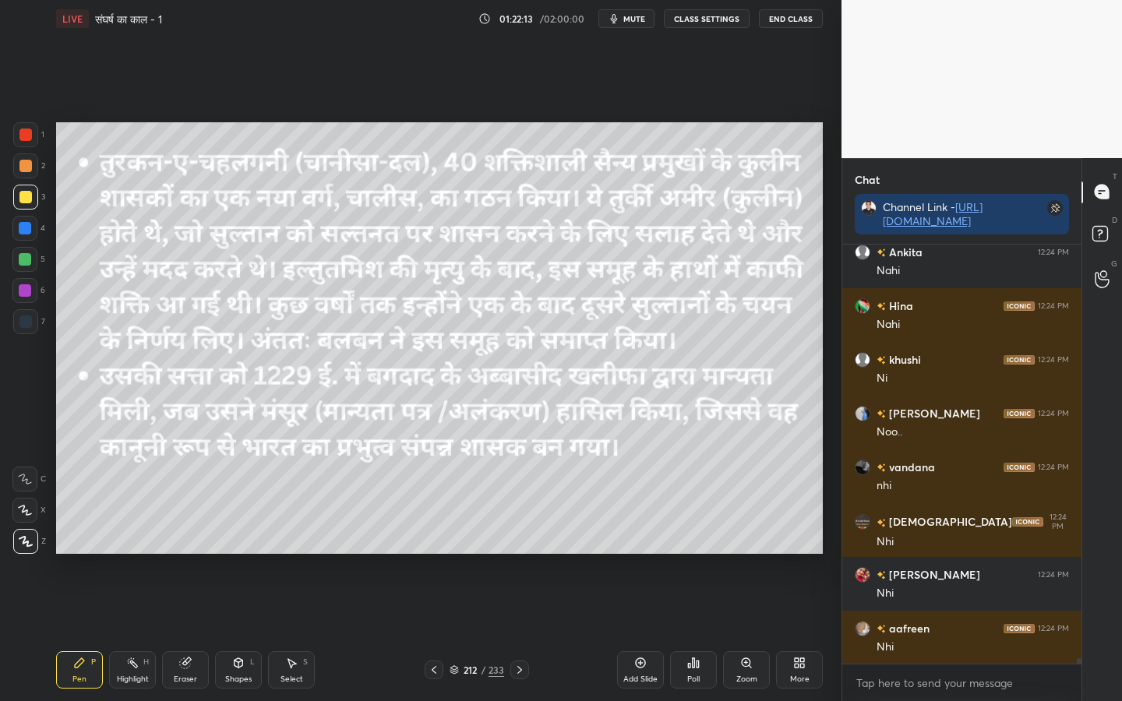
scroll to position [31047, 0]
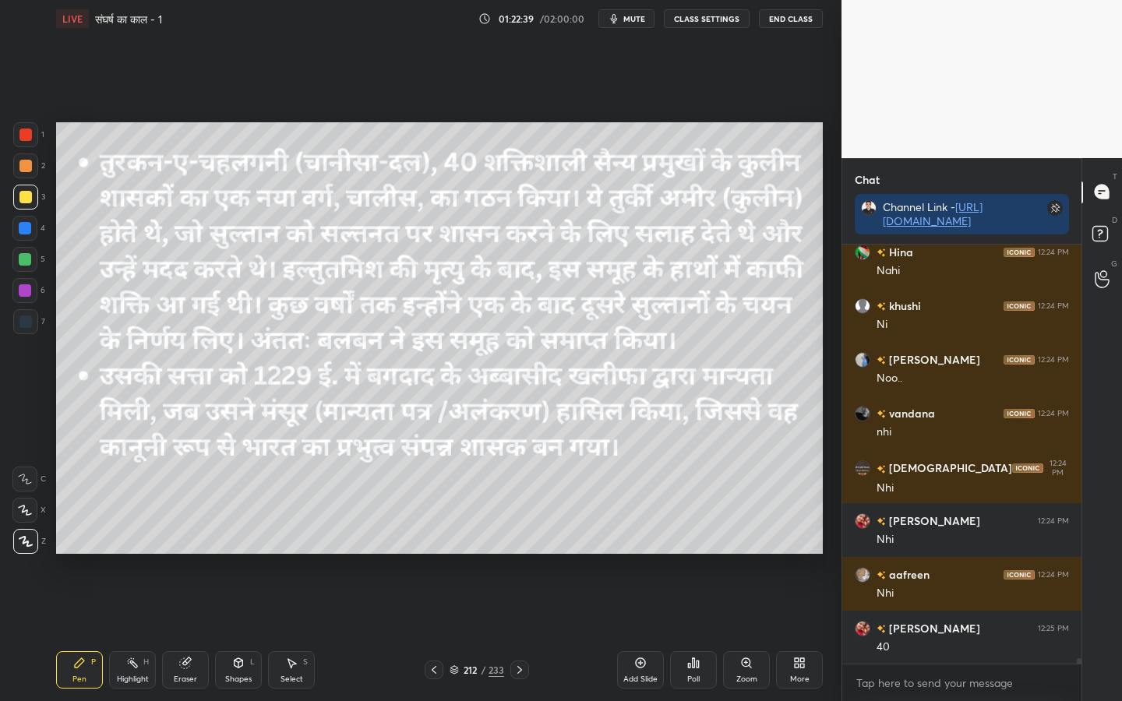
click at [179, 554] on div "Eraser" at bounding box center [185, 679] width 23 height 8
click at [24, 540] on span "Erase all" at bounding box center [24, 541] width 23 height 11
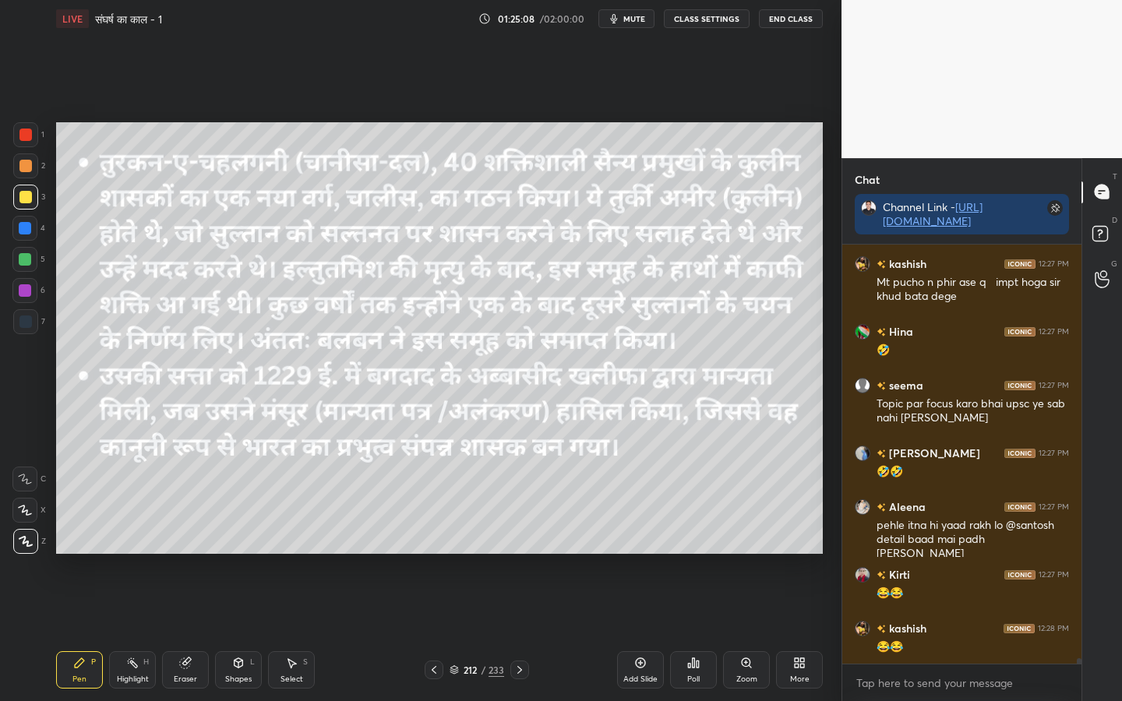
scroll to position [5, 5]
click at [181, 554] on div "Eraser" at bounding box center [185, 669] width 47 height 37
click at [27, 538] on span "Erase all" at bounding box center [24, 541] width 23 height 11
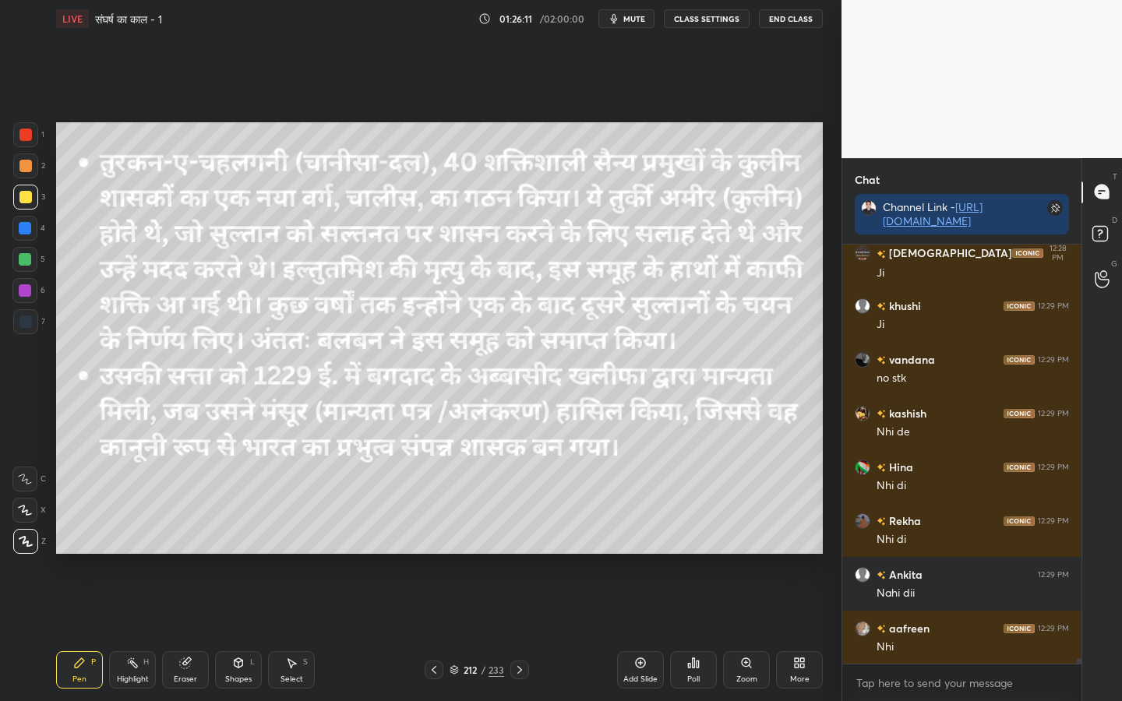
scroll to position [32785, 0]
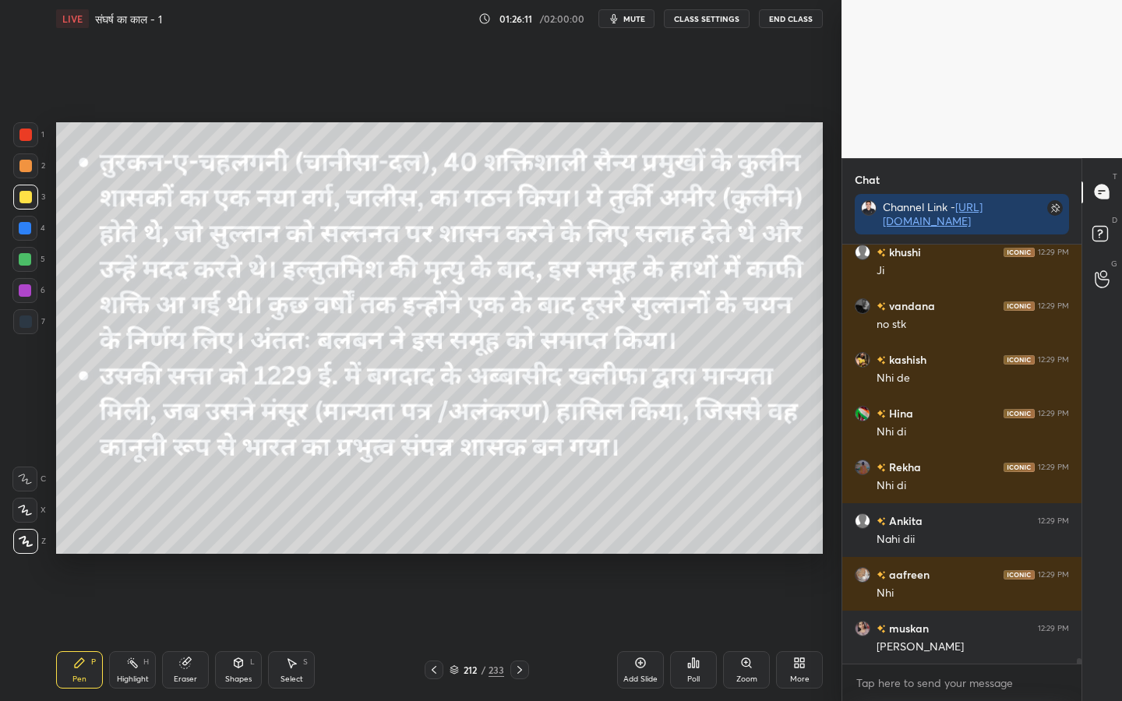
click at [179, 554] on div "Eraser" at bounding box center [185, 669] width 47 height 37
click at [19, 542] on span "Erase all" at bounding box center [24, 541] width 23 height 11
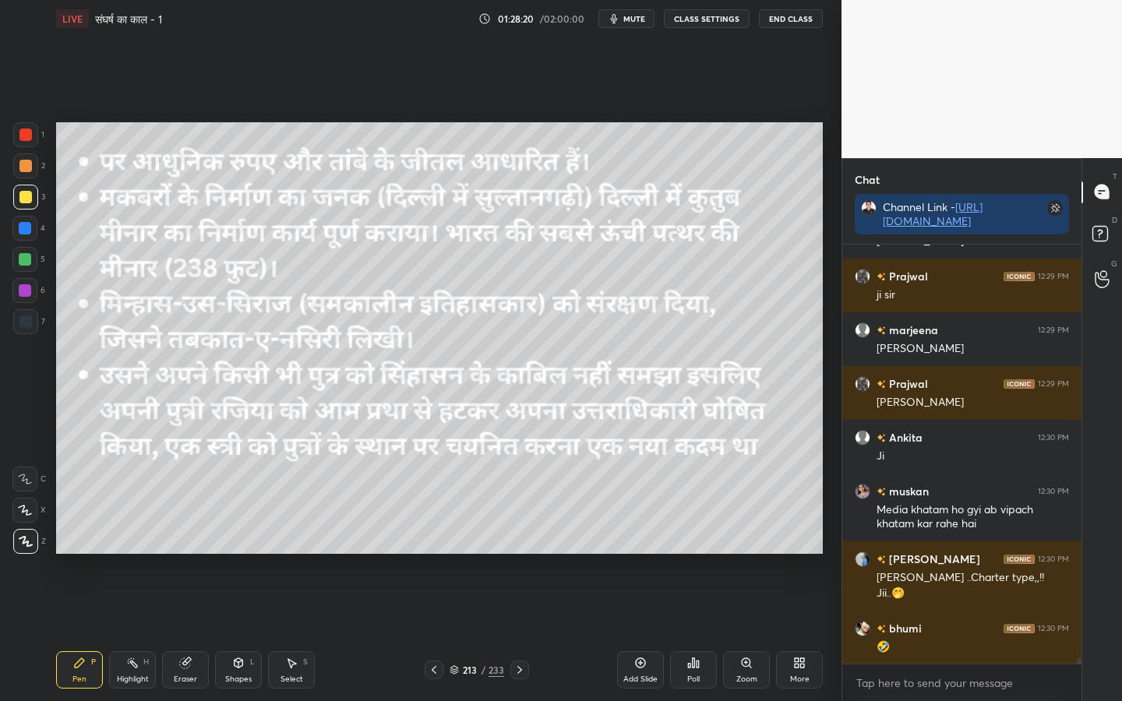
scroll to position [33258, 0]
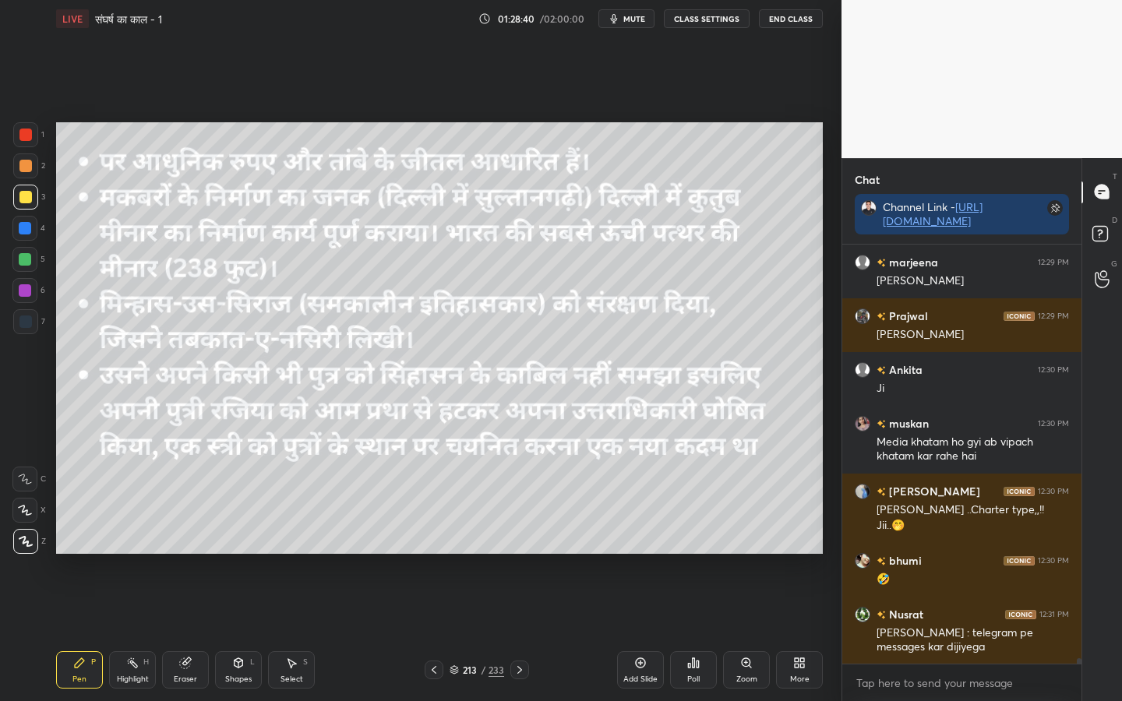
click at [184, 554] on div "Eraser" at bounding box center [185, 679] width 23 height 8
drag, startPoint x: 26, startPoint y: 536, endPoint x: 36, endPoint y: 523, distance: 16.2
click at [27, 536] on span "Erase all" at bounding box center [24, 541] width 23 height 11
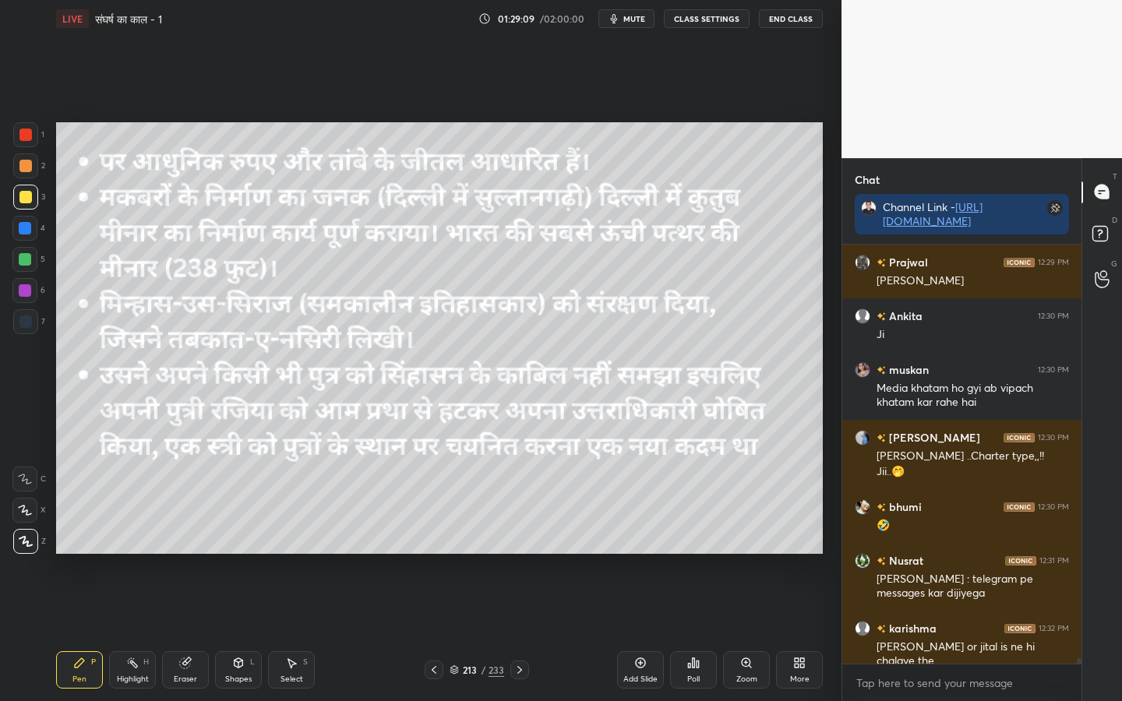
drag, startPoint x: 190, startPoint y: 681, endPoint x: 130, endPoint y: 658, distance: 64.1
click at [189, 554] on div "Eraser" at bounding box center [185, 679] width 23 height 8
click at [18, 537] on span "Erase all" at bounding box center [24, 541] width 23 height 11
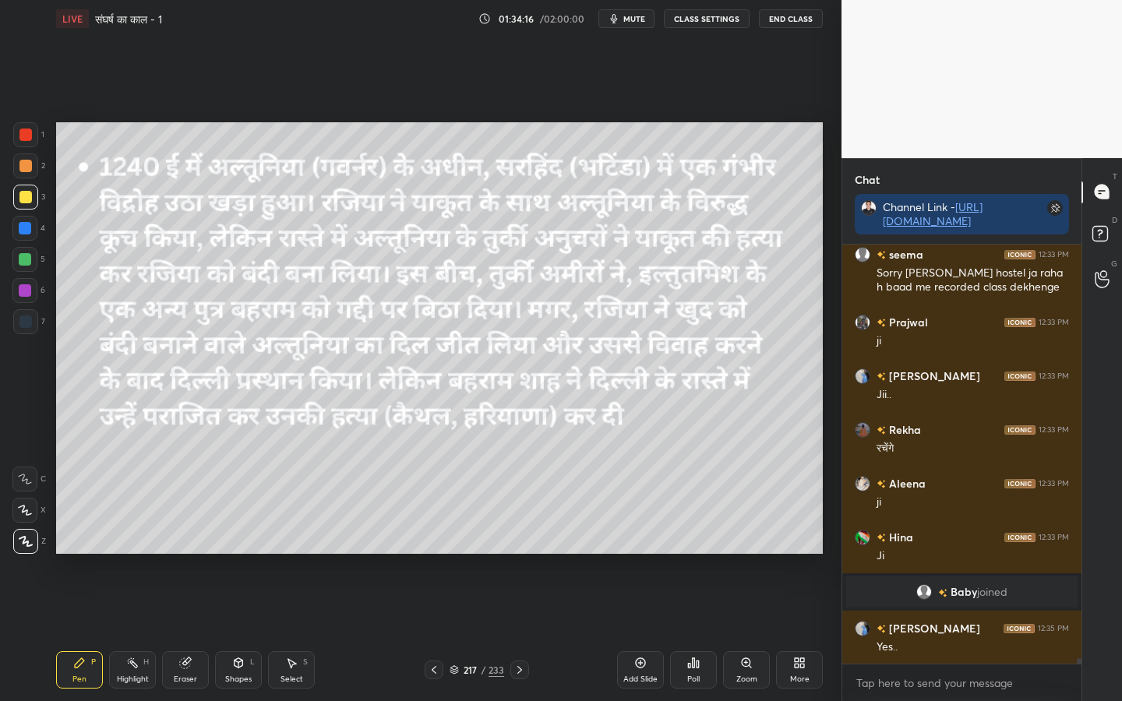
scroll to position [32538, 0]
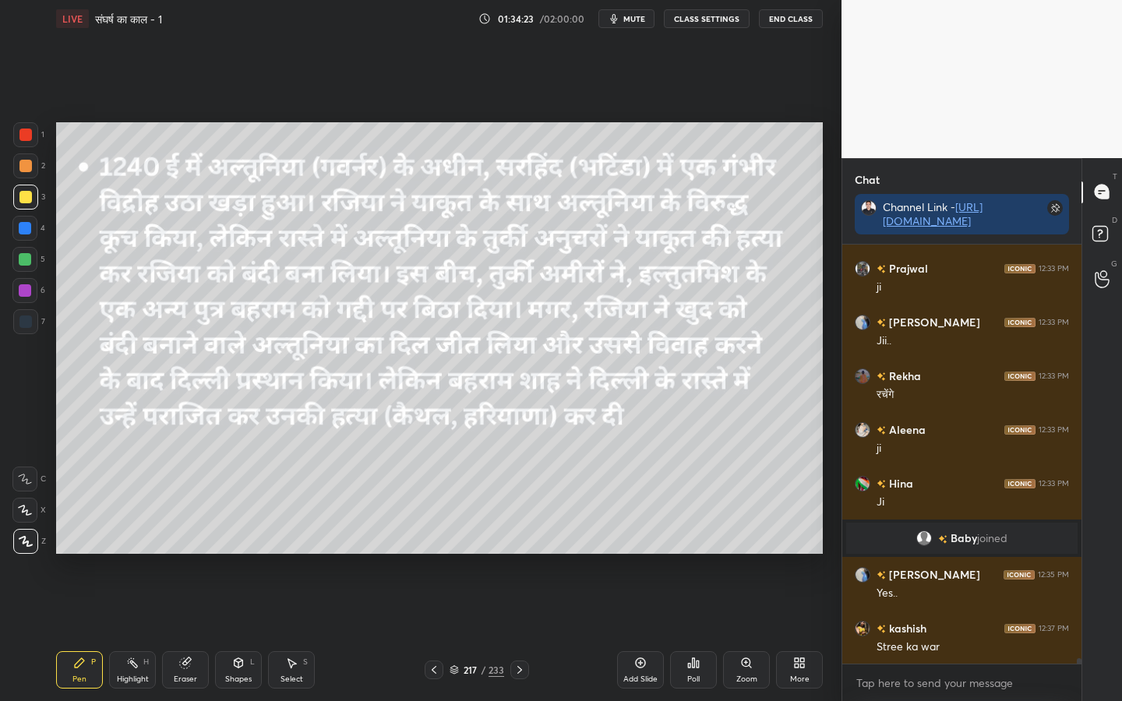
drag, startPoint x: 199, startPoint y: 679, endPoint x: 185, endPoint y: 673, distance: 16.1
click at [199, 554] on div "Eraser" at bounding box center [185, 669] width 47 height 37
click at [33, 541] on span "Erase all" at bounding box center [24, 541] width 23 height 11
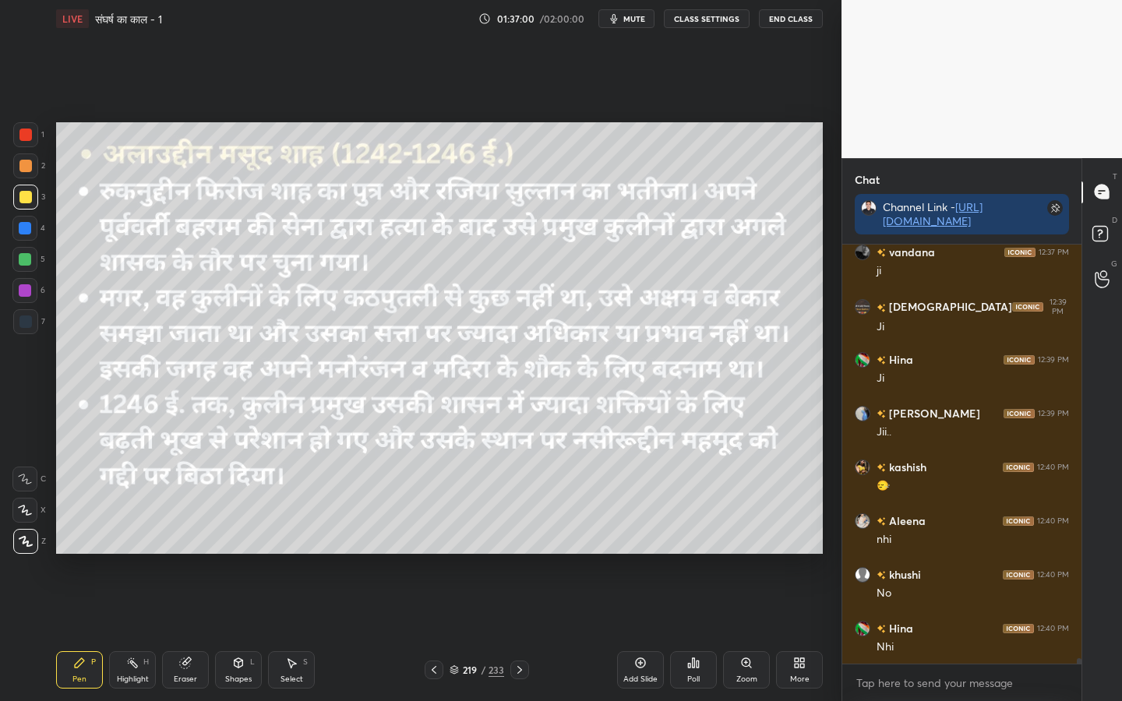
scroll to position [33021, 0]
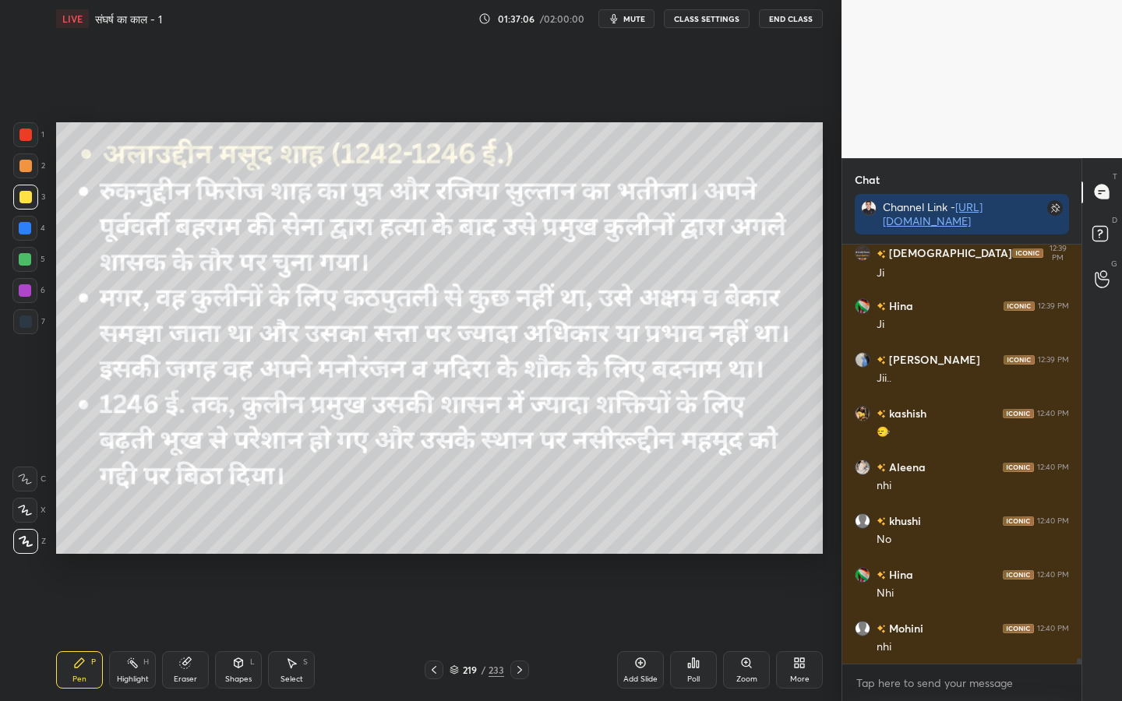
click at [192, 554] on div "Pen P Highlight H Eraser Shapes L Select S 219 / 233 Add Slide Poll Zoom More" at bounding box center [439, 670] width 767 height 62
drag, startPoint x: 193, startPoint y: 675, endPoint x: 178, endPoint y: 670, distance: 15.5
click at [193, 554] on div "Eraser" at bounding box center [185, 679] width 23 height 8
click at [17, 551] on div "Erase all" at bounding box center [24, 541] width 25 height 25
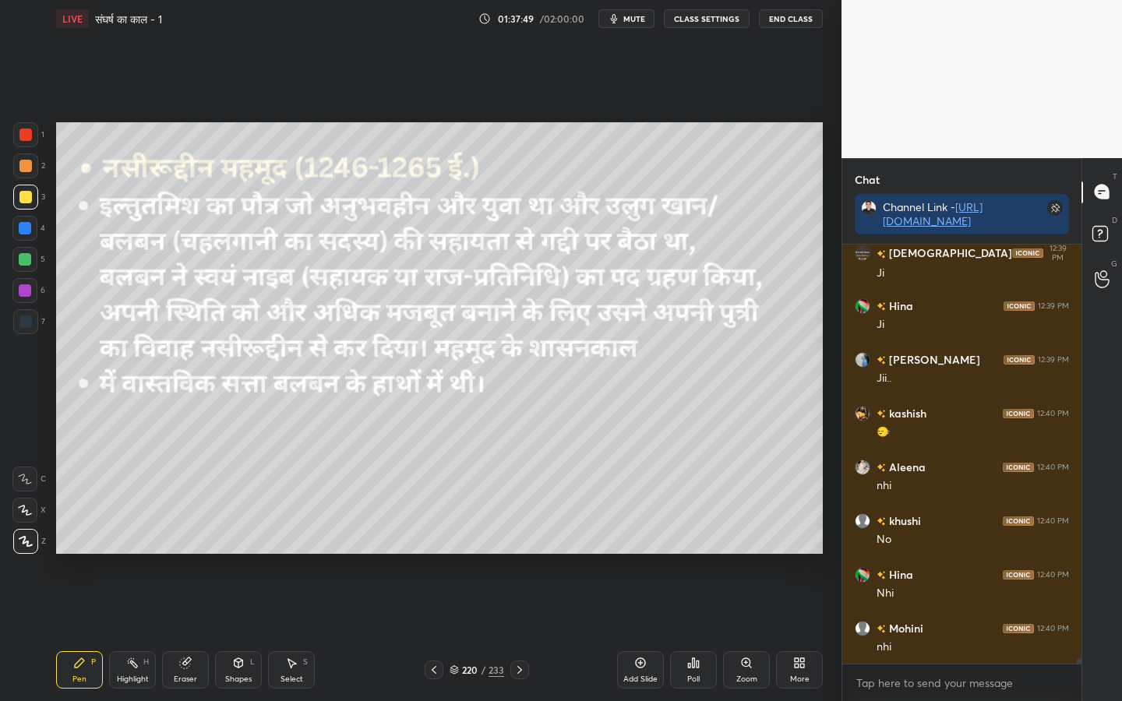
scroll to position [33089, 0]
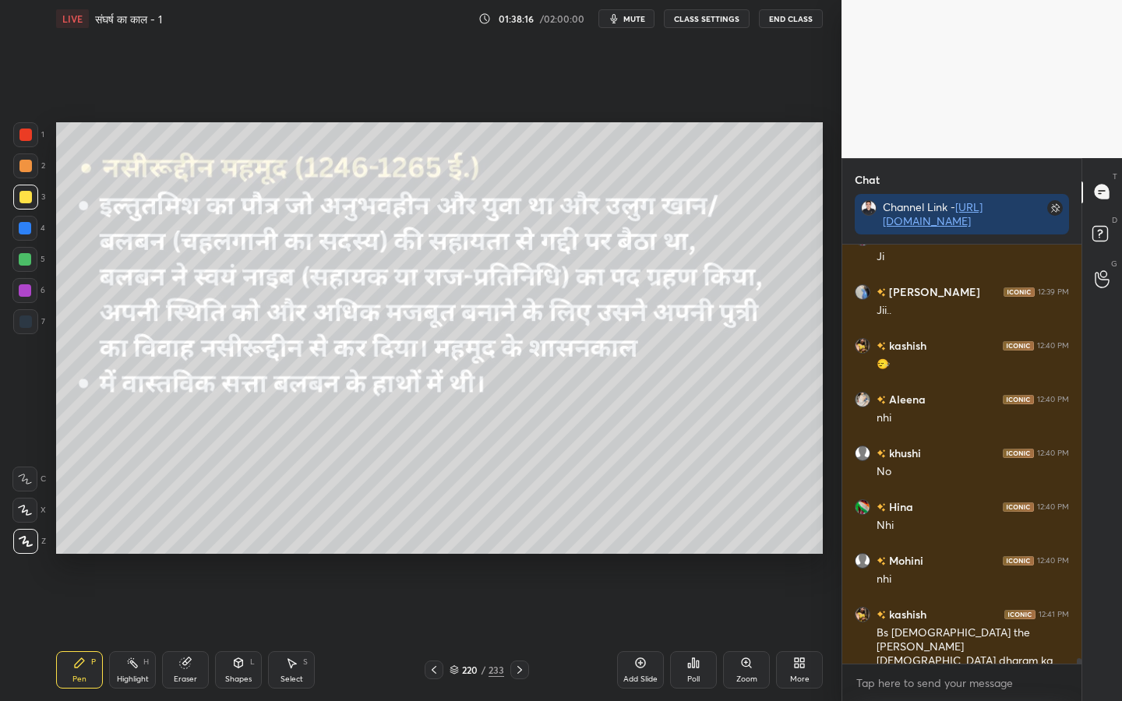
click at [199, 554] on div "Eraser" at bounding box center [185, 669] width 47 height 37
click at [18, 550] on div "Erase all" at bounding box center [24, 541] width 25 height 25
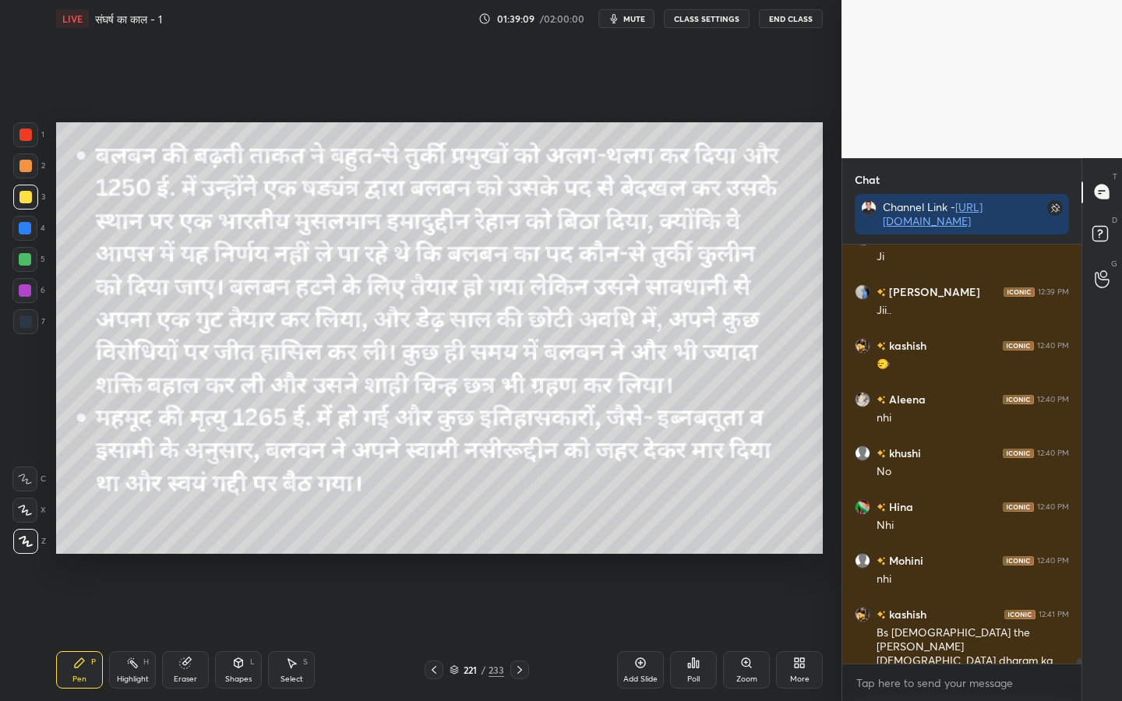
click at [181, 554] on div "Eraser" at bounding box center [185, 669] width 47 height 37
click at [23, 549] on div "Erase all" at bounding box center [24, 541] width 25 height 25
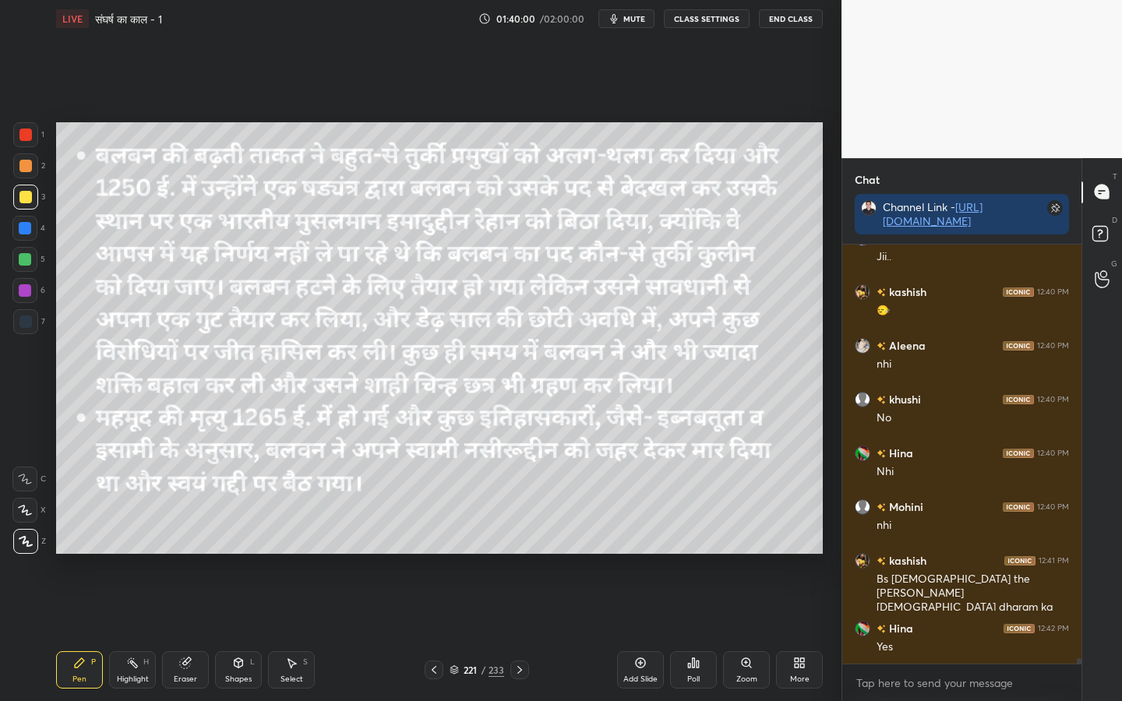
drag, startPoint x: 186, startPoint y: 672, endPoint x: 165, endPoint y: 671, distance: 21.0
click at [186, 554] on div "Eraser" at bounding box center [185, 669] width 47 height 37
click at [16, 540] on span "Erase all" at bounding box center [24, 541] width 23 height 11
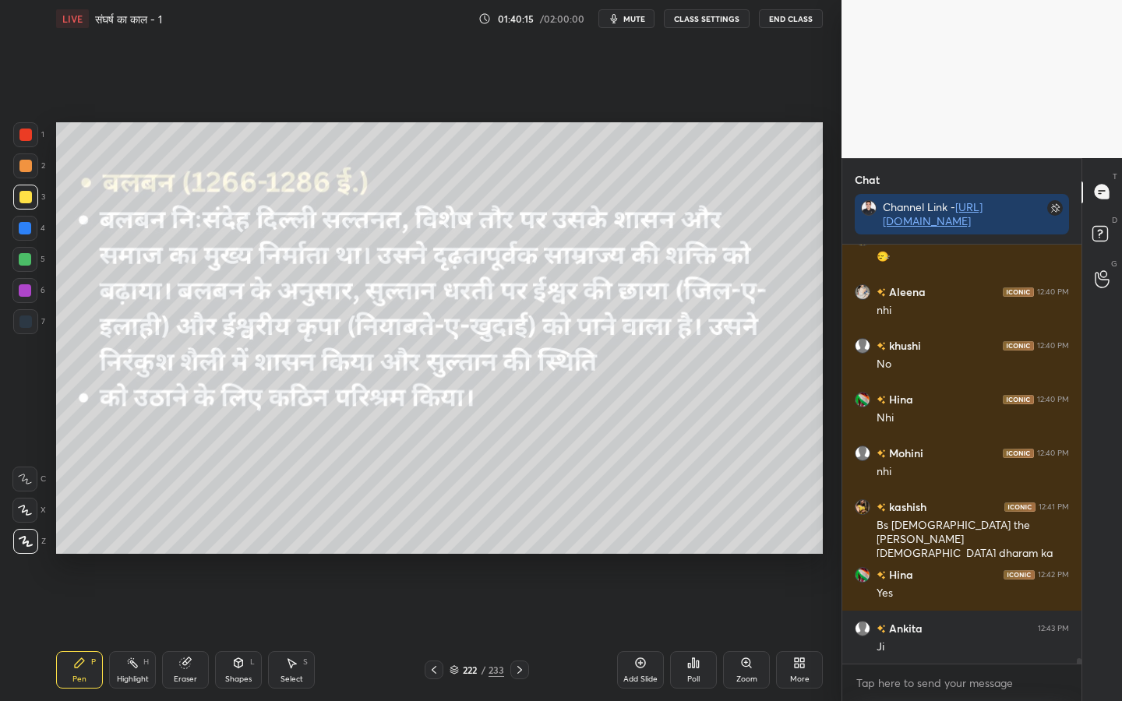
scroll to position [33251, 0]
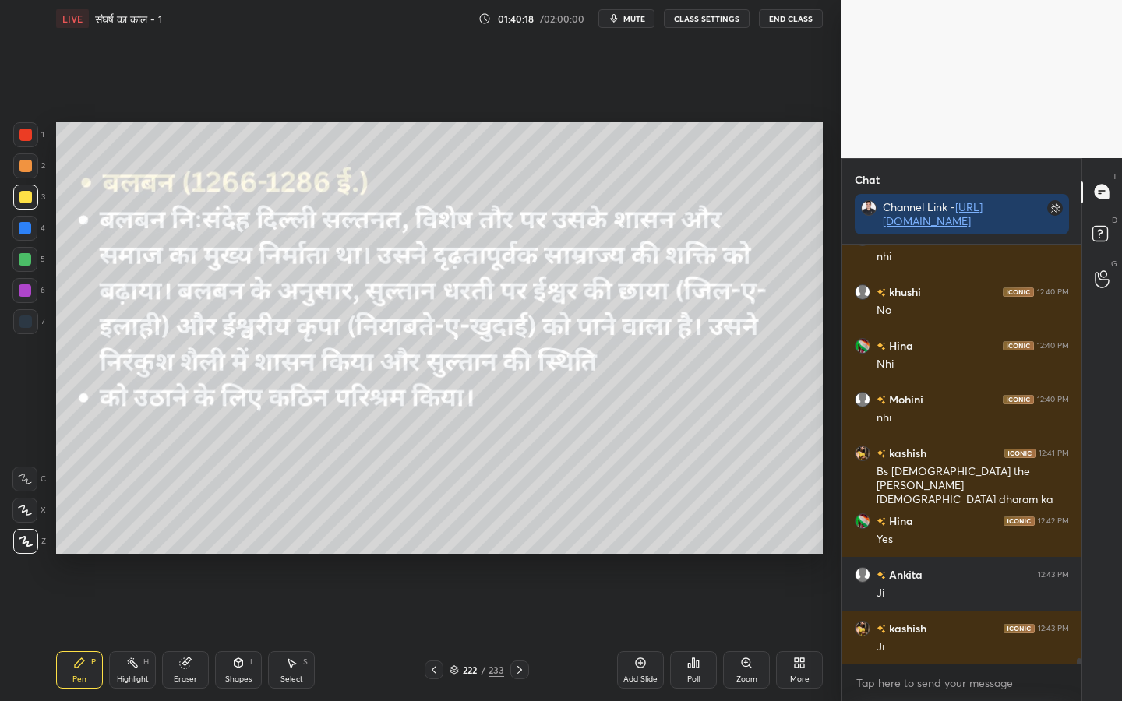
click at [191, 554] on div "Eraser" at bounding box center [185, 679] width 23 height 8
click at [20, 541] on span "Erase all" at bounding box center [24, 541] width 23 height 11
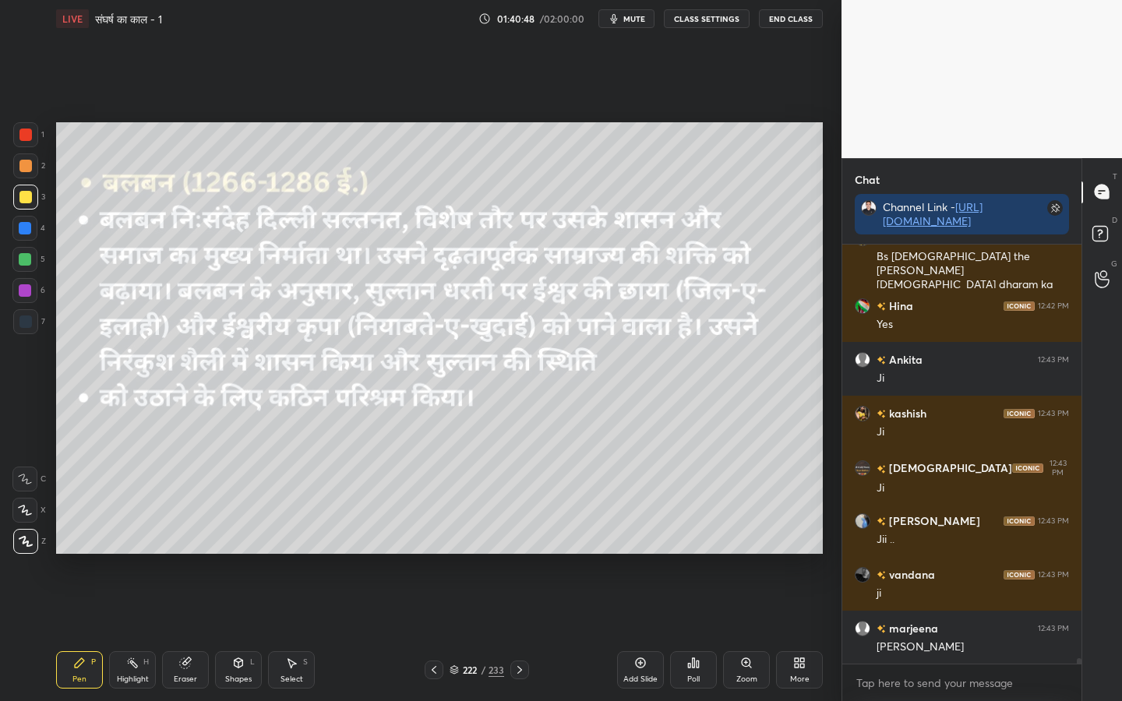
scroll to position [33519, 0]
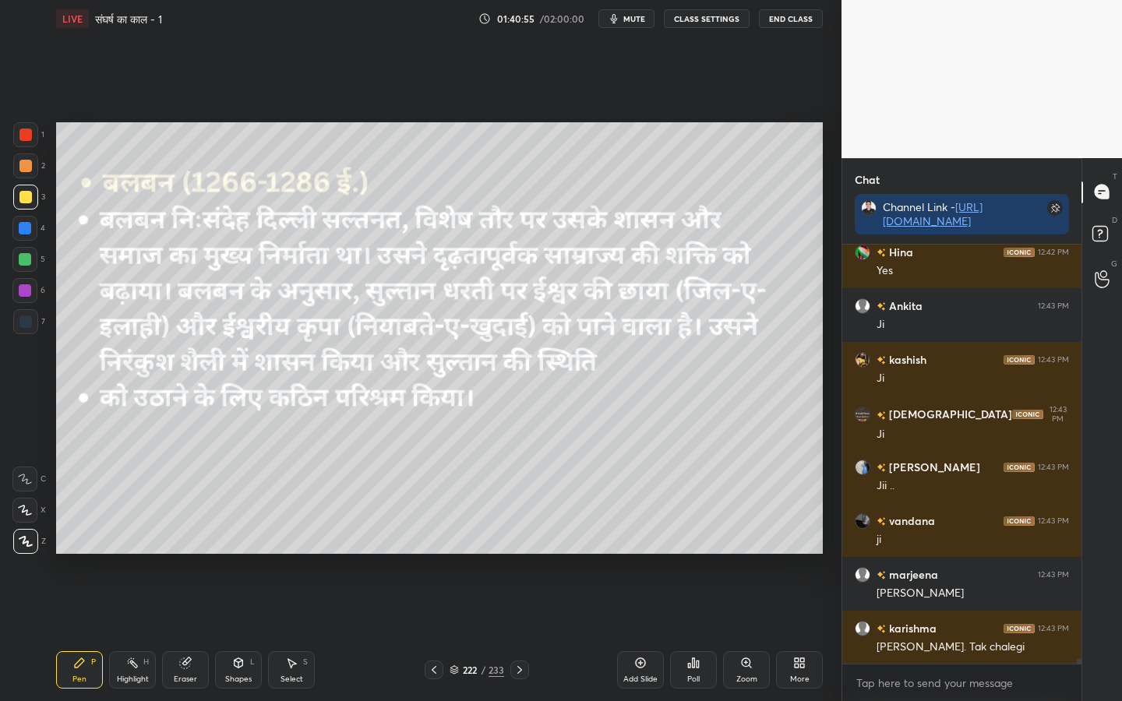
click at [495, 554] on div "233" at bounding box center [496, 670] width 16 height 14
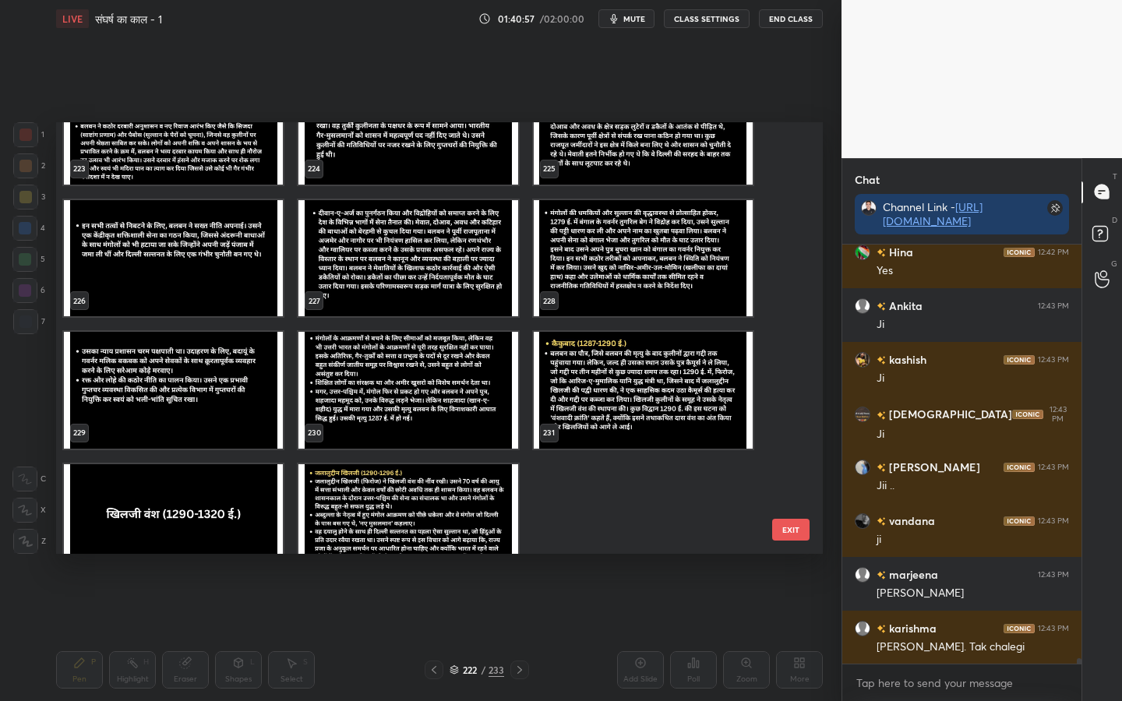
scroll to position [9867, 0]
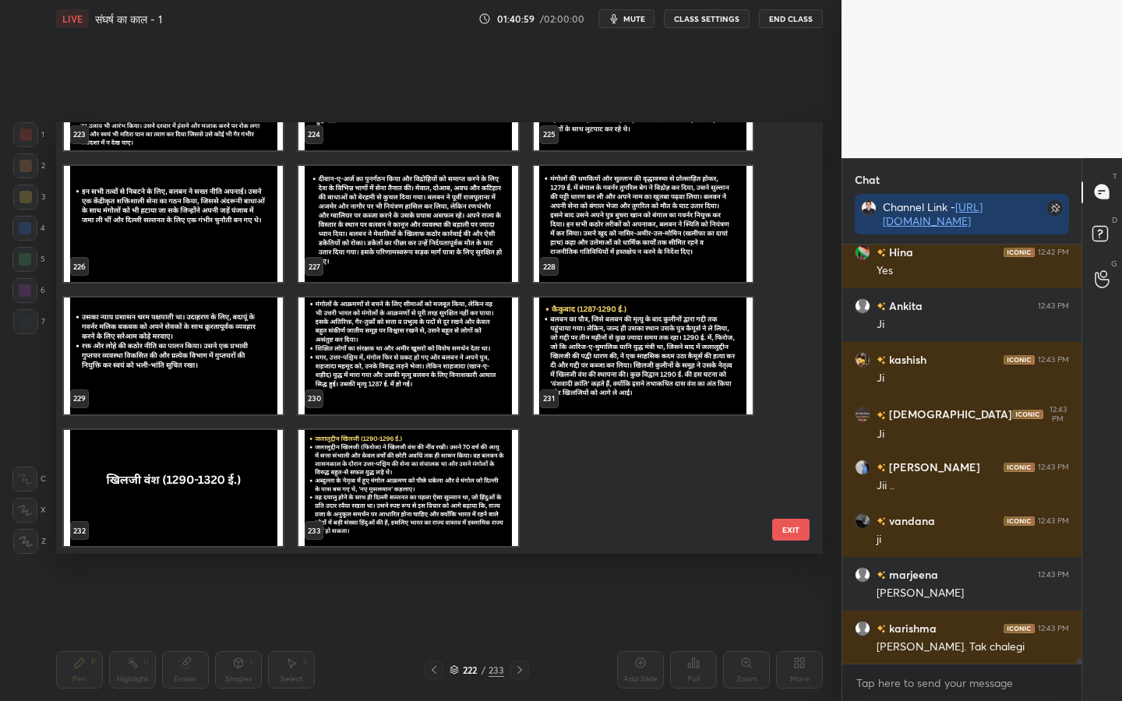
click at [788, 527] on button "EXIT" at bounding box center [790, 530] width 37 height 22
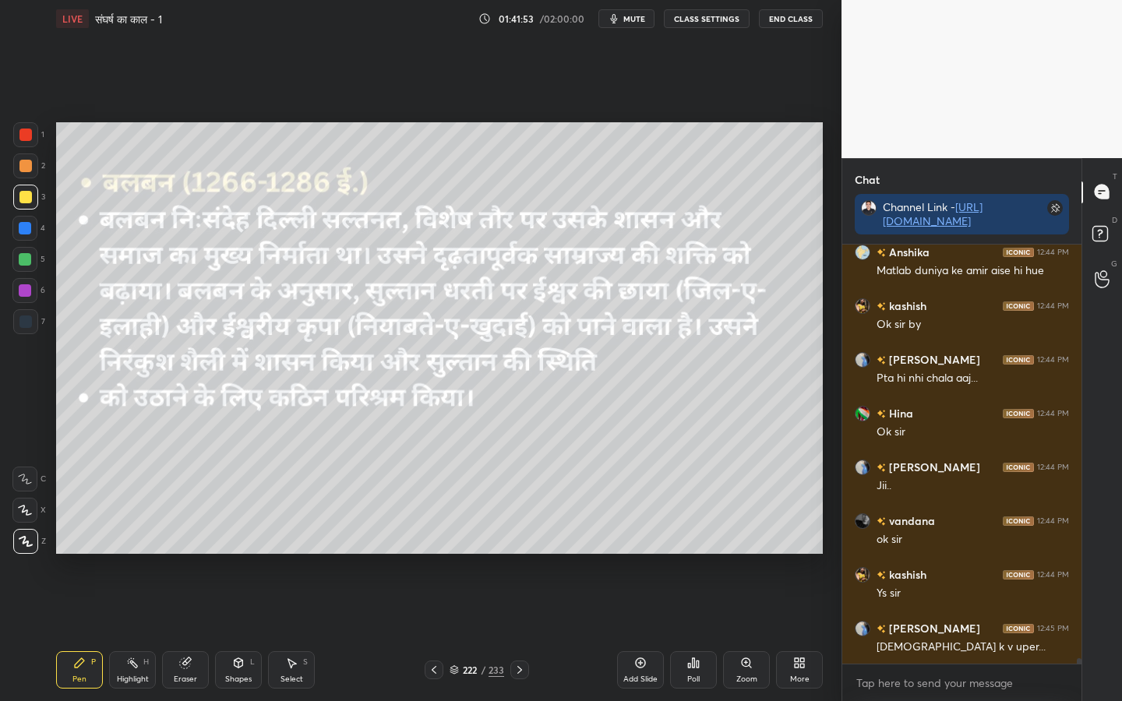
scroll to position [34003, 0]
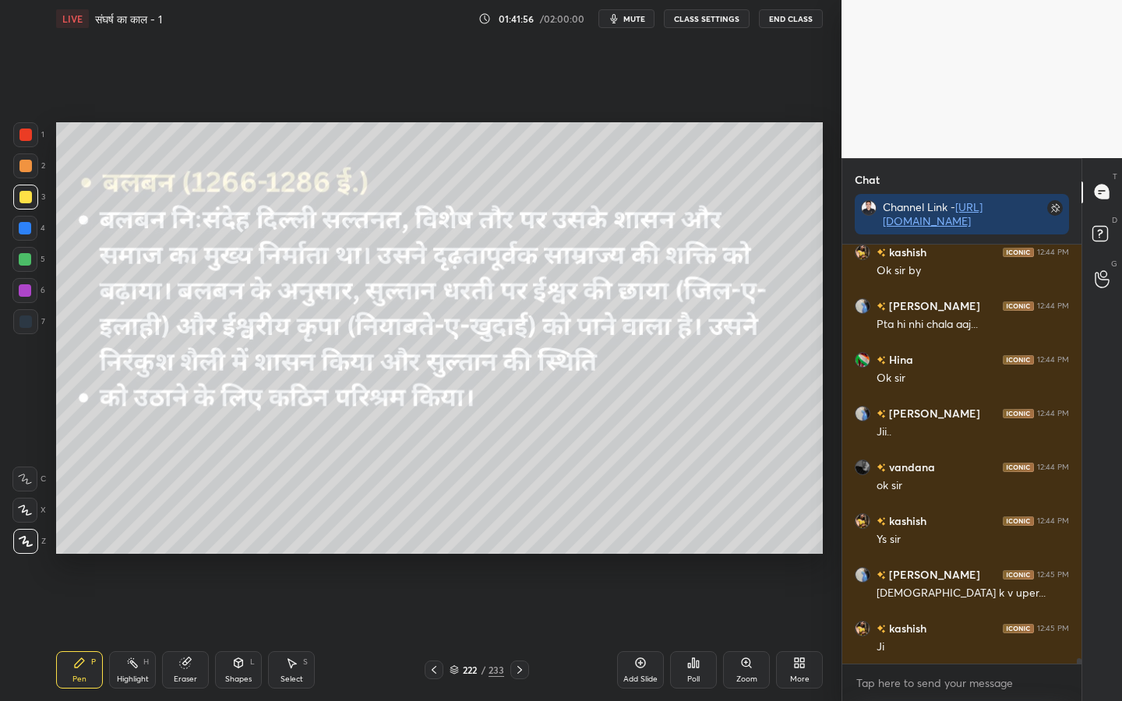
click at [192, 554] on div "Eraser" at bounding box center [185, 679] width 23 height 8
drag, startPoint x: 24, startPoint y: 541, endPoint x: 34, endPoint y: 534, distance: 12.3
click at [24, 541] on span "Erase all" at bounding box center [24, 541] width 23 height 11
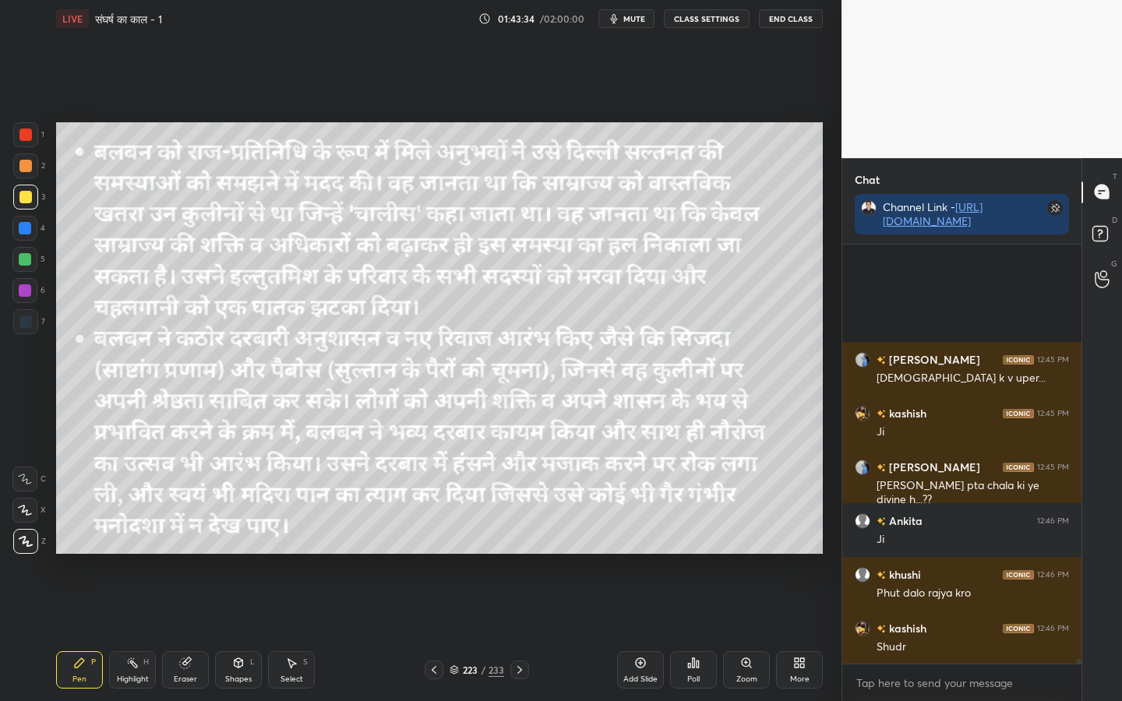
scroll to position [34379, 0]
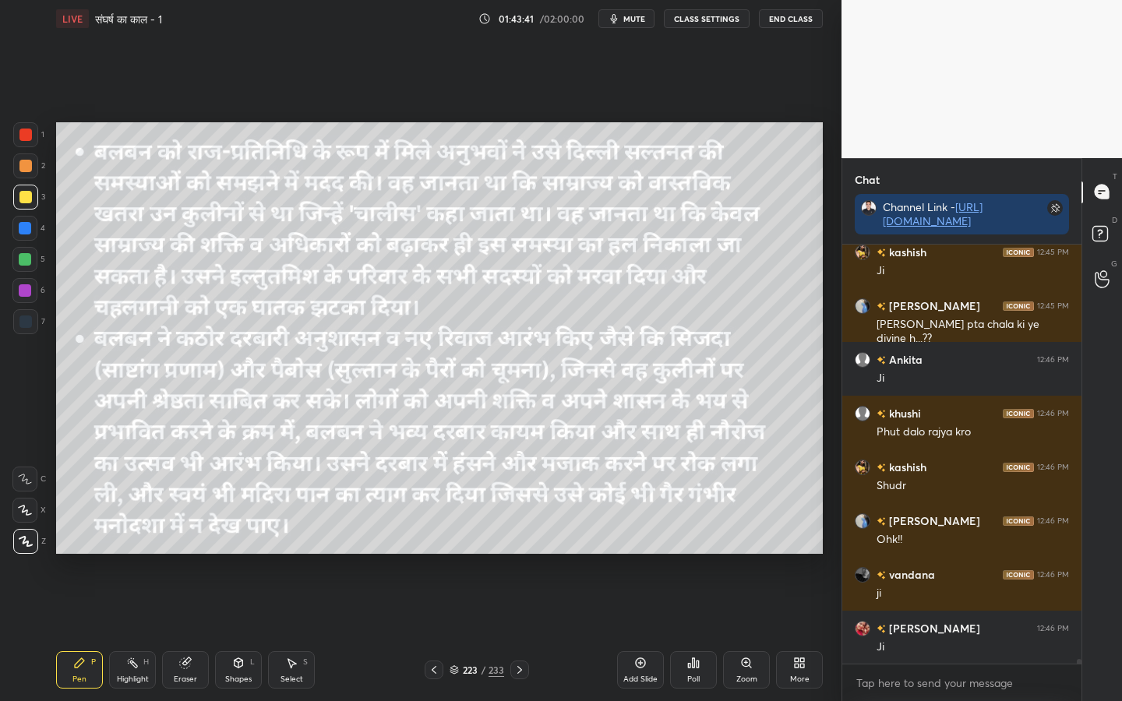
click at [187, 554] on div "Eraser" at bounding box center [185, 669] width 47 height 37
click at [25, 542] on span "Erase all" at bounding box center [24, 541] width 23 height 11
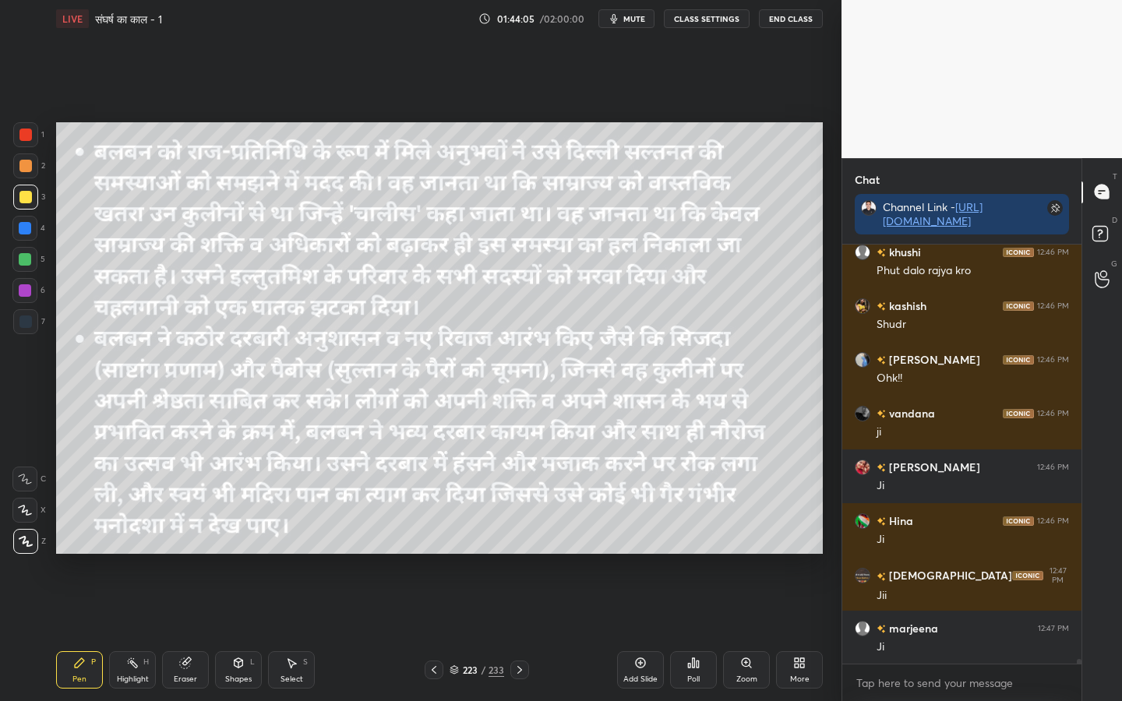
scroll to position [34594, 0]
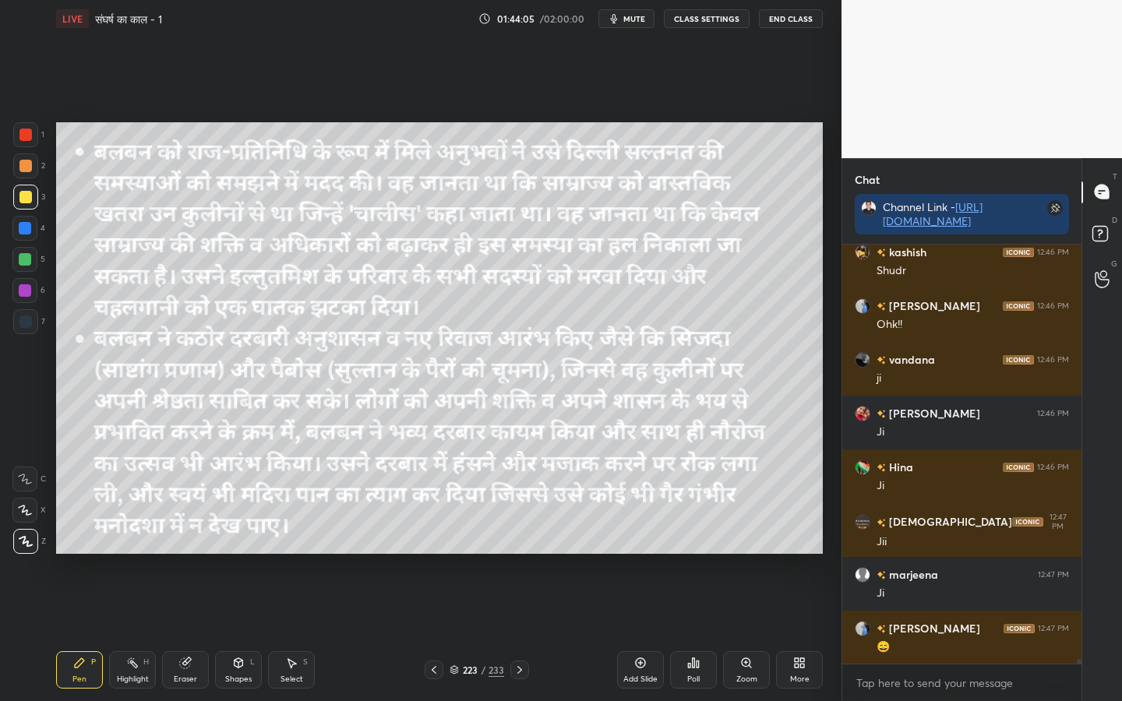
drag, startPoint x: 197, startPoint y: 677, endPoint x: 182, endPoint y: 658, distance: 24.3
click at [197, 554] on div "Eraser" at bounding box center [185, 669] width 47 height 37
click at [25, 541] on span "Erase all" at bounding box center [24, 541] width 23 height 11
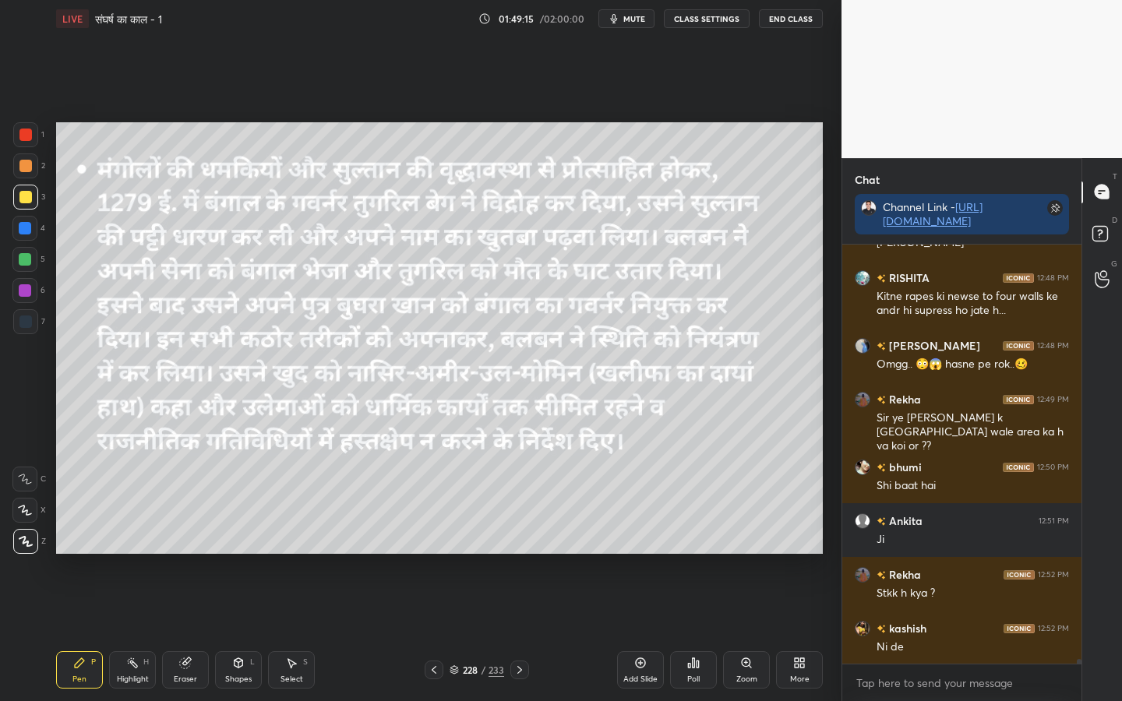
scroll to position [35482, 0]
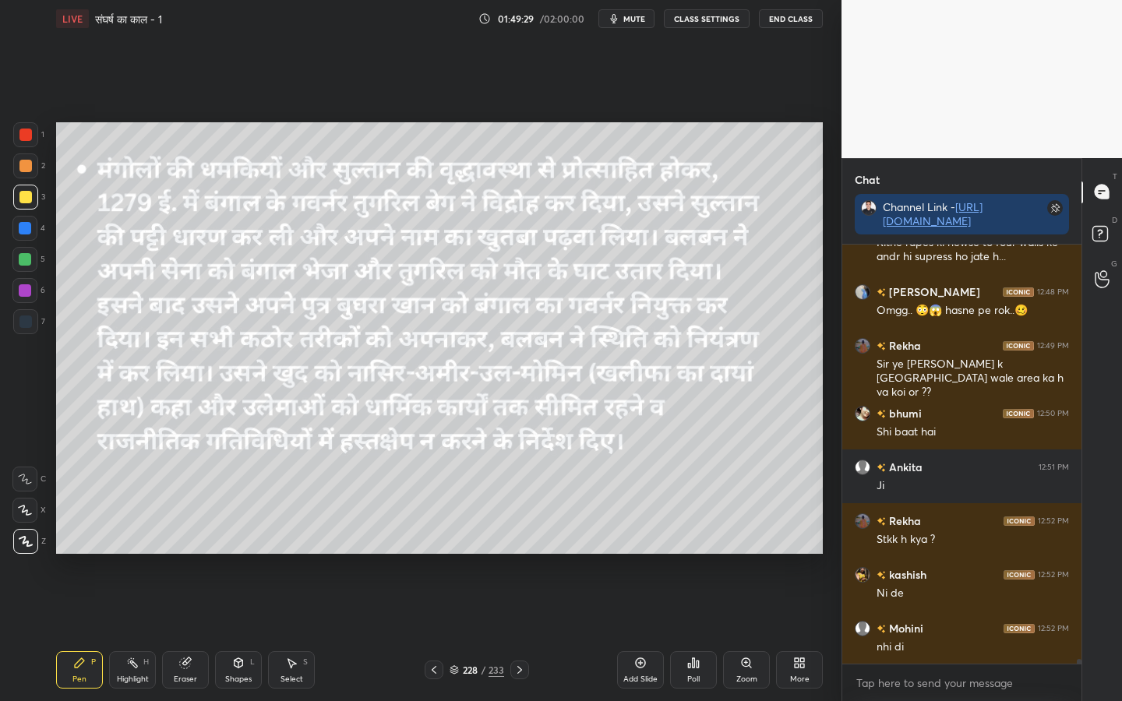
click at [193, 554] on div "Eraser" at bounding box center [185, 679] width 23 height 8
click at [28, 545] on span "Erase all" at bounding box center [24, 541] width 23 height 11
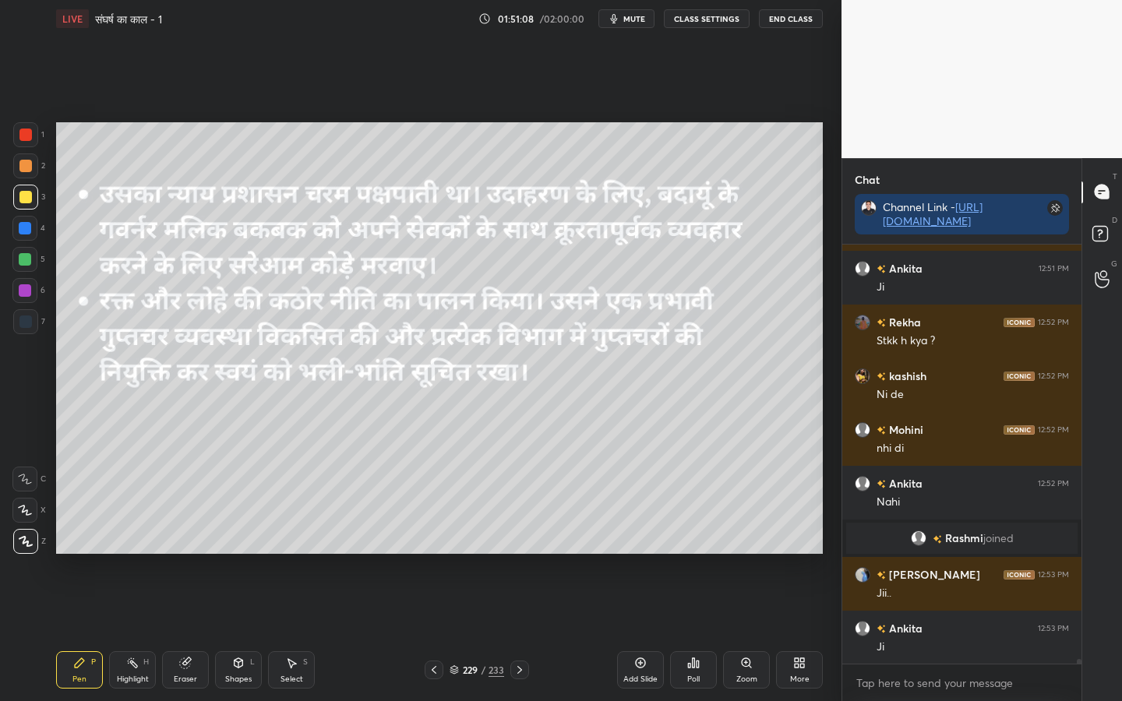
scroll to position [34791, 0]
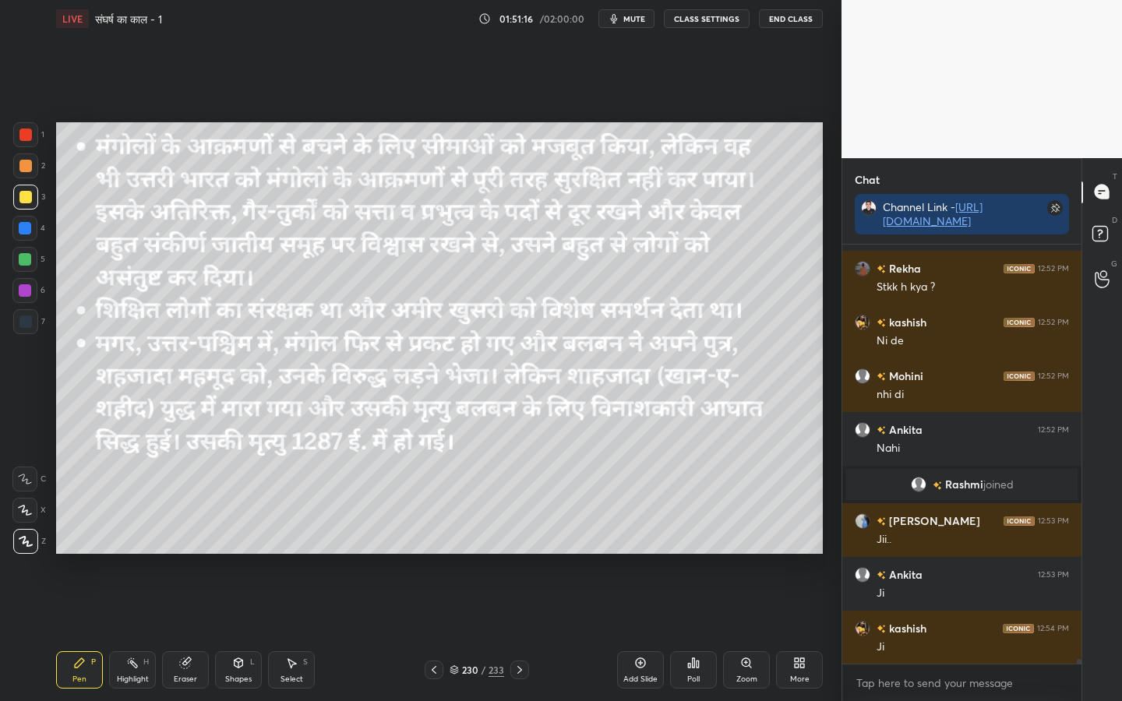
click at [492, 554] on div "233" at bounding box center [496, 670] width 16 height 14
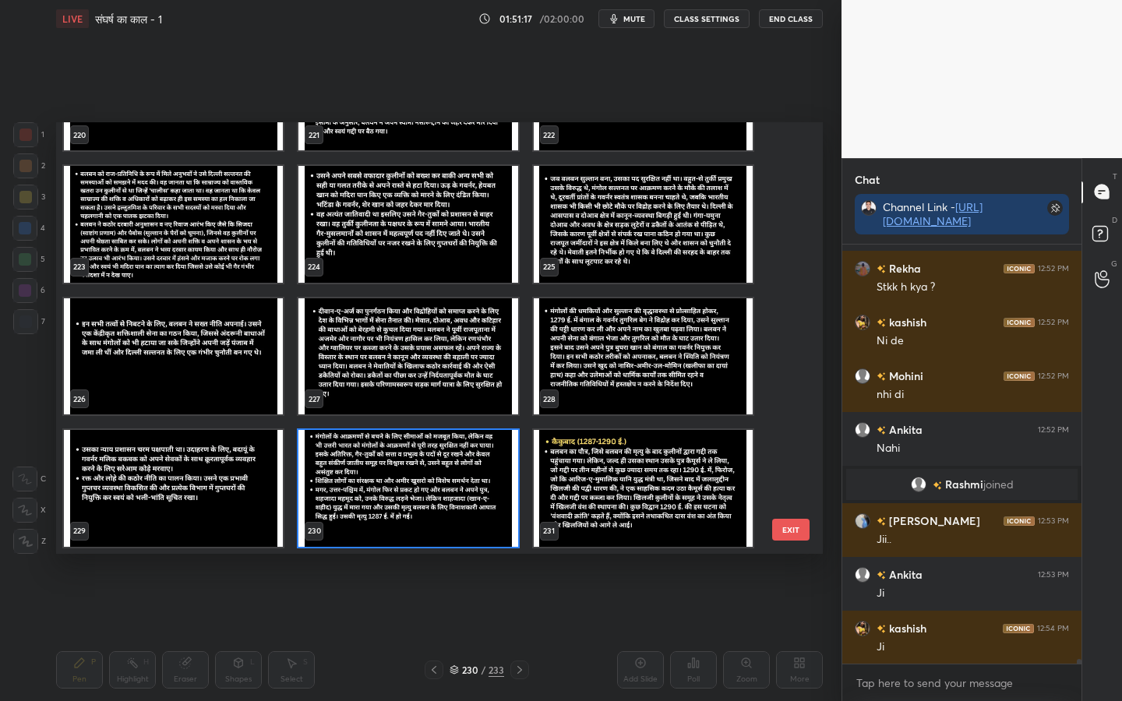
scroll to position [9867, 0]
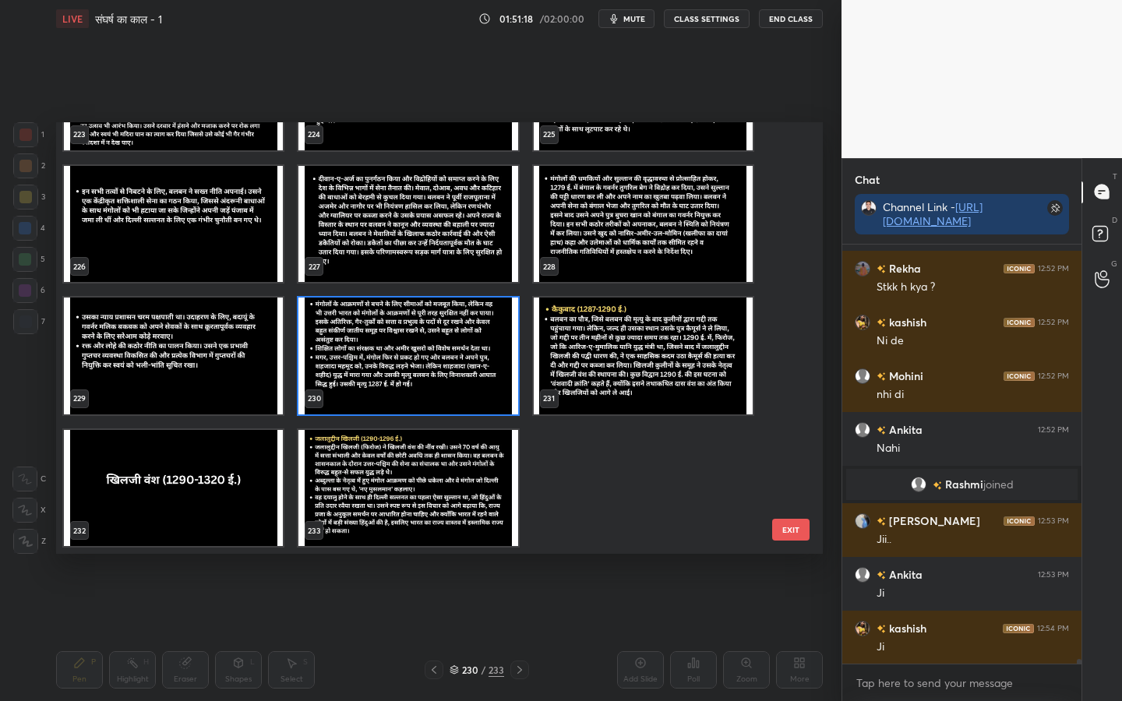
click at [778, 533] on button "EXIT" at bounding box center [790, 530] width 37 height 22
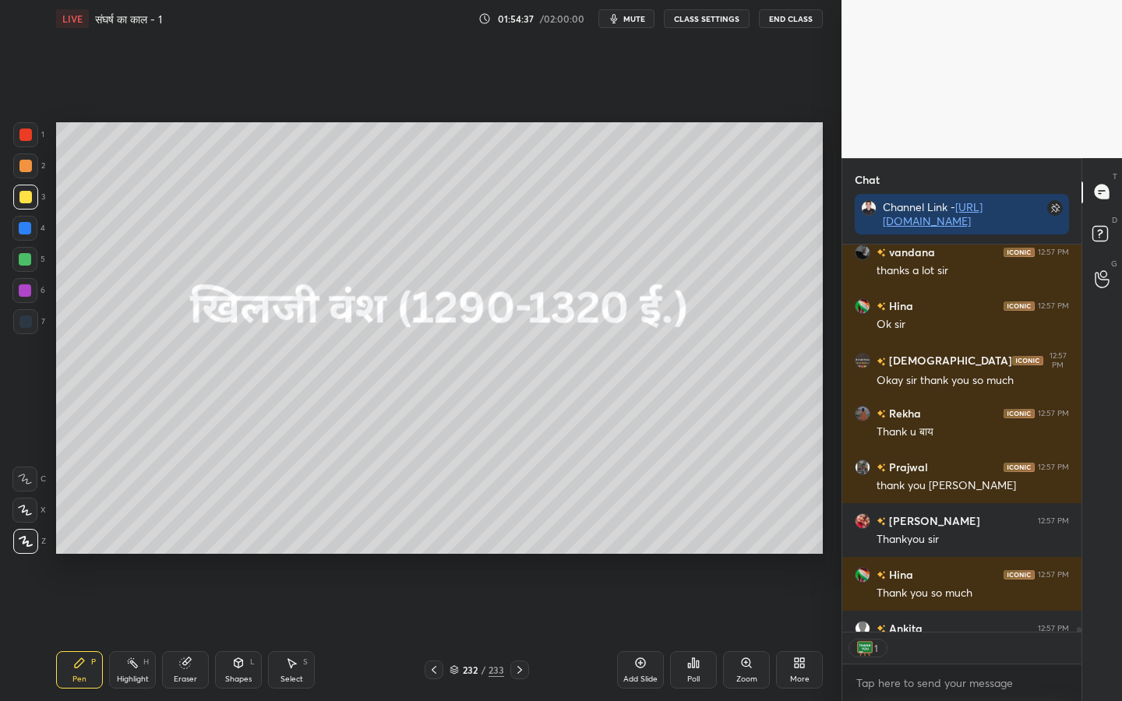
scroll to position [5, 5]
click at [136, 552] on div "Setting up your live class Poll for secs No correct answer Start poll" at bounding box center [439, 337] width 779 height 601
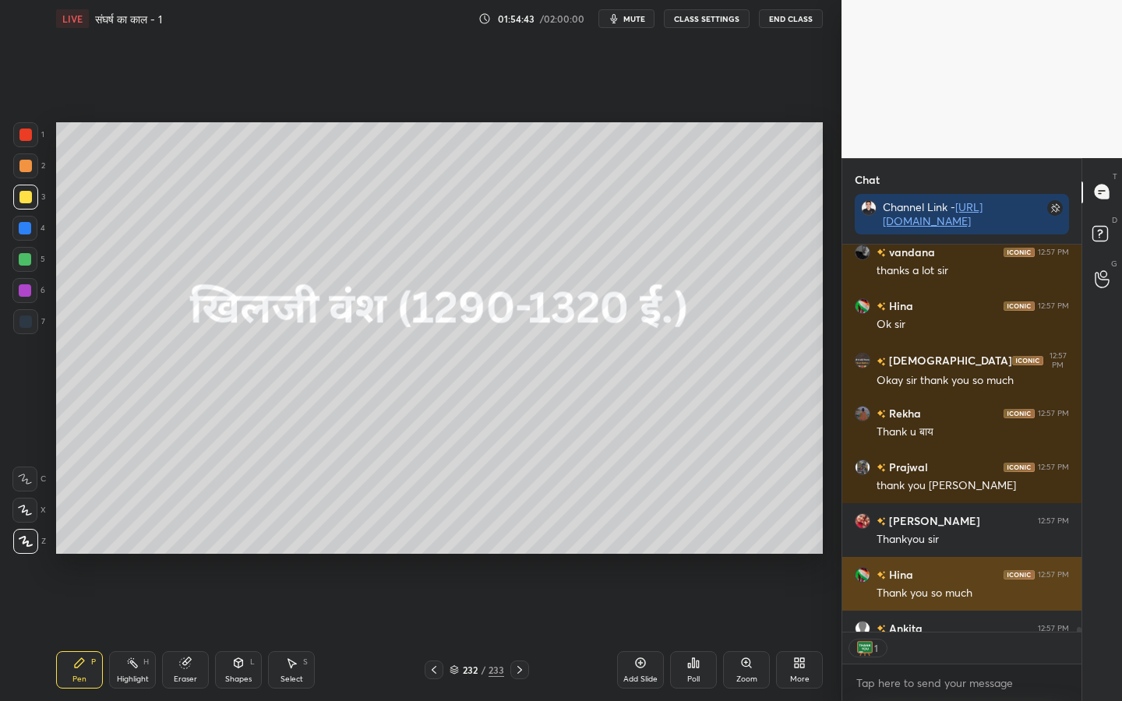
scroll to position [36410, 0]
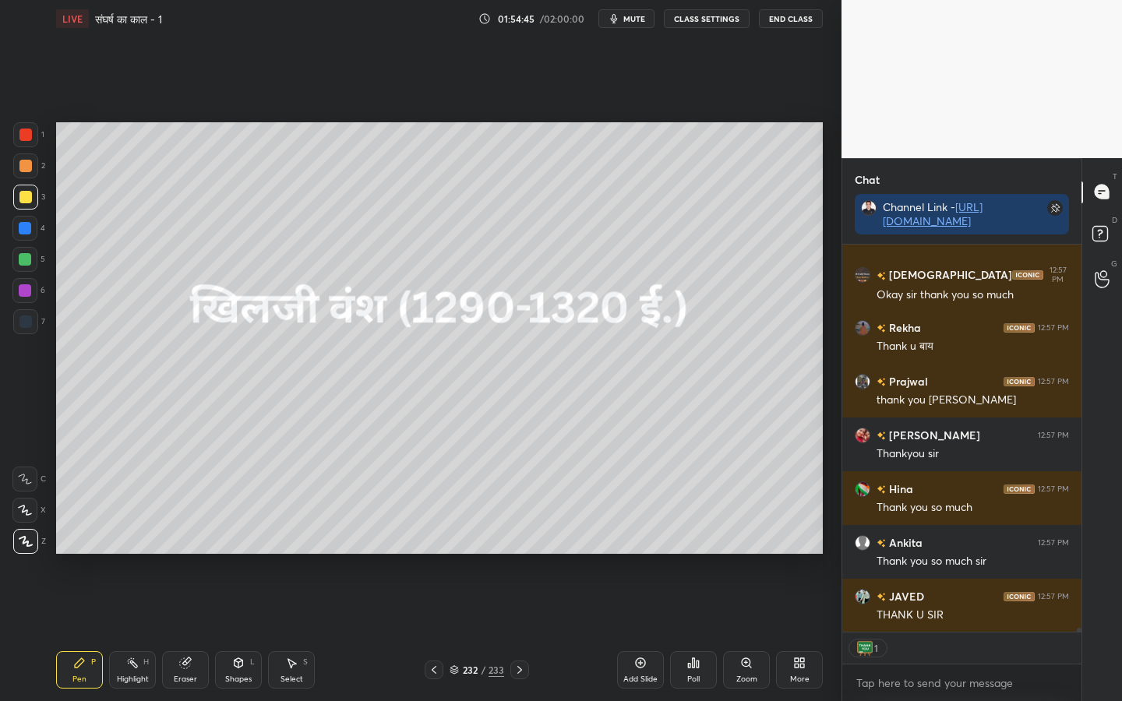
click at [190, 554] on div "Eraser" at bounding box center [185, 669] width 47 height 37
click at [32, 541] on span "Erase all" at bounding box center [24, 541] width 23 height 11
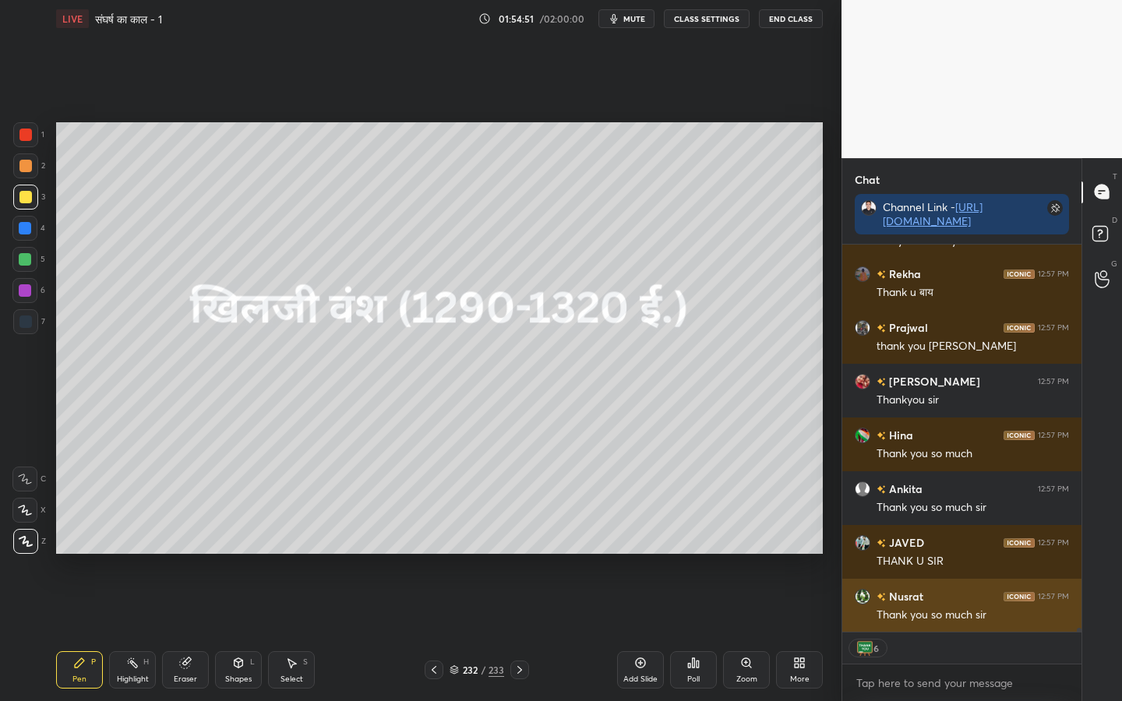
click at [914, 554] on h6 "Nusrat" at bounding box center [904, 596] width 37 height 16
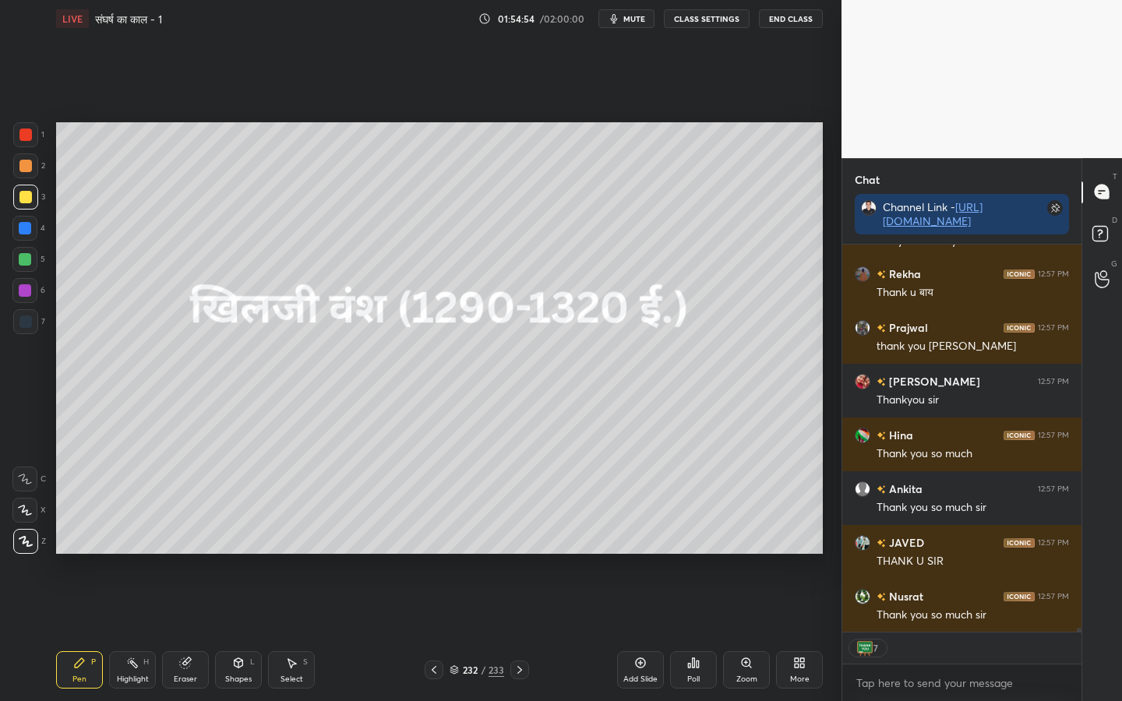
scroll to position [36518, 0]
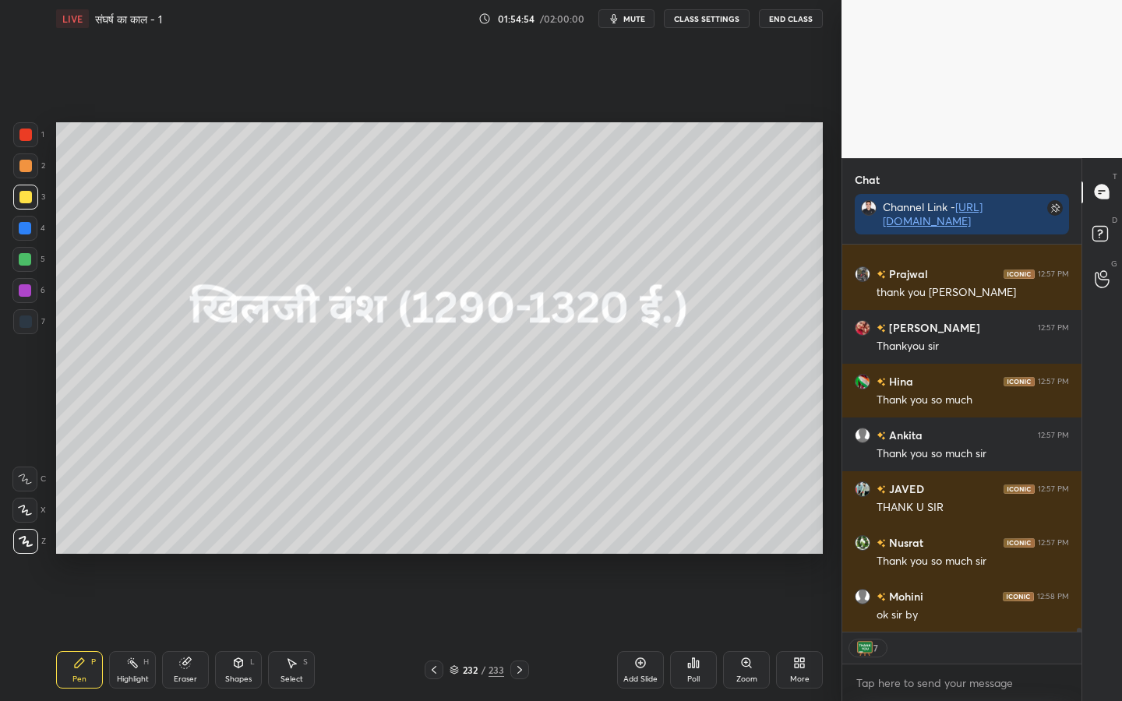
click at [794, 24] on button "End Class" at bounding box center [791, 18] width 64 height 19
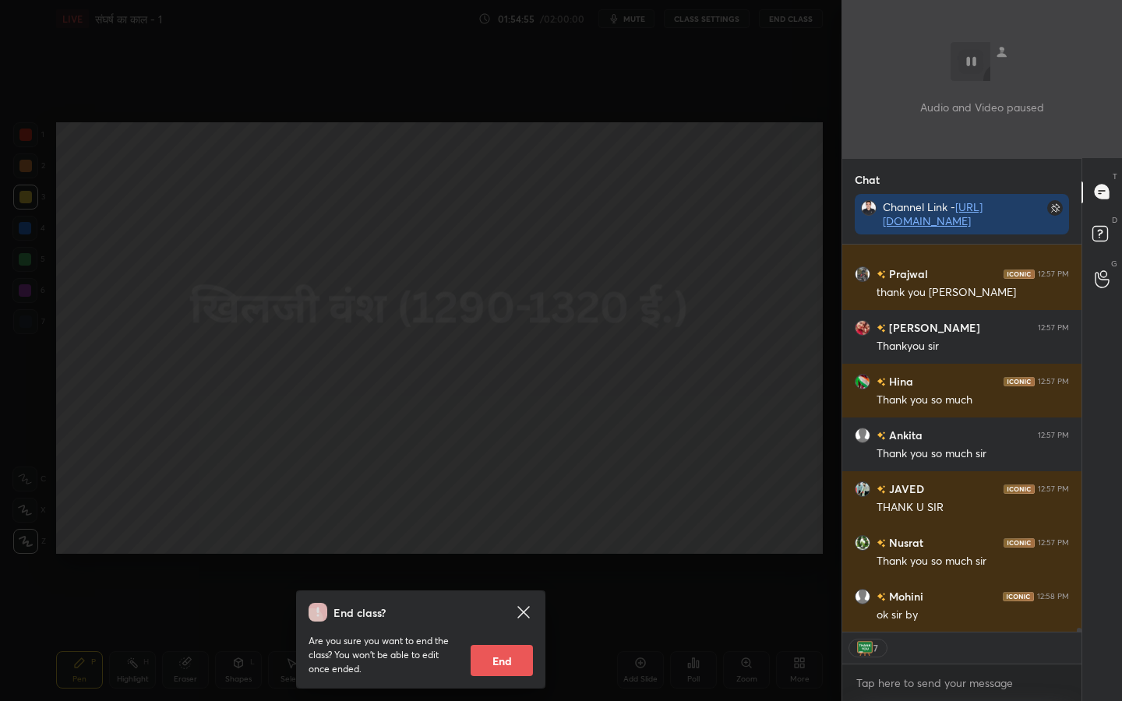
scroll to position [36571, 0]
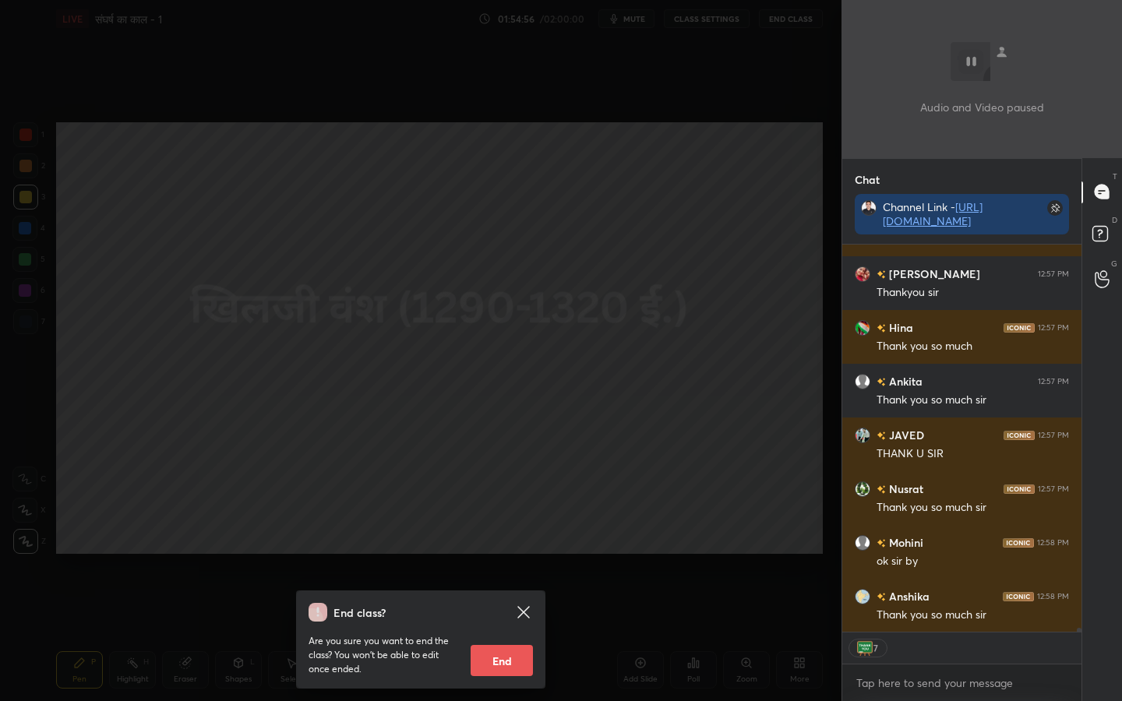
click at [492, 554] on button "End" at bounding box center [502, 660] width 62 height 31
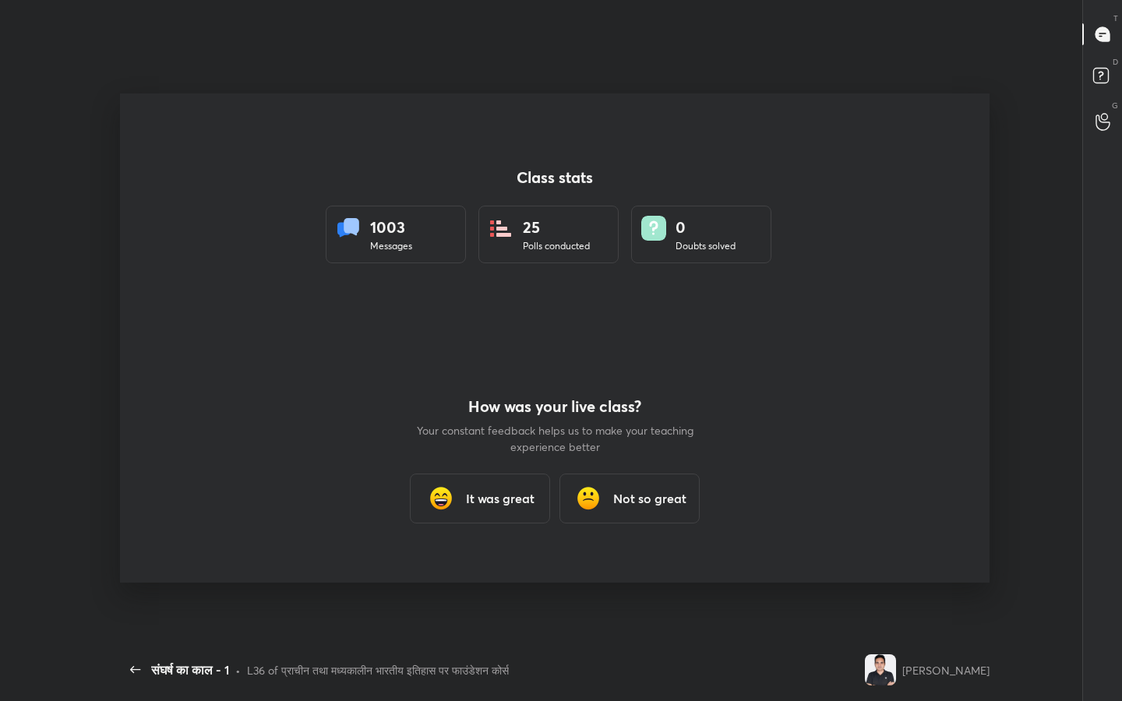
scroll to position [0, 0]
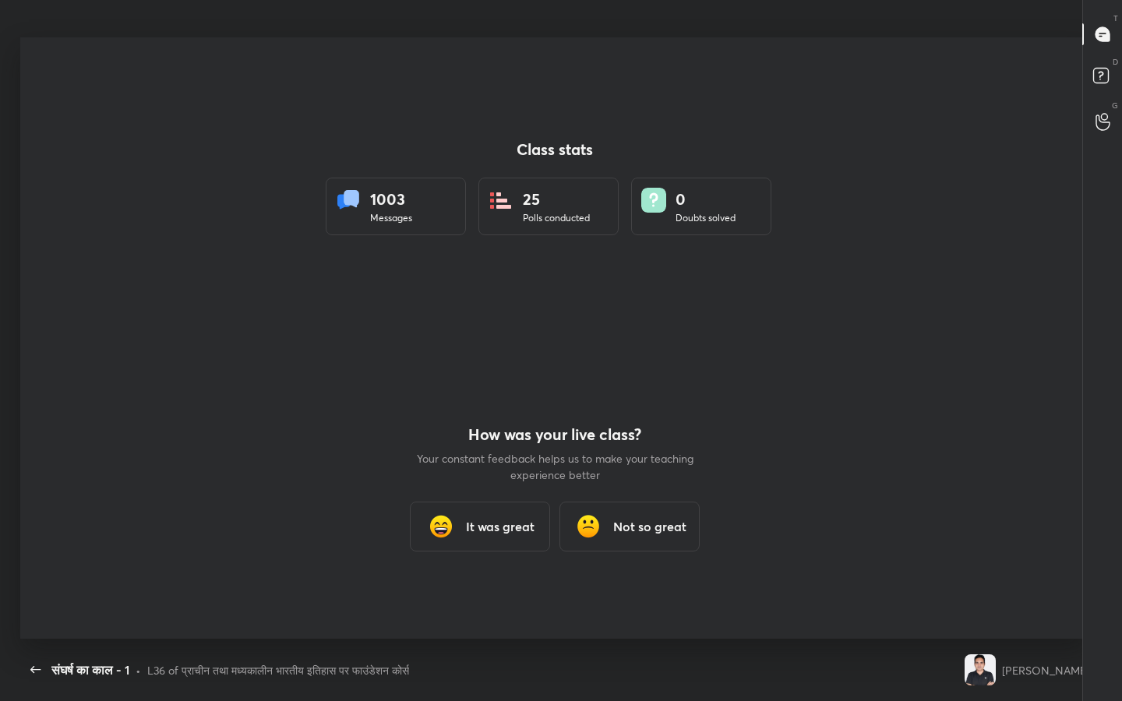
click at [478, 529] on h3 "It was great" at bounding box center [500, 526] width 69 height 19
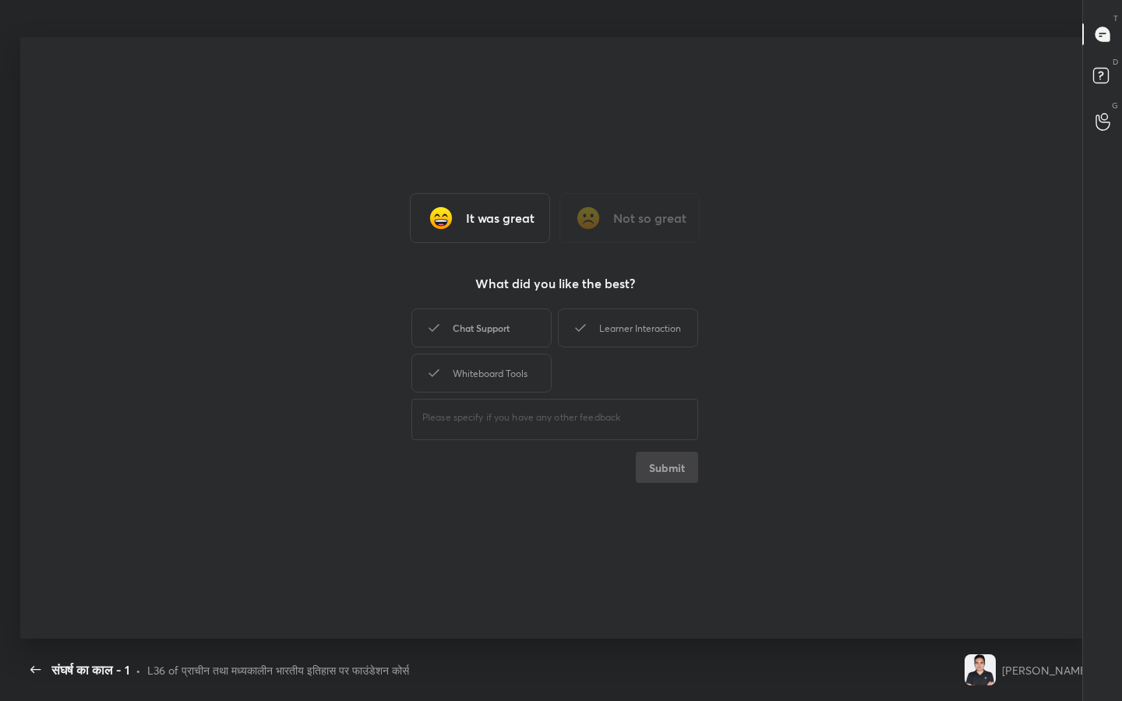
click at [488, 332] on div "Chat Support" at bounding box center [481, 327] width 140 height 39
click at [591, 332] on div "Learner Interaction" at bounding box center [628, 327] width 140 height 39
click at [526, 367] on div "Whiteboard Tools" at bounding box center [481, 373] width 140 height 39
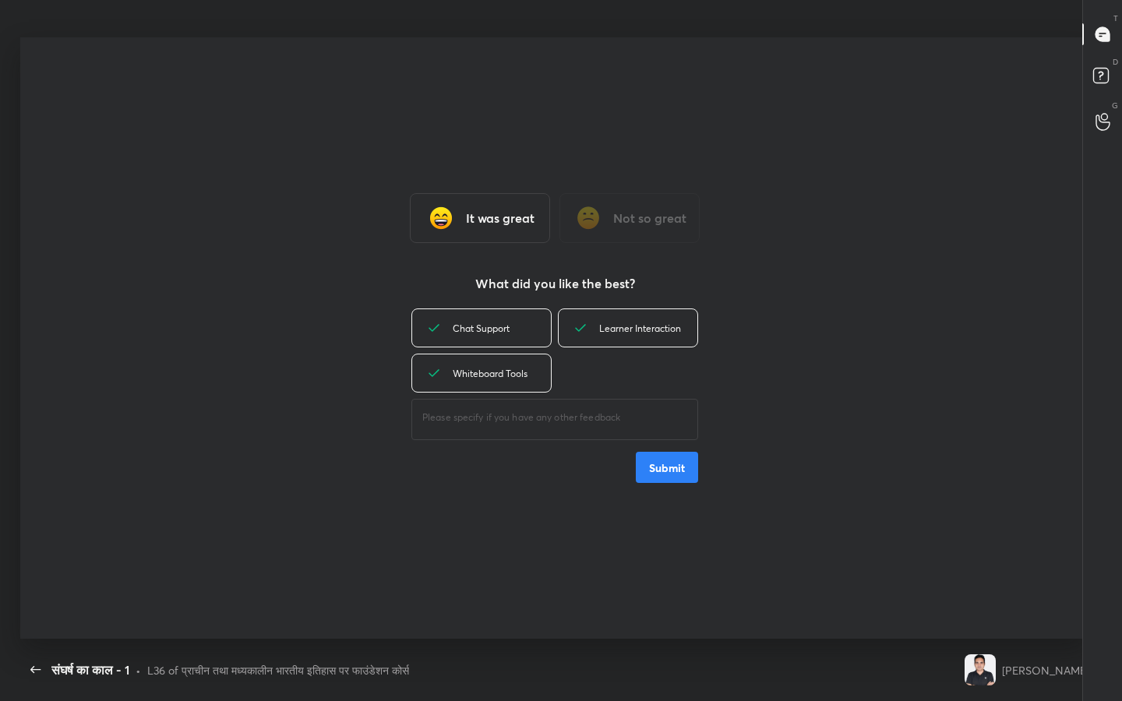
click at [668, 481] on button "Submit" at bounding box center [667, 467] width 62 height 31
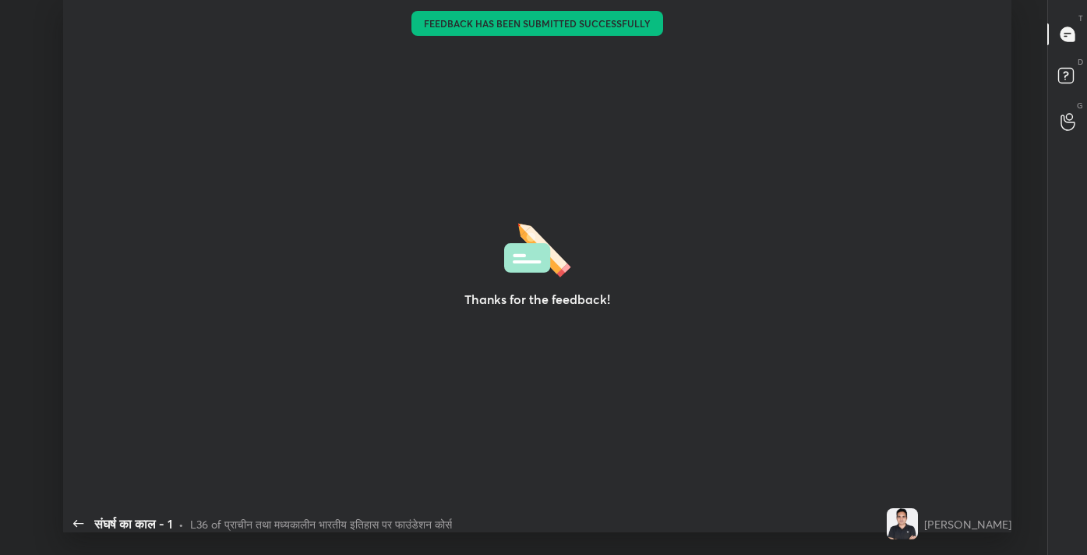
type textarea "x"
